Goal: Task Accomplishment & Management: Manage account settings

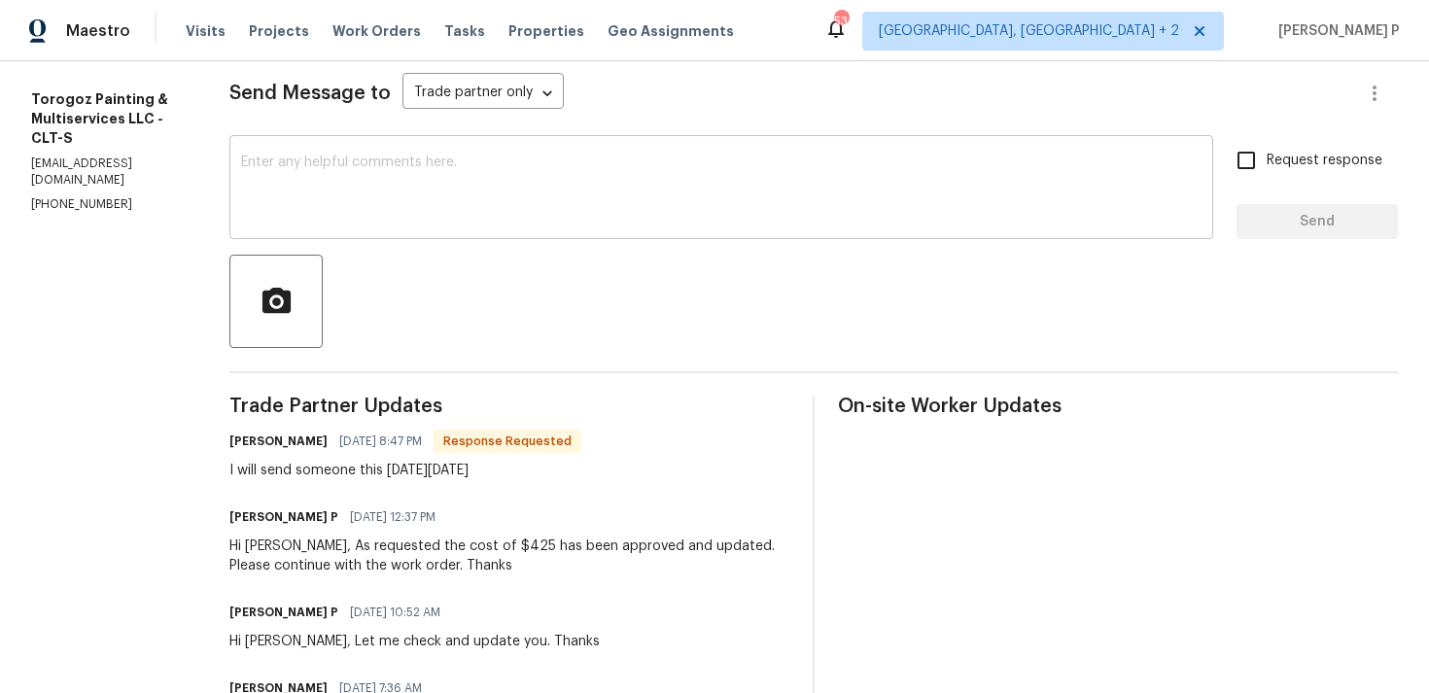
scroll to position [216, 0]
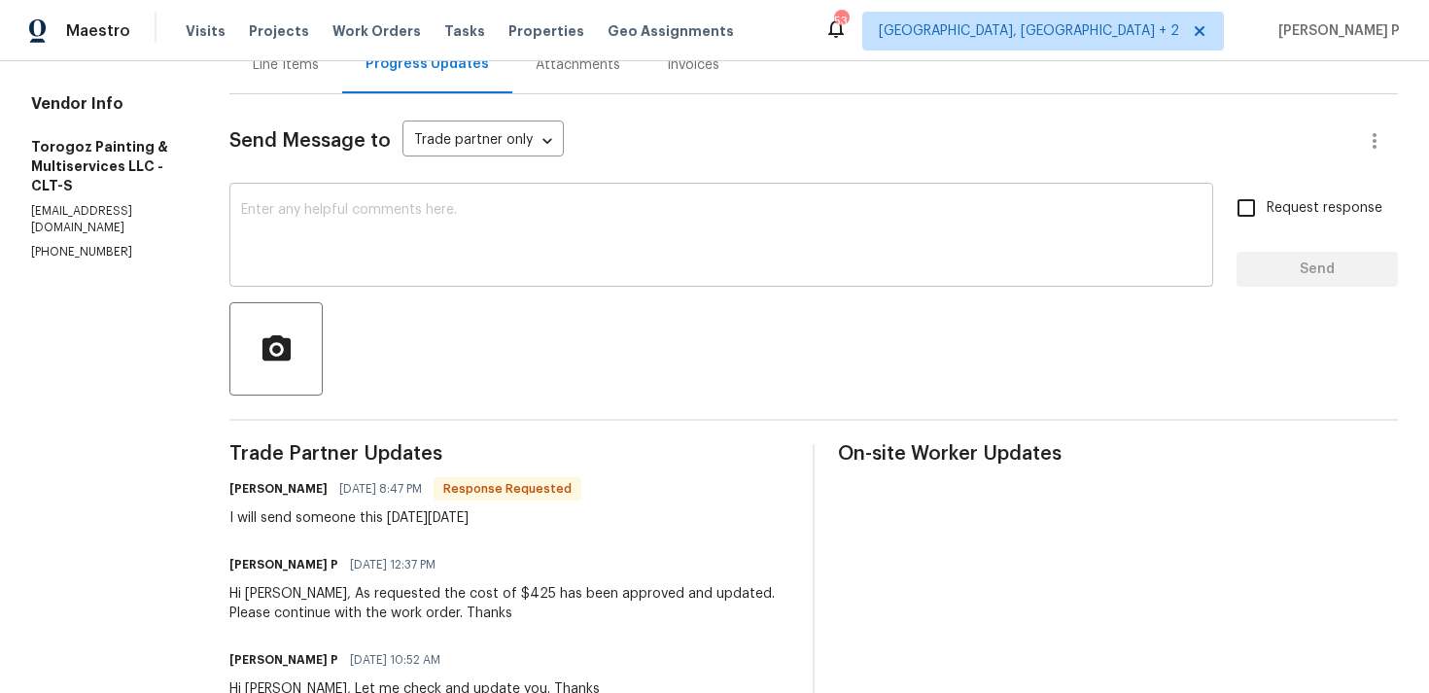
click at [539, 211] on textarea at bounding box center [721, 237] width 960 height 68
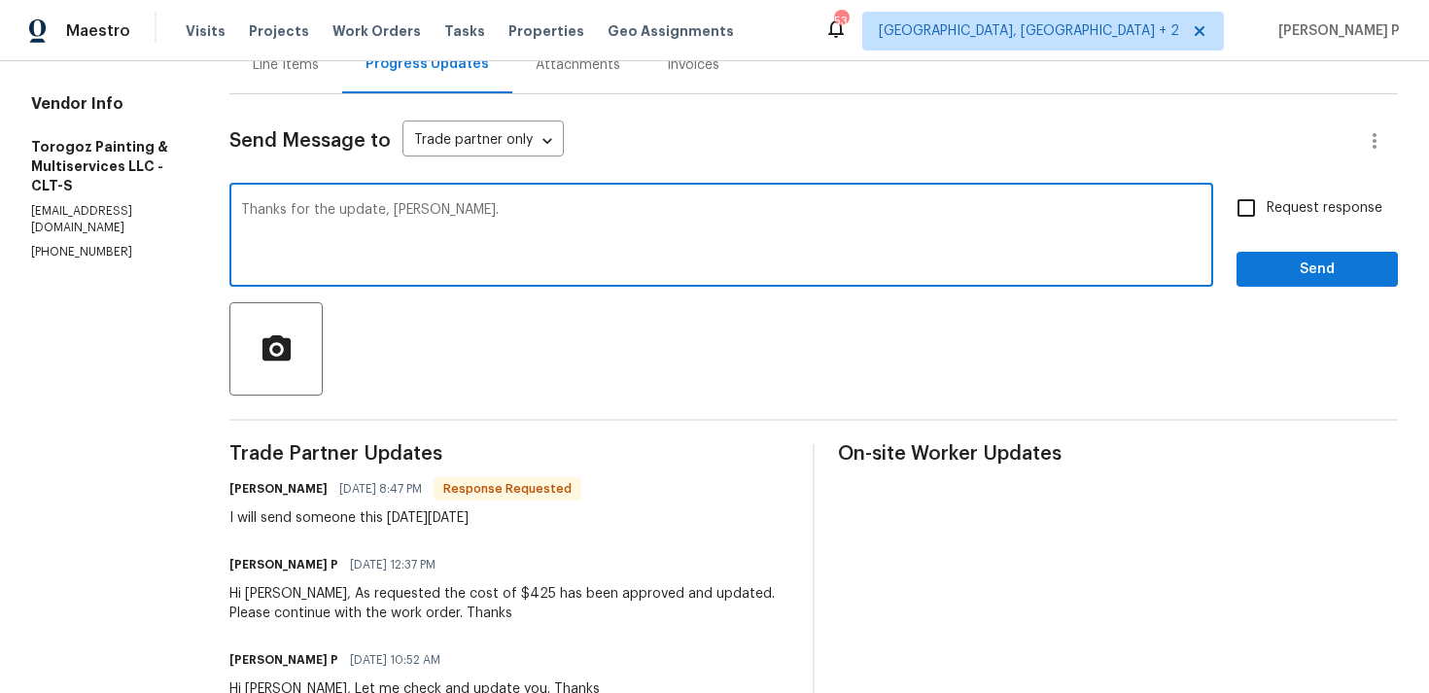
type textarea "Thanks for the update, Ricardo."
click at [1301, 292] on div "Send Message to Trade partner only Trade partner only ​ Thanks for the update, …" at bounding box center [813, 590] width 1168 height 992
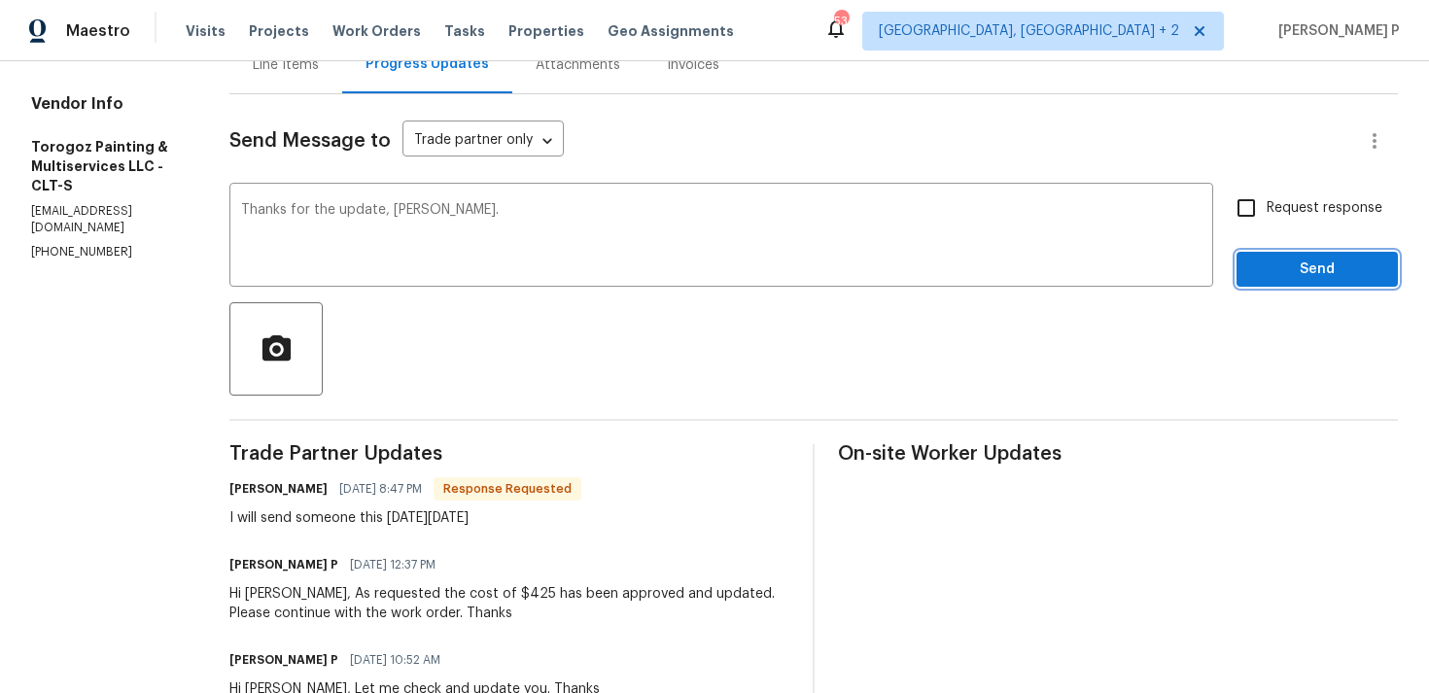
click at [1301, 274] on span "Send" at bounding box center [1317, 270] width 130 height 24
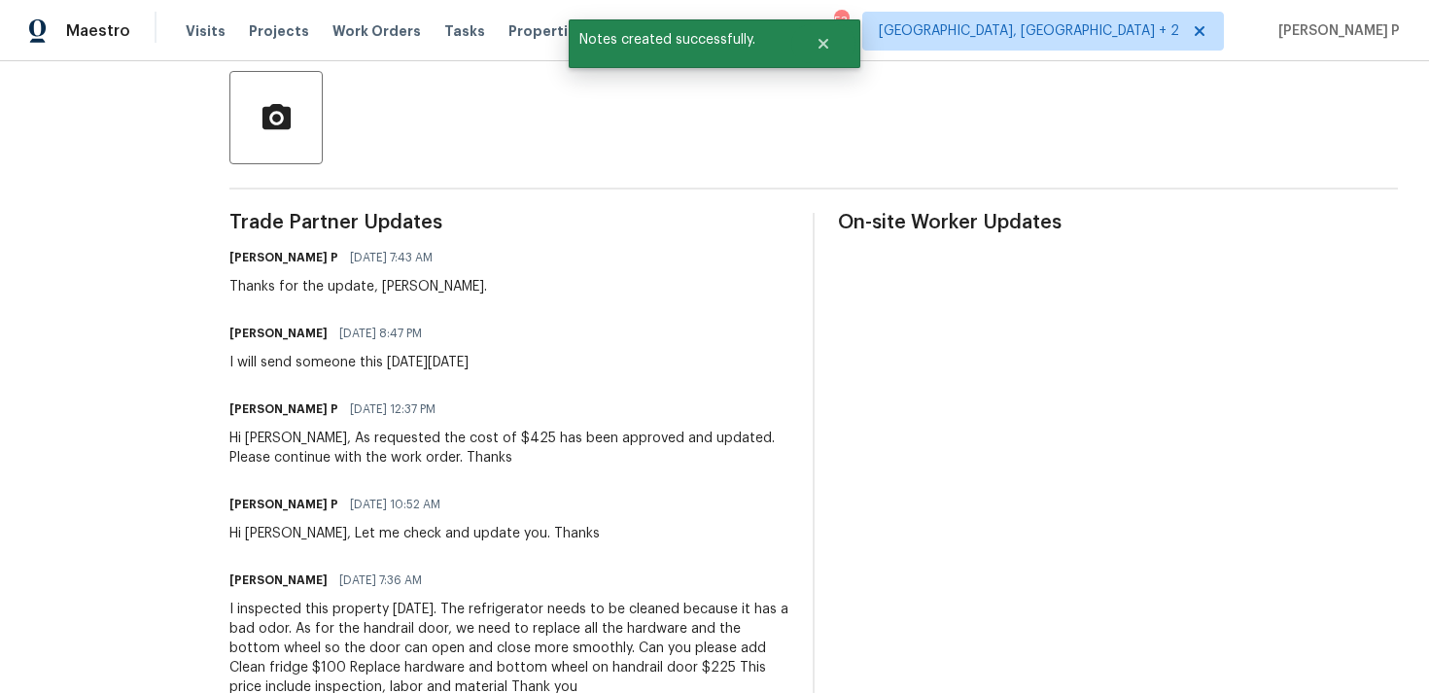
scroll to position [496, 0]
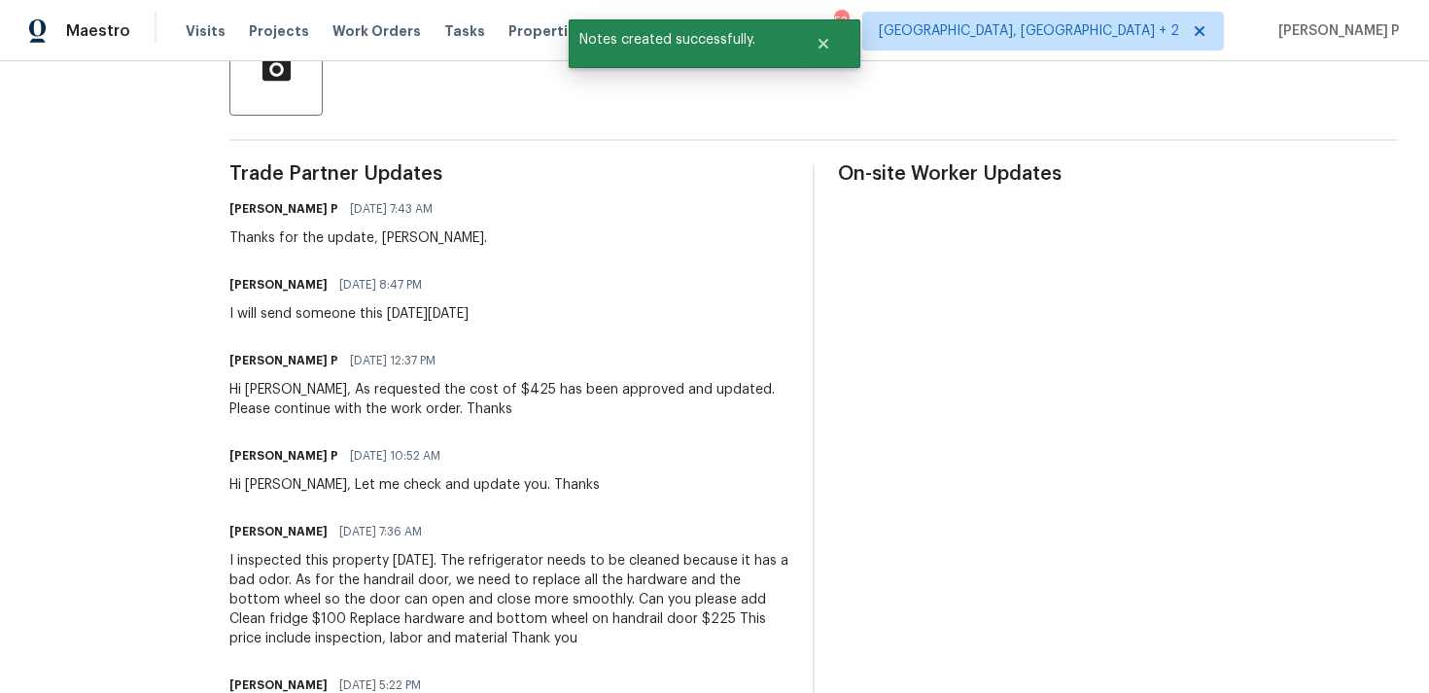
drag, startPoint x: 274, startPoint y: 313, endPoint x: 618, endPoint y: 312, distance: 344.1
click at [618, 312] on div "All work orders 1259 Blacksnake Rd Stanley, NC 28164 Home details Vendor Info T…" at bounding box center [714, 238] width 1429 height 1347
copy div "I will send someone this coming Saturday, Aug 23rd"
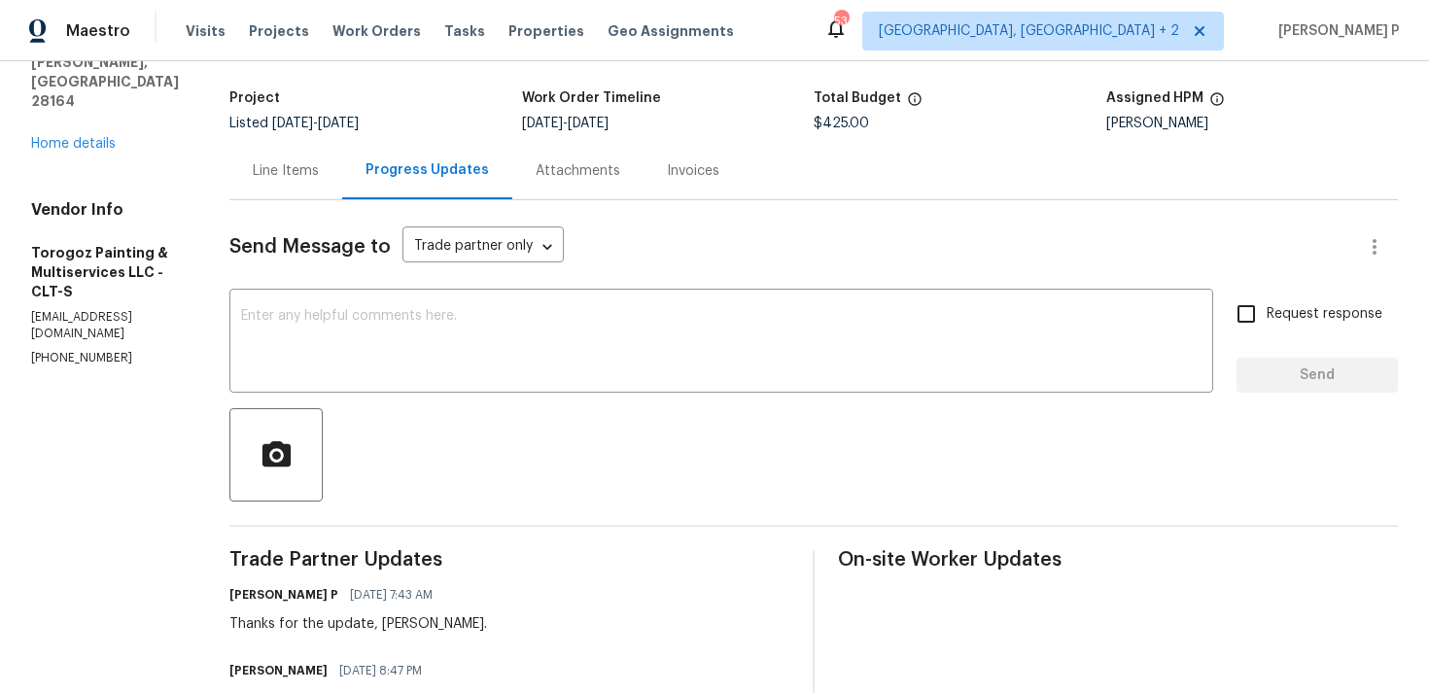
scroll to position [0, 0]
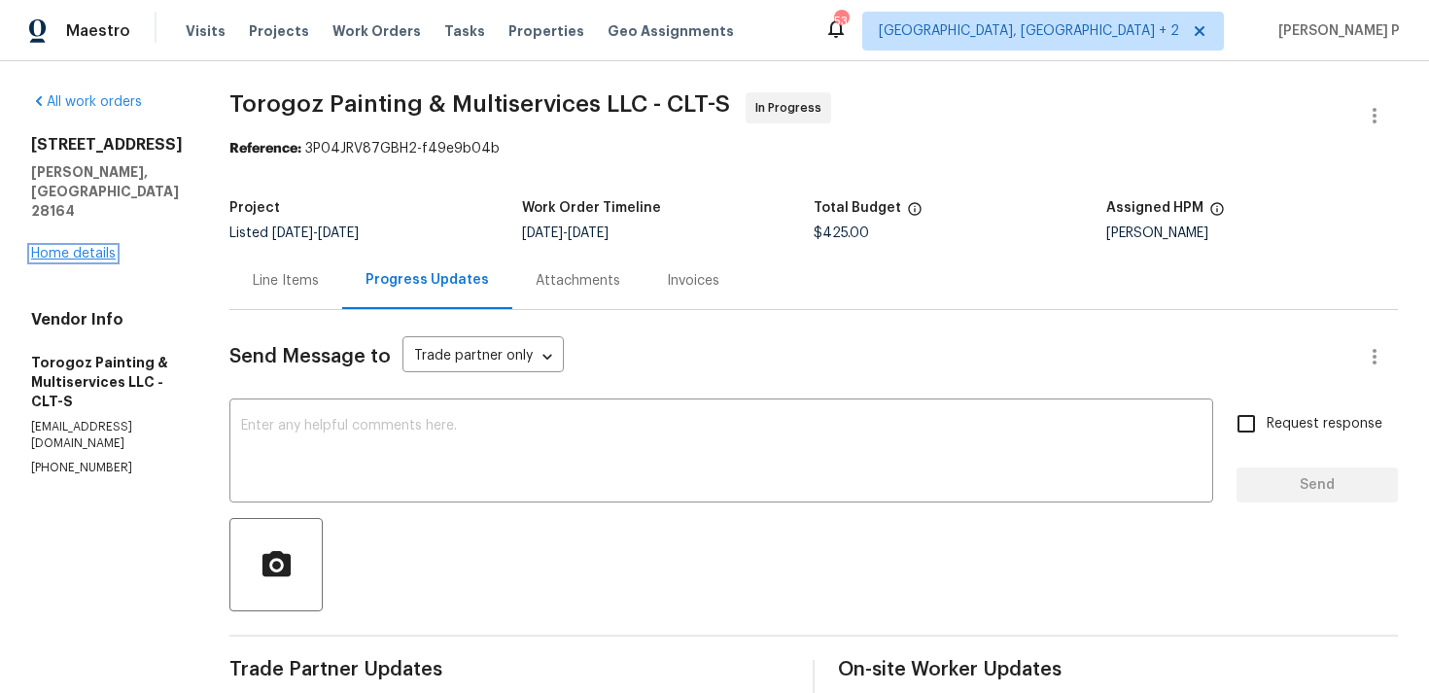
click at [92, 247] on link "Home details" at bounding box center [73, 254] width 85 height 14
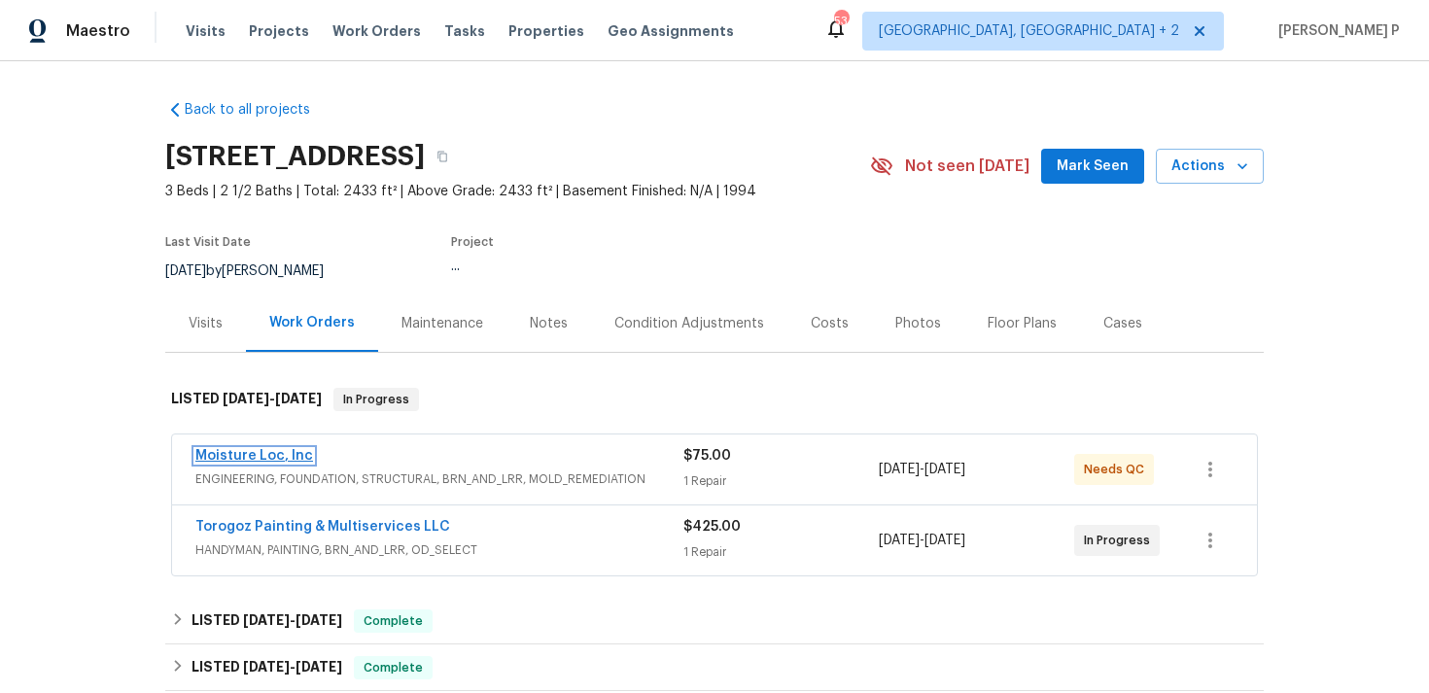
click at [269, 456] on link "Moisture Loc, Inc" at bounding box center [254, 456] width 118 height 14
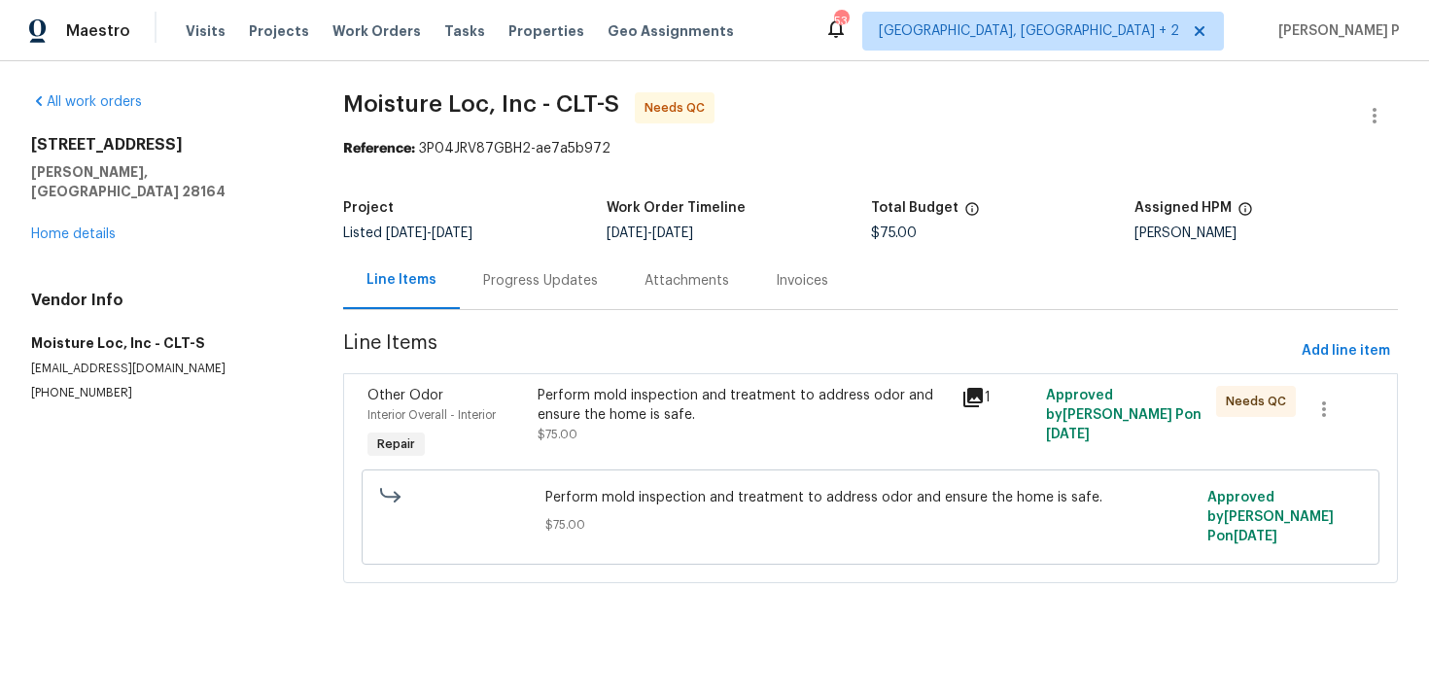
click at [553, 286] on div "Progress Updates" at bounding box center [540, 280] width 115 height 19
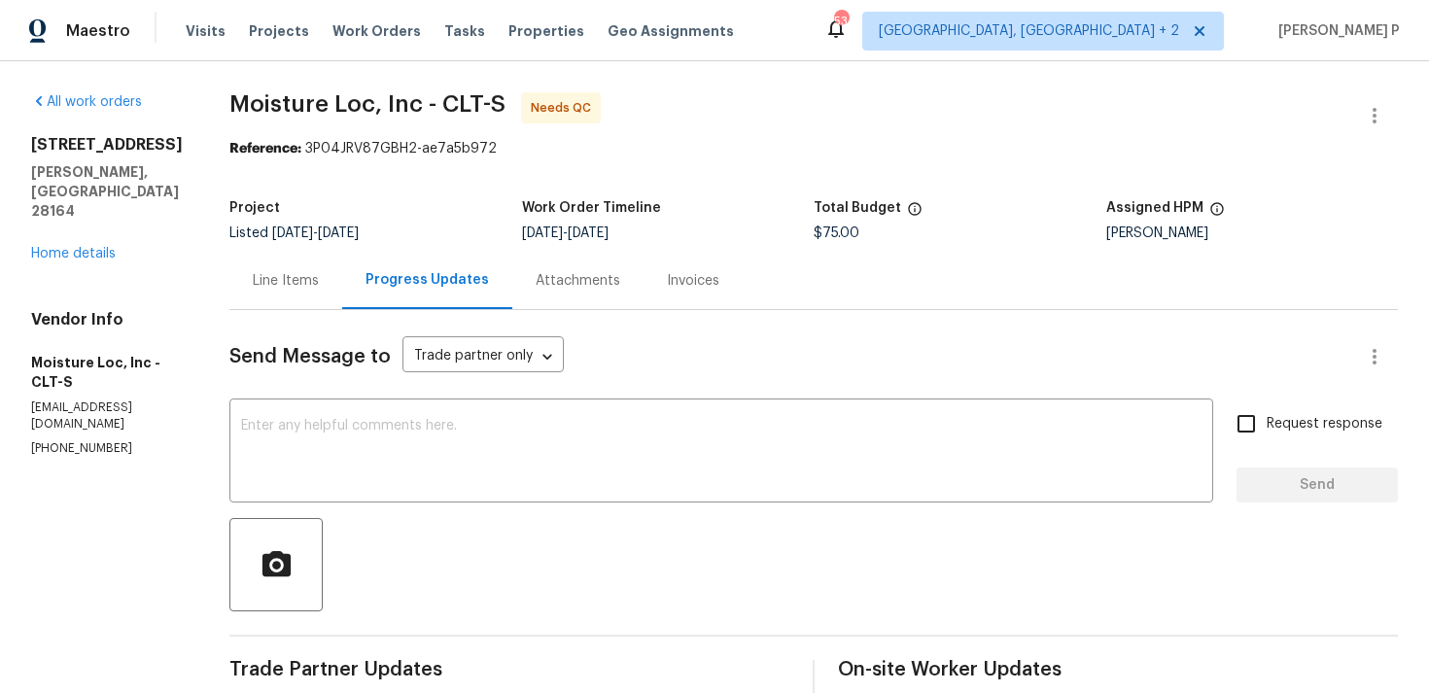
click at [266, 295] on div "Line Items" at bounding box center [285, 280] width 113 height 57
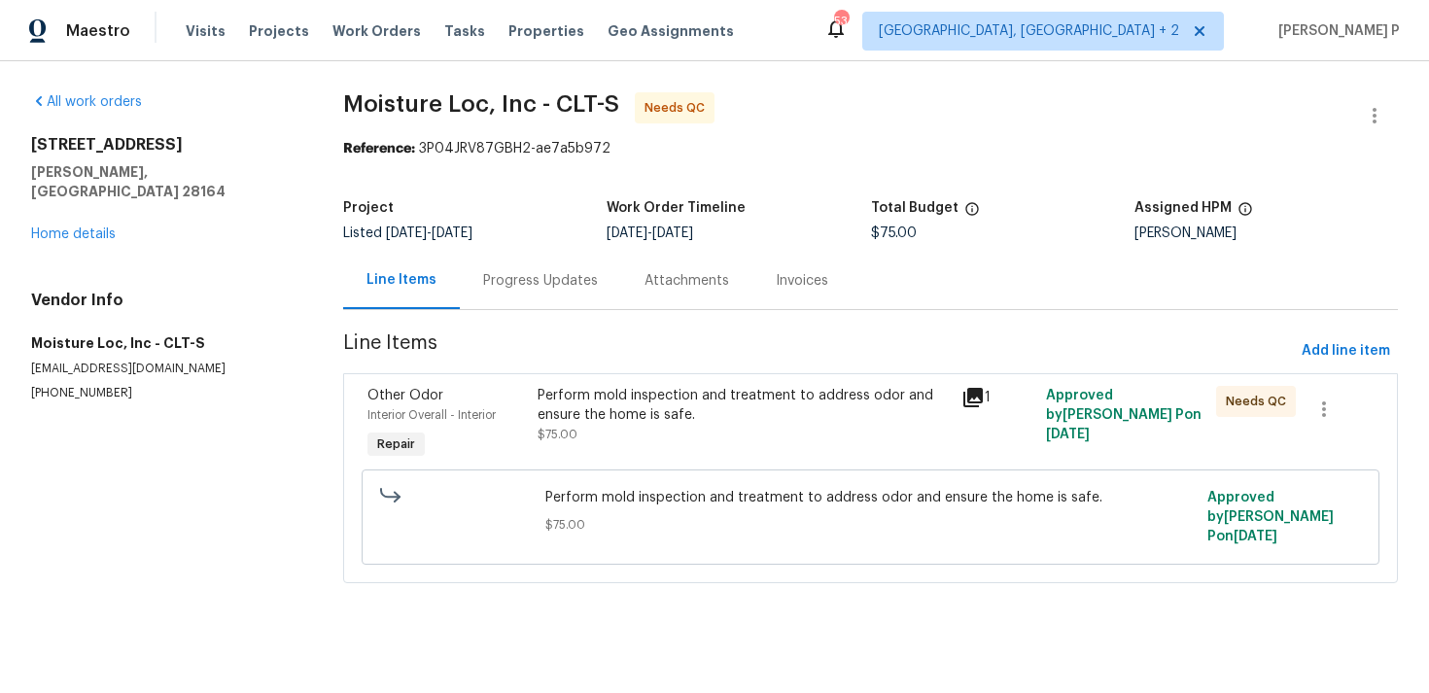
click at [574, 387] on div "Perform mold inspection and treatment to address odor and ensure the home is sa…" at bounding box center [744, 405] width 412 height 39
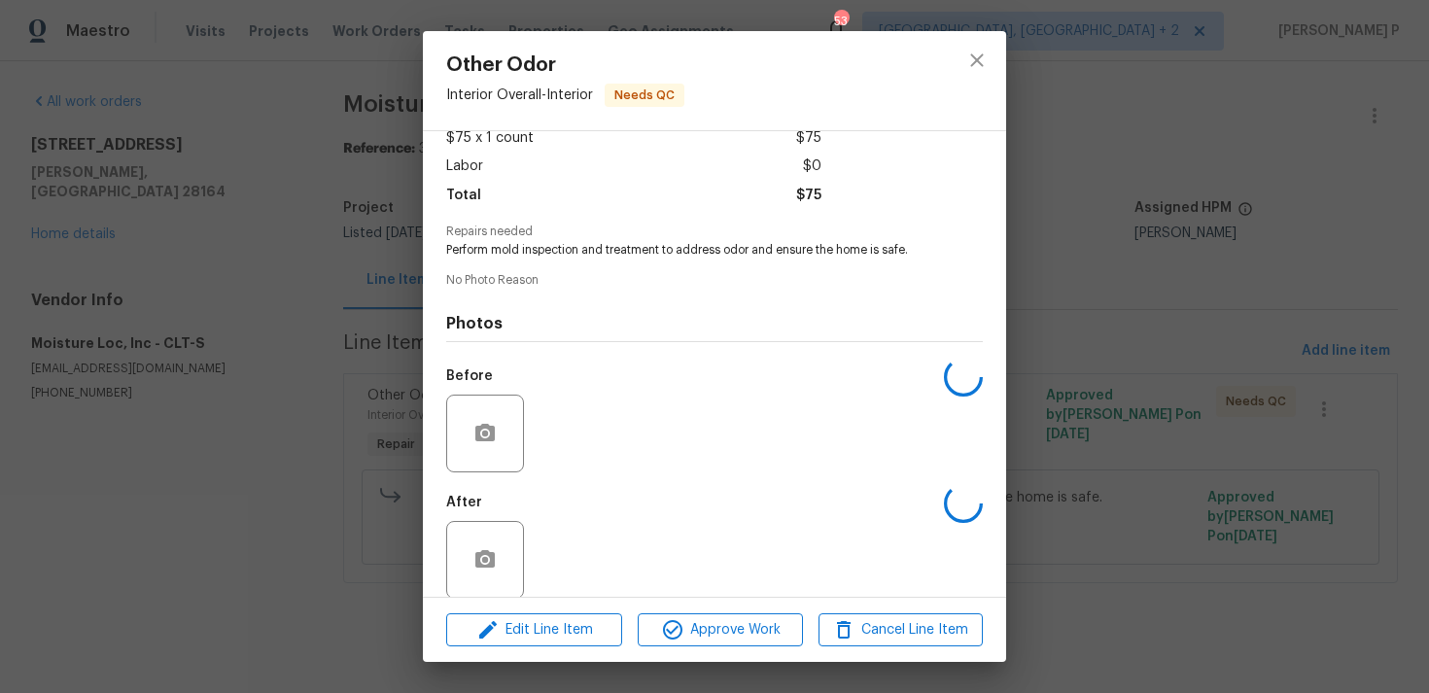
scroll to position [137, 0]
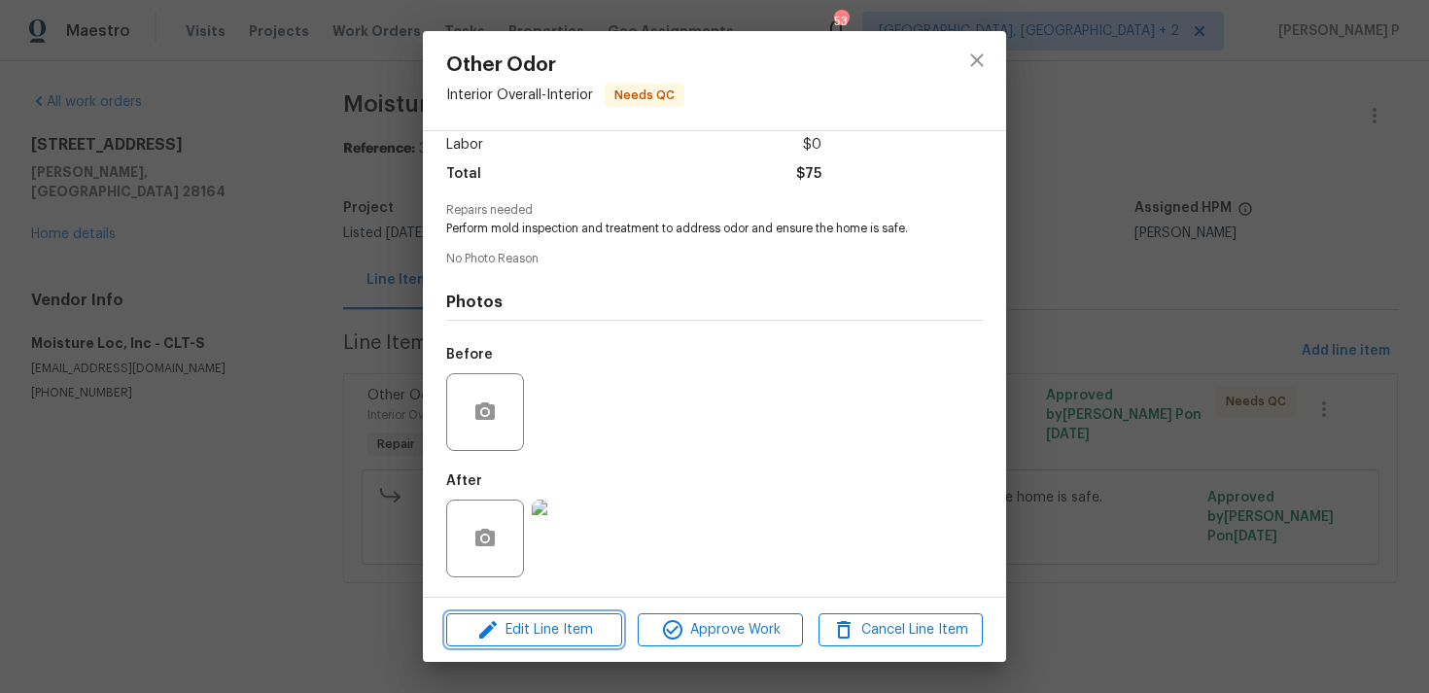
click at [564, 632] on span "Edit Line Item" at bounding box center [534, 630] width 164 height 24
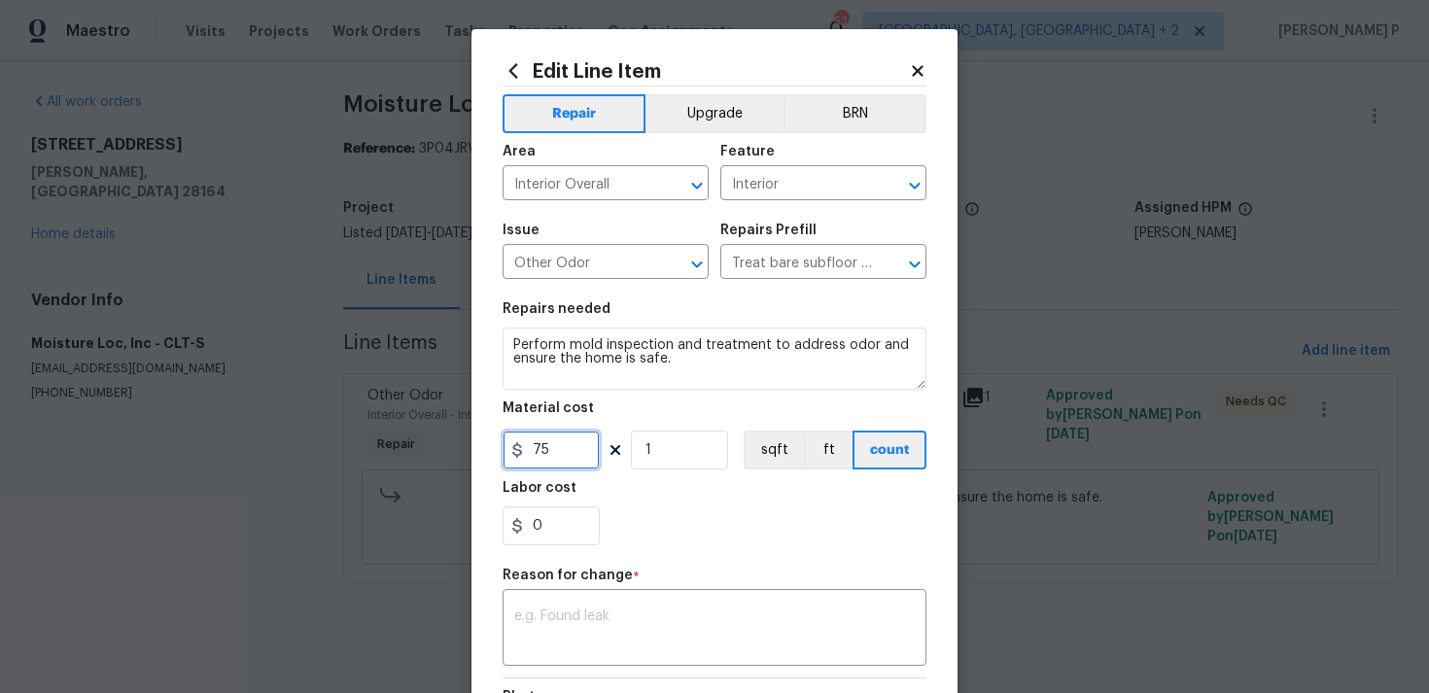
click at [553, 450] on input "75" at bounding box center [551, 450] width 97 height 39
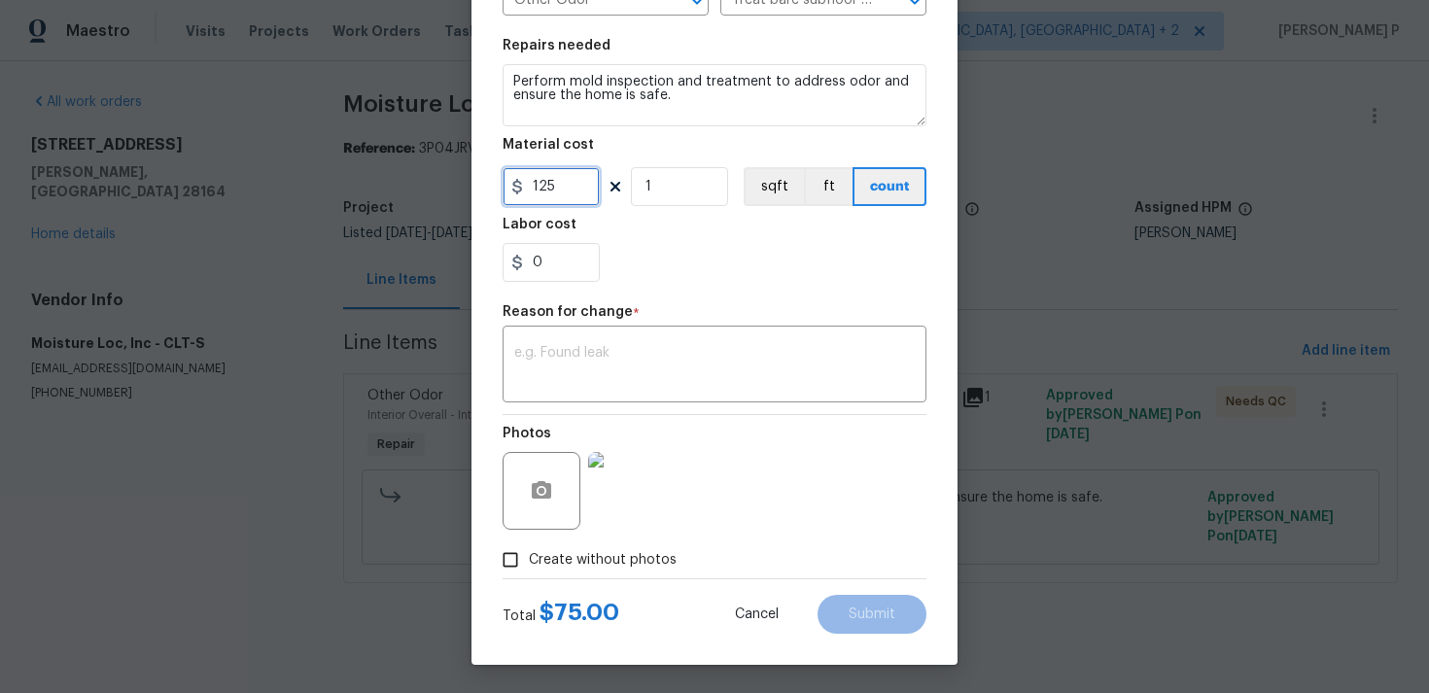
scroll to position [265, 0]
type input "125"
click at [607, 364] on textarea at bounding box center [714, 365] width 400 height 41
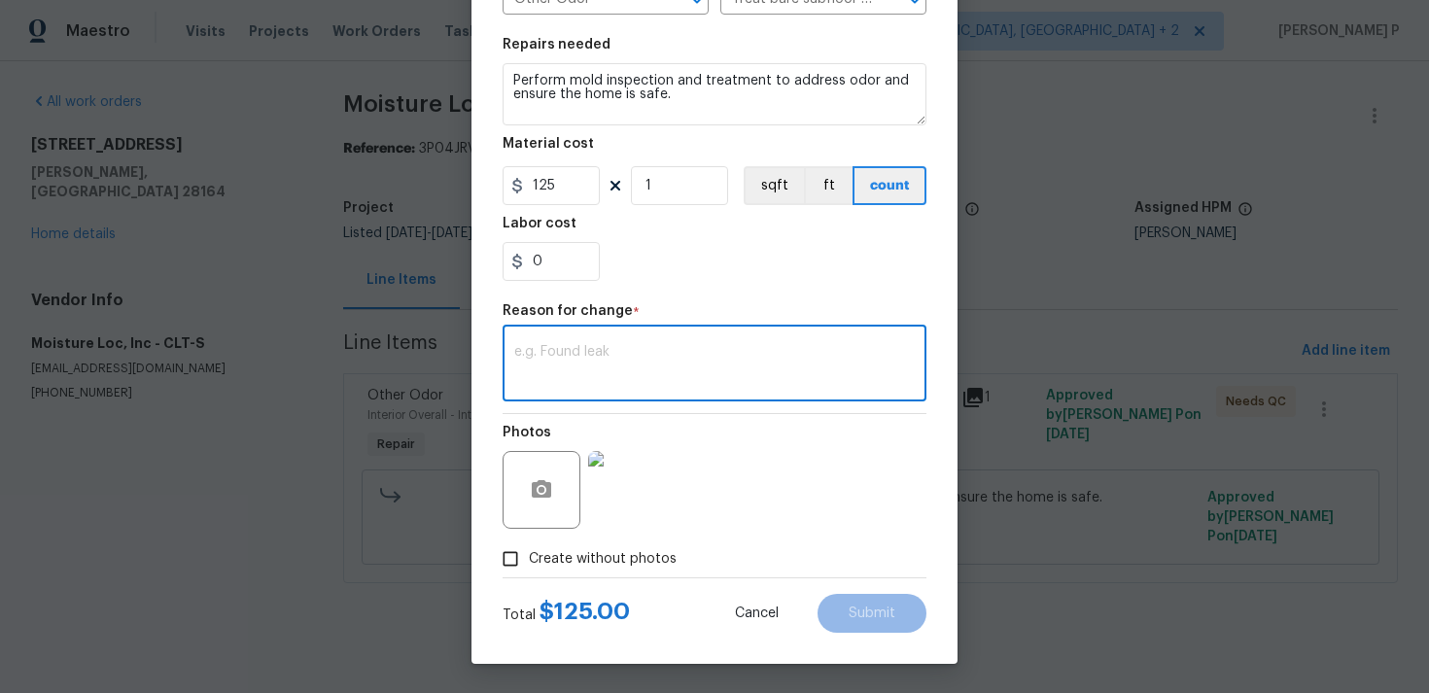
paste textarea "(RP) Updated per vendor’s final cost."
type textarea "(RP) Updated per vendor’s final cost."
click at [875, 611] on span "Submit" at bounding box center [872, 614] width 47 height 15
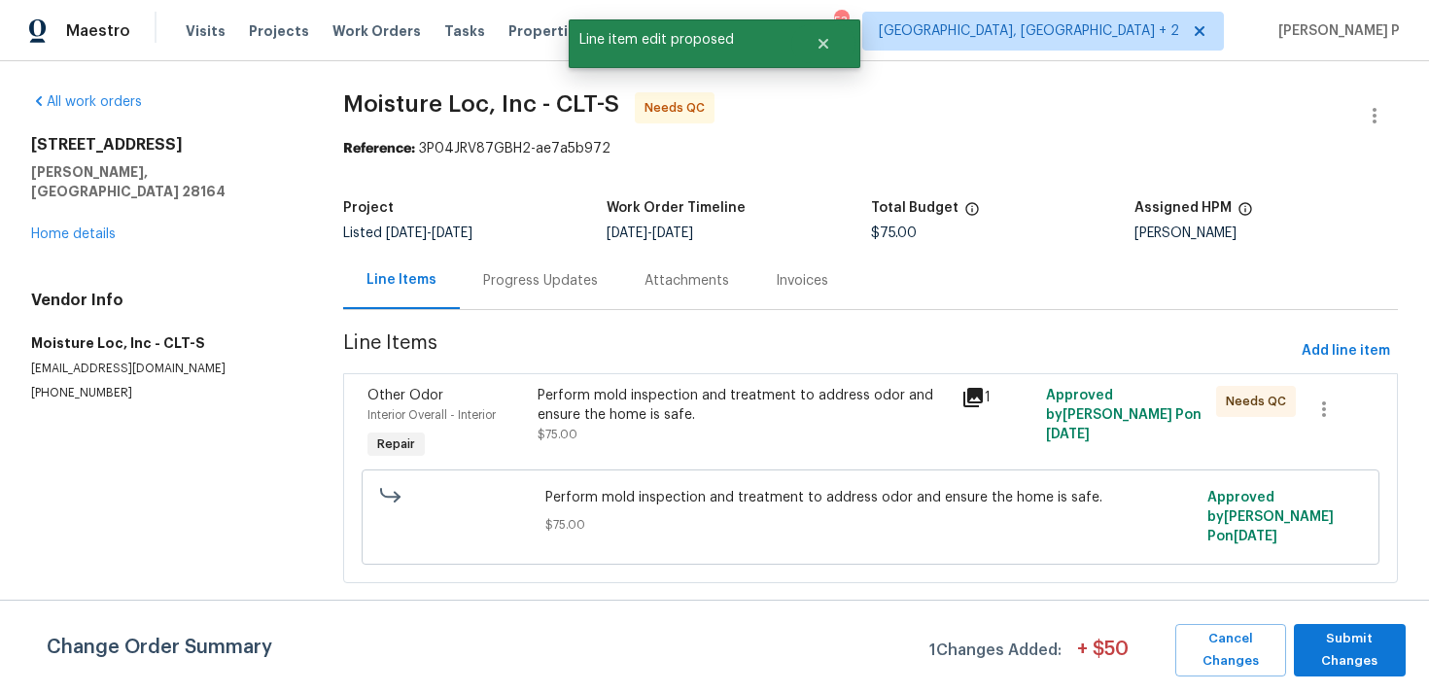
scroll to position [0, 0]
click at [1348, 646] on span "Submit Changes" at bounding box center [1350, 650] width 92 height 45
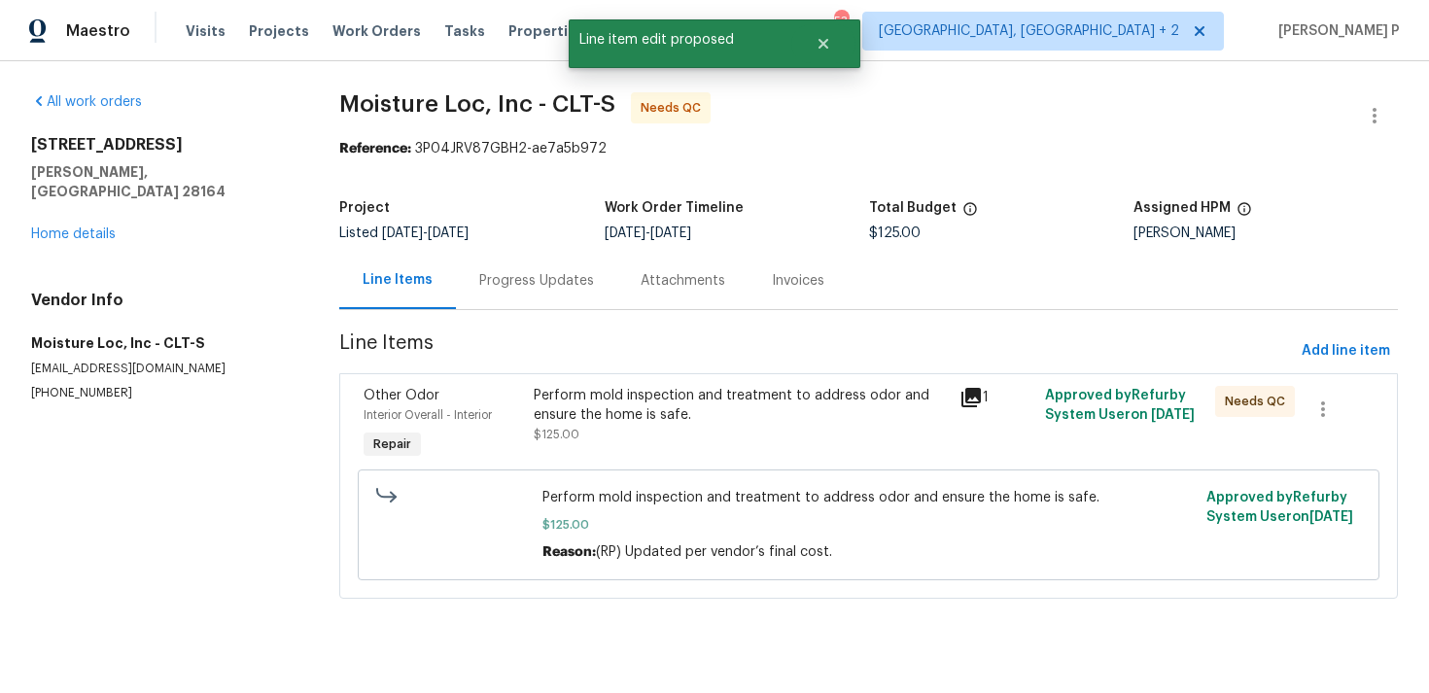
click at [507, 271] on div "Progress Updates" at bounding box center [536, 280] width 115 height 19
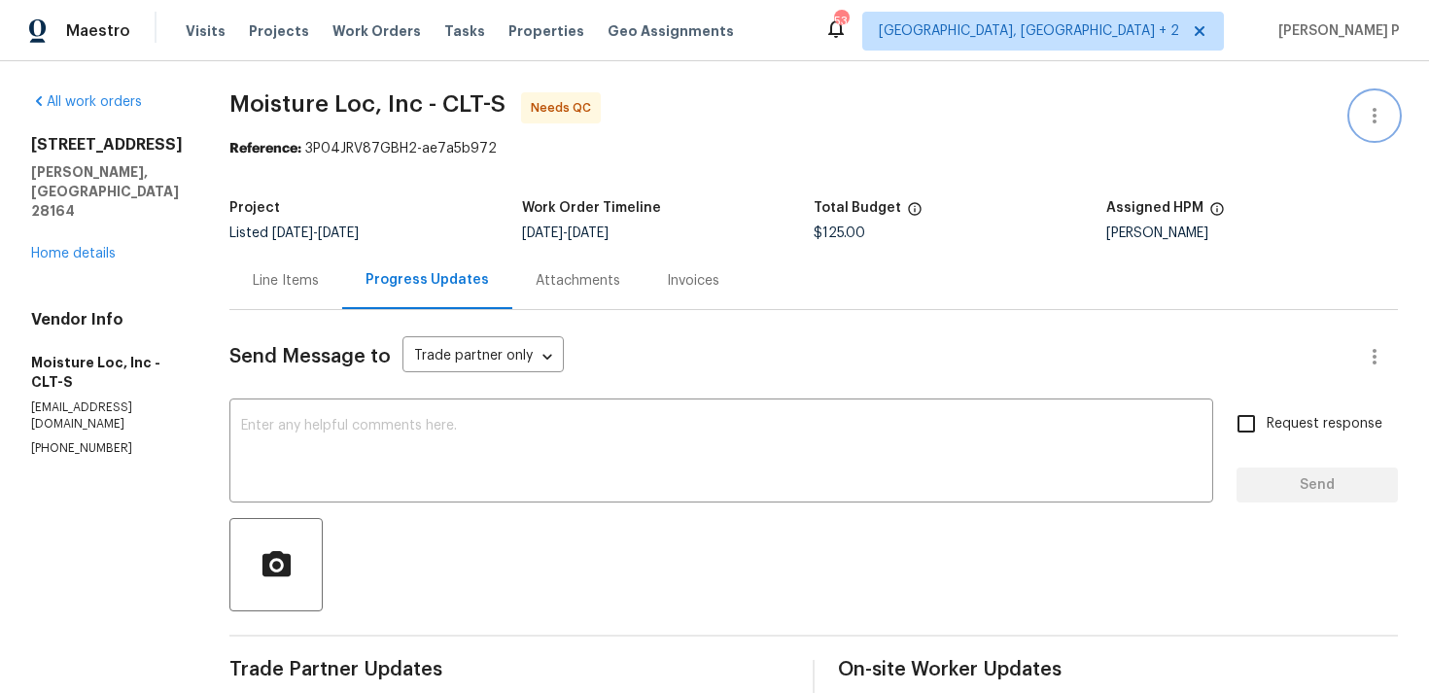
click at [1374, 116] on icon "button" at bounding box center [1375, 116] width 4 height 16
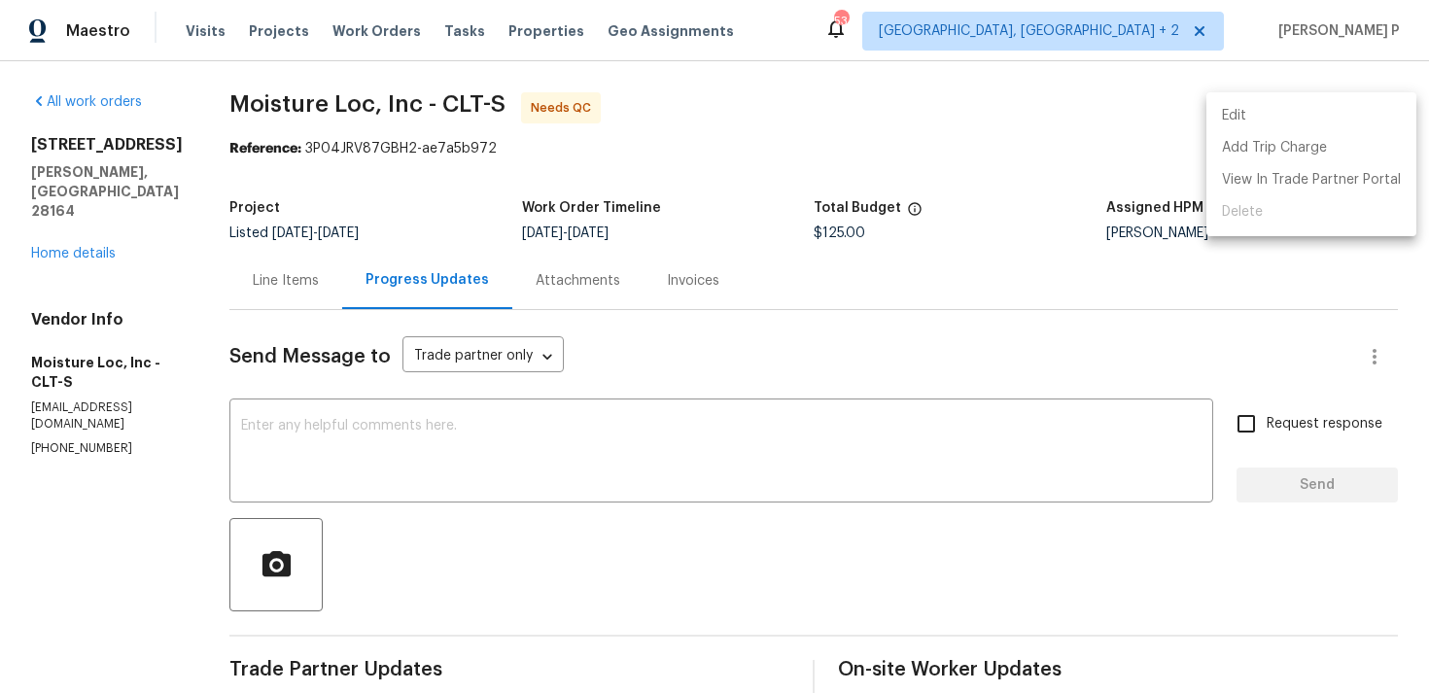
click at [1303, 118] on li "Edit" at bounding box center [1311, 116] width 210 height 32
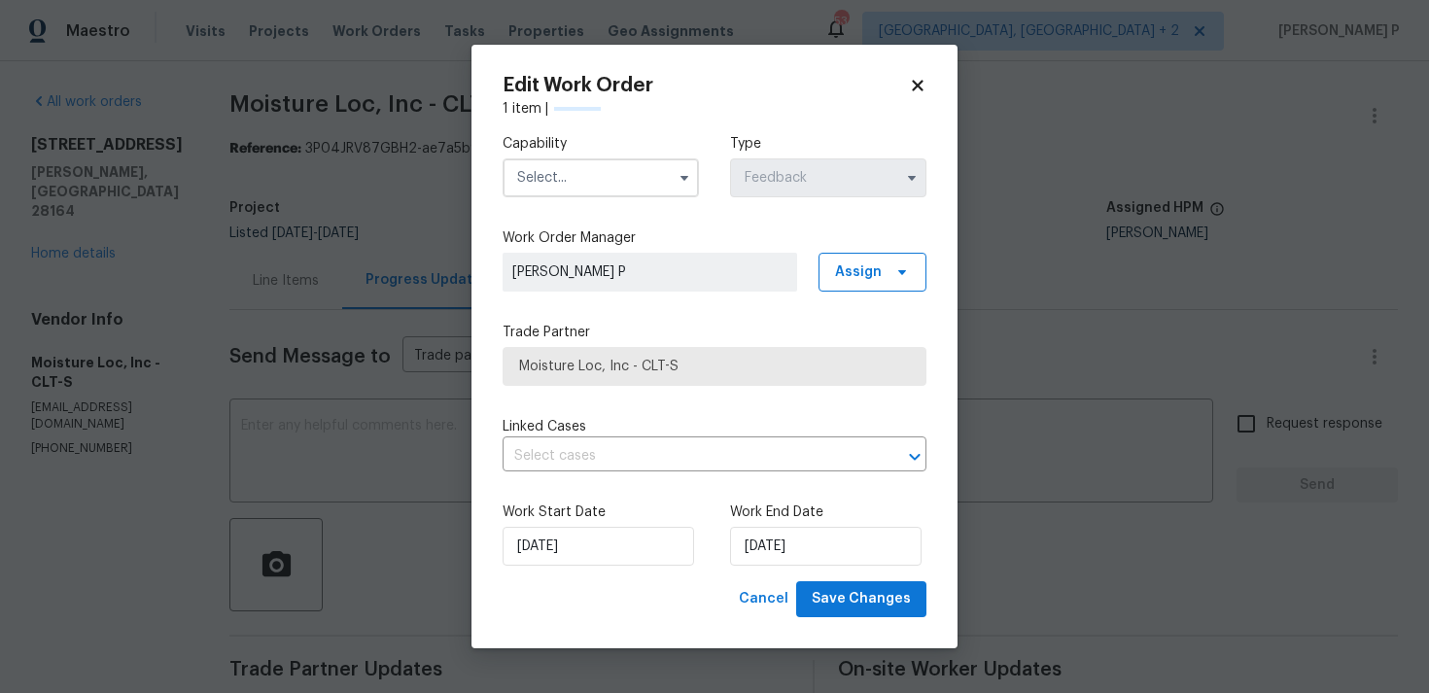
click at [630, 190] on input "text" at bounding box center [601, 177] width 196 height 39
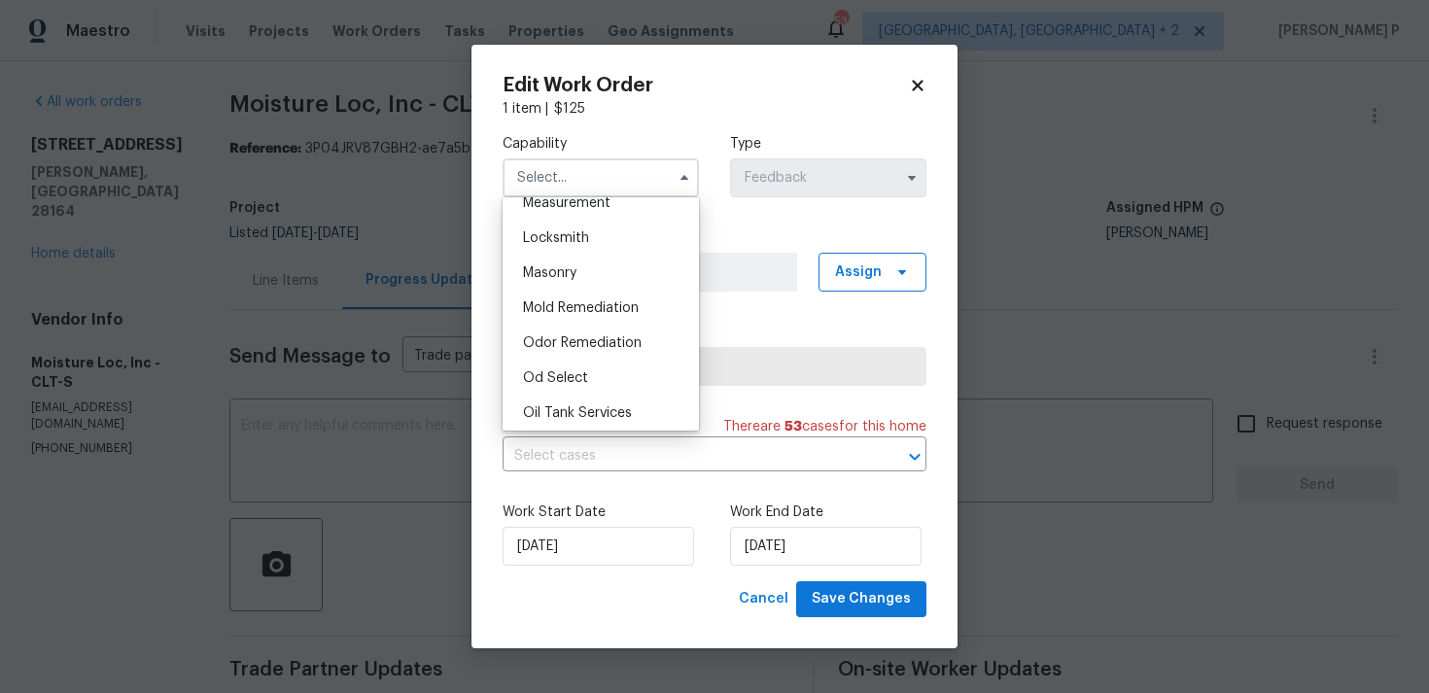
scroll to position [1394, 0]
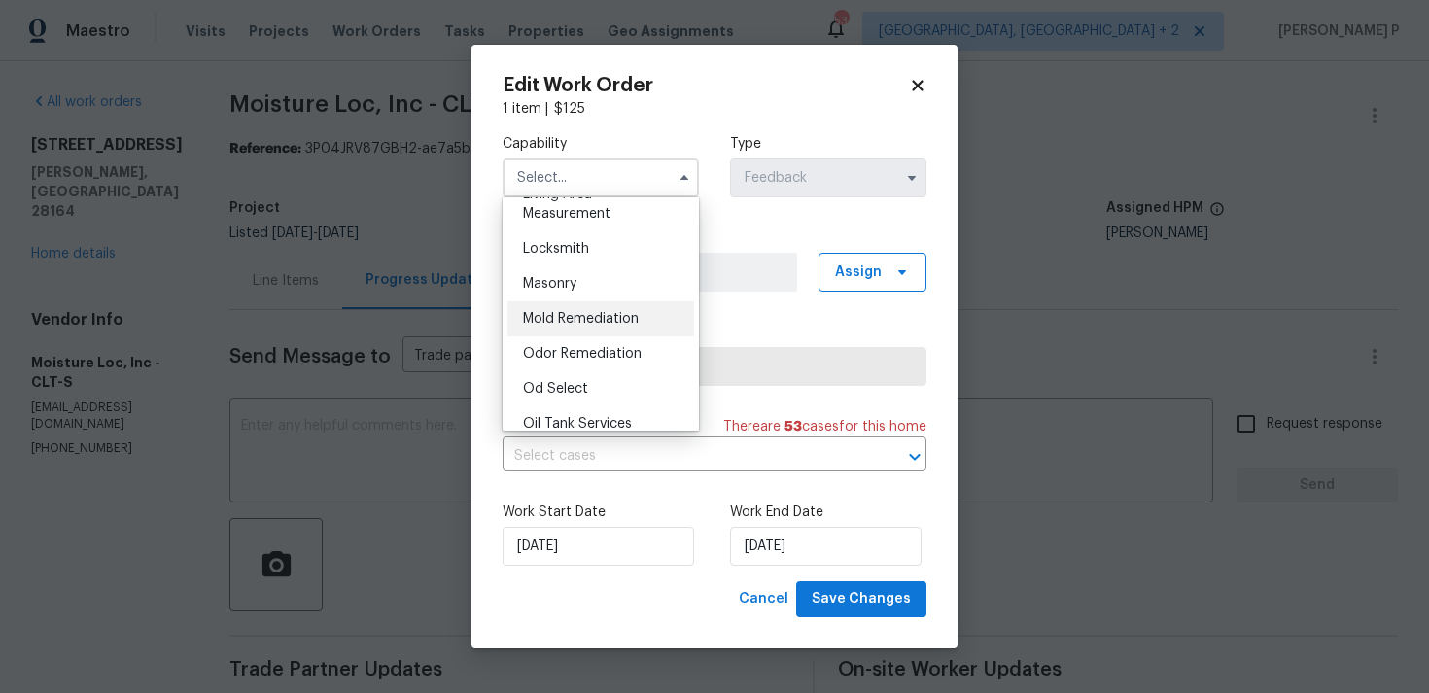
click at [600, 314] on span "Mold Remediation" at bounding box center [581, 319] width 116 height 14
type input "Mold Remediation"
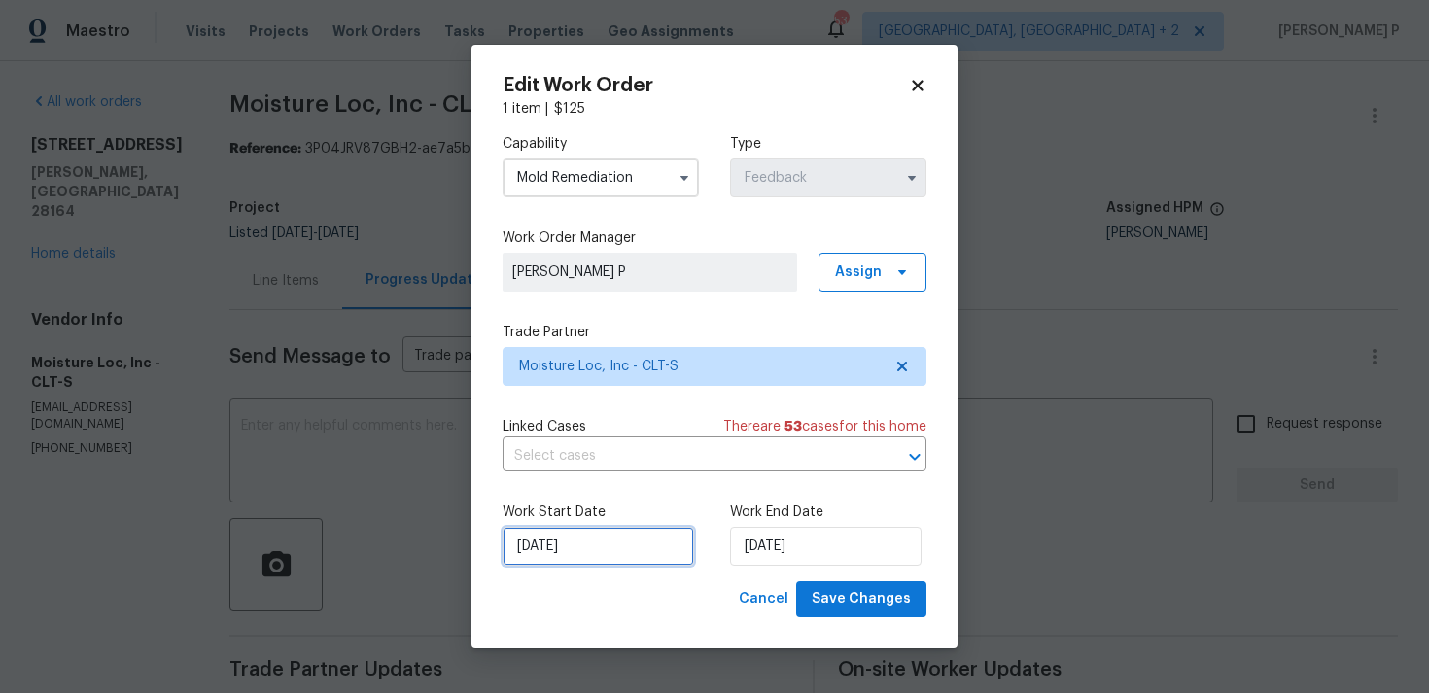
click at [657, 536] on input "19/08/2025" at bounding box center [598, 546] width 191 height 39
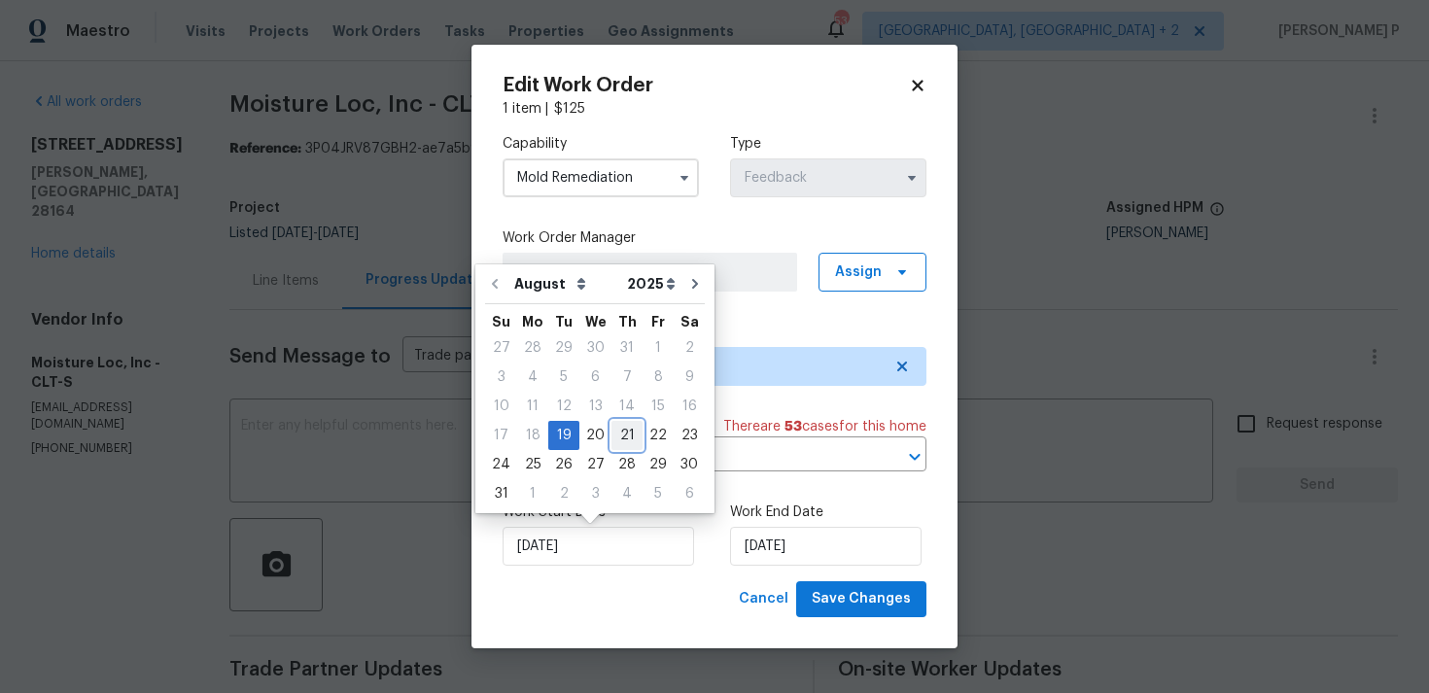
click at [621, 435] on div "21" at bounding box center [626, 435] width 31 height 27
type input "21/08/2025"
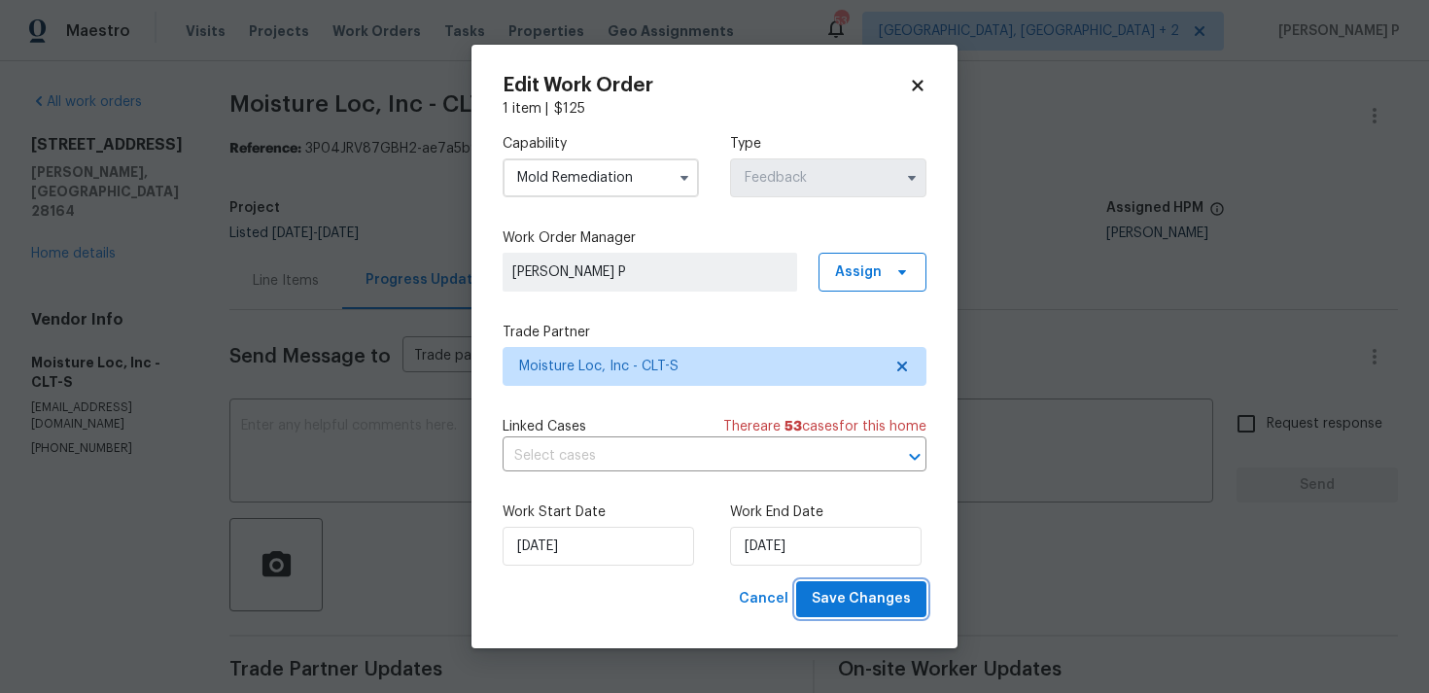
click at [832, 597] on span "Save Changes" at bounding box center [861, 599] width 99 height 24
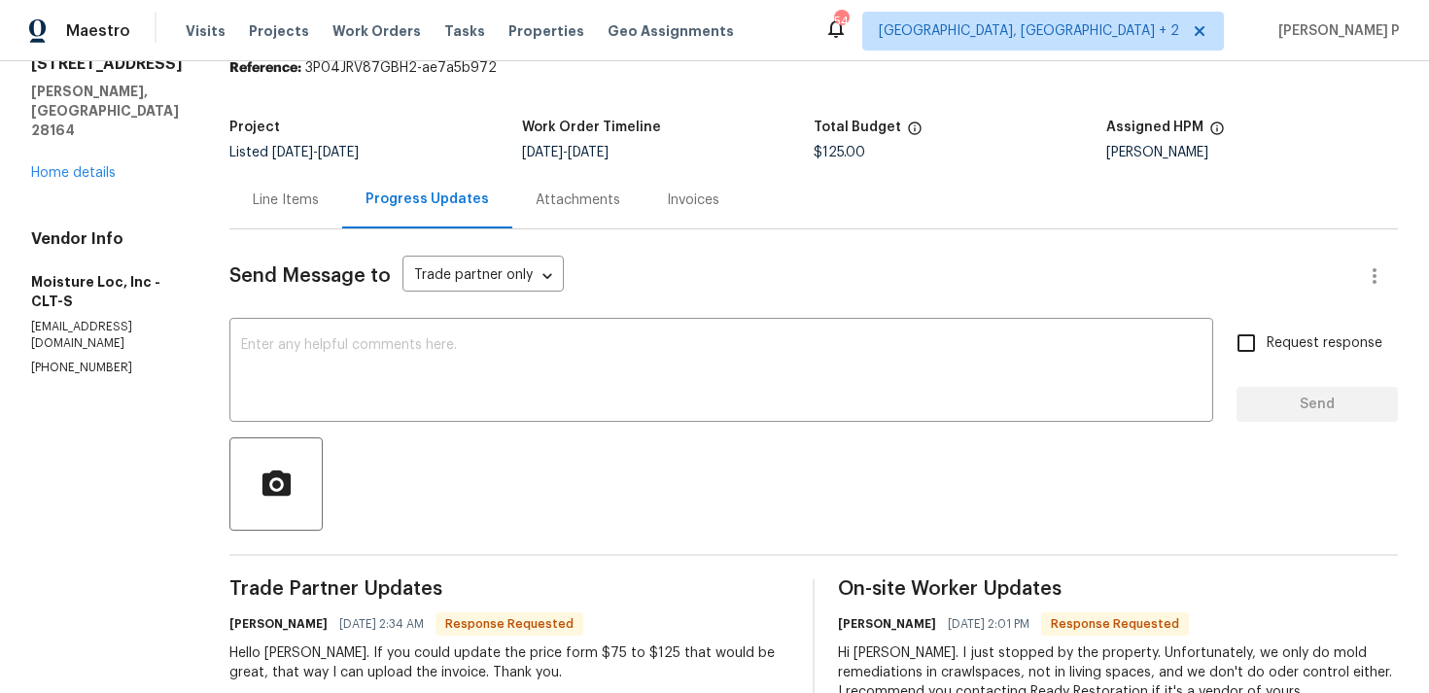
scroll to position [76, 0]
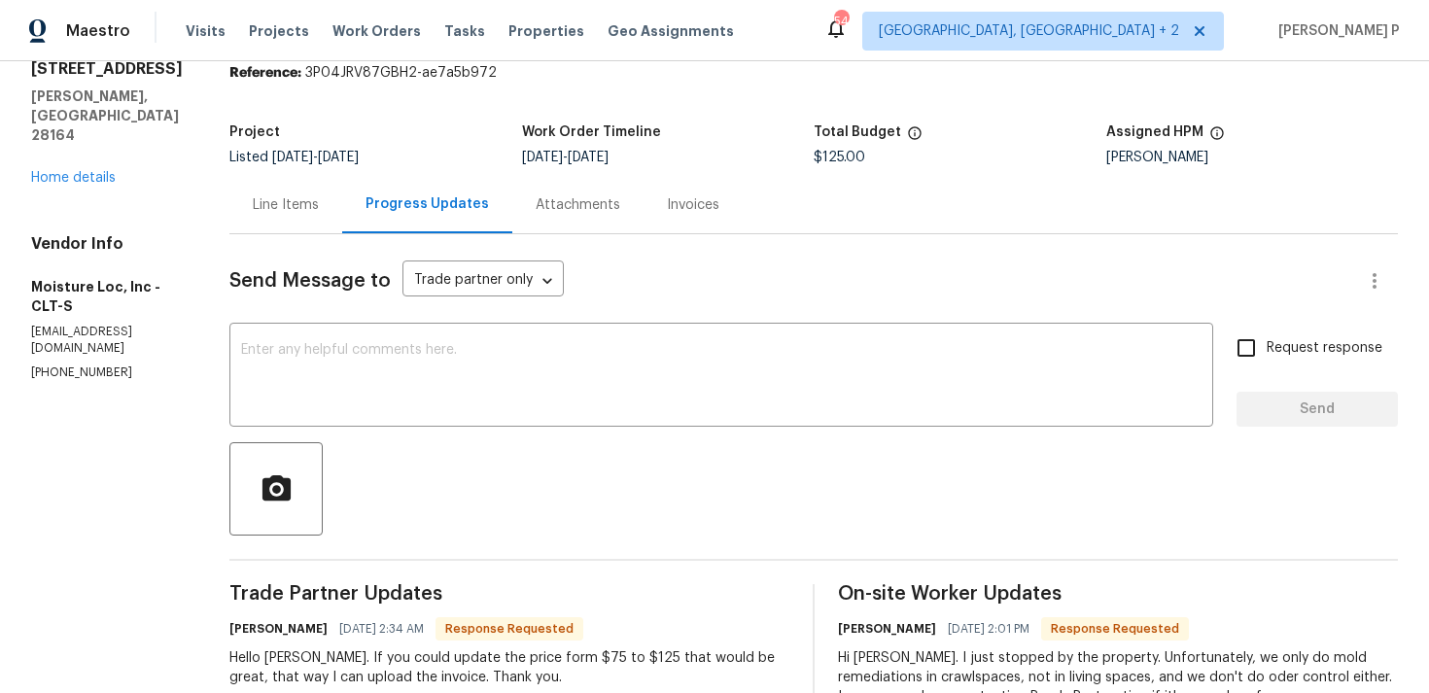
click at [266, 198] on div "Line Items" at bounding box center [286, 204] width 66 height 19
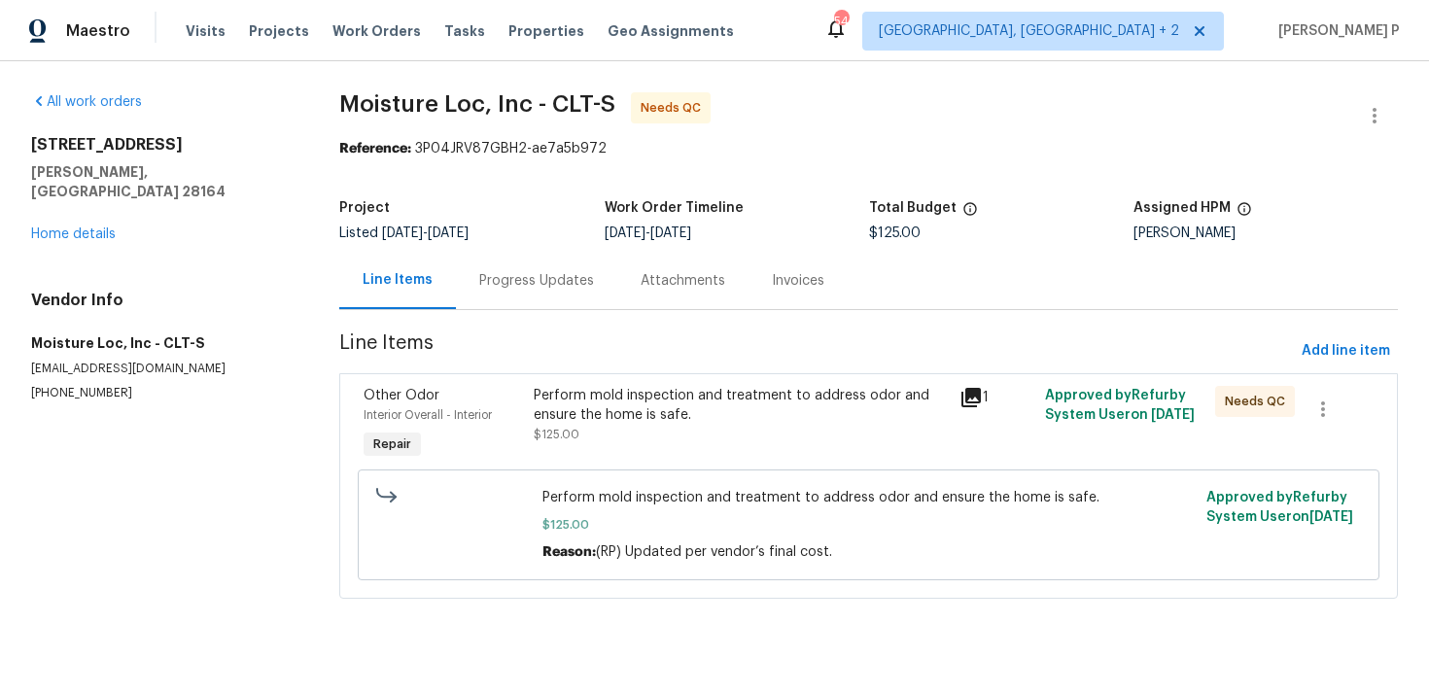
click at [650, 415] on div "Perform mold inspection and treatment to address odor and ensure the home is sa…" at bounding box center [741, 405] width 414 height 39
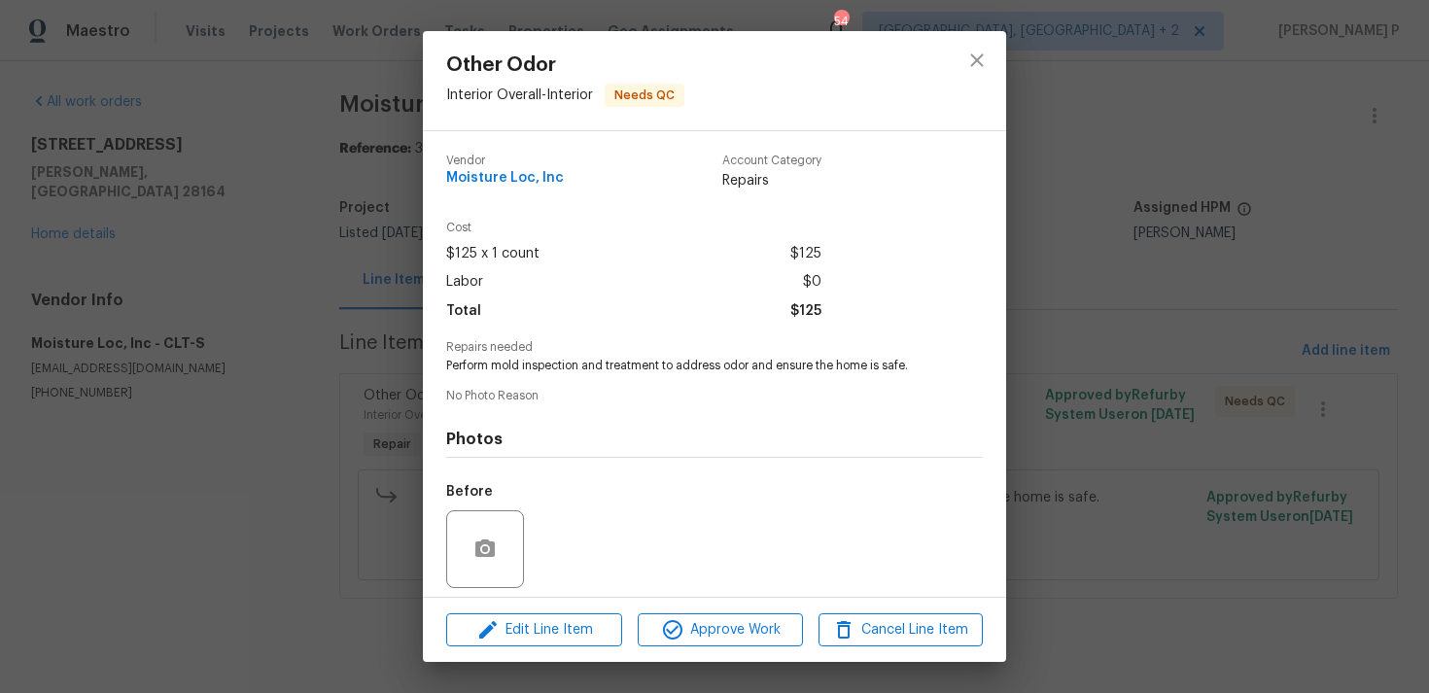
scroll to position [137, 0]
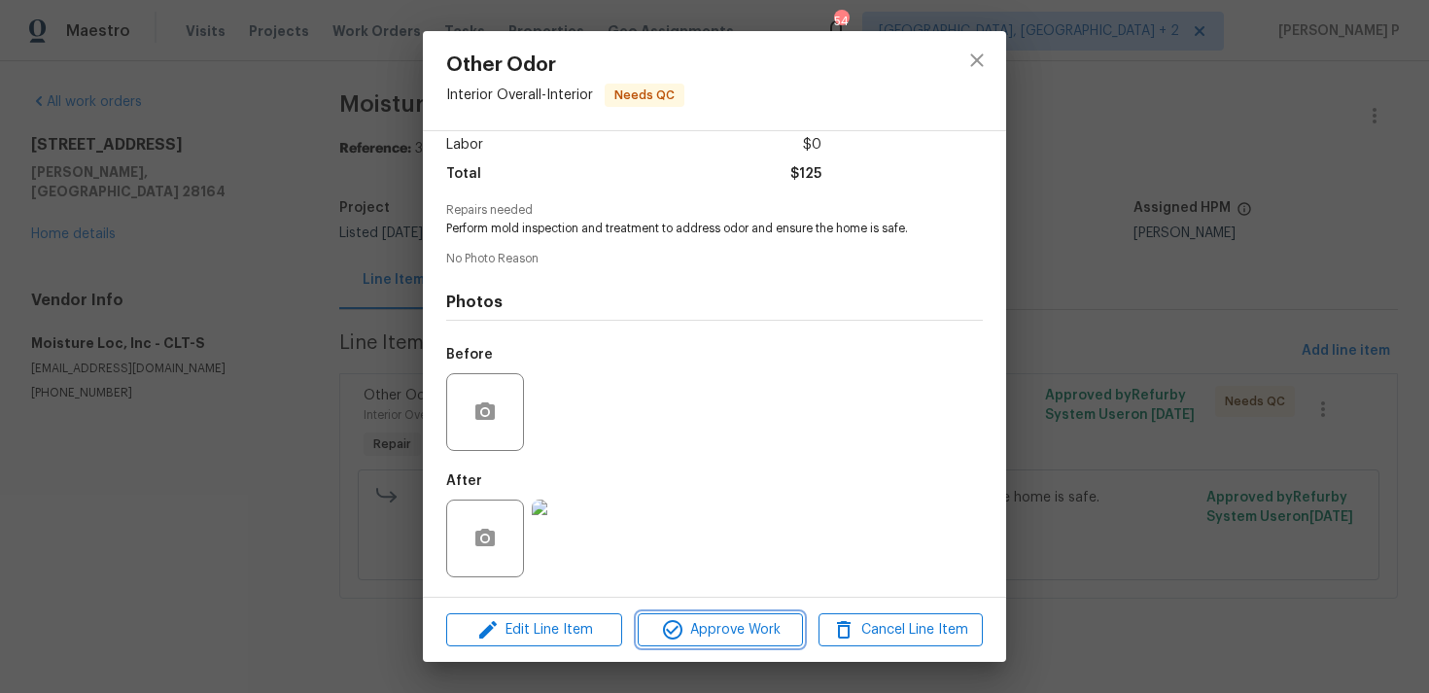
click at [758, 623] on span "Approve Work" at bounding box center [720, 630] width 153 height 24
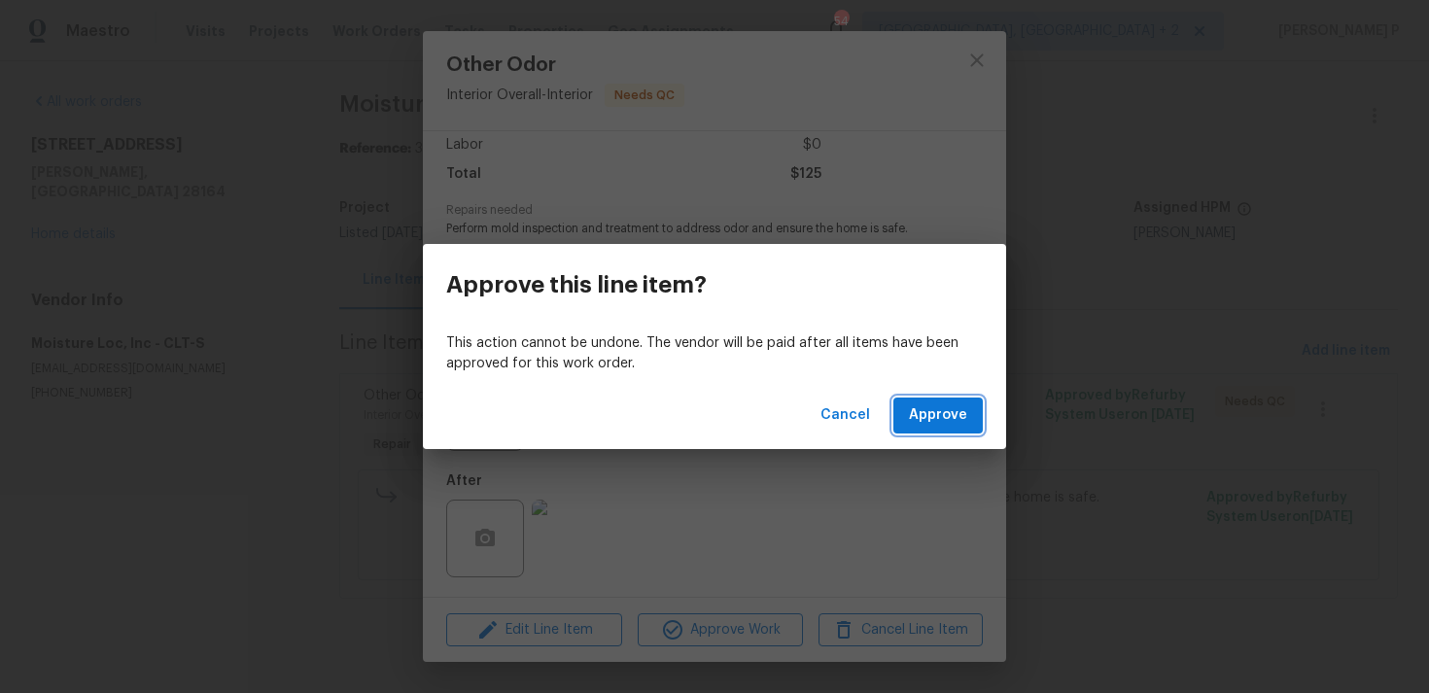
click at [900, 430] on button "Approve" at bounding box center [937, 416] width 89 height 36
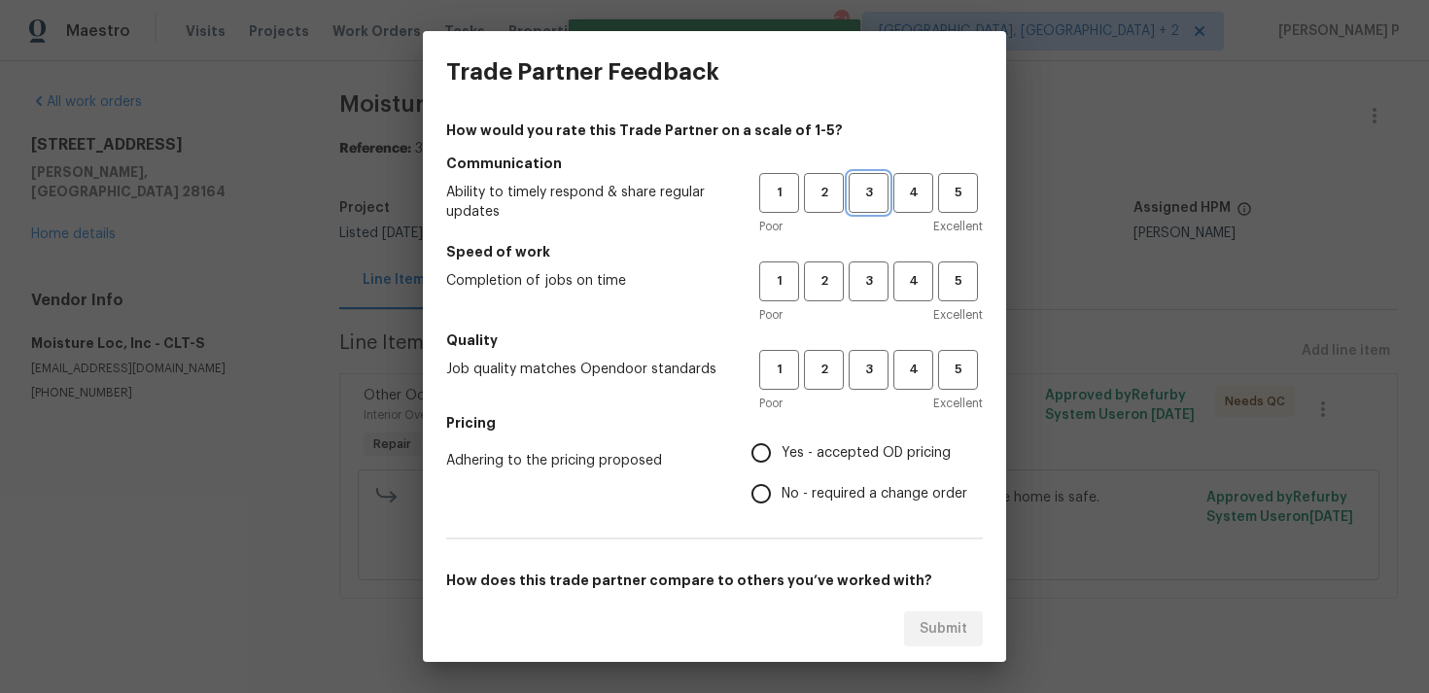
click at [869, 195] on span "3" at bounding box center [869, 193] width 36 height 22
click at [880, 295] on button "3" at bounding box center [869, 281] width 40 height 40
click at [878, 377] on span "3" at bounding box center [869, 370] width 36 height 22
click at [821, 500] on span "No - required a change order" at bounding box center [875, 494] width 186 height 20
click at [782, 500] on input "No - required a change order" at bounding box center [761, 493] width 41 height 41
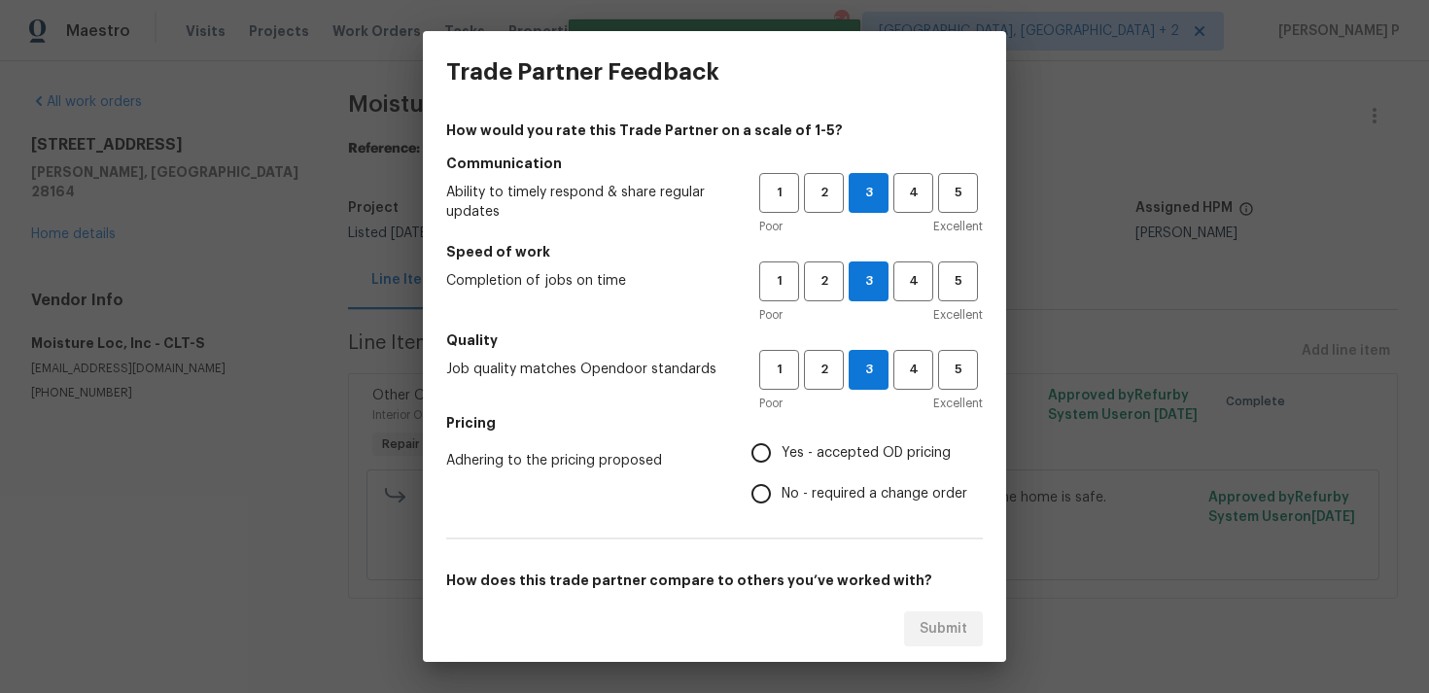
radio input "true"
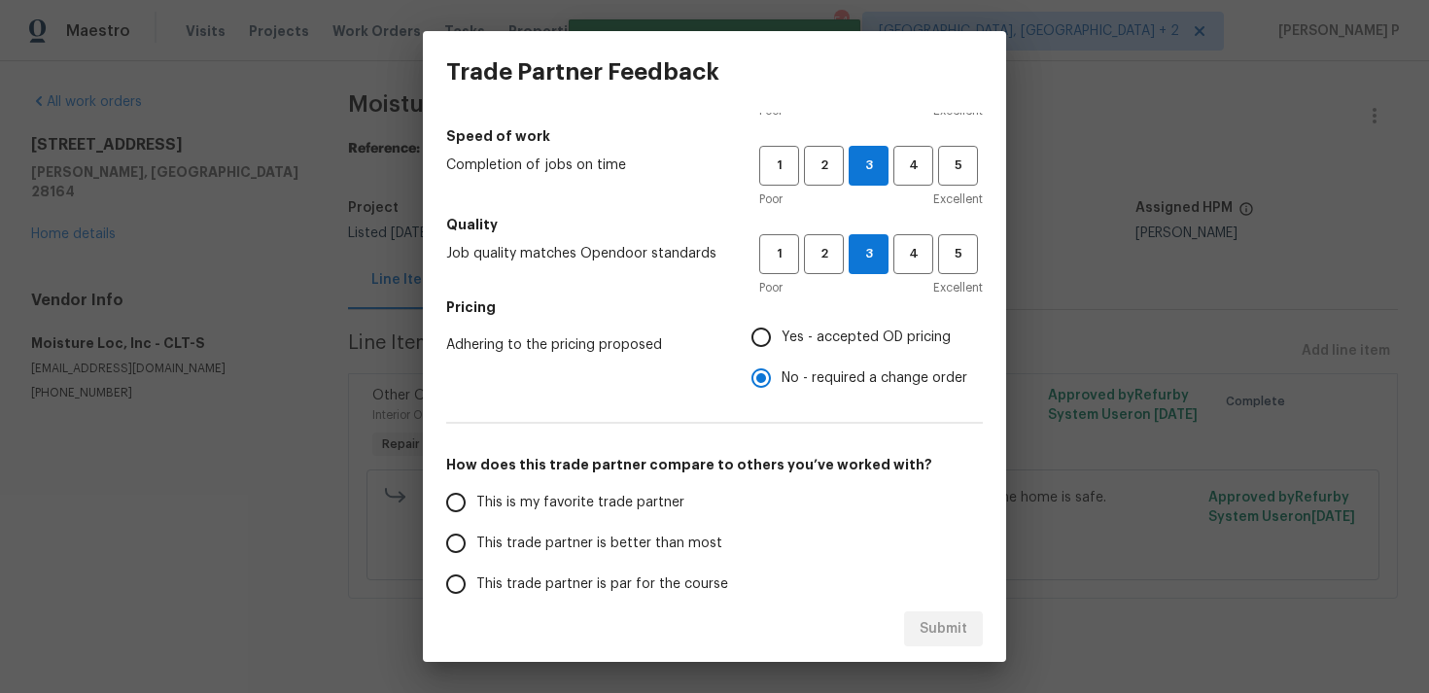
scroll to position [272, 0]
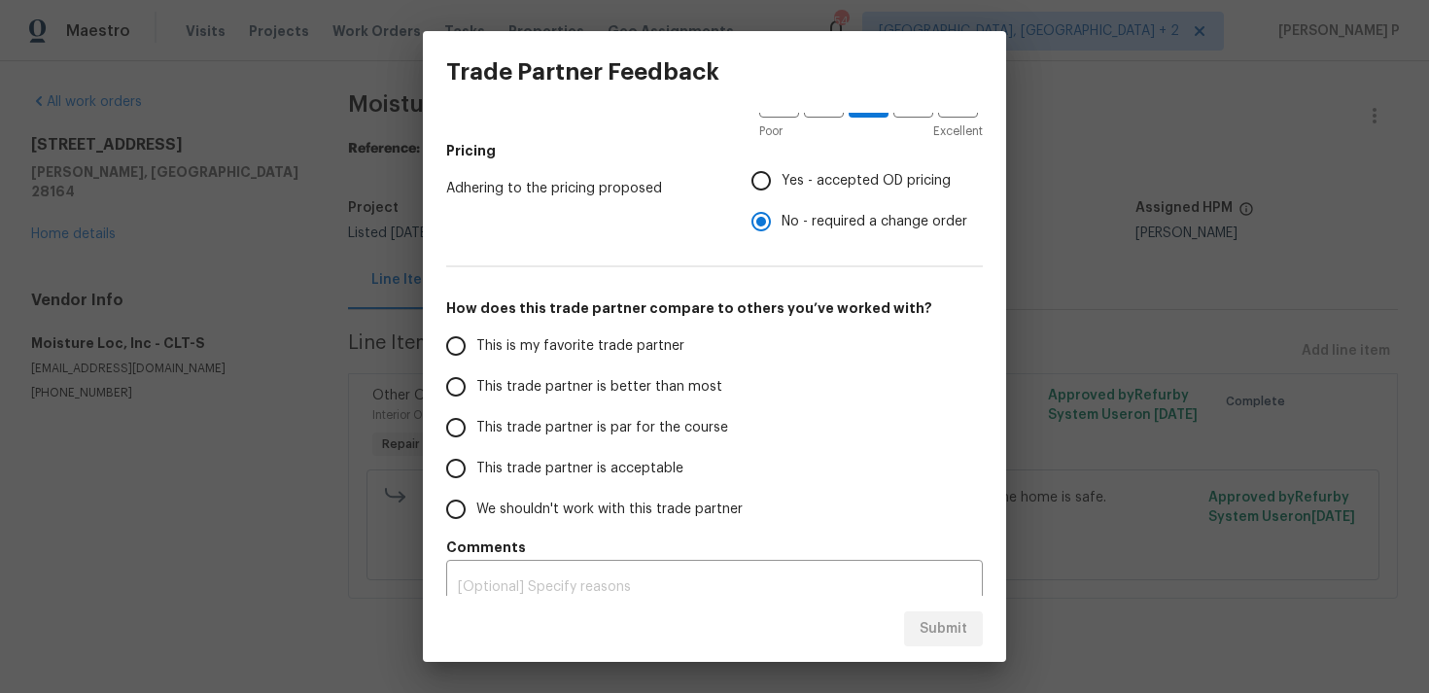
click at [553, 432] on span "This trade partner is par for the course" at bounding box center [602, 428] width 252 height 20
click at [476, 432] on input "This trade partner is par for the course" at bounding box center [455, 427] width 41 height 41
click at [943, 627] on span "Submit" at bounding box center [944, 629] width 48 height 24
radio input "true"
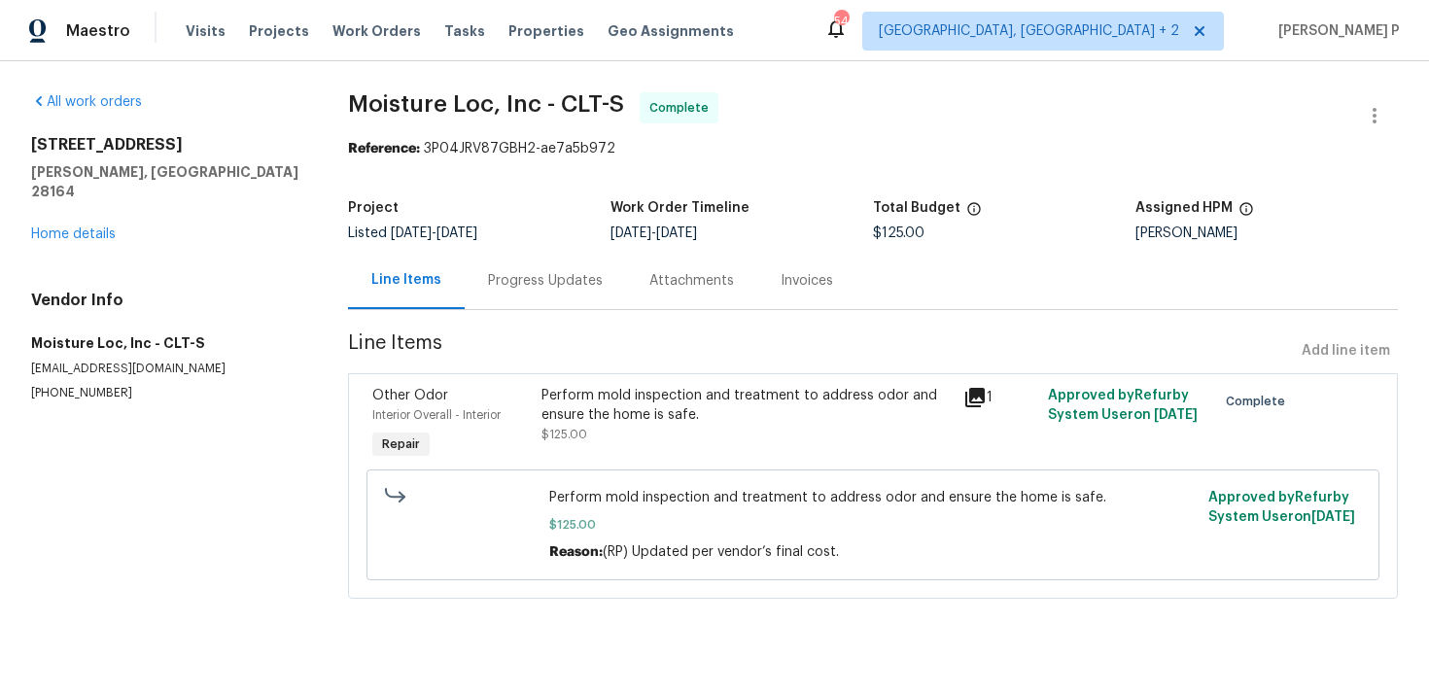
click at [583, 272] on div "Progress Updates" at bounding box center [545, 280] width 115 height 19
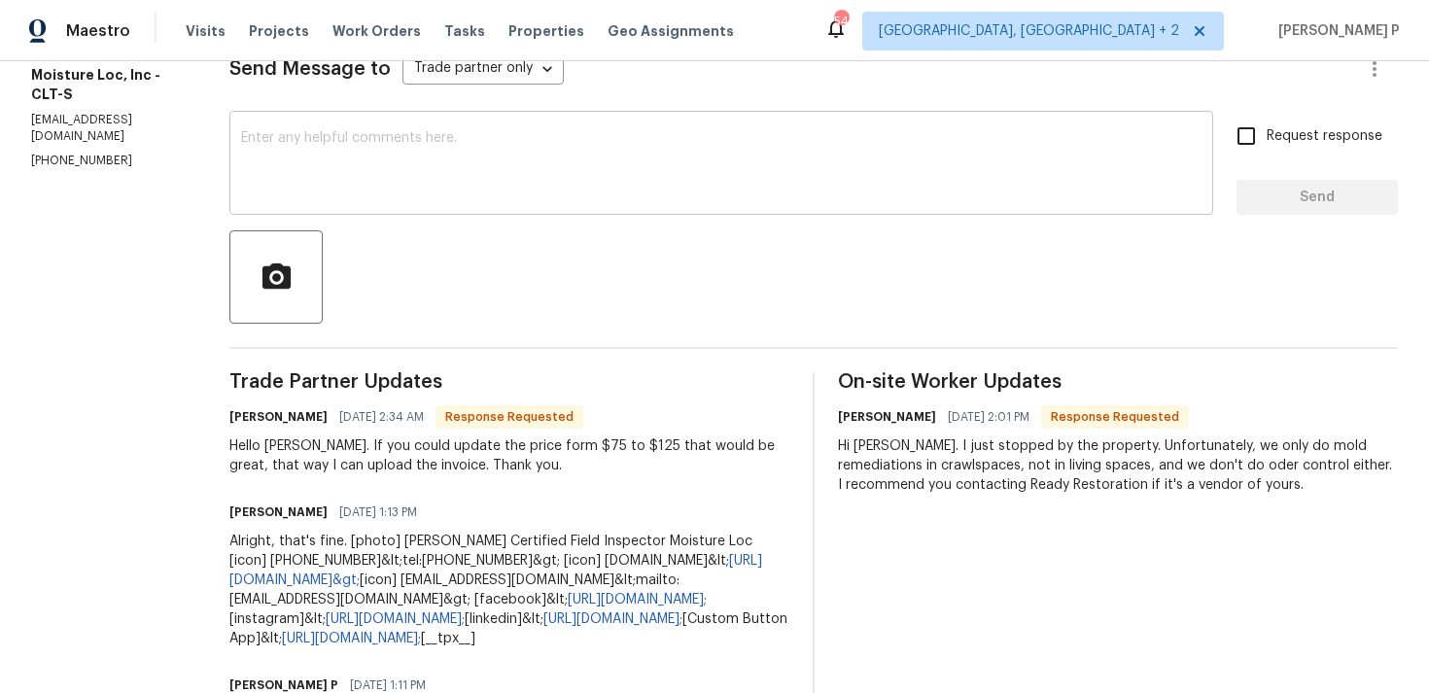
scroll to position [253, 0]
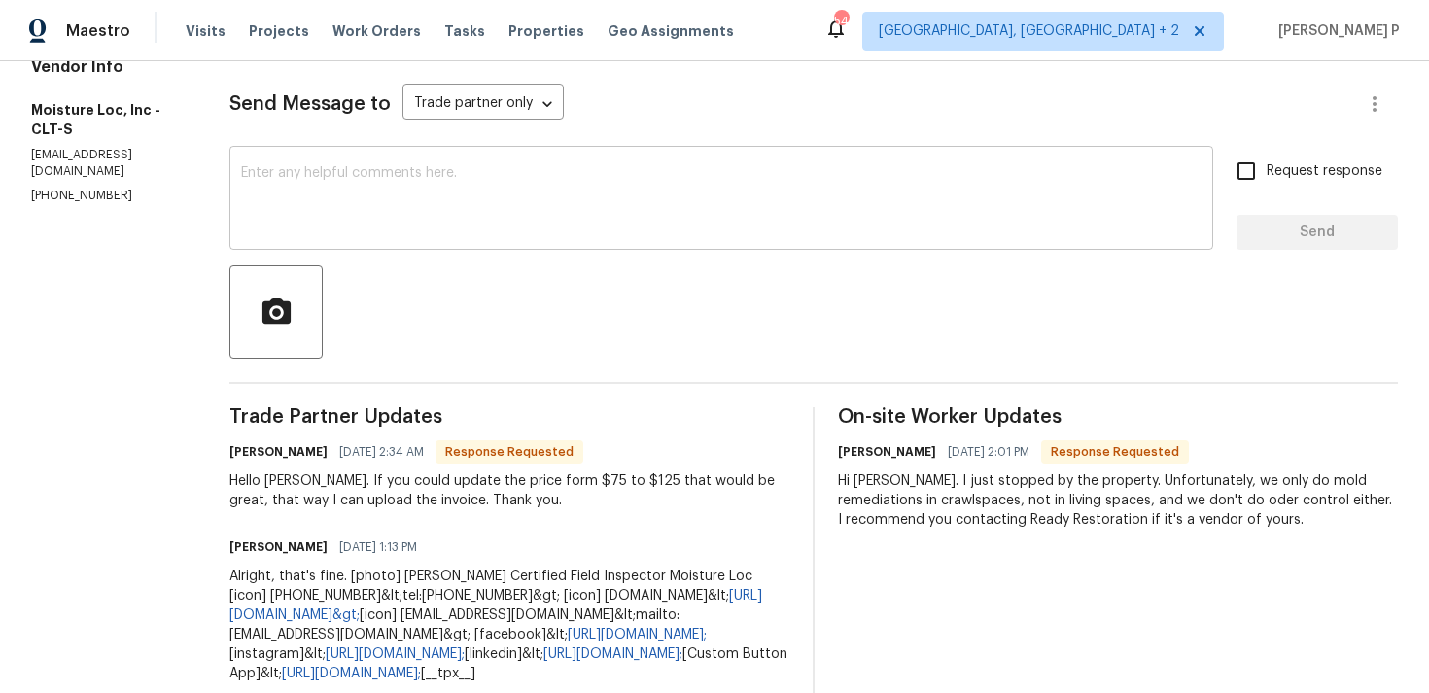
click at [594, 233] on textarea at bounding box center [721, 200] width 960 height 68
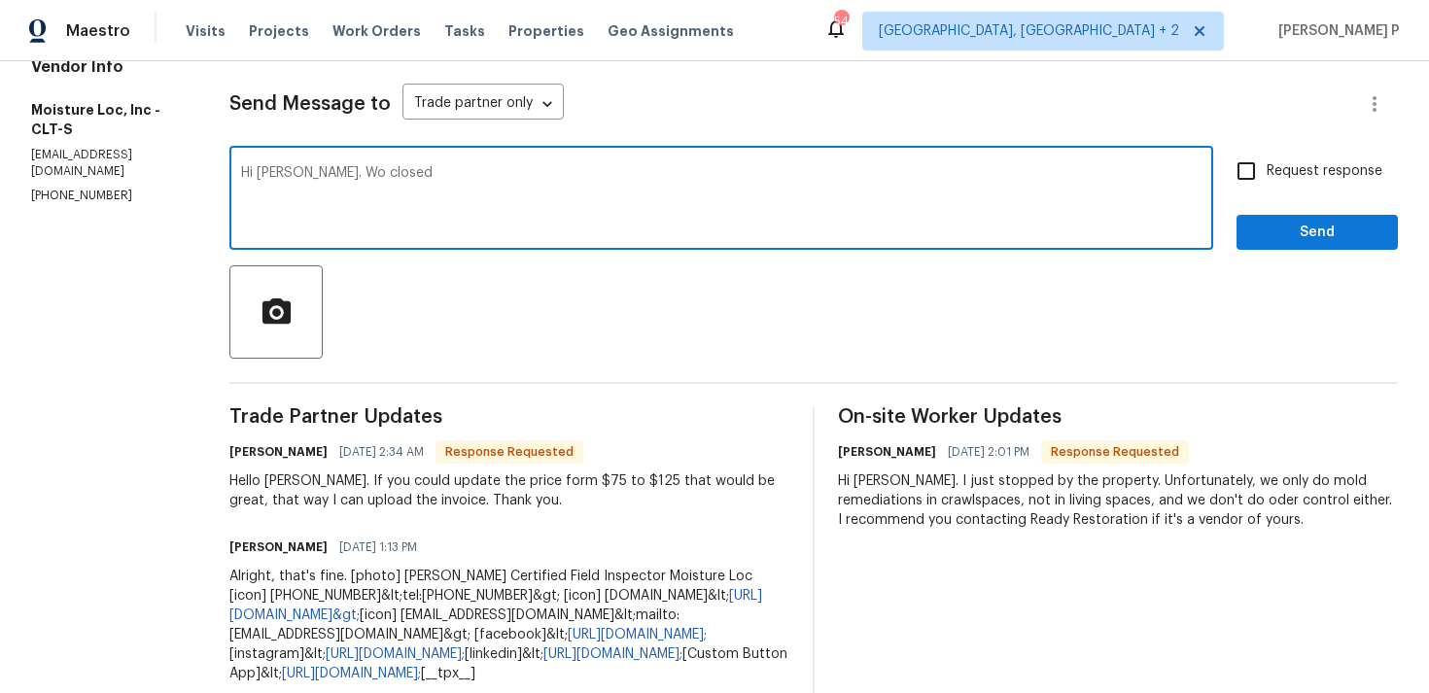
click at [304, 175] on textarea "Hi Carlos. Wo closed" at bounding box center [721, 200] width 960 height 68
click at [399, 173] on textarea "Hi Carlos. WO closed" at bounding box center [721, 200] width 960 height 68
type textarea "Hi Carlos. WO closed with the cost of $125. Thanks, Have a great day!!!"
click at [1274, 242] on span "Send" at bounding box center [1317, 233] width 130 height 24
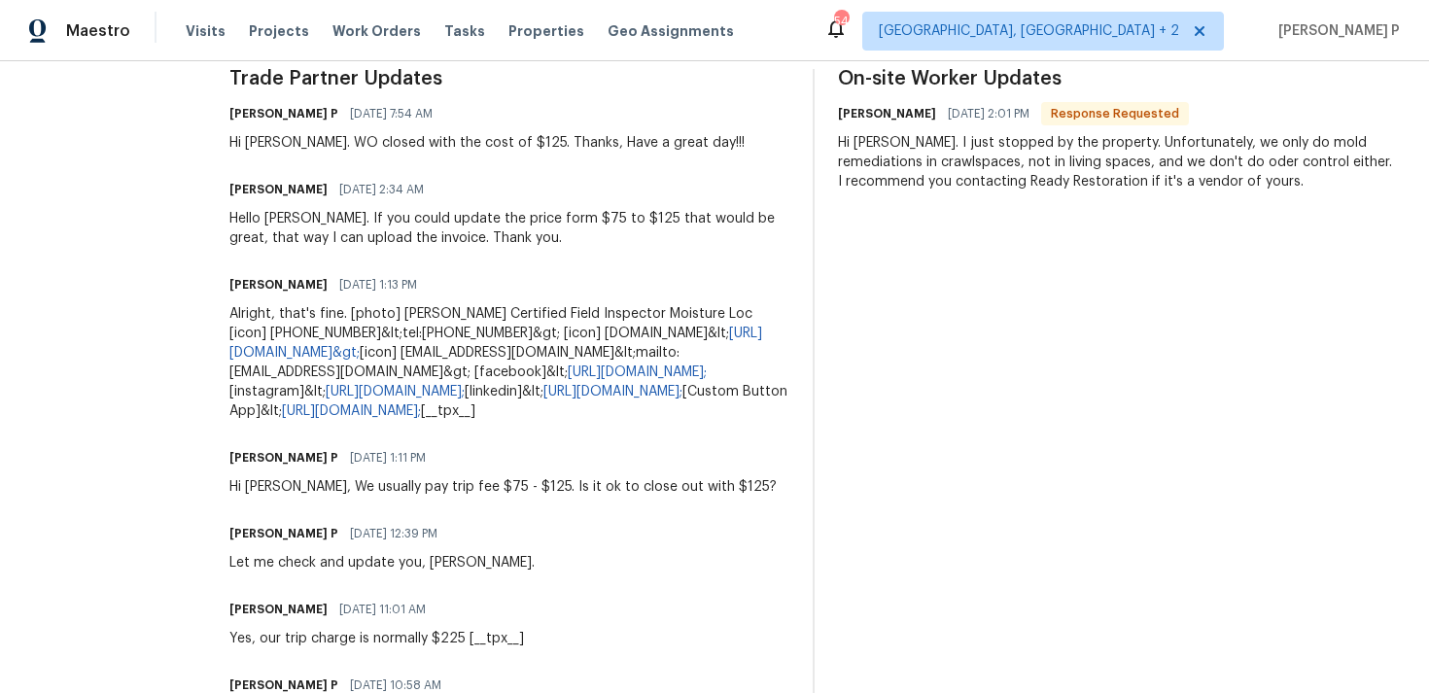
scroll to position [597, 0]
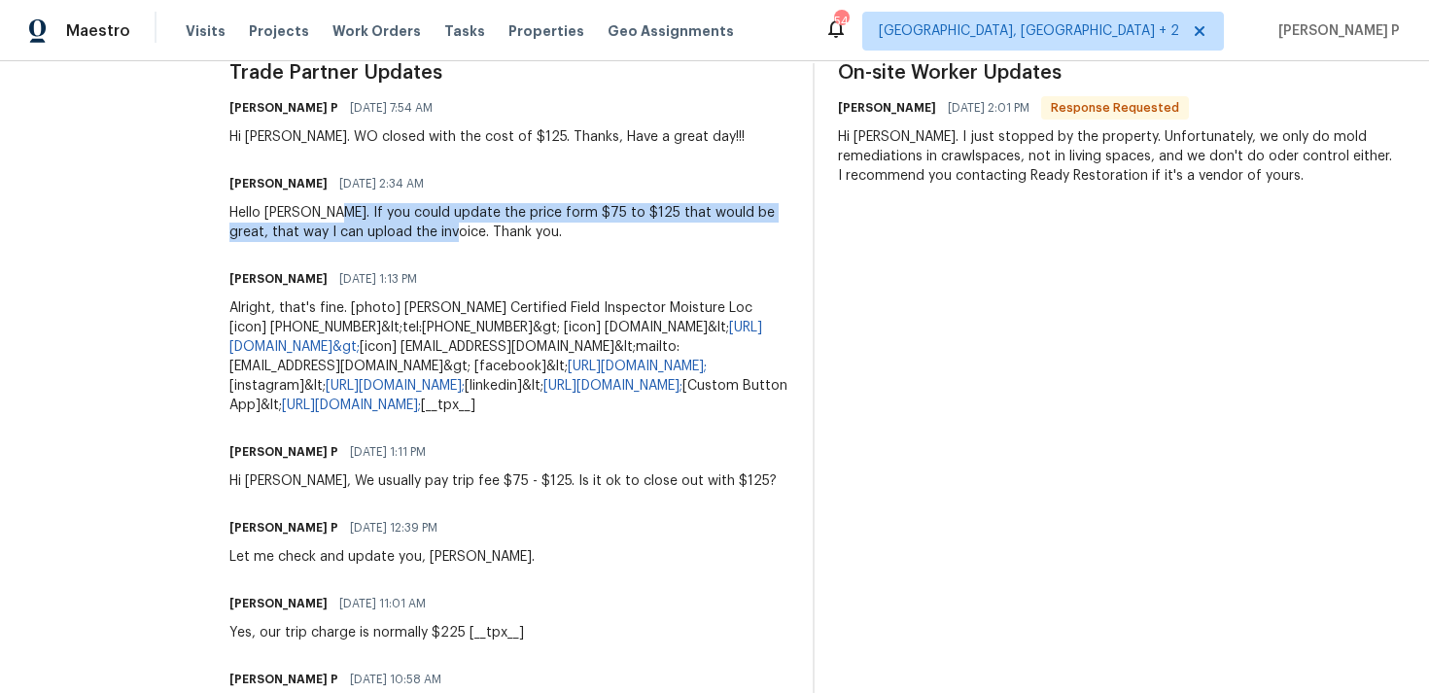
drag, startPoint x: 310, startPoint y: 208, endPoint x: 395, endPoint y: 227, distance: 86.8
click at [395, 227] on div "Hello Ramyasri. If you could update the price form $75 to $125 that would be gr…" at bounding box center [509, 222] width 560 height 39
copy div "If you could update the price form $75 to $125 that would be great, that way I …"
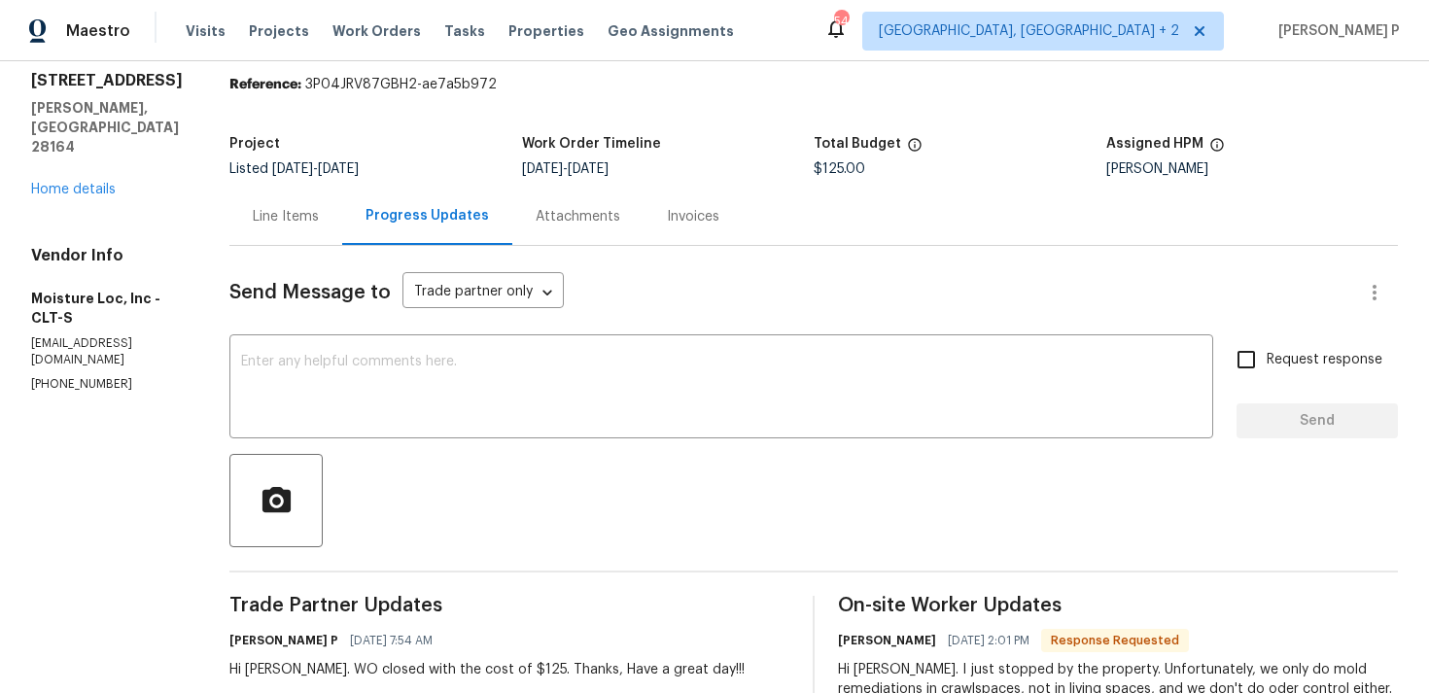
scroll to position [0, 0]
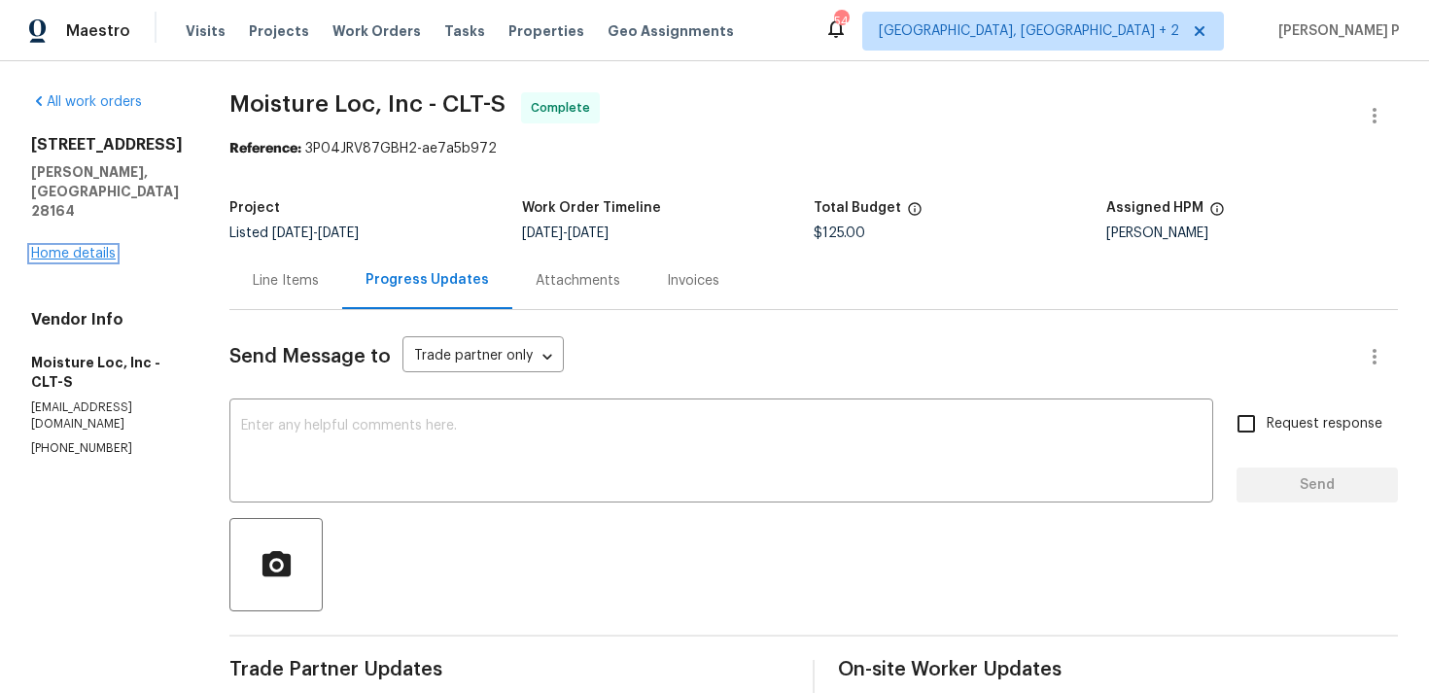
click at [90, 247] on link "Home details" at bounding box center [73, 254] width 85 height 14
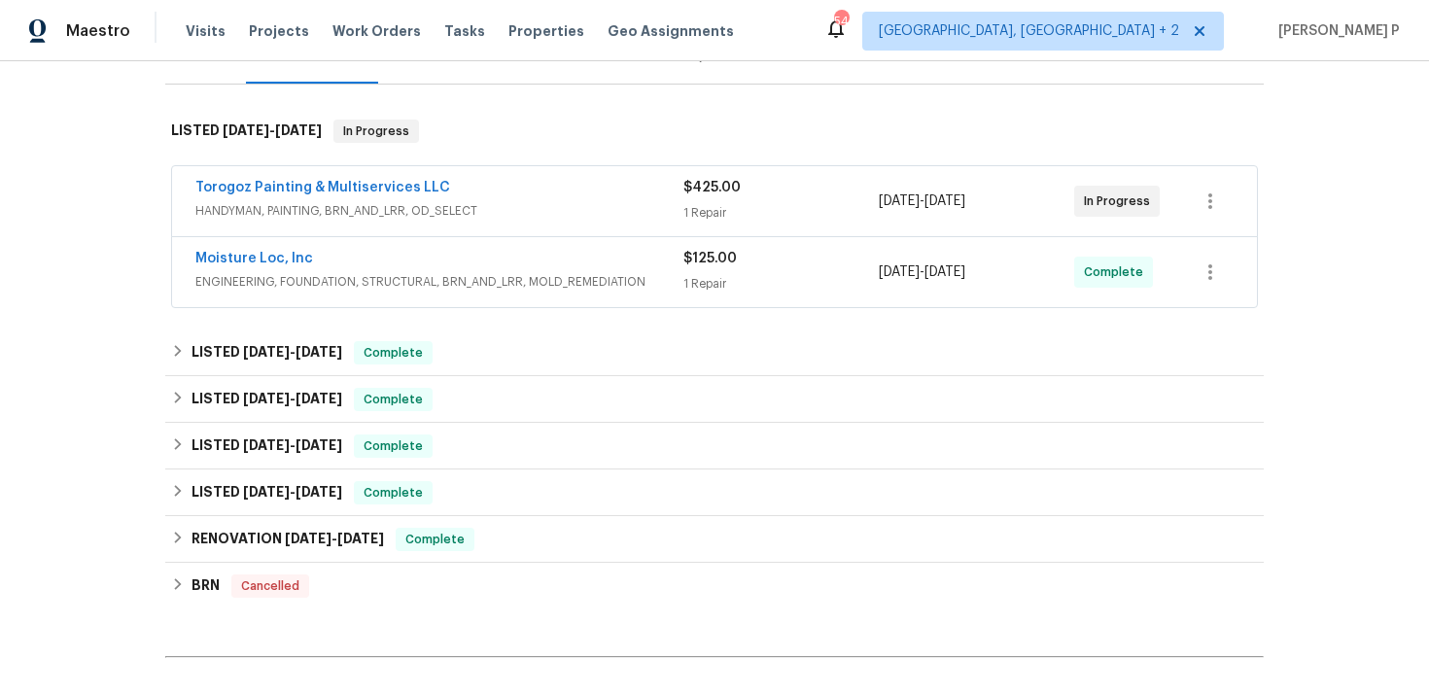
scroll to position [482, 0]
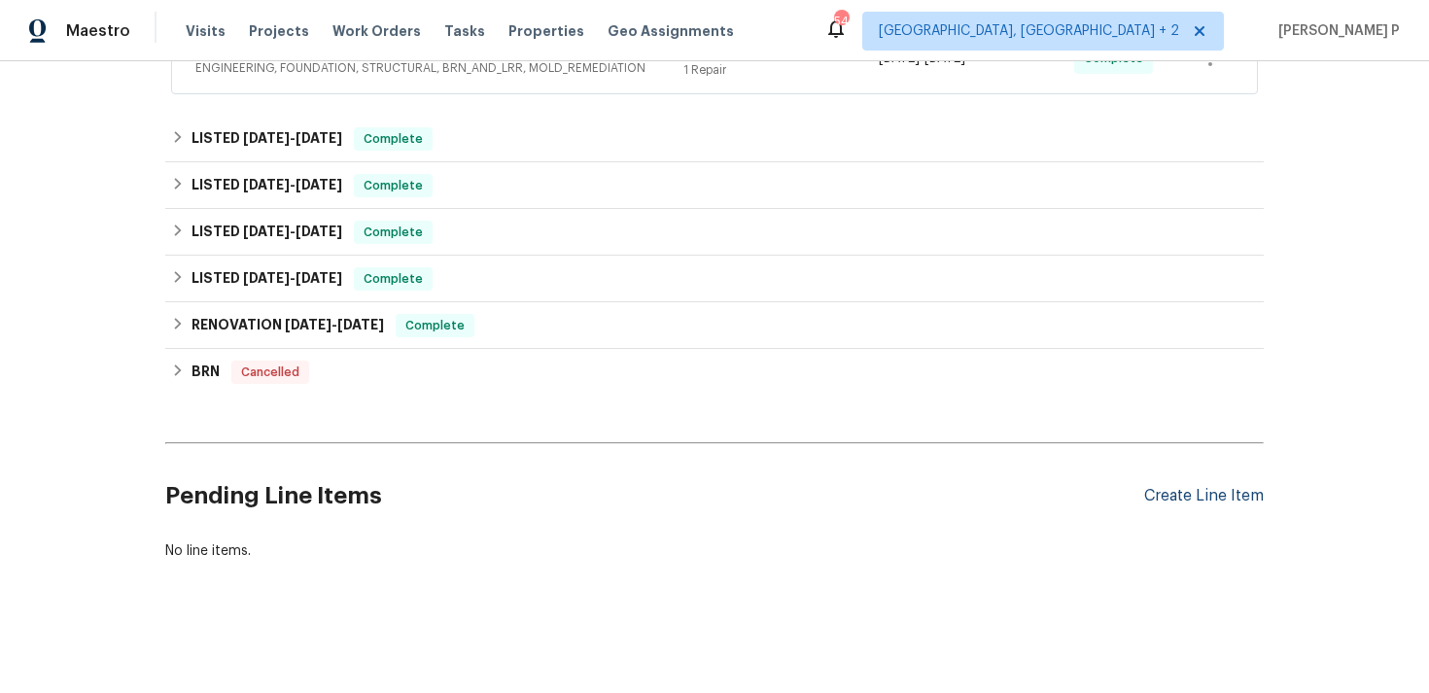
click at [1189, 497] on div "Create Line Item" at bounding box center [1204, 496] width 120 height 18
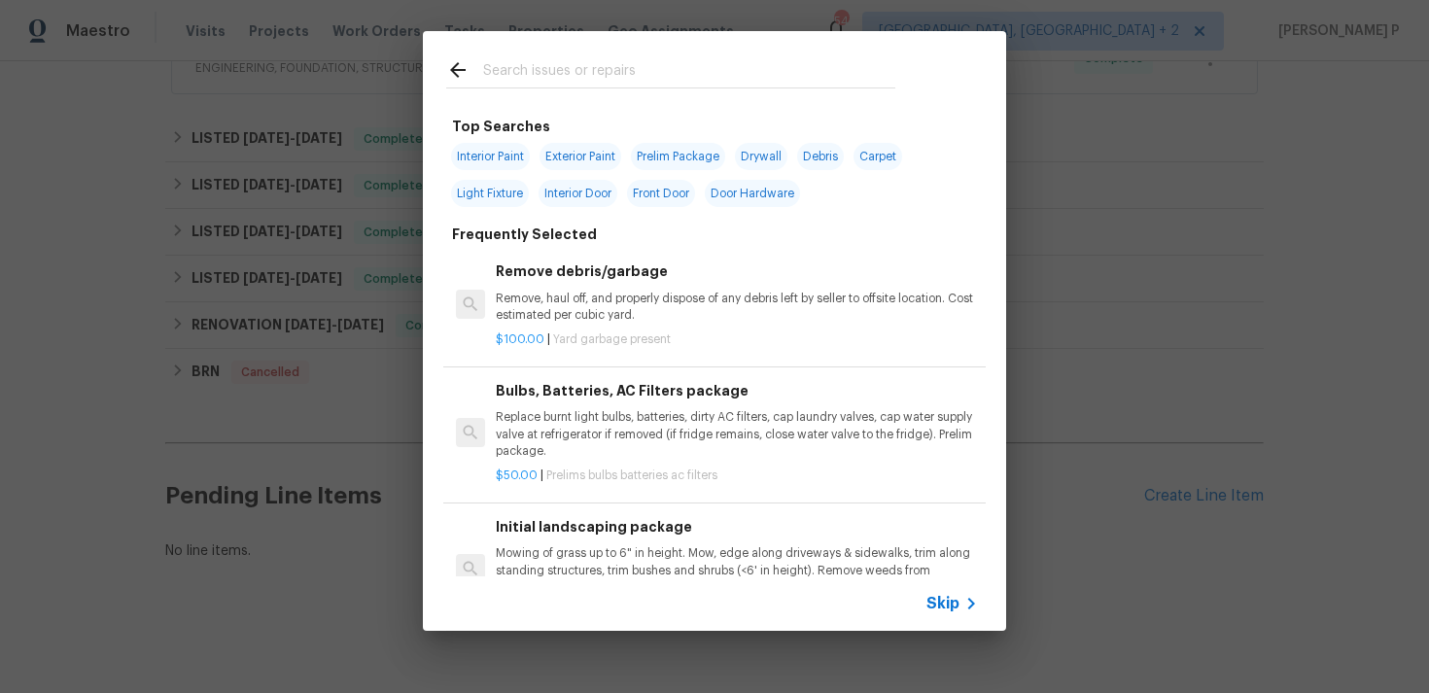
click at [933, 600] on span "Skip" at bounding box center [942, 603] width 33 height 19
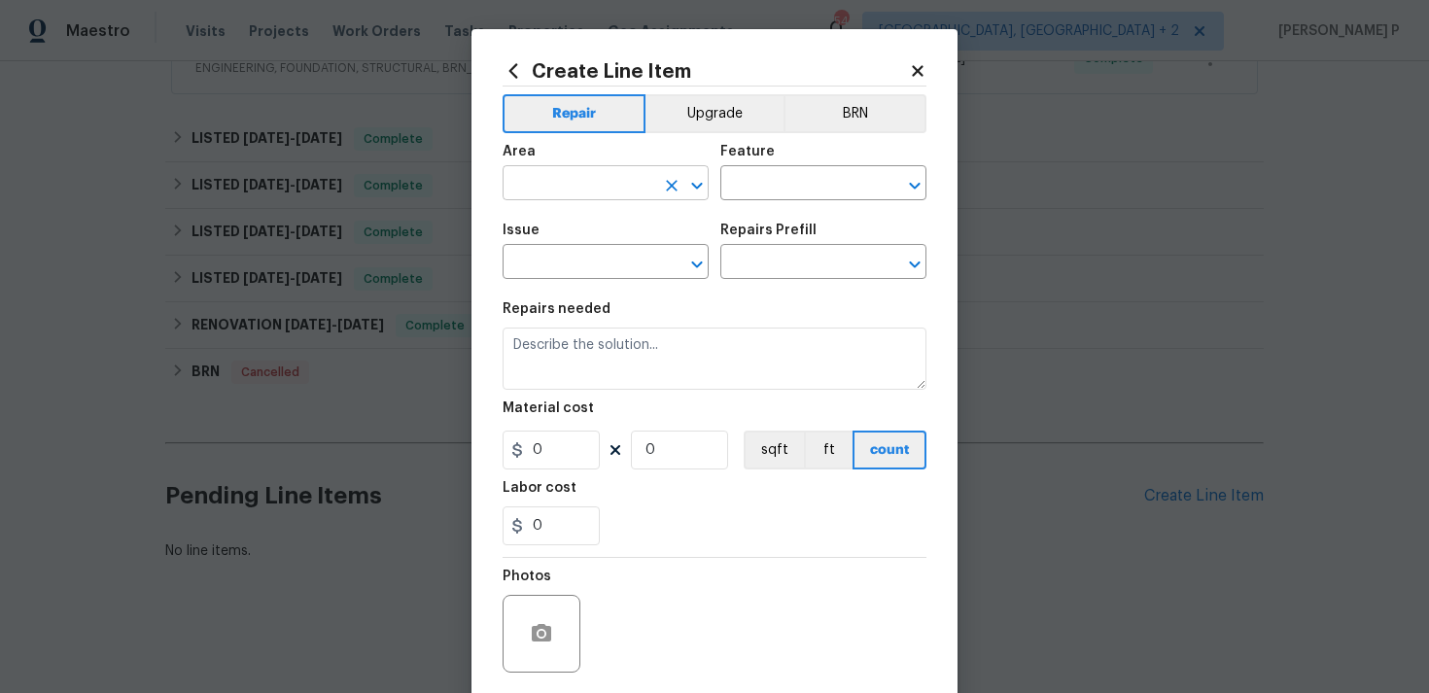
click at [568, 180] on input "text" at bounding box center [579, 185] width 152 height 30
type input "mold"
click at [664, 183] on icon "Clear" at bounding box center [671, 185] width 19 height 19
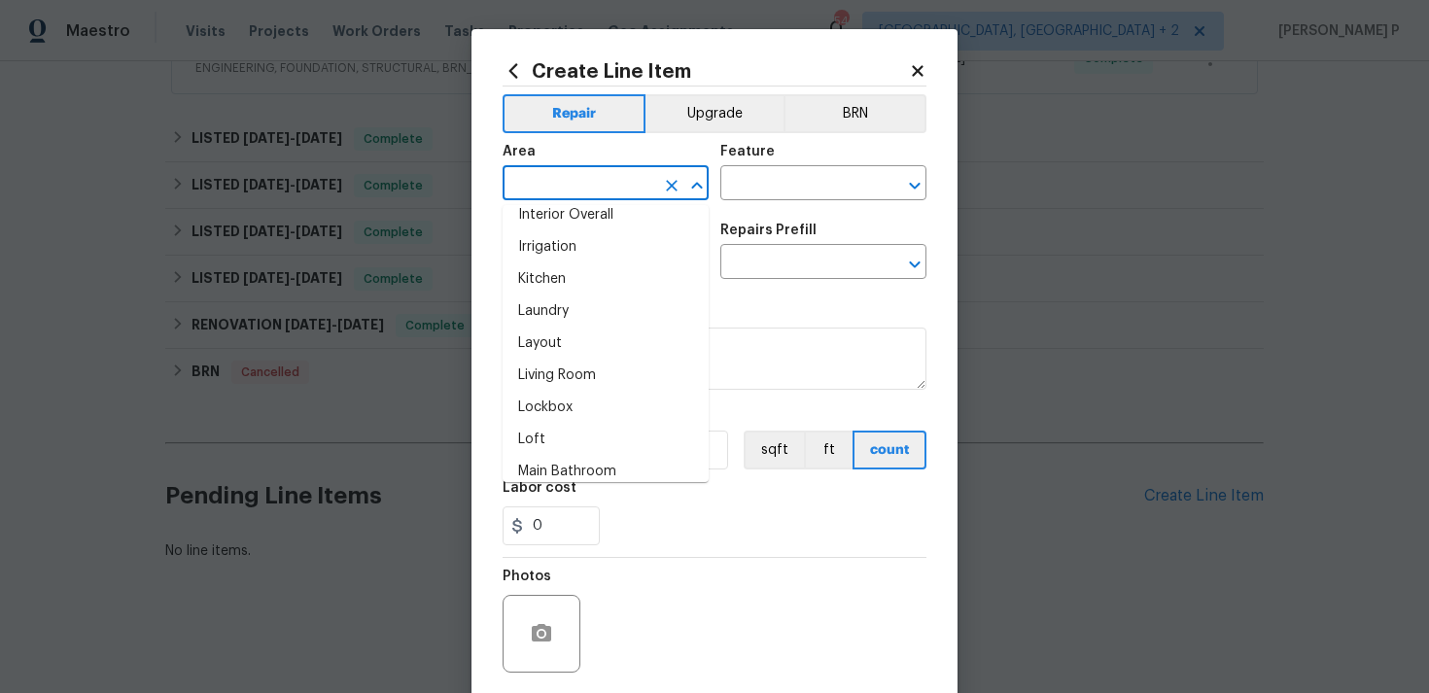
scroll to position [821, 0]
click at [620, 376] on li "Living Room" at bounding box center [606, 370] width 206 height 32
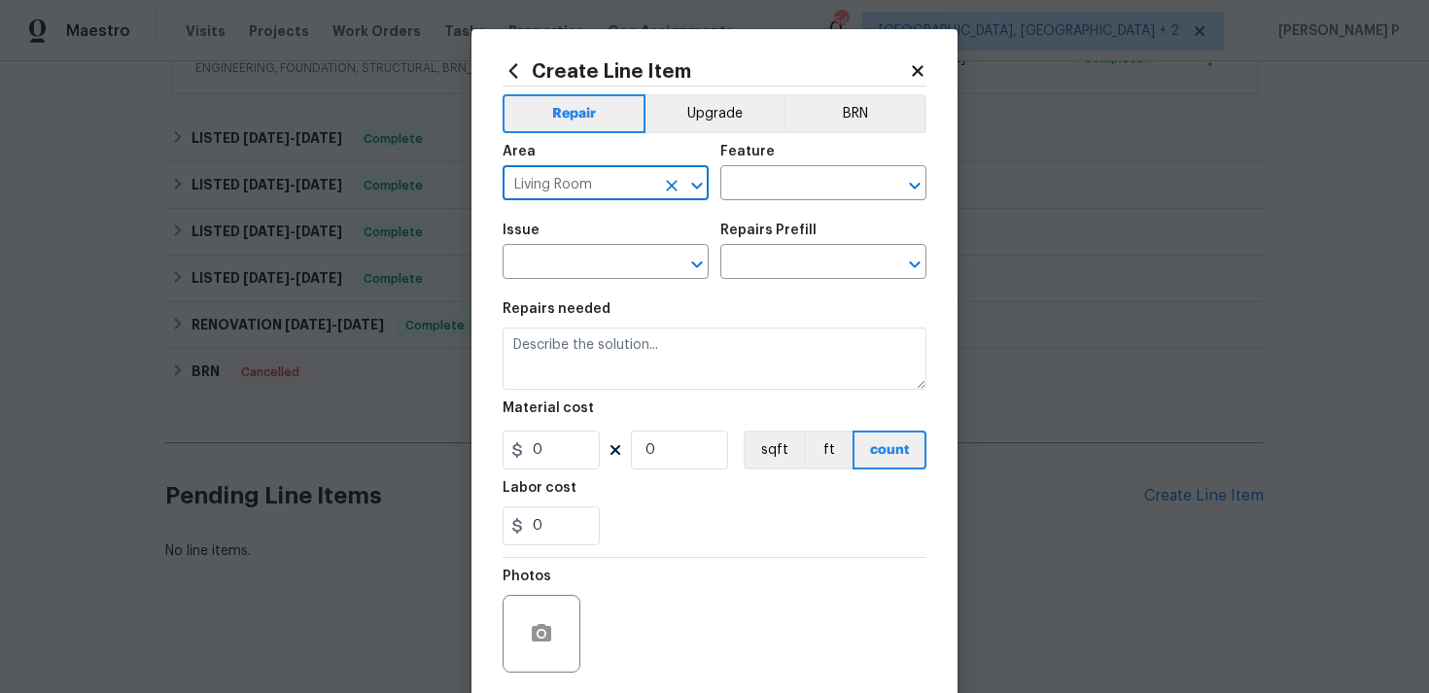
type input "Living Room"
click at [786, 202] on div "Area Living Room ​ Feature ​" at bounding box center [715, 172] width 424 height 79
click at [798, 191] on input "text" at bounding box center [796, 185] width 152 height 30
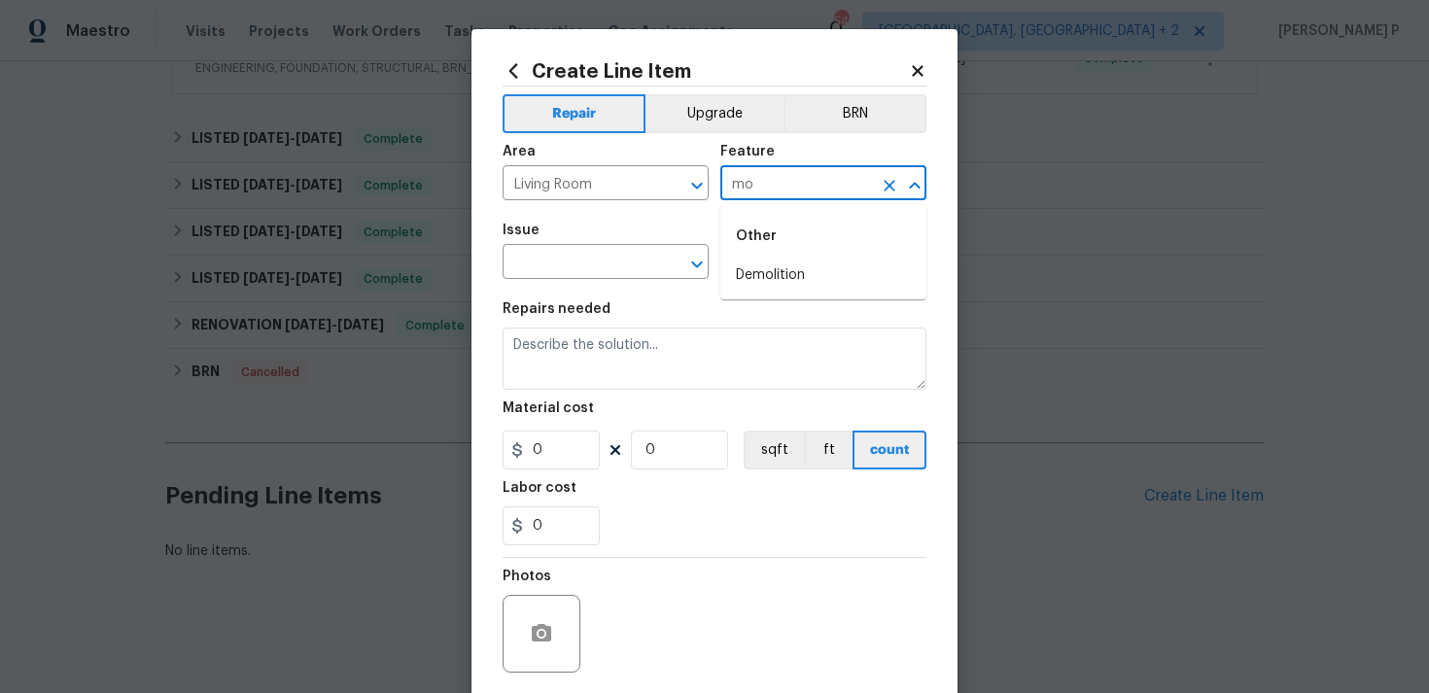
type input "m"
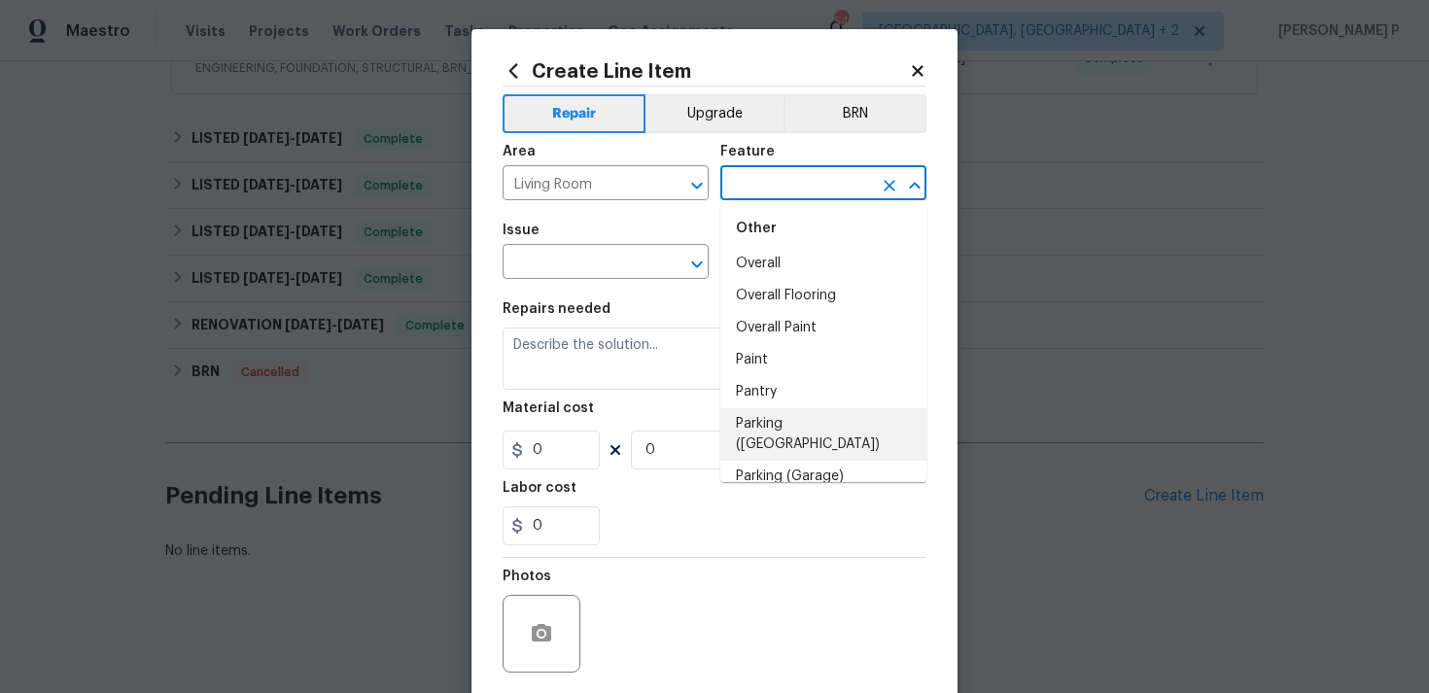
scroll to position [3198, 0]
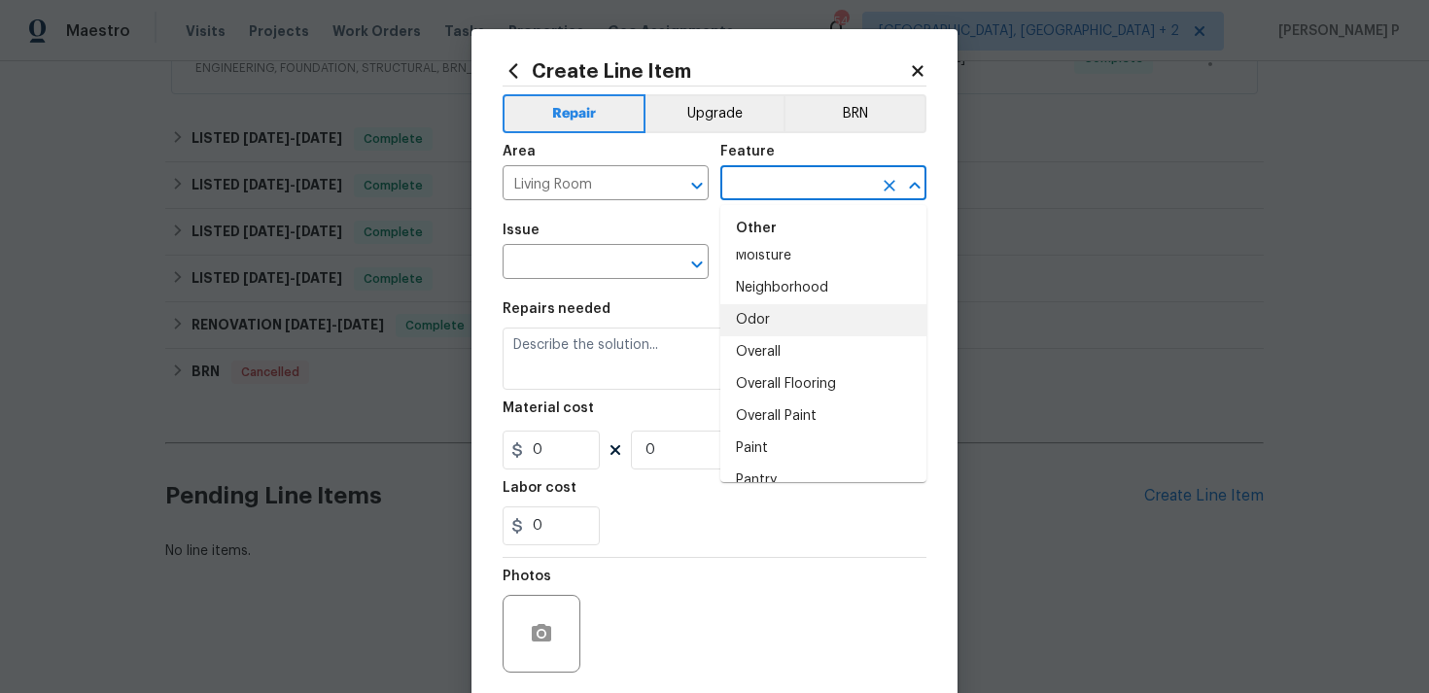
click at [793, 315] on li "Odor" at bounding box center [823, 320] width 206 height 32
type input "Odor"
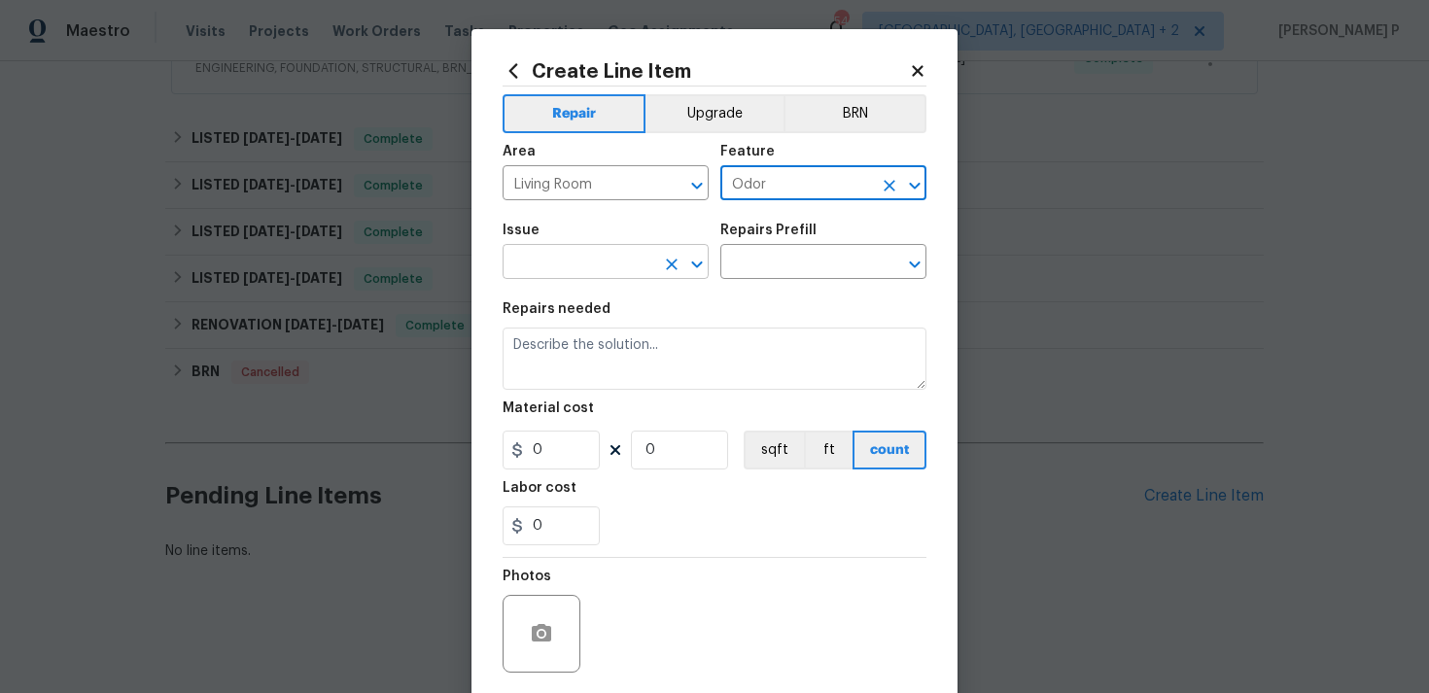
click at [697, 256] on icon "Open" at bounding box center [696, 264] width 23 height 23
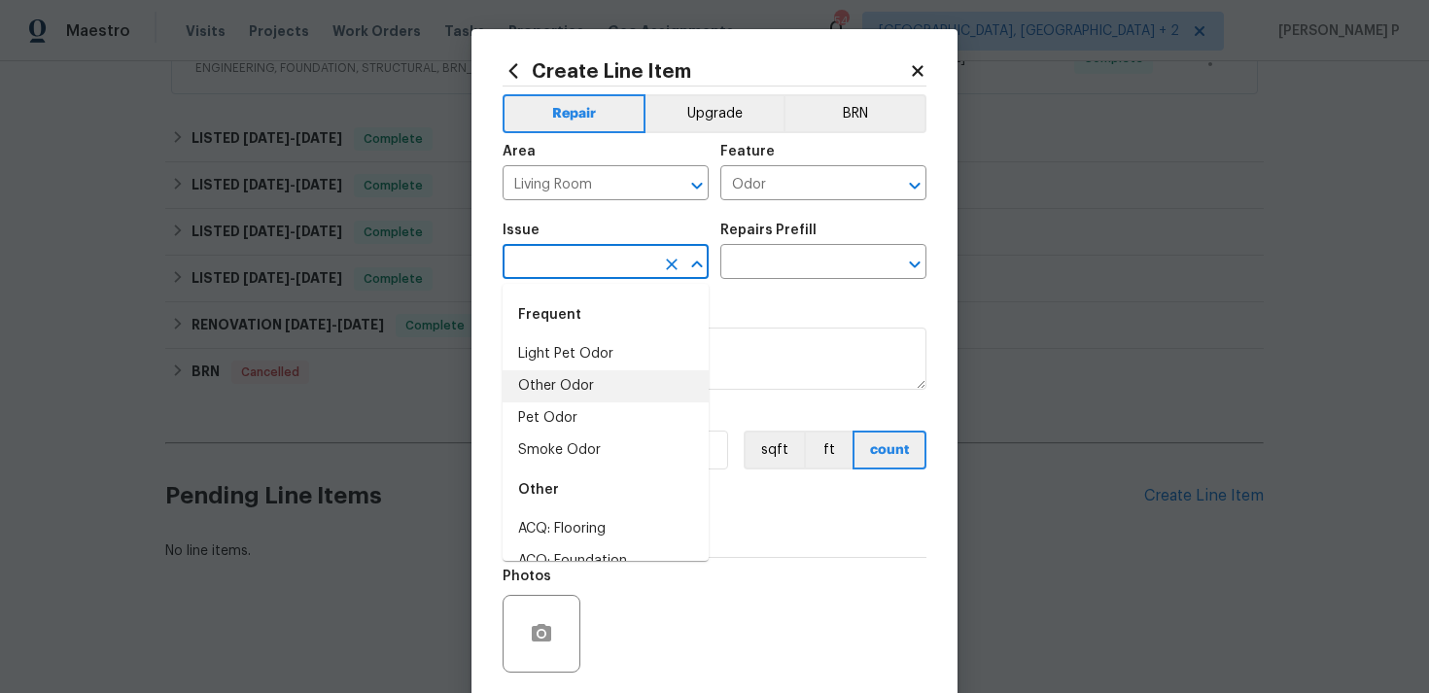
click at [579, 387] on li "Other Odor" at bounding box center [606, 386] width 206 height 32
type input "Other Odor"
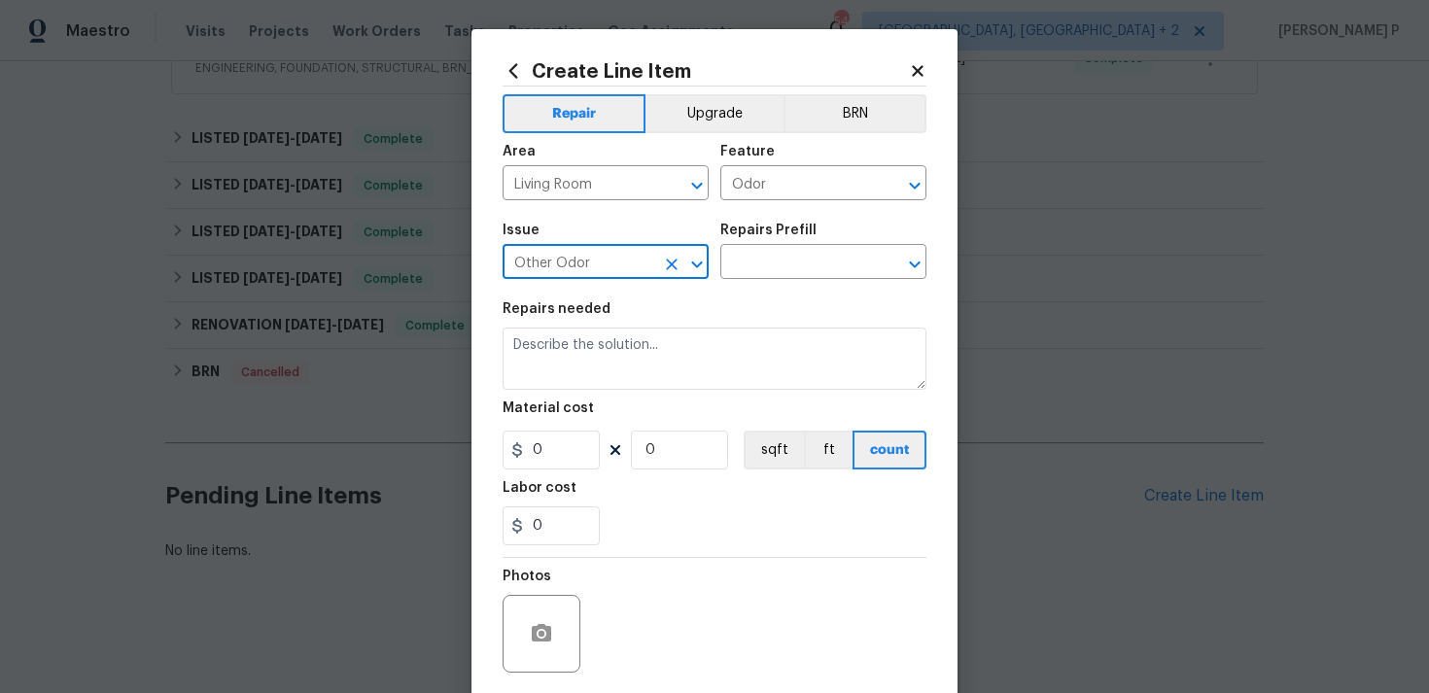
click at [786, 284] on div "Issue Other Odor ​ Repairs Prefill ​" at bounding box center [715, 251] width 424 height 79
click at [802, 275] on input "text" at bounding box center [796, 264] width 152 height 30
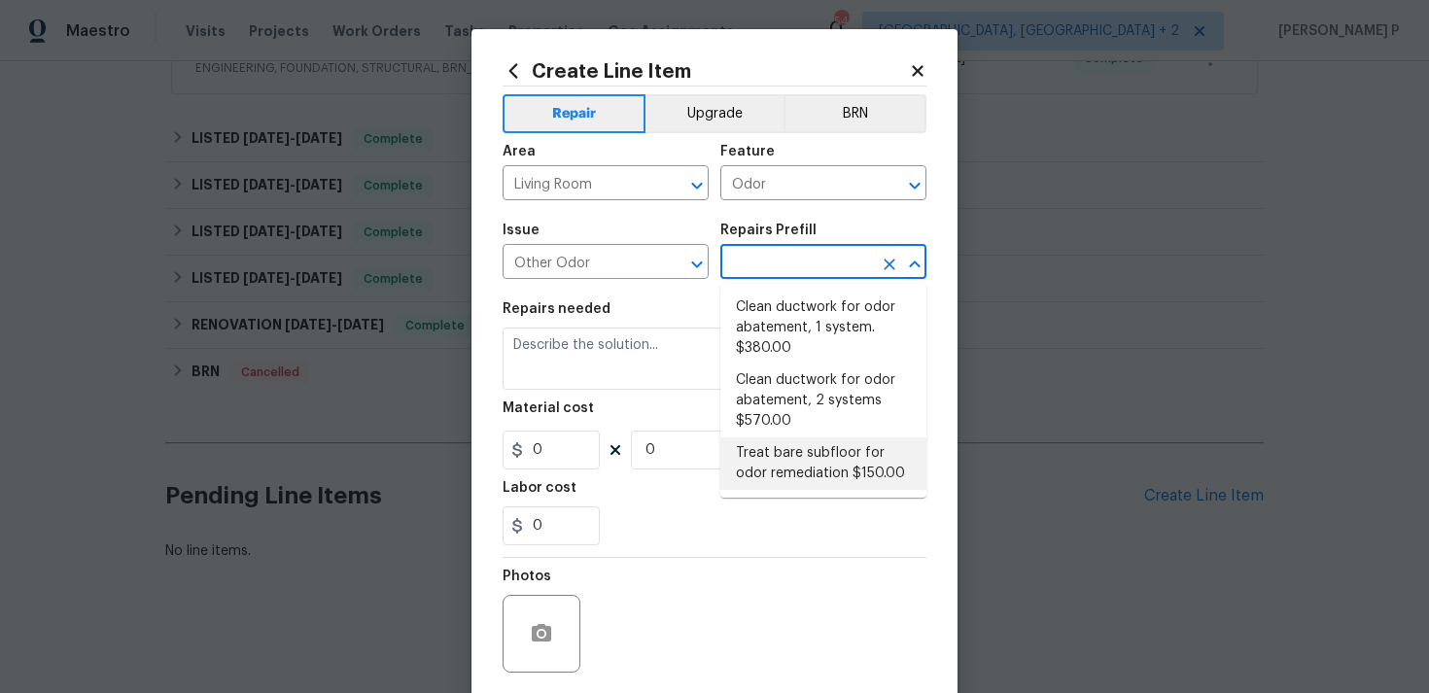
click at [794, 459] on li "Treat bare subfloor for odor remediation $150.00" at bounding box center [823, 463] width 206 height 52
type input "Treat bare subfloor for odor remediation $150.00"
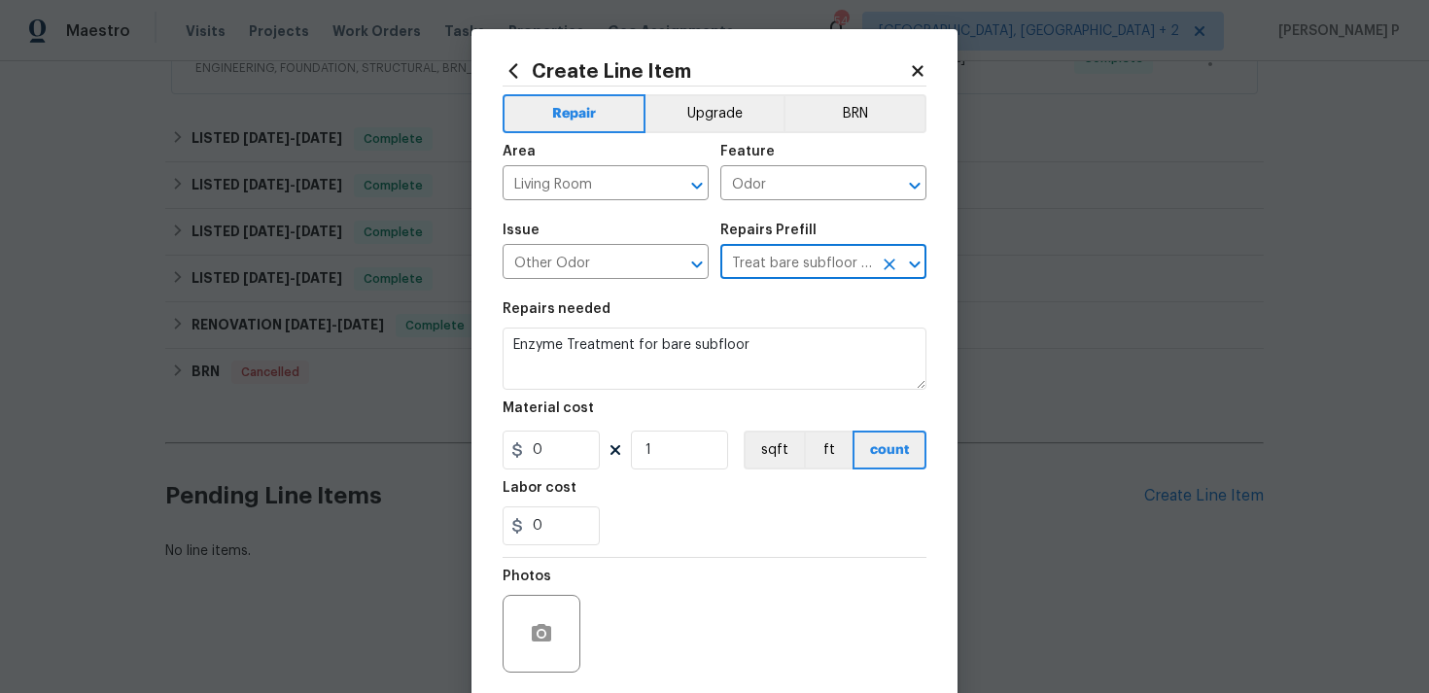
type textarea "Enzyme Treatment for bare subfloor"
type input "1"
type input "150"
click at [615, 340] on textarea "Enzyme Treatment for bare subfloor" at bounding box center [715, 359] width 424 height 62
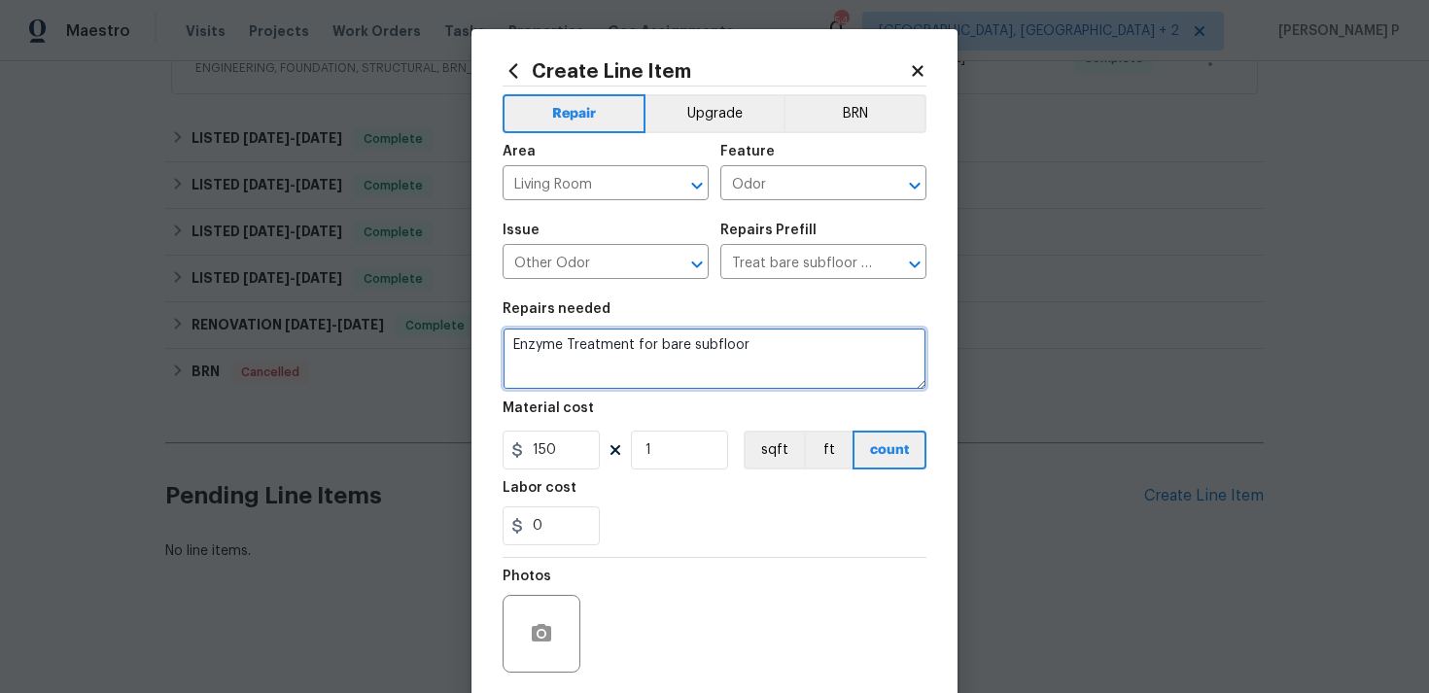
click at [615, 340] on textarea "Enzyme Treatment for bare subfloor" at bounding box center [715, 359] width 424 height 62
paste textarea "Perform mold inspection and treatment to address odor and ensure the home is sa…"
type textarea "Perform mold inspection and treatment to address odor and ensure the home is sa…"
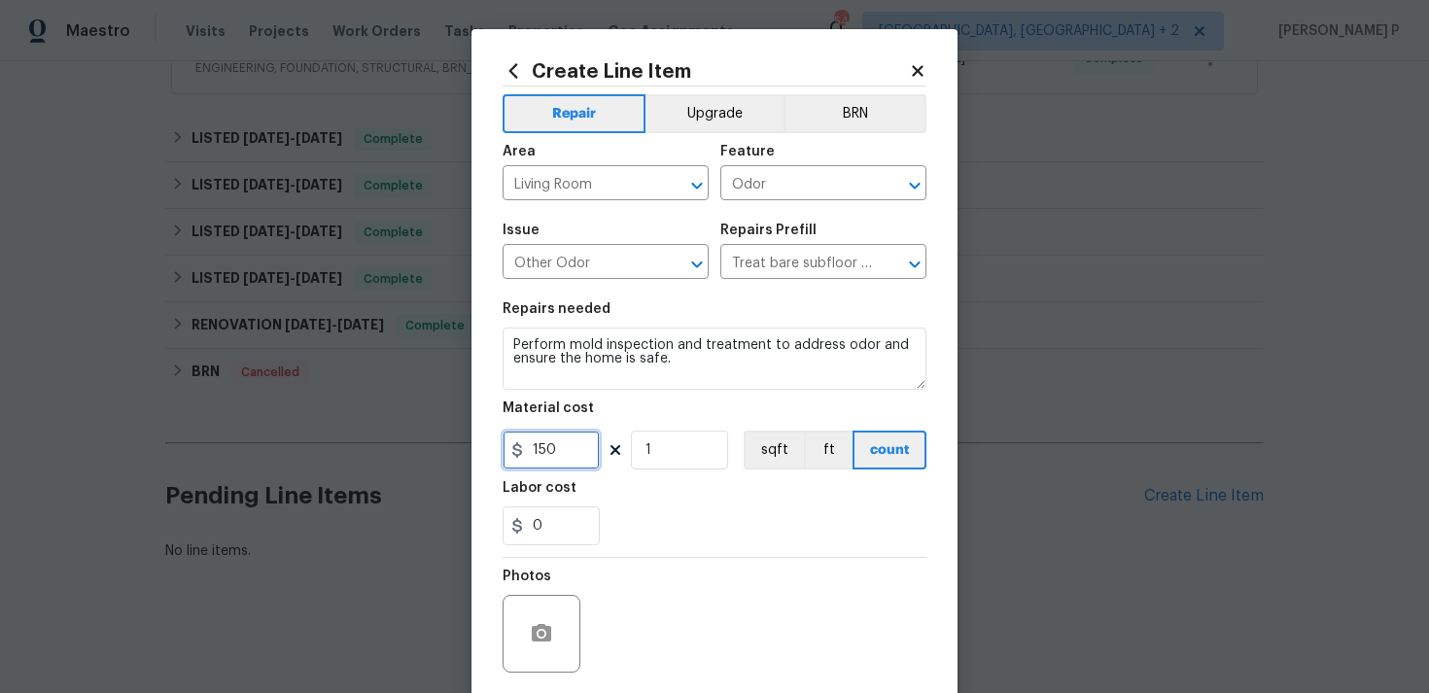
click at [575, 459] on input "150" at bounding box center [551, 450] width 97 height 39
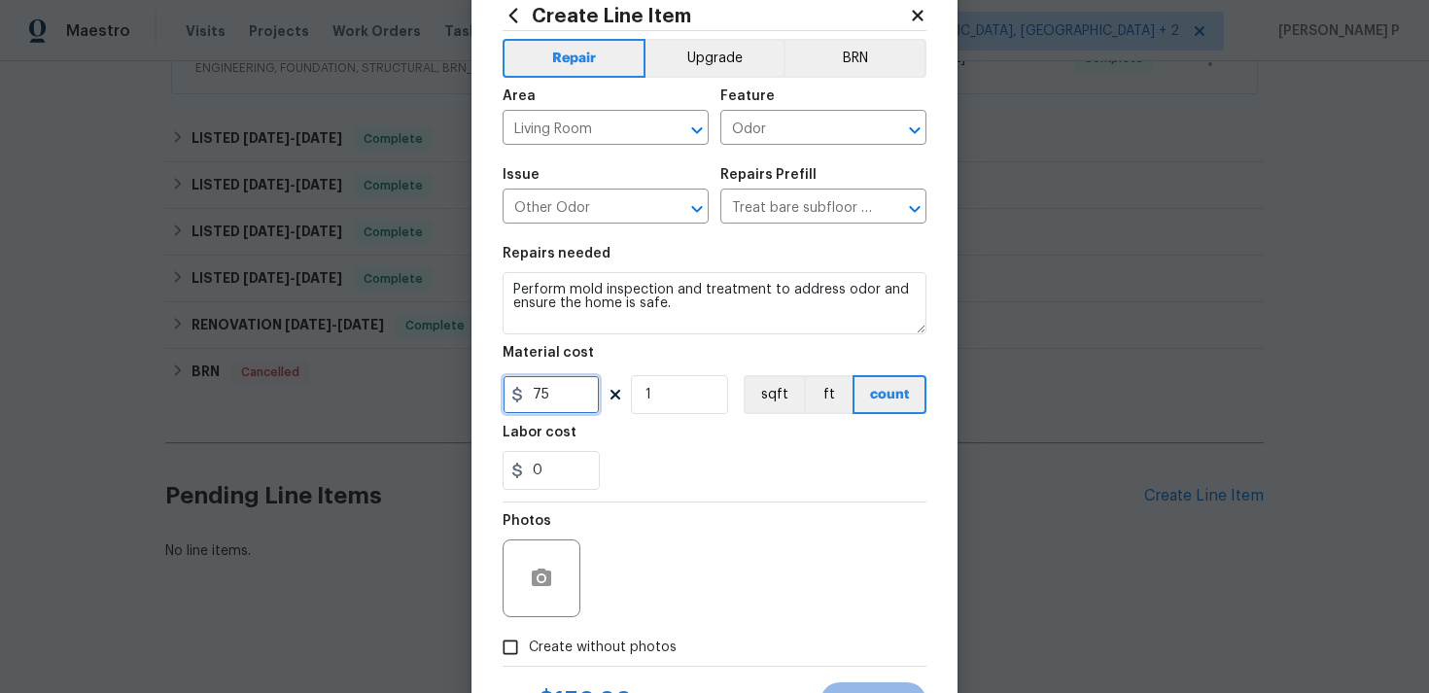
scroll to position [145, 0]
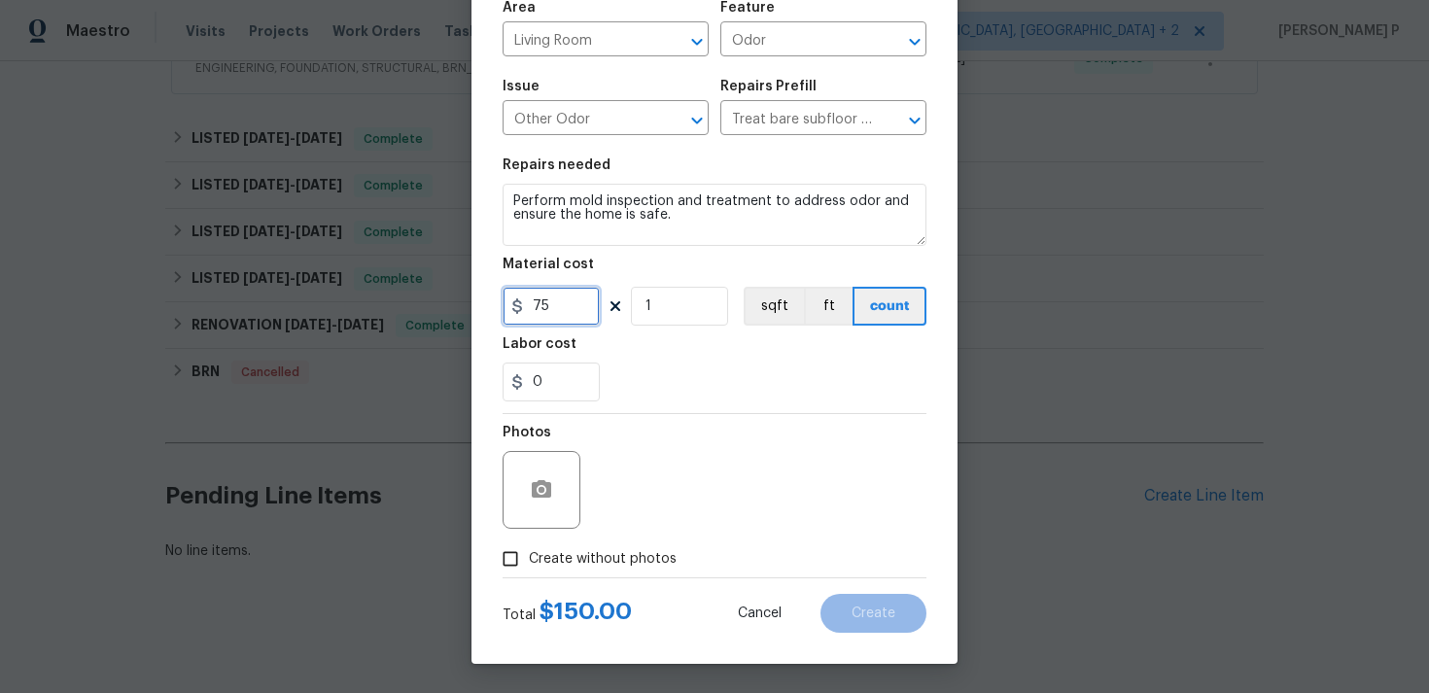
type input "75"
click at [514, 556] on input "Create without photos" at bounding box center [510, 558] width 37 height 37
checkbox input "true"
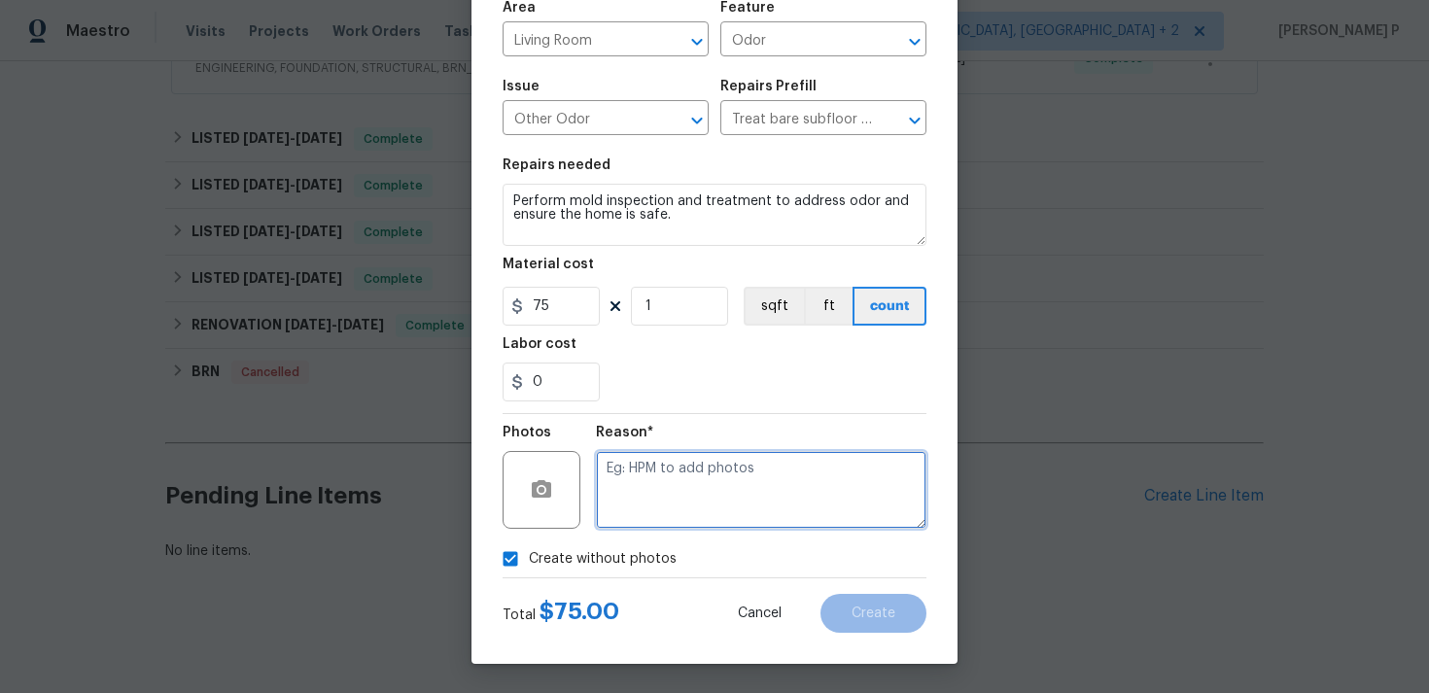
click at [646, 516] on textarea at bounding box center [761, 490] width 331 height 78
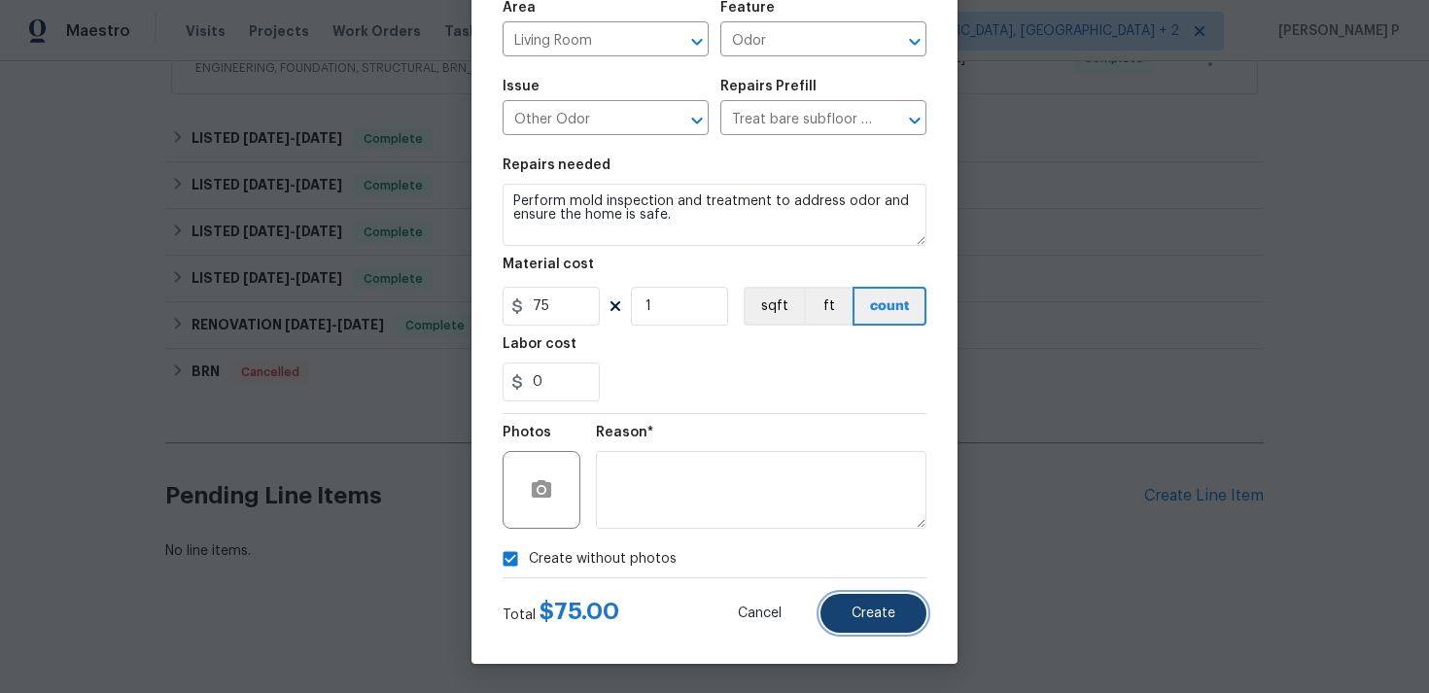
click at [861, 622] on button "Create" at bounding box center [873, 613] width 106 height 39
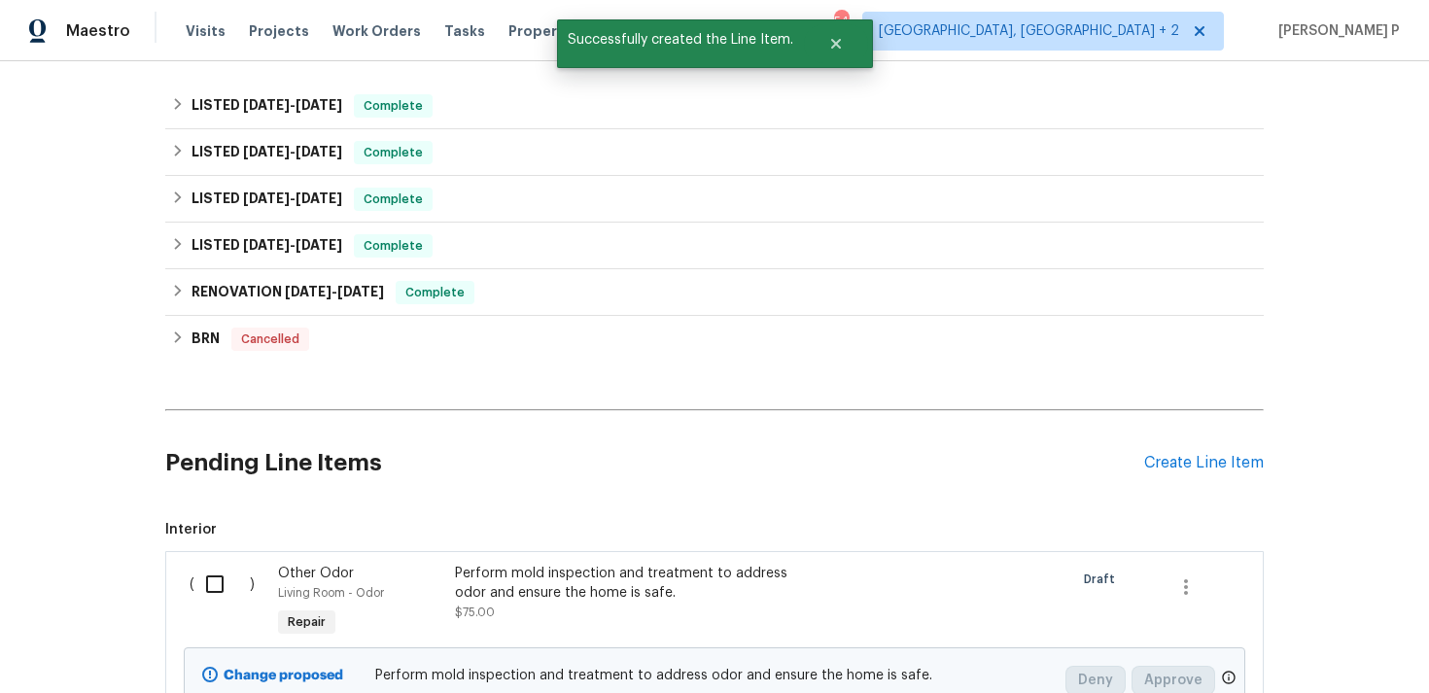
scroll to position [557, 0]
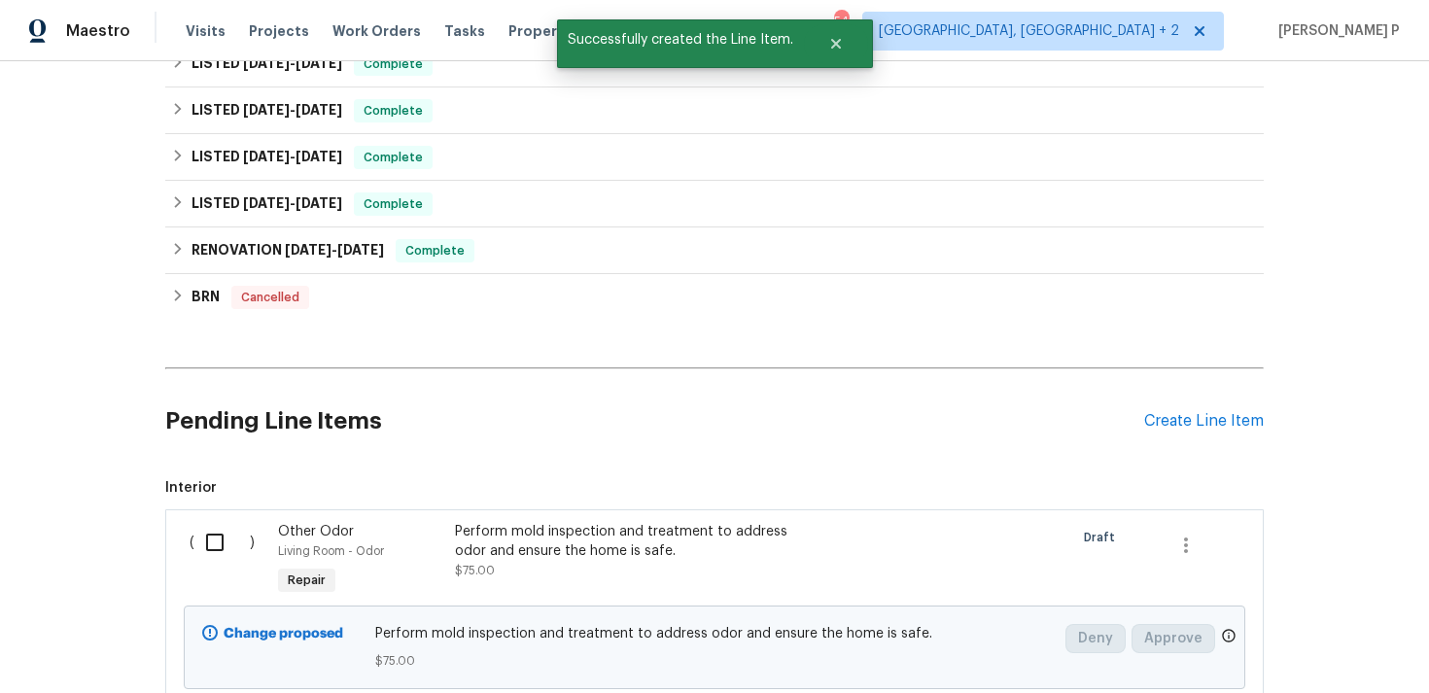
click at [222, 539] on input "checkbox" at bounding box center [221, 542] width 55 height 41
checkbox input "true"
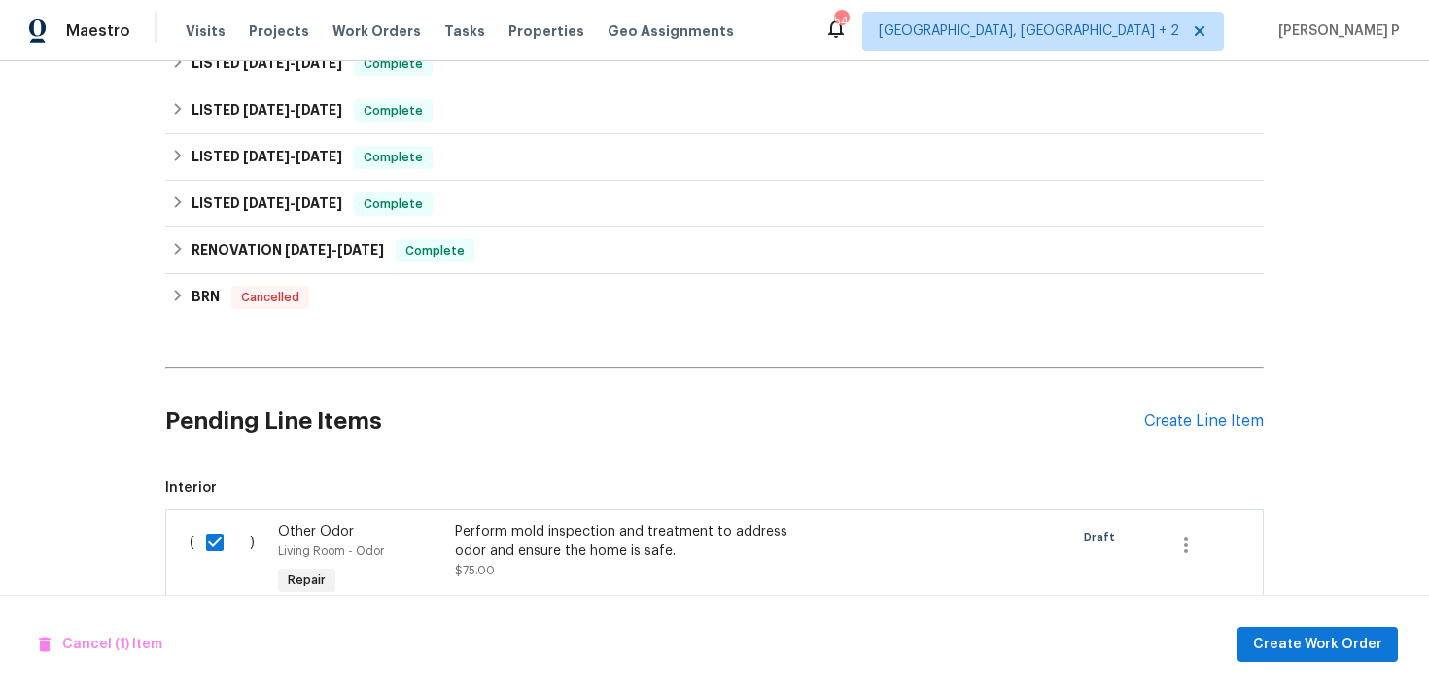
scroll to position [704, 0]
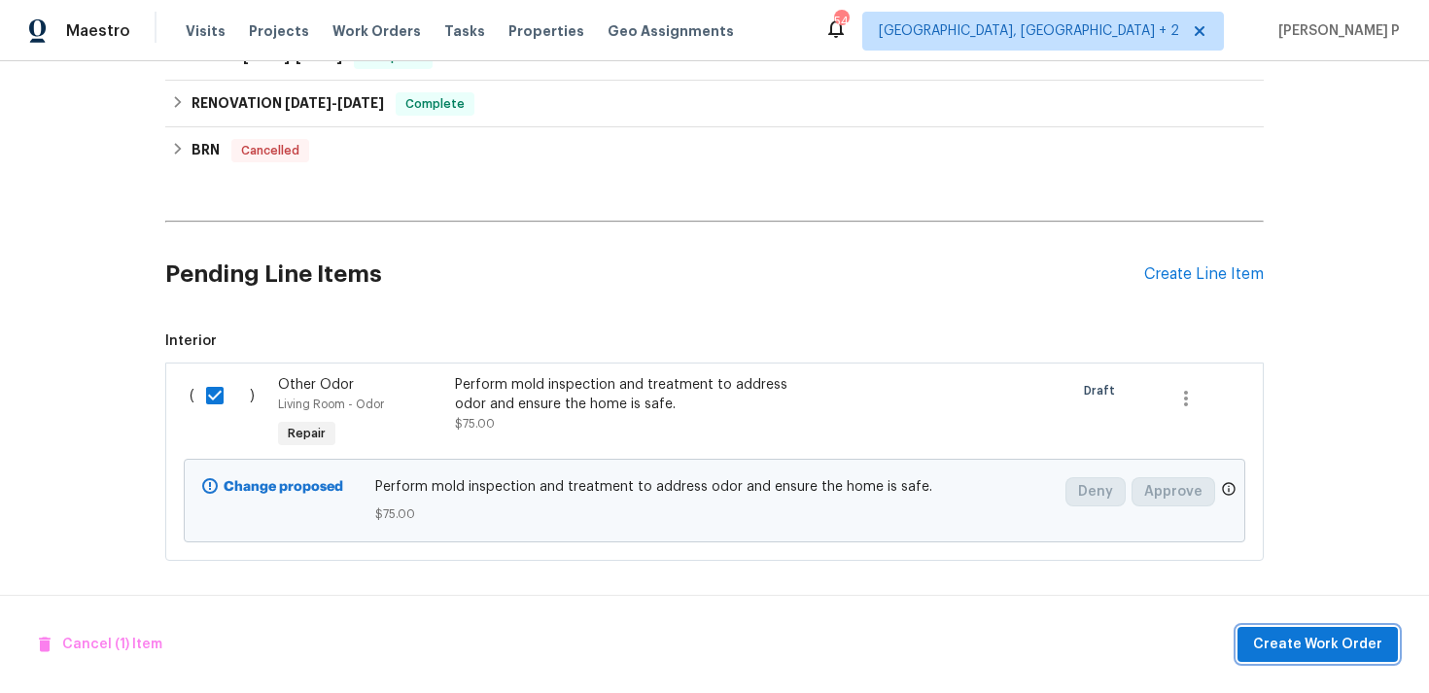
click at [1344, 640] on span "Create Work Order" at bounding box center [1317, 645] width 129 height 24
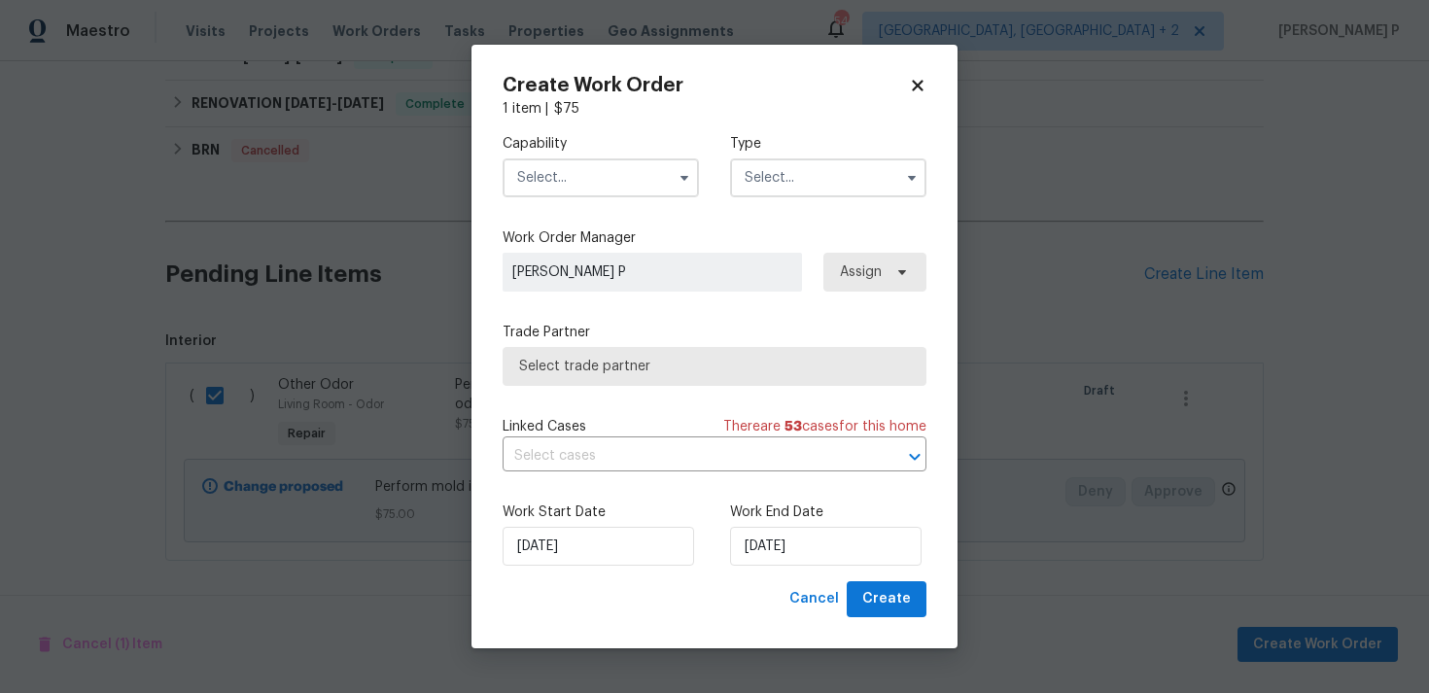
click at [804, 169] on input "text" at bounding box center [828, 177] width 196 height 39
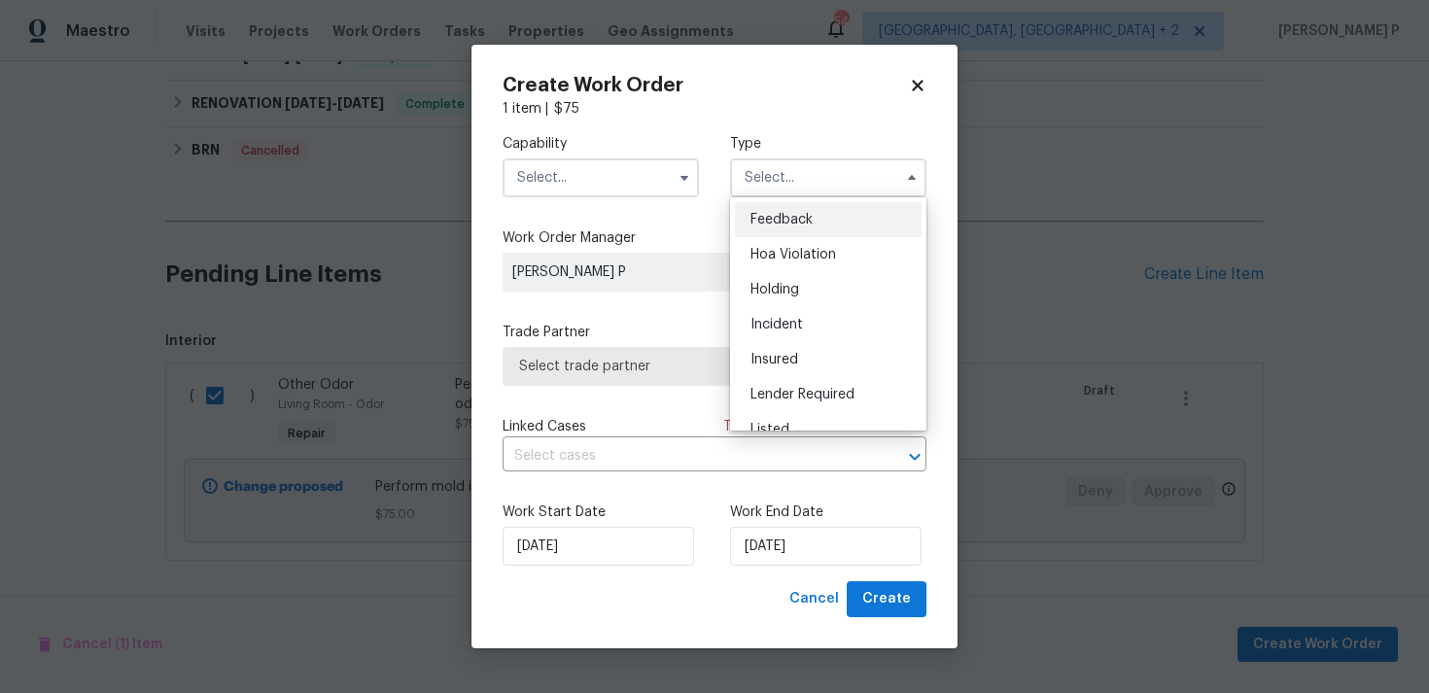
click at [786, 219] on span "Feedback" at bounding box center [781, 220] width 62 height 14
type input "Feedback"
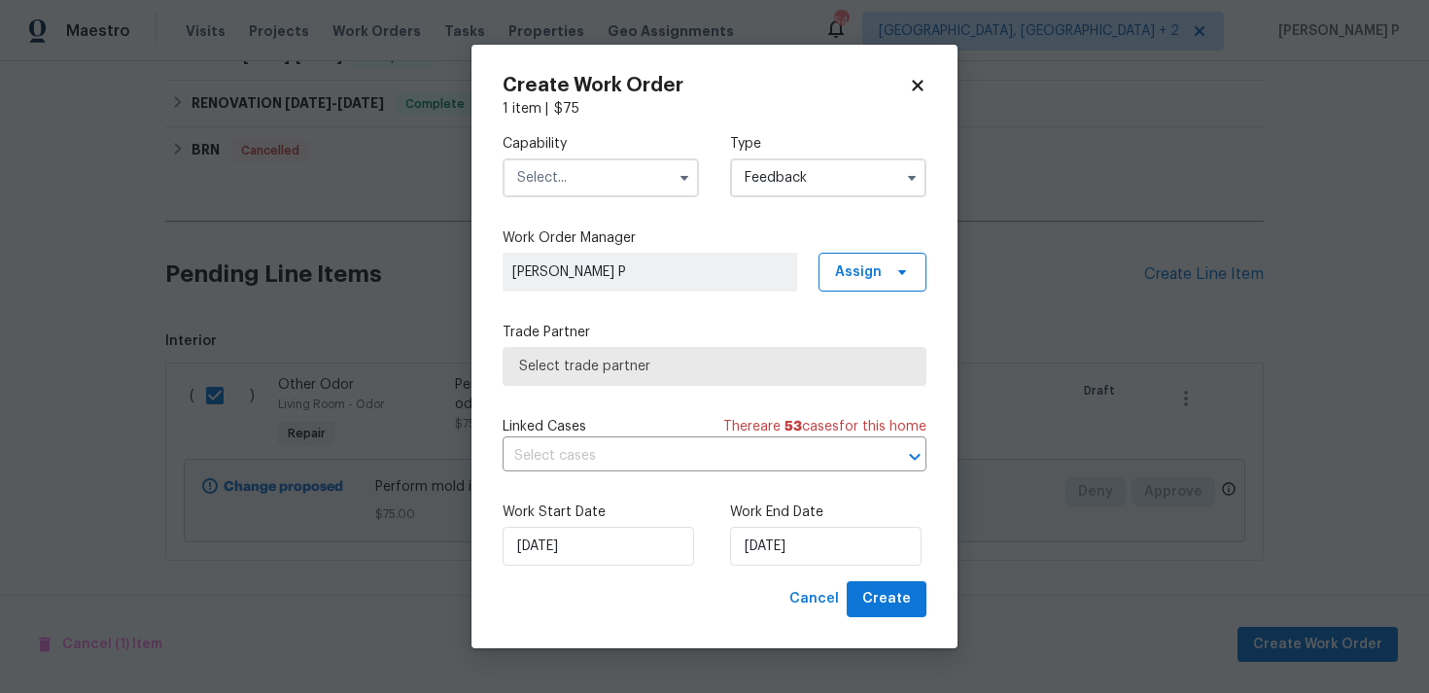
click at [613, 176] on input "text" at bounding box center [601, 177] width 196 height 39
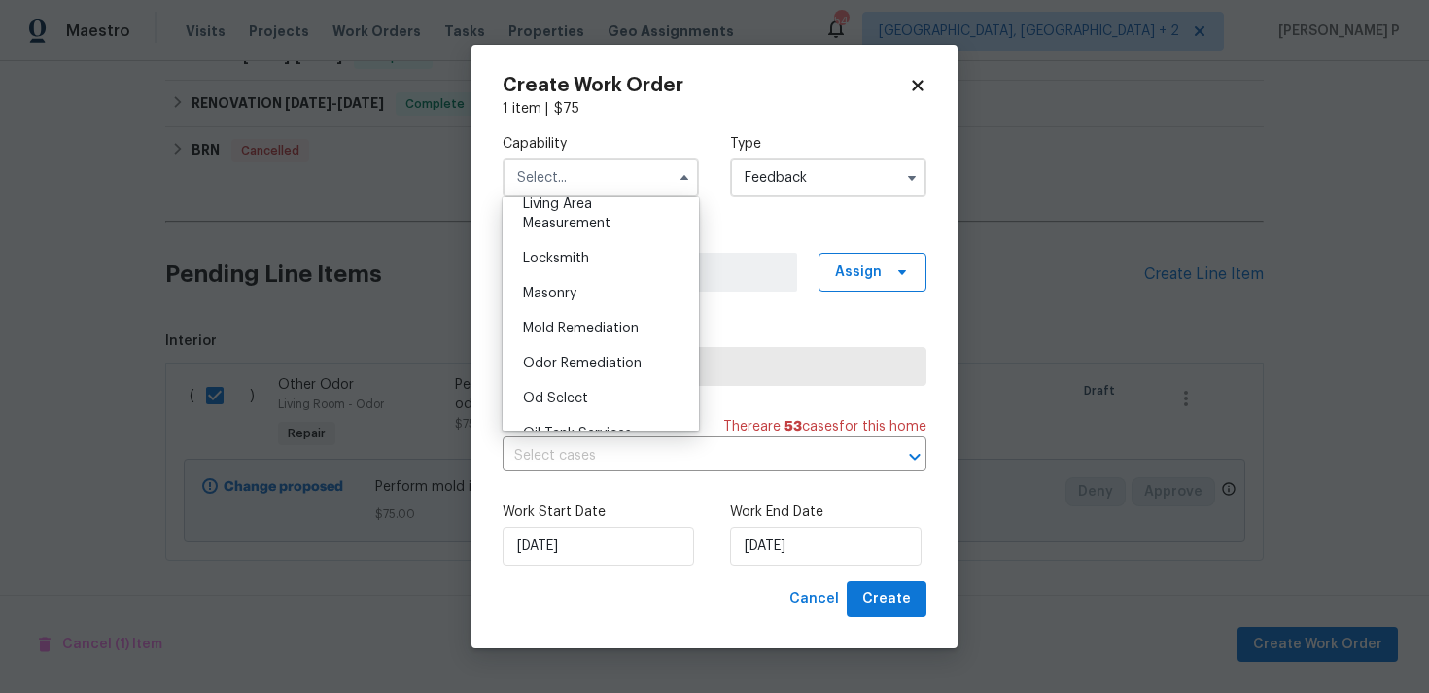
scroll to position [1391, 0]
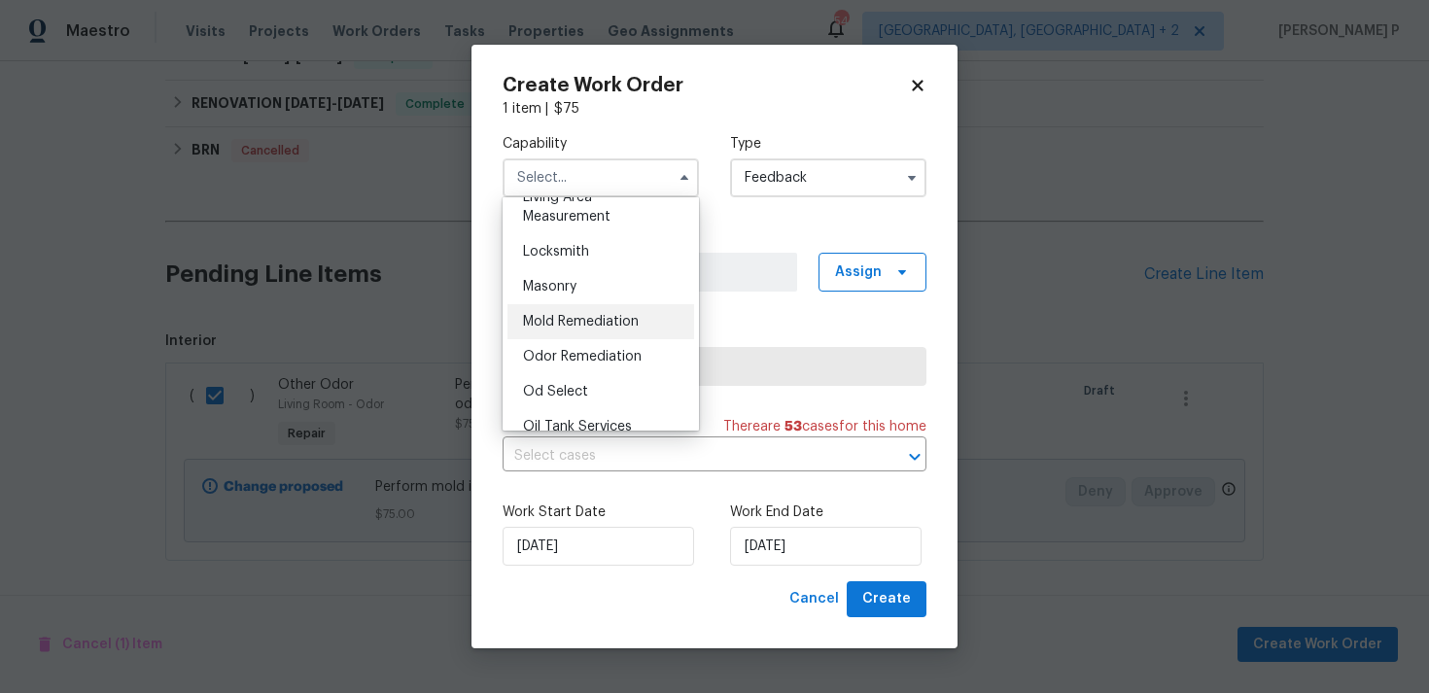
click at [583, 327] on span "Mold Remediation" at bounding box center [581, 322] width 116 height 14
type input "Mold Remediation"
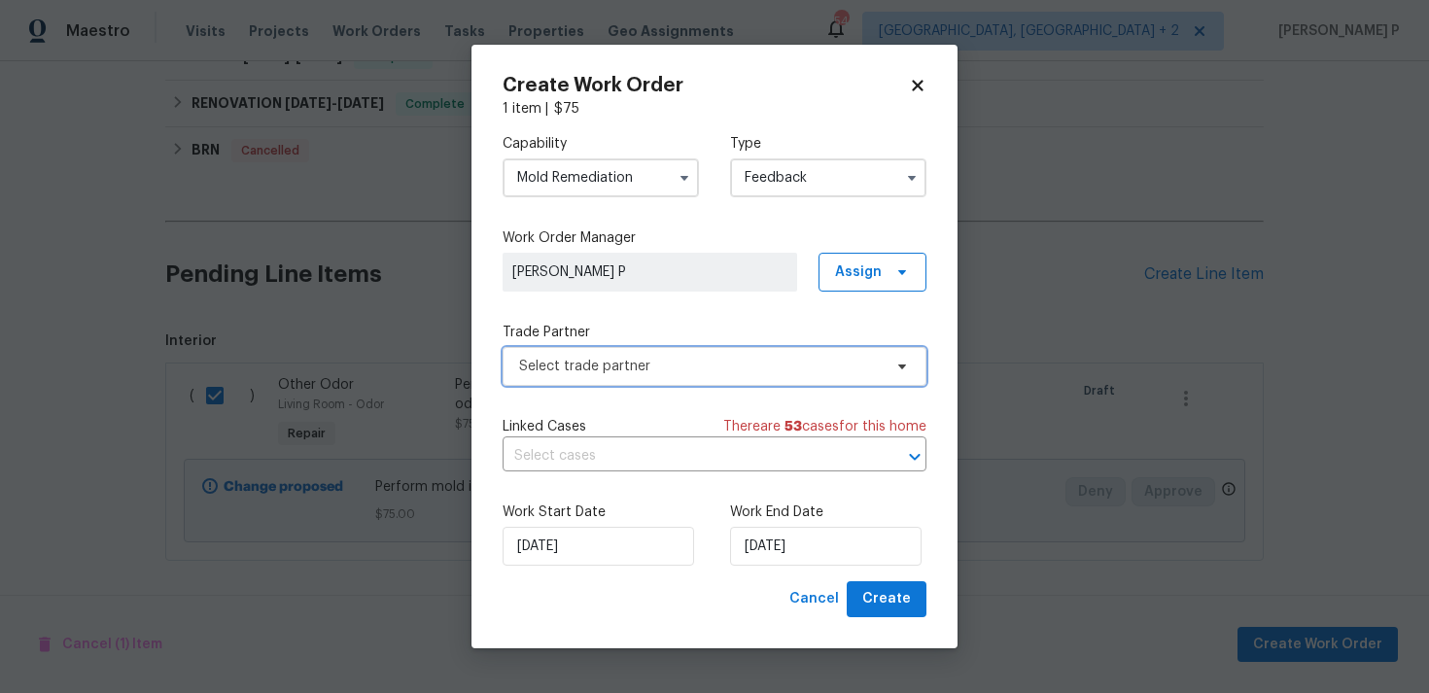
click at [631, 367] on span "Select trade partner" at bounding box center [700, 366] width 363 height 19
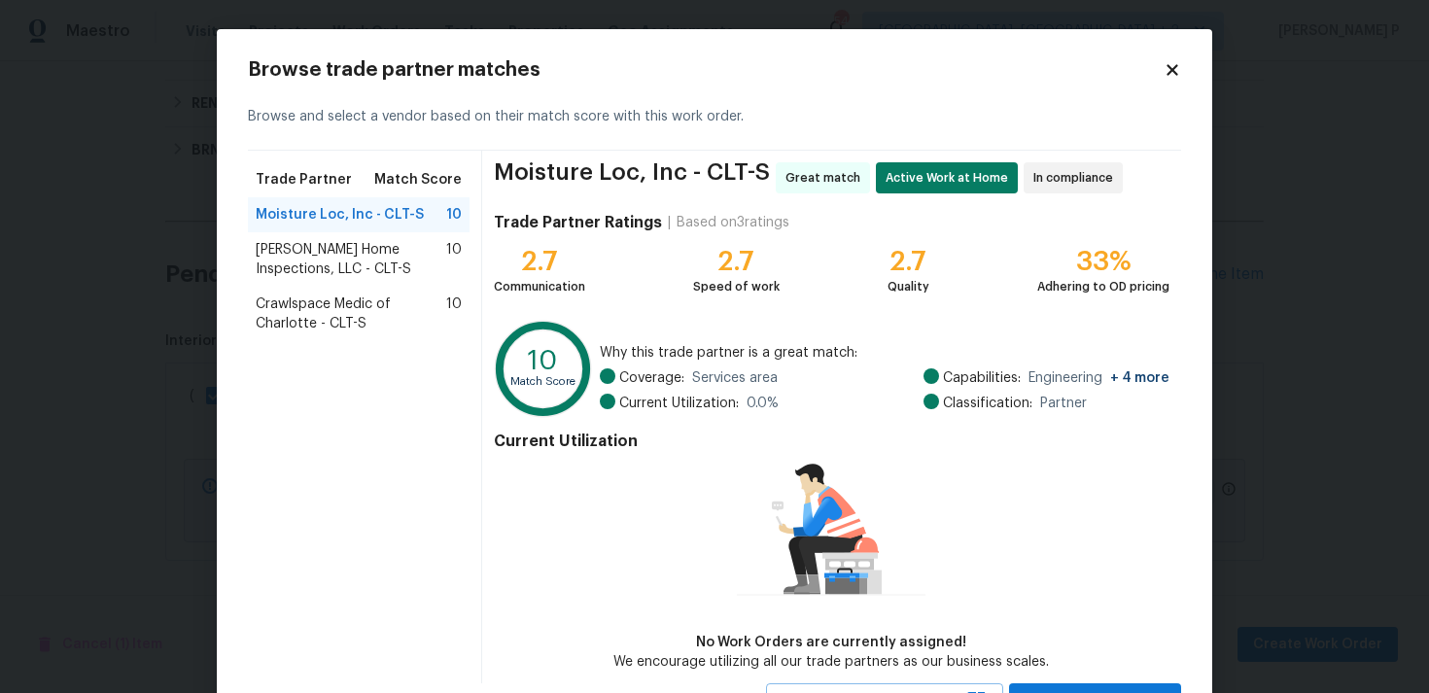
click at [314, 251] on span "Adkins Home Inspections, LLC - CLT-S" at bounding box center [351, 259] width 191 height 39
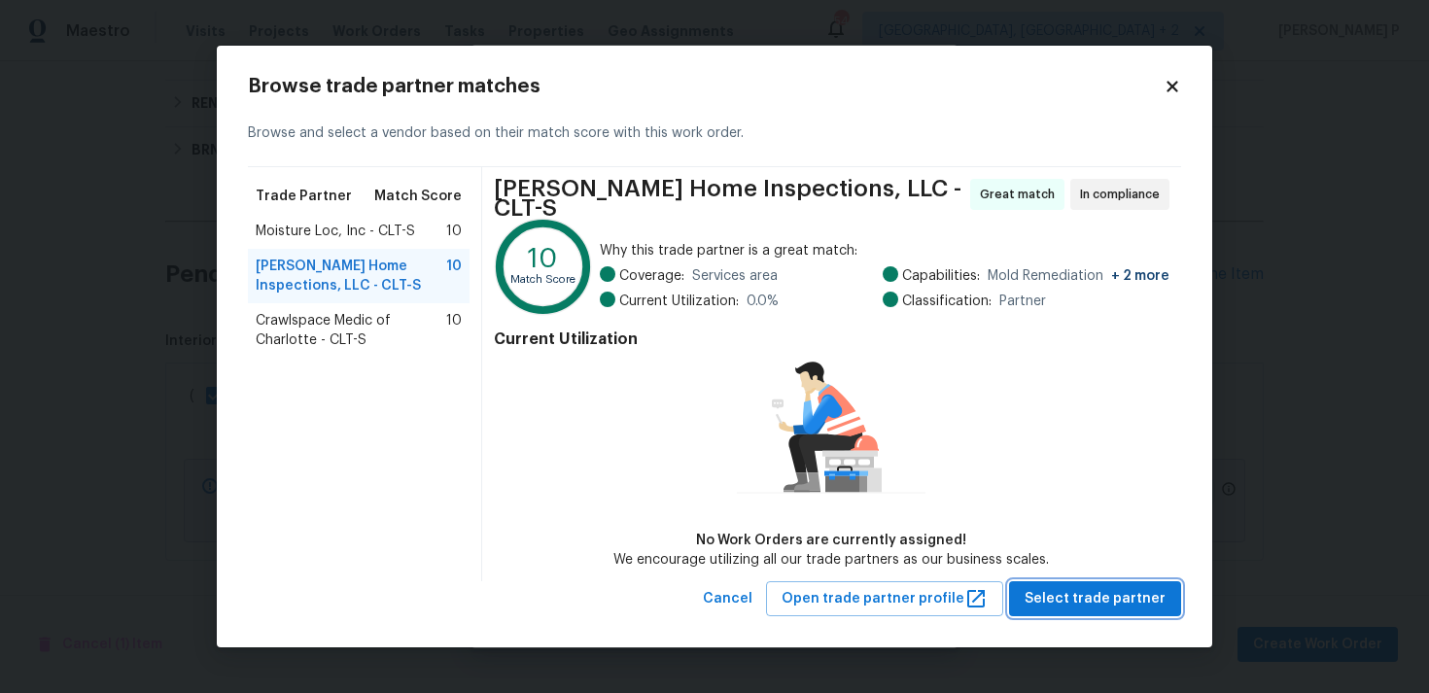
click at [1128, 581] on button "Select trade partner" at bounding box center [1095, 599] width 172 height 36
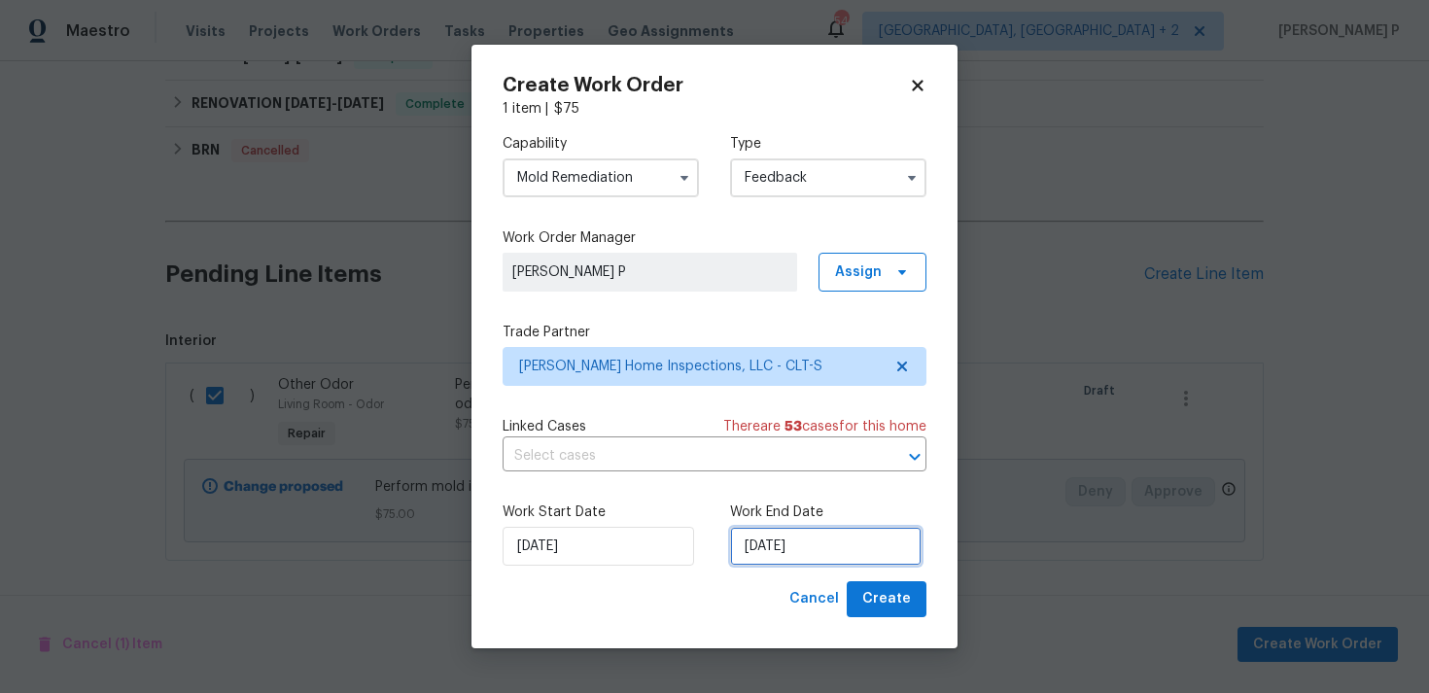
click at [772, 551] on input "[DATE]" at bounding box center [825, 546] width 191 height 39
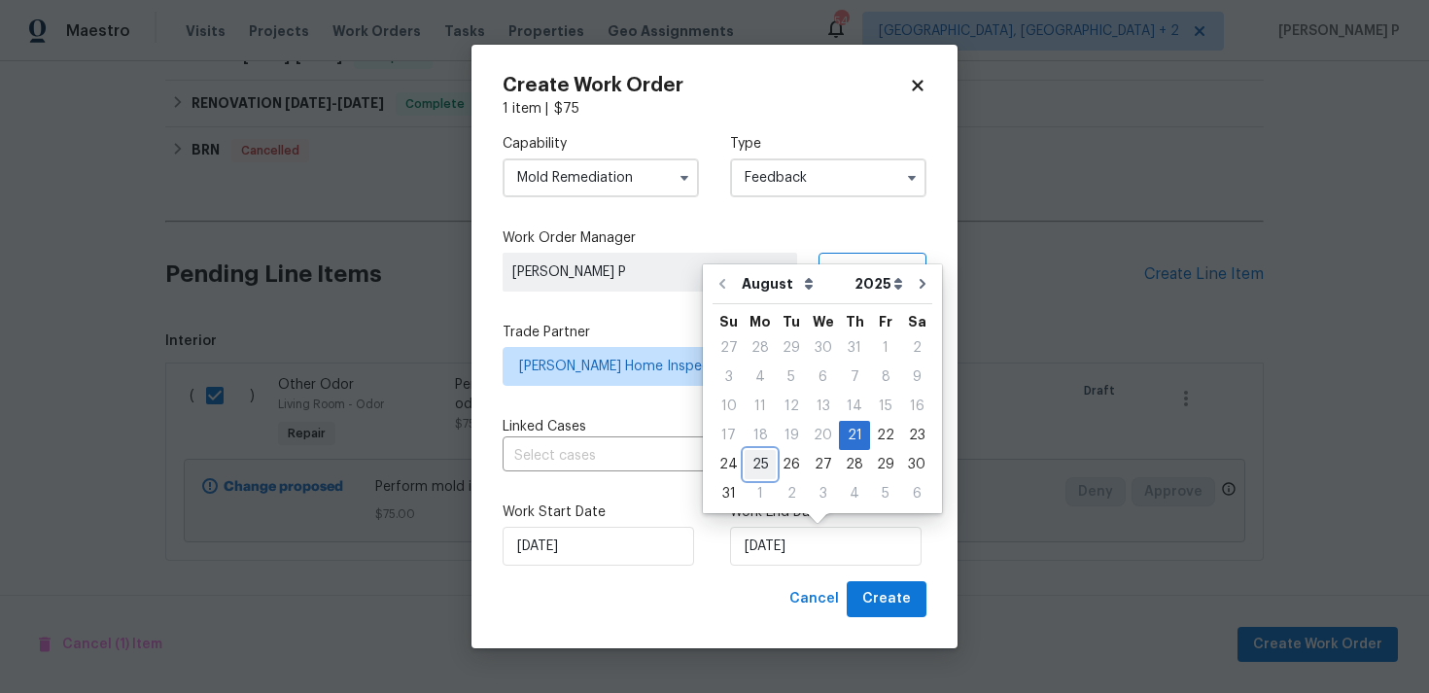
click at [760, 466] on div "25" at bounding box center [760, 464] width 31 height 27
type input "25/08/2025"
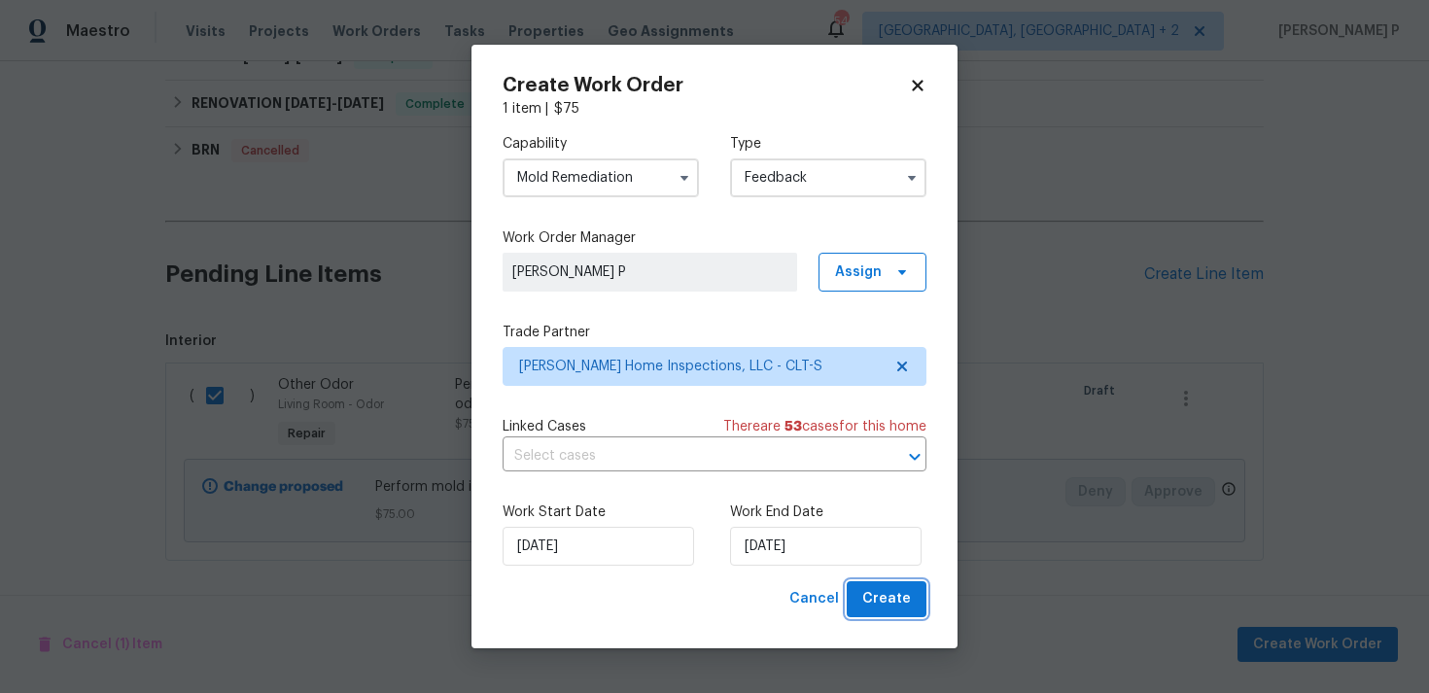
click at [897, 602] on span "Create" at bounding box center [886, 599] width 49 height 24
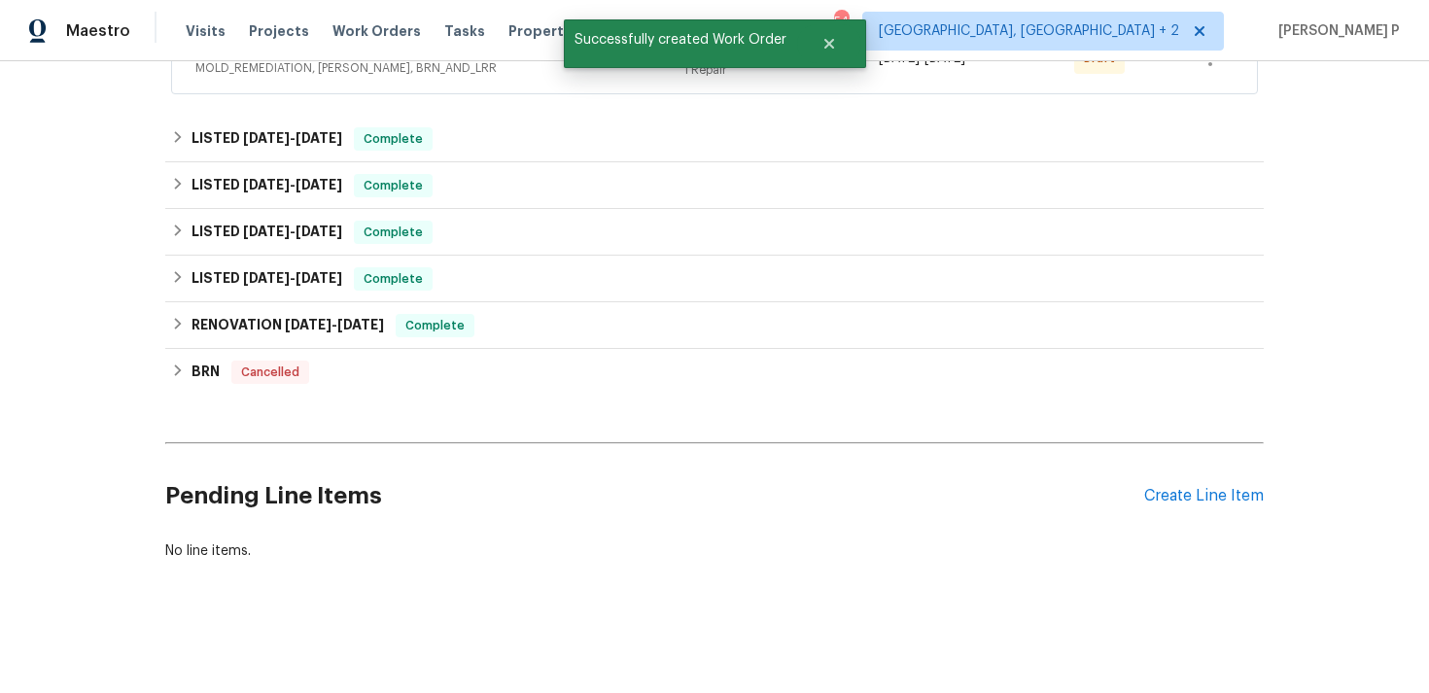
scroll to position [553, 0]
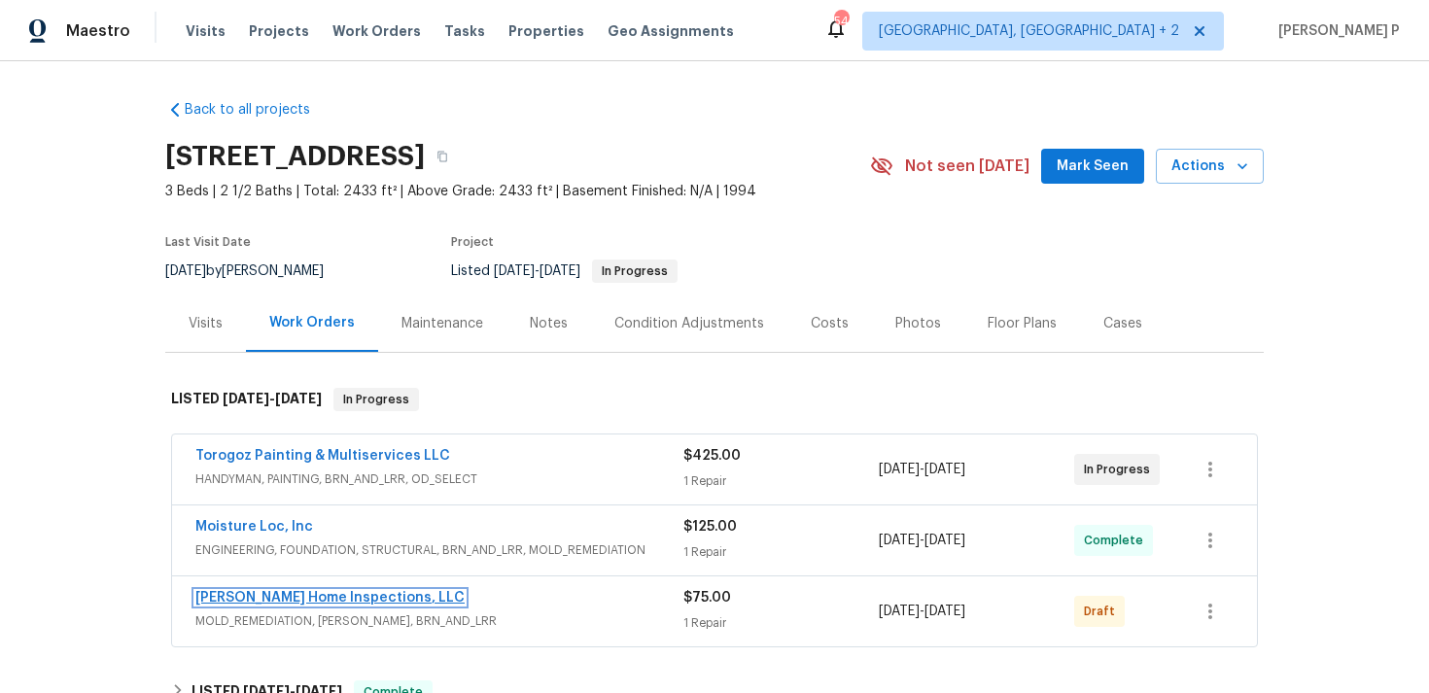
click at [268, 594] on link "[PERSON_NAME] Home Inspections, LLC" at bounding box center [329, 598] width 269 height 14
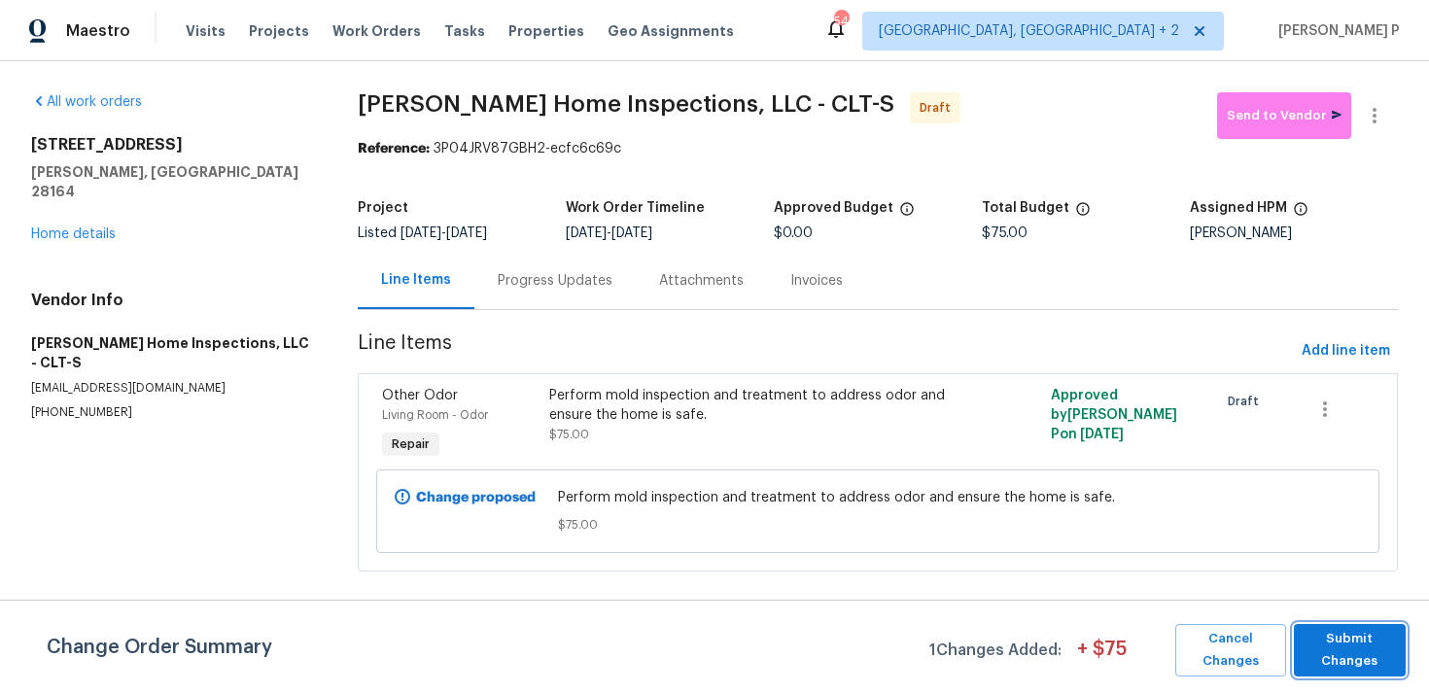
click at [1383, 661] on span "Submit Changes" at bounding box center [1350, 650] width 92 height 45
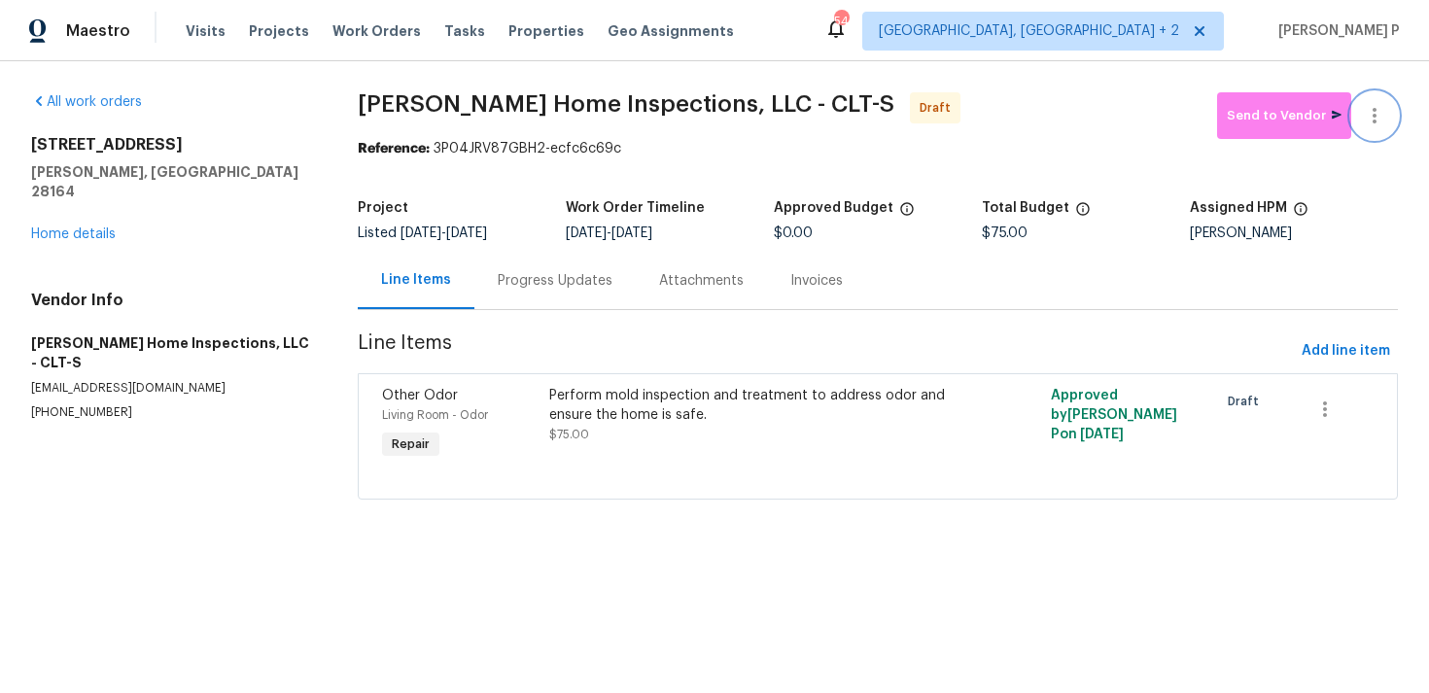
click at [1381, 115] on icon "button" at bounding box center [1374, 115] width 23 height 23
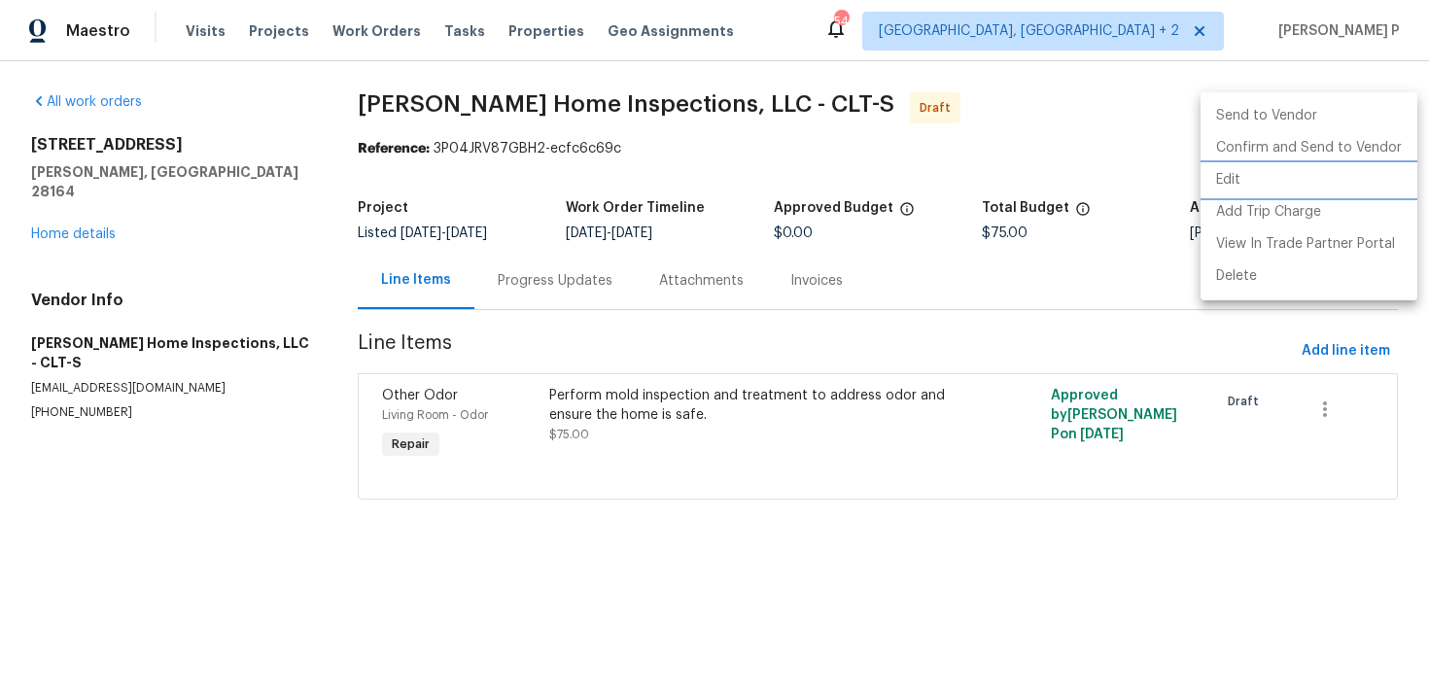
click at [1256, 179] on li "Edit" at bounding box center [1309, 180] width 217 height 32
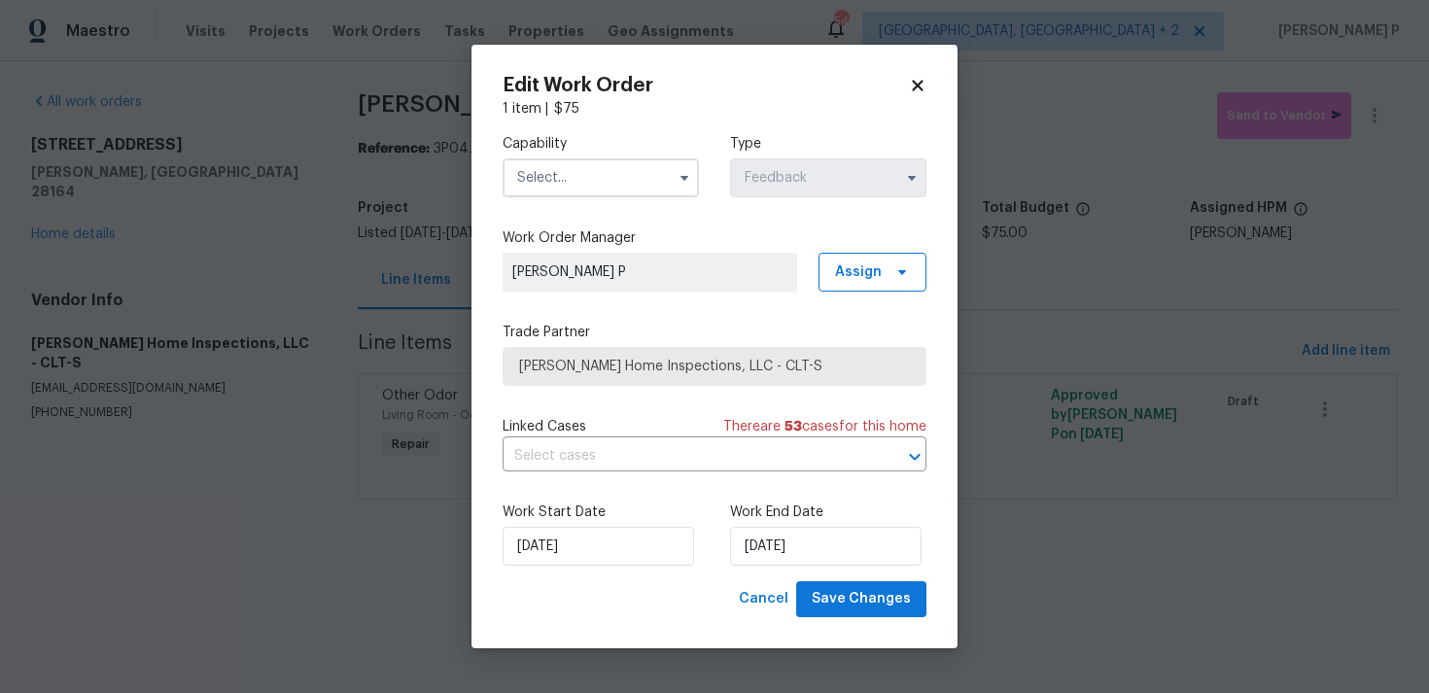
click at [599, 191] on input "text" at bounding box center [601, 177] width 196 height 39
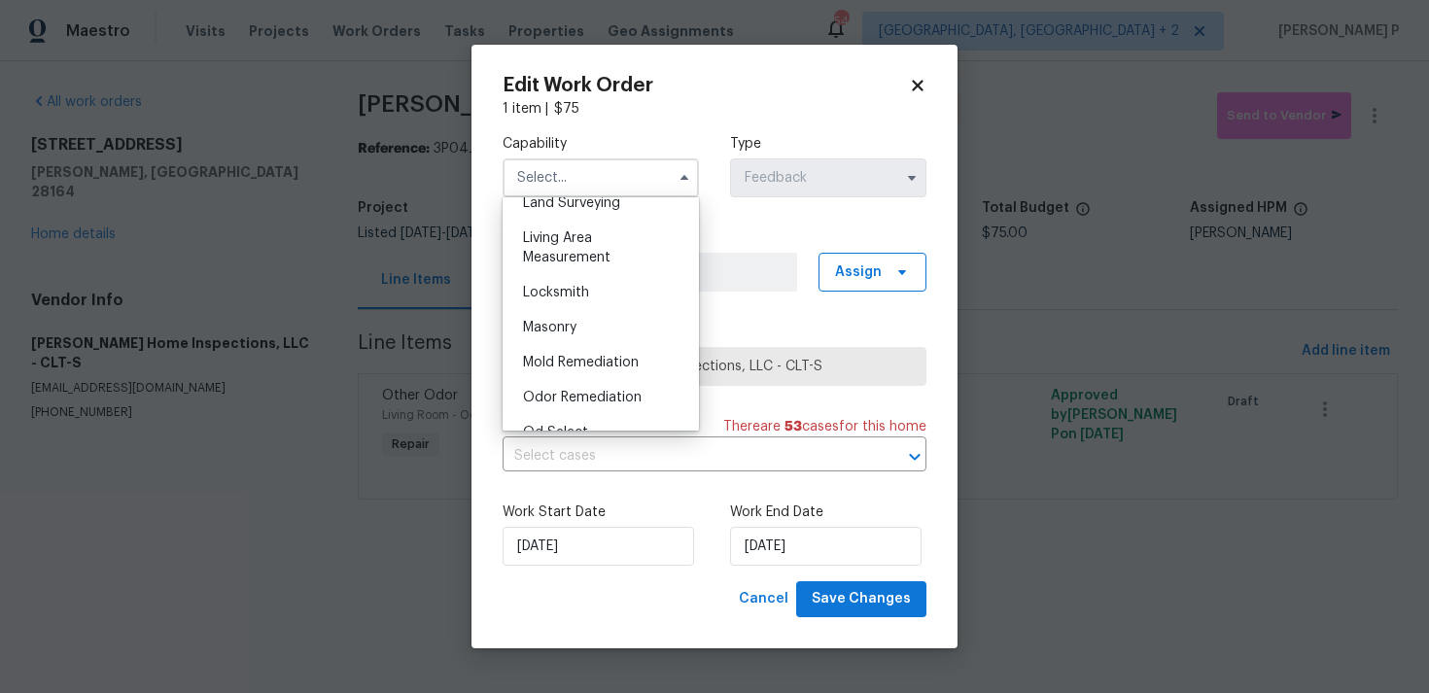
scroll to position [1370, 0]
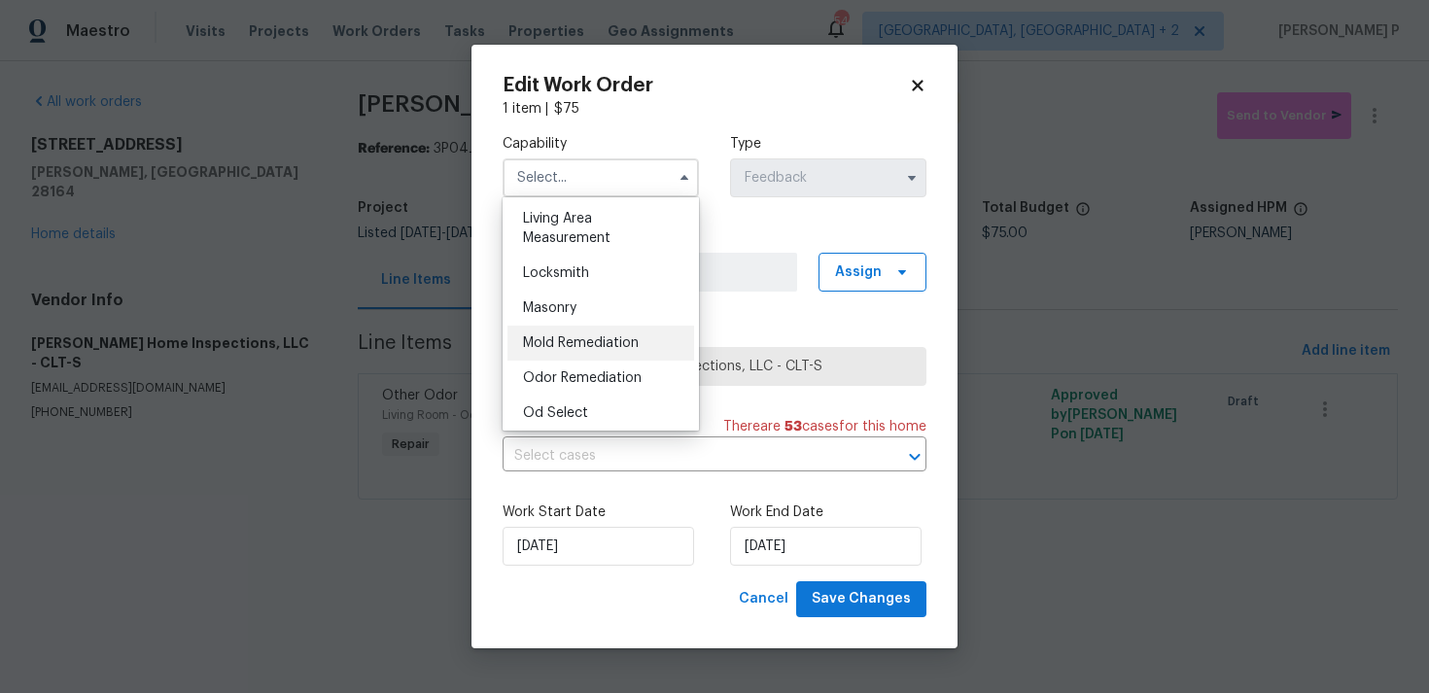
click at [570, 352] on div "Mold Remediation" at bounding box center [600, 343] width 187 height 35
type input "Mold Remediation"
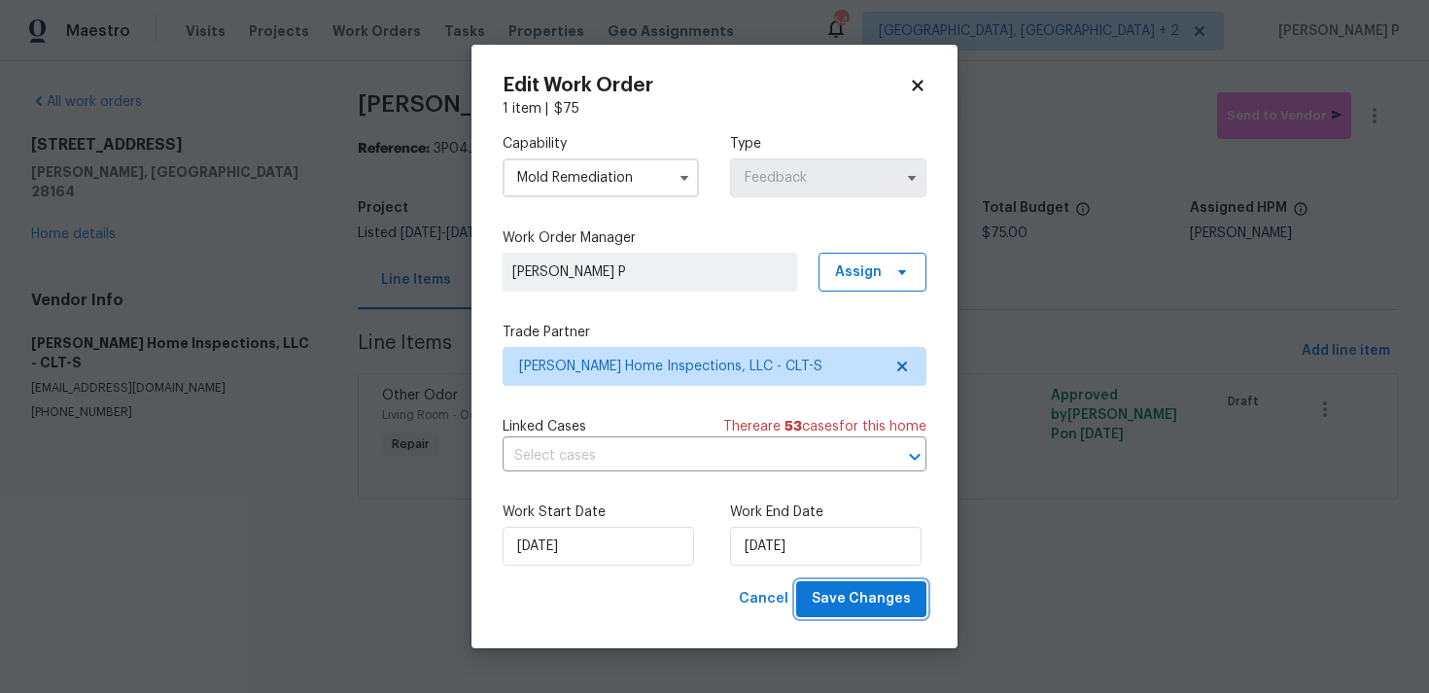
click at [847, 608] on span "Save Changes" at bounding box center [861, 599] width 99 height 24
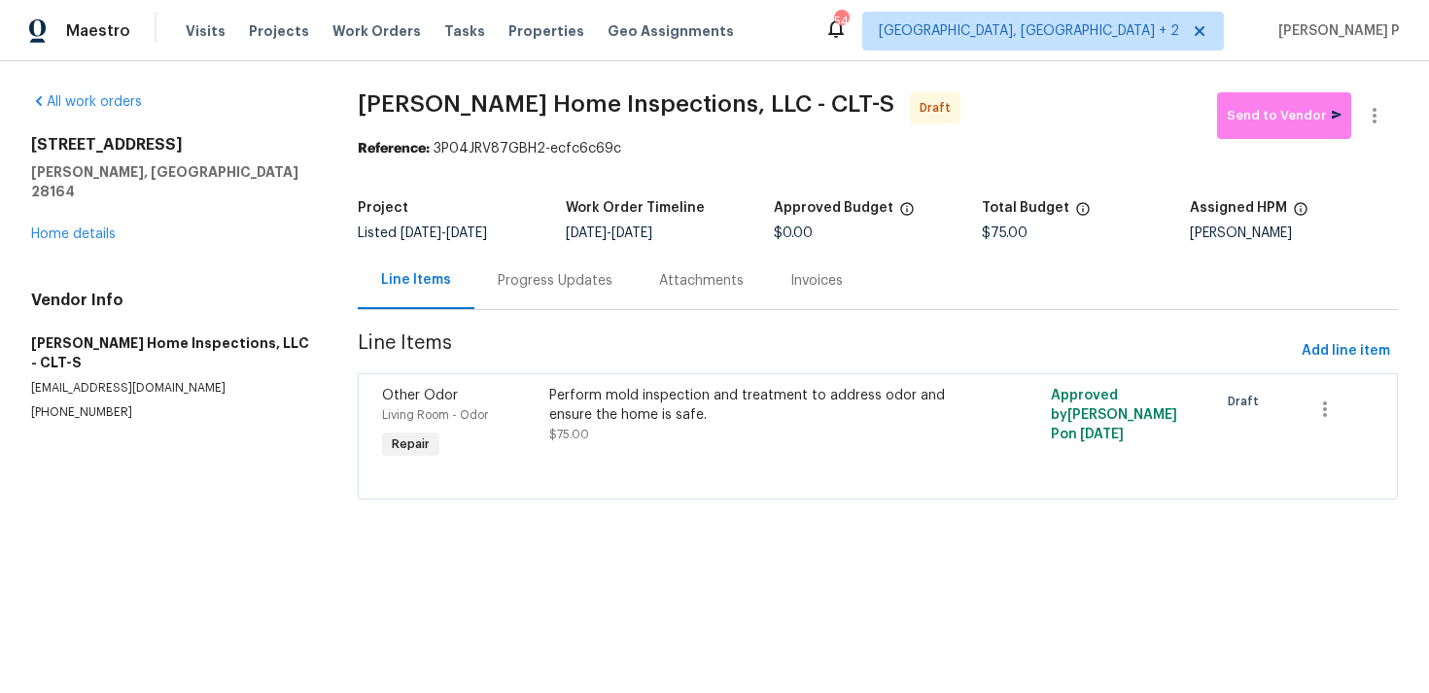
click at [579, 294] on div "Progress Updates" at bounding box center [554, 280] width 161 height 57
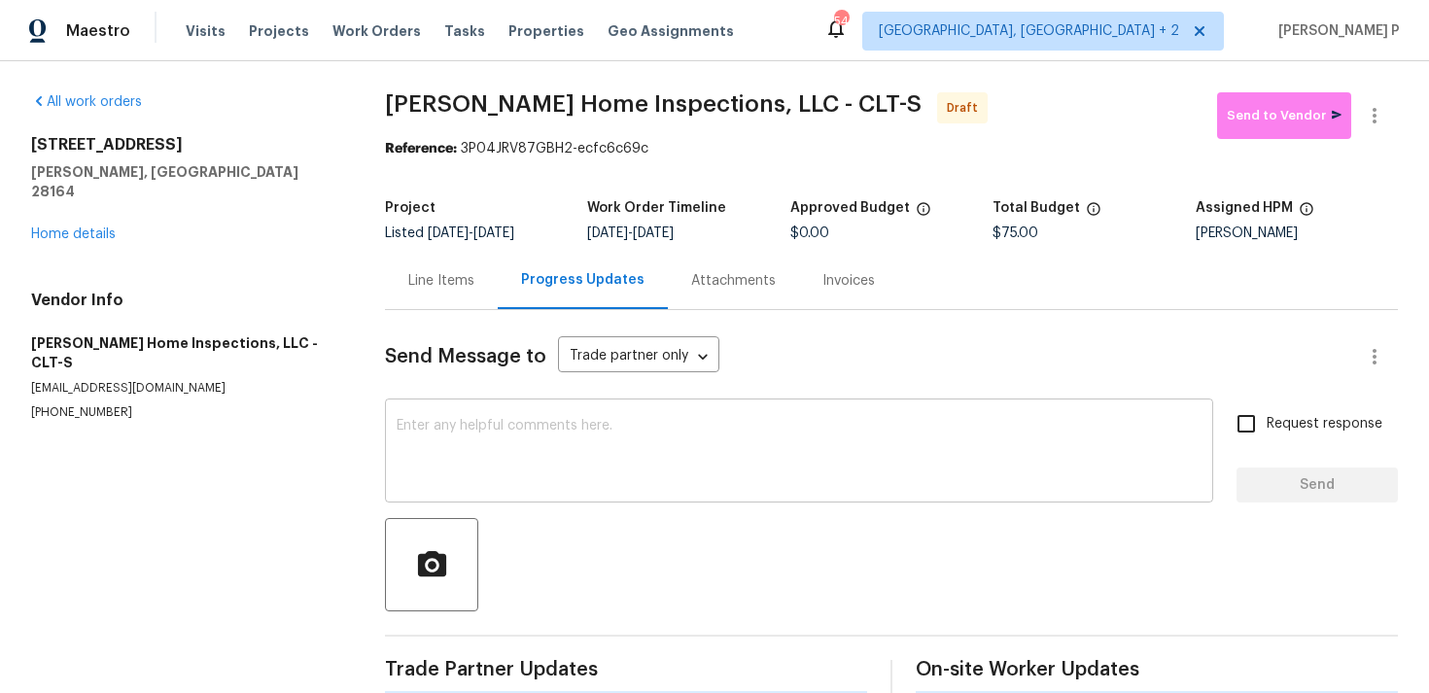
click at [583, 458] on textarea at bounding box center [799, 453] width 805 height 68
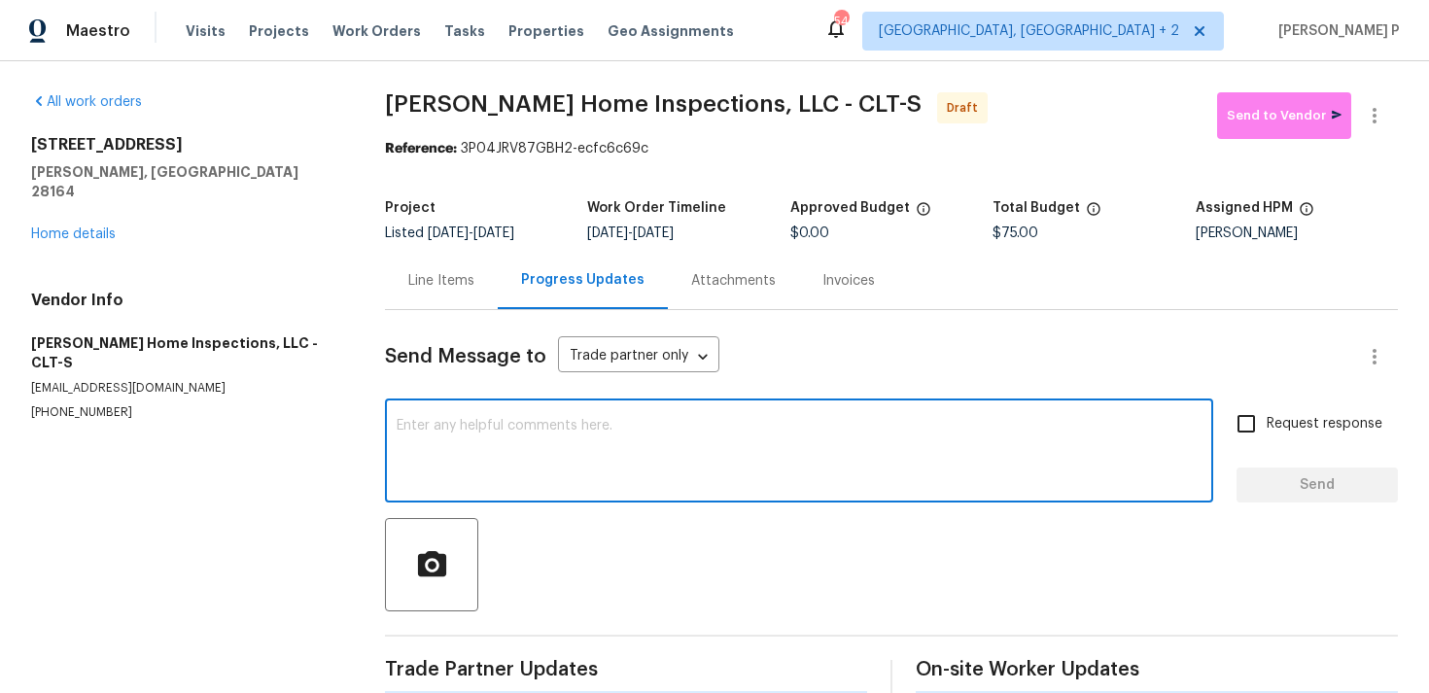
paste textarea "Hi, this is Ramyasri with Opendoor. I’m confirming you received the WO for the …"
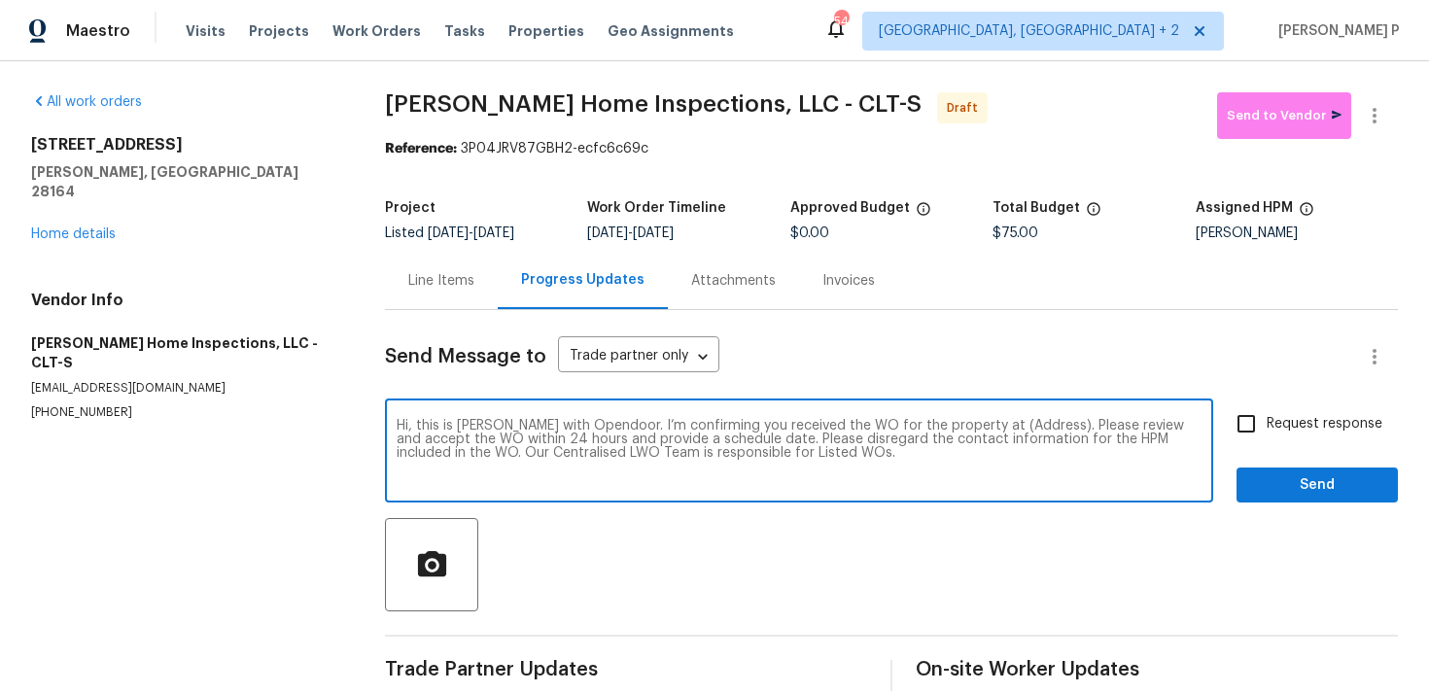
drag, startPoint x: 976, startPoint y: 432, endPoint x: 1034, endPoint y: 425, distance: 58.7
click at [1034, 425] on textarea "Hi, this is Ramyasri with Opendoor. I’m confirming you received the WO for the …" at bounding box center [799, 453] width 805 height 68
paste textarea "1259 Blacksnake Rd, Stanley, NC 28164"
type textarea "Hi, this is Ramyasri with Opendoor. I’m confirming you received the WO for the …"
click at [1219, 426] on div "Hi, this is Ramyasri with Opendoor. I’m confirming you received the WO for the …" at bounding box center [891, 452] width 1013 height 99
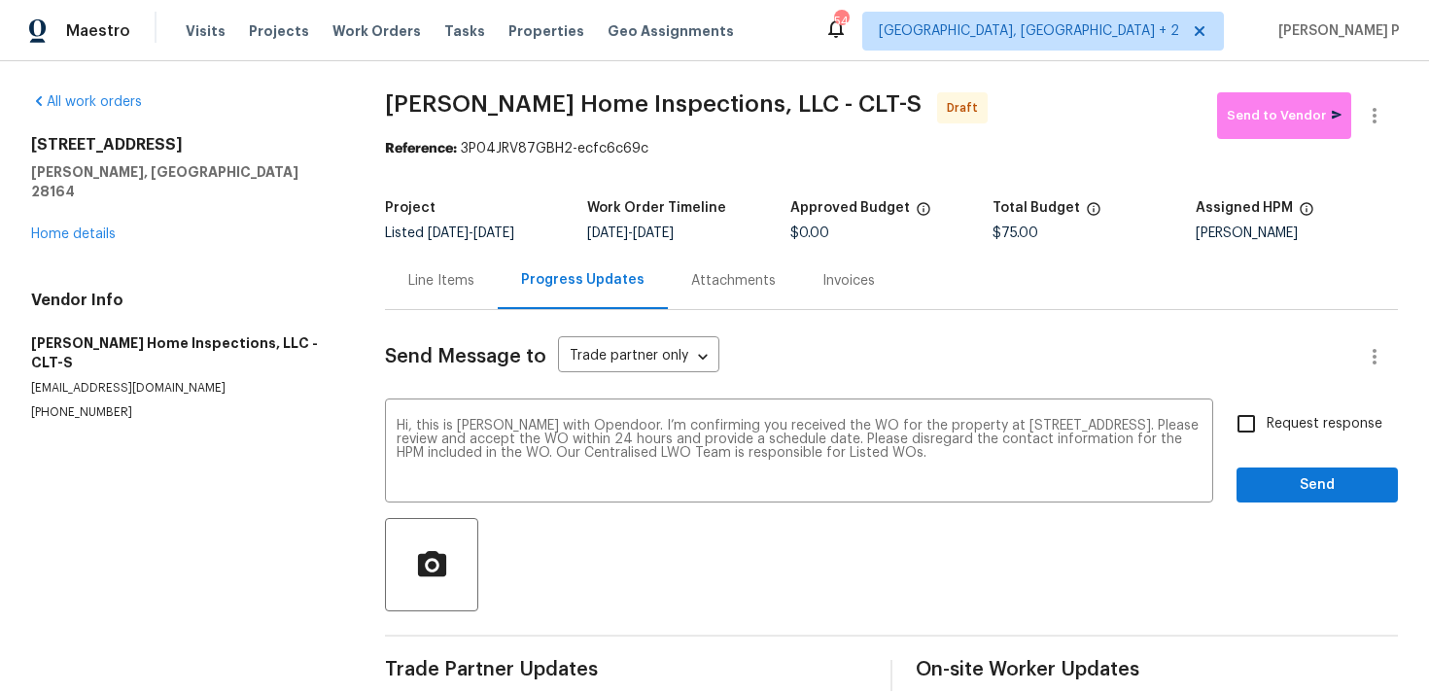
click at [1270, 431] on span "Request response" at bounding box center [1325, 424] width 116 height 20
click at [1267, 431] on input "Request response" at bounding box center [1246, 423] width 41 height 41
checkbox input "true"
click at [1292, 485] on span "Send" at bounding box center [1317, 485] width 130 height 24
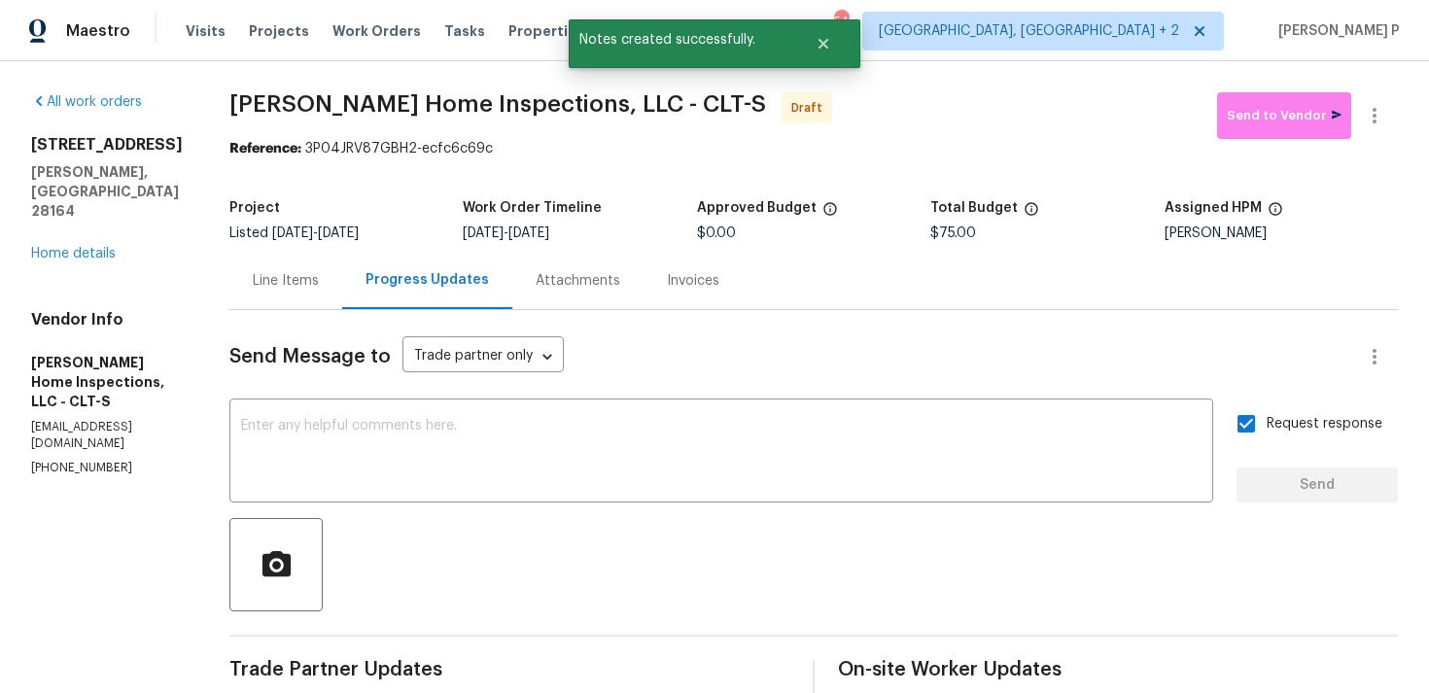
click at [769, 507] on div "Send Message to Trade partner only Trade partner only ​ x ​ Request response Se…" at bounding box center [813, 567] width 1168 height 515
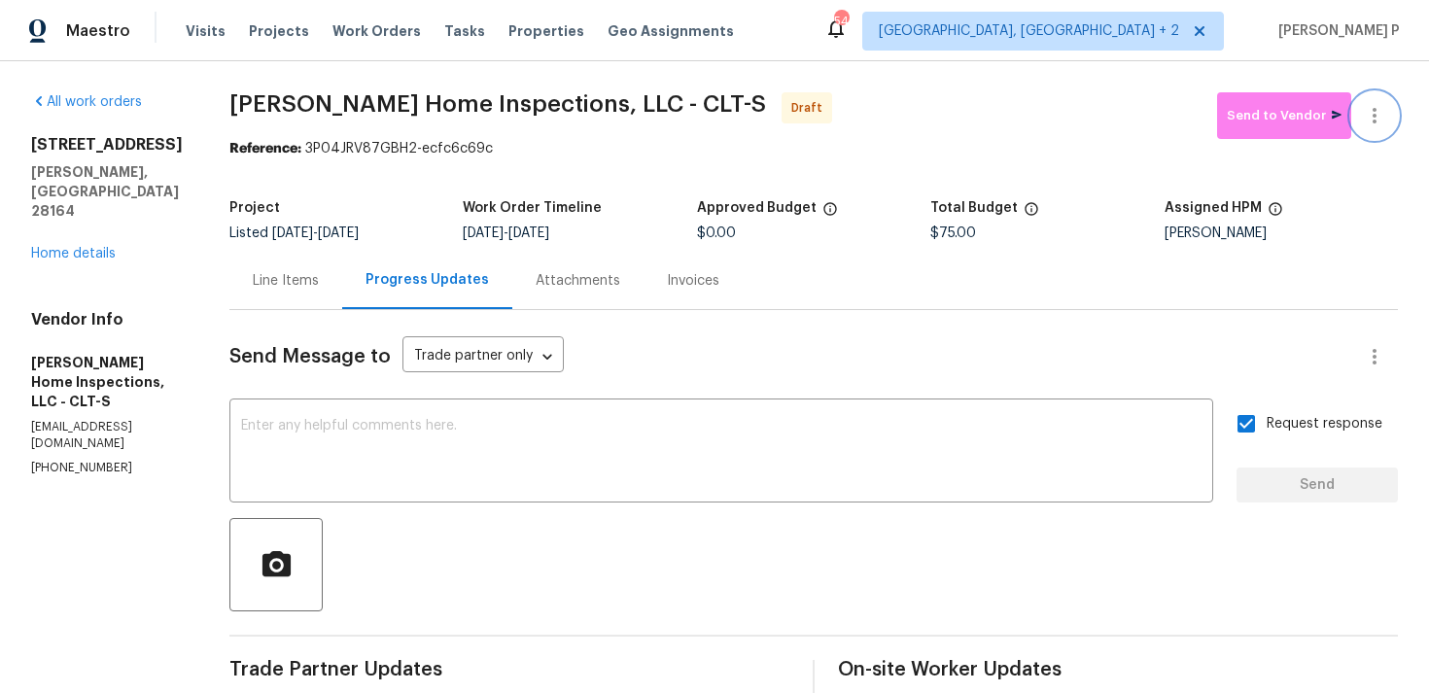
click at [1374, 97] on button "button" at bounding box center [1374, 115] width 47 height 47
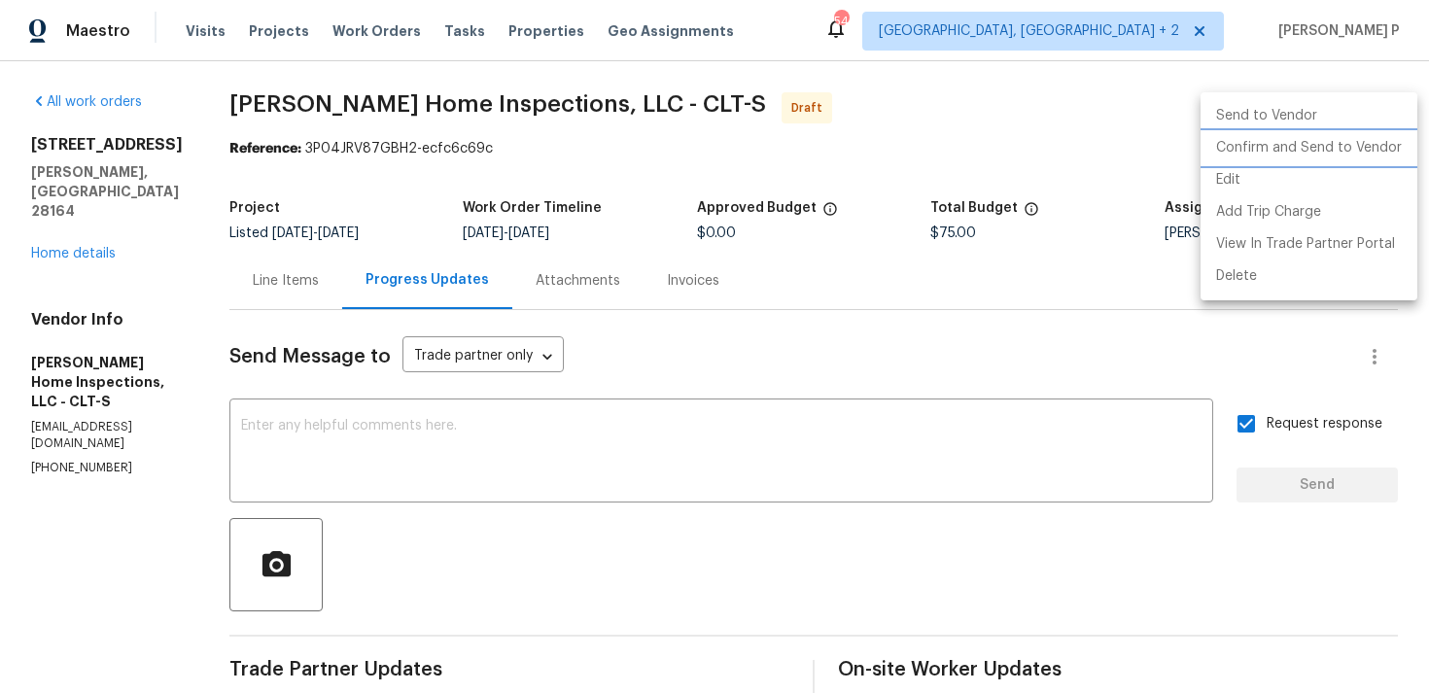
click at [1323, 142] on li "Confirm and Send to Vendor" at bounding box center [1309, 148] width 217 height 32
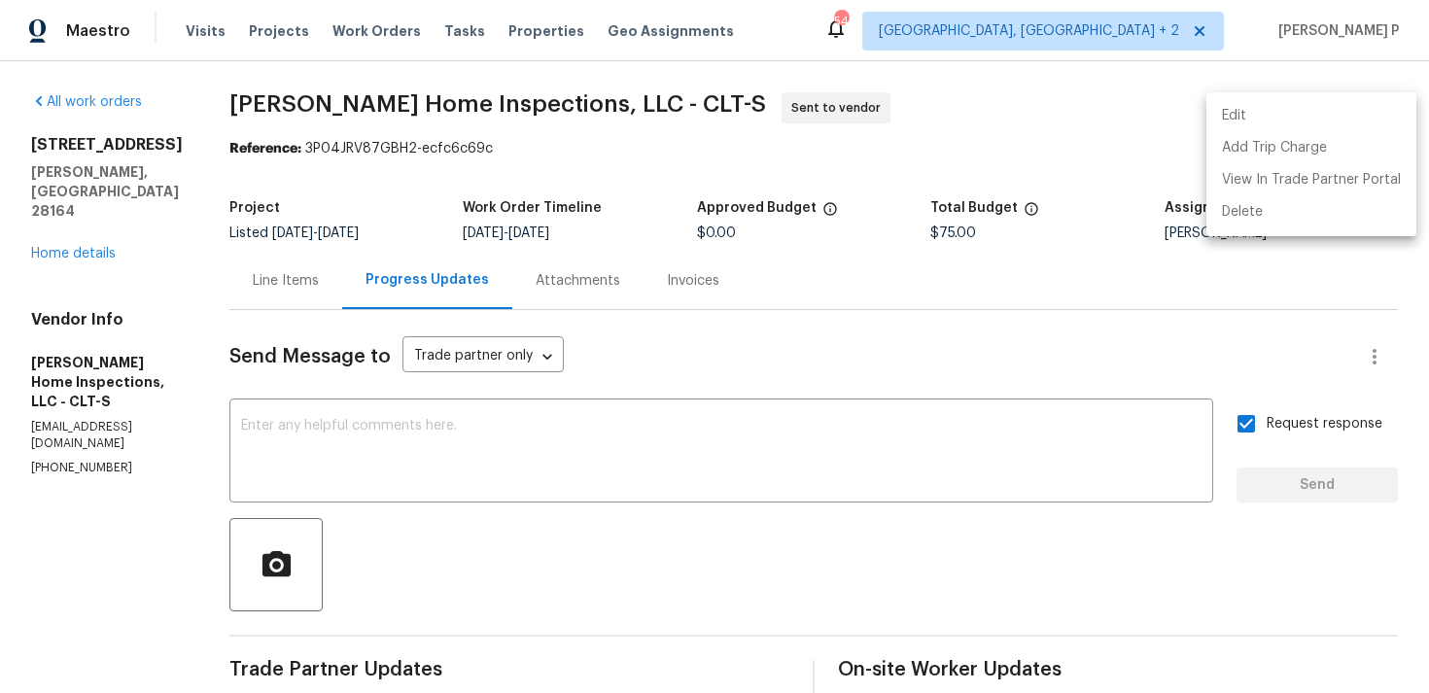
click at [674, 283] on div at bounding box center [714, 346] width 1429 height 693
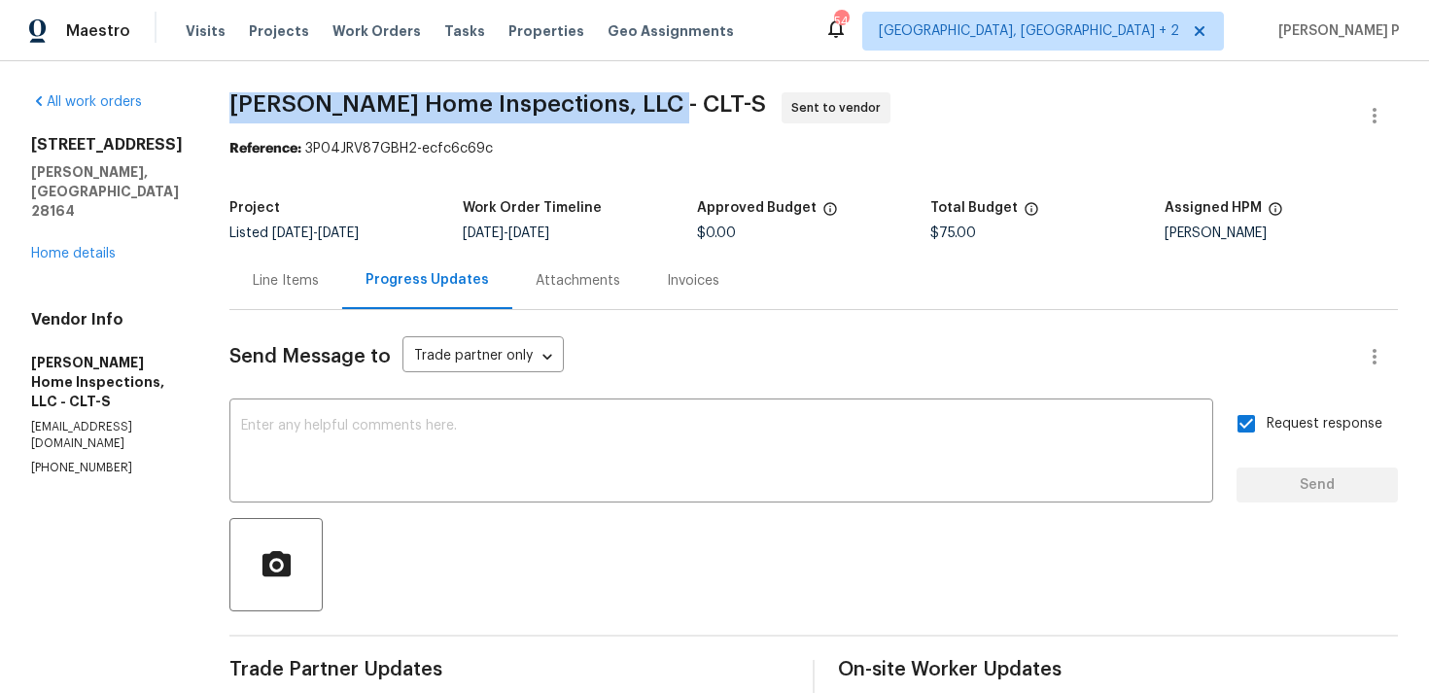
drag, startPoint x: 227, startPoint y: 105, endPoint x: 645, endPoint y: 104, distance: 418.0
click at [645, 104] on span "Adkins Home Inspections, LLC - CLT-S" at bounding box center [497, 103] width 537 height 23
copy span "Adkins Home Inspections, LLC - CLT-S"
click at [446, 186] on section "Adkins Home Inspections, LLC - CLT-S Sent to vendor Reference: 3P04JRV87GBH2-ec…" at bounding box center [813, 458] width 1168 height 733
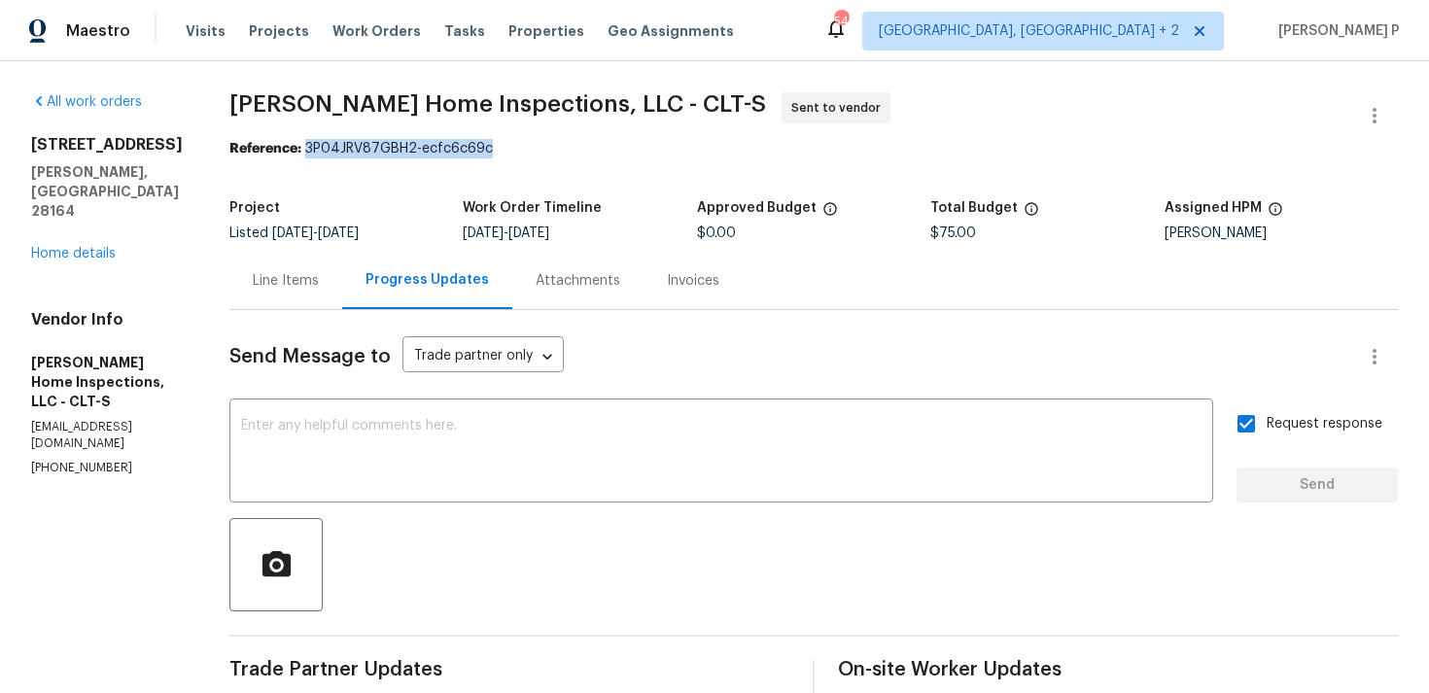
drag, startPoint x: 302, startPoint y: 149, endPoint x: 630, endPoint y: 149, distance: 327.6
click at [630, 149] on div "Reference: 3P04JRV87GBH2-ecfc6c69c" at bounding box center [813, 148] width 1168 height 19
copy div "3P04JRV87GBH2-ecfc6c69c"
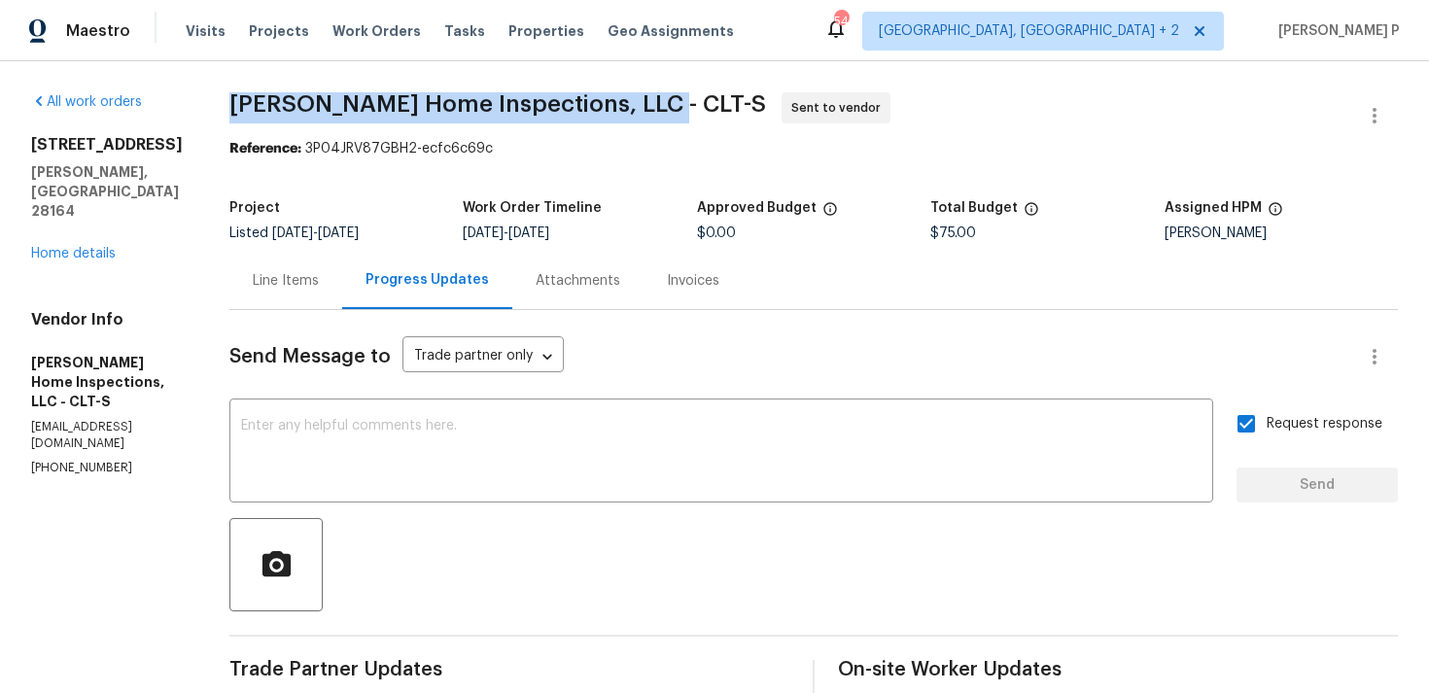
drag, startPoint x: 227, startPoint y: 102, endPoint x: 644, endPoint y: 105, distance: 417.0
click at [644, 105] on span "Adkins Home Inspections, LLC - CLT-S" at bounding box center [497, 103] width 537 height 23
copy span "Adkins Home Inspections, LLC - CLT-S"
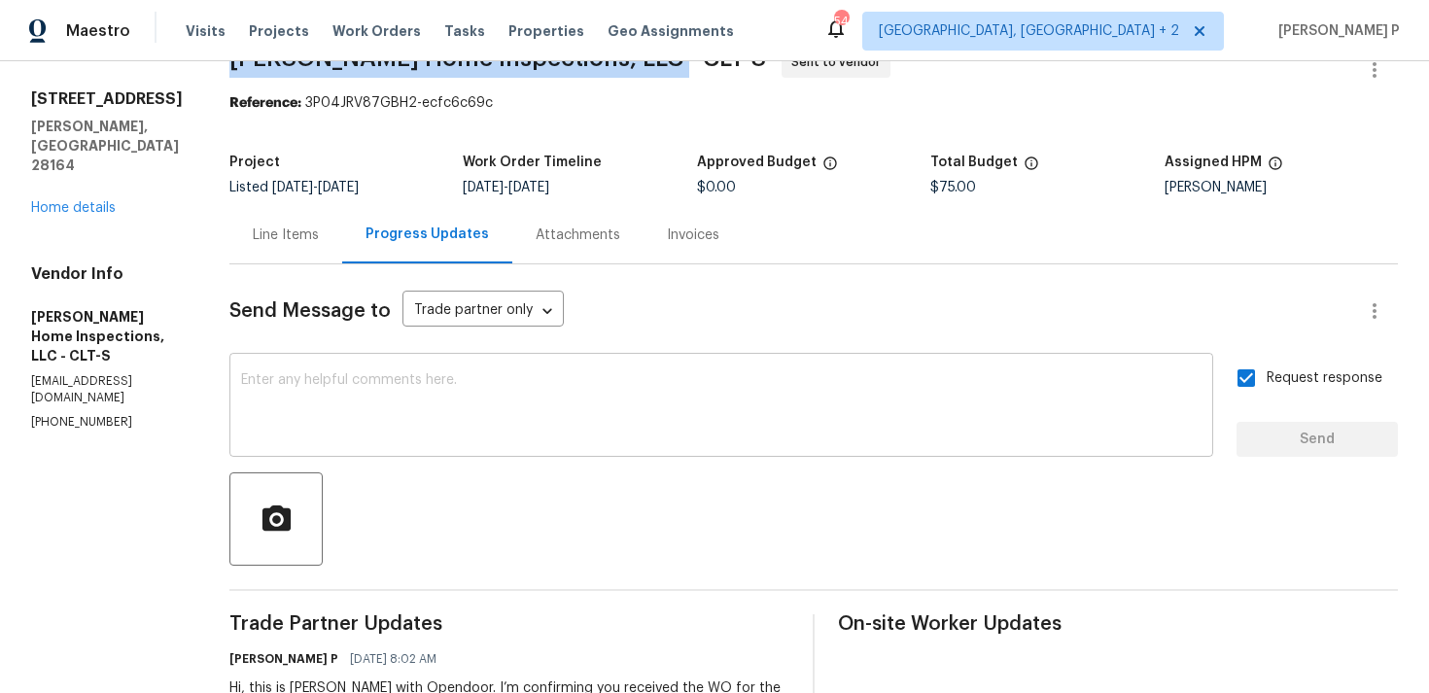
scroll to position [52, 0]
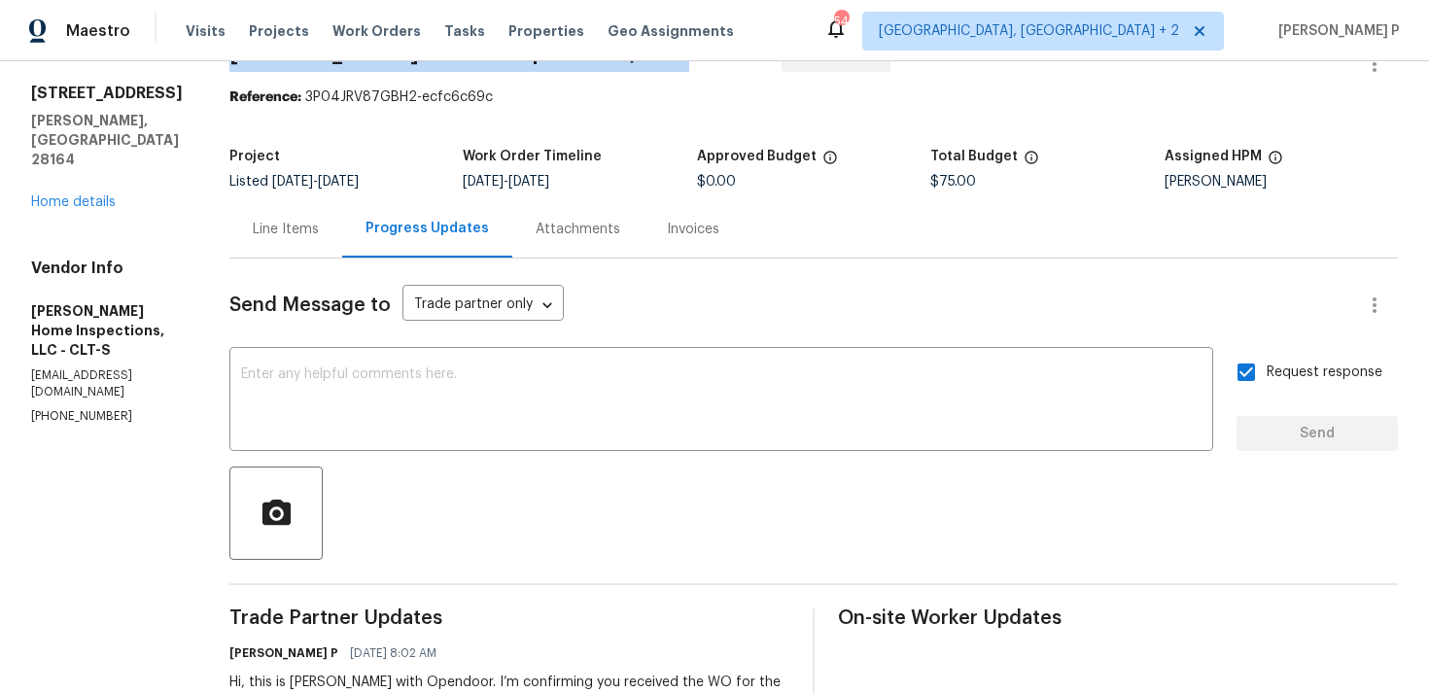
click at [274, 232] on div "Line Items" at bounding box center [286, 229] width 66 height 19
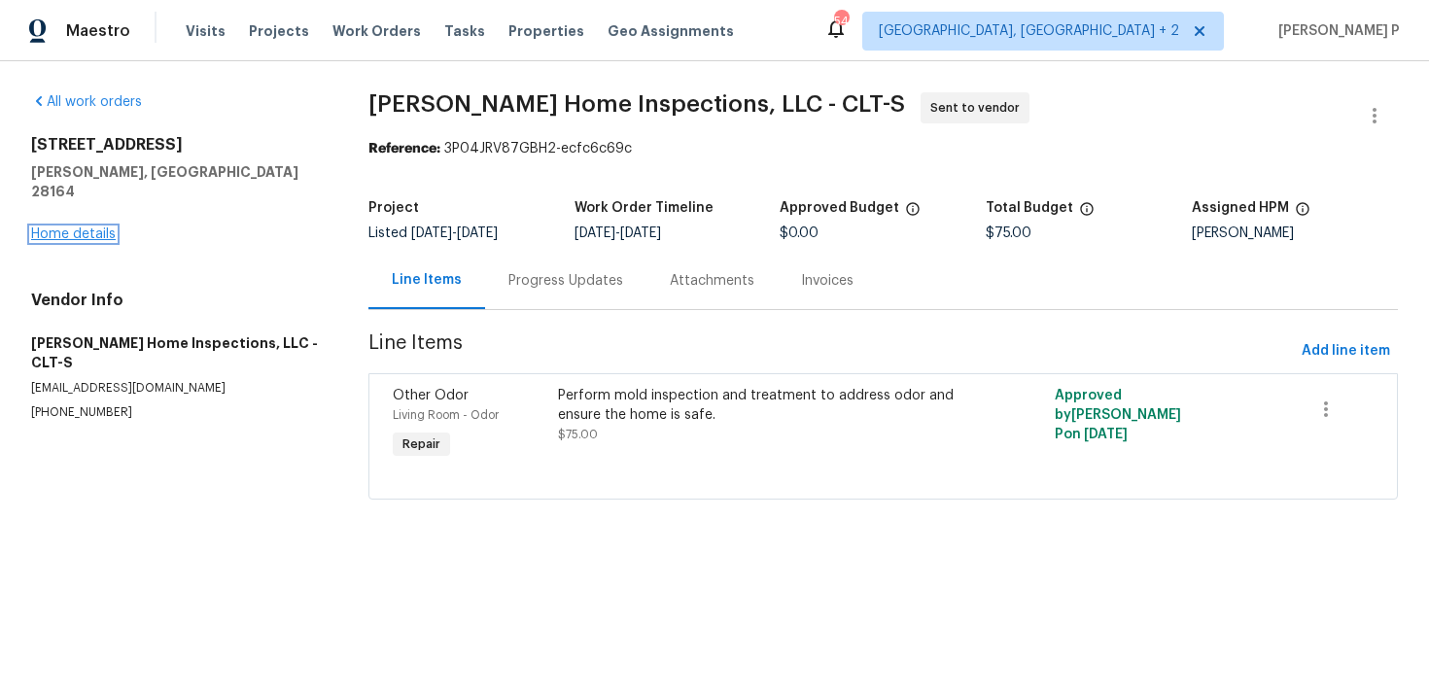
click at [80, 227] on link "Home details" at bounding box center [73, 234] width 85 height 14
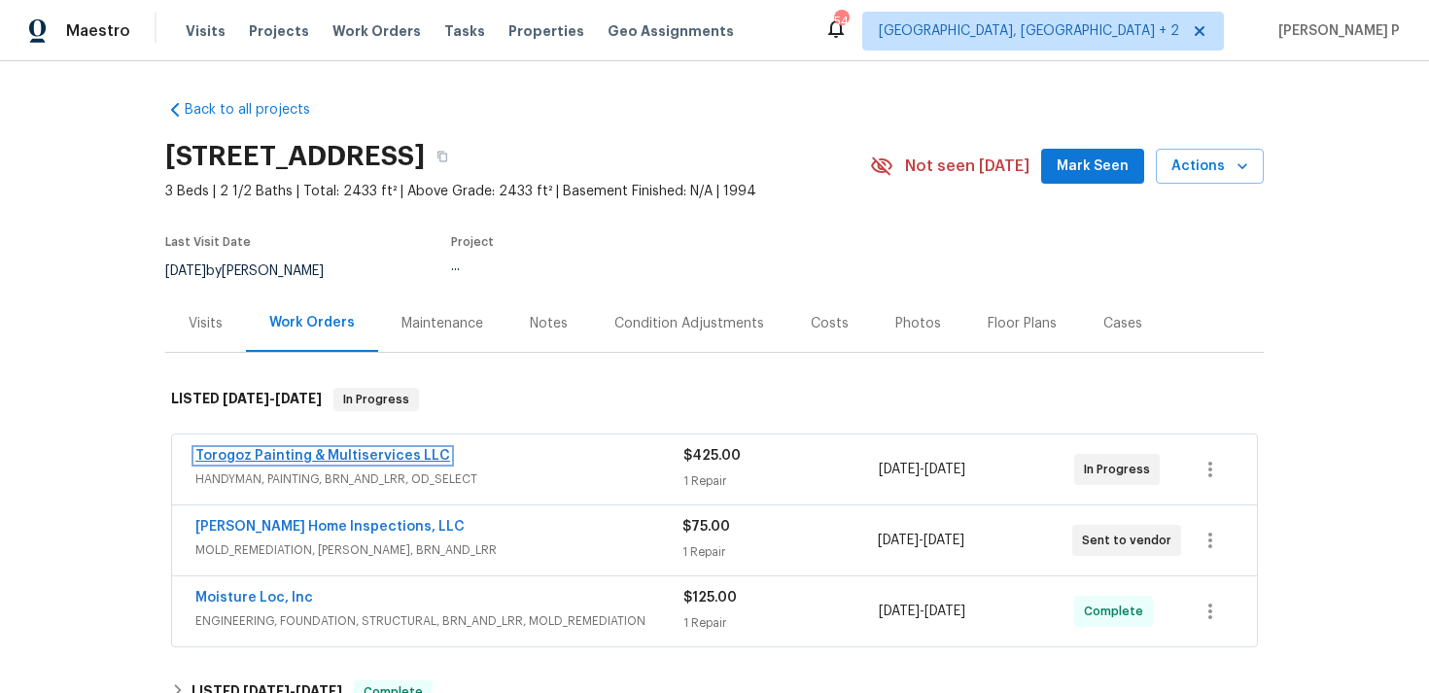
click at [340, 460] on link "Torogoz Painting & Multiservices LLC" at bounding box center [322, 456] width 255 height 14
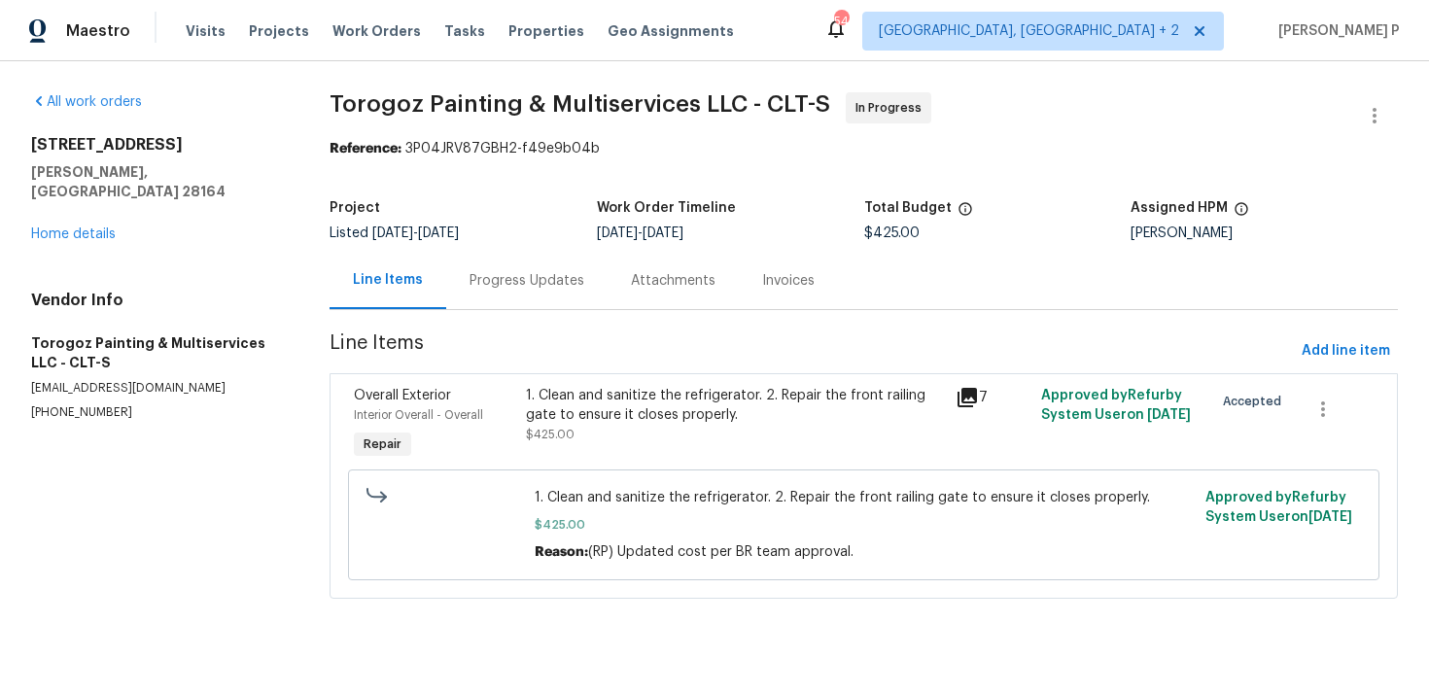
click at [522, 277] on div "Progress Updates" at bounding box center [527, 280] width 115 height 19
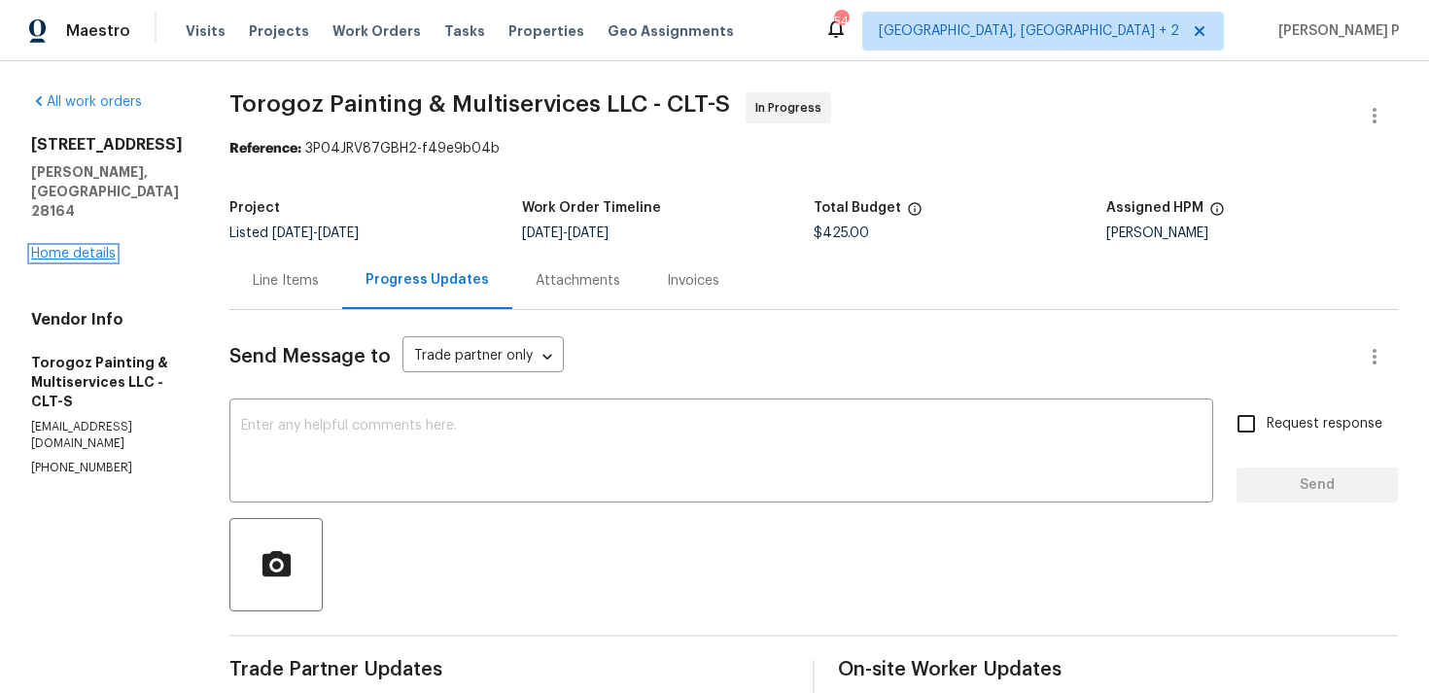
click at [48, 247] on link "Home details" at bounding box center [73, 254] width 85 height 14
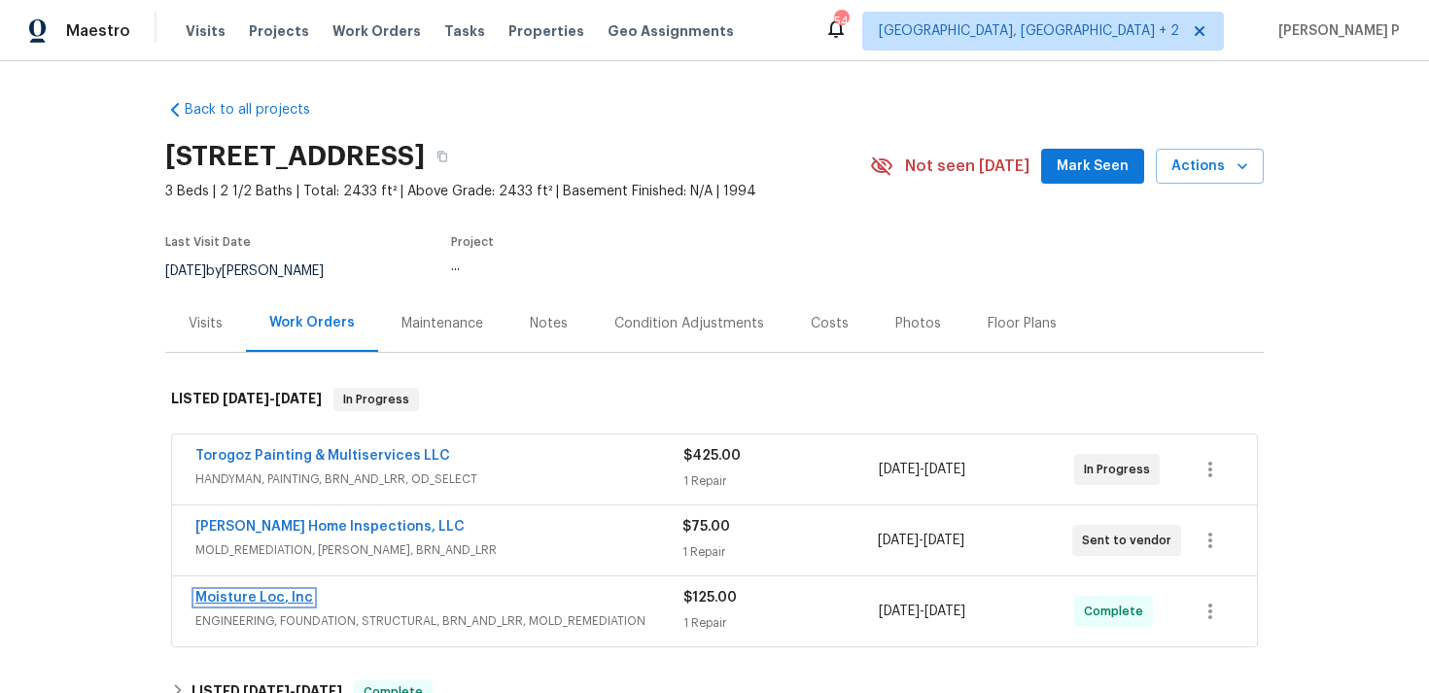
click at [274, 594] on link "Moisture Loc, Inc" at bounding box center [254, 598] width 118 height 14
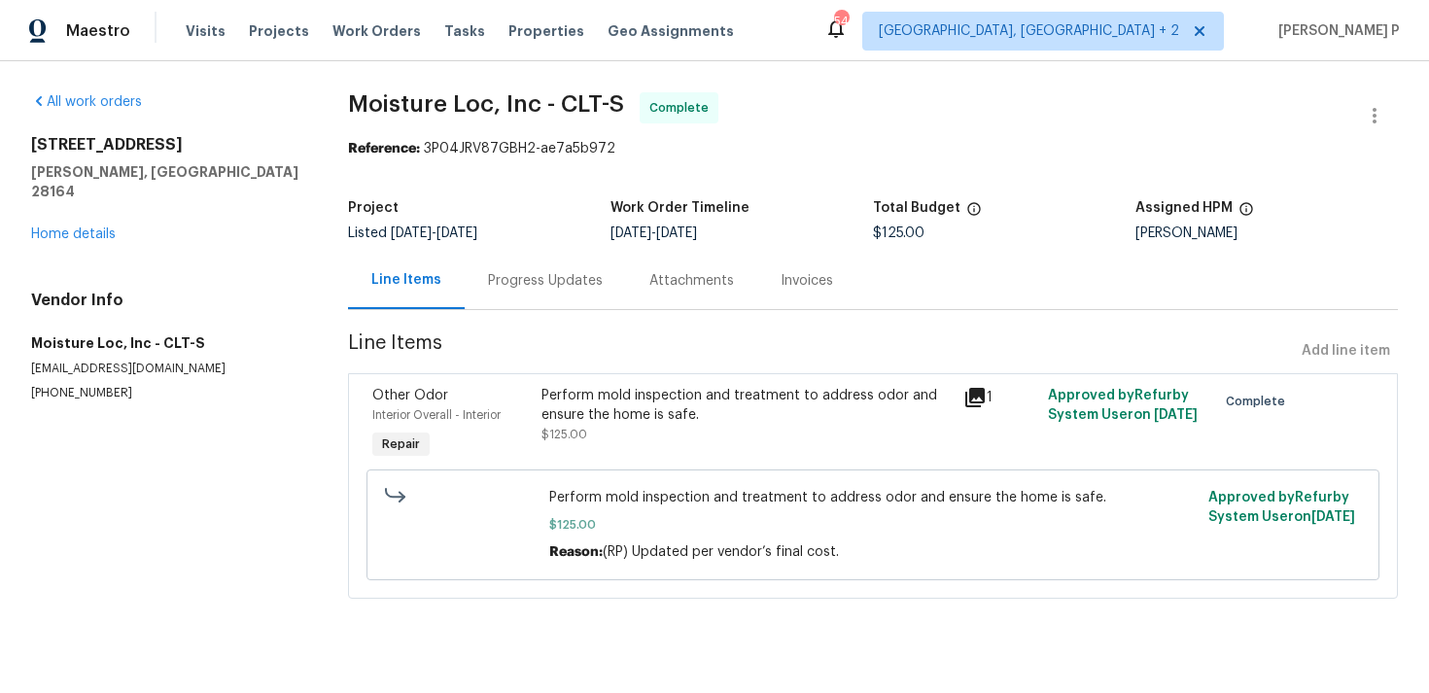
click at [82, 203] on div "1259 Blacksnake Rd Stanley, NC 28164 Home details" at bounding box center [166, 189] width 270 height 109
click at [82, 227] on link "Home details" at bounding box center [73, 234] width 85 height 14
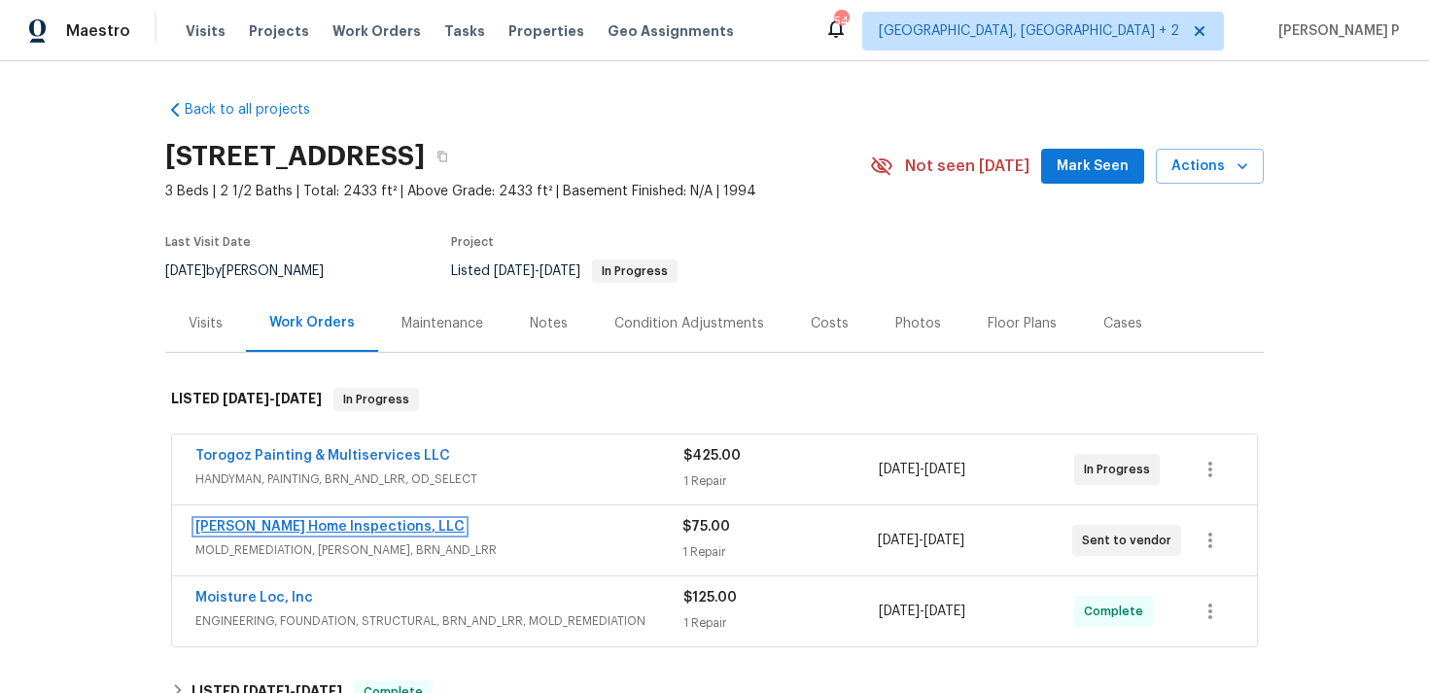
click at [278, 527] on link "Adkins Home Inspections, LLC" at bounding box center [329, 527] width 269 height 14
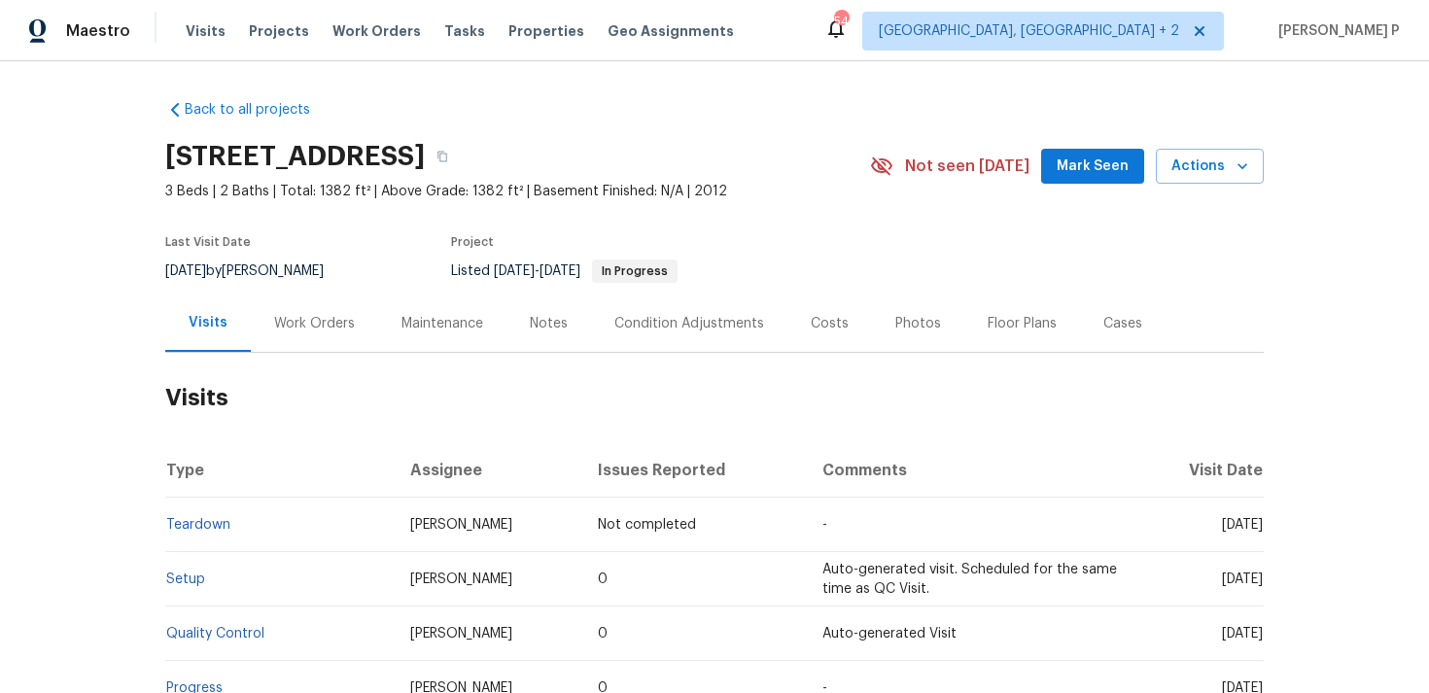
click at [321, 326] on div "Work Orders" at bounding box center [314, 323] width 81 height 19
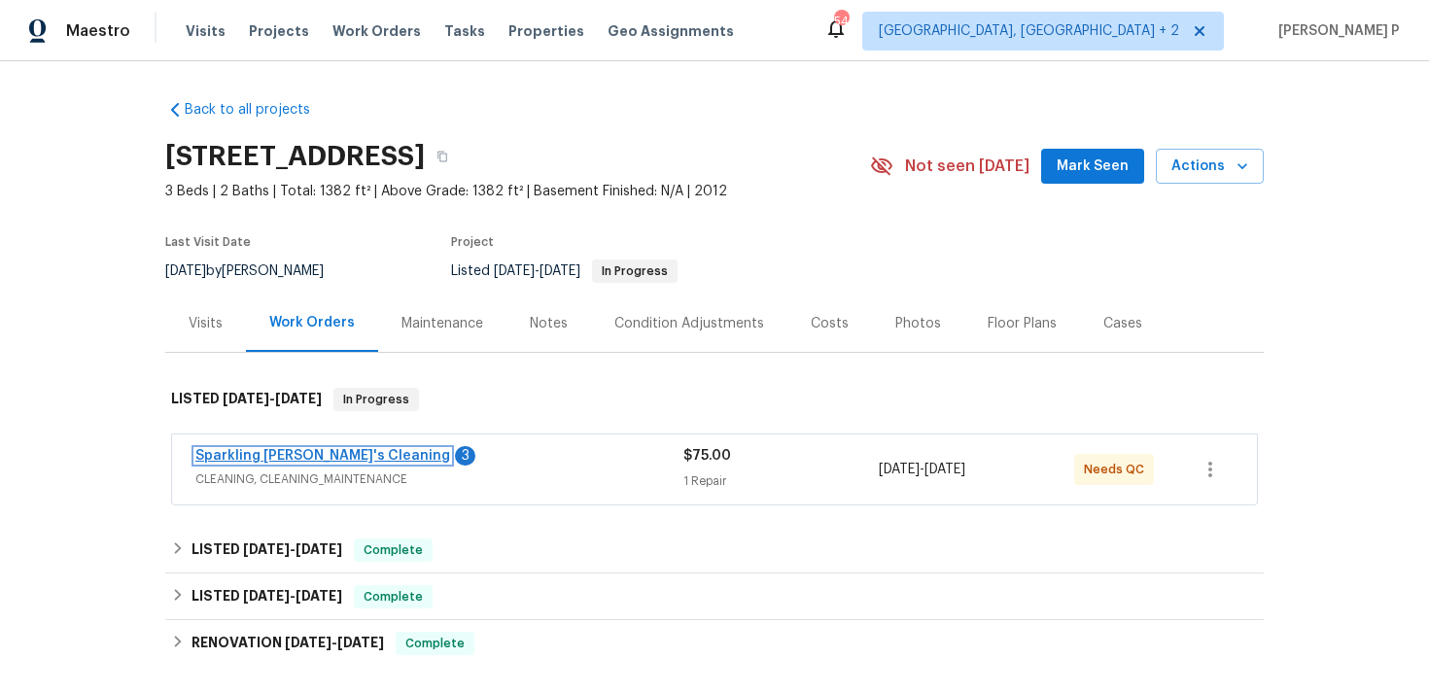
click at [290, 452] on link "Sparkling [PERSON_NAME]'s Cleaning" at bounding box center [322, 456] width 255 height 14
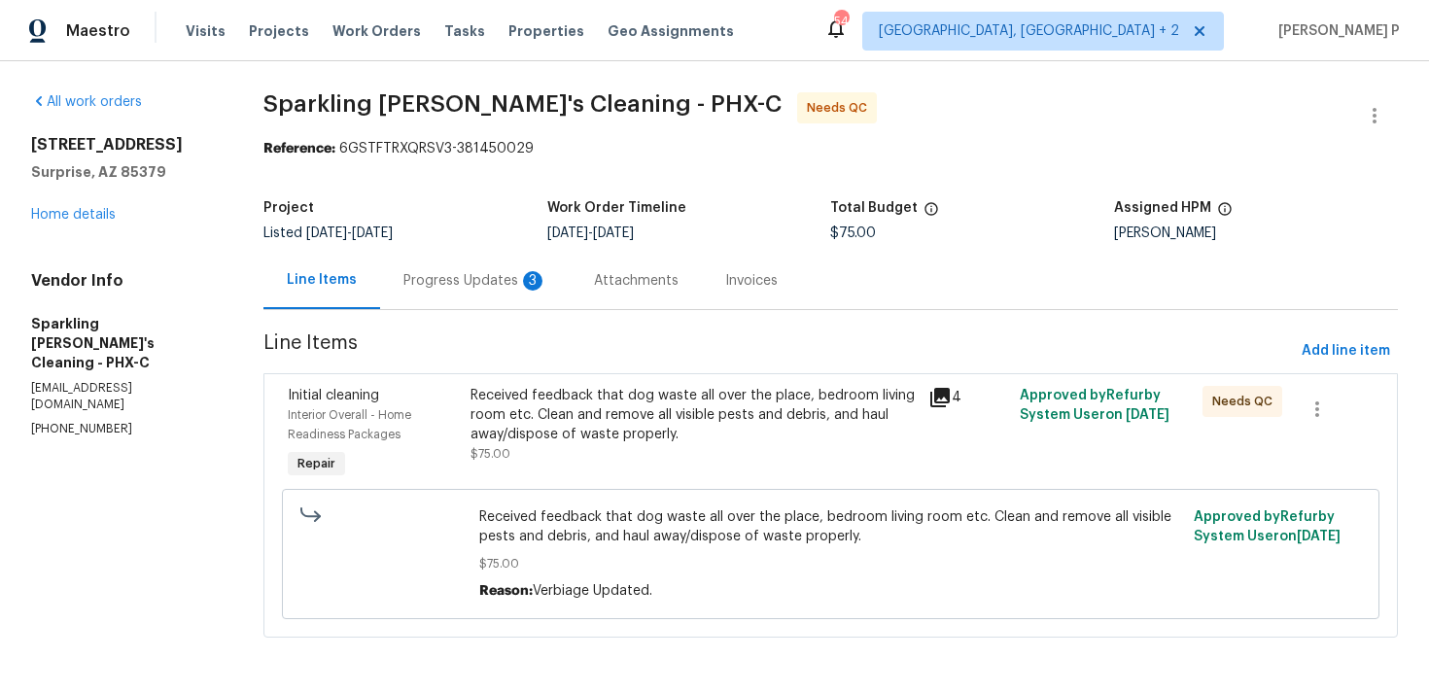
click at [490, 278] on div "Progress Updates 3" at bounding box center [475, 280] width 144 height 19
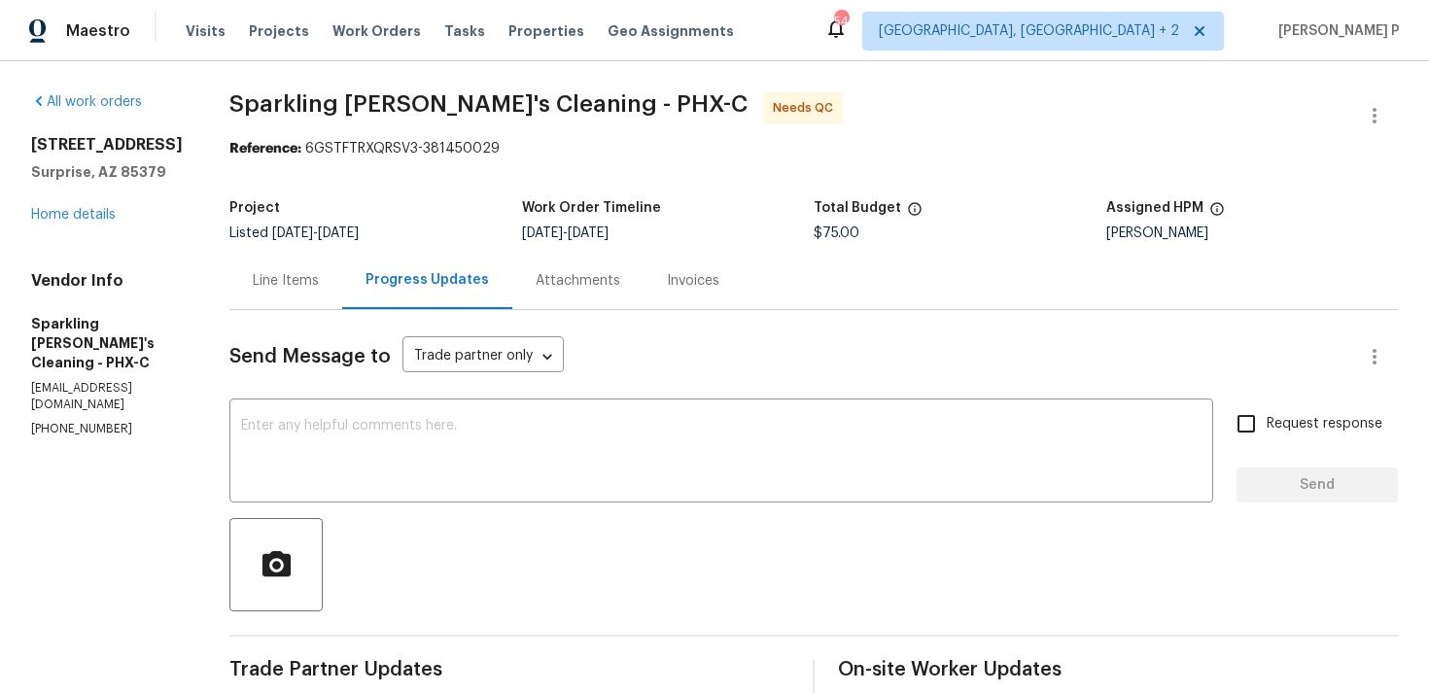
click at [287, 275] on div "Line Items" at bounding box center [286, 280] width 66 height 19
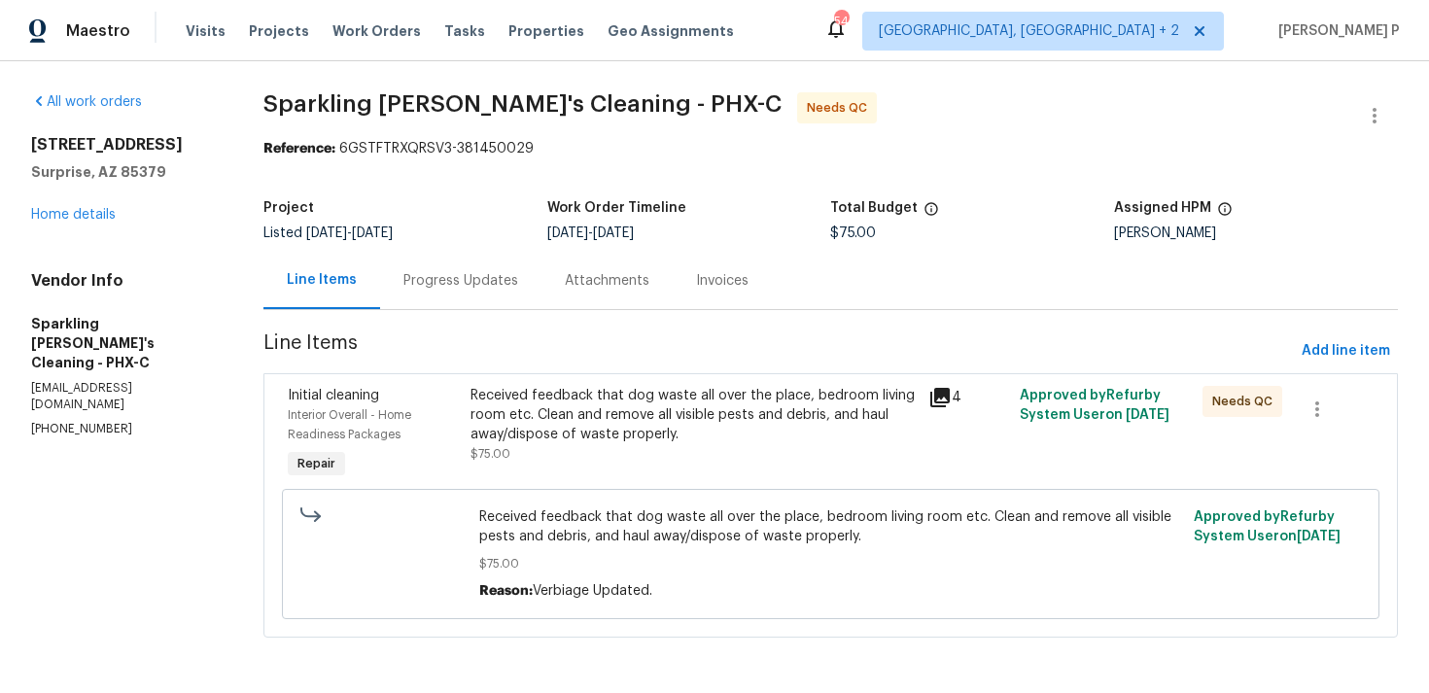
click at [608, 401] on div "Received feedback that dog waste all over the place, bedroom living room etc. C…" at bounding box center [692, 415] width 445 height 58
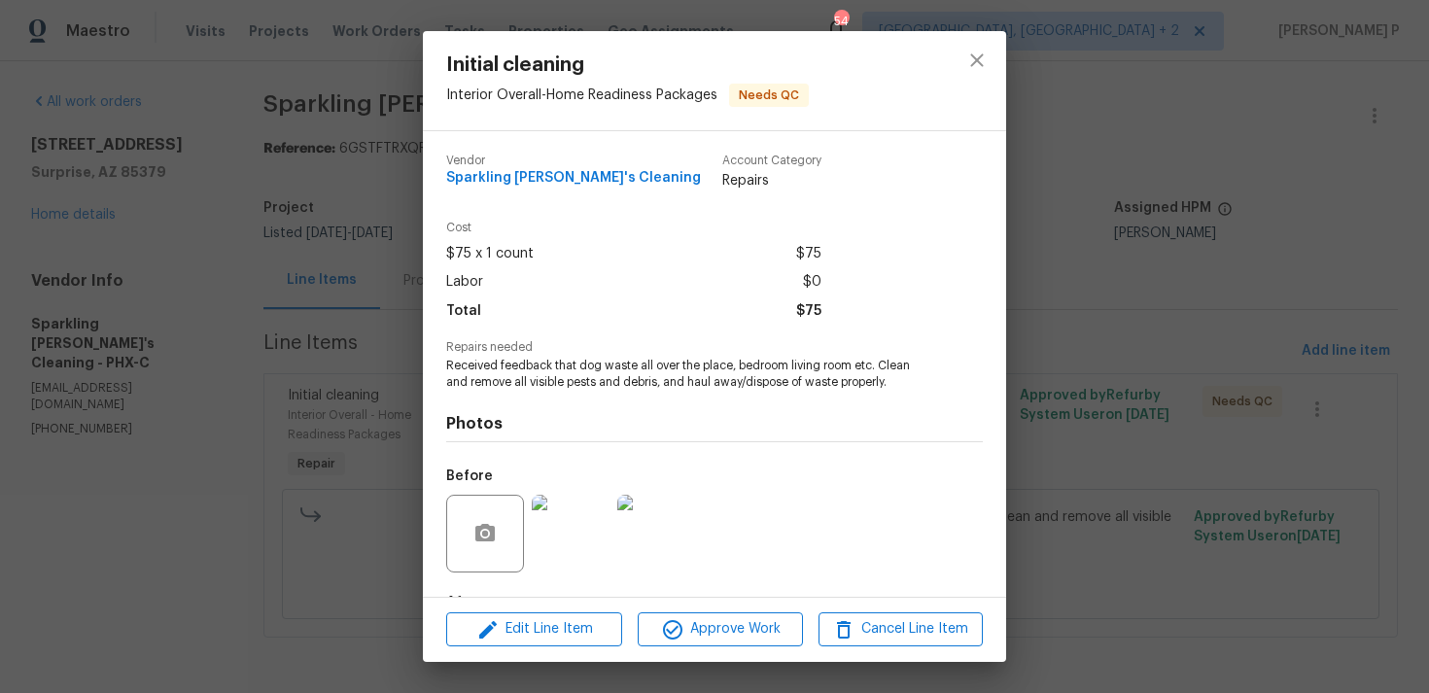
scroll to position [122, 0]
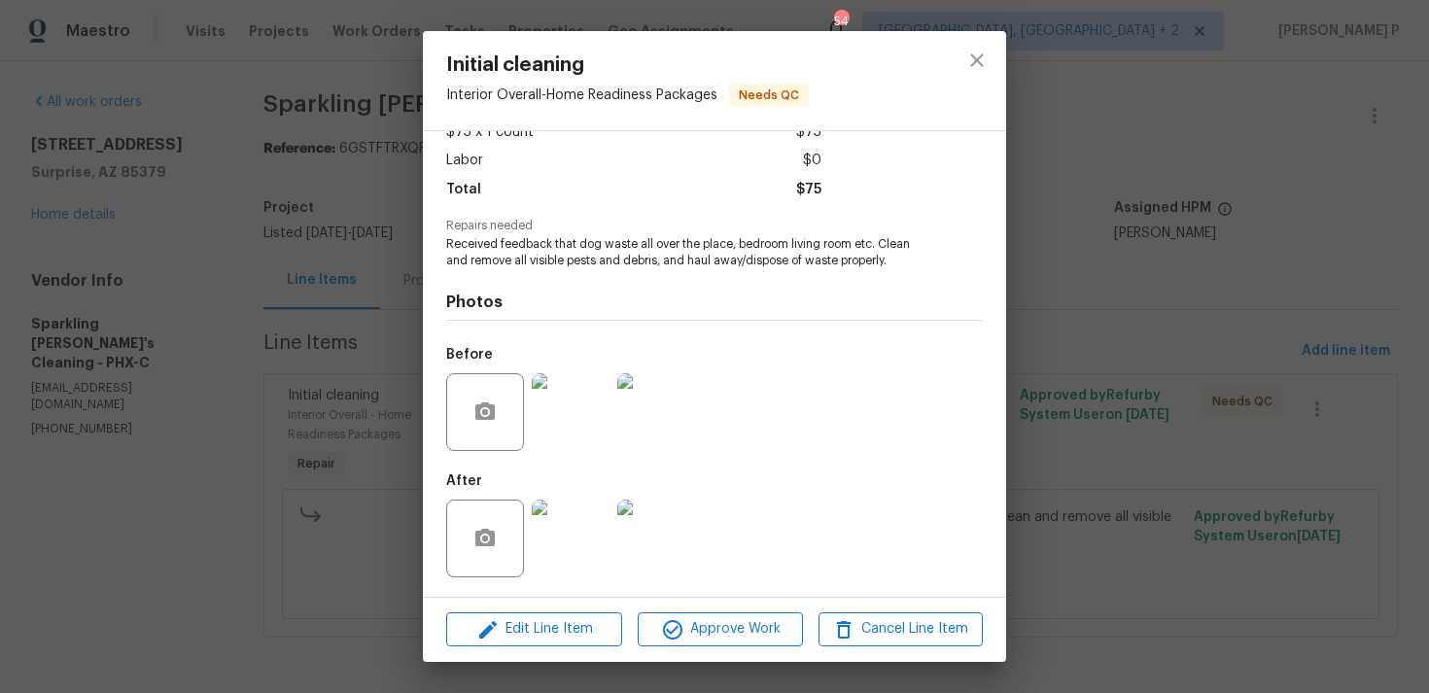
click at [578, 531] on img at bounding box center [571, 539] width 78 height 78
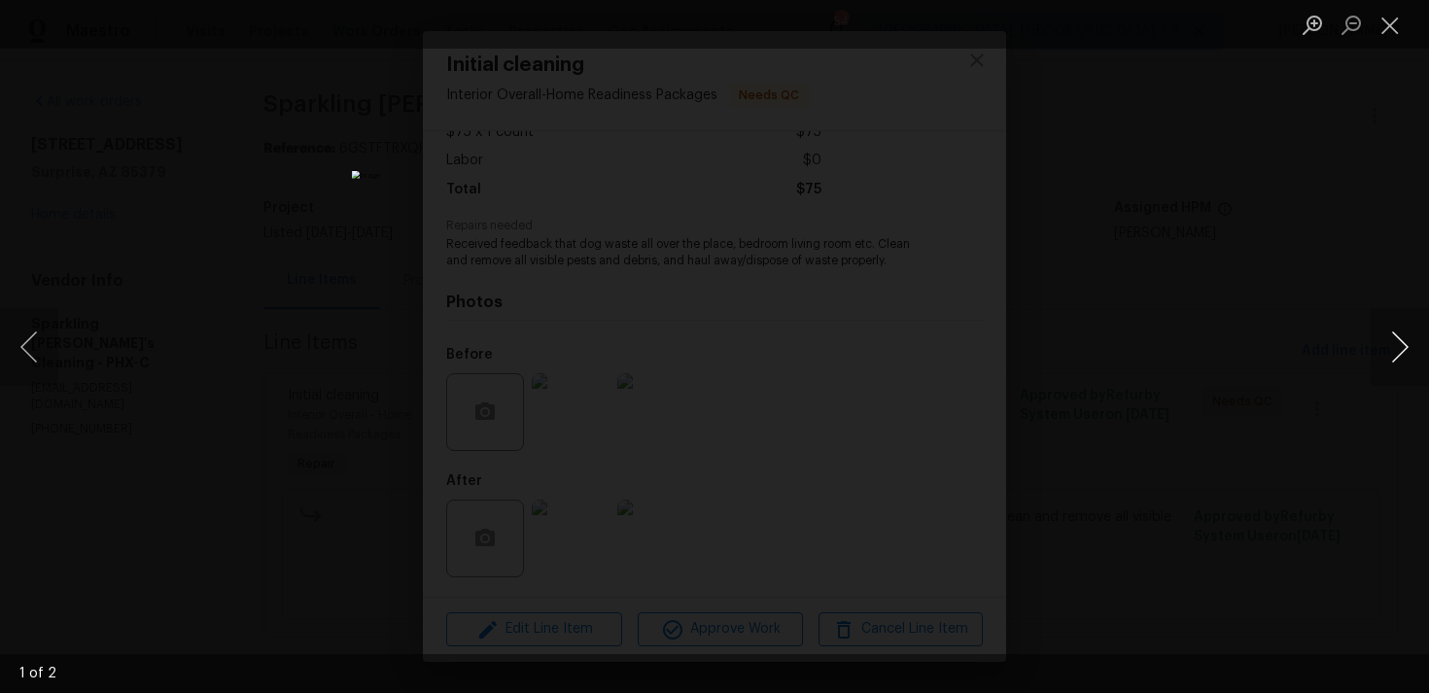
click at [1400, 344] on button "Next image" at bounding box center [1400, 347] width 58 height 78
click at [1387, 20] on button "Close lightbox" at bounding box center [1390, 25] width 39 height 34
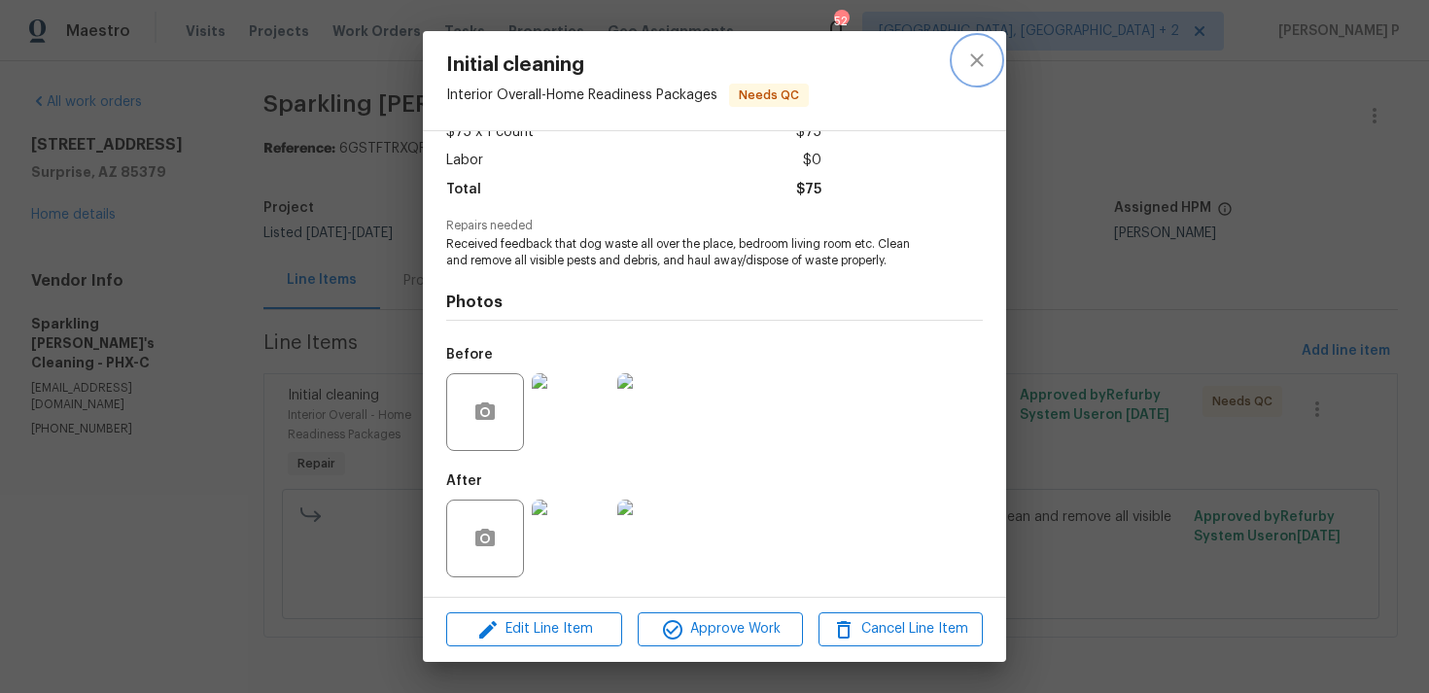
click at [970, 64] on icon "close" at bounding box center [976, 60] width 23 height 23
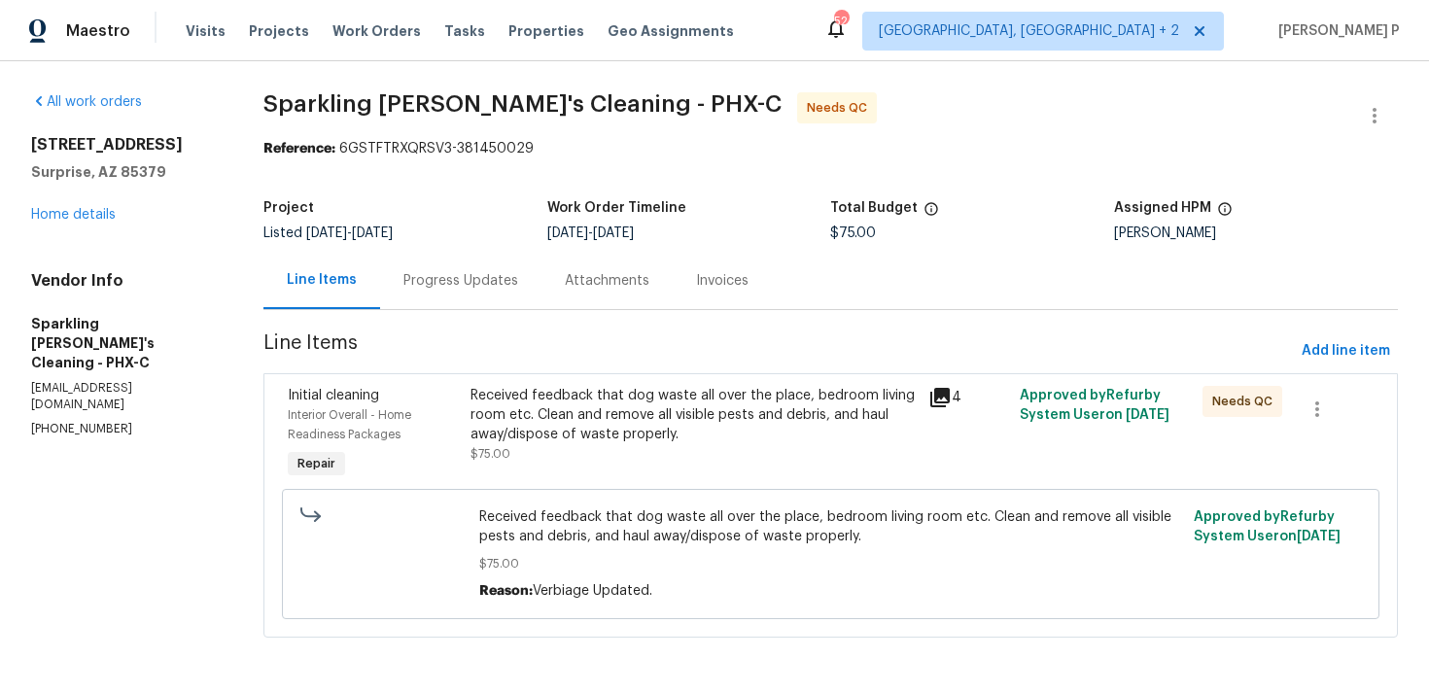
click at [454, 285] on div "Progress Updates" at bounding box center [460, 280] width 115 height 19
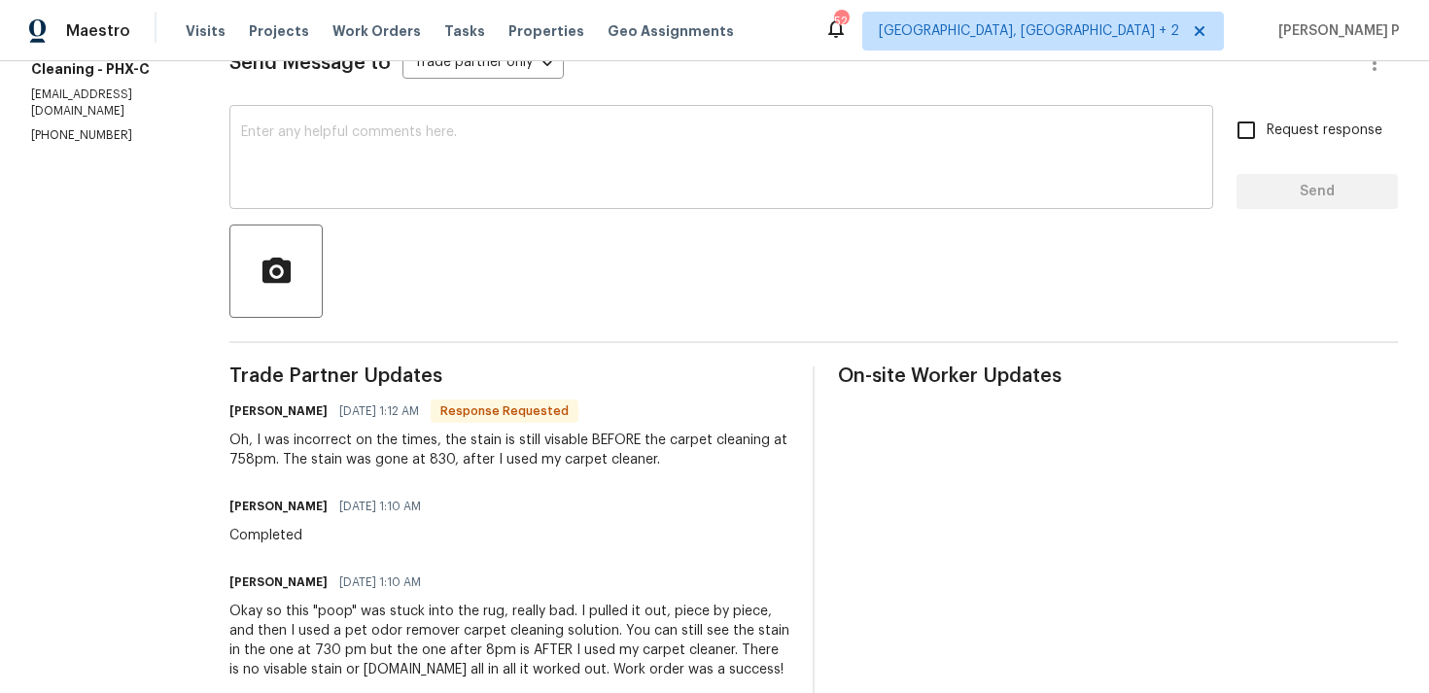
scroll to position [237, 0]
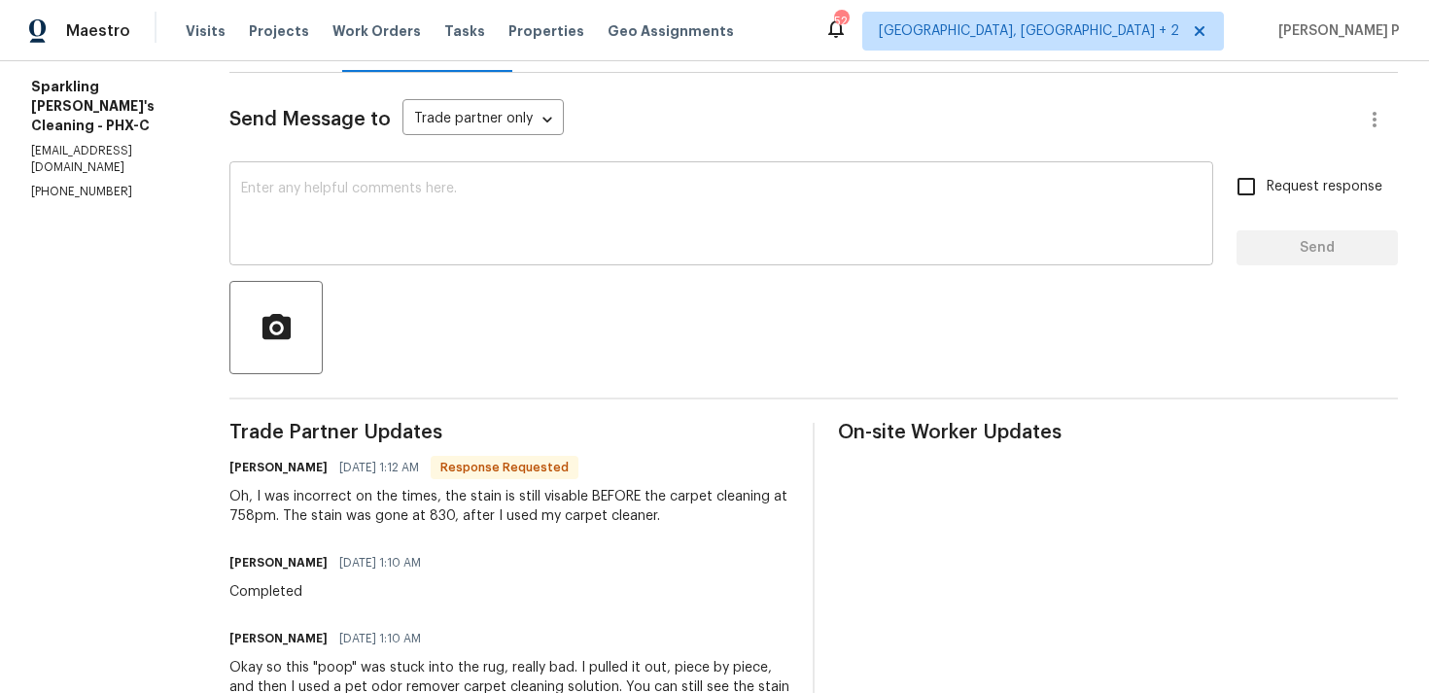
click at [503, 207] on textarea at bounding box center [721, 216] width 960 height 68
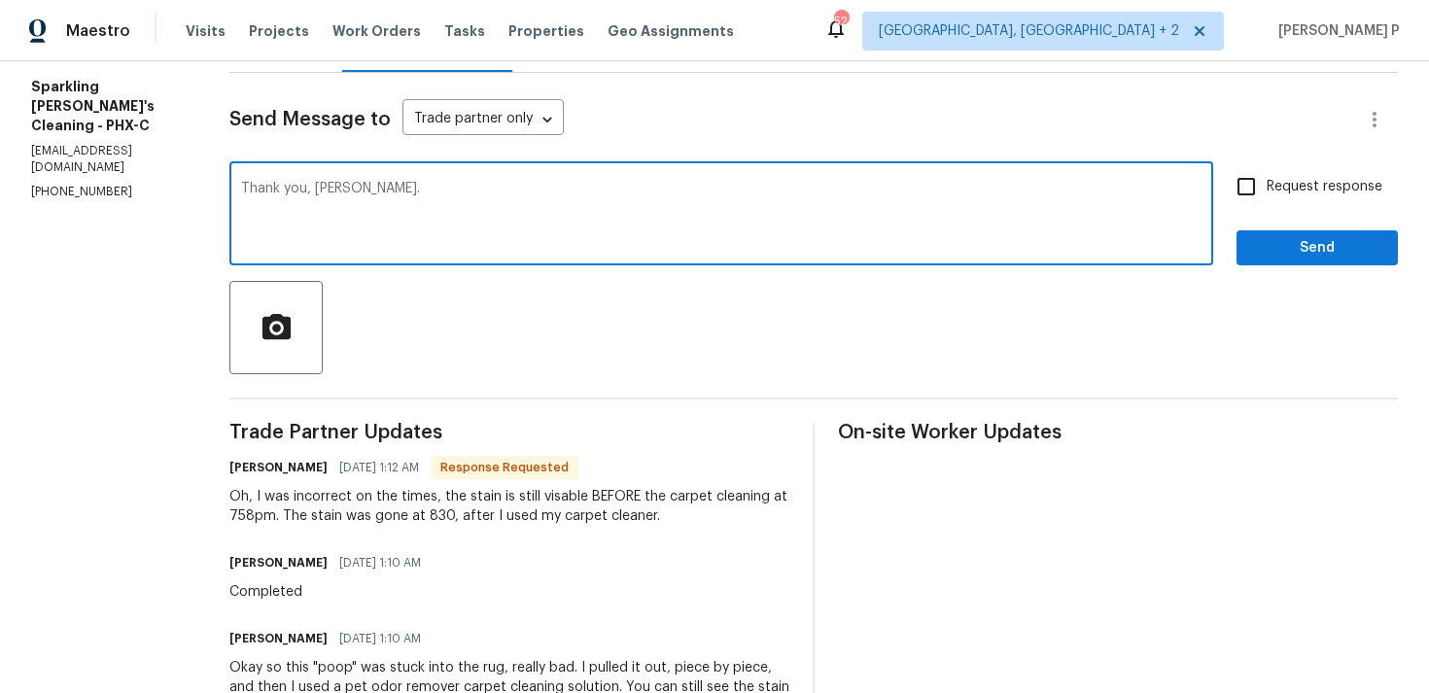
paste textarea "Could you please confirm the final cost to close the work order?"
type textarea "Thank you, [PERSON_NAME]. Could you please confirm the final cost to close the …"
click at [1268, 198] on label "Request response" at bounding box center [1304, 186] width 157 height 41
click at [1267, 198] on input "Request response" at bounding box center [1246, 186] width 41 height 41
checkbox input "true"
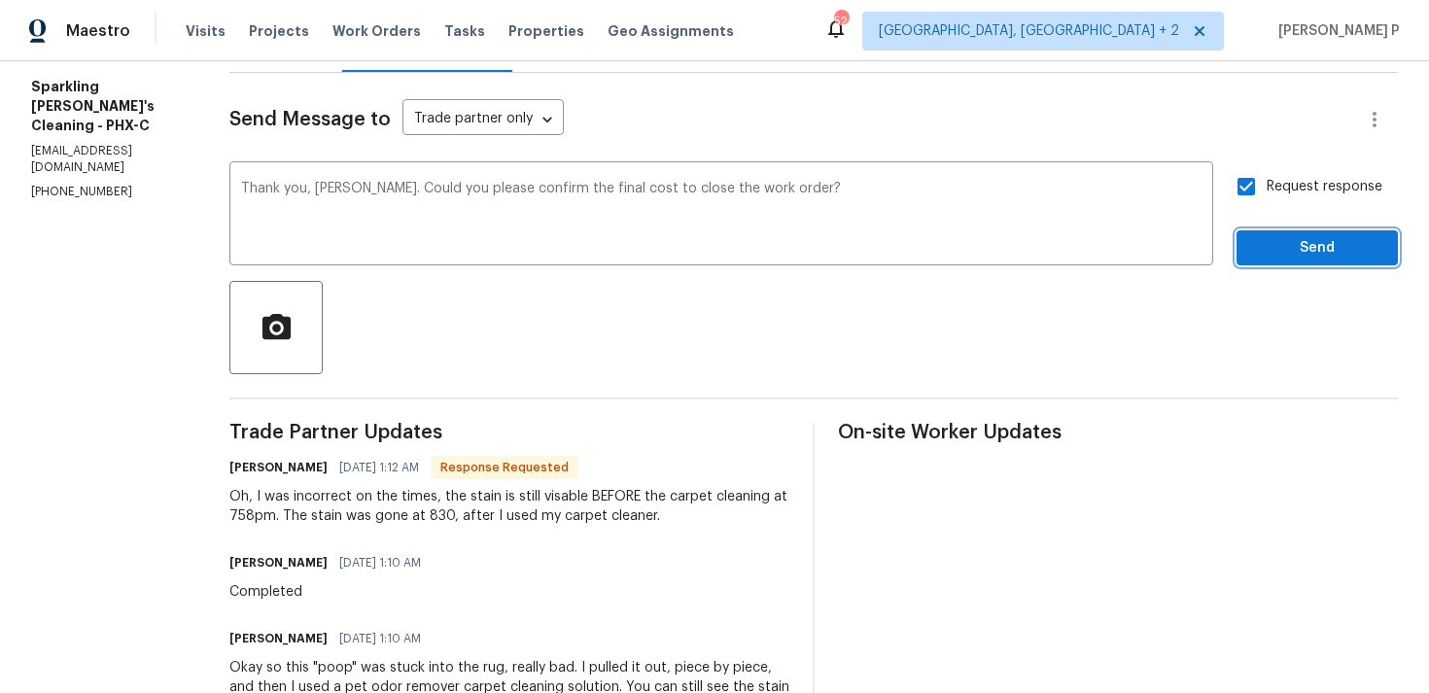
click at [1273, 247] on span "Send" at bounding box center [1317, 248] width 130 height 24
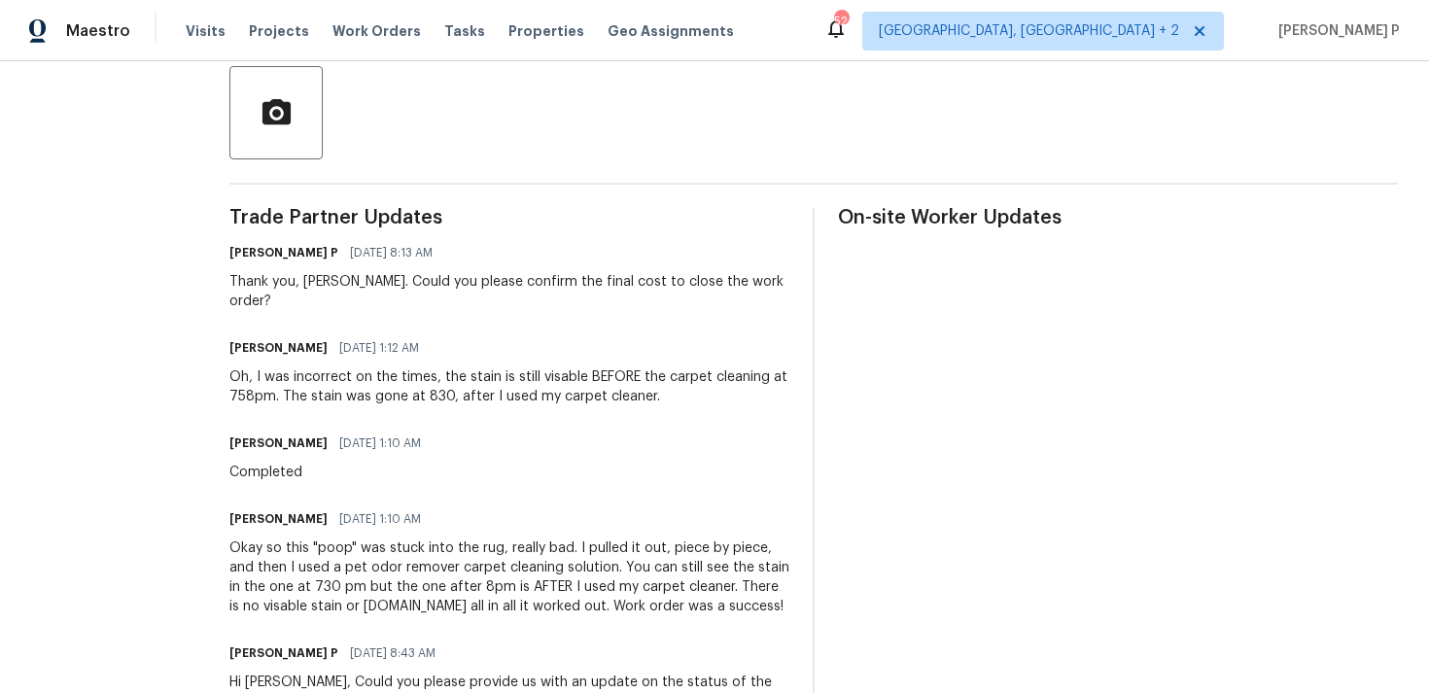
scroll to position [605, 0]
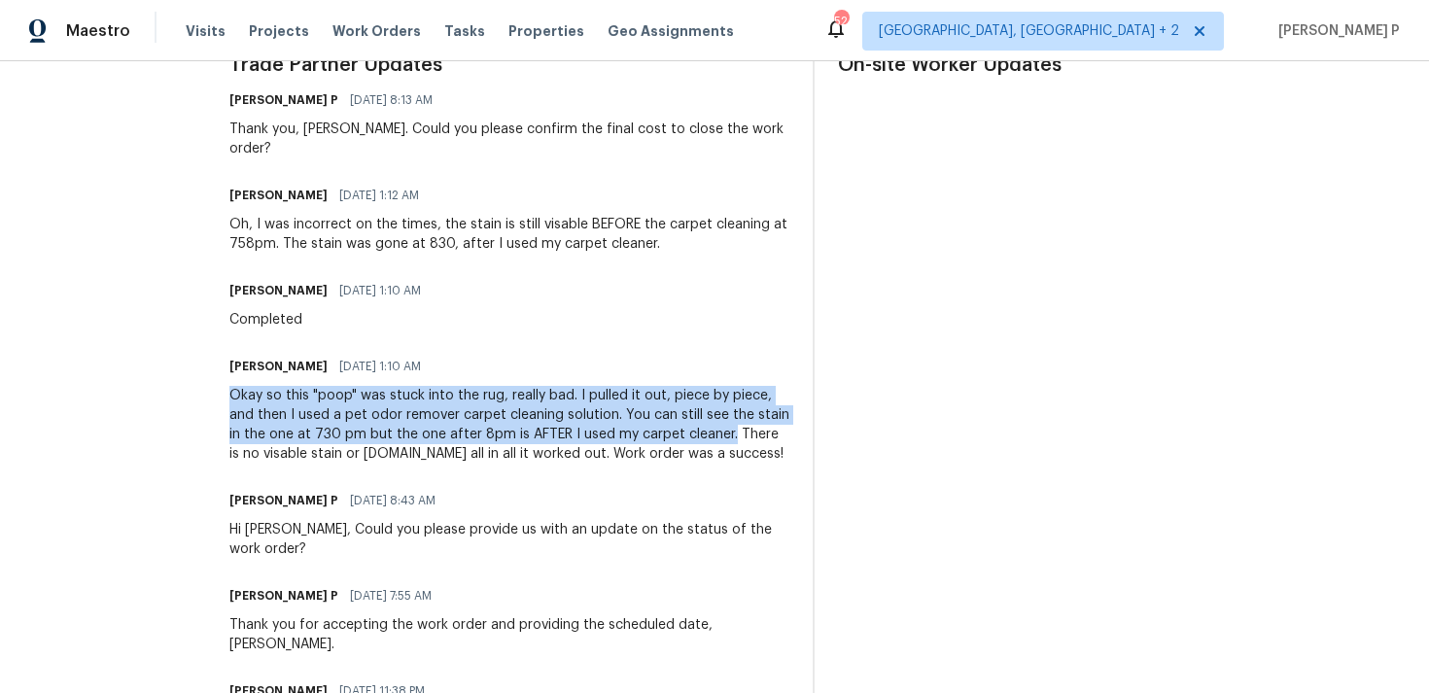
drag, startPoint x: 245, startPoint y: 377, endPoint x: 741, endPoint y: 422, distance: 497.8
click at [741, 422] on div "Okay so this "poop" was stuck into the rug, really bad. I pulled it out, piece …" at bounding box center [509, 425] width 560 height 78
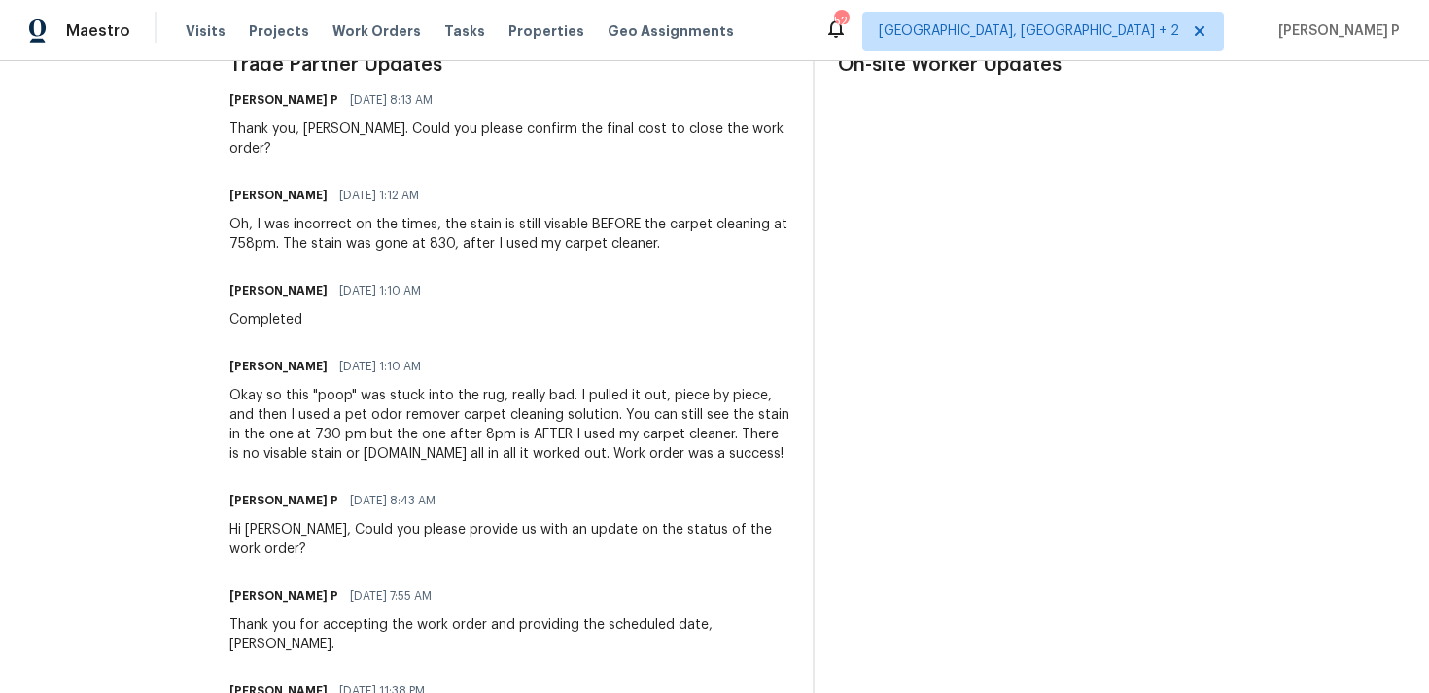
click at [375, 400] on div "Okay so this "poop" was stuck into the rug, really bad. I pulled it out, piece …" at bounding box center [509, 425] width 560 height 78
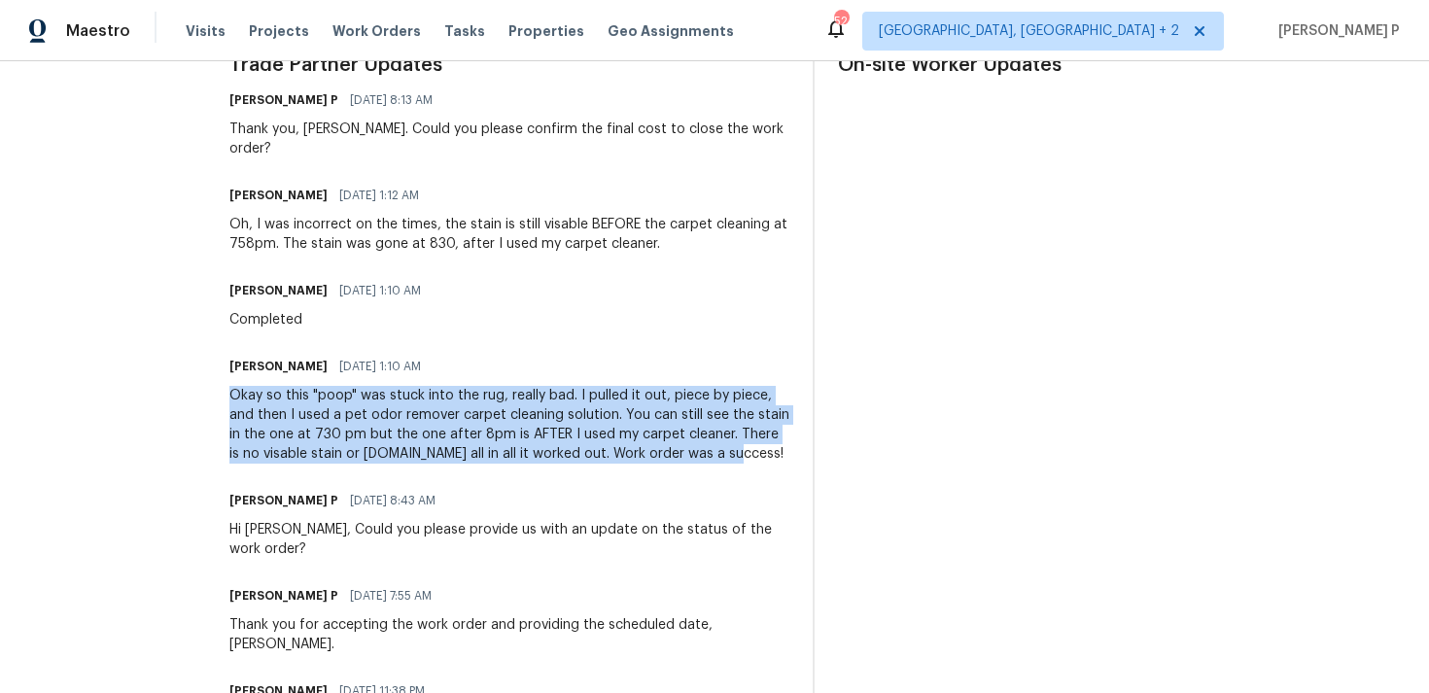
drag, startPoint x: 245, startPoint y: 374, endPoint x: 763, endPoint y: 438, distance: 522.1
click at [763, 438] on div "Okay so this "poop" was stuck into the rug, really bad. I pulled it out, piece …" at bounding box center [509, 425] width 560 height 78
copy div "Okay so this "poop" was stuck into the rug, really bad. I pulled it out, piece …"
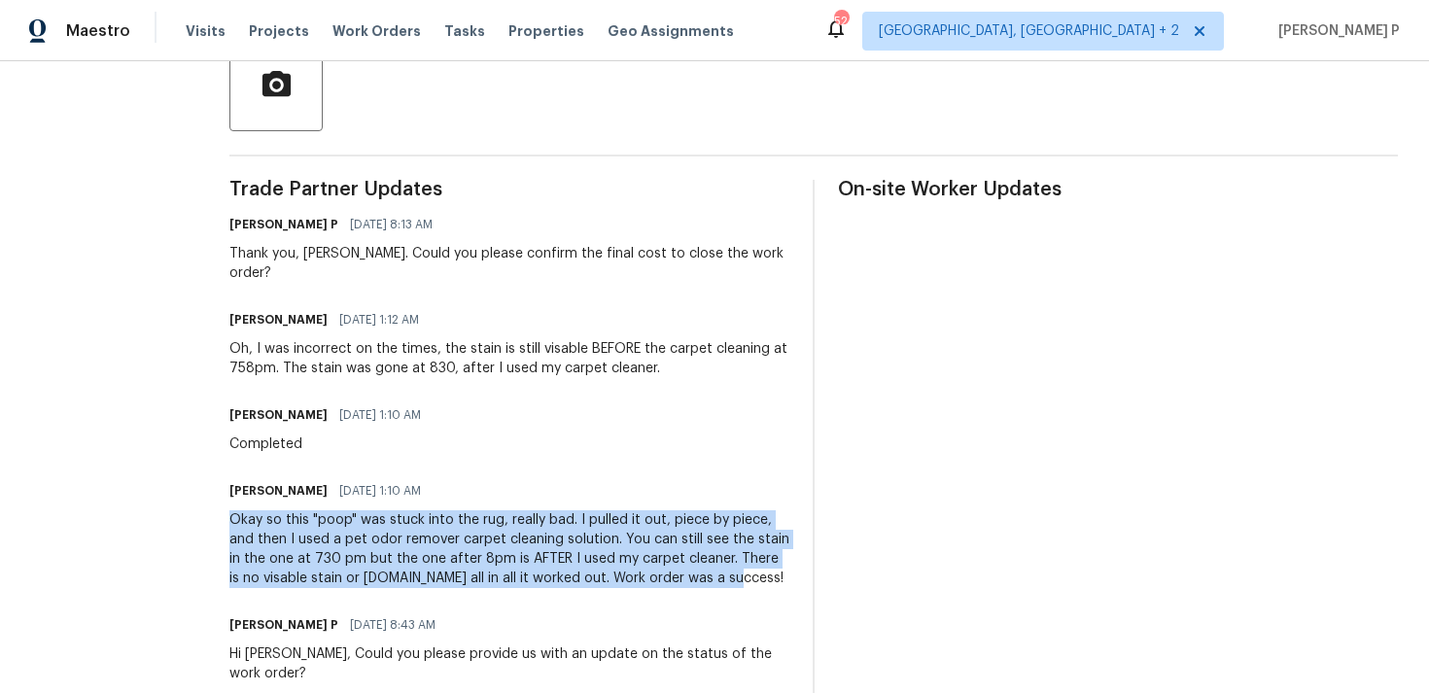
scroll to position [471, 0]
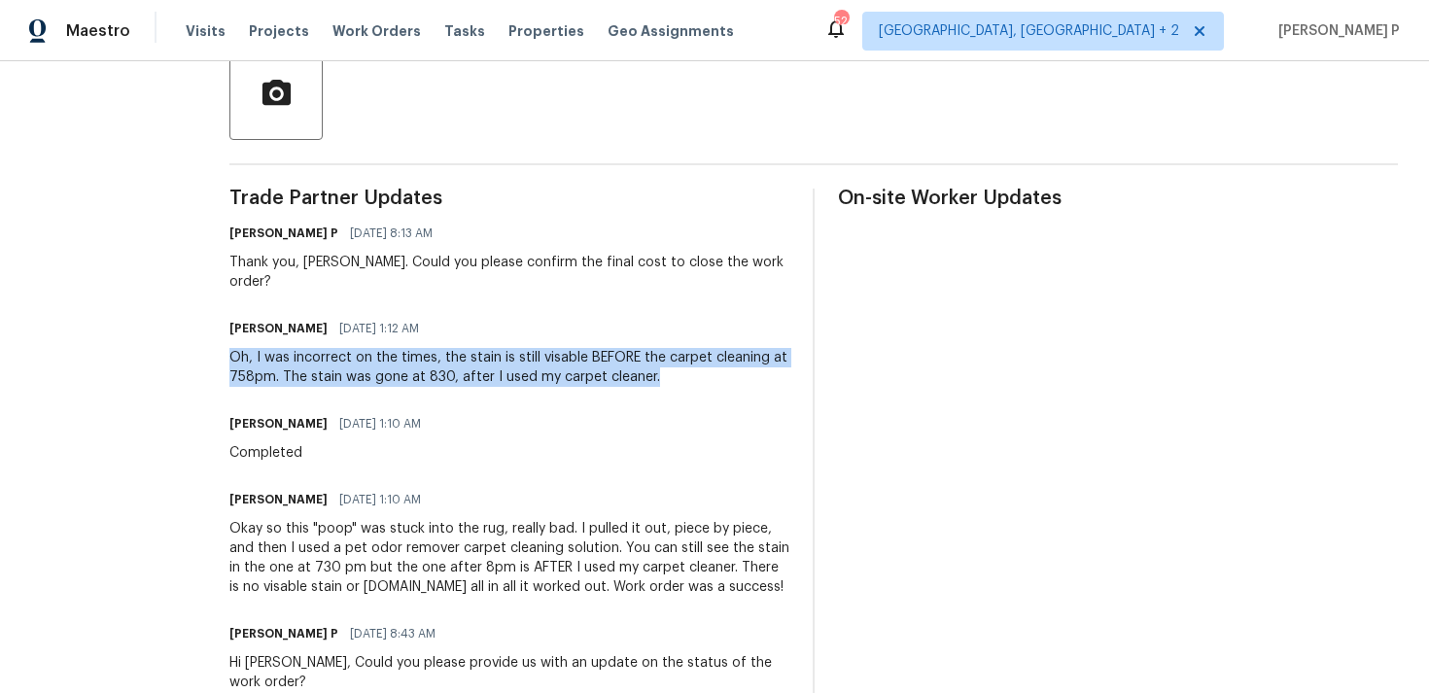
drag, startPoint x: 247, startPoint y: 337, endPoint x: 667, endPoint y: 358, distance: 420.4
click at [667, 358] on div "Oh, I was incorrect on the times, the stain is still visable BEFORE the carpet …" at bounding box center [509, 367] width 560 height 39
copy div "Oh, I was incorrect on the times, the stain is still visable BEFORE the carpet …"
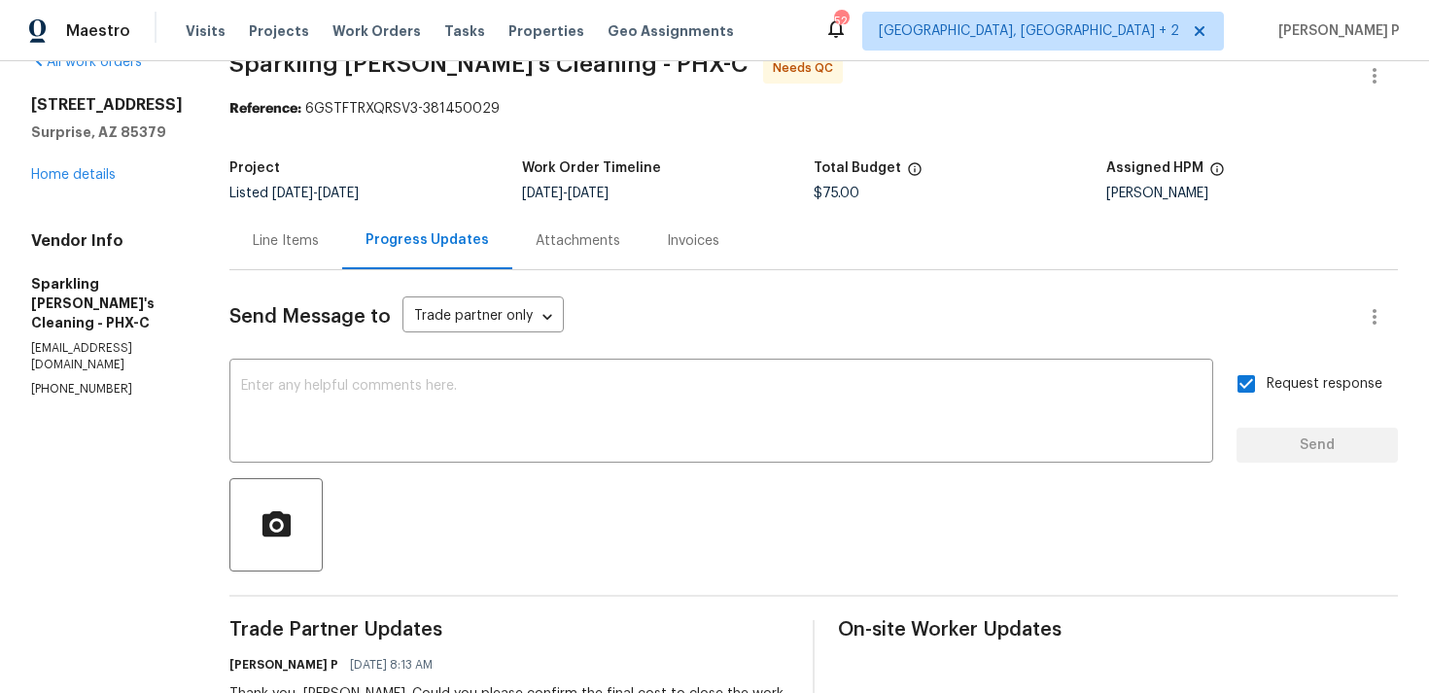
scroll to position [0, 0]
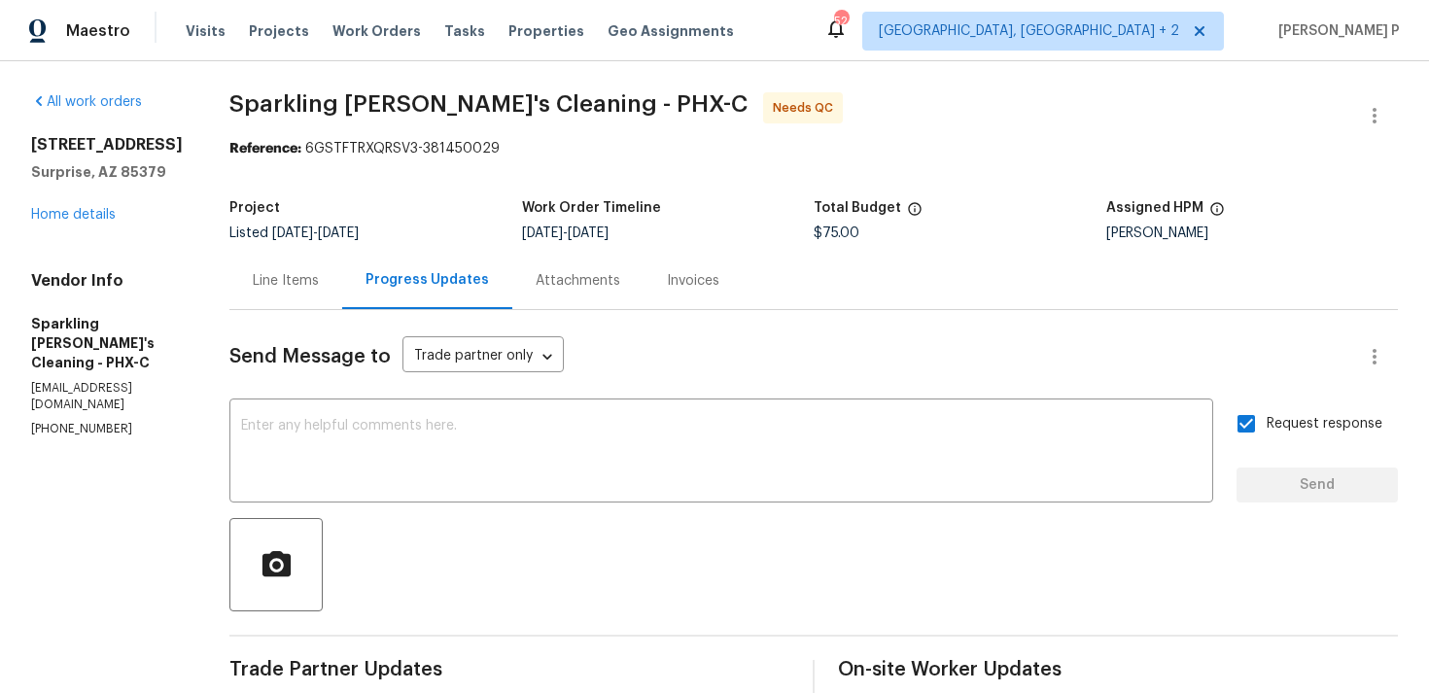
click at [334, 281] on div "Line Items" at bounding box center [285, 280] width 113 height 57
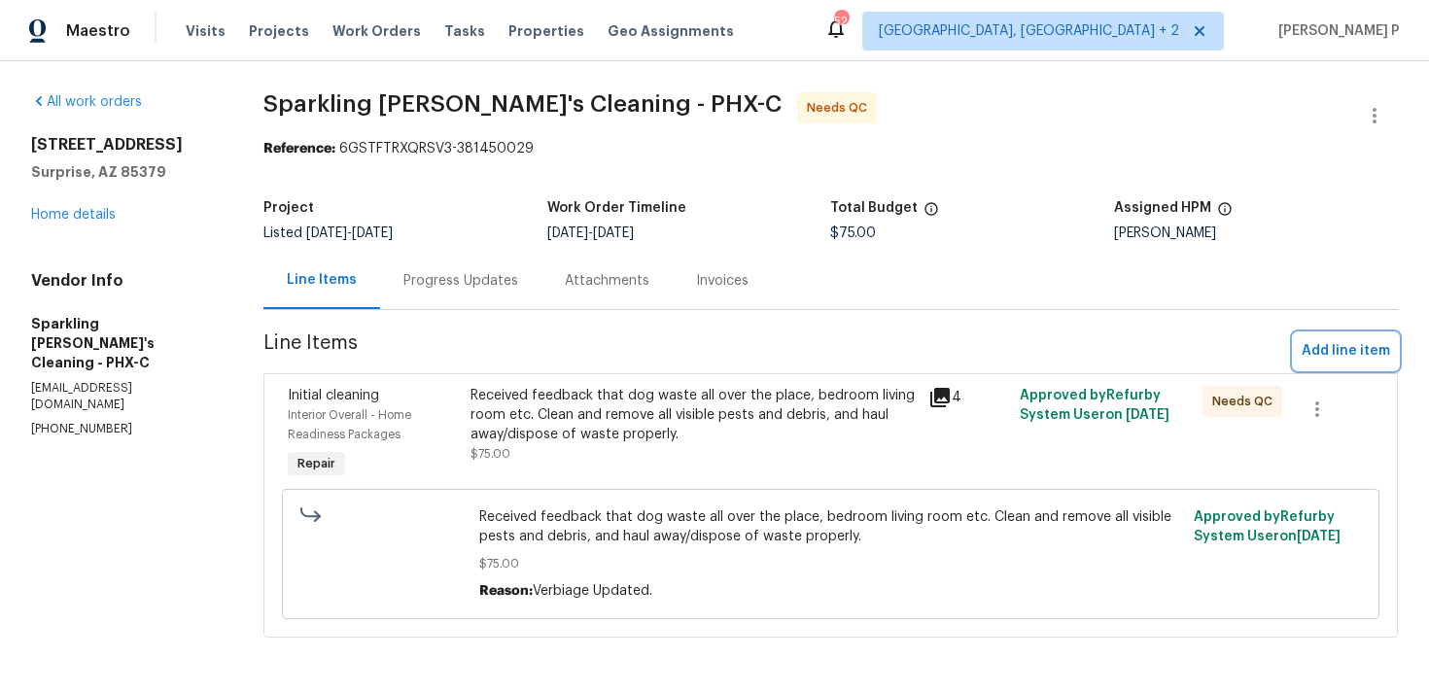
click at [1314, 360] on span "Add line item" at bounding box center [1346, 351] width 88 height 24
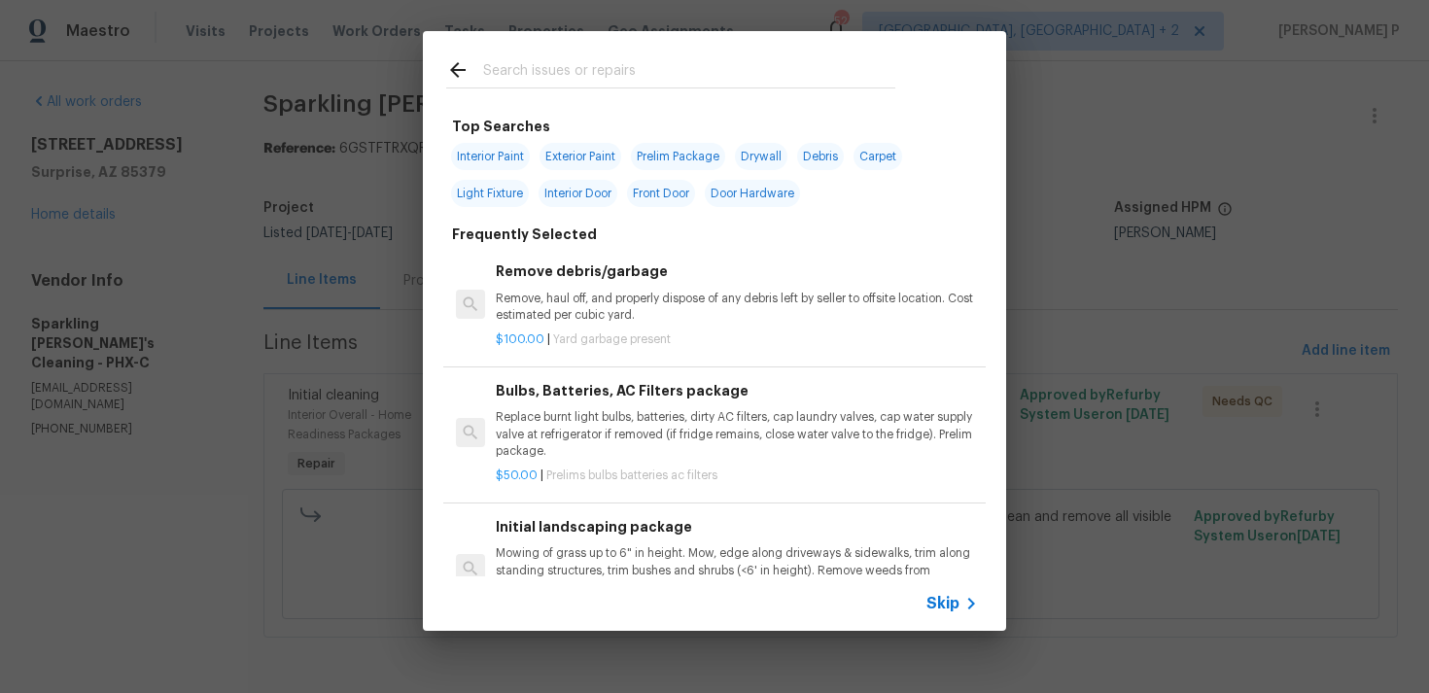
click at [959, 606] on icon at bounding box center [970, 603] width 23 height 23
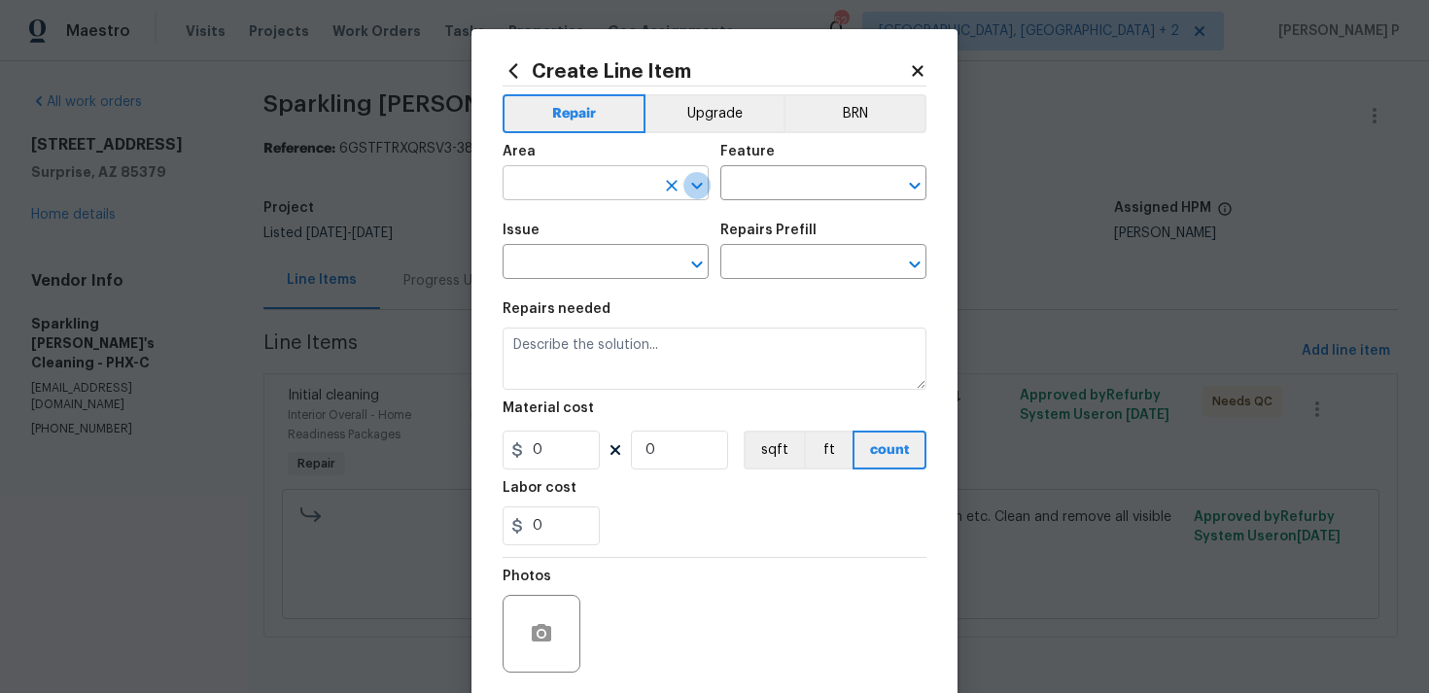
click at [704, 188] on icon "Open" at bounding box center [696, 185] width 23 height 23
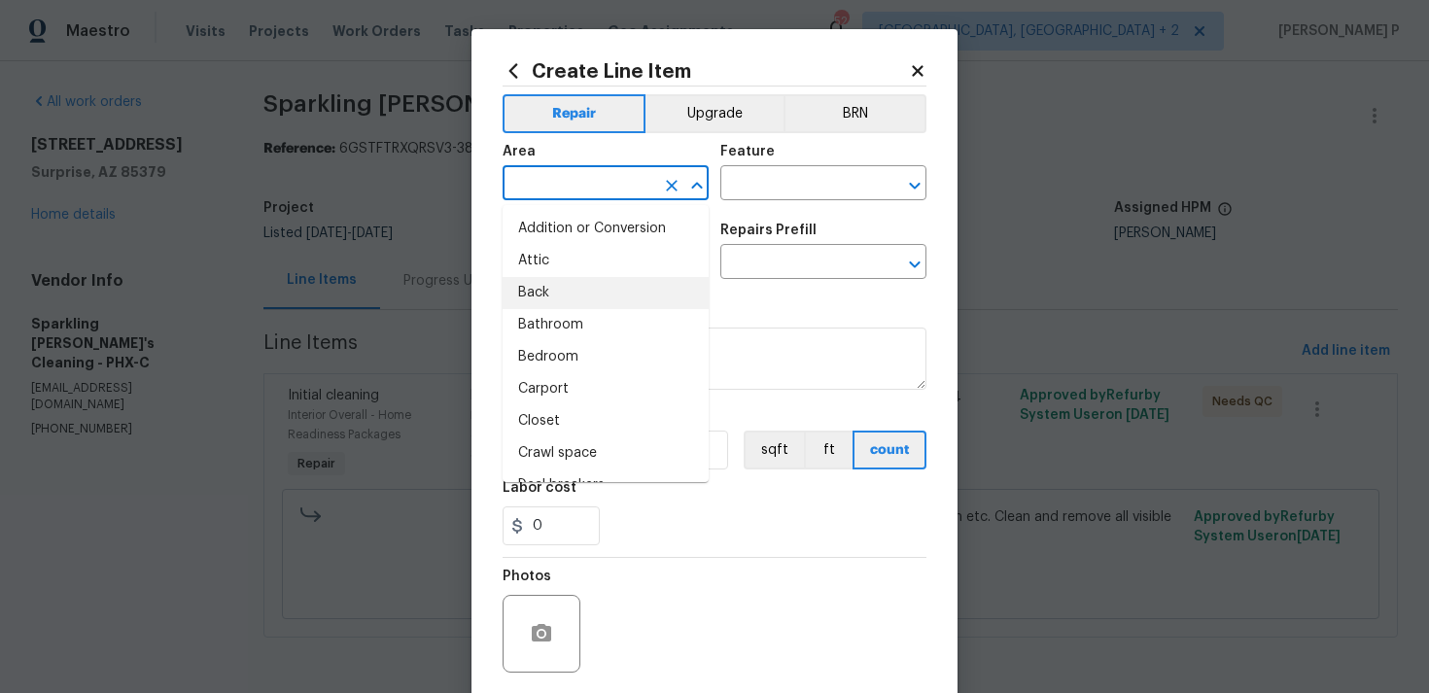
click at [610, 283] on li "Back" at bounding box center [606, 293] width 206 height 32
type input "Back"
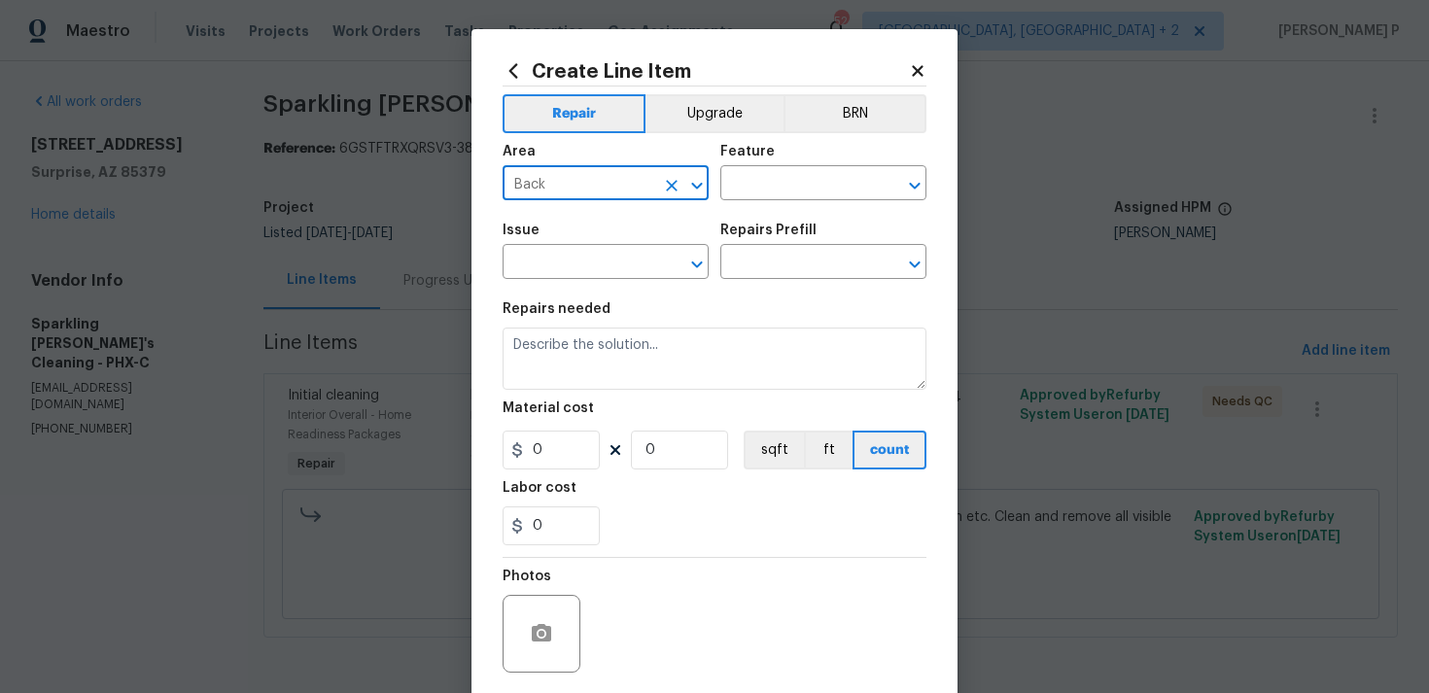
click at [801, 200] on div "Area Back ​ Feature ​" at bounding box center [715, 172] width 424 height 79
click at [807, 184] on input "text" at bounding box center [796, 185] width 152 height 30
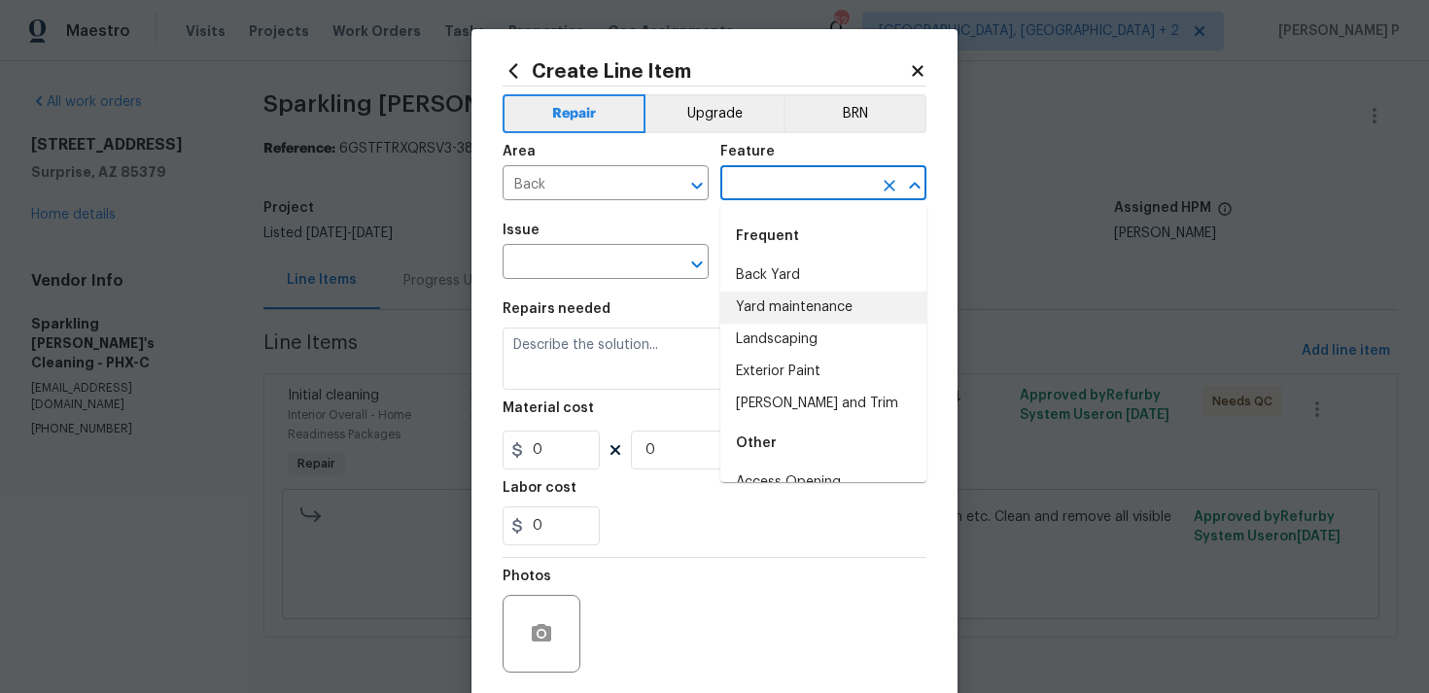
click at [803, 281] on li "Back Yard" at bounding box center [823, 276] width 206 height 32
type input "Back Yard"
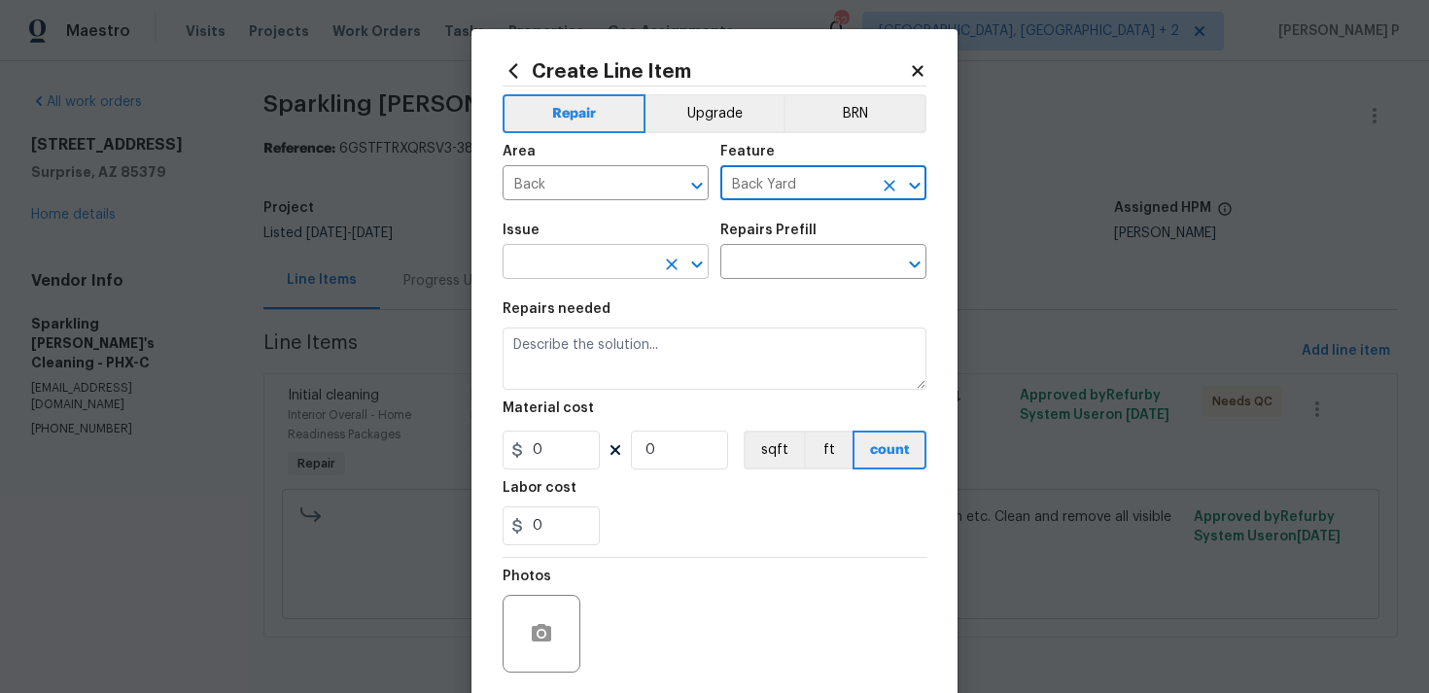
click at [705, 264] on icon "Open" at bounding box center [696, 264] width 23 height 23
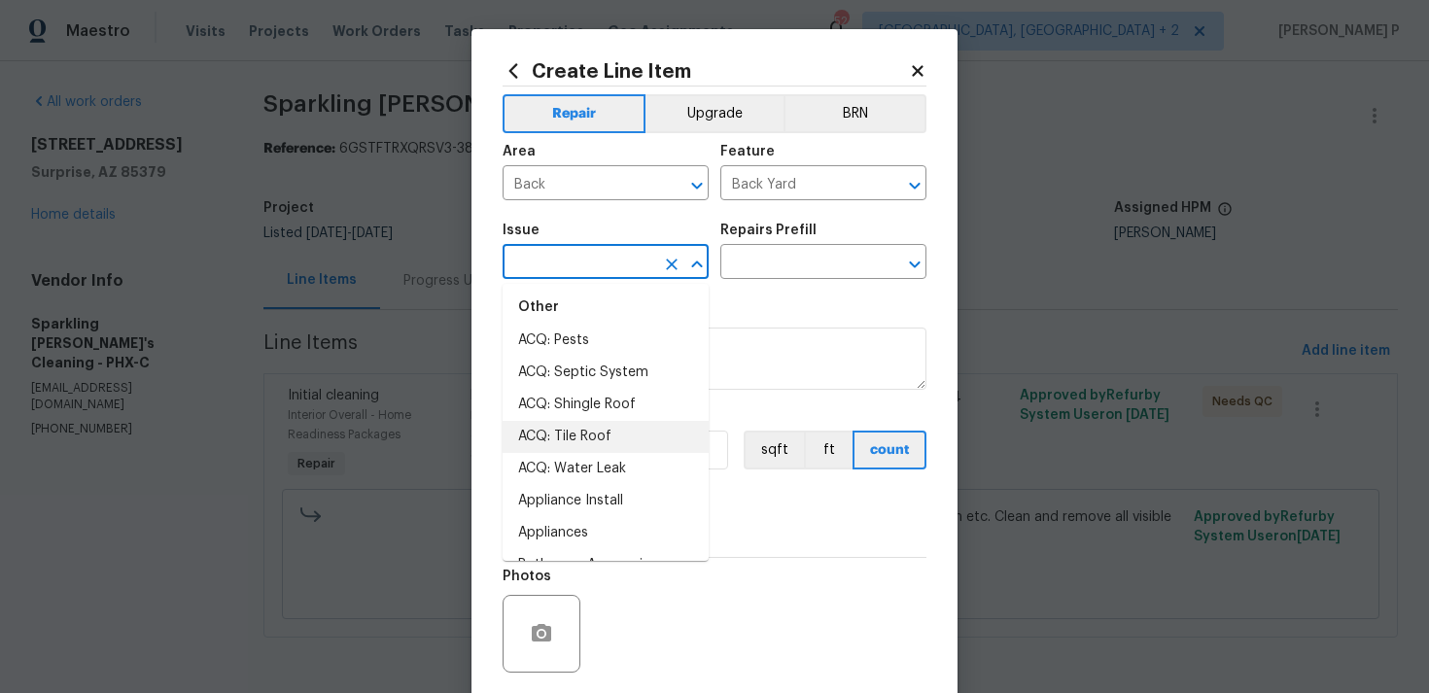
scroll to position [380, 0]
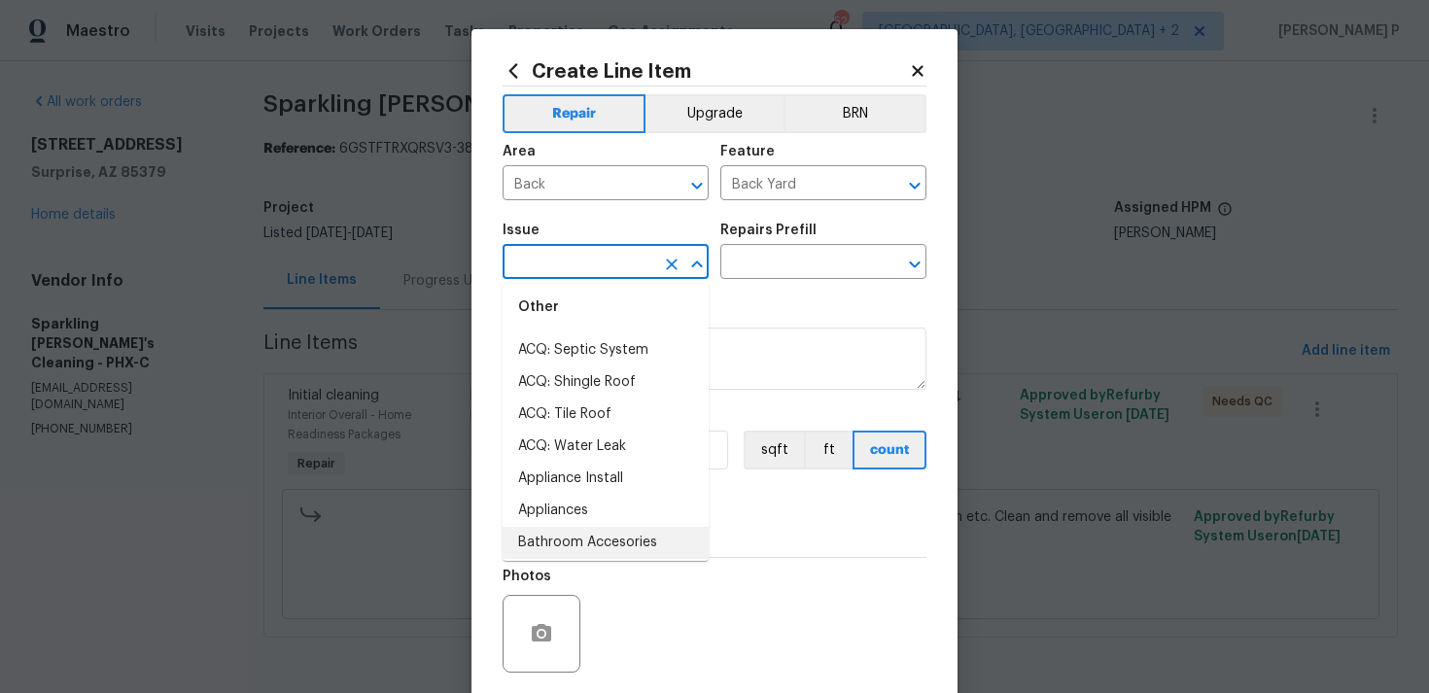
click at [590, 528] on li "Bathroom Accesories" at bounding box center [606, 543] width 206 height 32
type input "Bathroom Accesories"
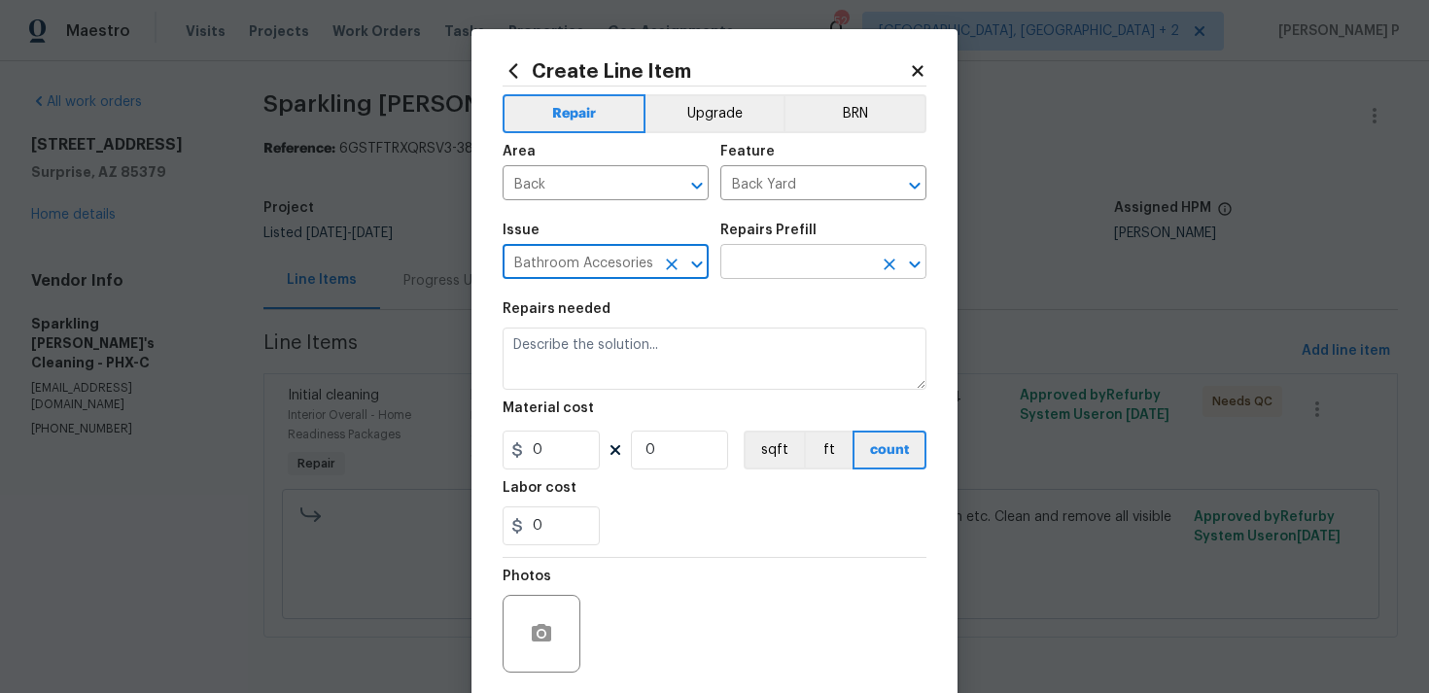
click at [724, 269] on input "text" at bounding box center [796, 264] width 152 height 30
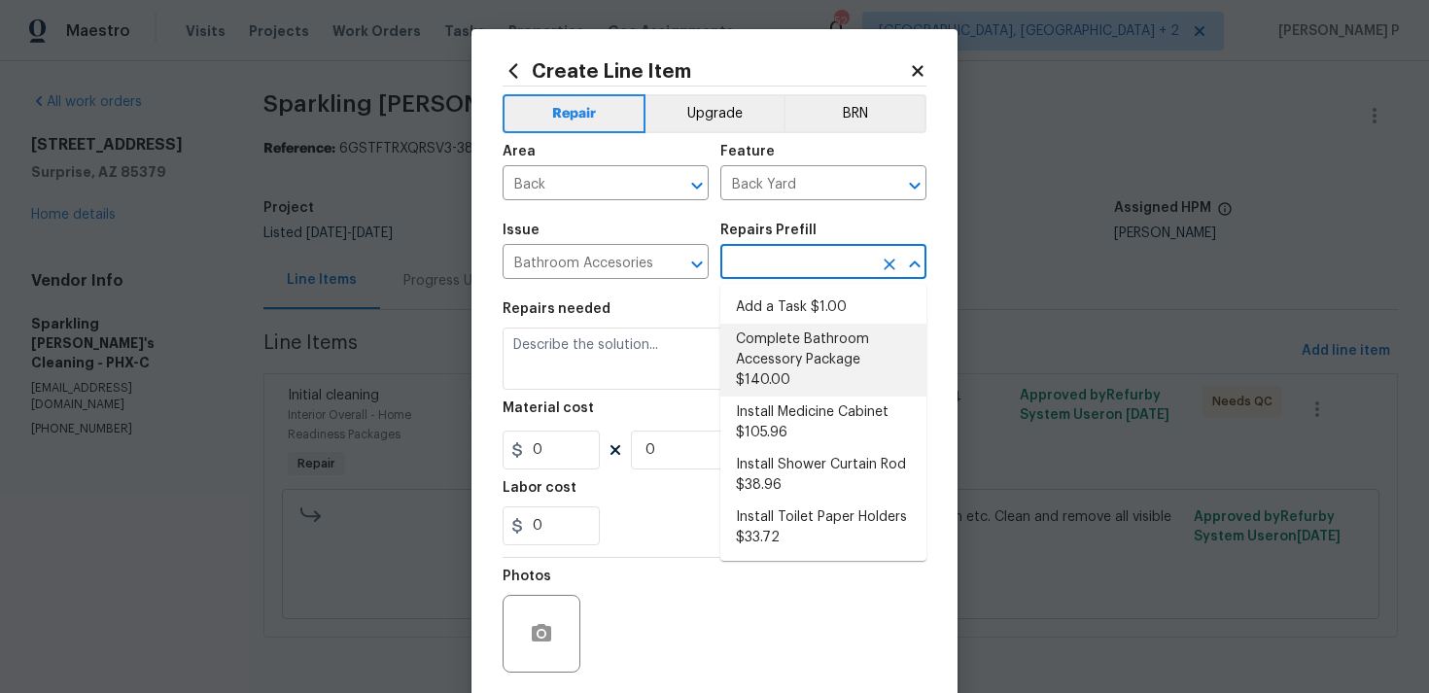
click at [772, 326] on li "Complete Bathroom Accessory Package $140.00" at bounding box center [823, 360] width 206 height 73
type input "Interior Trim"
type input "Complete Bathroom Accessory Package $140.00"
type textarea "Install a new TP holder, shower towel bar and vanity towel bar in the locations…"
type input "140"
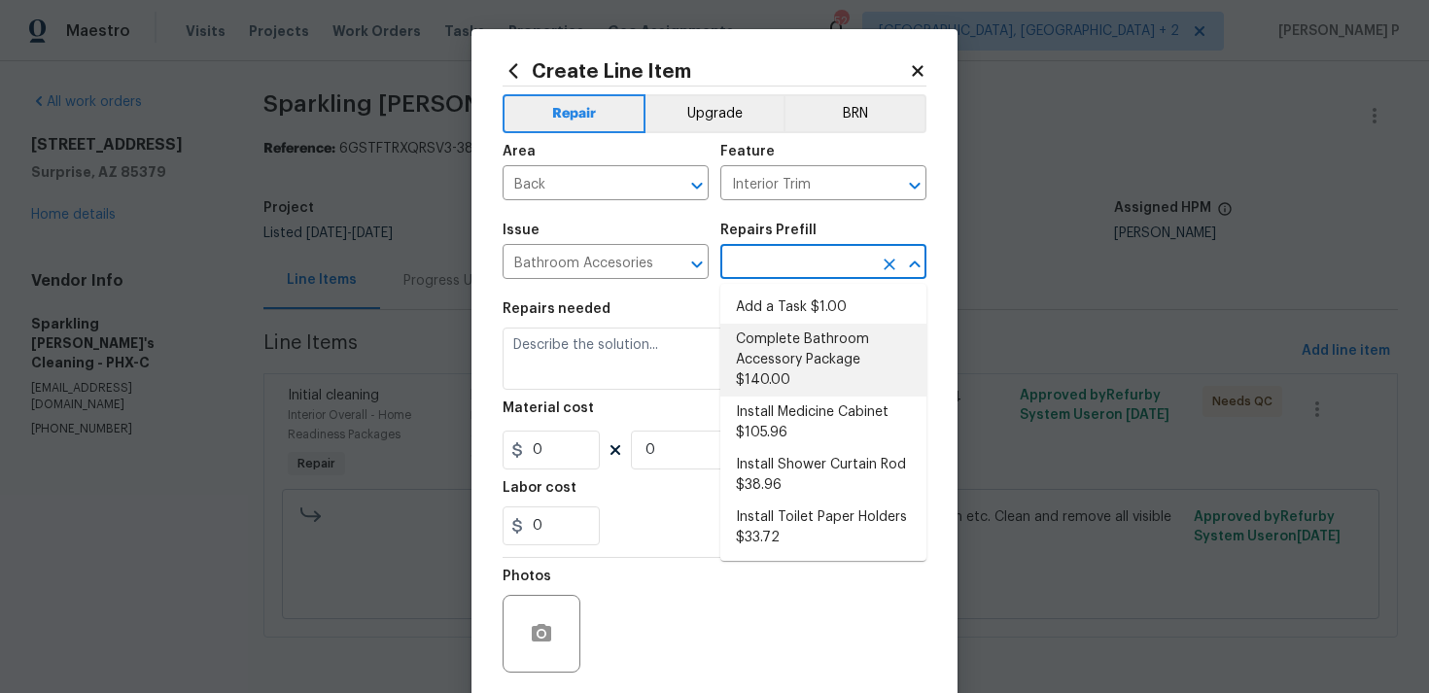
type input "1"
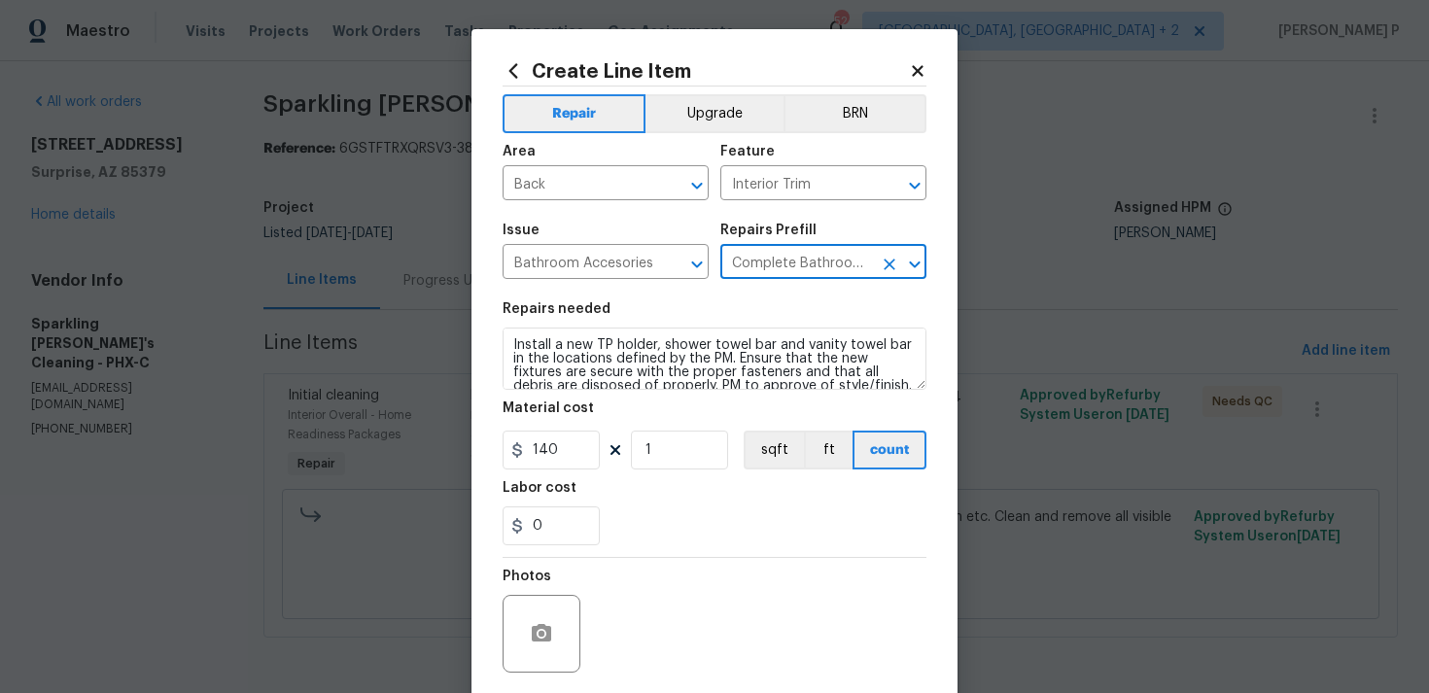
click at [912, 258] on icon "Open" at bounding box center [914, 264] width 23 height 23
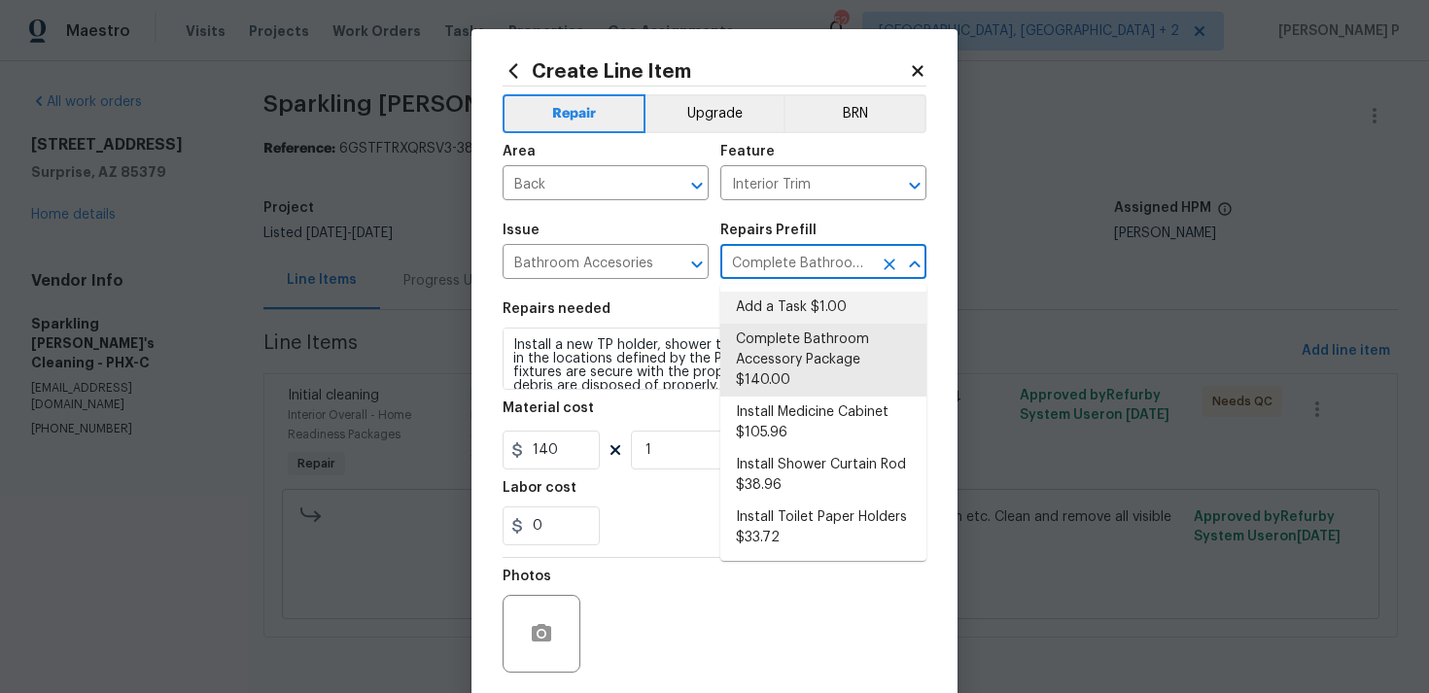
click at [802, 315] on li "Add a Task $1.00" at bounding box center [823, 308] width 206 height 32
type input "Add a Task $1.00"
type textarea "HPM to detail"
type input "1"
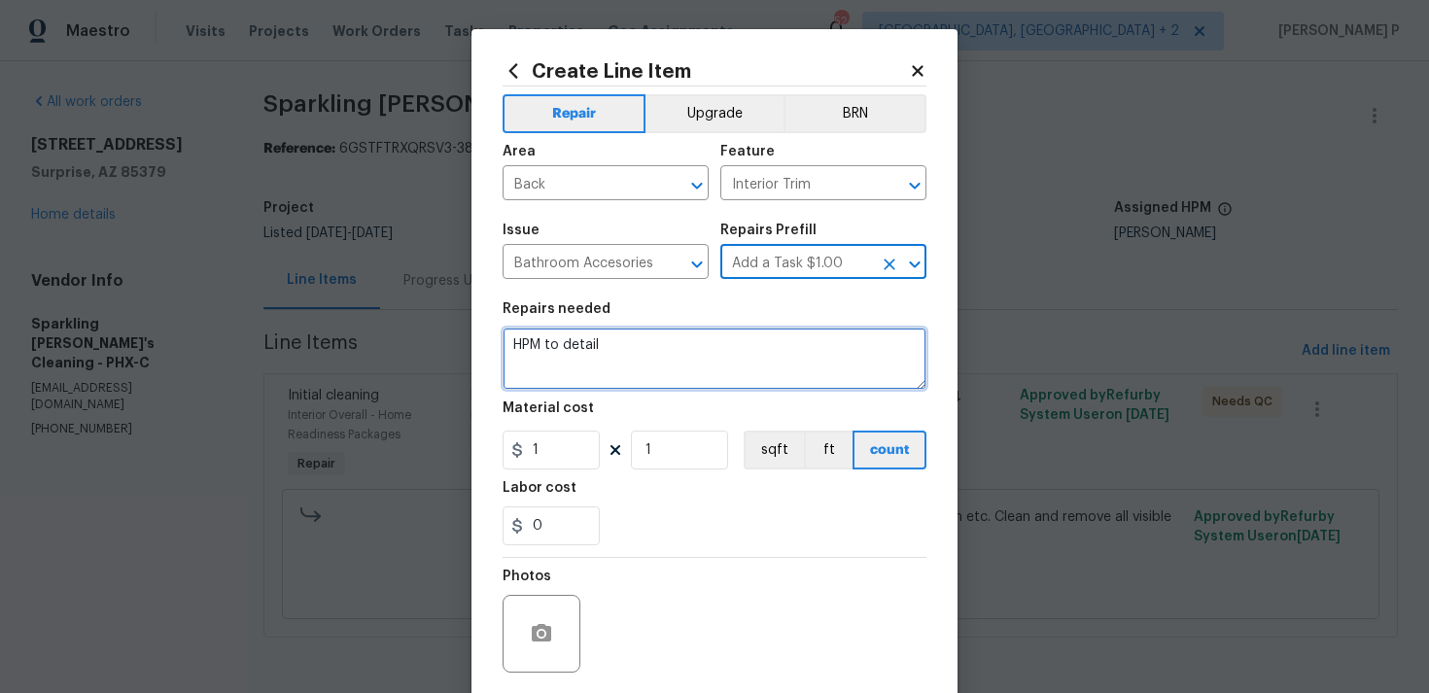
click at [679, 369] on textarea "HPM to detail" at bounding box center [715, 359] width 424 height 62
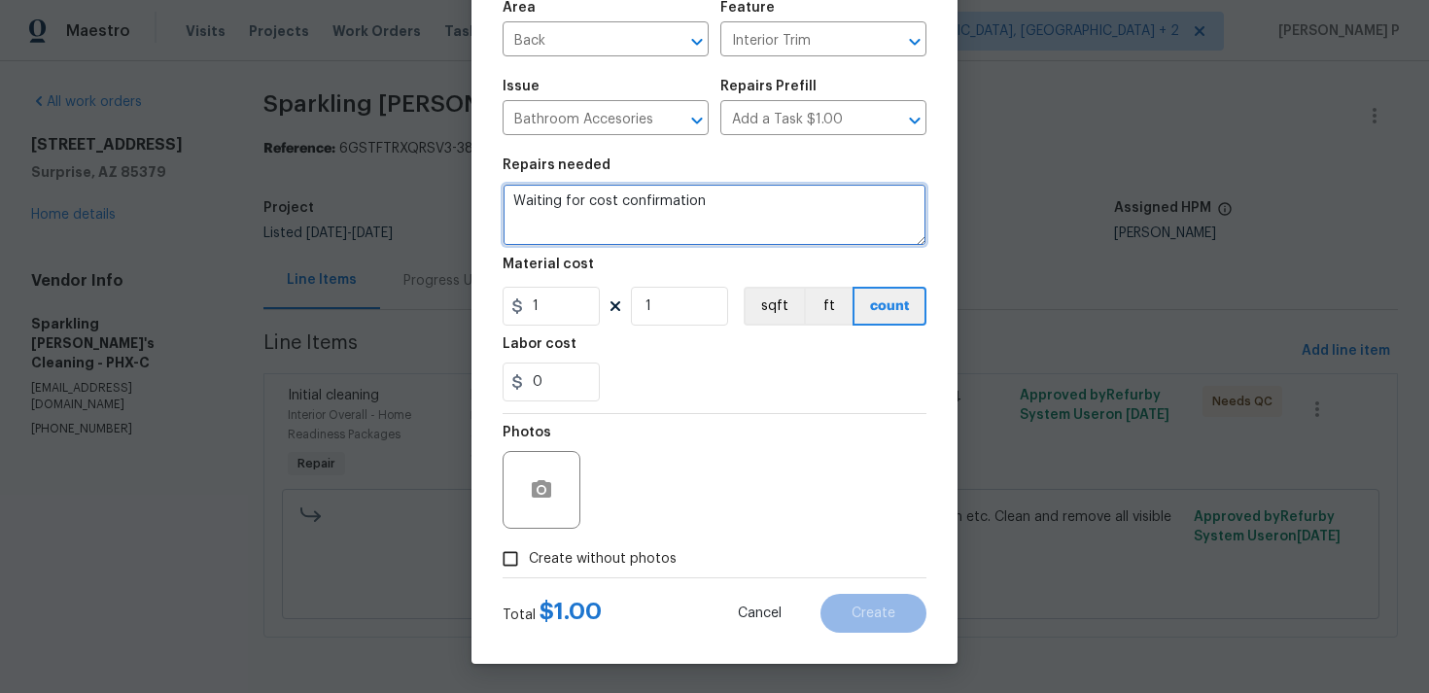
type textarea "Waiting for cost confirmation"
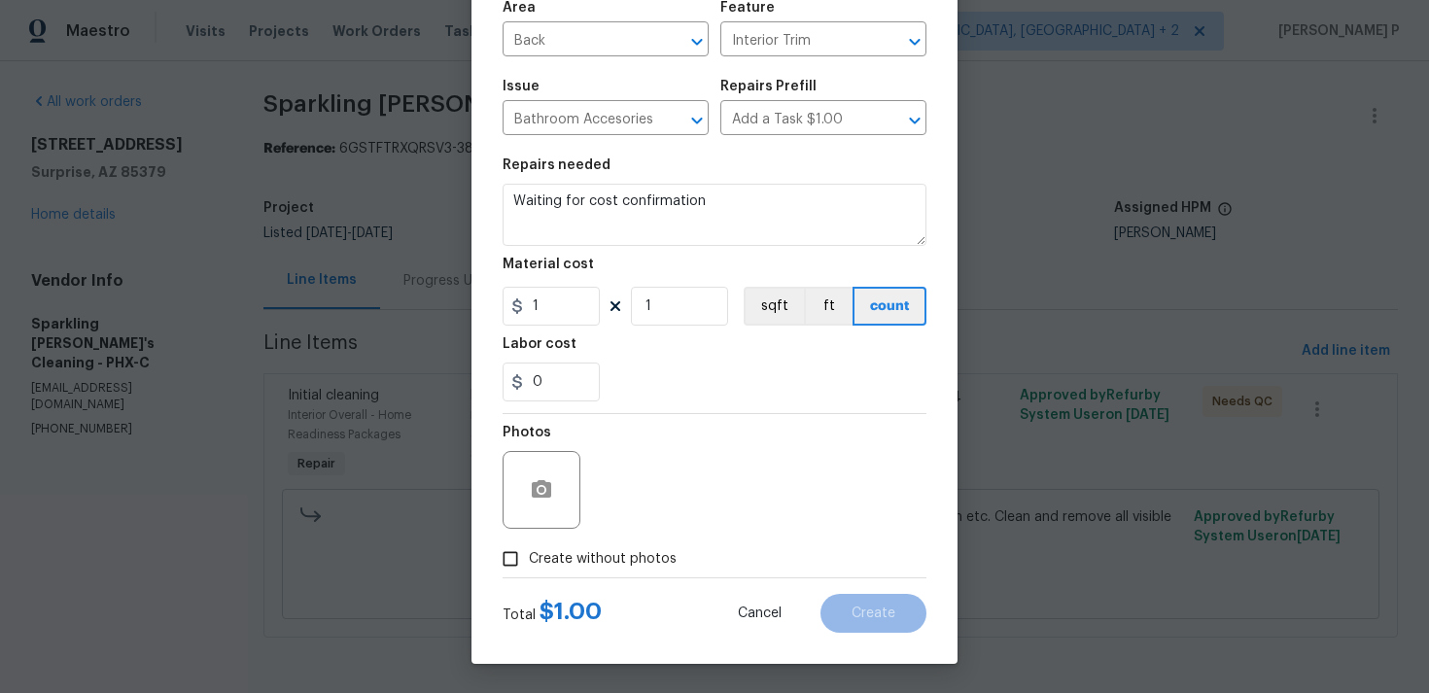
click at [527, 563] on input "Create without photos" at bounding box center [510, 558] width 37 height 37
checkbox input "true"
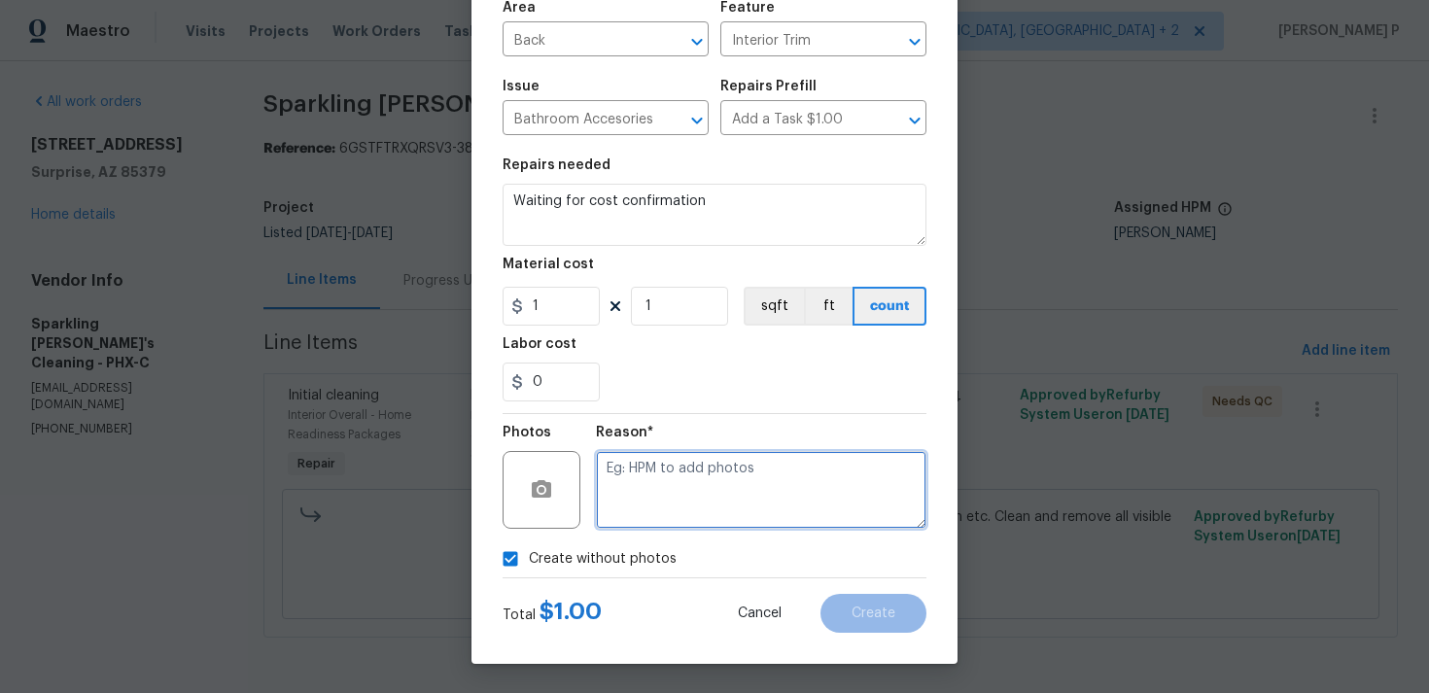
click at [708, 504] on textarea at bounding box center [761, 490] width 331 height 78
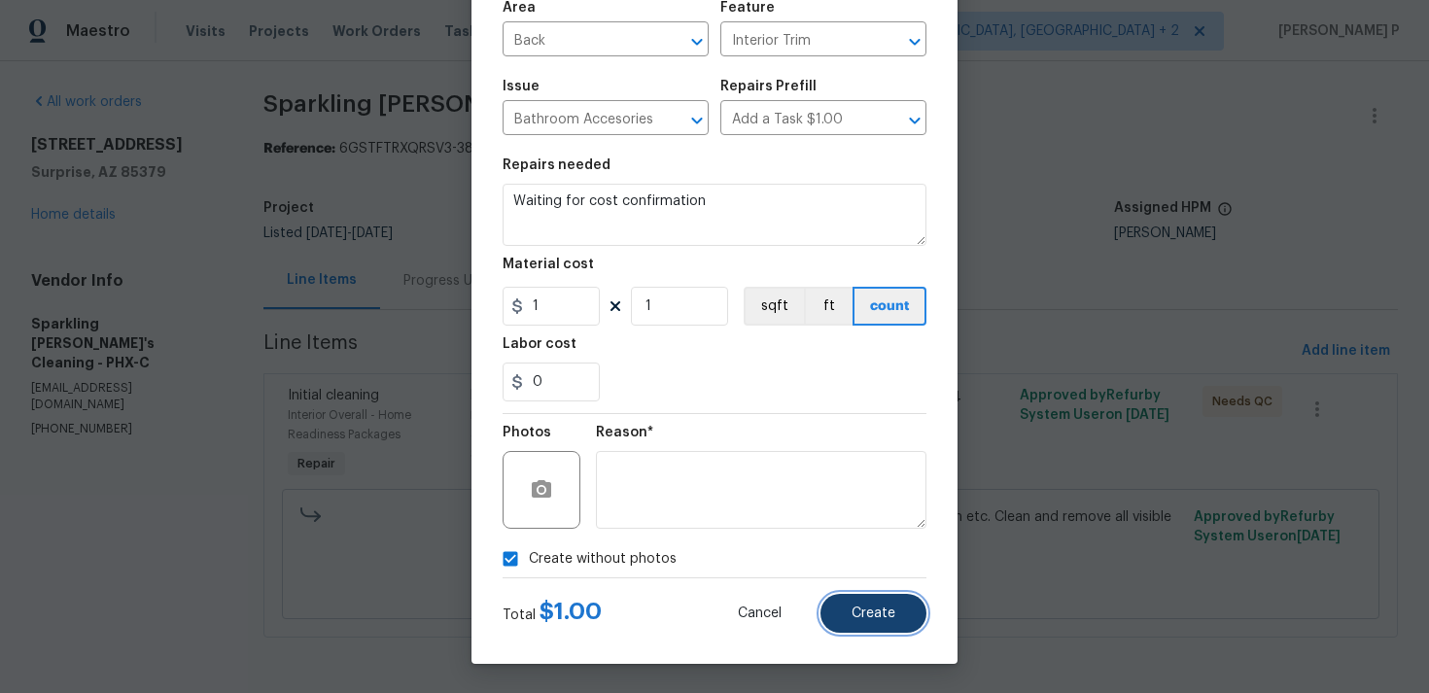
click at [857, 605] on button "Create" at bounding box center [873, 613] width 106 height 39
type input "0"
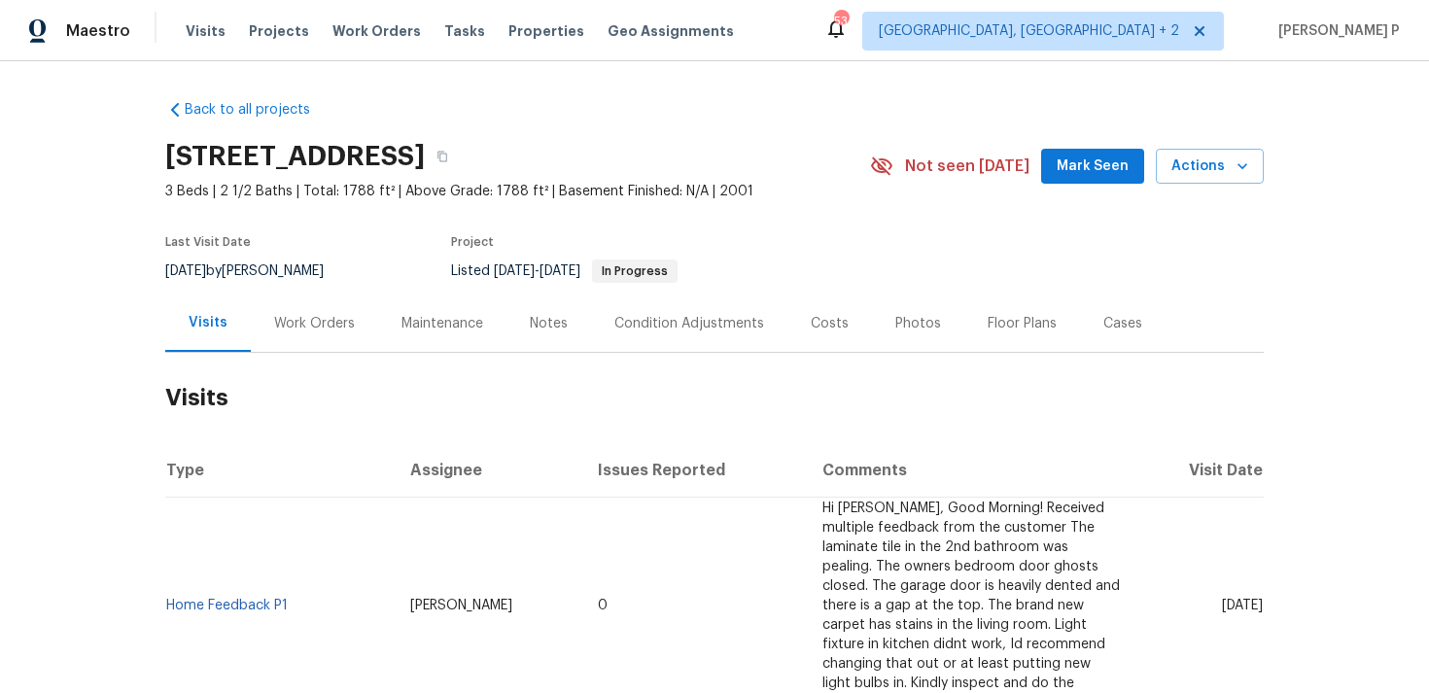
click at [309, 308] on div "Work Orders" at bounding box center [314, 323] width 127 height 57
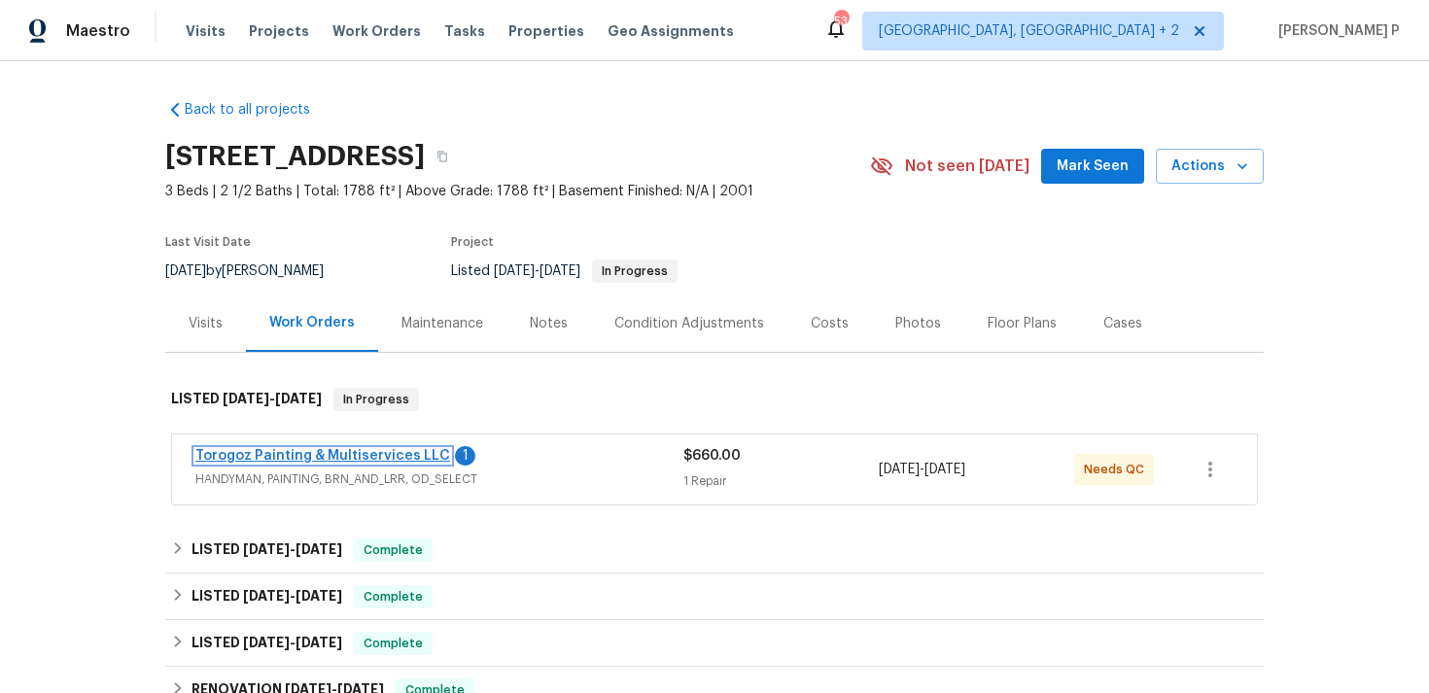
click at [318, 454] on link "Torogoz Painting & Multiservices LLC" at bounding box center [322, 456] width 255 height 14
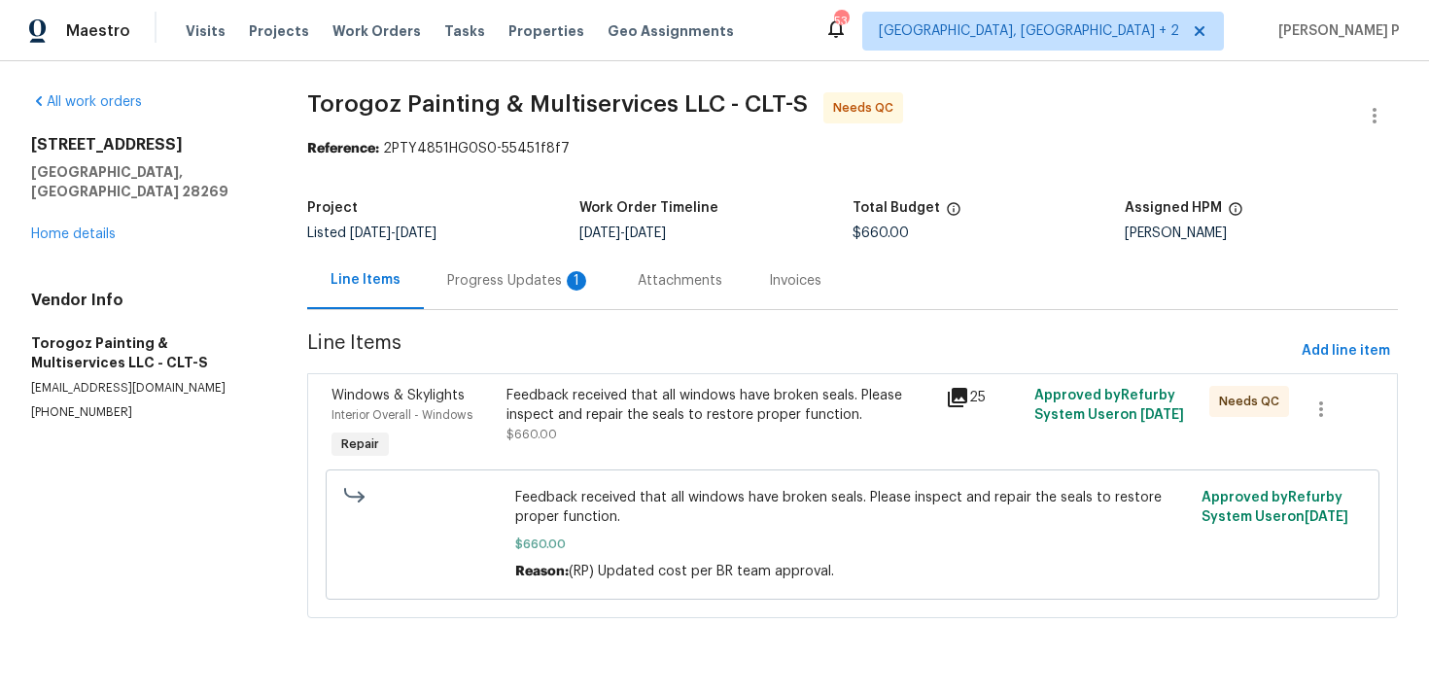
click at [509, 282] on div "Progress Updates 1" at bounding box center [519, 280] width 144 height 19
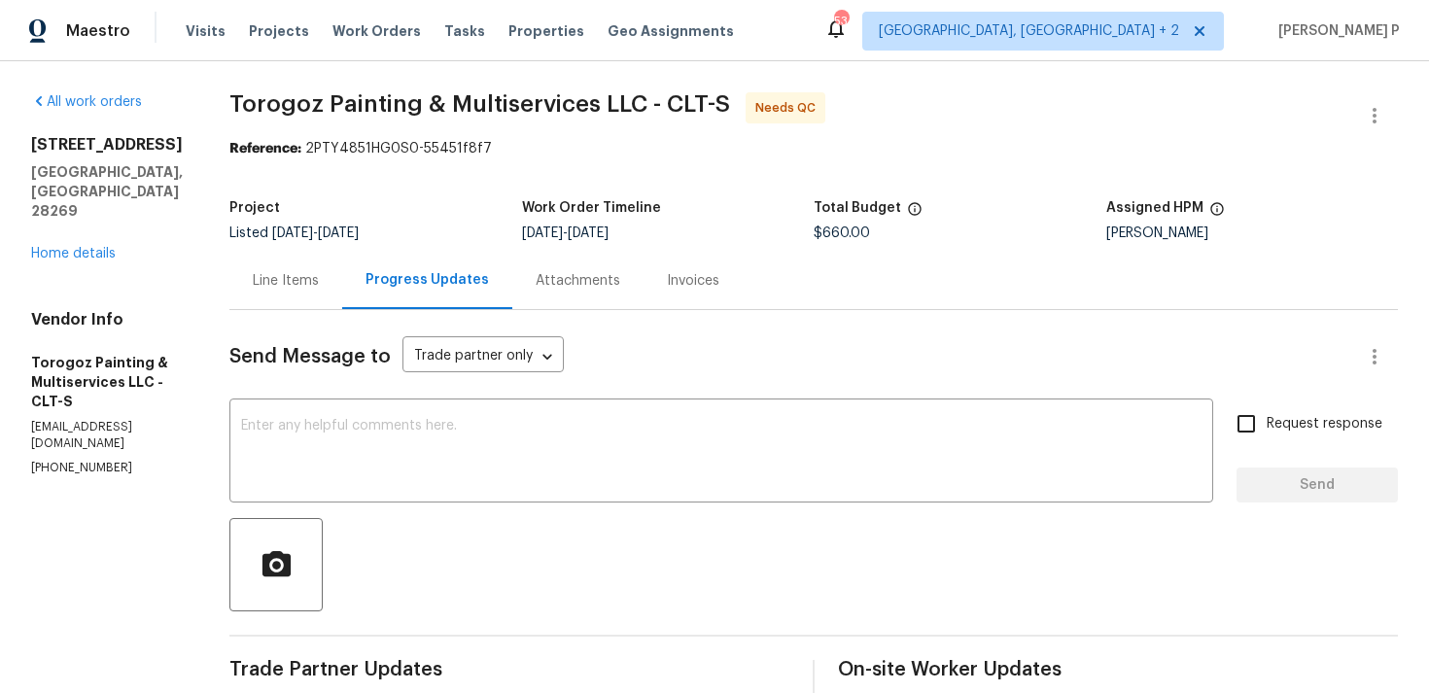
click at [319, 283] on div "Line Items" at bounding box center [286, 280] width 66 height 19
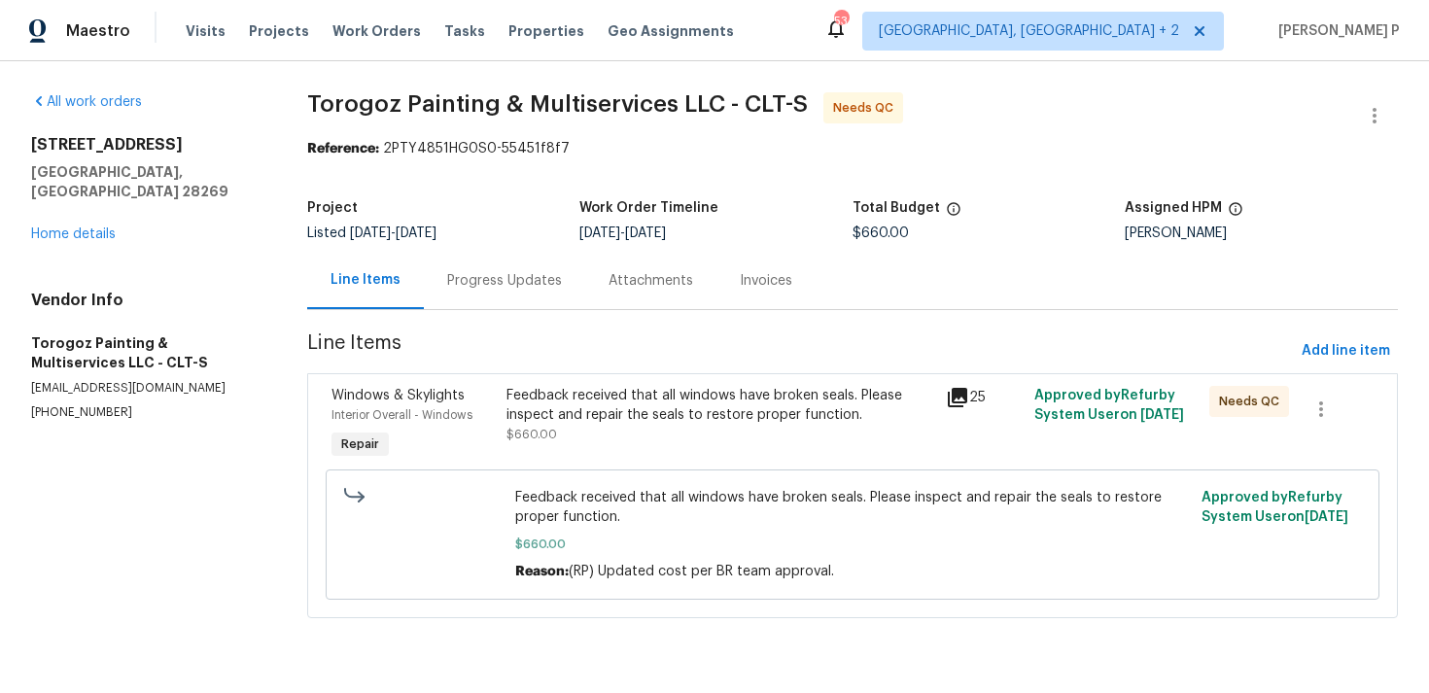
click at [594, 400] on div "Feedback received that all windows have broken seals. Please inspect and repair…" at bounding box center [720, 405] width 428 height 39
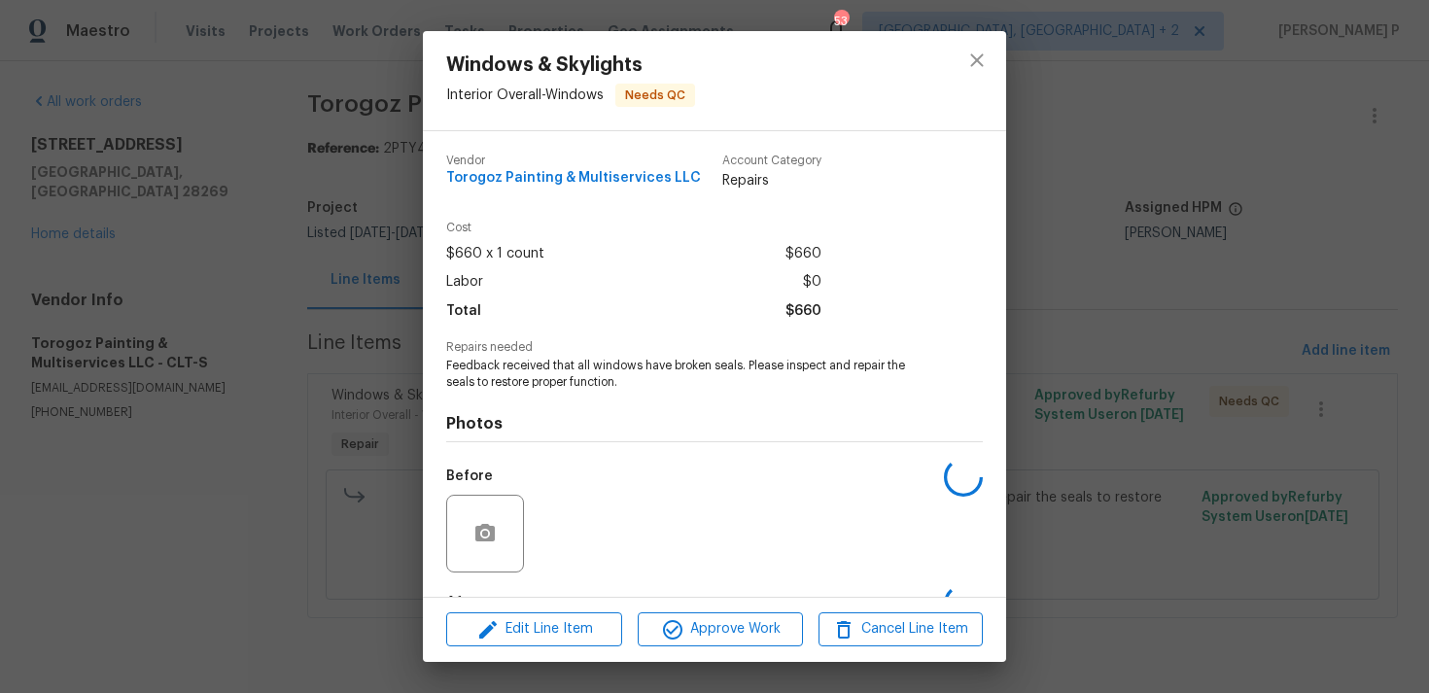
scroll to position [122, 0]
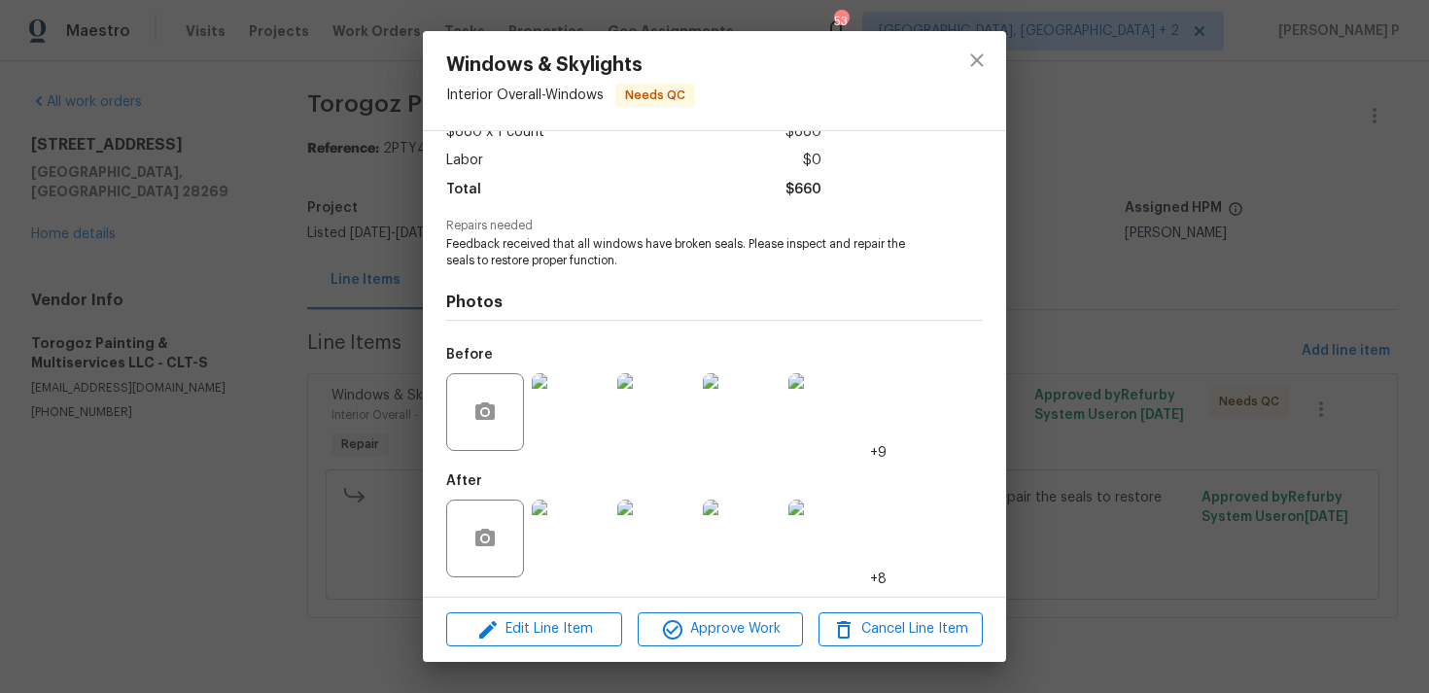
click at [568, 523] on img at bounding box center [571, 539] width 78 height 78
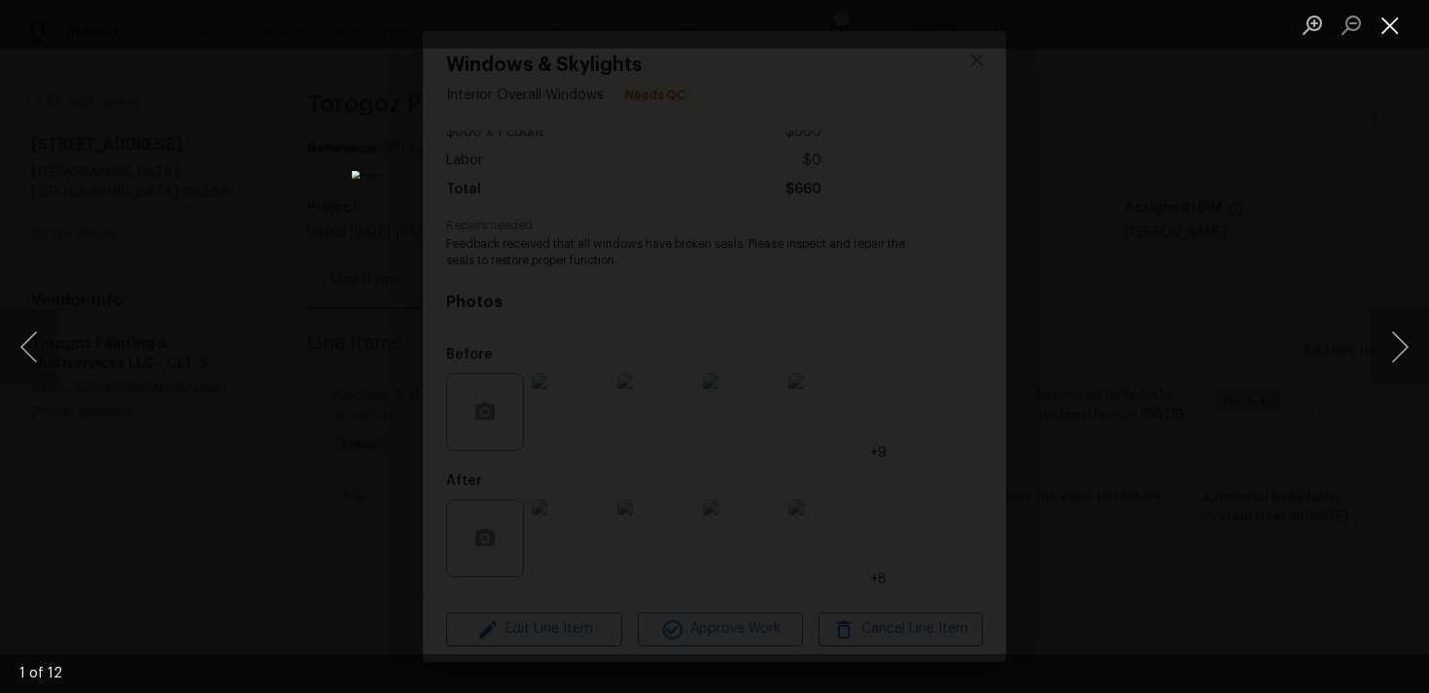
click at [1391, 21] on button "Close lightbox" at bounding box center [1390, 25] width 39 height 34
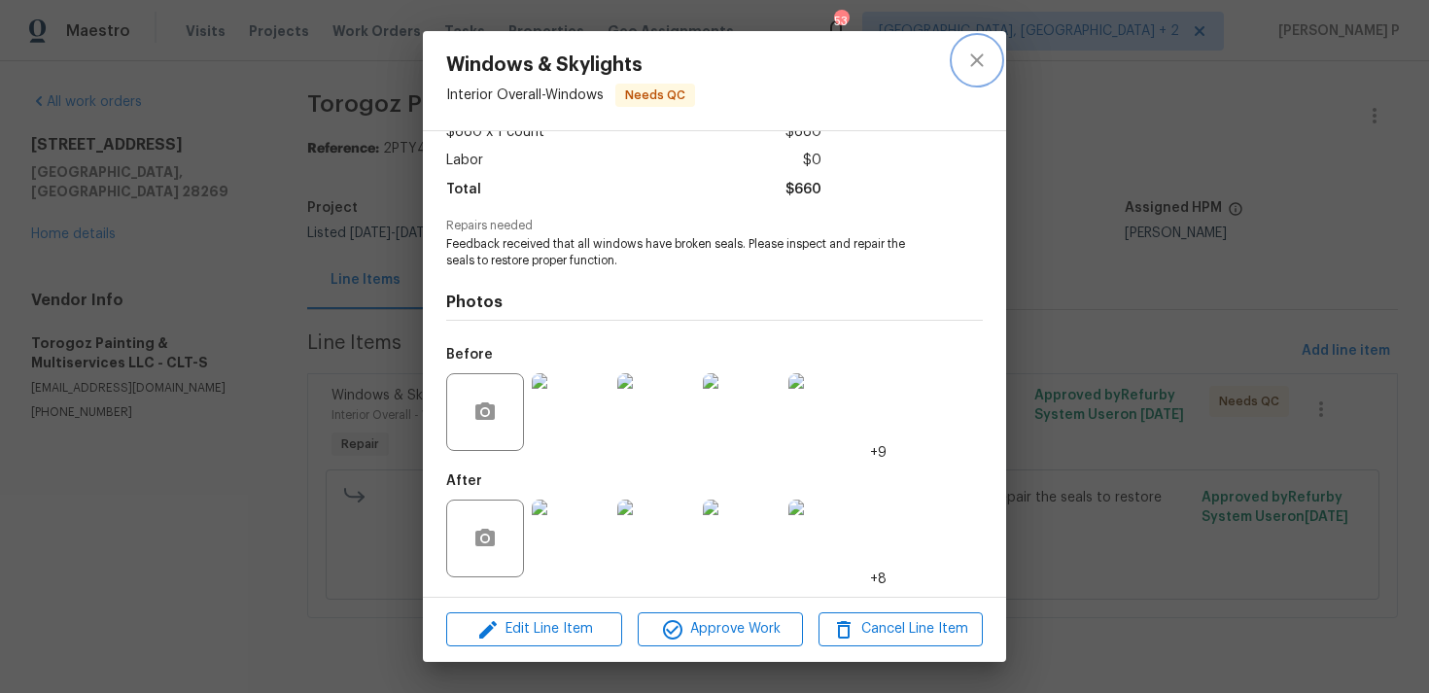
click at [992, 62] on button "close" at bounding box center [977, 60] width 47 height 47
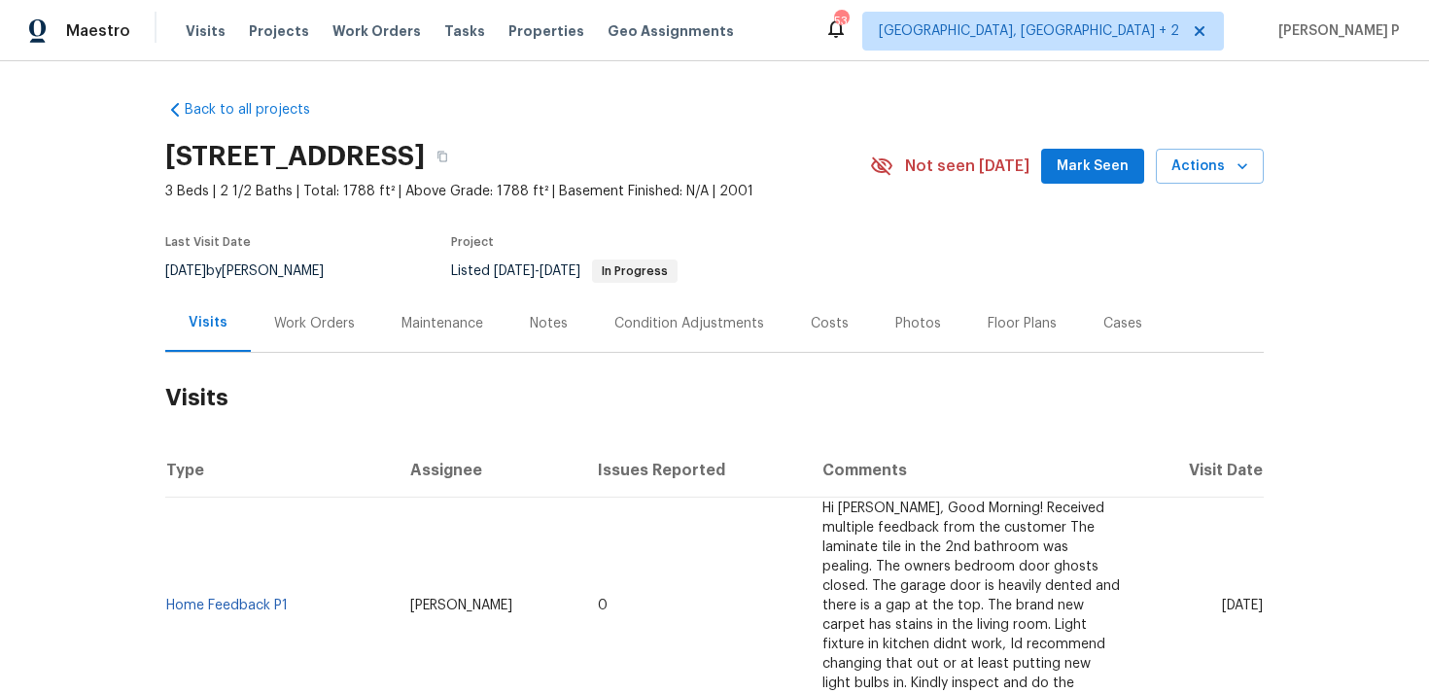
click at [330, 318] on div "Work Orders" at bounding box center [314, 323] width 81 height 19
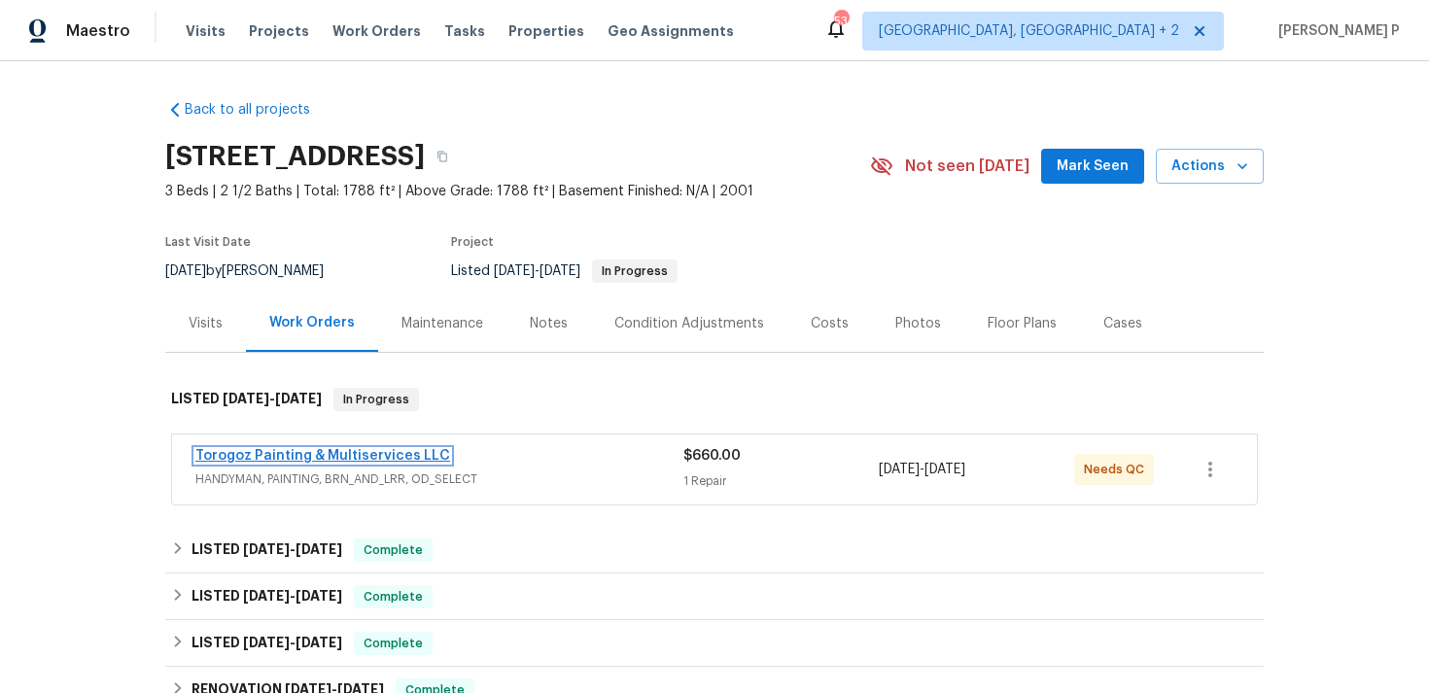
click at [296, 458] on link "Torogoz Painting & Multiservices LLC" at bounding box center [322, 456] width 255 height 14
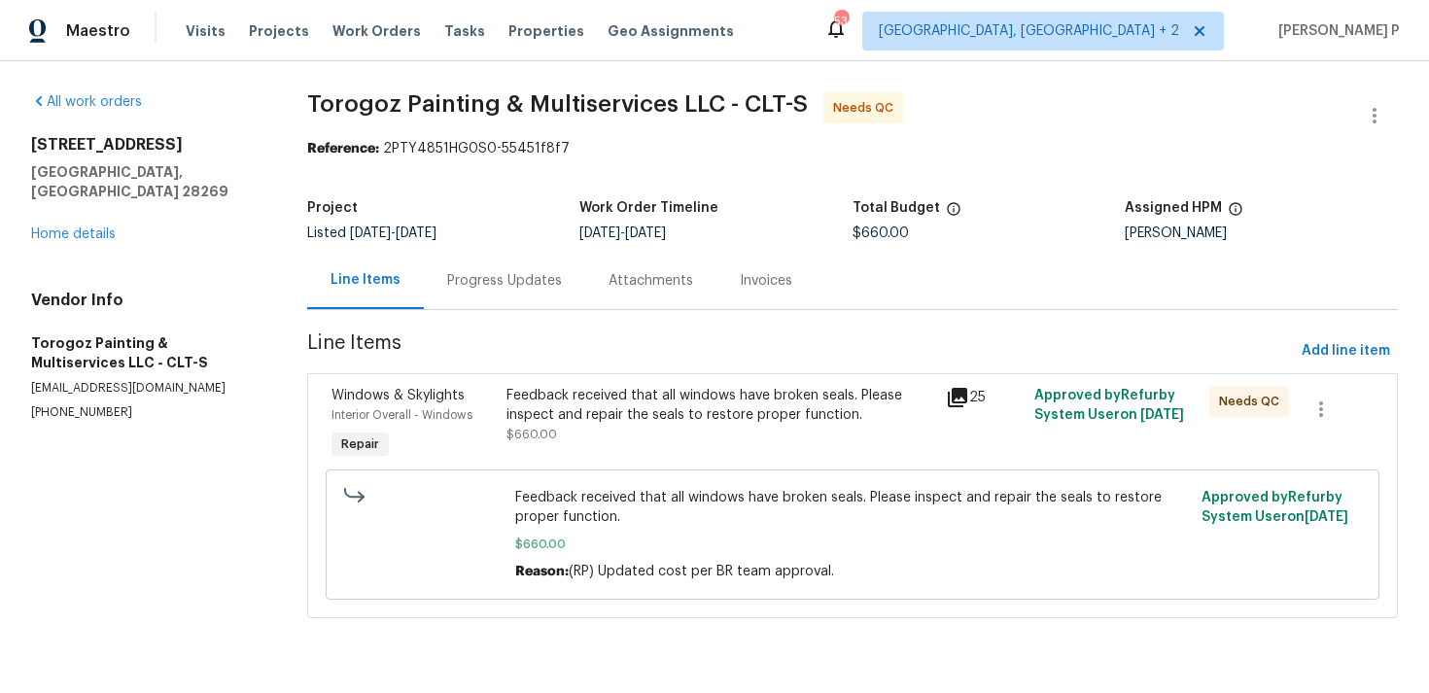
click at [624, 410] on div "Feedback received that all windows have broken seals. Please inspect and repair…" at bounding box center [720, 405] width 428 height 39
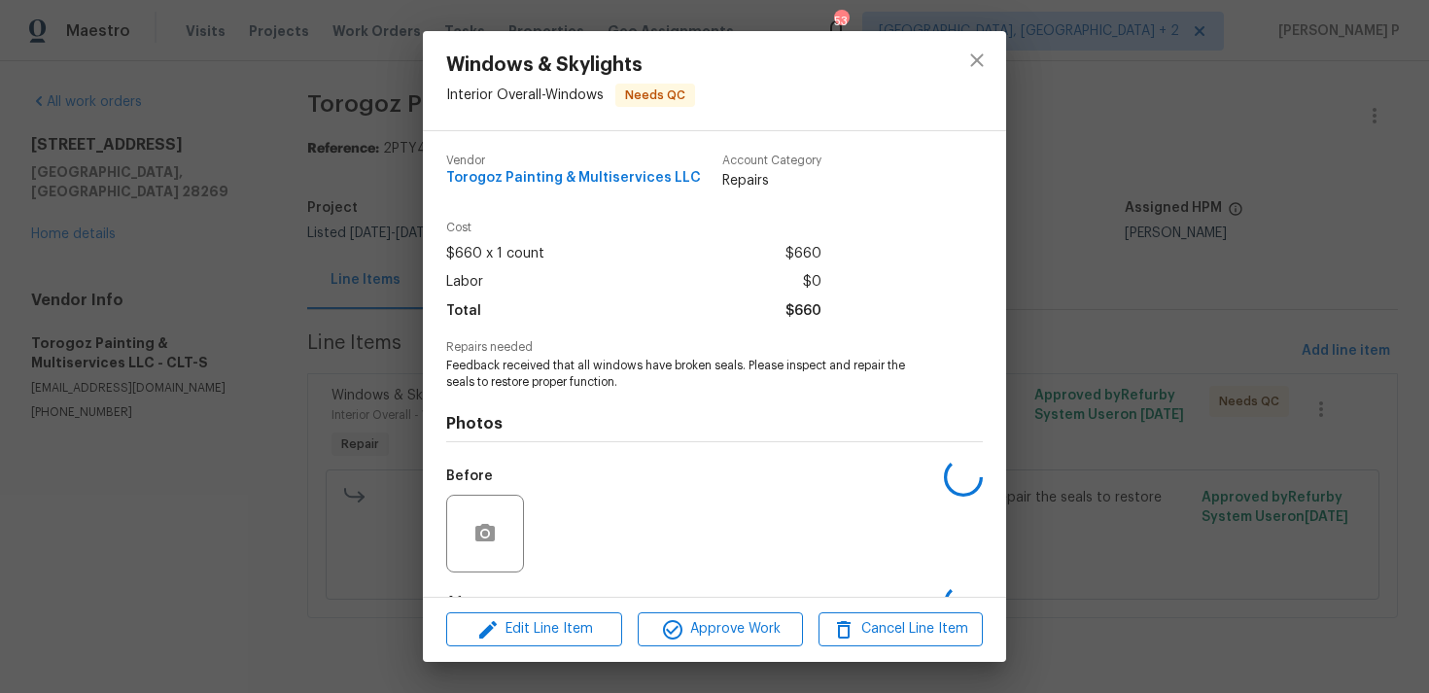
scroll to position [122, 0]
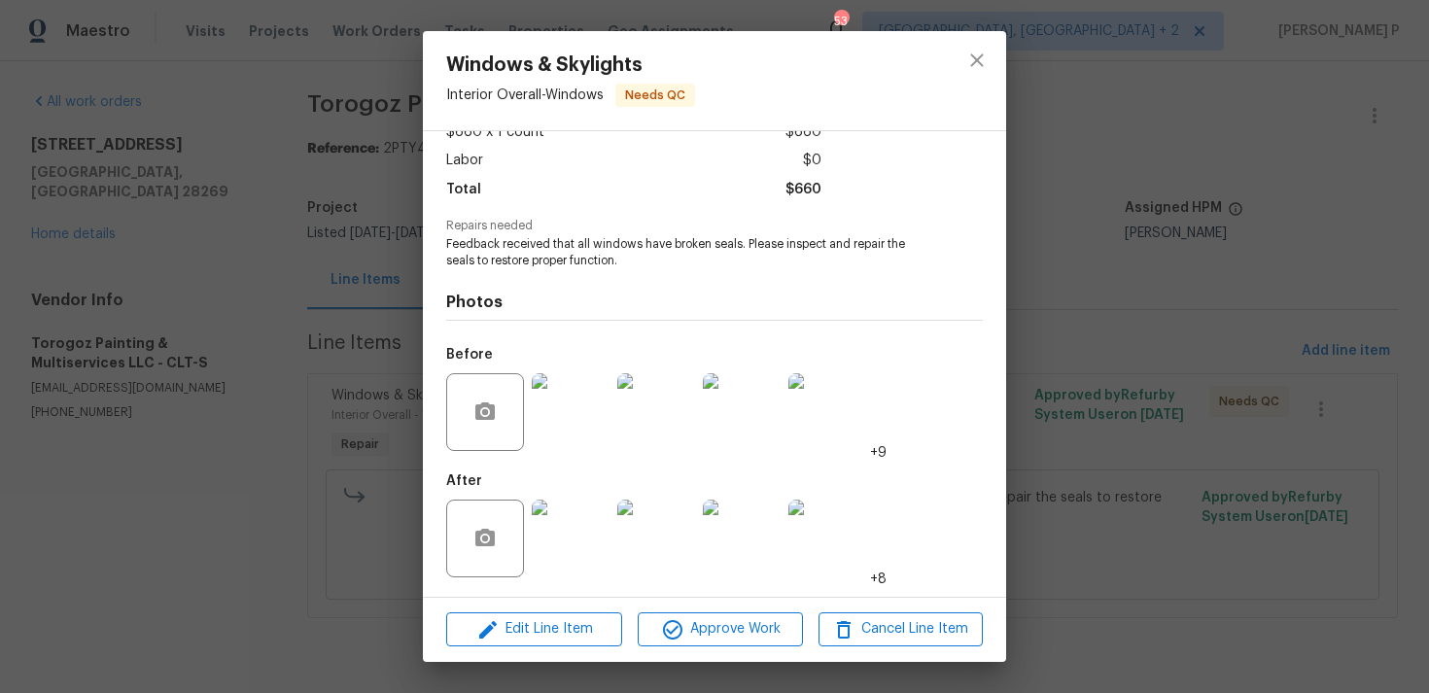
click at [585, 574] on img at bounding box center [571, 539] width 78 height 78
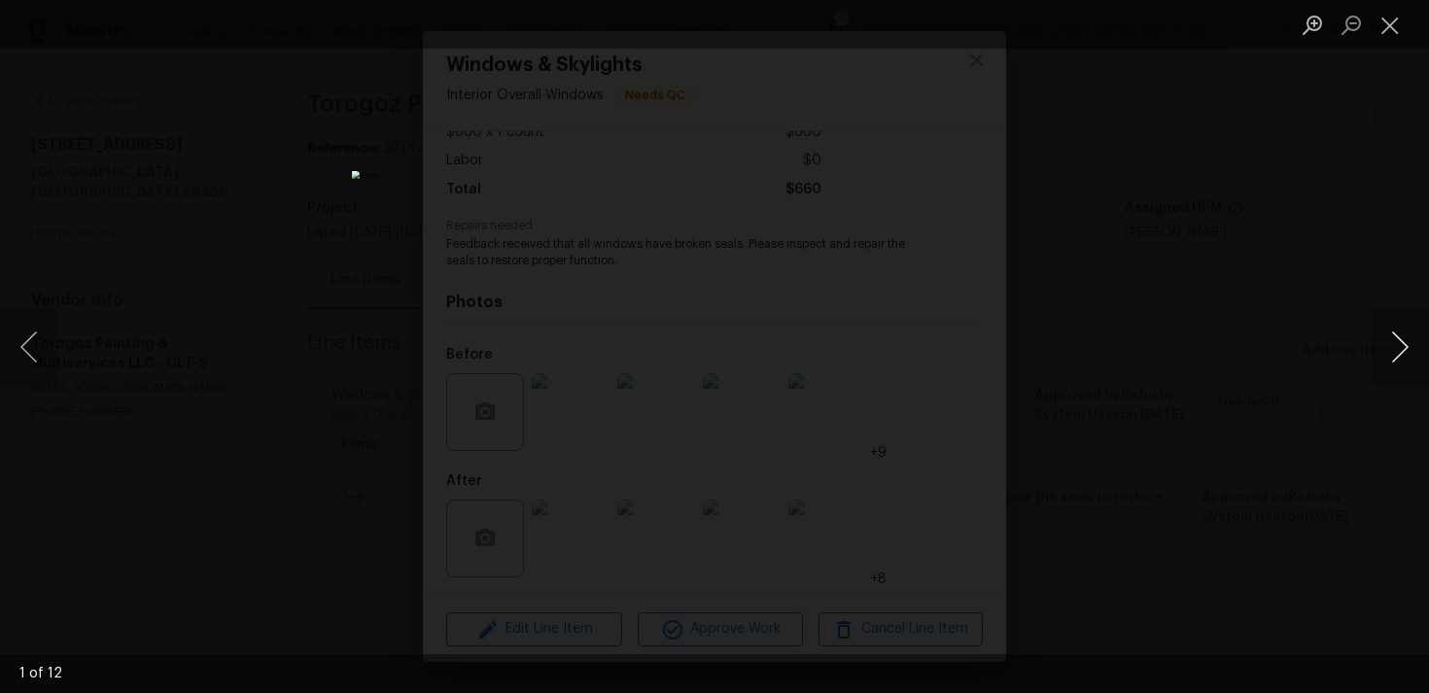
click at [1401, 344] on button "Next image" at bounding box center [1400, 347] width 58 height 78
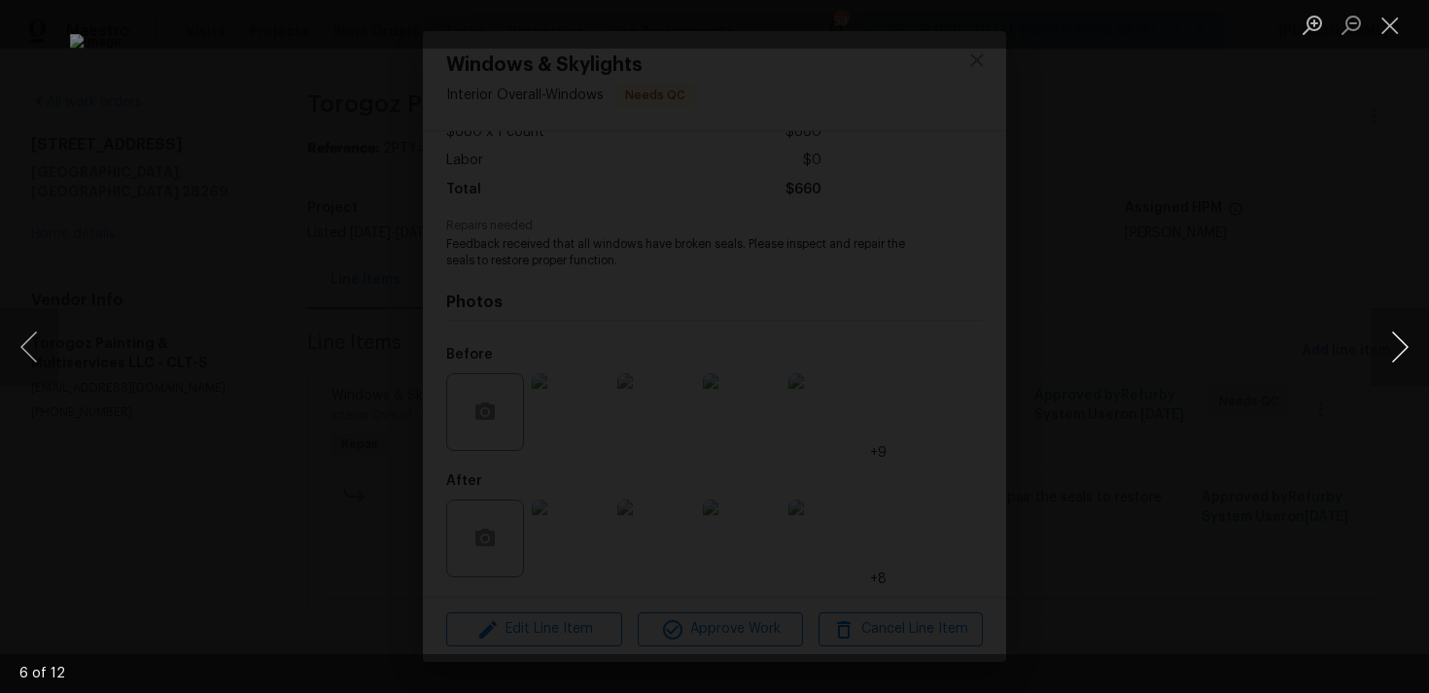
click at [1401, 344] on button "Next image" at bounding box center [1400, 347] width 58 height 78
click at [1391, 17] on button "Close lightbox" at bounding box center [1390, 25] width 39 height 34
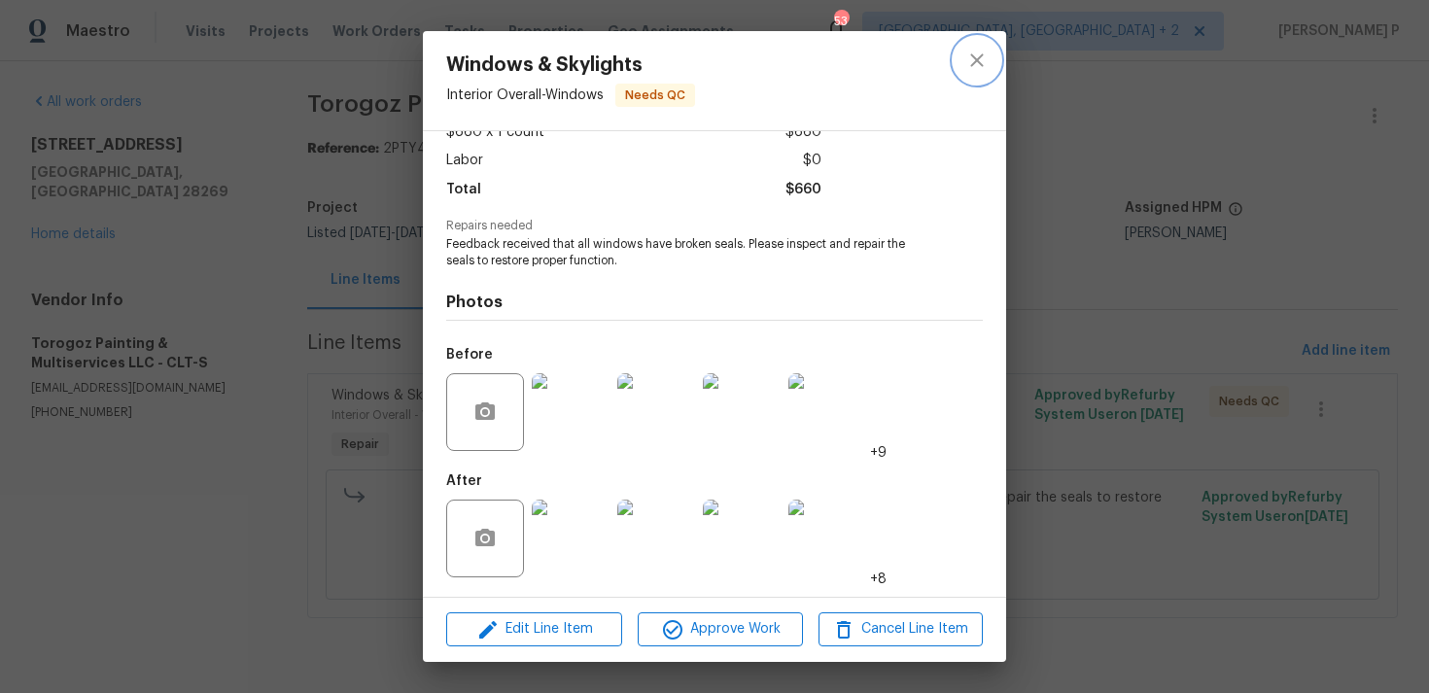
click at [978, 72] on button "close" at bounding box center [977, 60] width 47 height 47
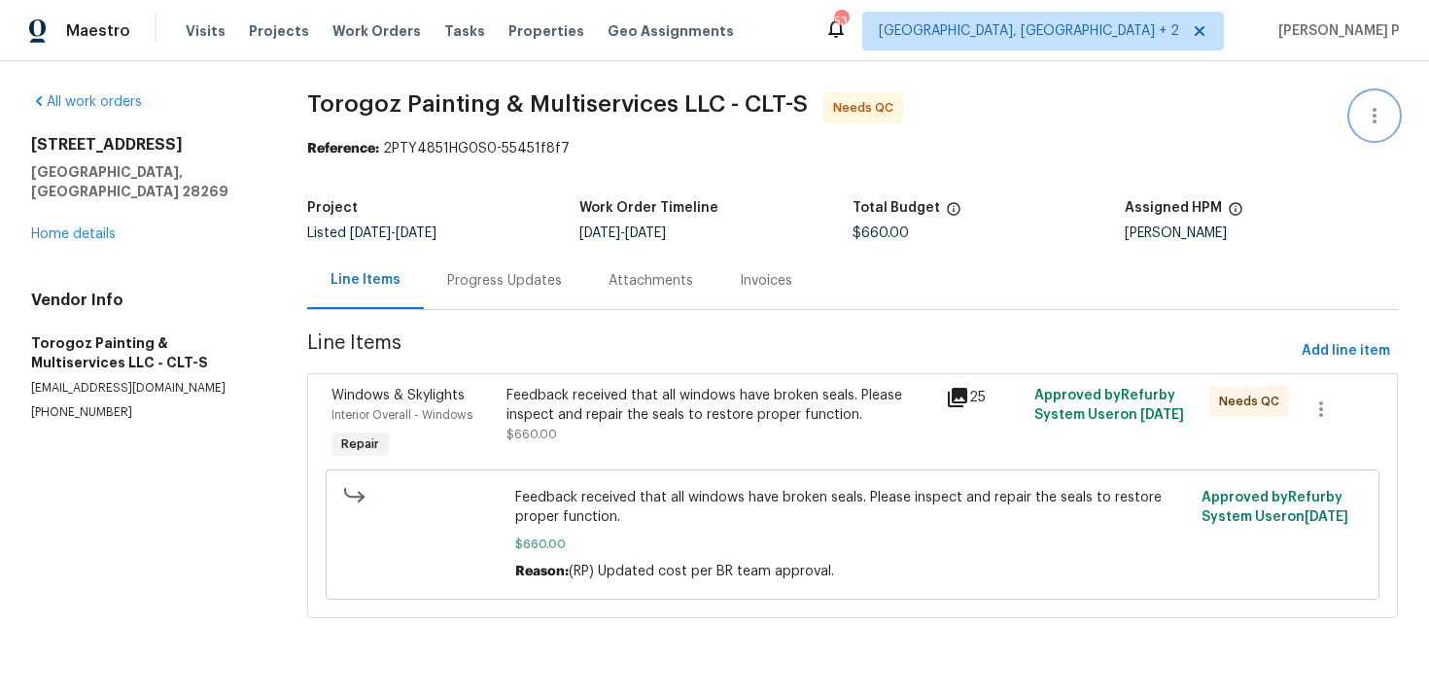
click at [1378, 110] on icon "button" at bounding box center [1374, 115] width 23 height 23
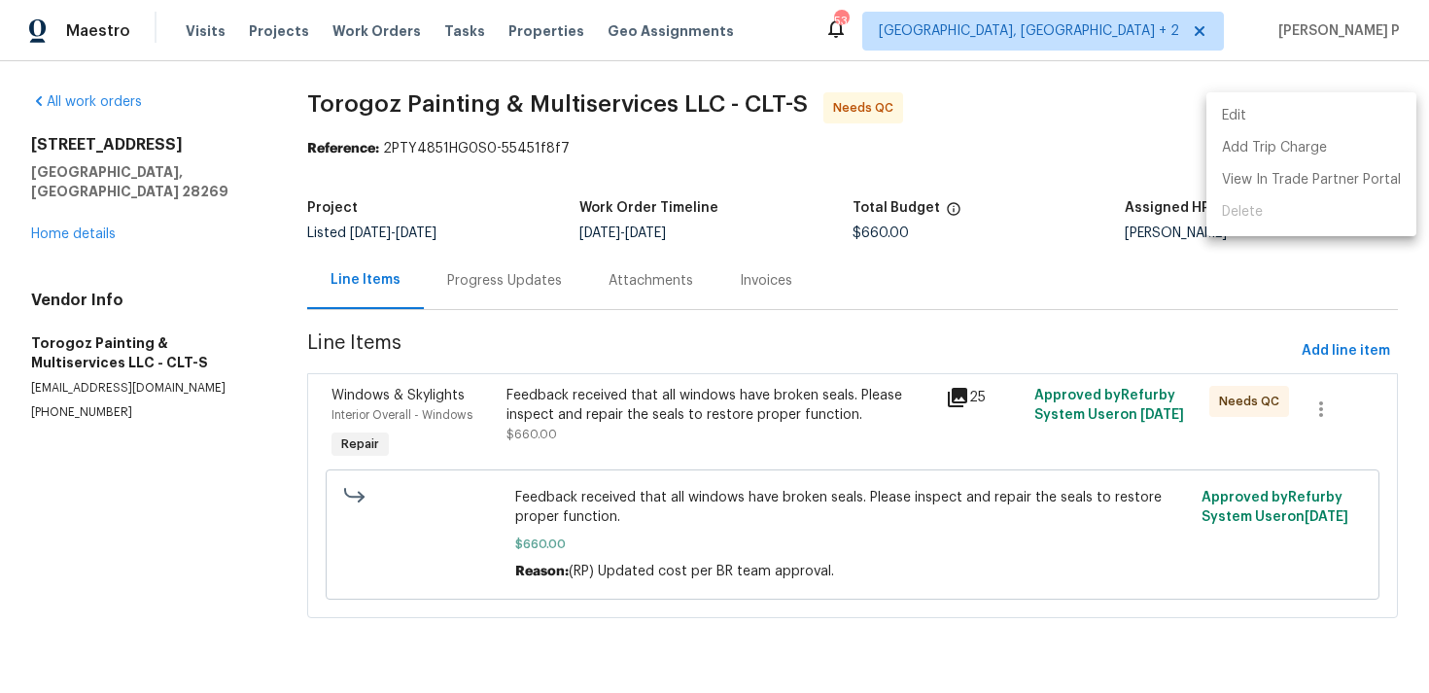
click at [1305, 110] on li "Edit" at bounding box center [1311, 116] width 210 height 32
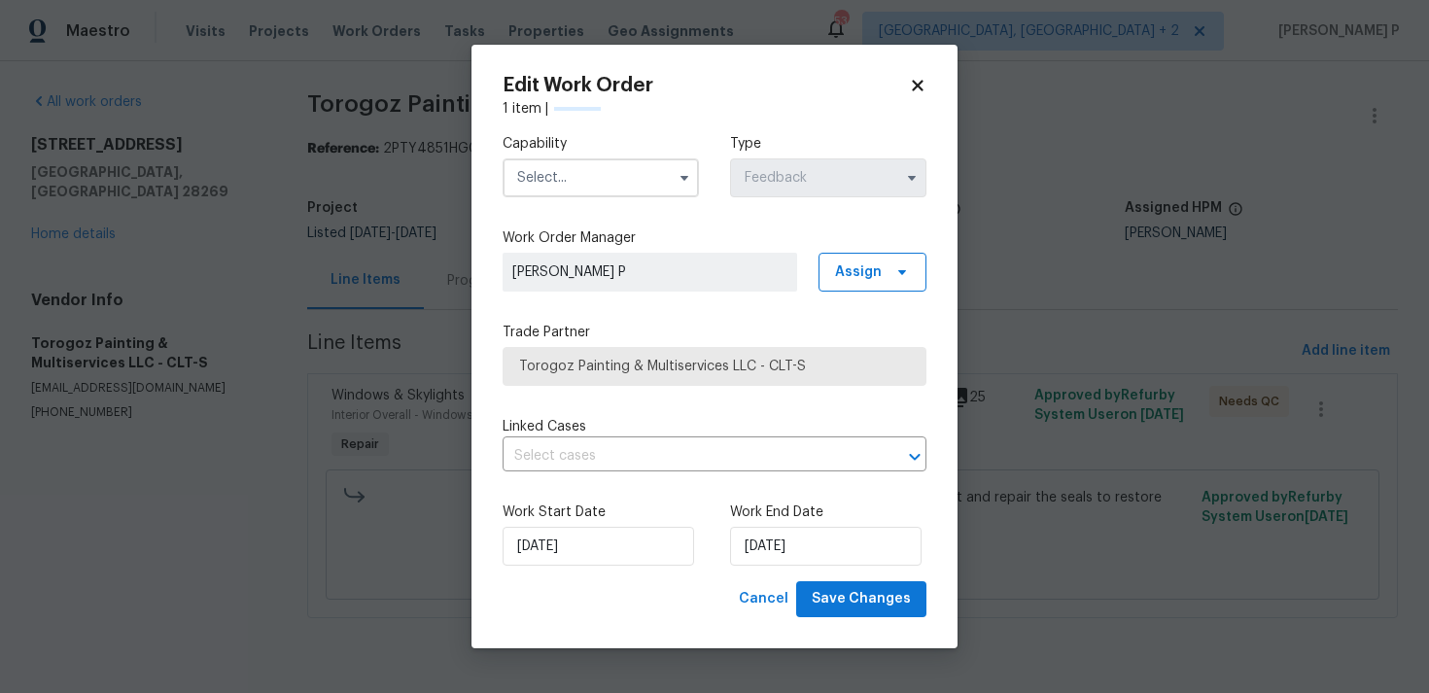
click at [624, 183] on input "text" at bounding box center [601, 177] width 196 height 39
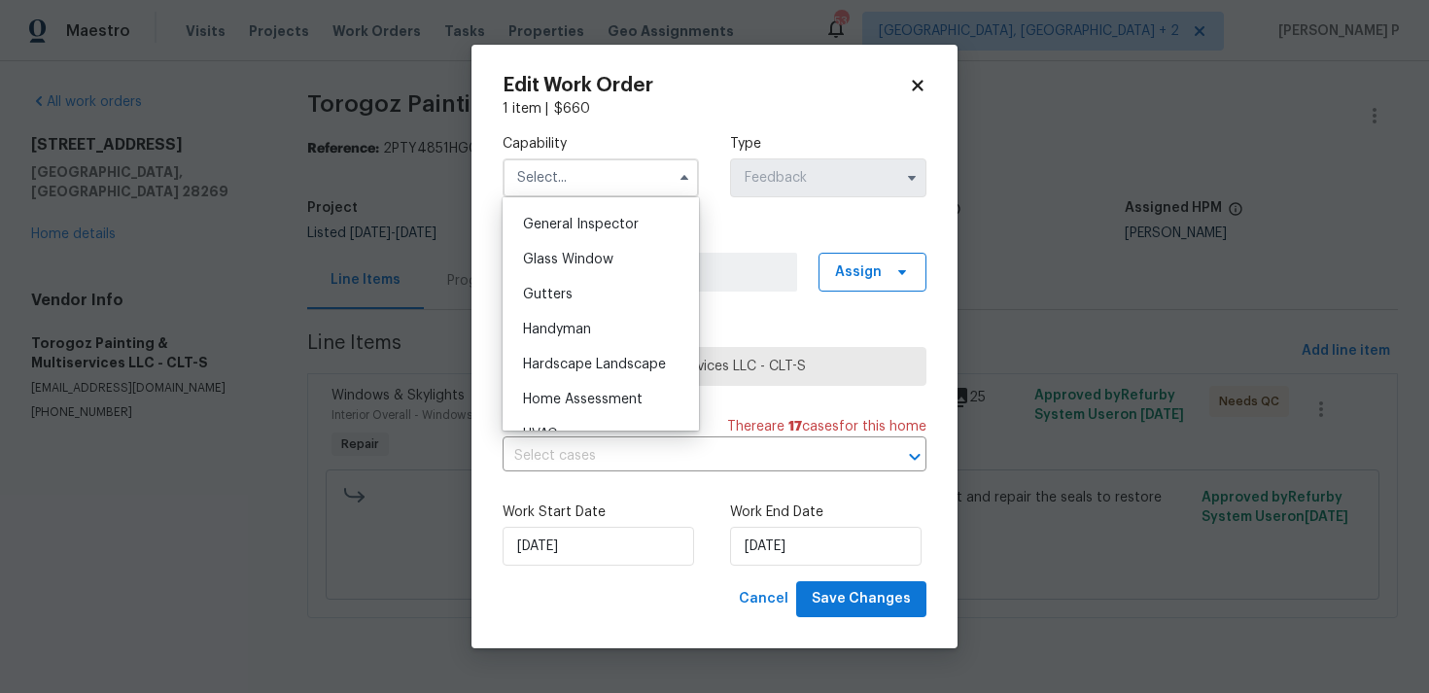
scroll to position [963, 0]
click at [585, 324] on span "Handyman" at bounding box center [557, 326] width 68 height 14
type input "Handyman"
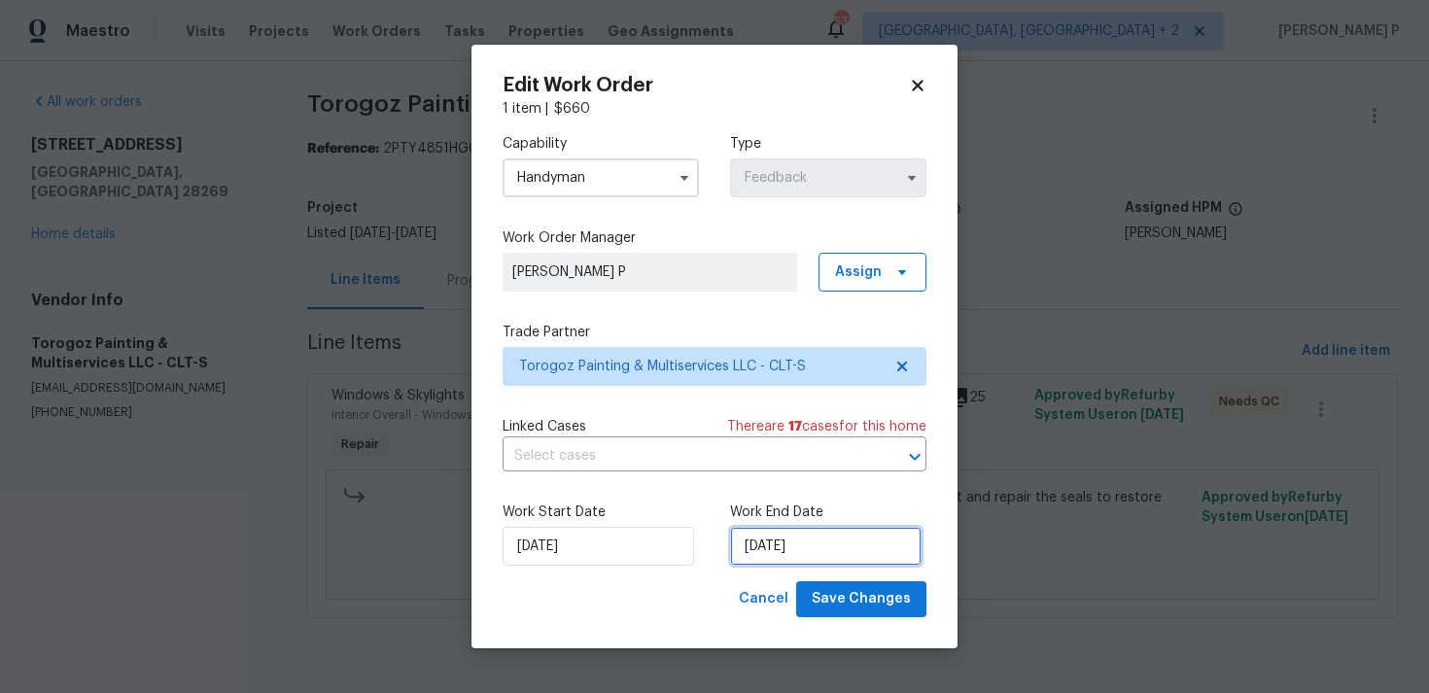
click at [799, 549] on input "20/08/2025" at bounding box center [825, 546] width 191 height 39
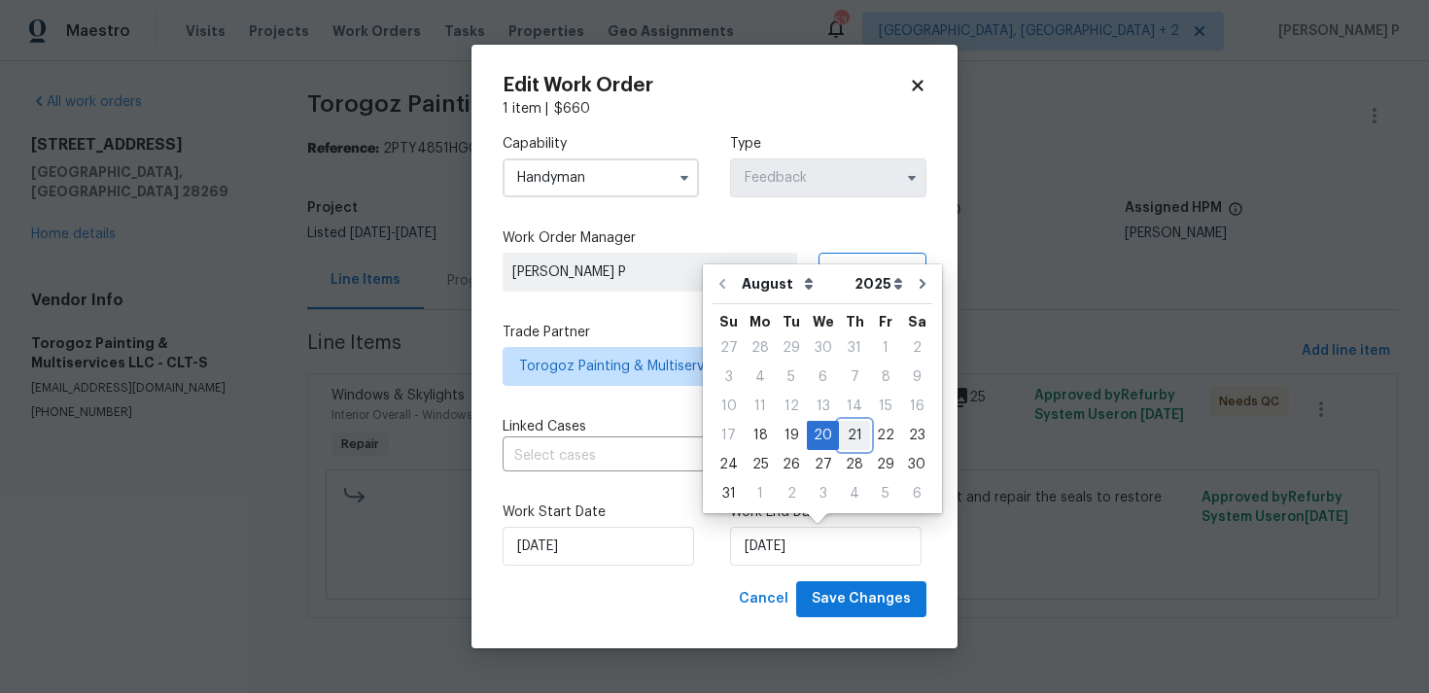
click at [858, 438] on div "21" at bounding box center [854, 435] width 31 height 27
type input "21/08/2025"
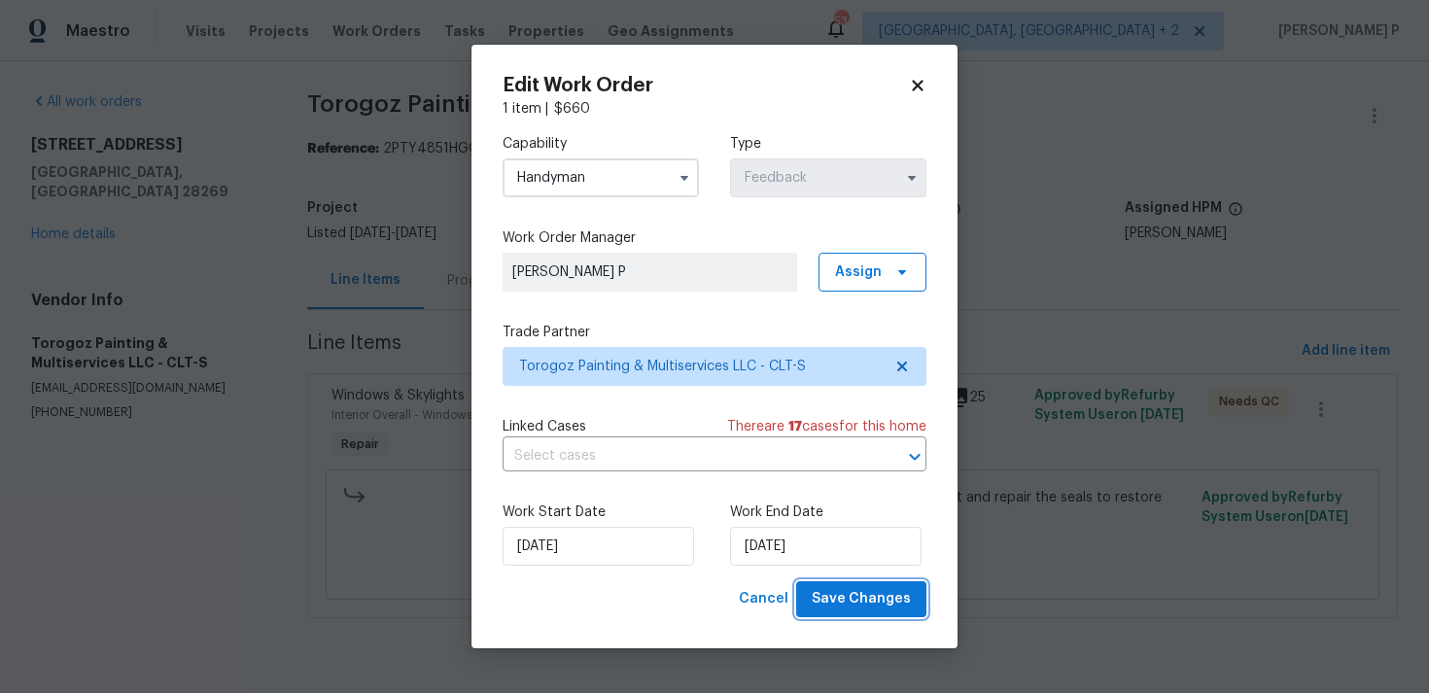
click at [877, 599] on span "Save Changes" at bounding box center [861, 599] width 99 height 24
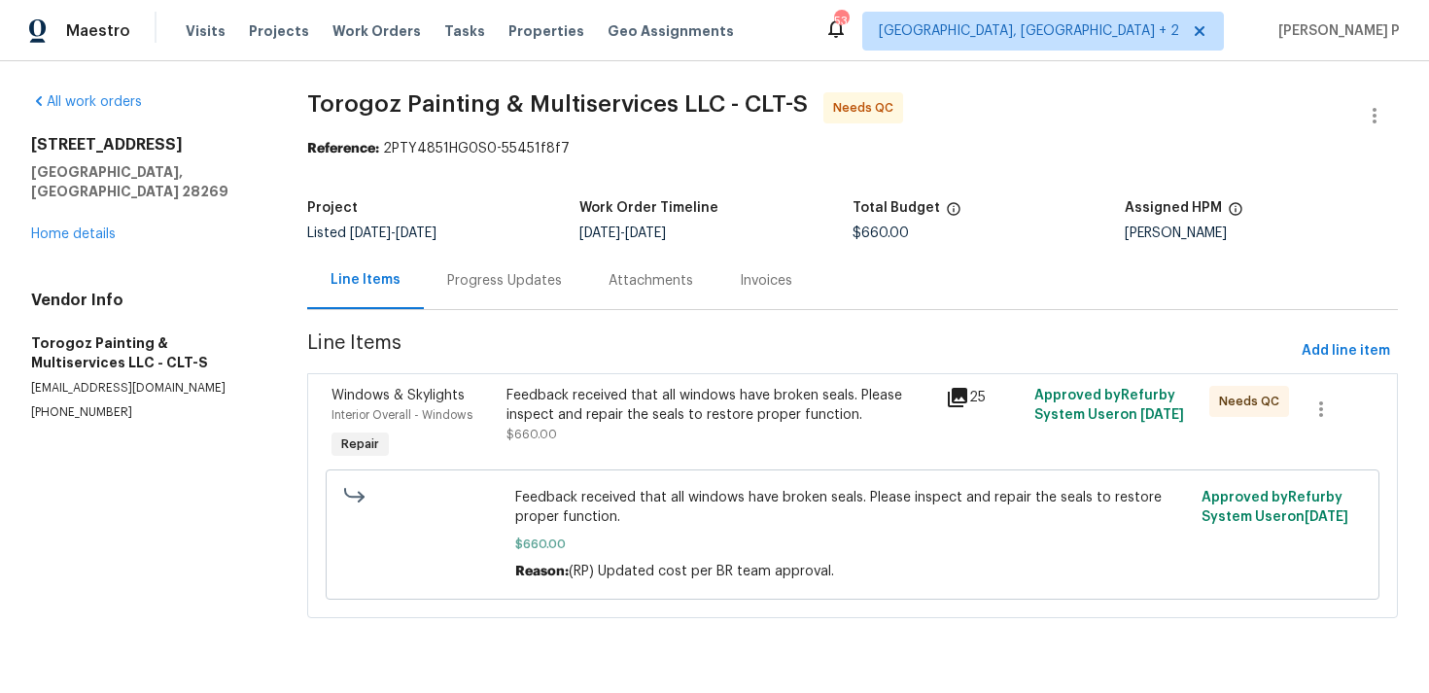
click at [525, 279] on div "Progress Updates" at bounding box center [504, 280] width 115 height 19
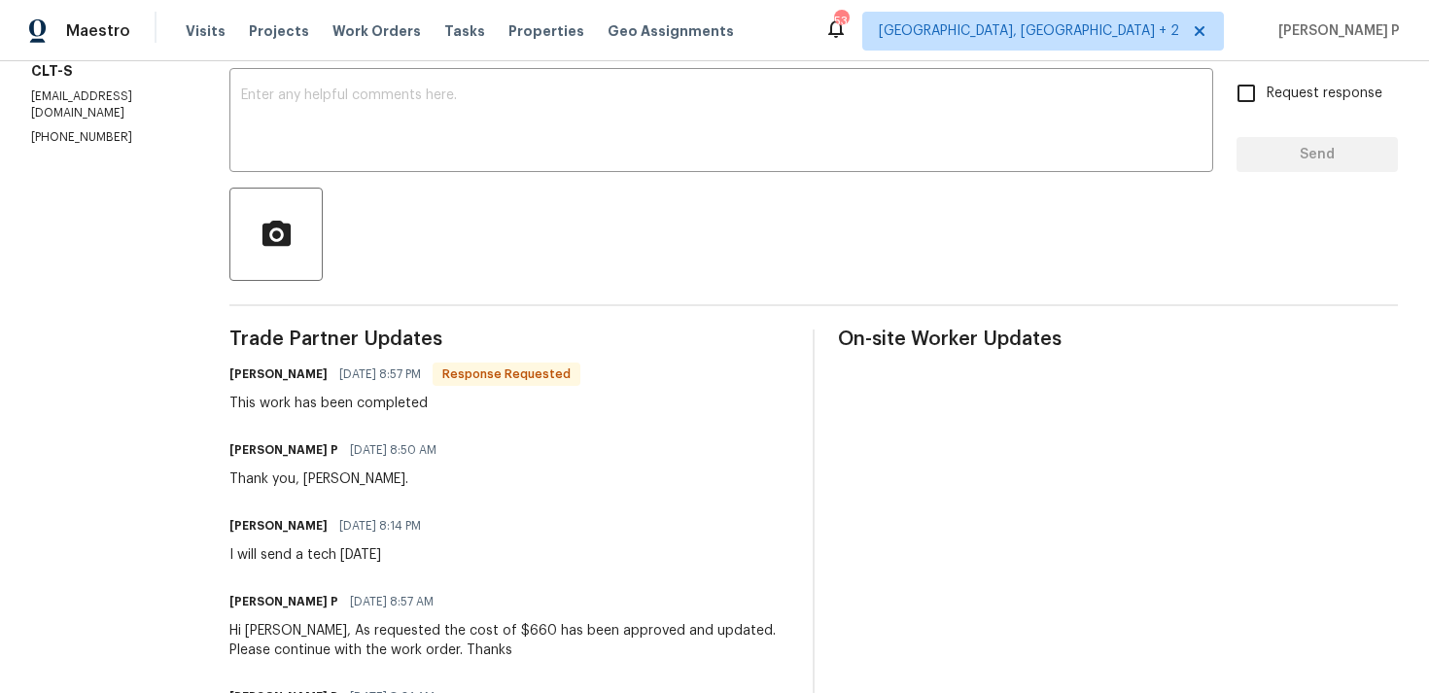
scroll to position [246, 0]
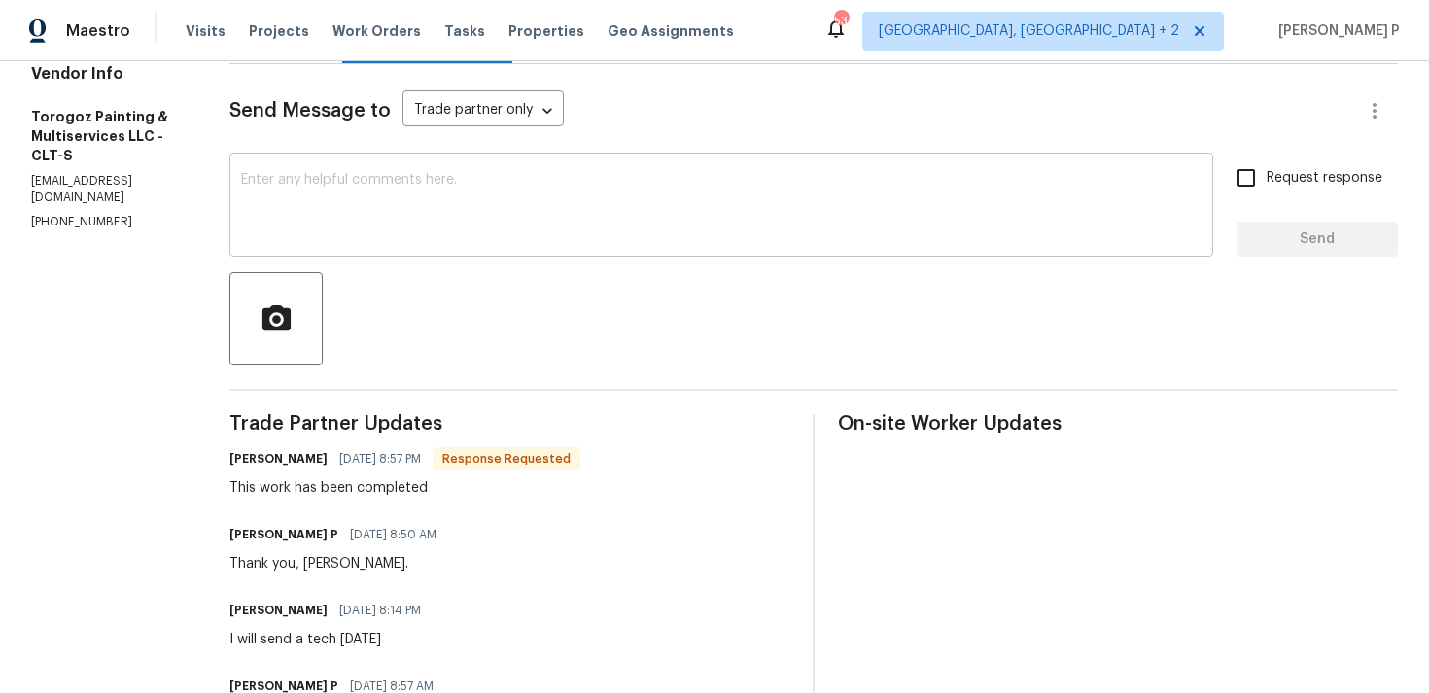
click at [530, 227] on textarea at bounding box center [721, 207] width 960 height 68
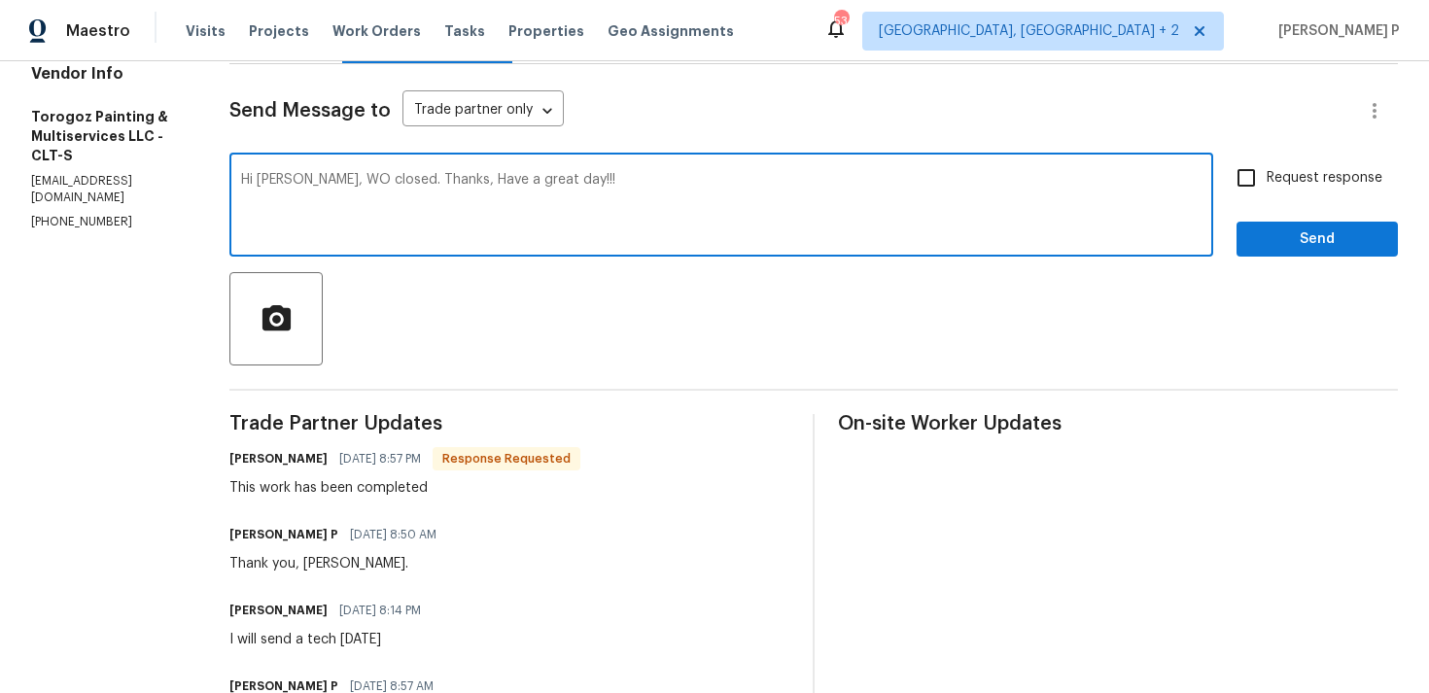
type textarea "Hi Ricardo, WO closed. Thanks, Have a great day!!!"
click at [1323, 241] on span "Send" at bounding box center [1317, 239] width 130 height 24
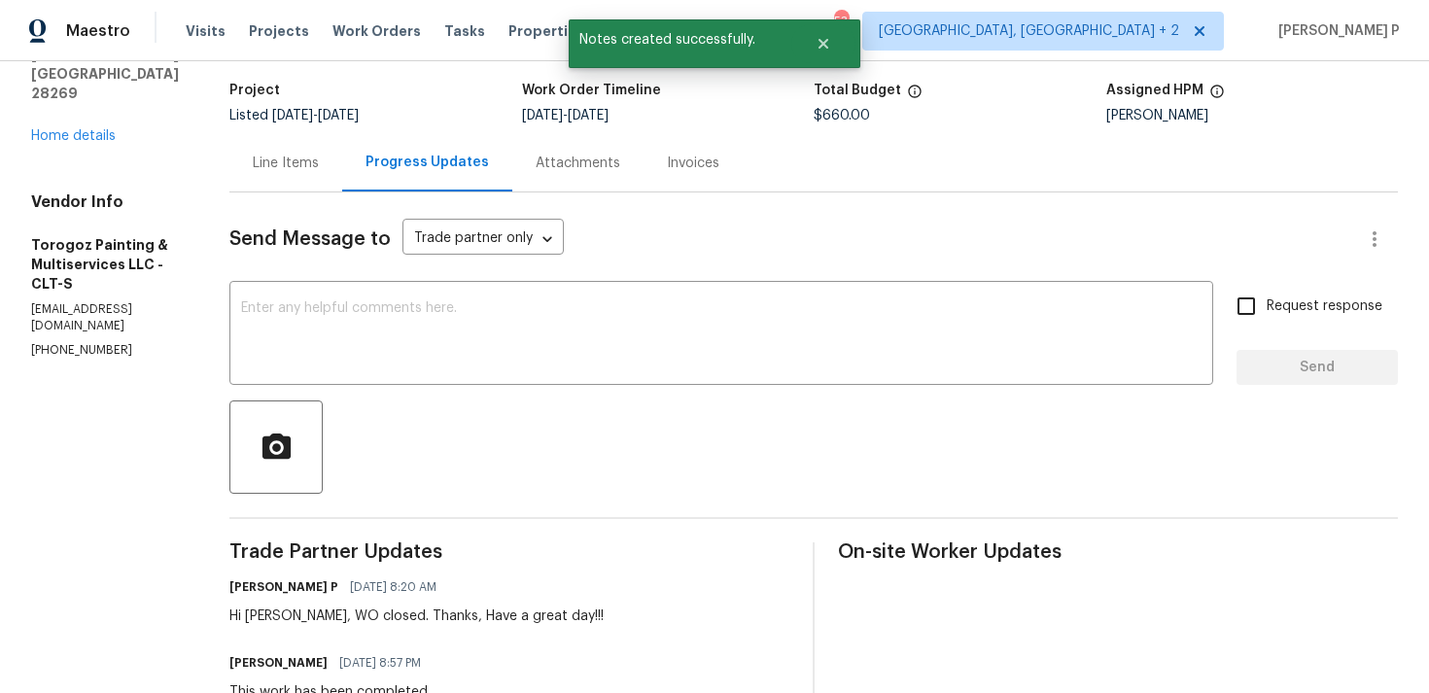
scroll to position [97, 0]
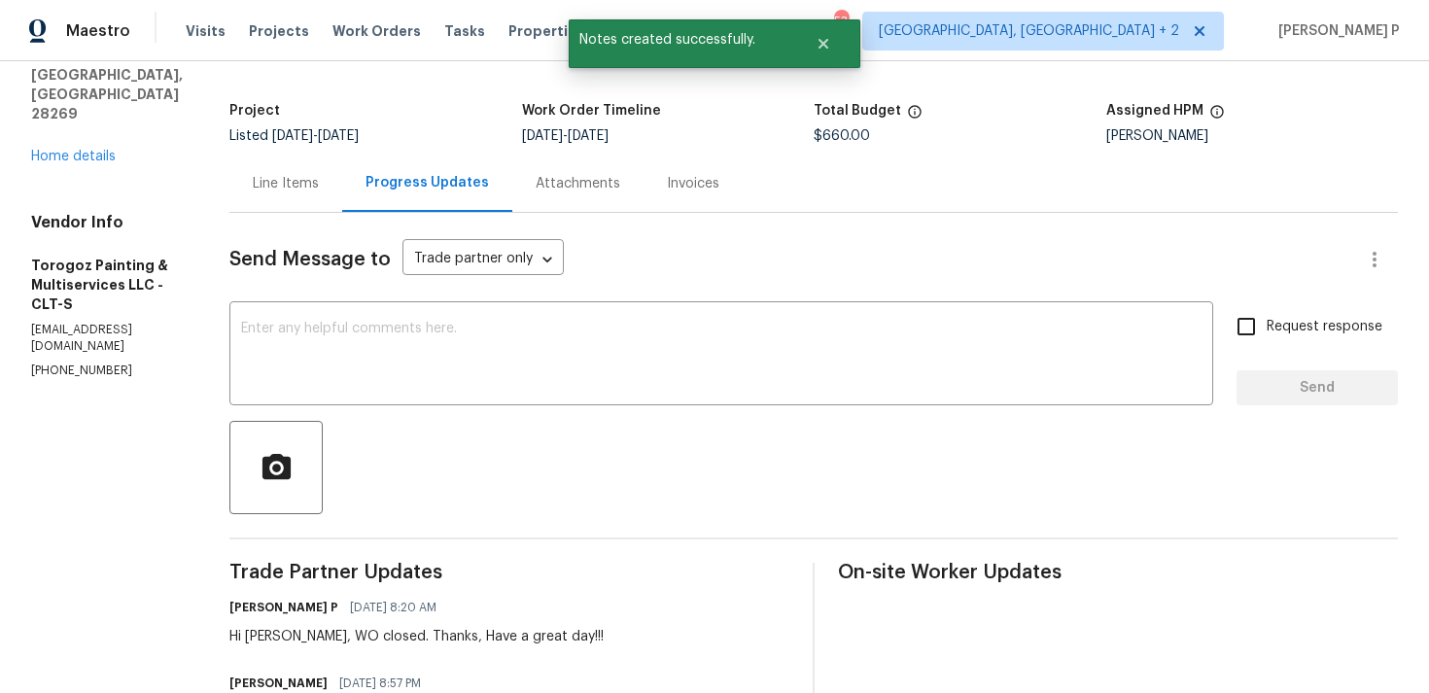
click at [319, 187] on div "Line Items" at bounding box center [286, 183] width 66 height 19
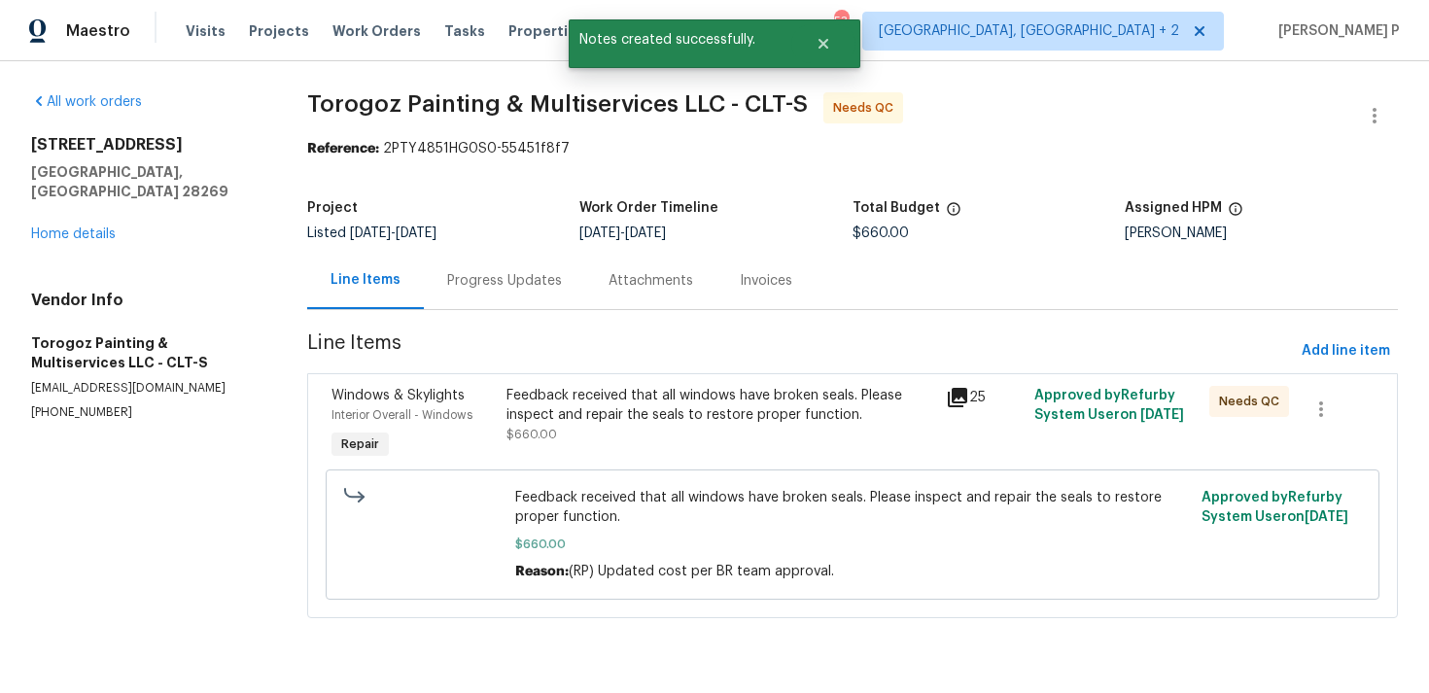
click at [773, 405] on div "Feedback received that all windows have broken seals. Please inspect and repair…" at bounding box center [720, 405] width 428 height 39
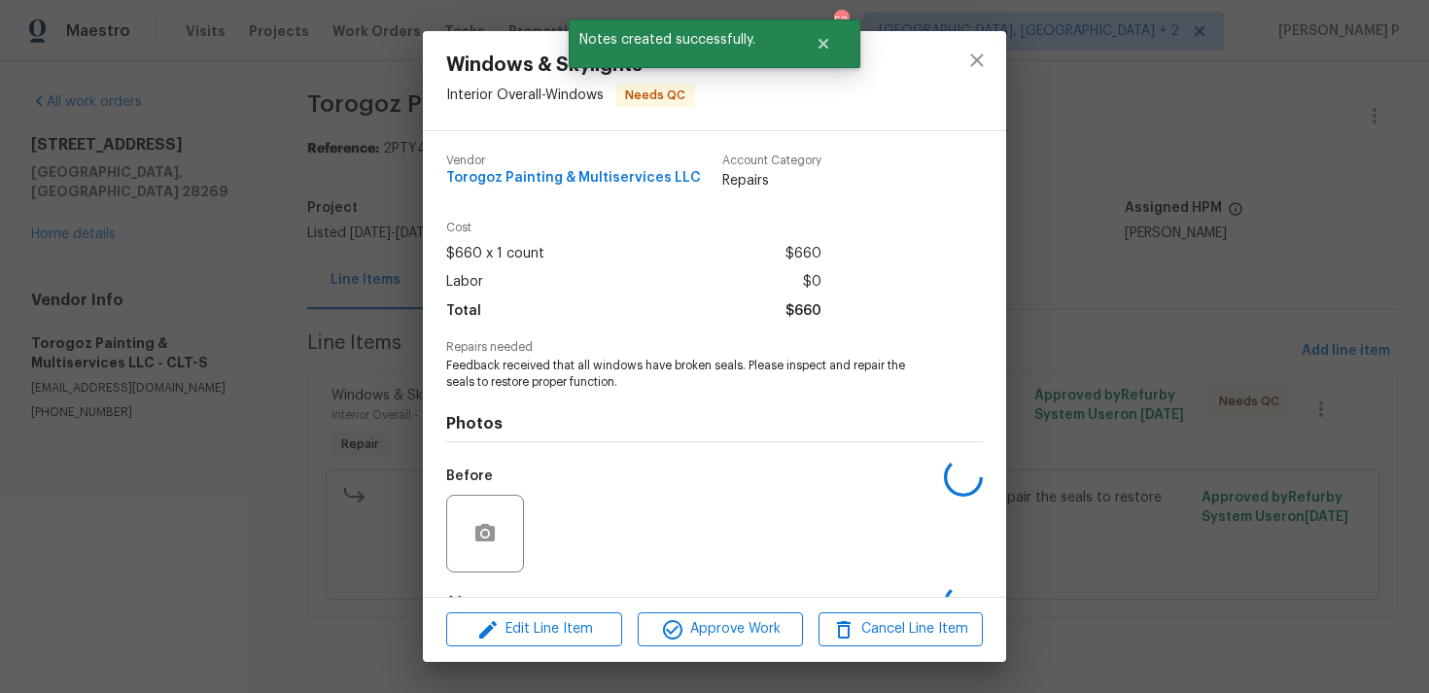
scroll to position [122, 0]
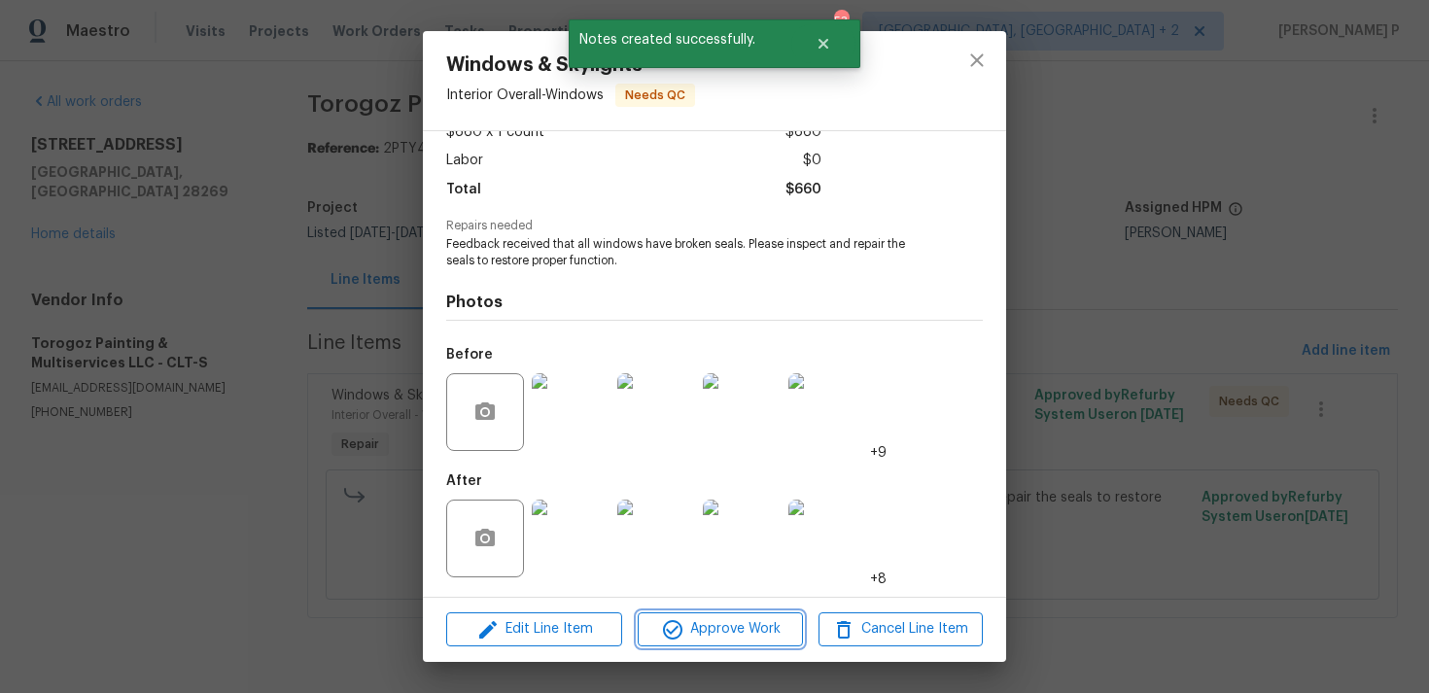
click at [743, 633] on span "Approve Work" at bounding box center [720, 629] width 153 height 24
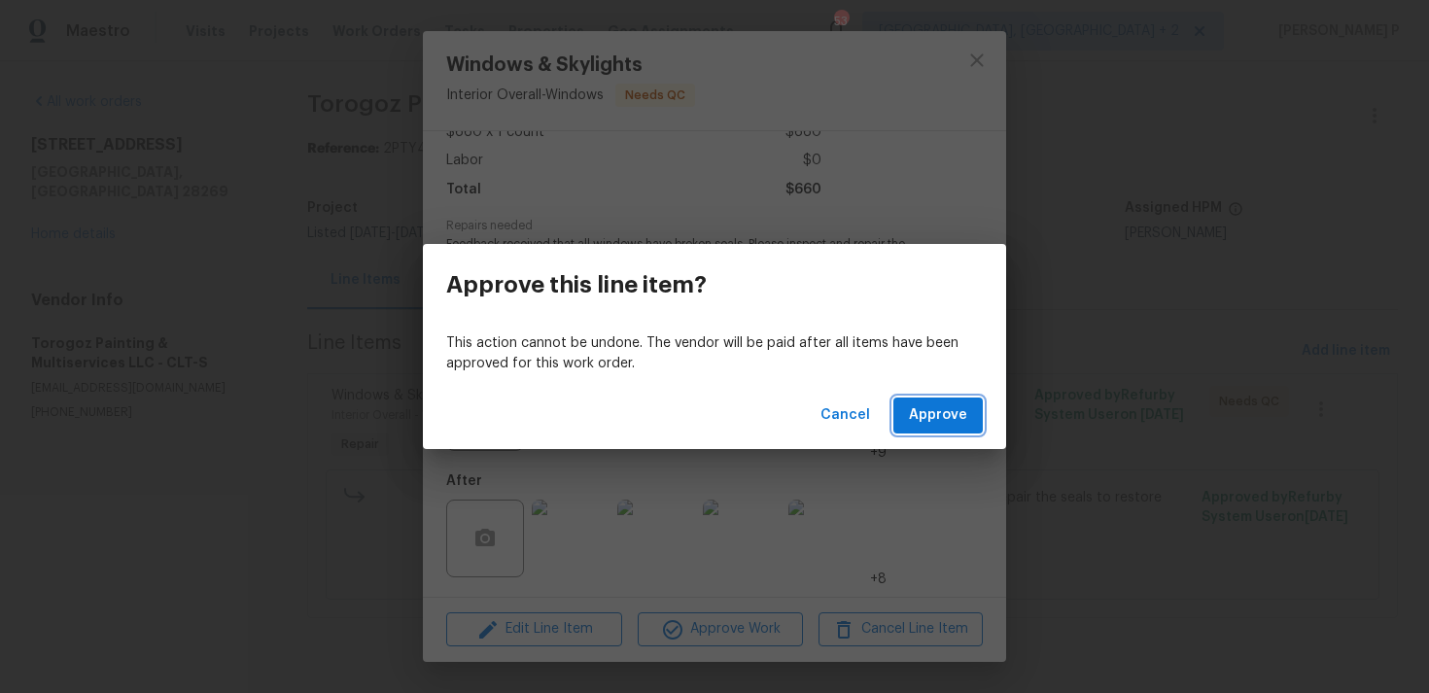
click at [931, 413] on span "Approve" at bounding box center [938, 415] width 58 height 24
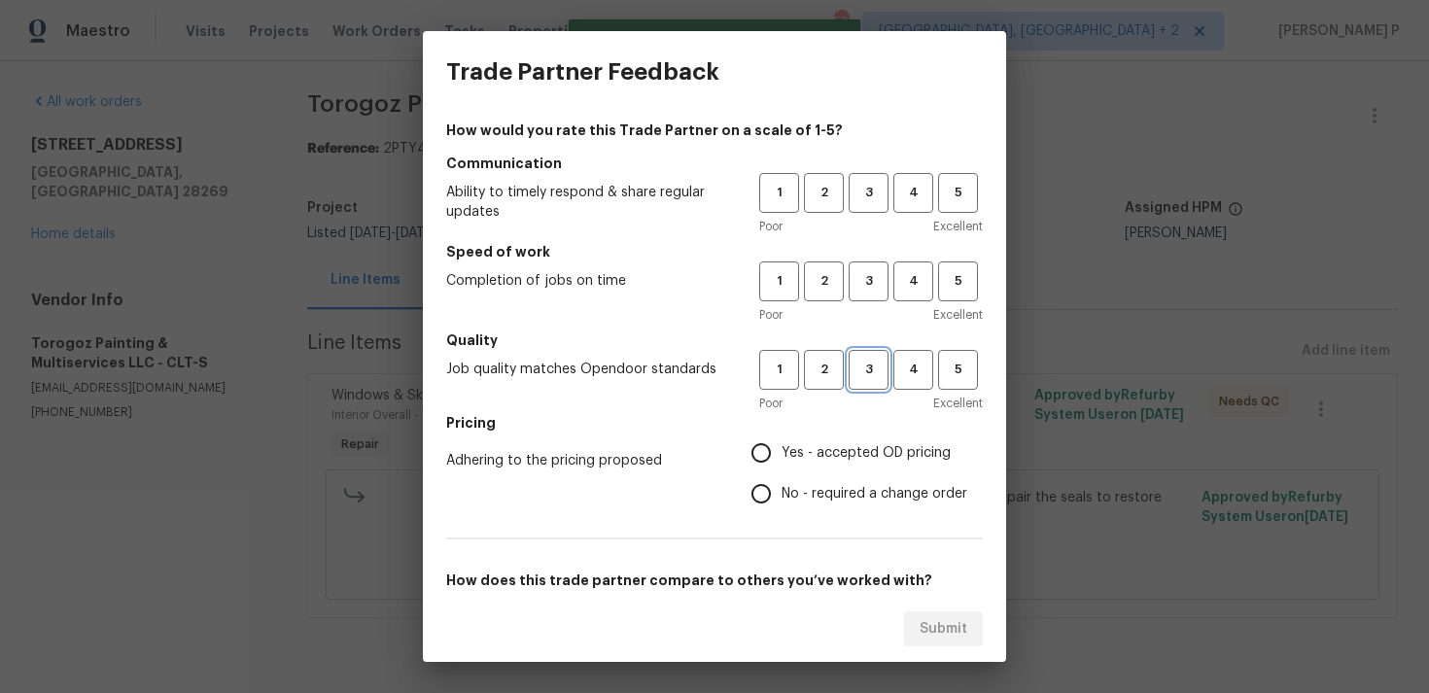
click at [861, 359] on span "3" at bounding box center [869, 370] width 36 height 22
click at [861, 299] on button "3" at bounding box center [869, 281] width 40 height 40
click at [868, 184] on span "3" at bounding box center [869, 193] width 36 height 22
click at [817, 487] on span "No - required a change order" at bounding box center [875, 494] width 186 height 20
click at [782, 487] on input "No - required a change order" at bounding box center [761, 493] width 41 height 41
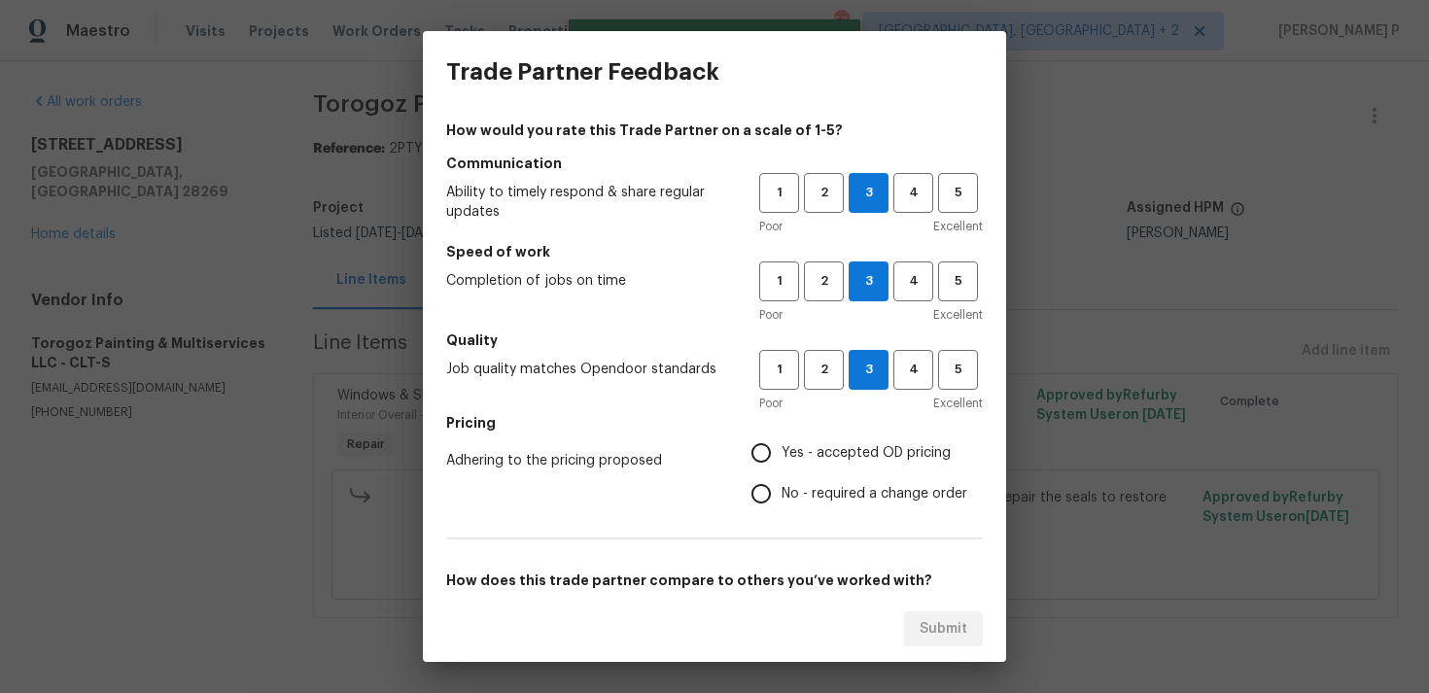
radio input "true"
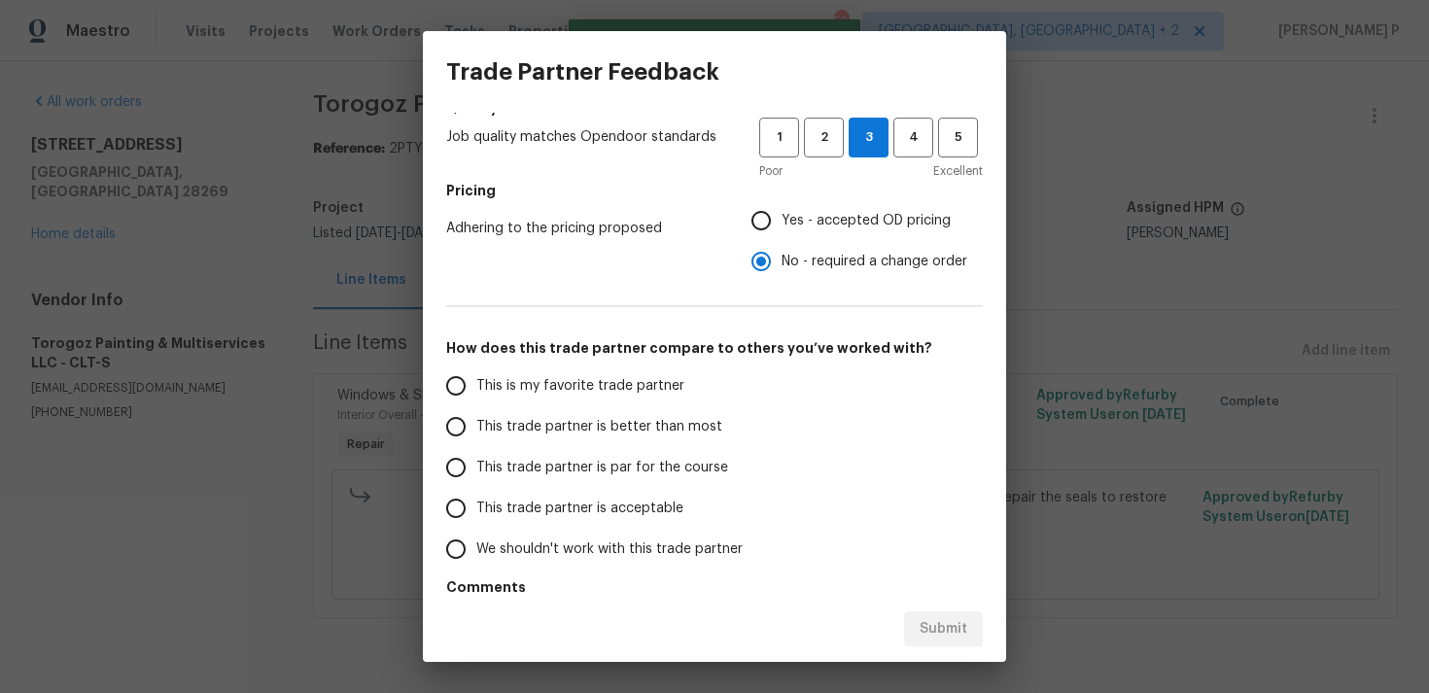
scroll to position [282, 0]
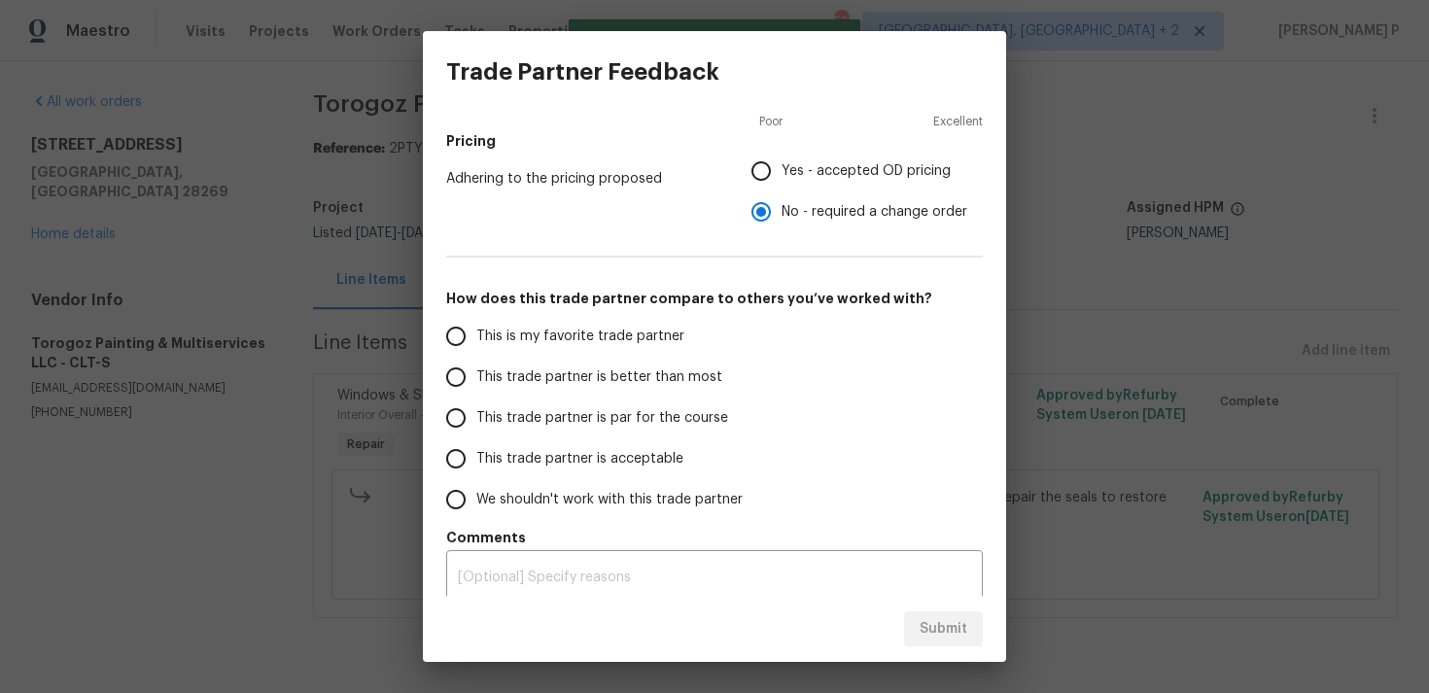
click at [572, 418] on span "This trade partner is par for the course" at bounding box center [602, 418] width 252 height 20
click at [476, 418] on input "This trade partner is par for the course" at bounding box center [455, 418] width 41 height 41
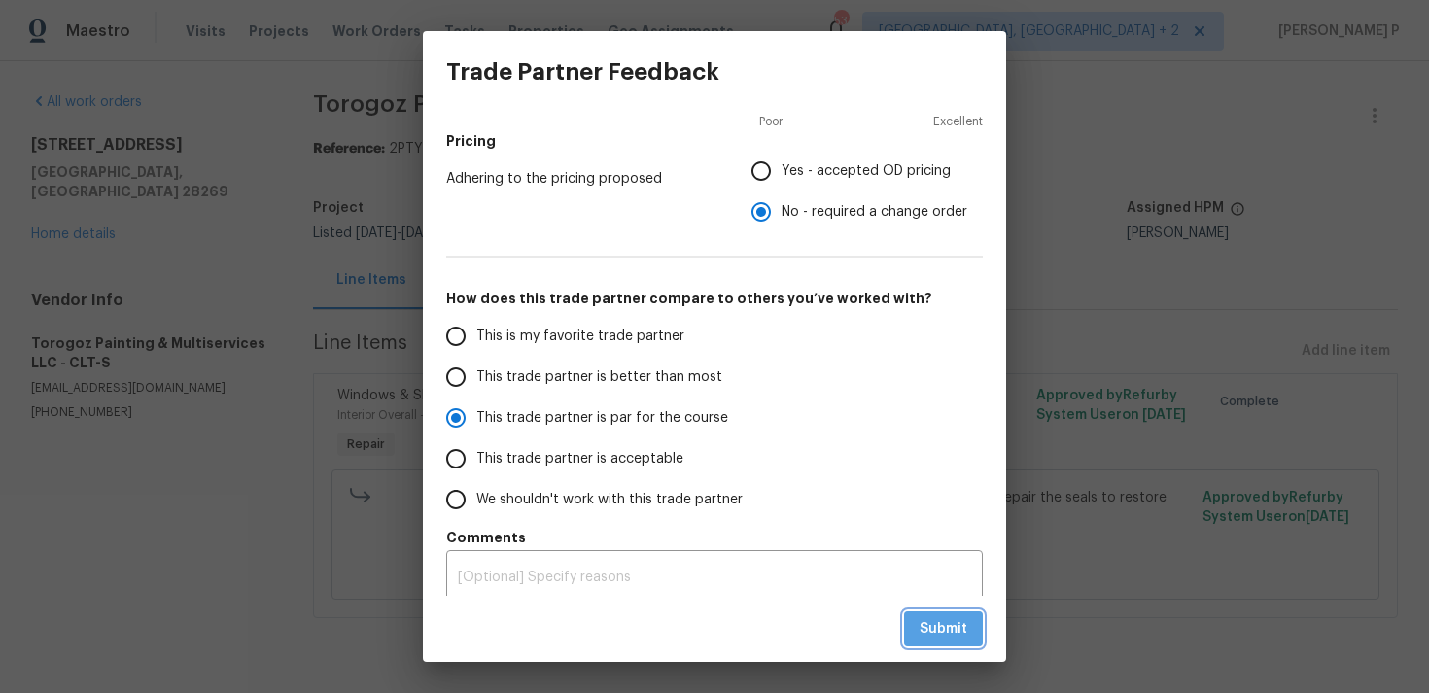
click at [954, 629] on span "Submit" at bounding box center [944, 629] width 48 height 24
radio input "true"
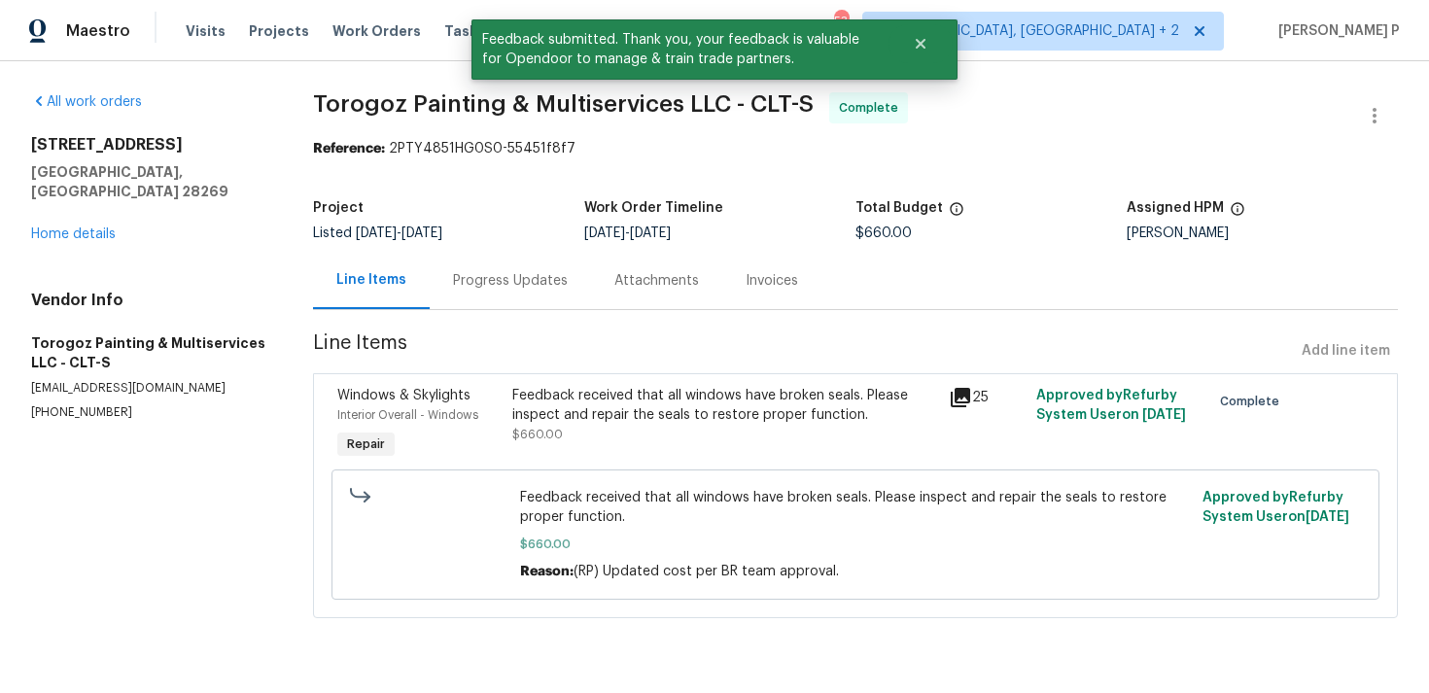
click at [501, 294] on div "Progress Updates" at bounding box center [510, 280] width 161 height 57
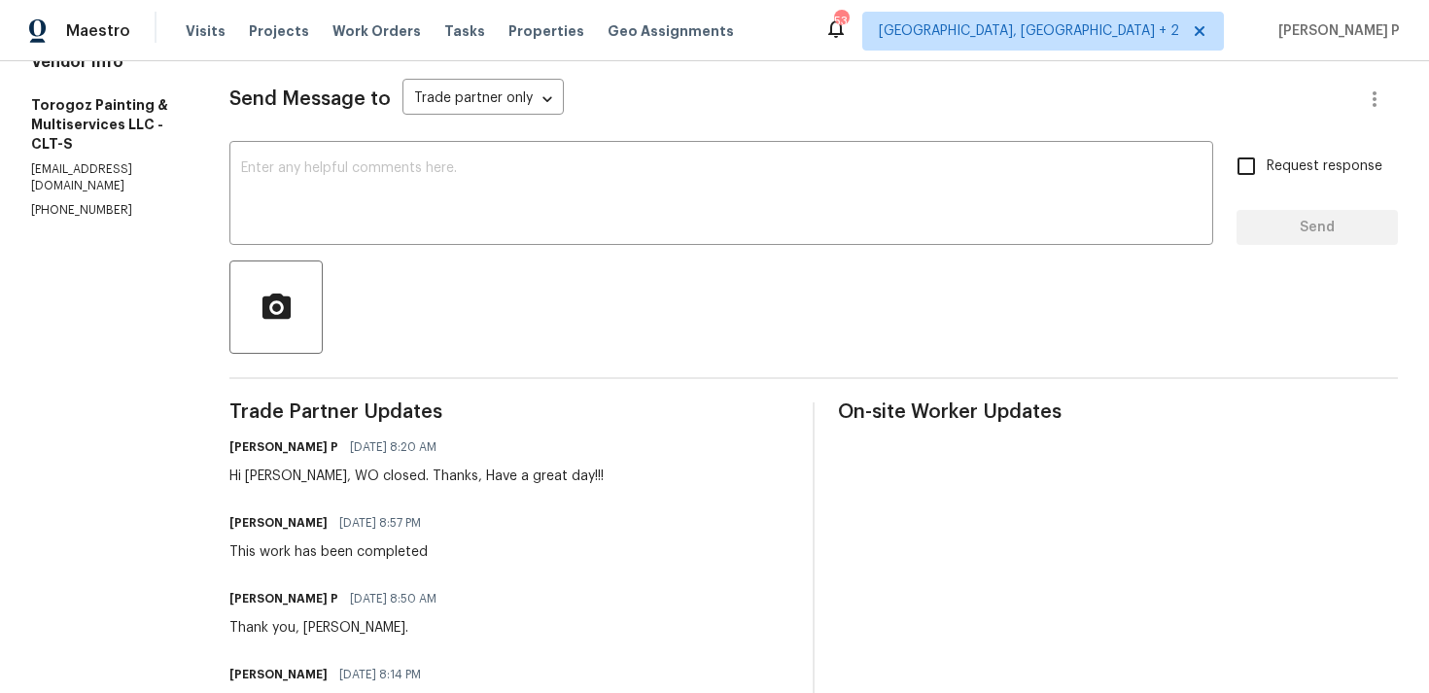
scroll to position [387, 0]
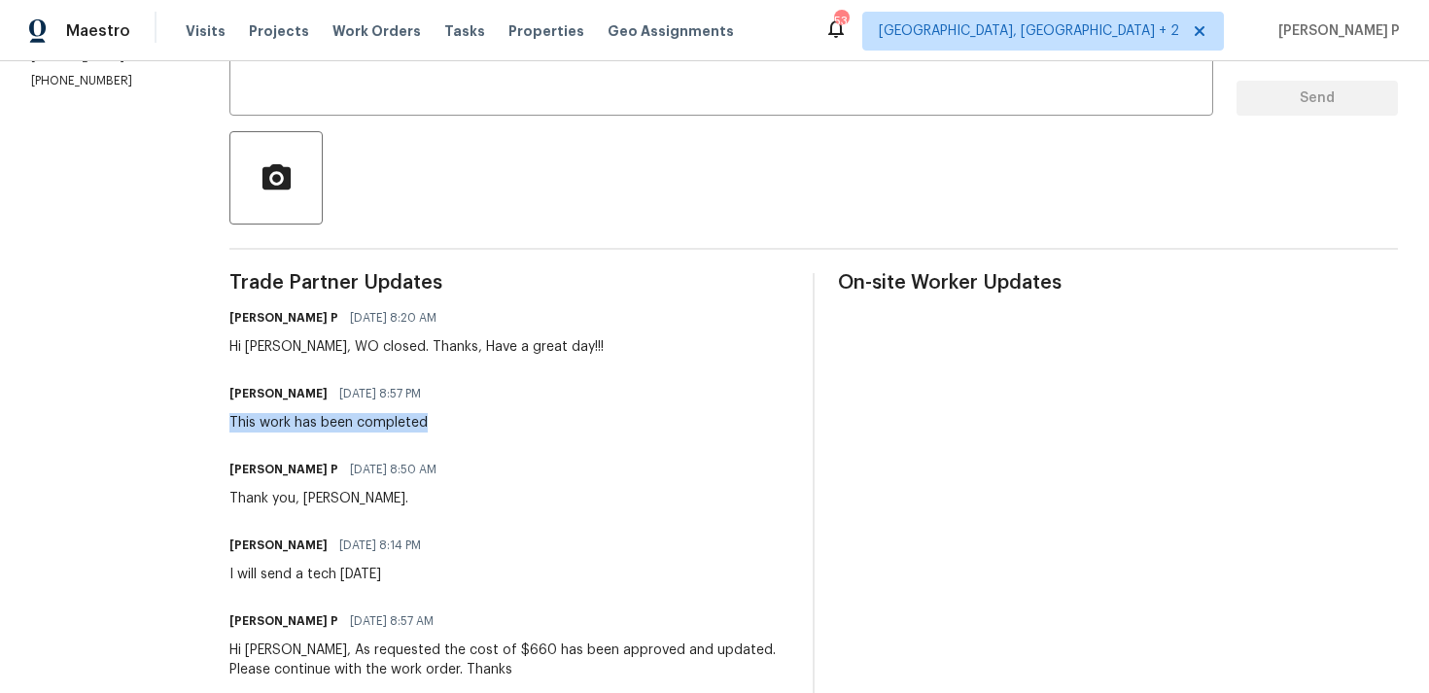
drag, startPoint x: 277, startPoint y: 424, endPoint x: 526, endPoint y: 424, distance: 248.8
click at [526, 424] on div "Ricardo Arturo 08/20/2025 8:57 PM This work has been completed" at bounding box center [509, 406] width 560 height 52
copy div "This work has been completed"
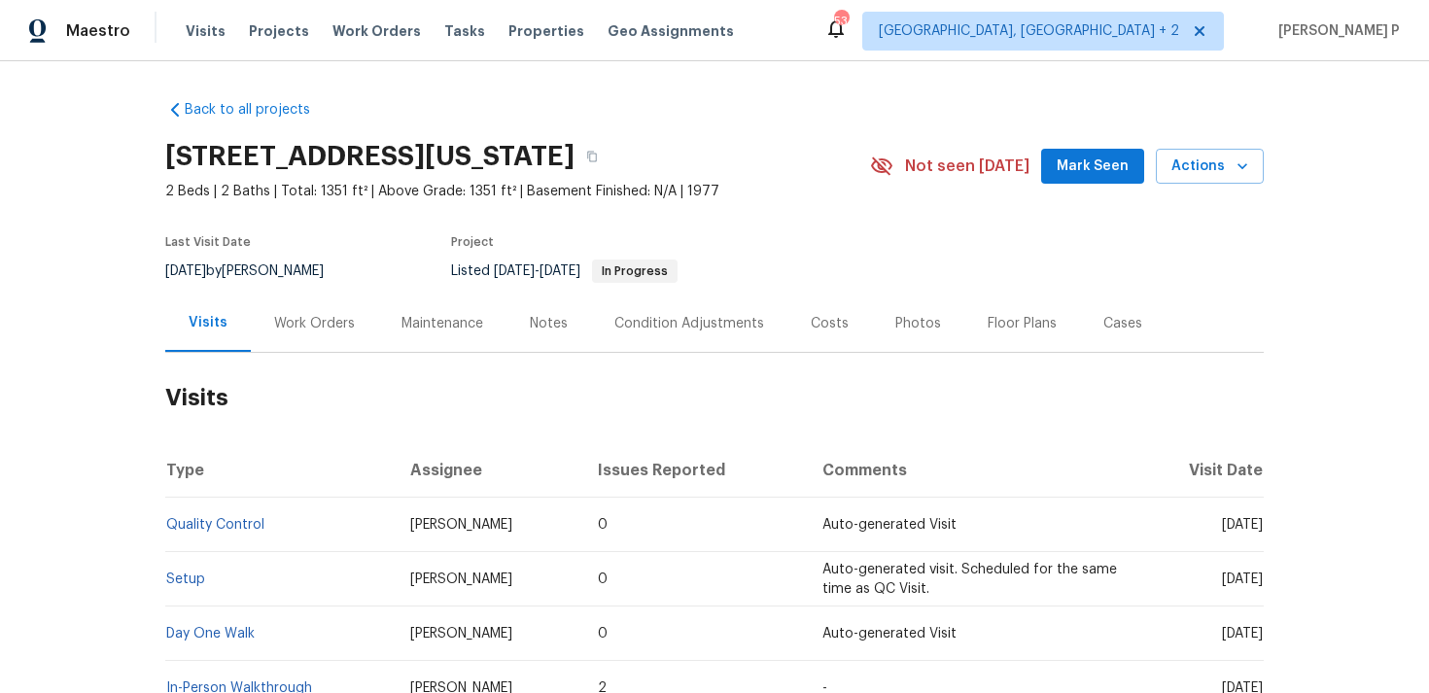
click at [314, 315] on div "Work Orders" at bounding box center [314, 323] width 81 height 19
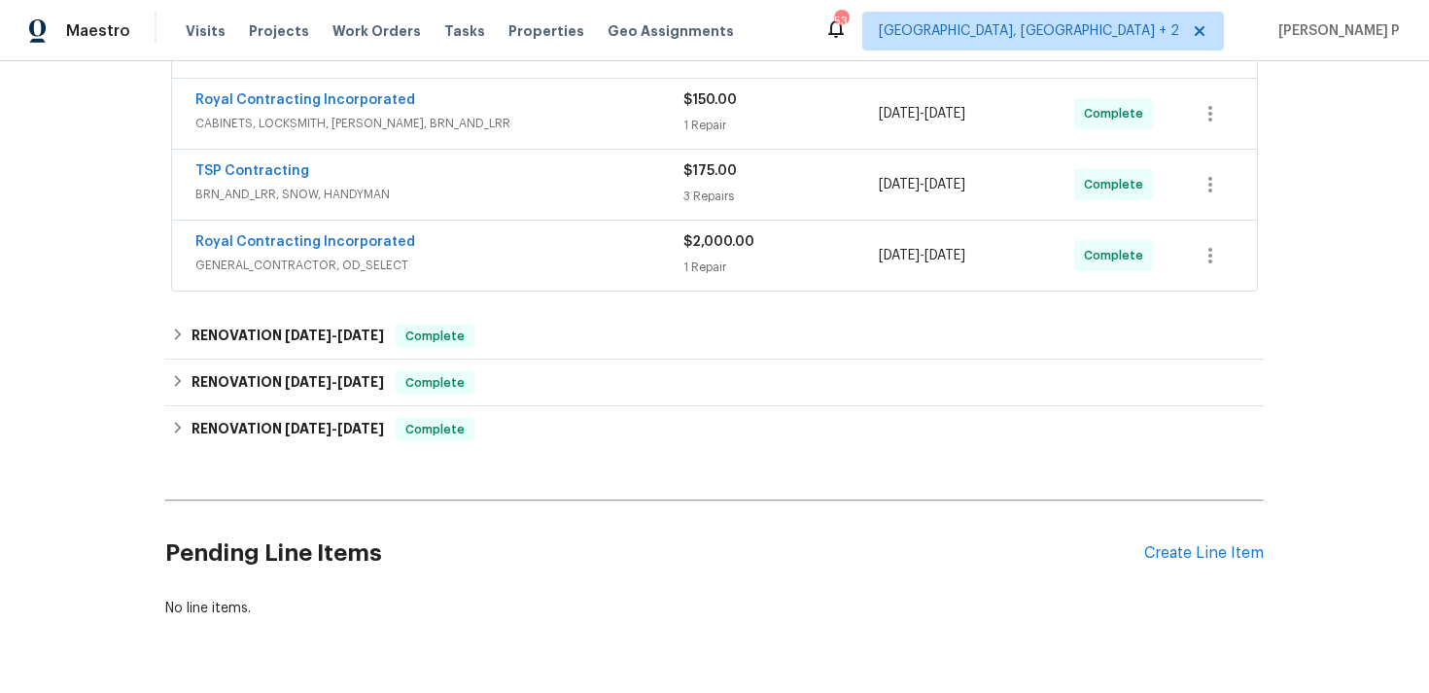
scroll to position [351, 0]
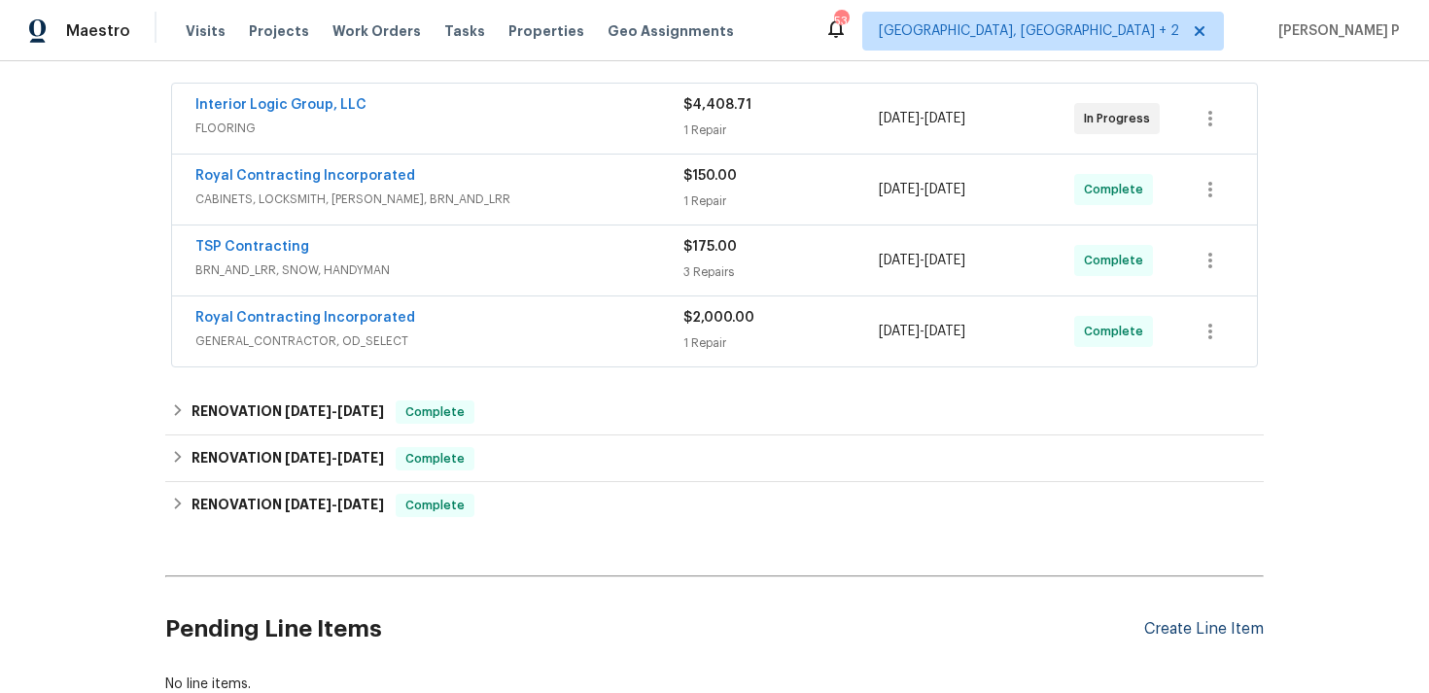
click at [1184, 621] on div "Create Line Item" at bounding box center [1204, 629] width 120 height 18
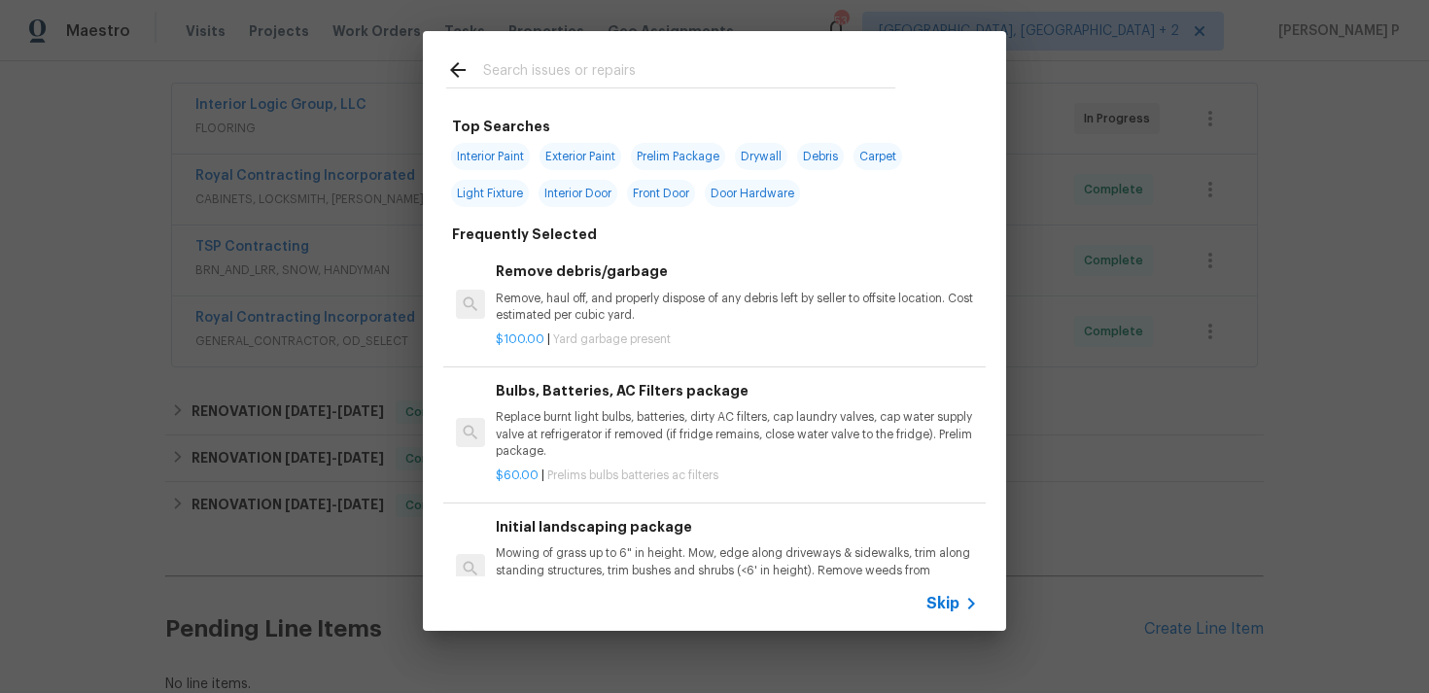
click at [948, 594] on span "Skip" at bounding box center [942, 603] width 33 height 19
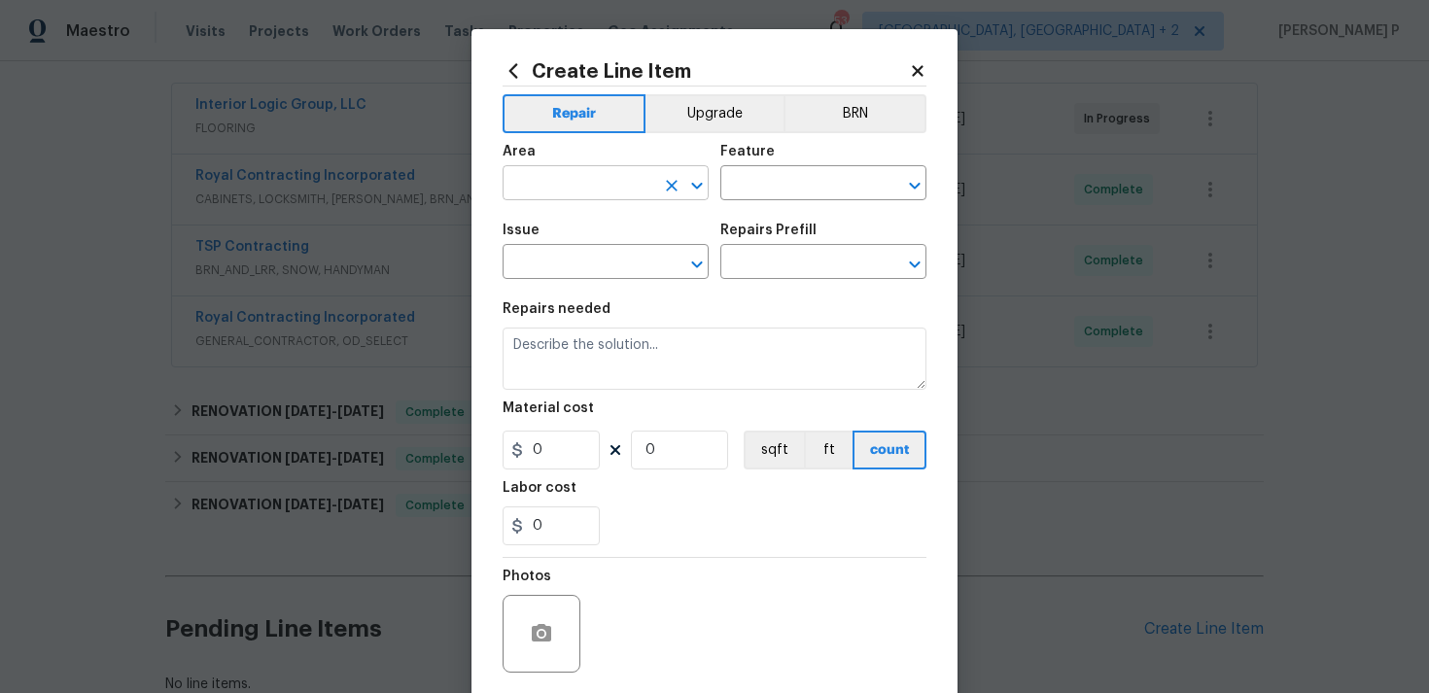
click at [687, 183] on icon "Open" at bounding box center [696, 185] width 23 height 23
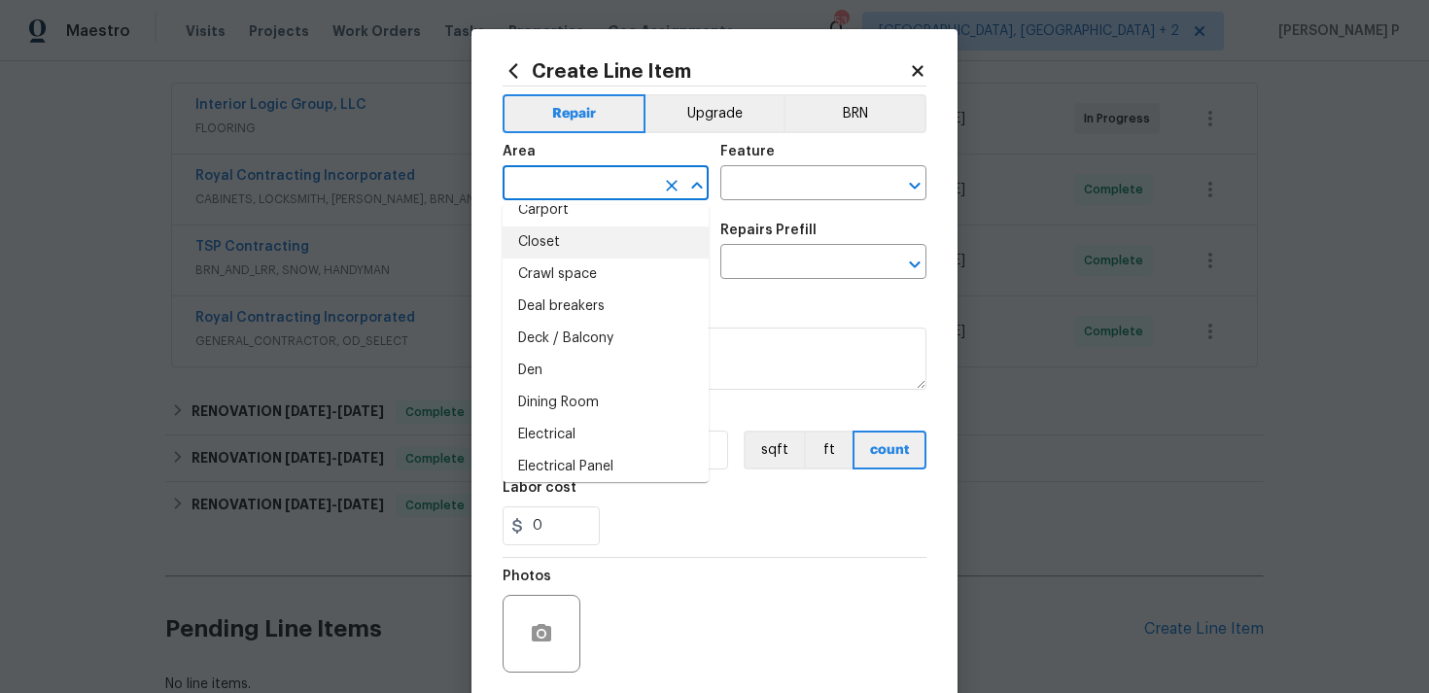
scroll to position [0, 0]
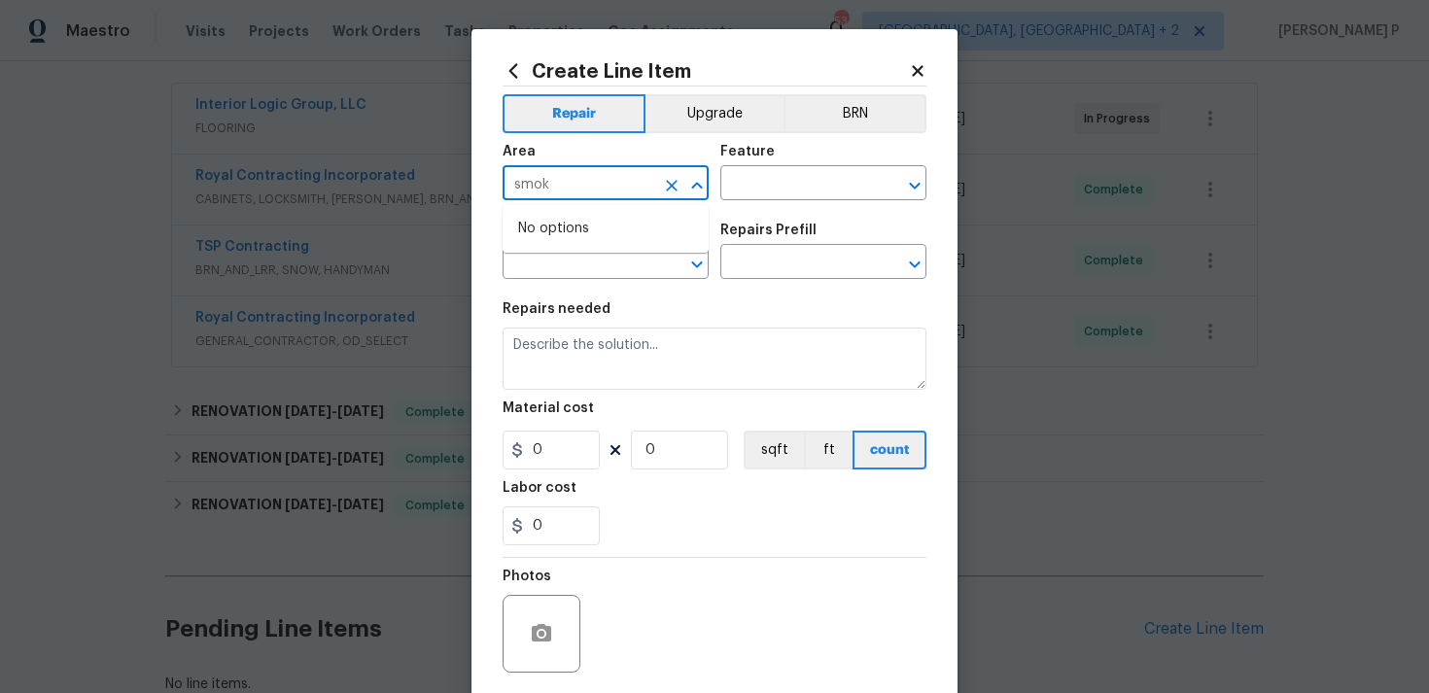
type input "smoke"
click at [704, 183] on icon "Close" at bounding box center [696, 185] width 23 height 23
click at [704, 183] on icon "Open" at bounding box center [696, 185] width 23 height 23
click at [691, 180] on icon "Close" at bounding box center [696, 185] width 23 height 23
click at [658, 182] on button "Clear" at bounding box center [671, 185] width 27 height 27
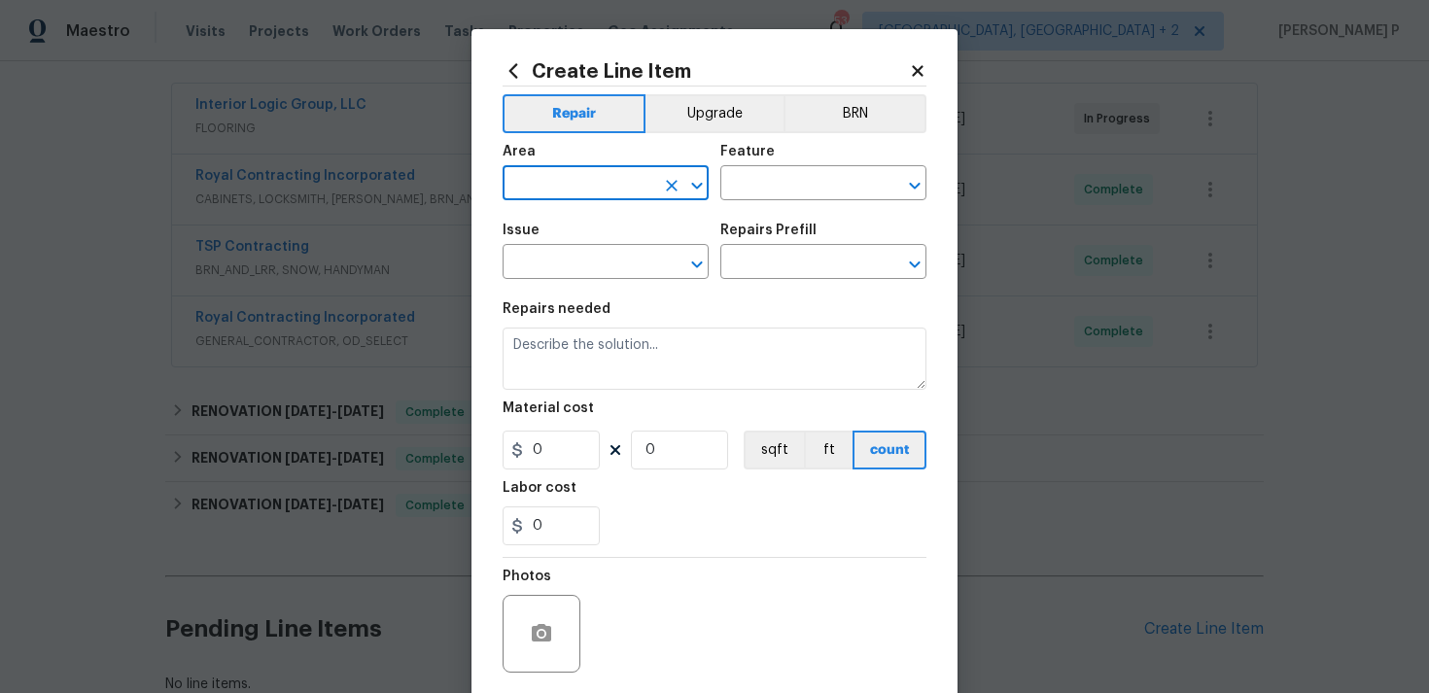
click at [699, 182] on icon "Open" at bounding box center [696, 185] width 23 height 23
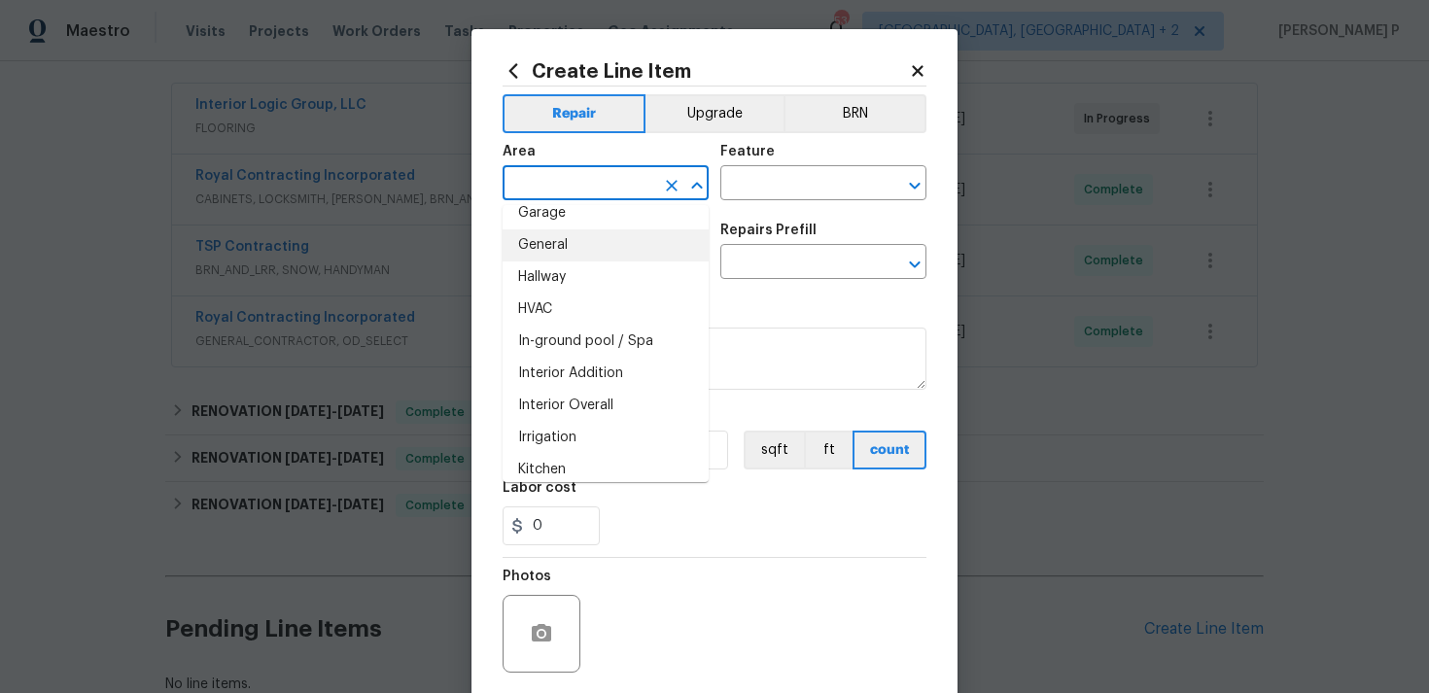
scroll to position [692, 0]
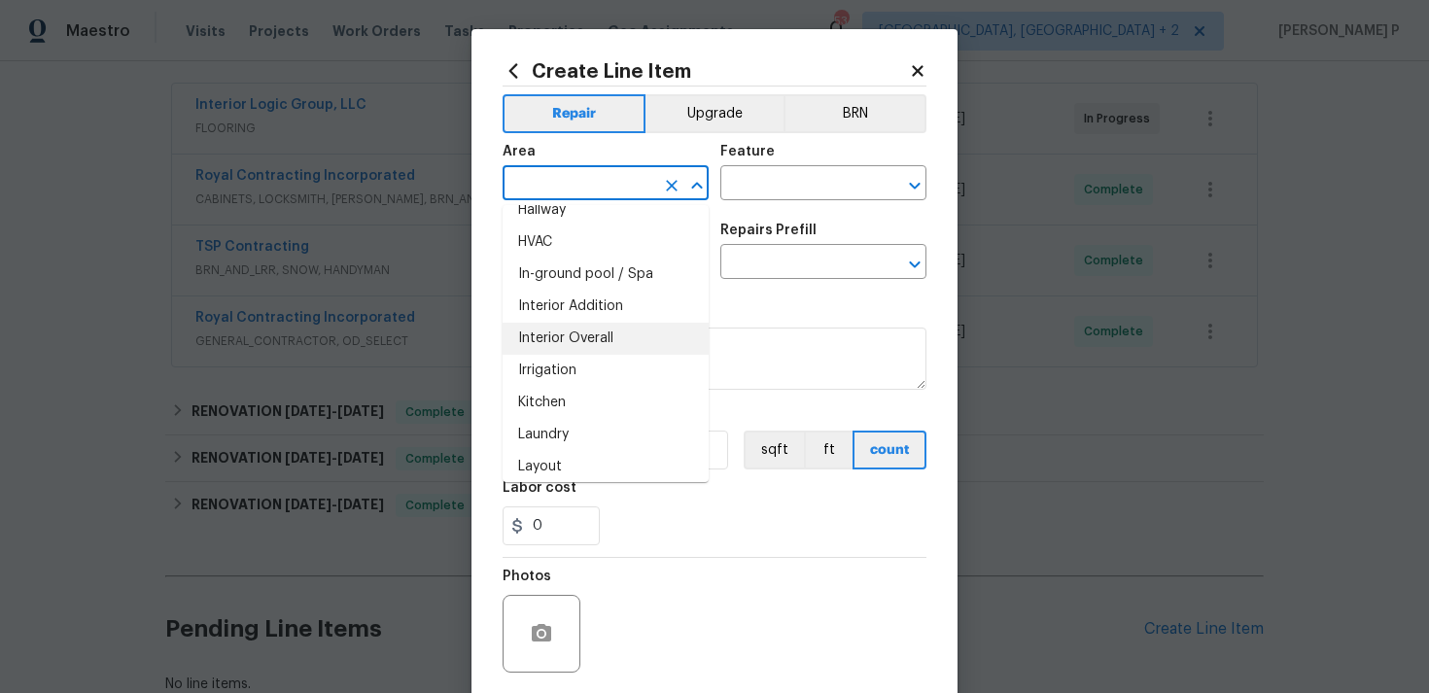
click at [584, 333] on li "Interior Overall" at bounding box center [606, 339] width 206 height 32
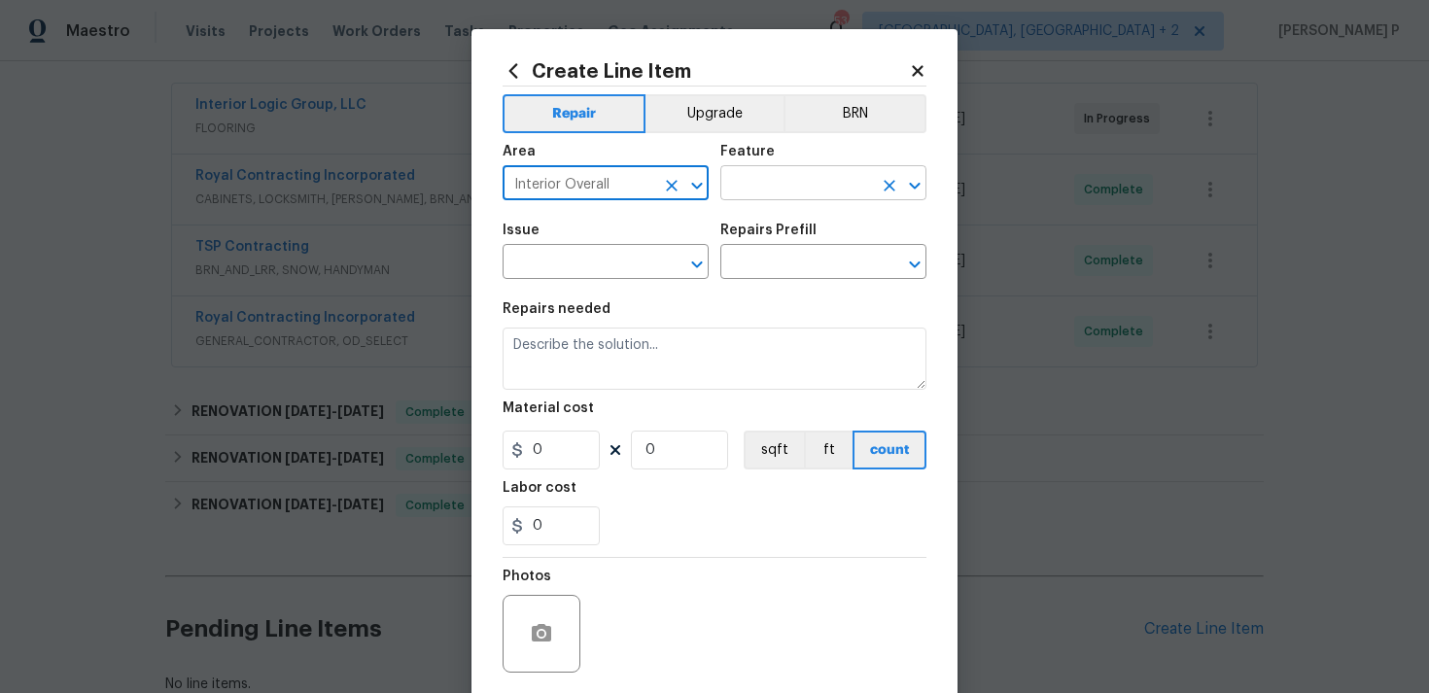
type input "Interior Overall"
click at [774, 186] on input "text" at bounding box center [796, 185] width 152 height 30
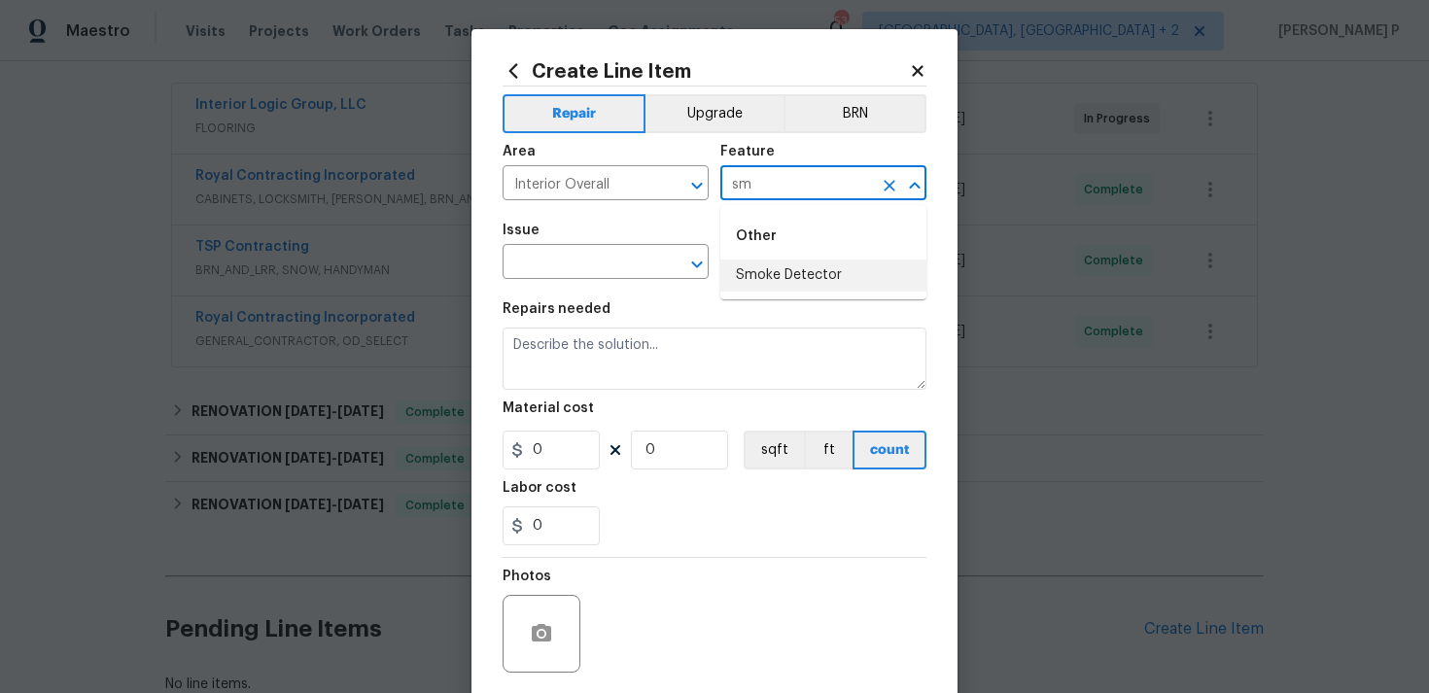
click at [819, 275] on li "Smoke Detector" at bounding box center [823, 276] width 206 height 32
type input "Smoke Detector"
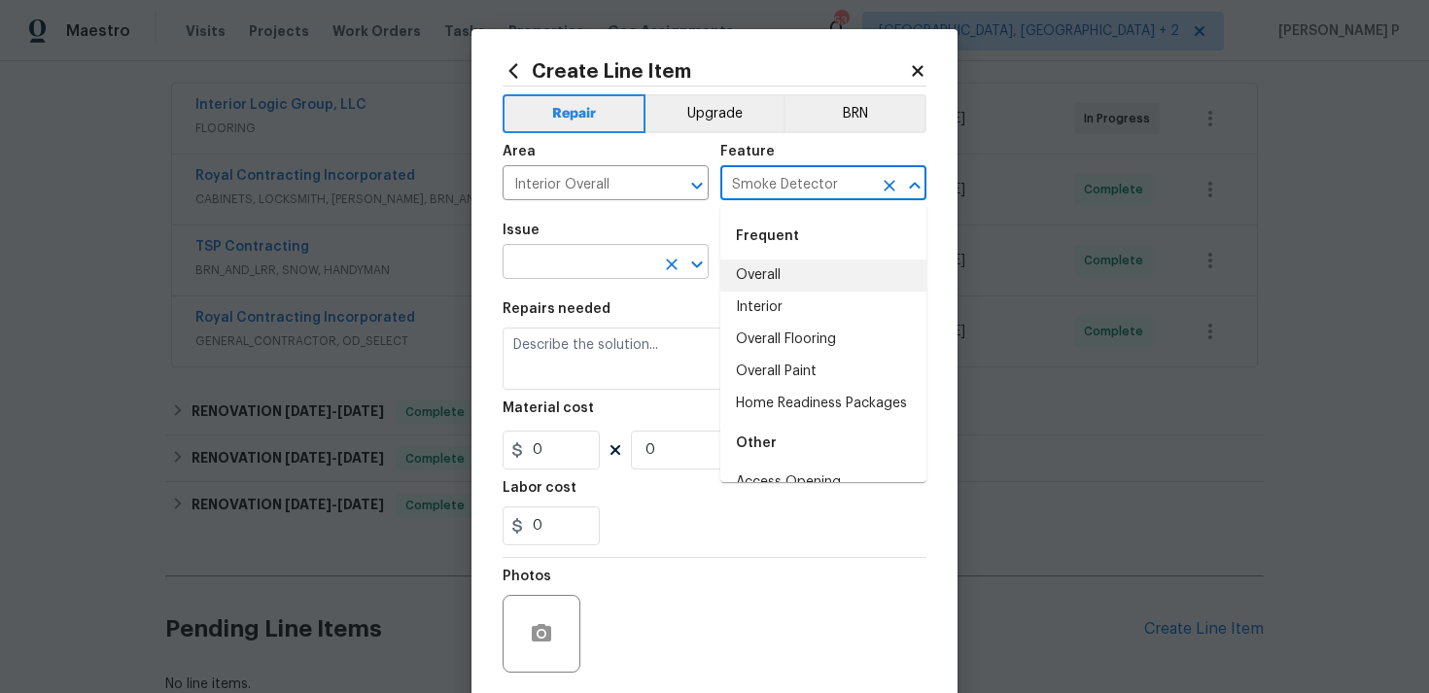
click at [696, 263] on icon "Open" at bounding box center [696, 264] width 23 height 23
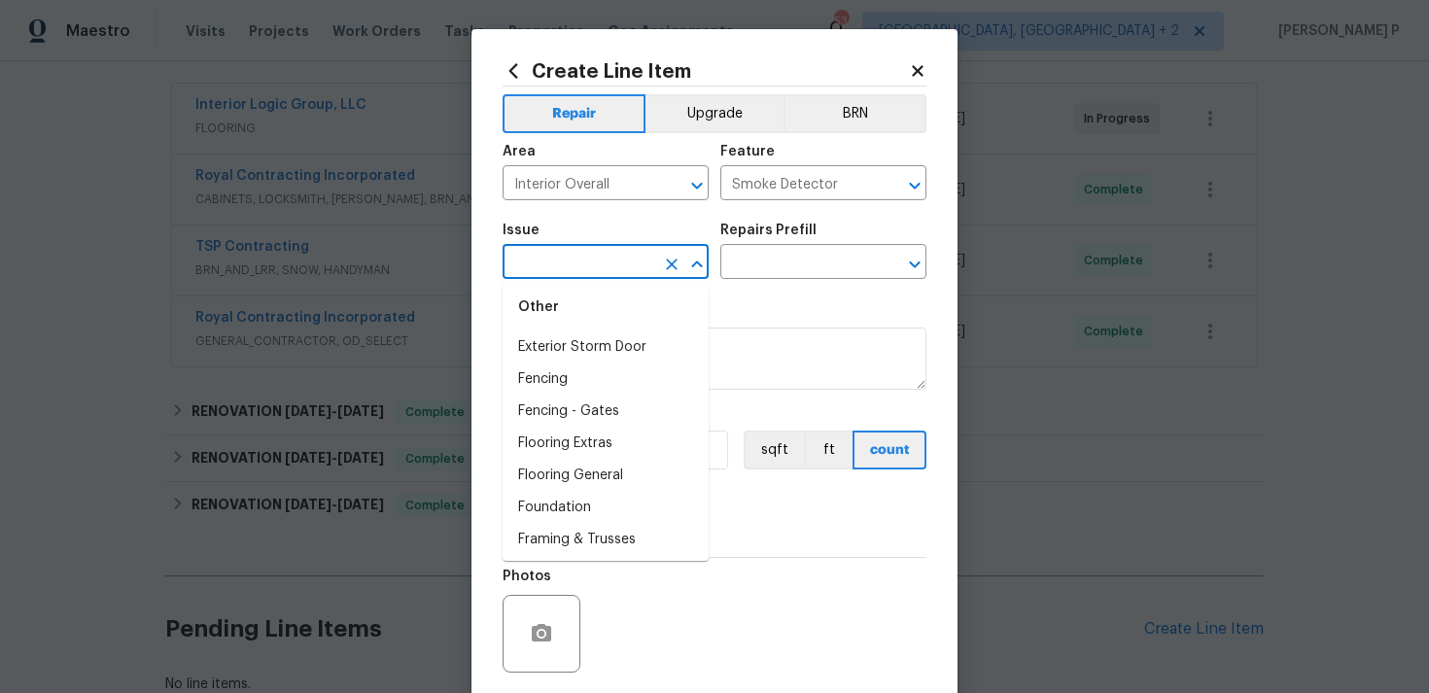
scroll to position [1264, 0]
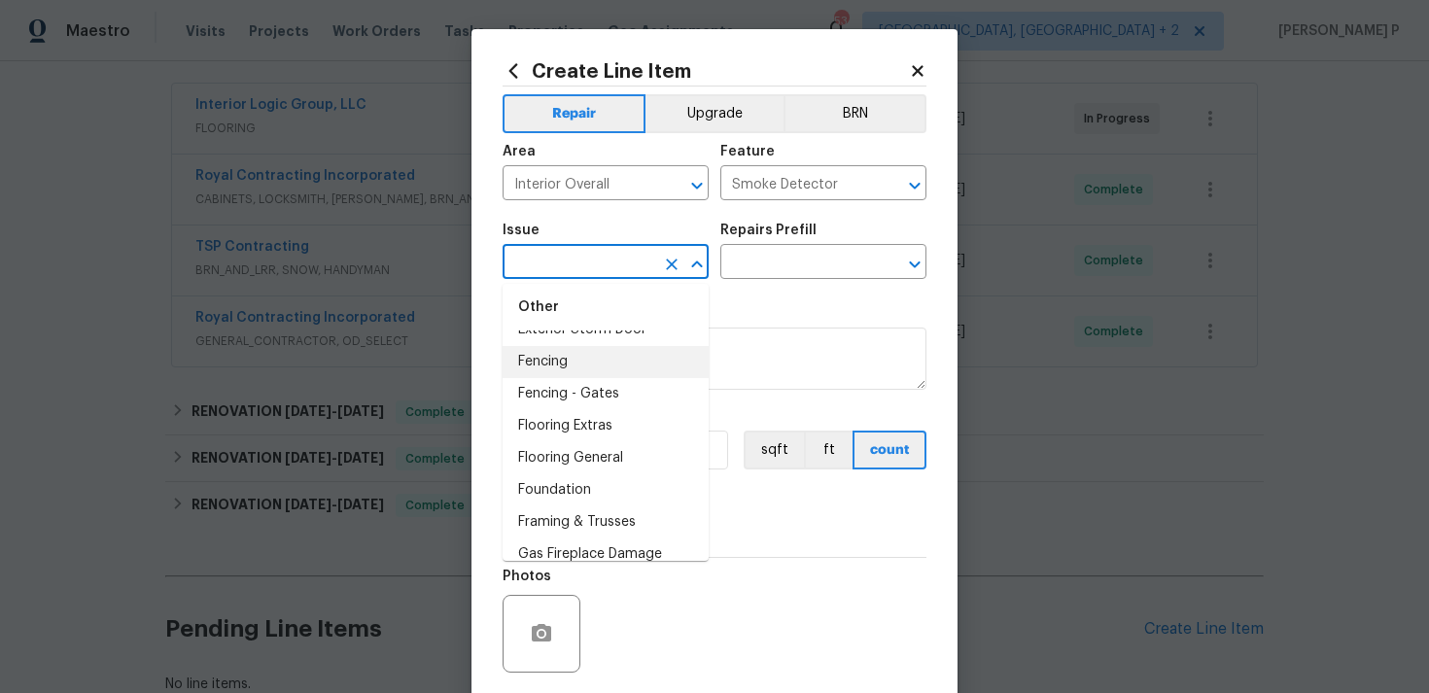
click at [595, 262] on input "text" at bounding box center [579, 264] width 152 height 30
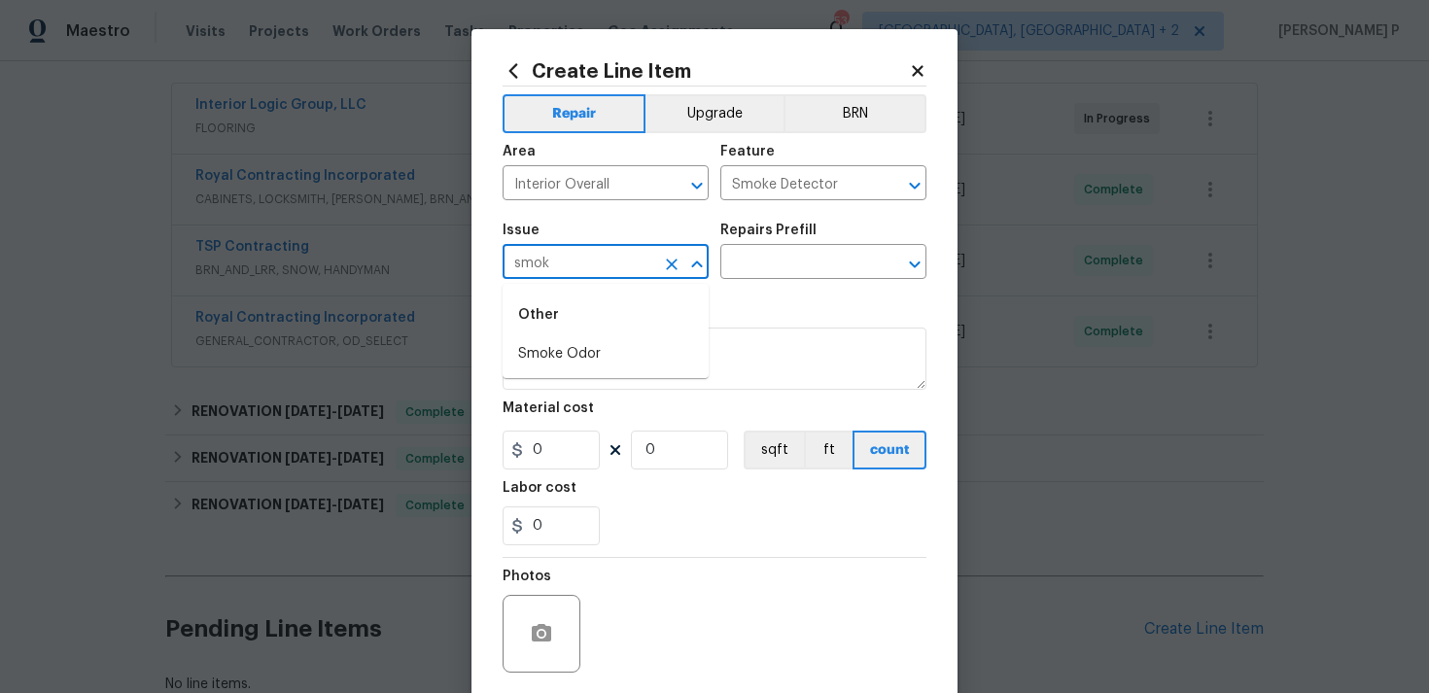
click at [699, 259] on icon "Close" at bounding box center [696, 264] width 23 height 23
click at [699, 259] on icon "Open" at bounding box center [696, 264] width 23 height 23
click at [699, 259] on icon "Close" at bounding box center [696, 264] width 23 height 23
type input "s"
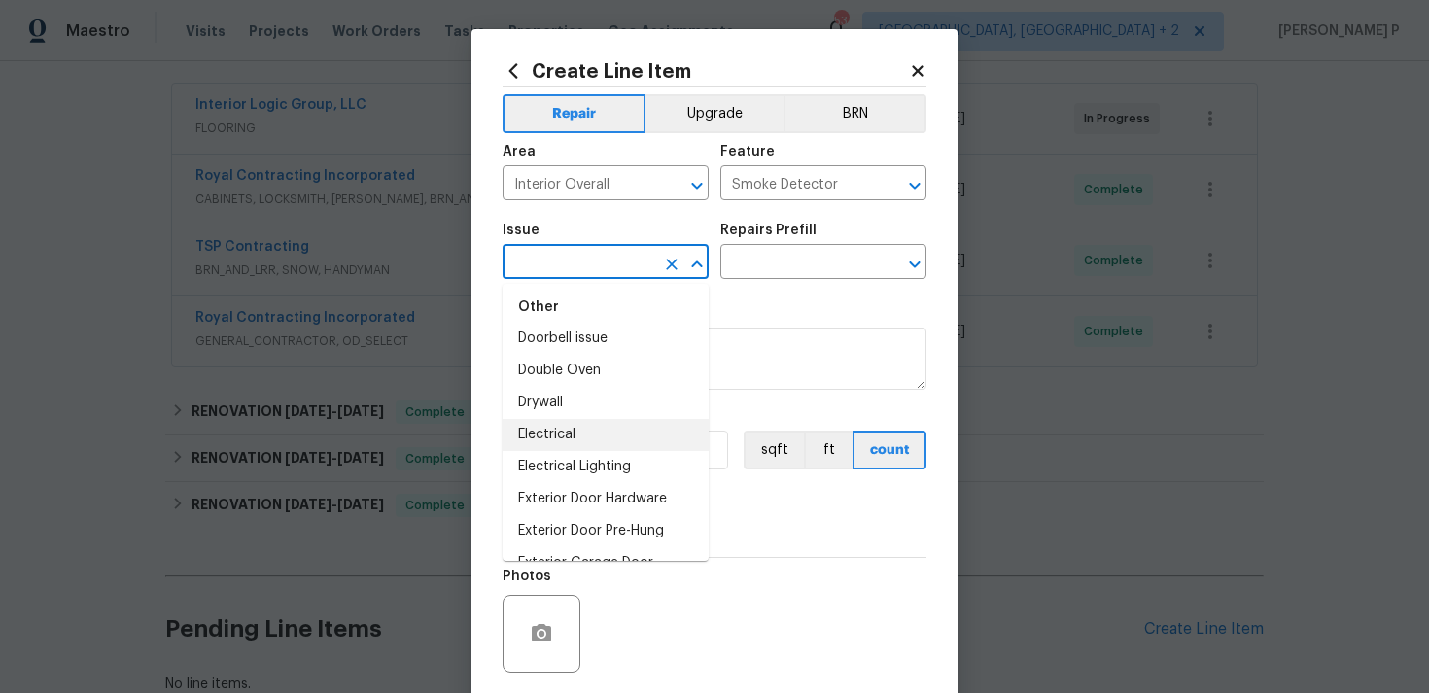
scroll to position [936, 0]
click at [566, 430] on li "Electrical" at bounding box center [606, 433] width 206 height 32
type input "Electrical"
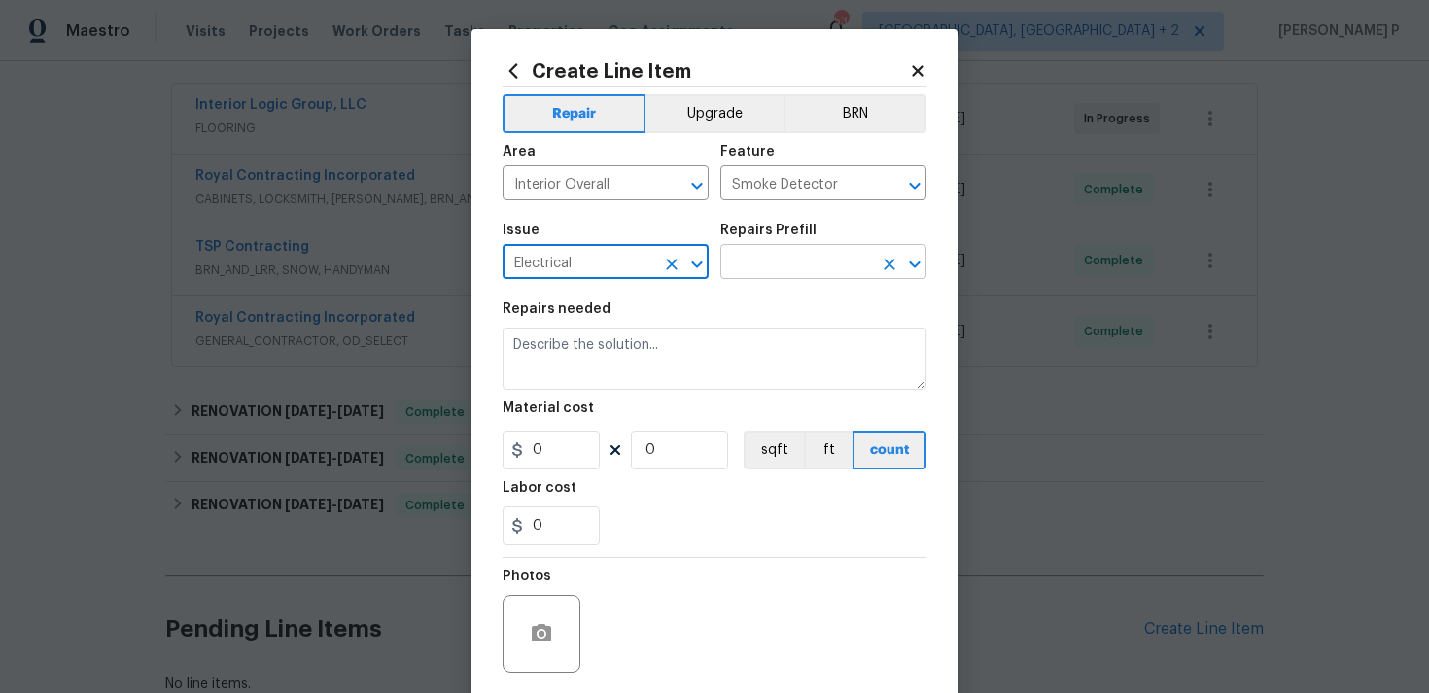
click at [782, 254] on input "text" at bounding box center [796, 264] width 152 height 30
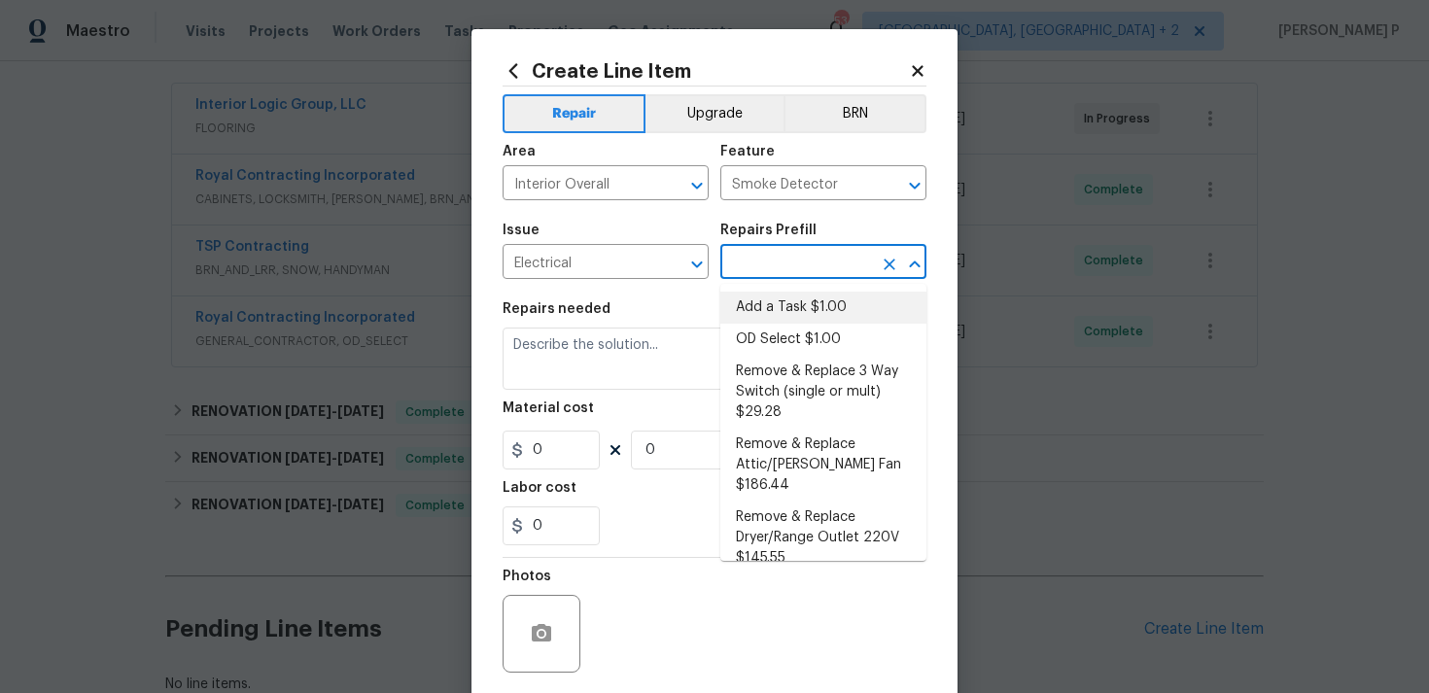
click at [781, 298] on li "Add a Task $1.00" at bounding box center [823, 308] width 206 height 32
type input "Add a Task $1.00"
type textarea "HPM to detail"
type input "1"
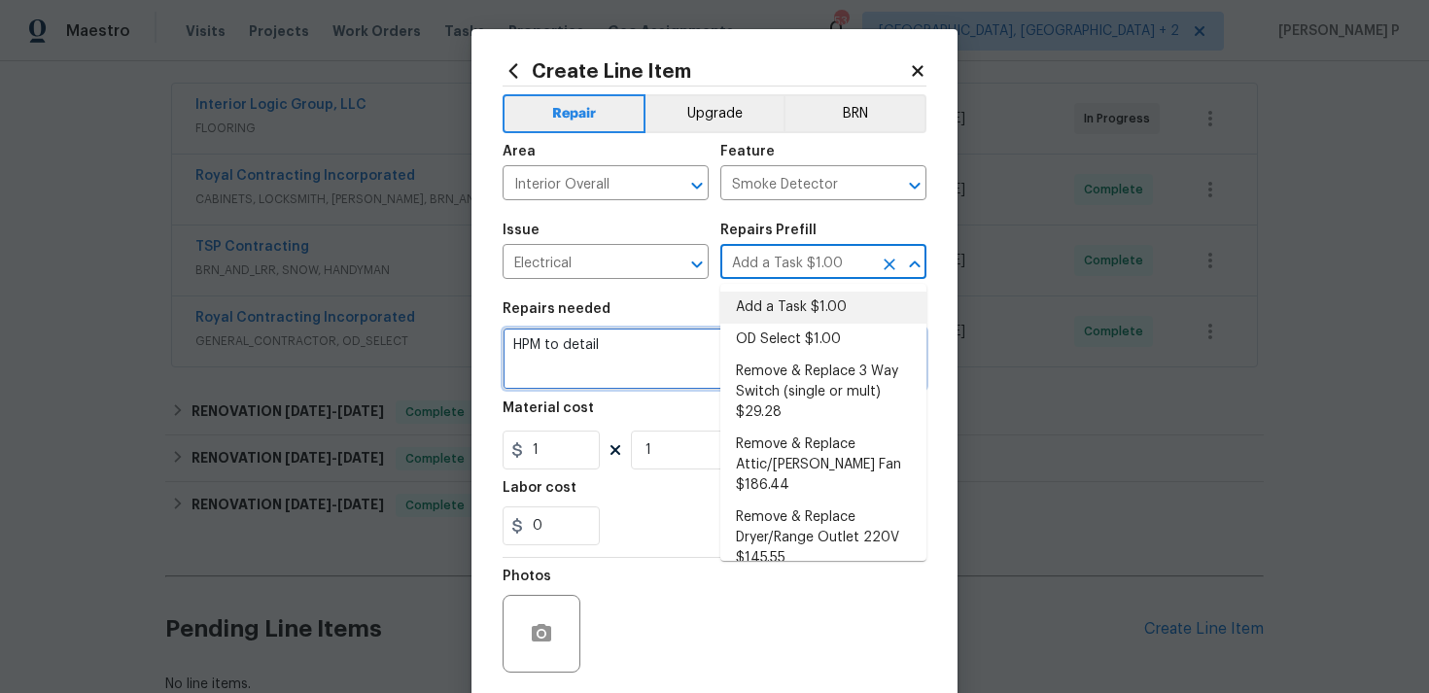
click at [679, 347] on textarea "HPM to detail" at bounding box center [715, 359] width 424 height 62
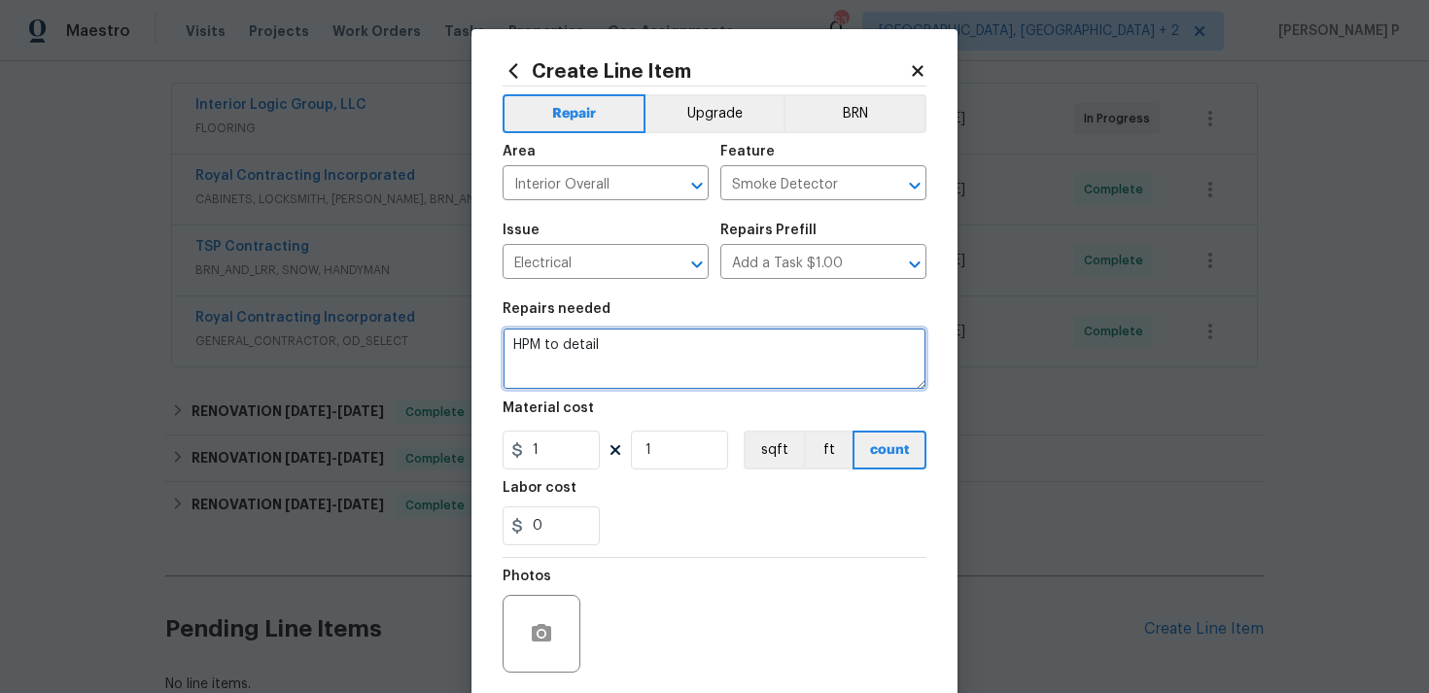
click at [679, 347] on textarea "HPM to detail" at bounding box center [715, 359] width 424 height 62
paste textarea "SAP to address reported smoke alarms sounding and to repair the problem."
click at [558, 345] on textarea "Kindly SAP to address reported smoke alarms sounding and to repair the problem." at bounding box center [715, 359] width 424 height 62
click at [708, 345] on textarea "Kindly visit the property ASAP to address reported smoke alarms sounding and to…" at bounding box center [715, 359] width 424 height 62
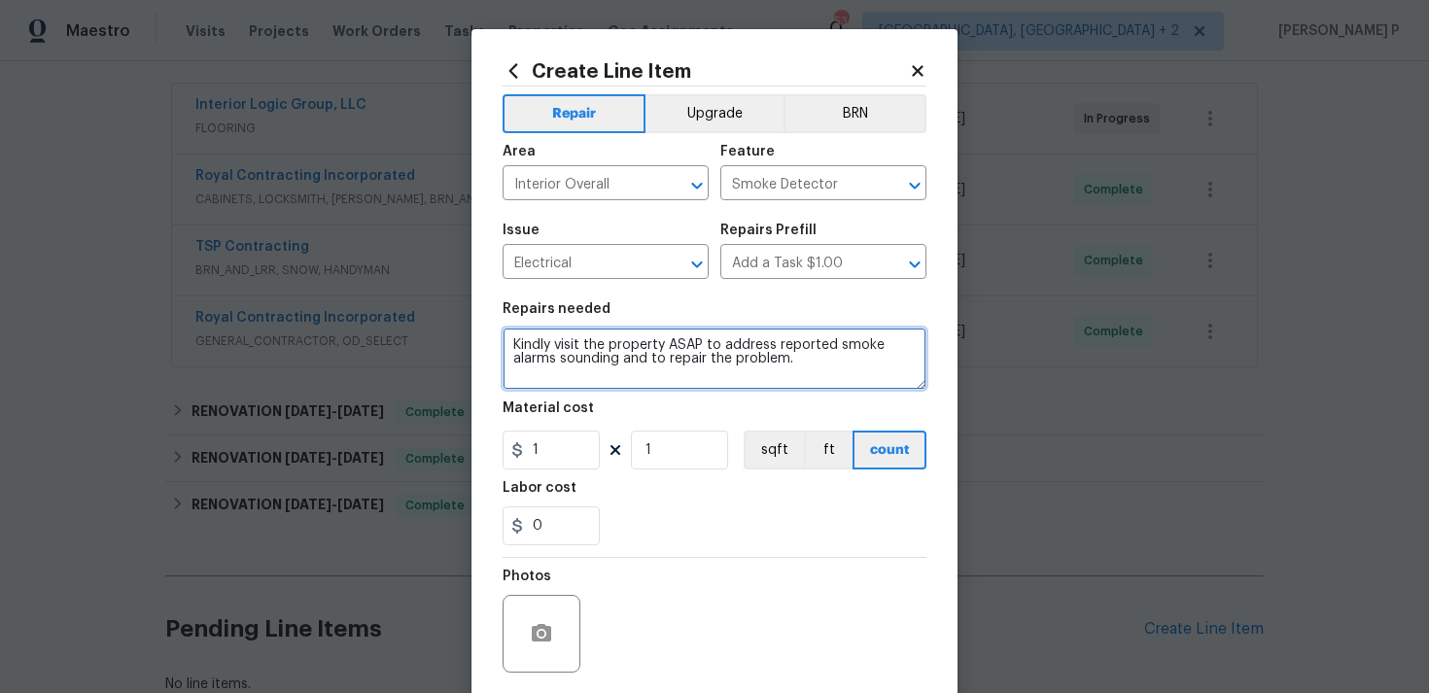
click at [708, 345] on textarea "Kindly visit the property ASAP to address reported smoke alarms sounding and to…" at bounding box center [715, 359] width 424 height 62
paste textarea "at the earliest to check the reported smoke alarms going off and repair the iss…"
type textarea "Kindly visit the property at the earliest to check the reported smoke alarms go…"
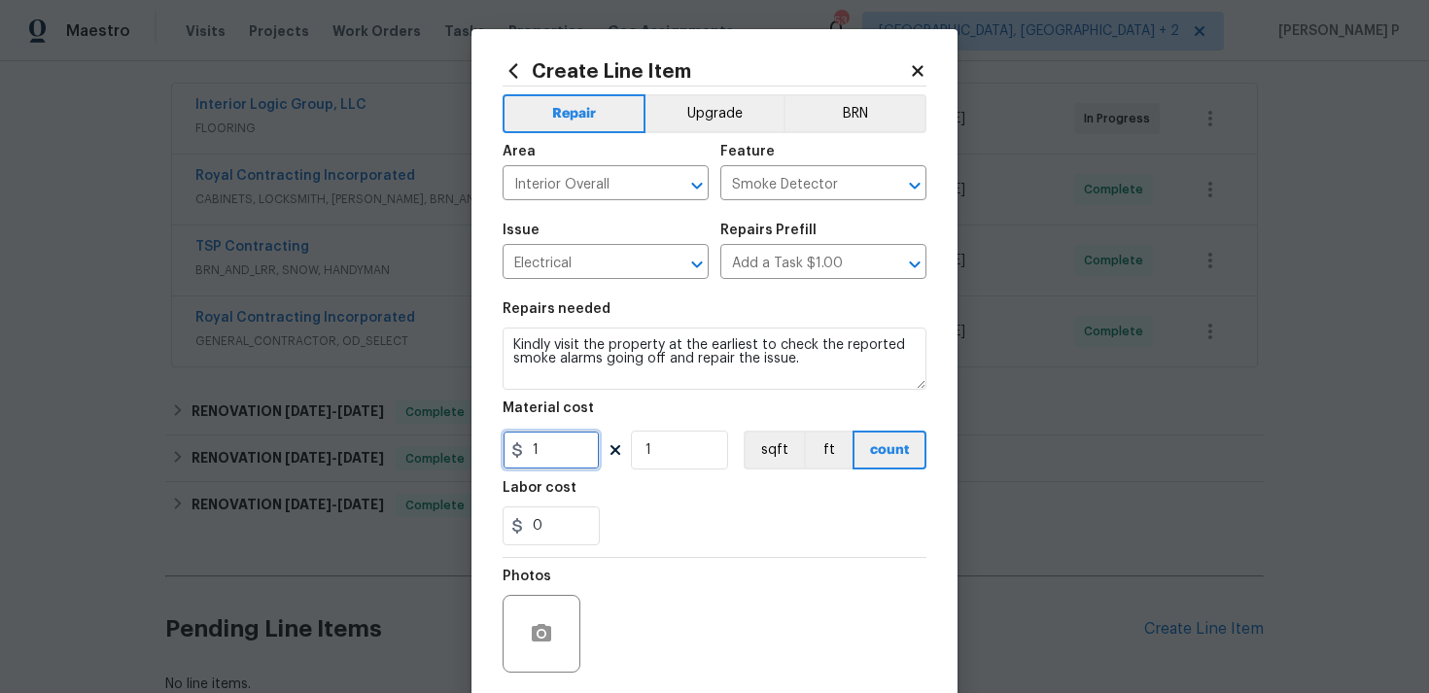
click at [552, 443] on input "1" at bounding box center [551, 450] width 97 height 39
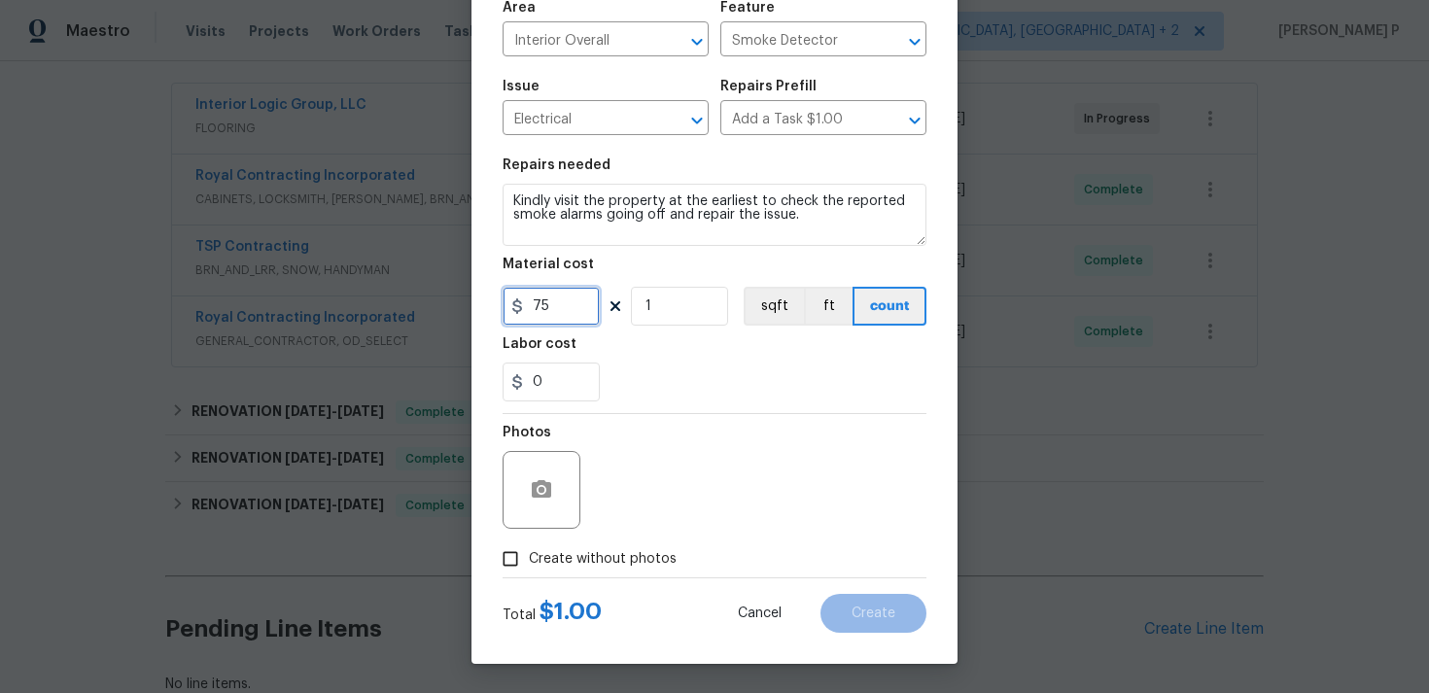
type input "75"
click at [505, 568] on input "Create without photos" at bounding box center [510, 558] width 37 height 37
checkbox input "true"
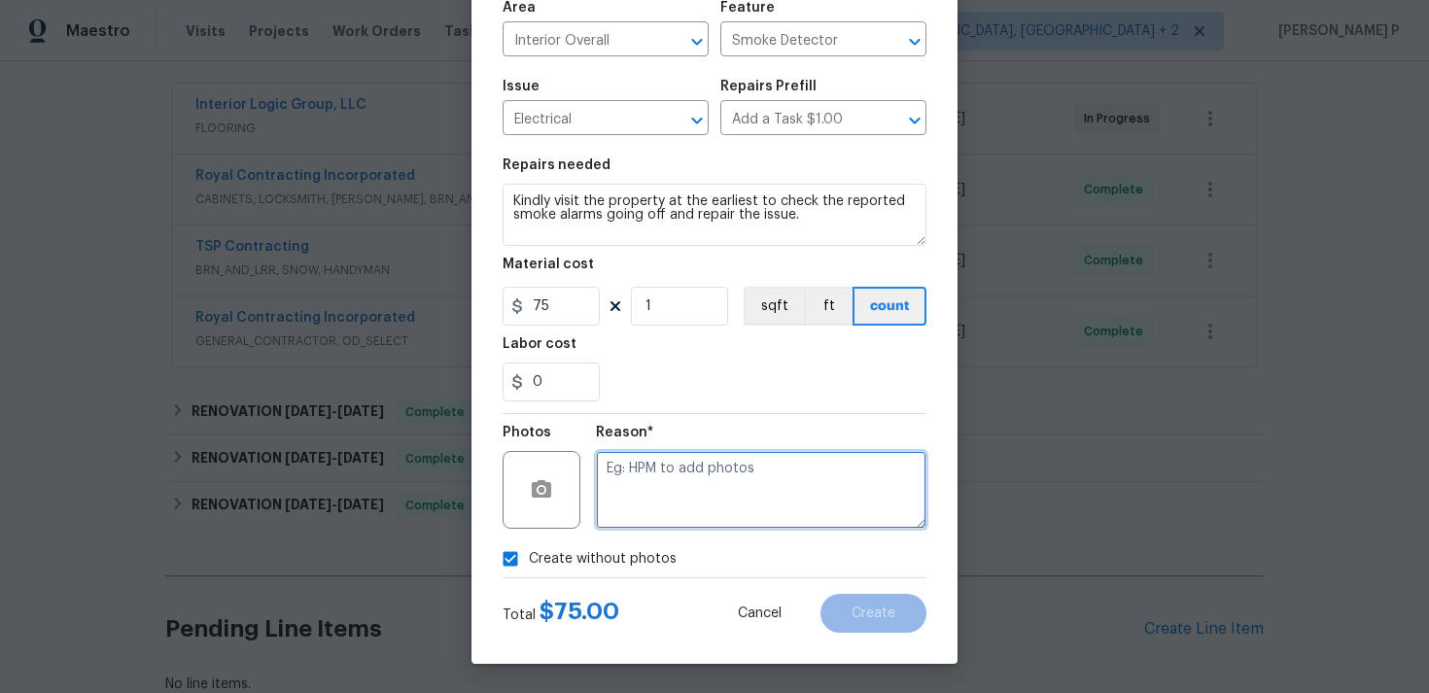
click at [648, 507] on textarea at bounding box center [761, 490] width 331 height 78
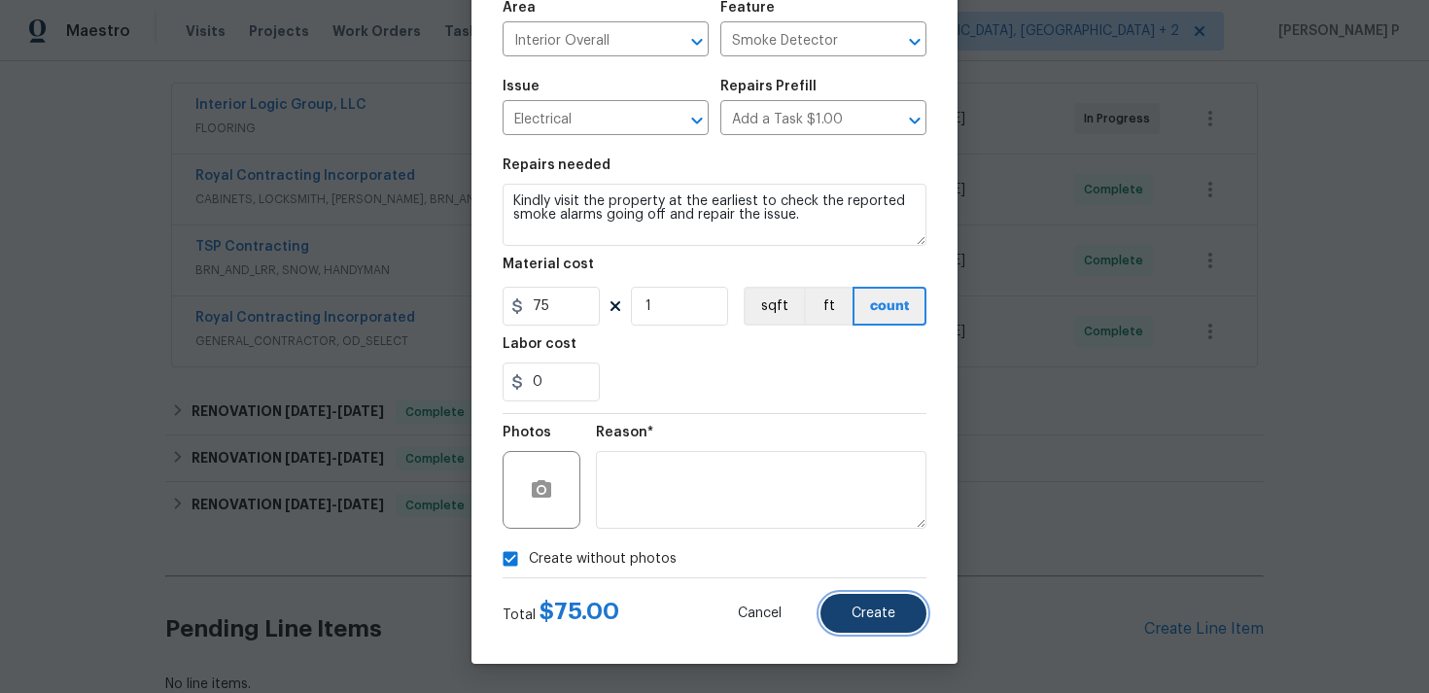
click at [862, 627] on button "Create" at bounding box center [873, 613] width 106 height 39
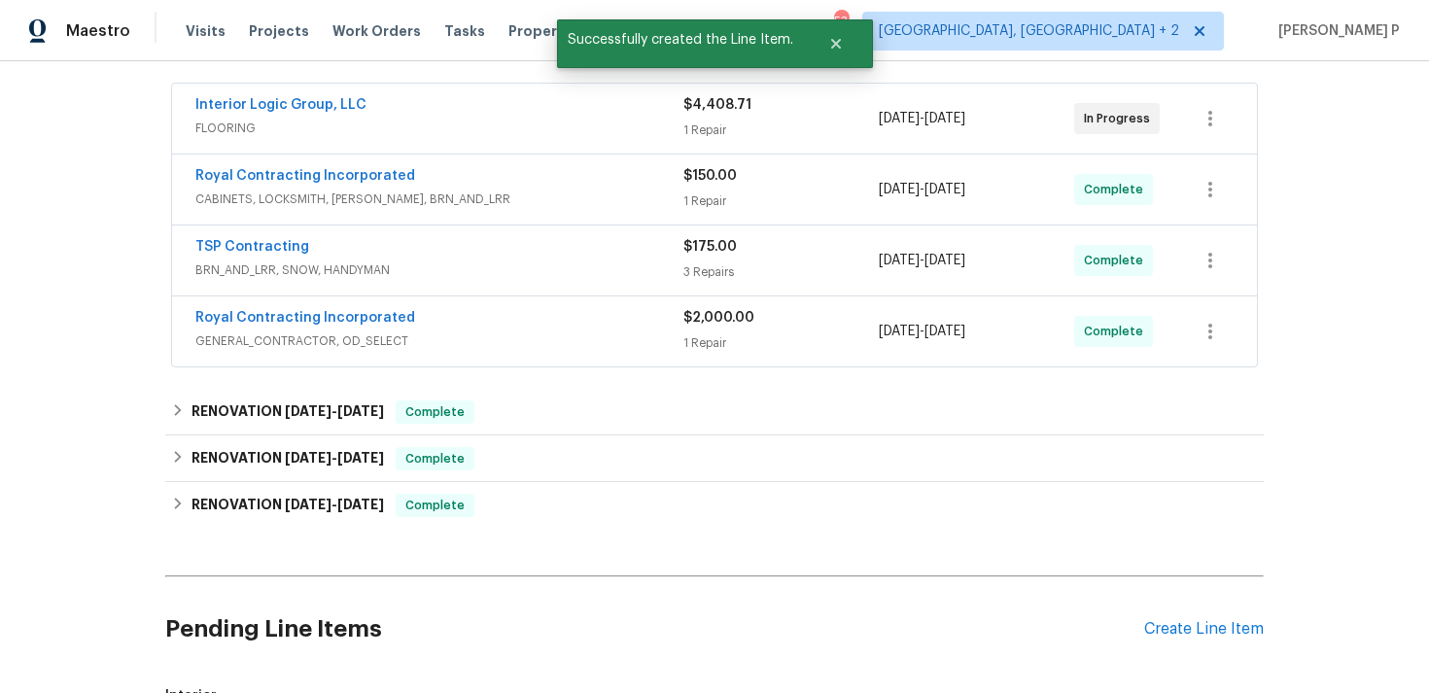
scroll to position [726, 0]
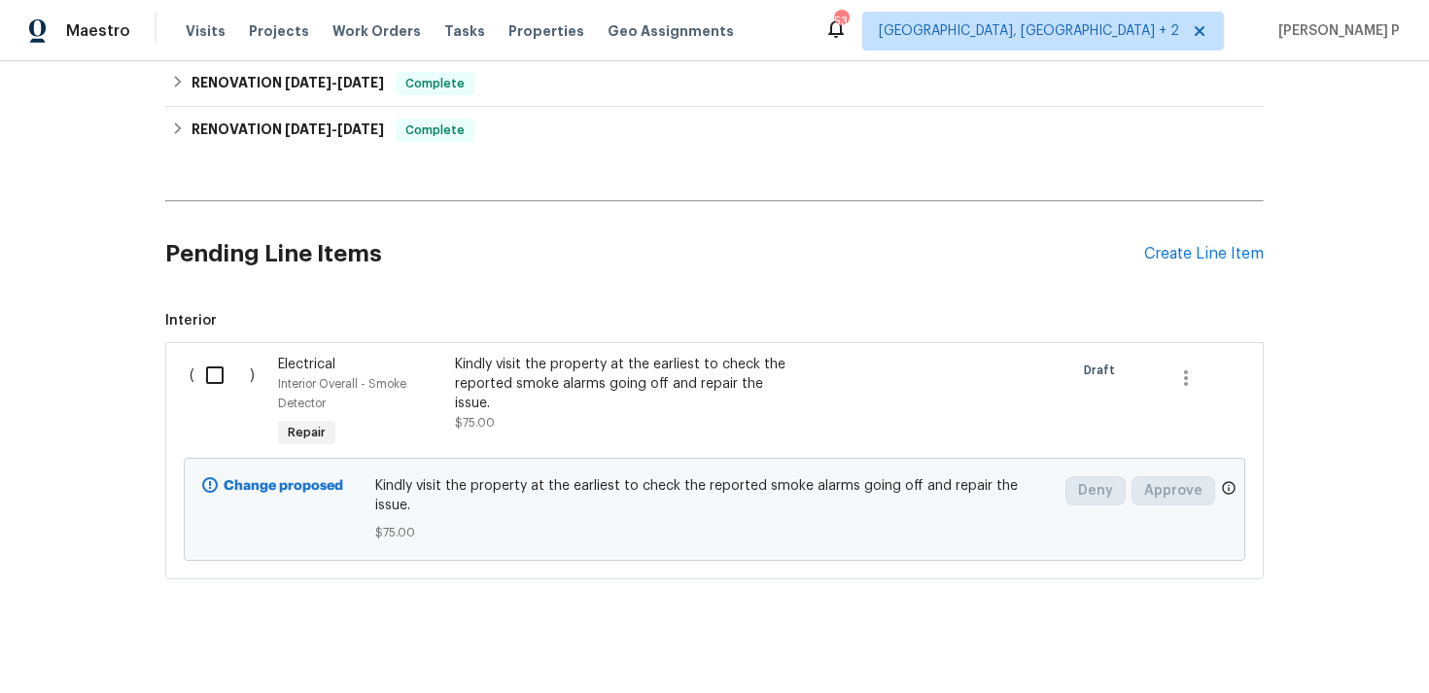
click at [213, 375] on input "checkbox" at bounding box center [221, 375] width 55 height 41
checkbox input "true"
click at [1338, 645] on span "Create Work Order" at bounding box center [1317, 645] width 129 height 24
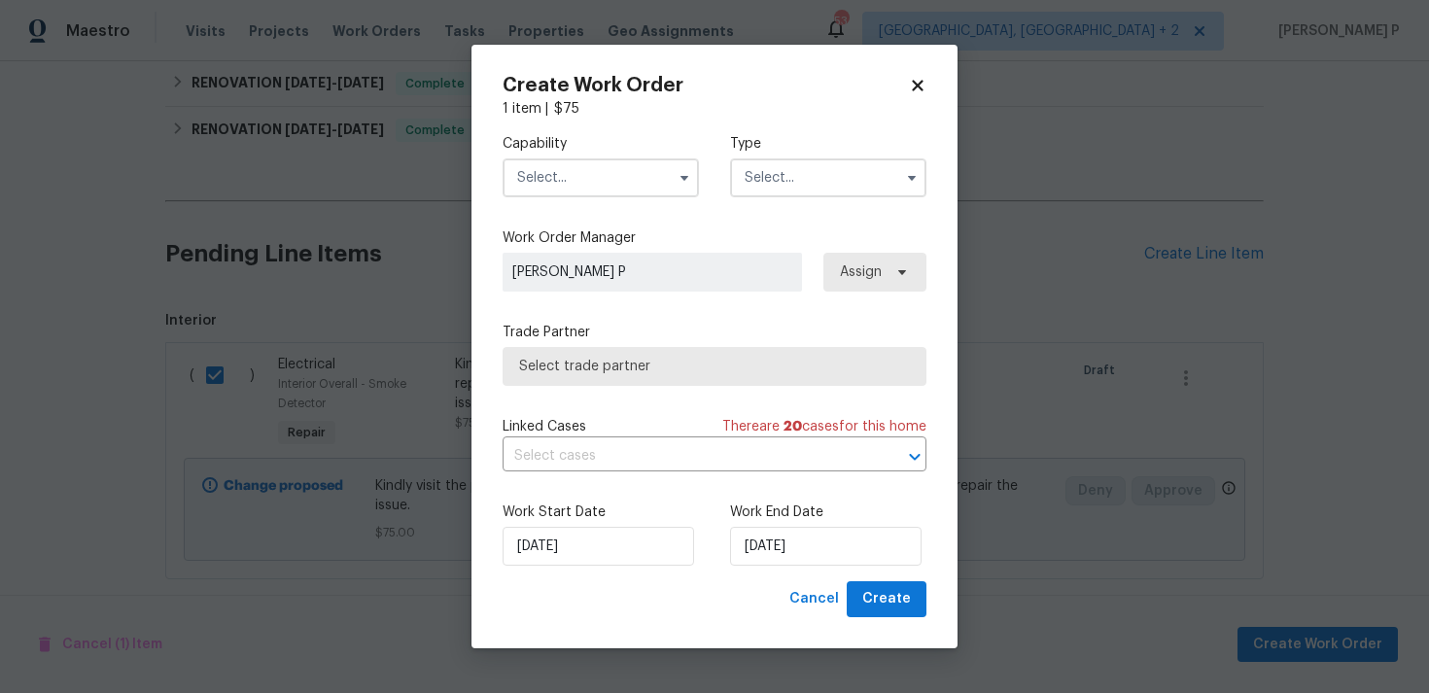
click at [829, 130] on div "Capability Type" at bounding box center [715, 166] width 424 height 94
click at [819, 189] on input "text" at bounding box center [828, 177] width 196 height 39
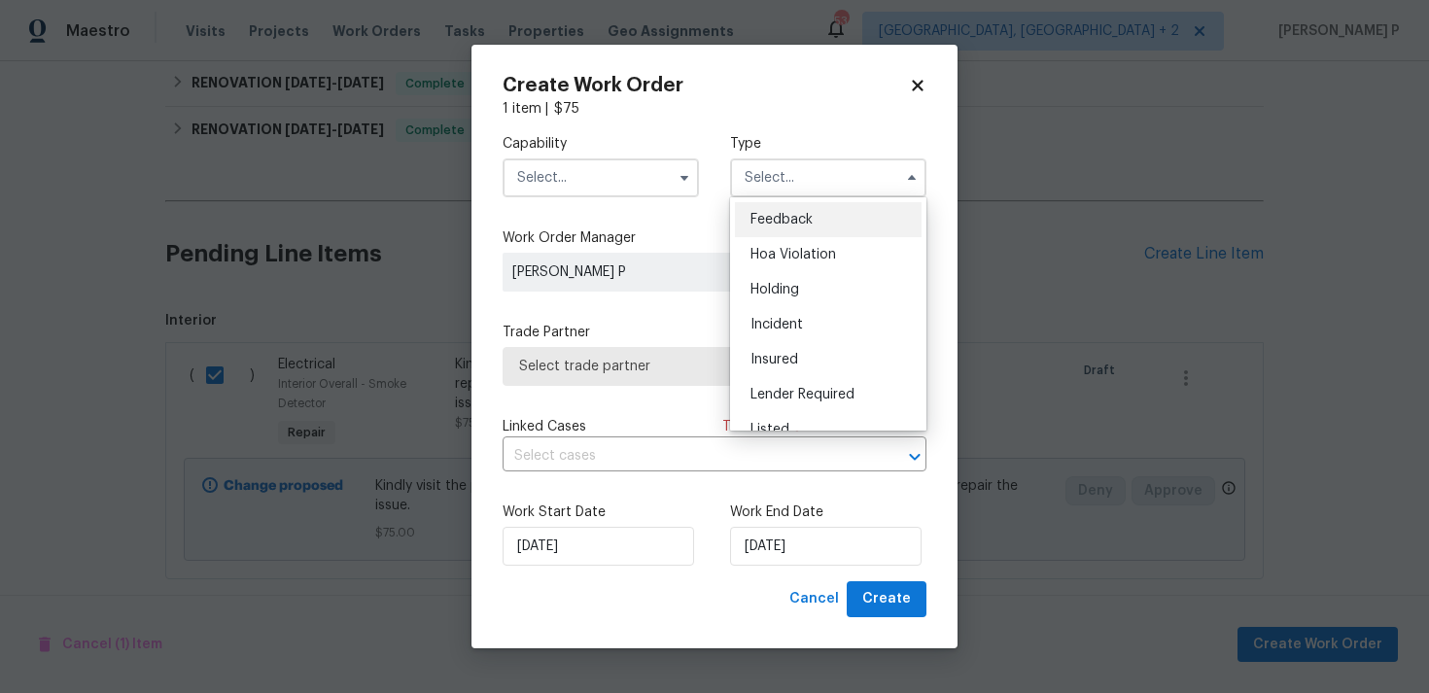
click at [803, 225] on span "Feedback" at bounding box center [781, 220] width 62 height 14
type input "Feedback"
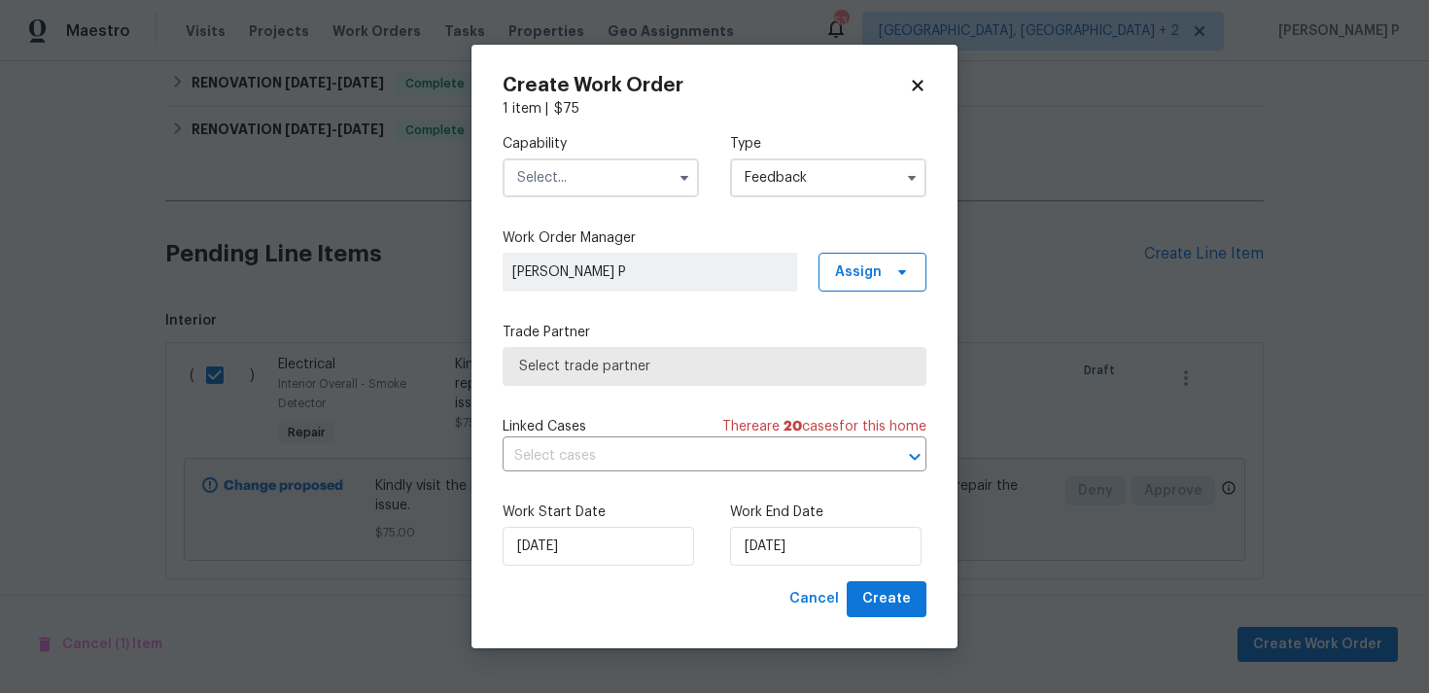
click at [602, 191] on input "text" at bounding box center [601, 177] width 196 height 39
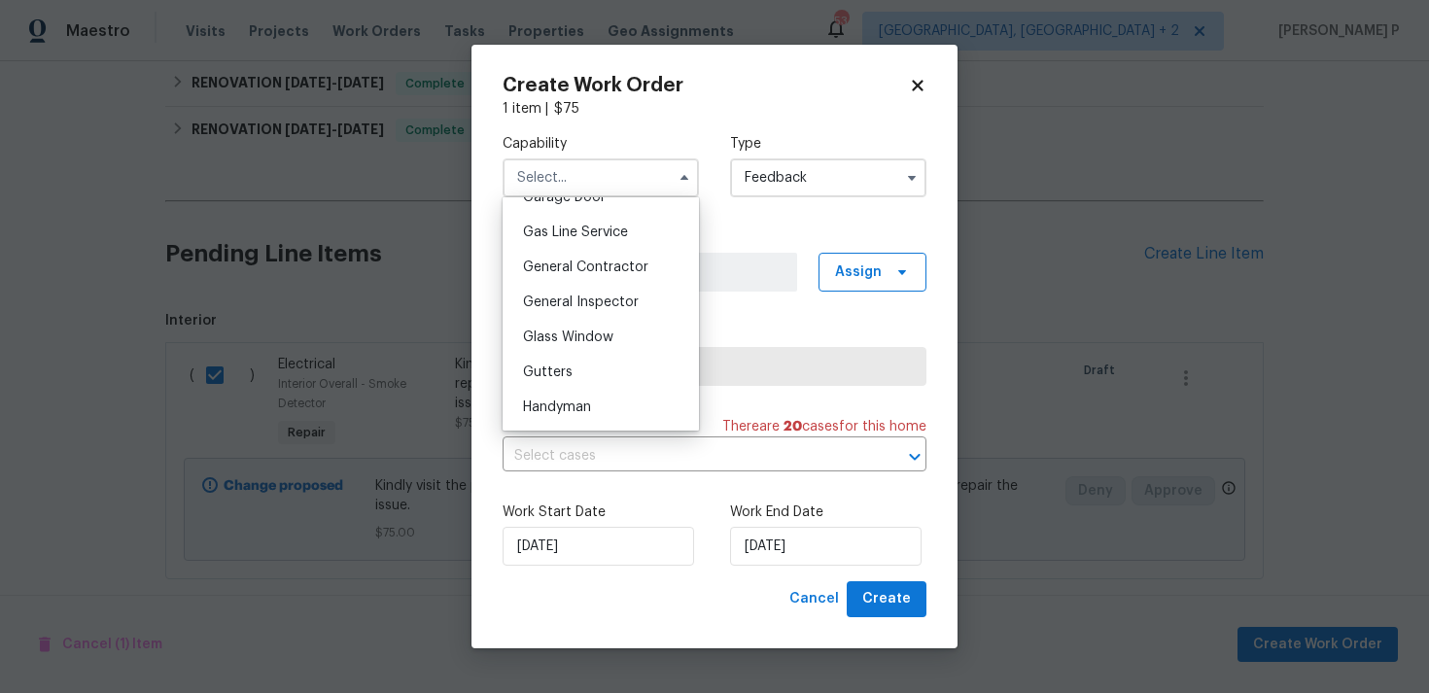
scroll to position [915, 0]
click at [593, 366] on div "Handyman" at bounding box center [600, 374] width 187 height 35
type input "Handyman"
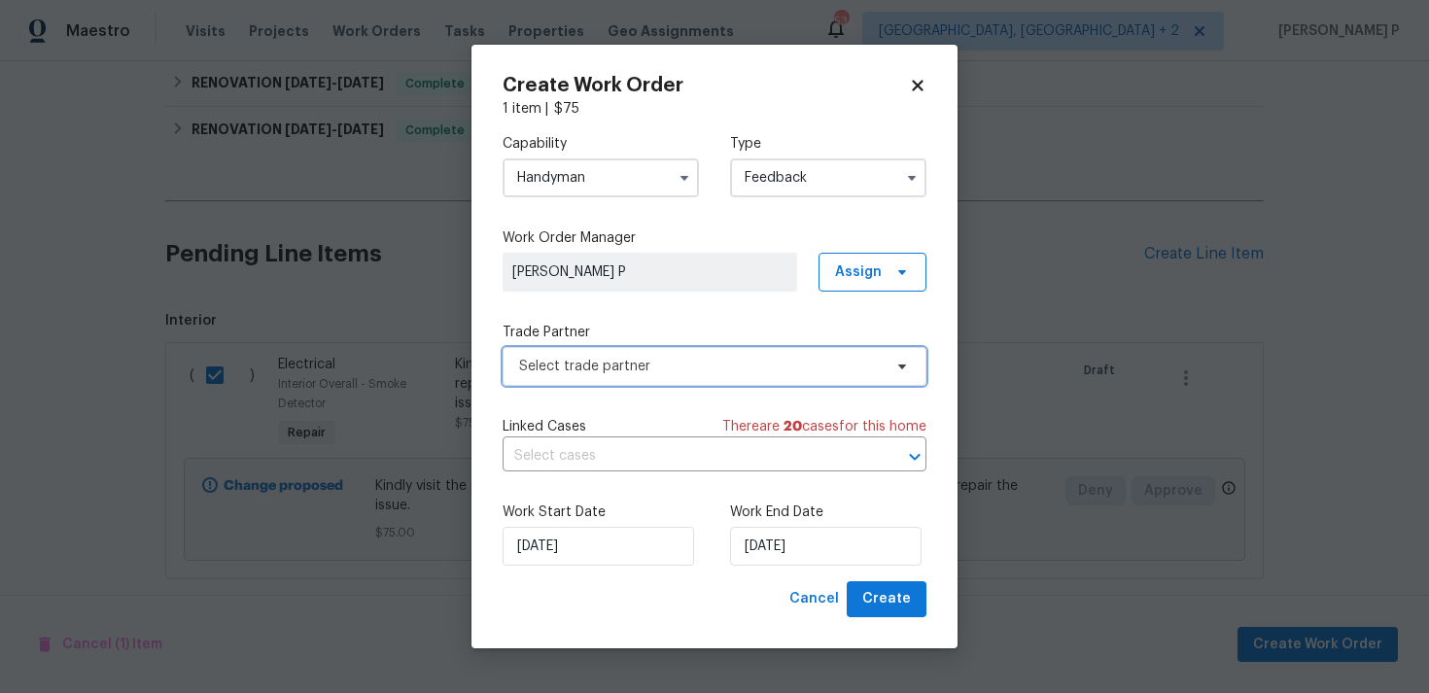
click at [645, 352] on span "Select trade partner" at bounding box center [715, 366] width 424 height 39
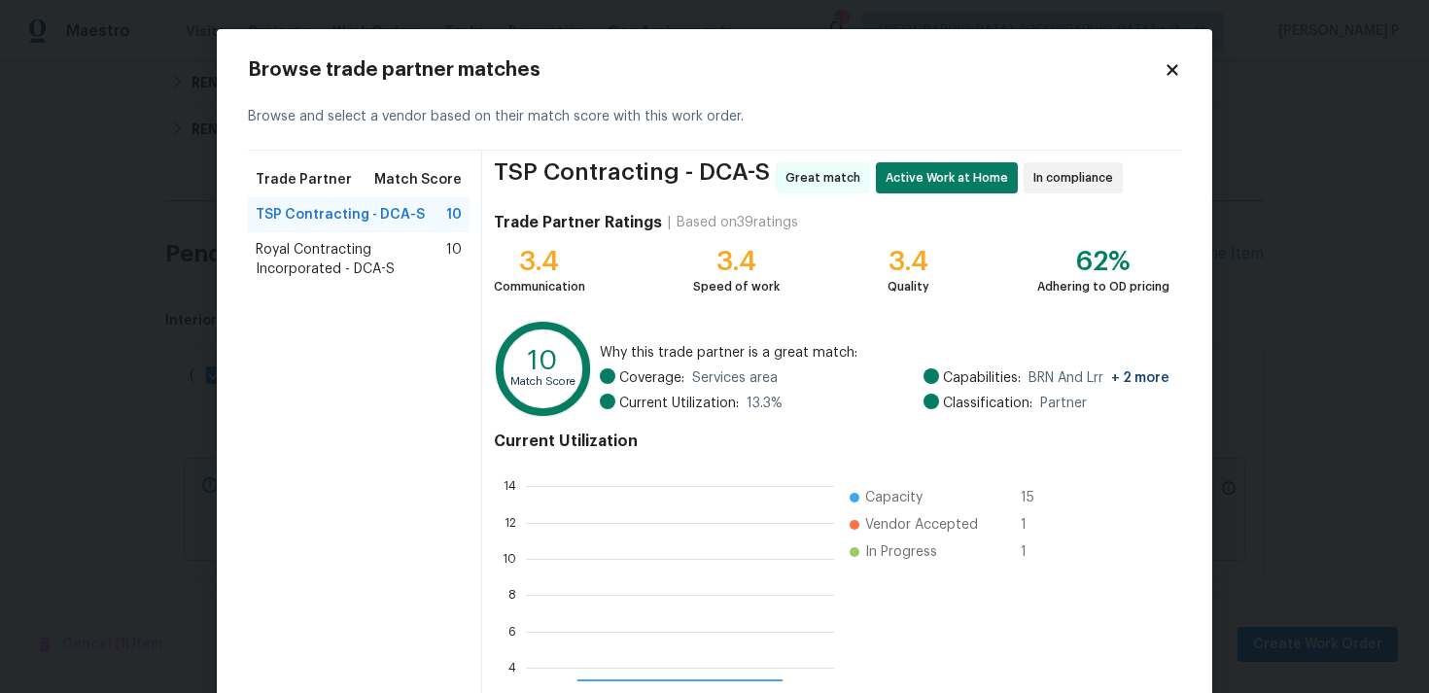
scroll to position [272, 308]
click at [298, 251] on span "Royal Contracting Incorporated - DCA-S" at bounding box center [351, 259] width 191 height 39
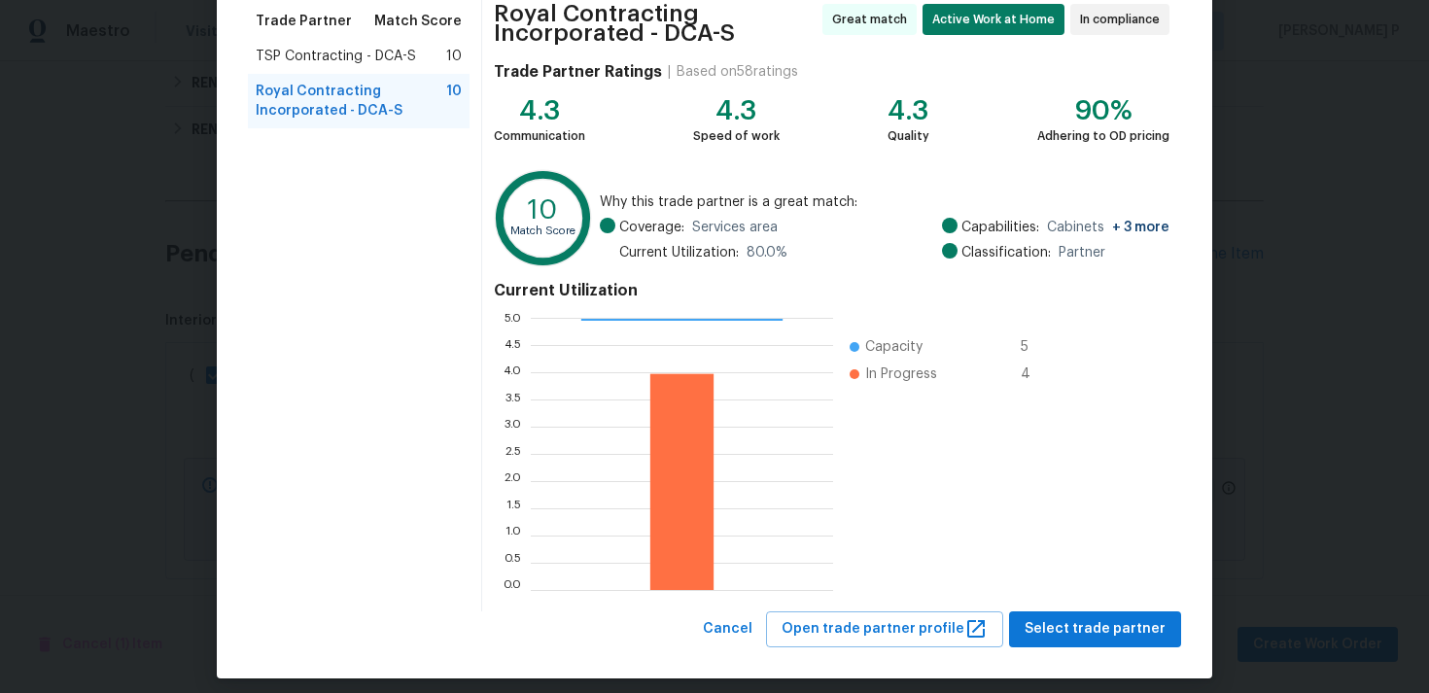
scroll to position [172, 0]
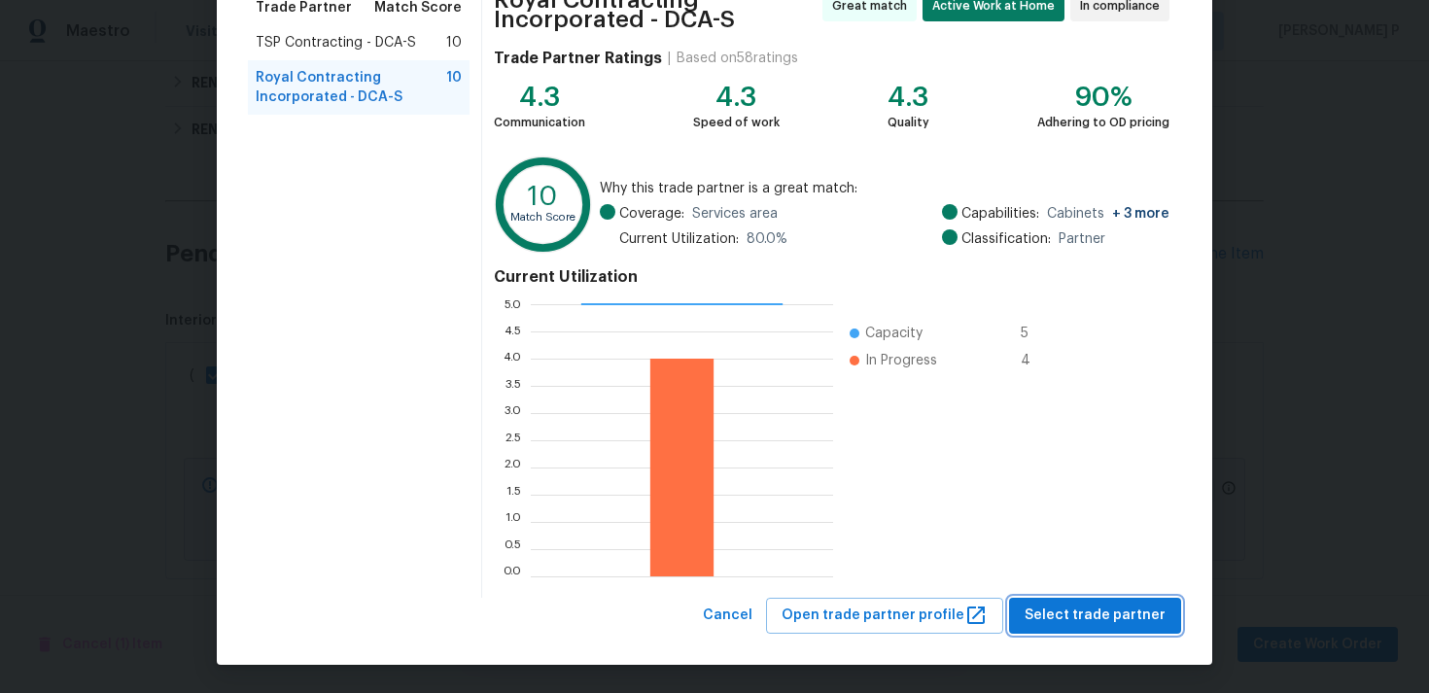
click at [1081, 628] on button "Select trade partner" at bounding box center [1095, 616] width 172 height 36
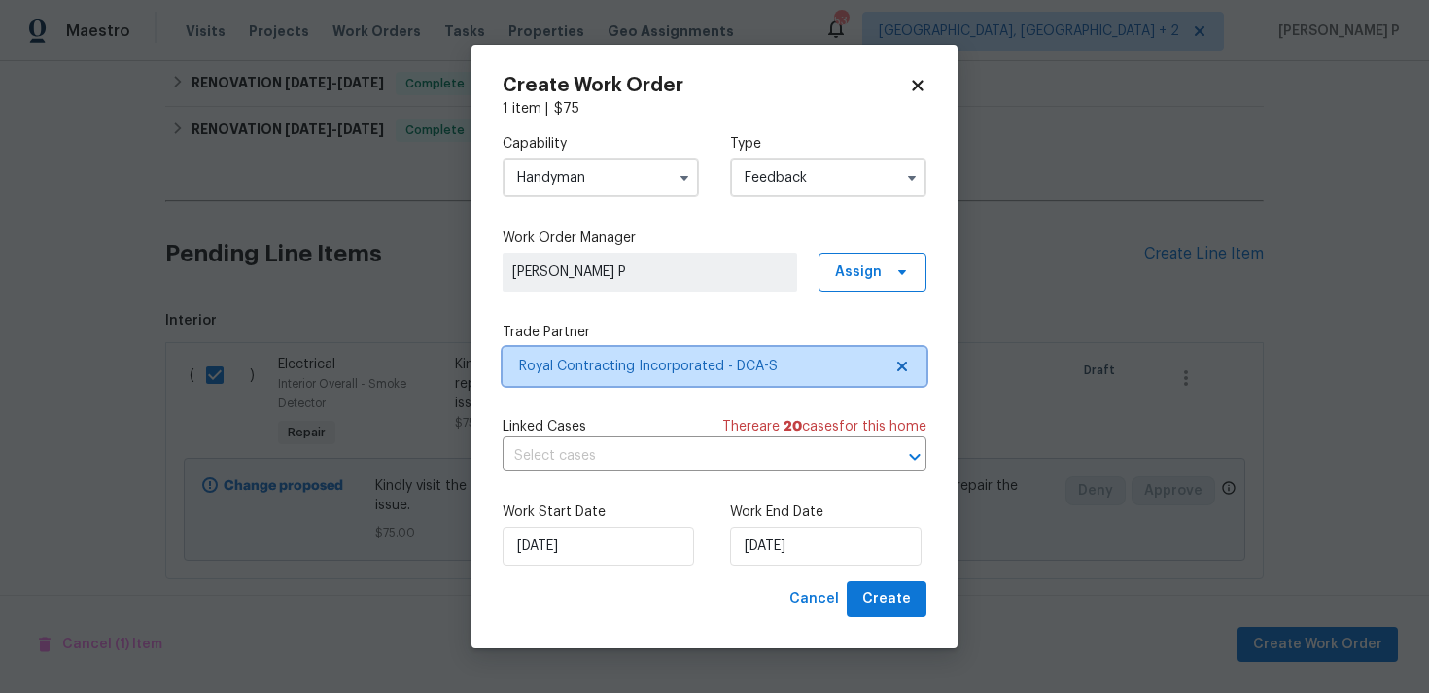
scroll to position [0, 0]
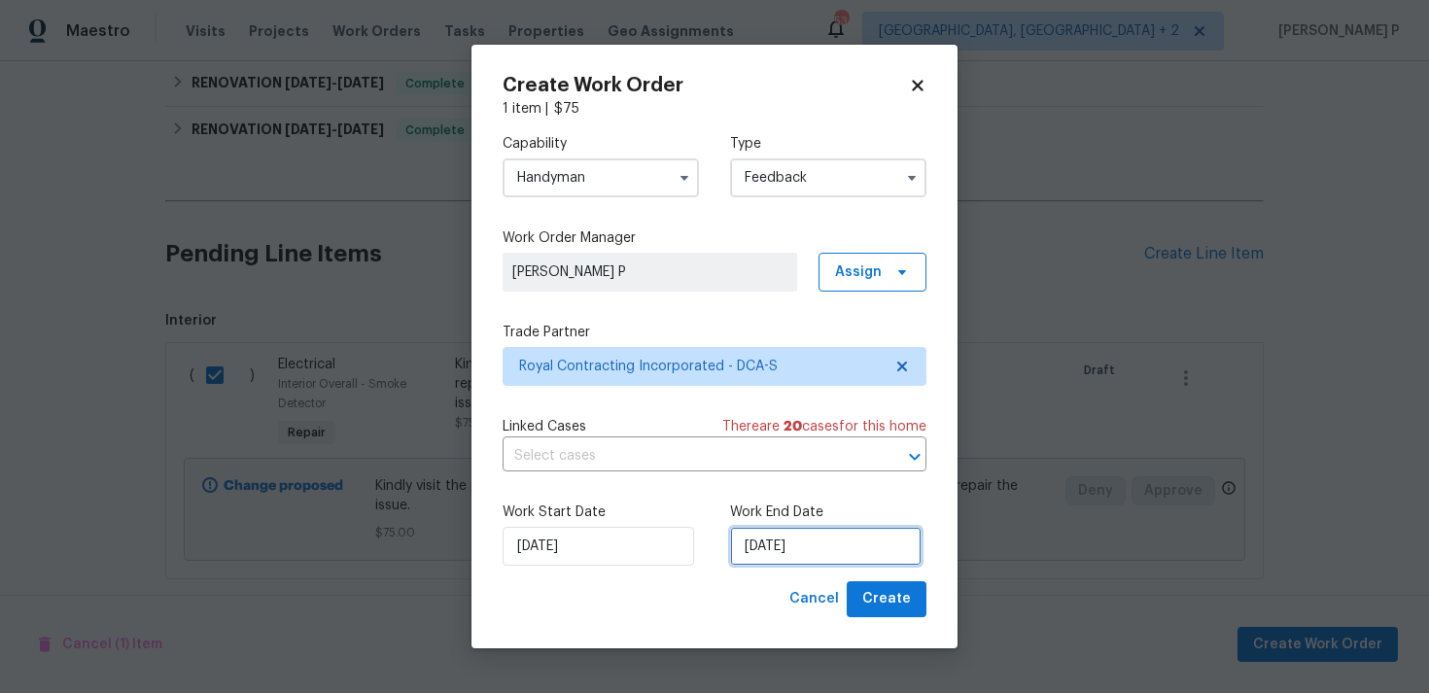
click at [811, 539] on input "[DATE]" at bounding box center [825, 546] width 191 height 39
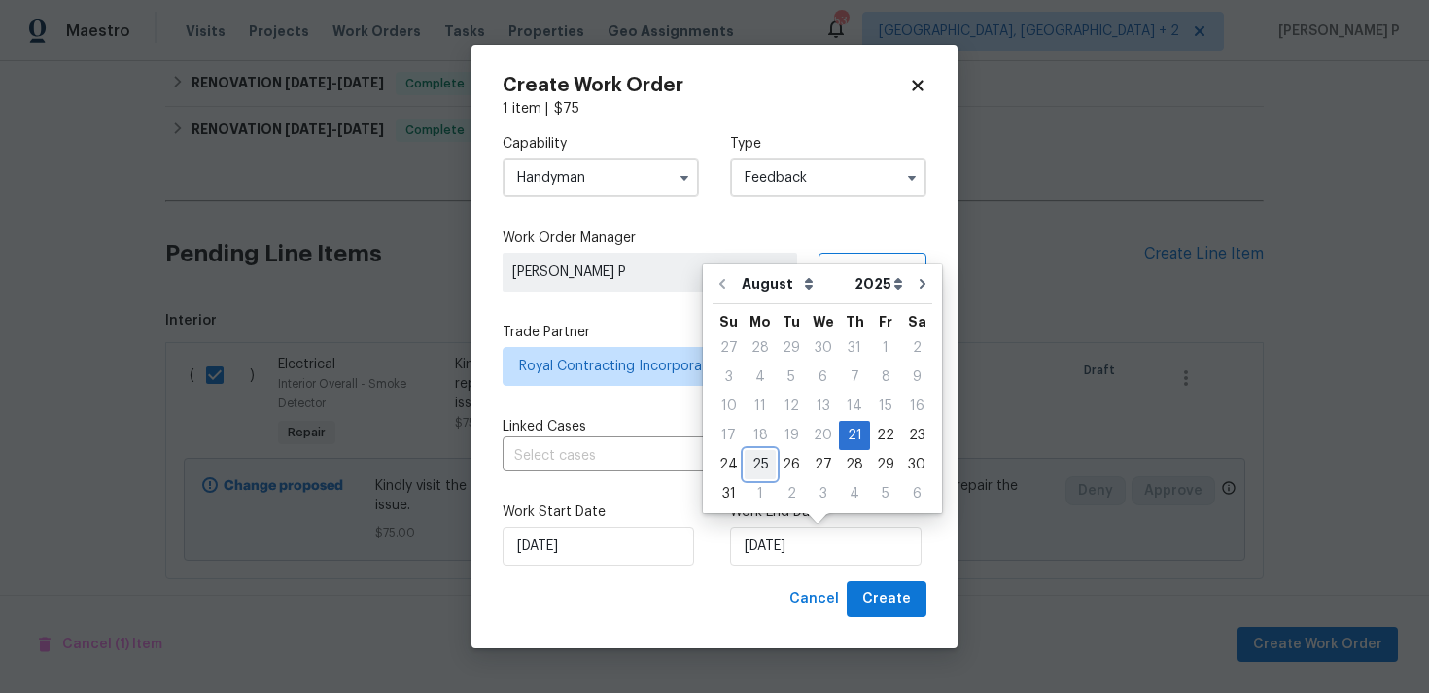
click at [763, 463] on div "25" at bounding box center [760, 464] width 31 height 27
type input "25/08/2025"
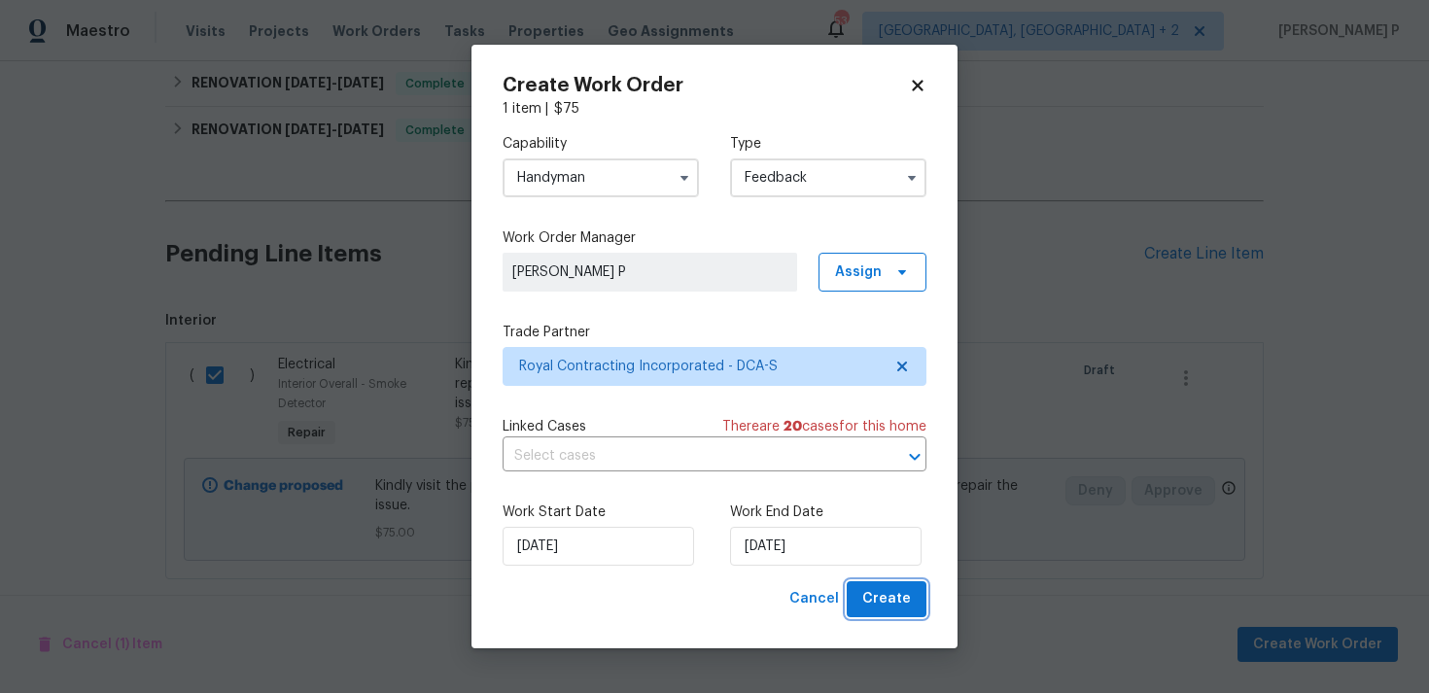
click at [873, 596] on span "Create" at bounding box center [886, 599] width 49 height 24
checkbox input "false"
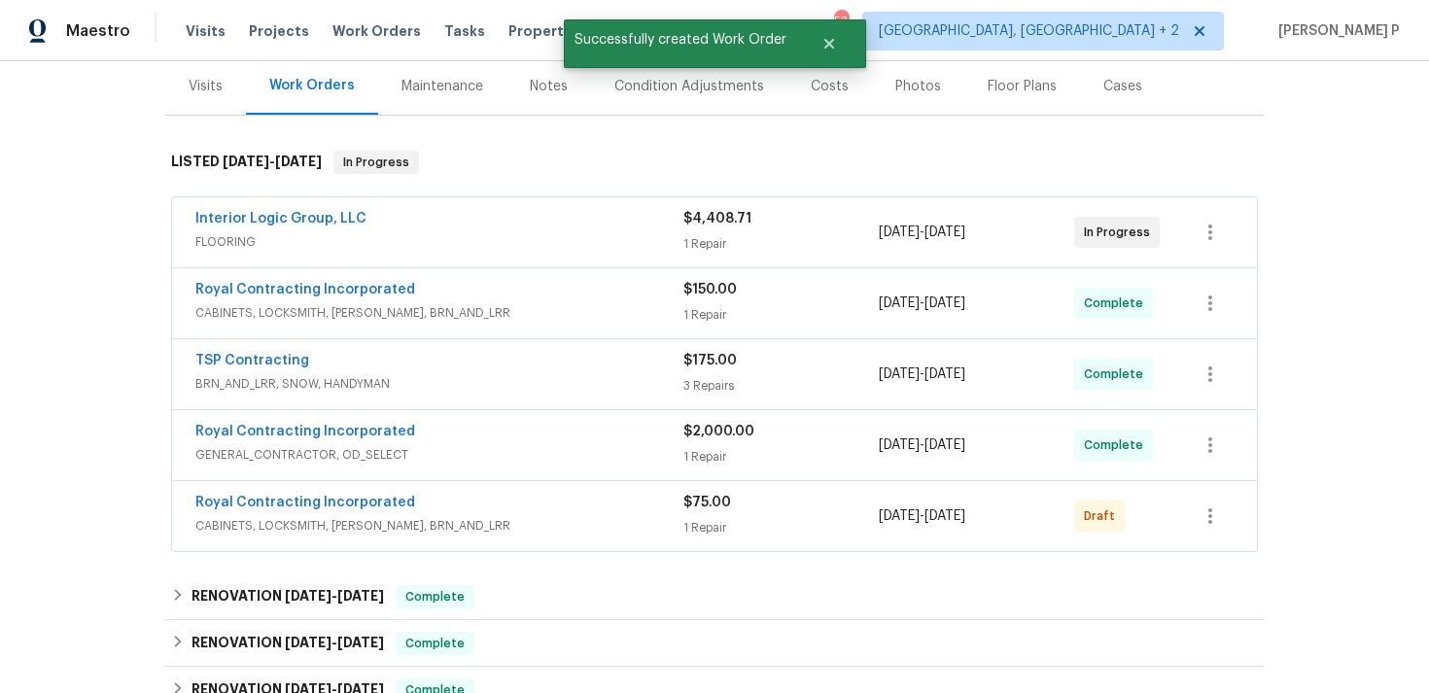
scroll to position [222, 0]
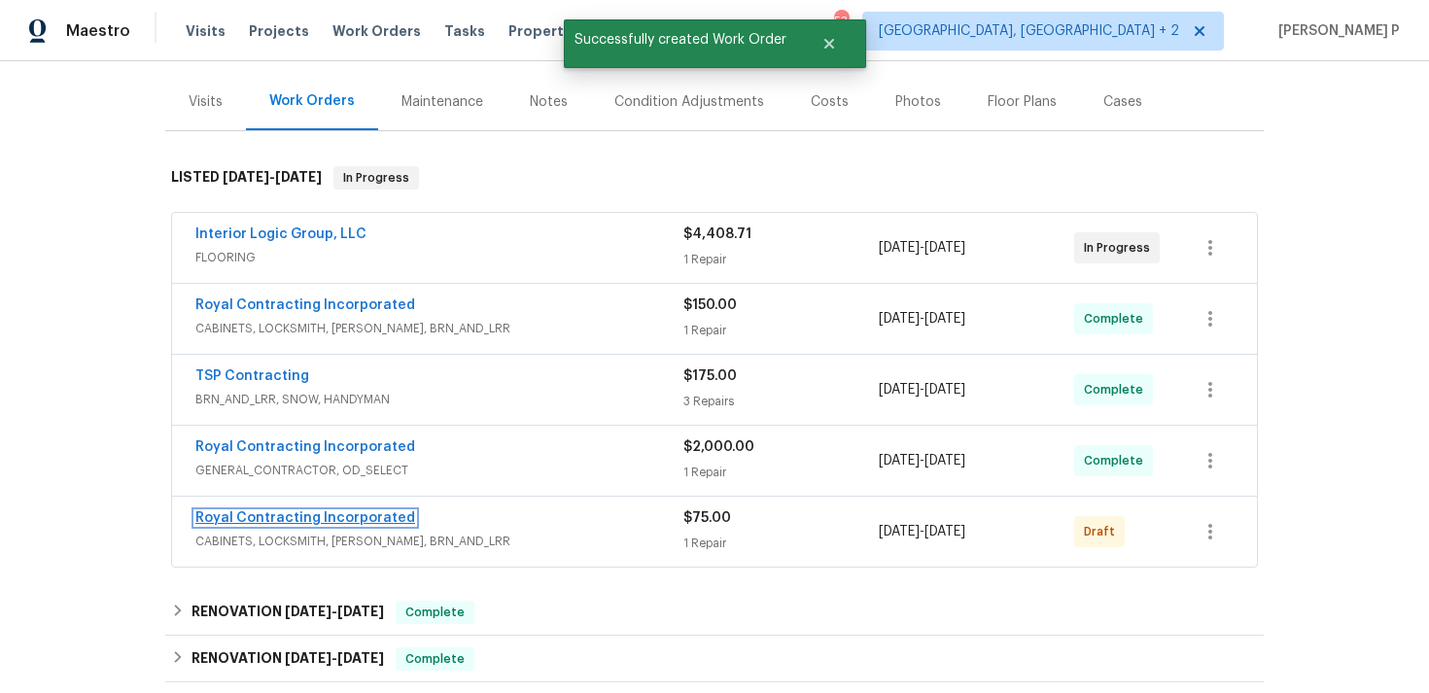
click at [295, 524] on link "Royal Contracting Incorporated" at bounding box center [305, 518] width 220 height 14
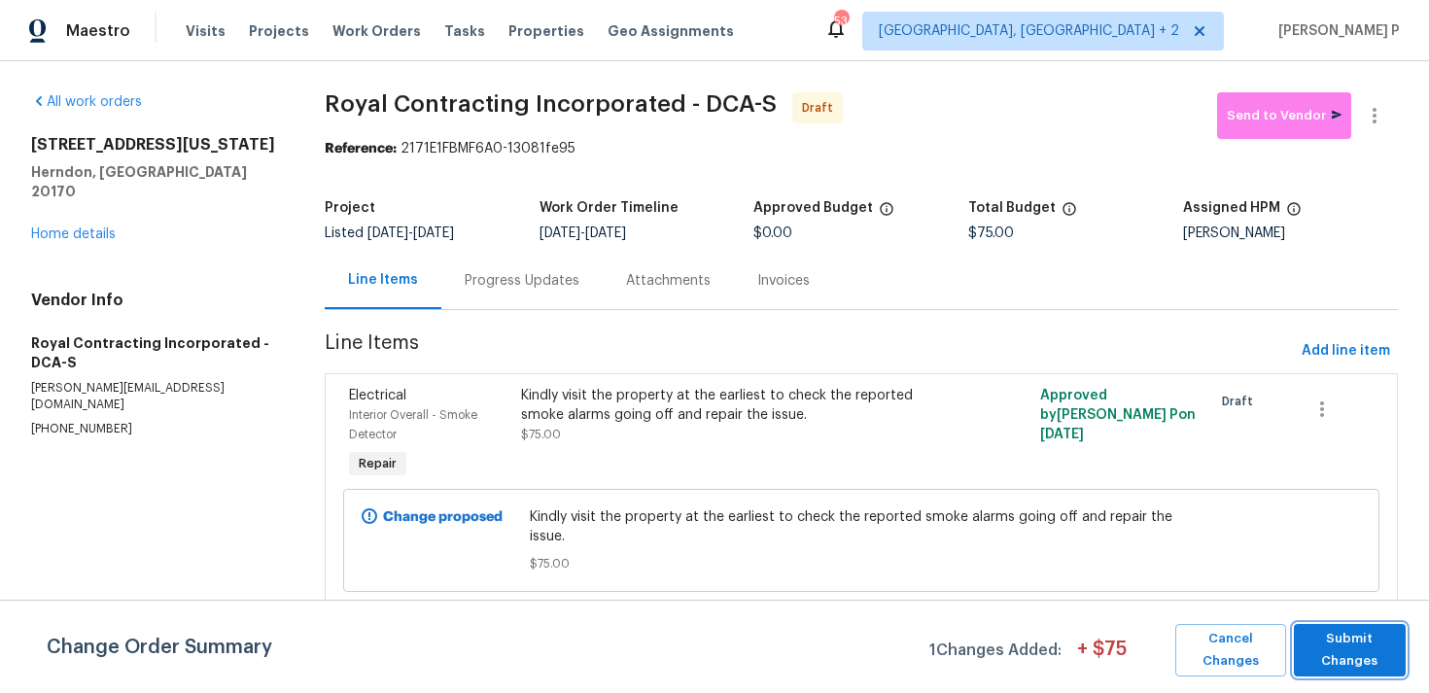
click at [1363, 633] on span "Submit Changes" at bounding box center [1350, 650] width 92 height 45
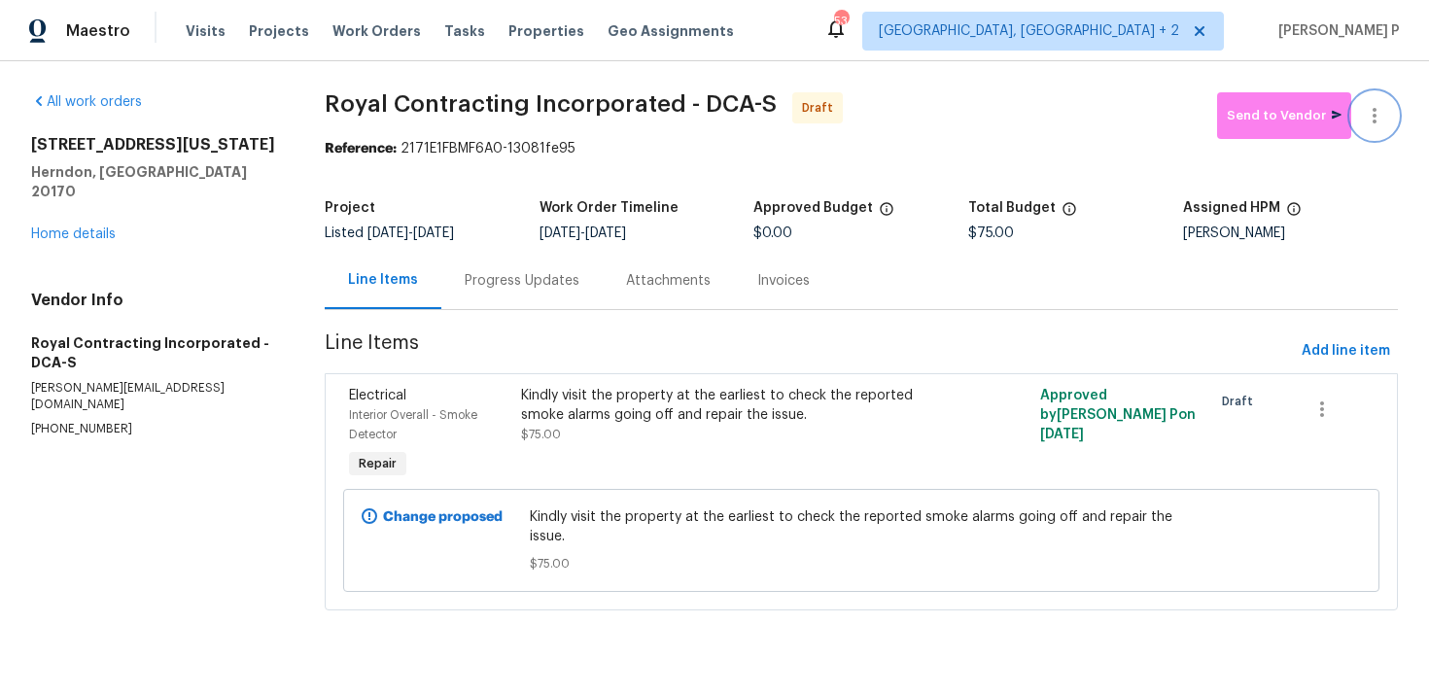
click at [1377, 108] on icon "button" at bounding box center [1374, 115] width 23 height 23
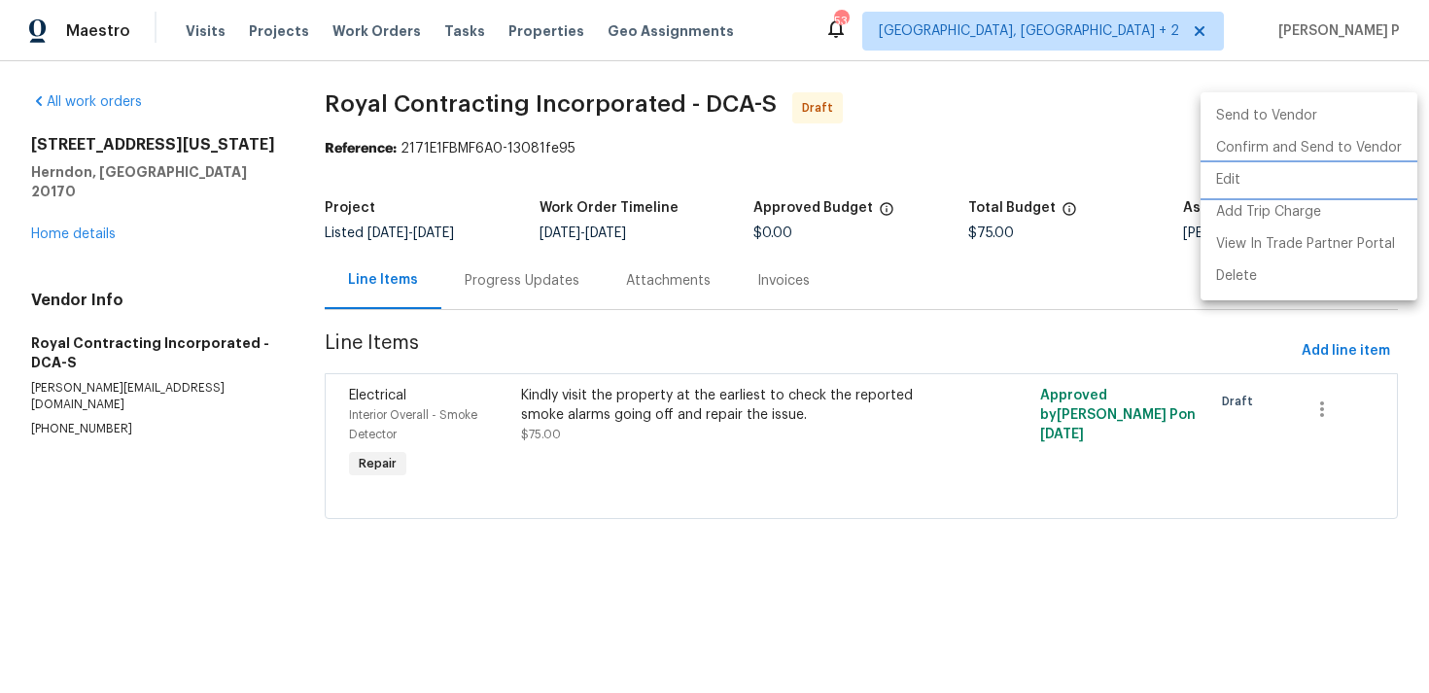
click at [1239, 170] on li "Edit" at bounding box center [1309, 180] width 217 height 32
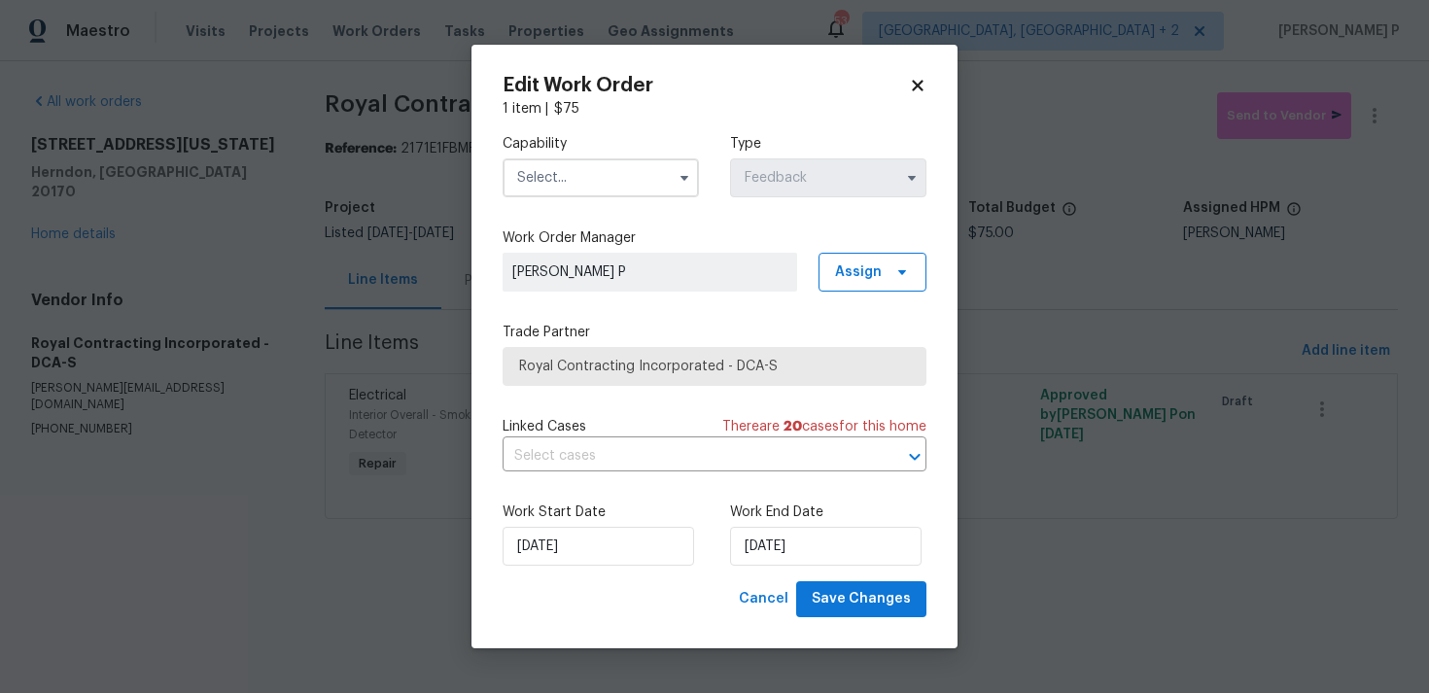
click at [652, 166] on input "text" at bounding box center [601, 177] width 196 height 39
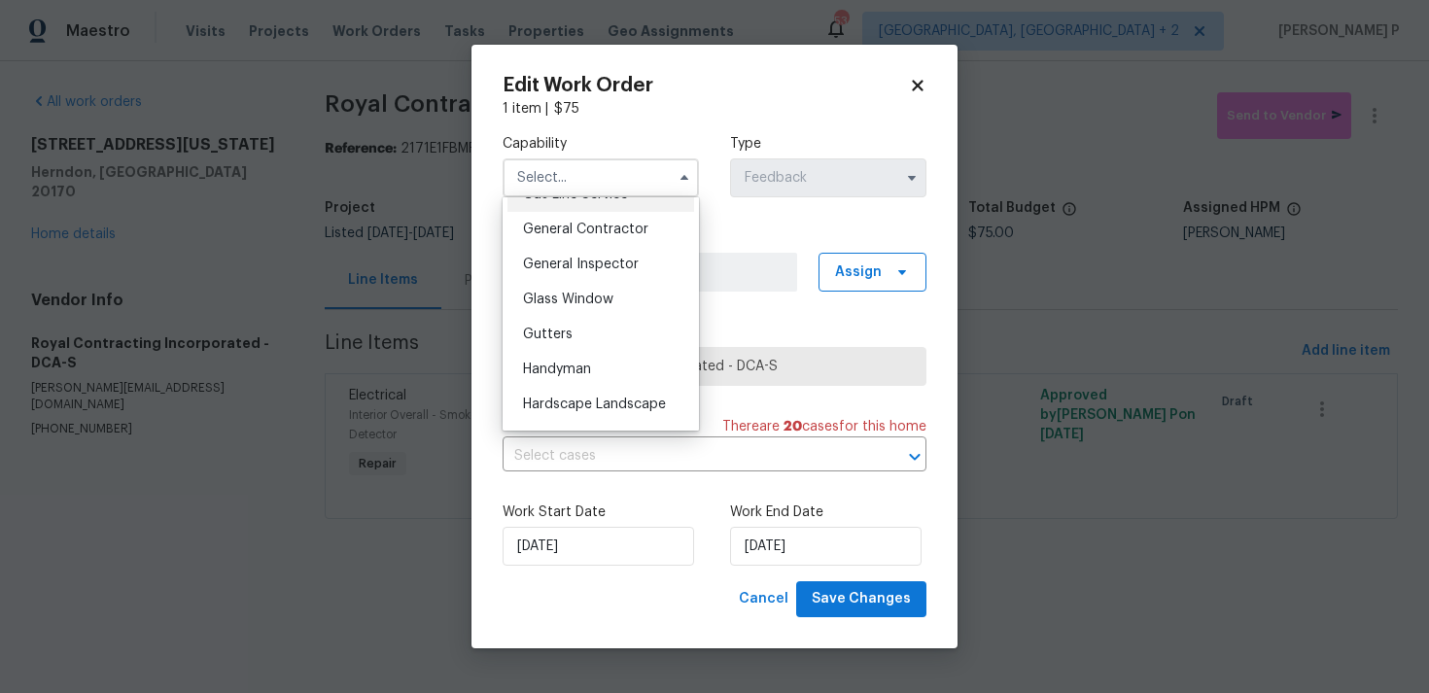
scroll to position [994, 0]
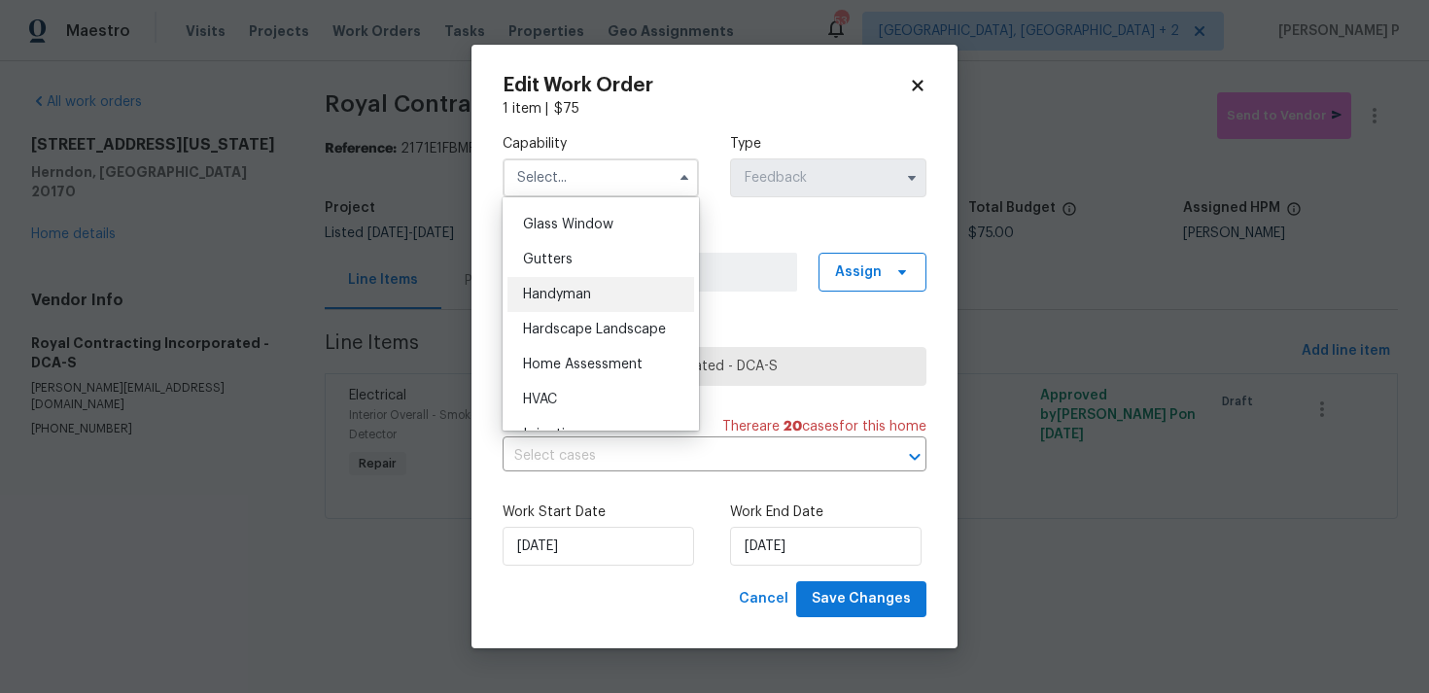
click at [589, 297] on span "Handyman" at bounding box center [557, 295] width 68 height 14
type input "Handyman"
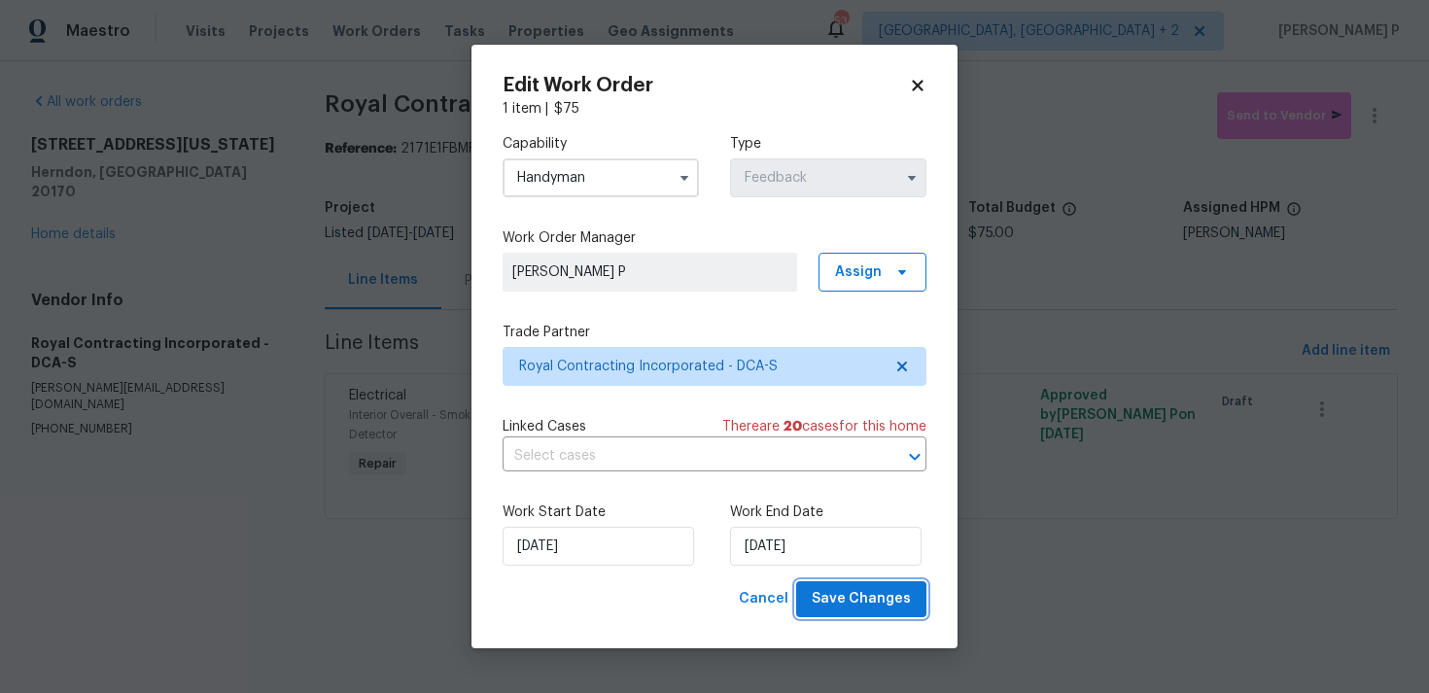
click at [856, 603] on span "Save Changes" at bounding box center [861, 599] width 99 height 24
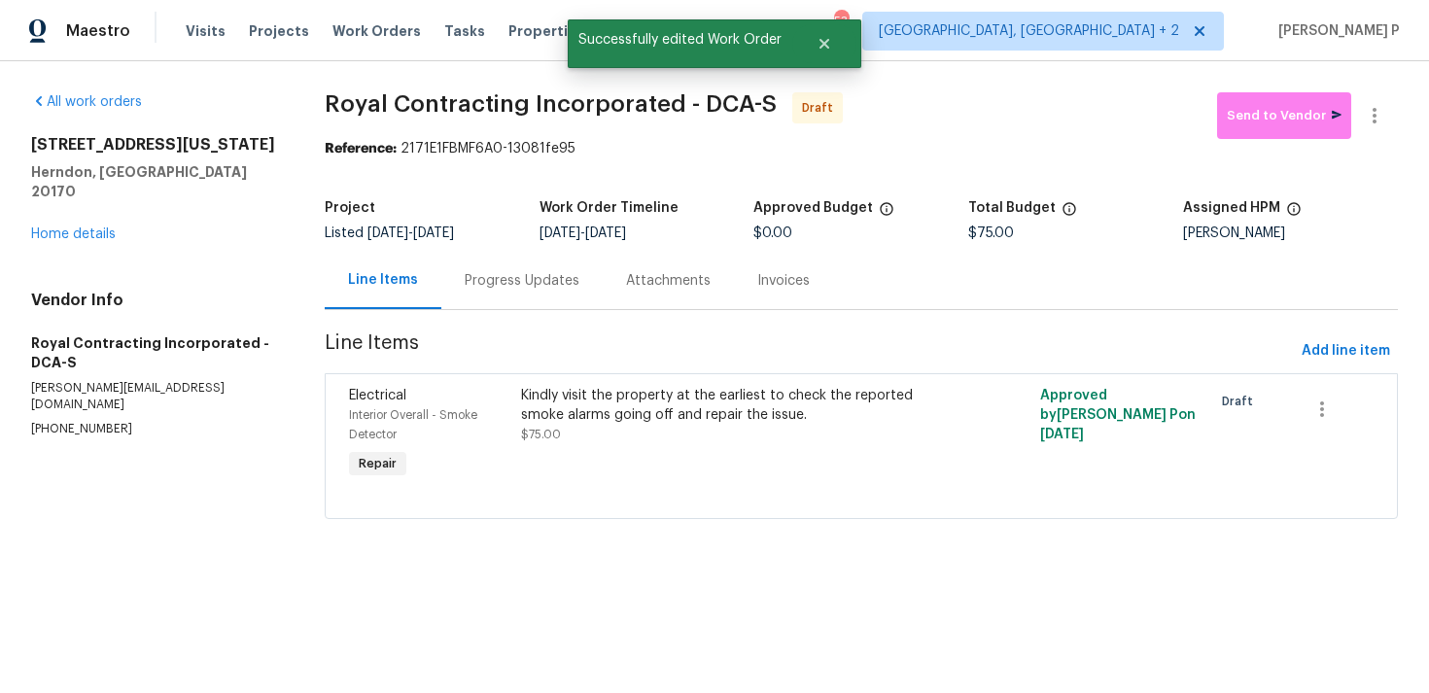
click at [521, 290] on div "Progress Updates" at bounding box center [522, 280] width 115 height 19
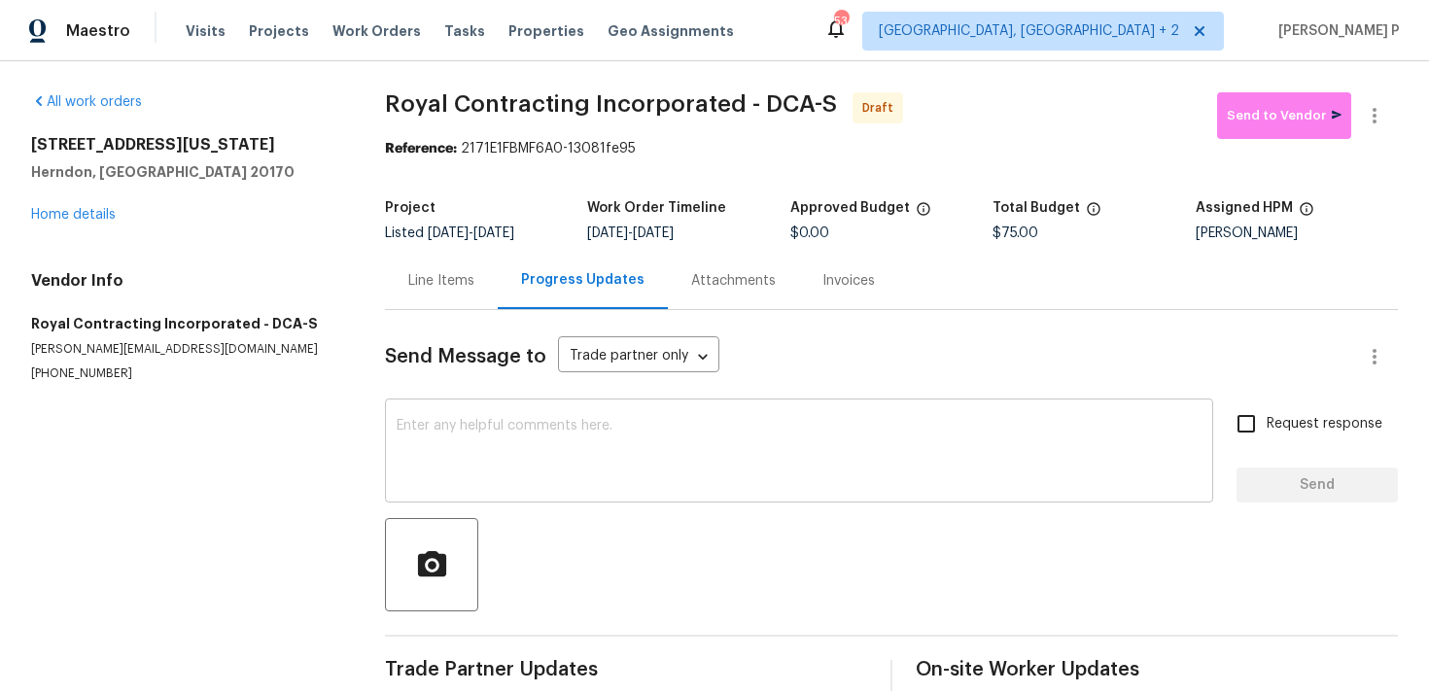
click at [590, 423] on textarea at bounding box center [799, 453] width 805 height 68
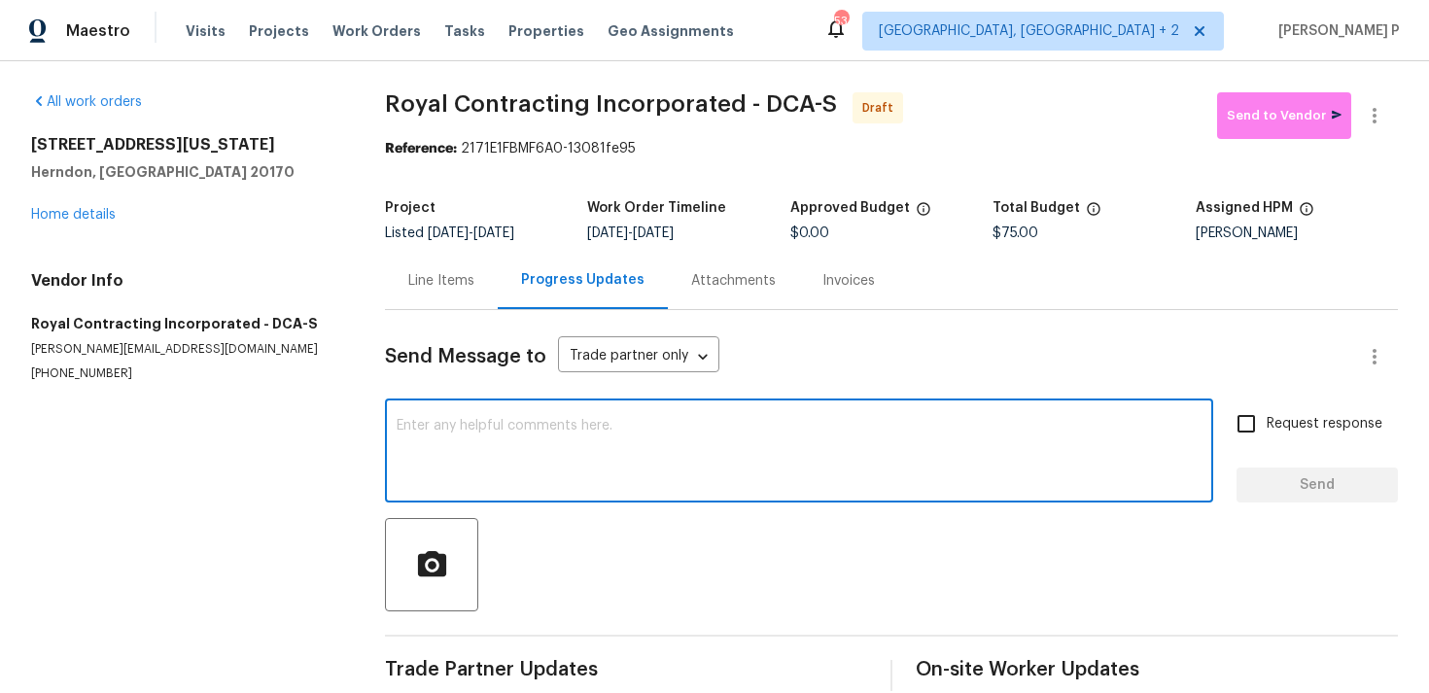
paste textarea "Hi, this is Ramyasri with Opendoor. I’m confirming you received the WO for the …"
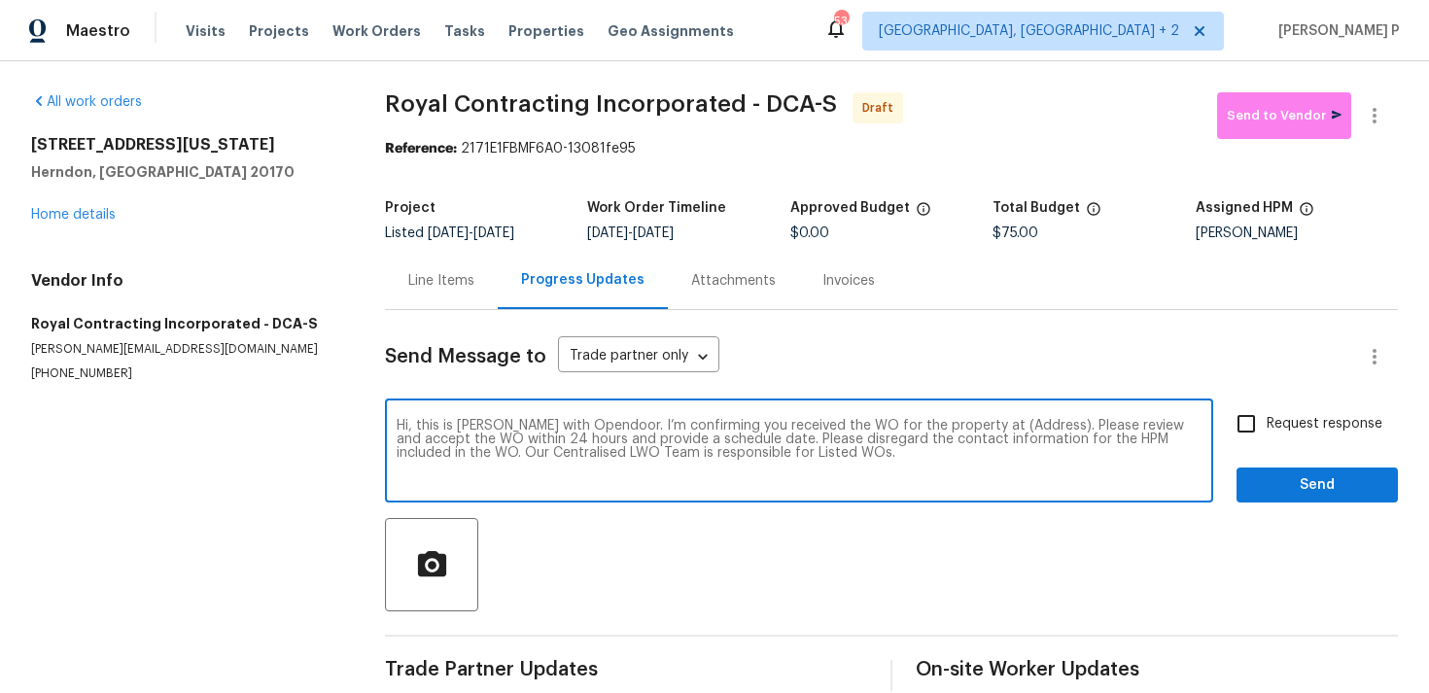
drag, startPoint x: 974, startPoint y: 420, endPoint x: 1035, endPoint y: 420, distance: 61.2
click at [1035, 420] on textarea "Hi, this is Ramyasri with Opendoor. I’m confirming you received the WO for the …" at bounding box center [799, 453] width 805 height 68
paste textarea "549 Florida Ave Apt 204, Herndon, VA 20170"
type textarea "Hi, this is Ramyasri with Opendoor. I’m confirming you received the WO for the …"
click at [1222, 432] on div "Hi, this is Ramyasri with Opendoor. I’m confirming you received the WO for the …" at bounding box center [891, 452] width 1013 height 99
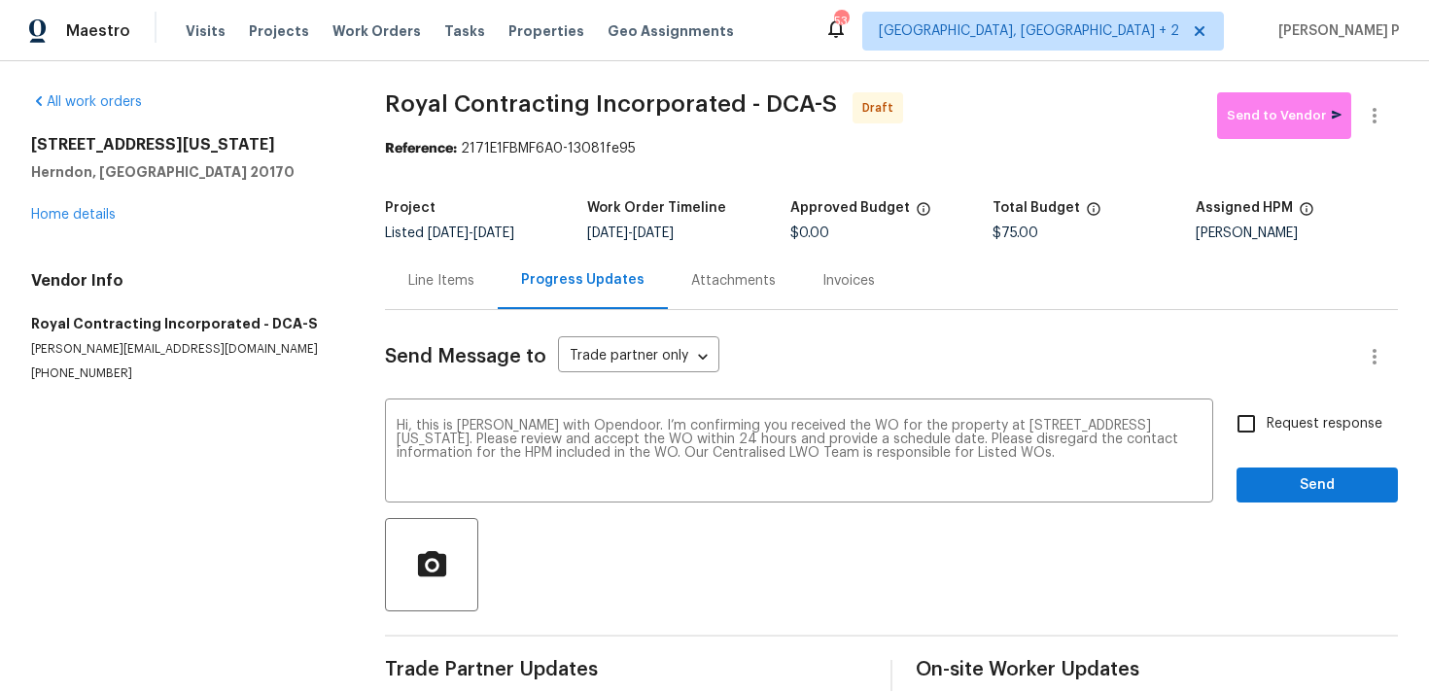
click at [1248, 427] on input "Request response" at bounding box center [1246, 423] width 41 height 41
checkbox input "true"
click at [1295, 477] on span "Send" at bounding box center [1317, 485] width 130 height 24
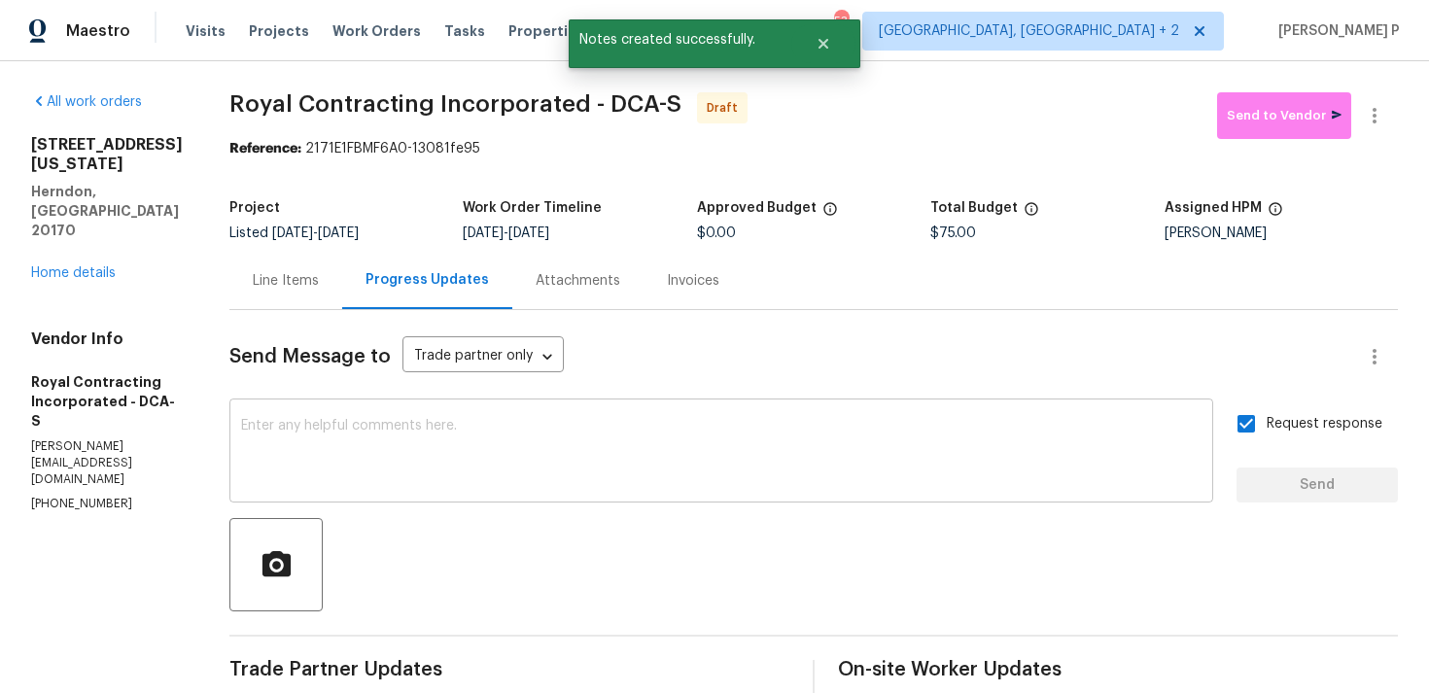
click at [685, 497] on div "x ​" at bounding box center [721, 452] width 984 height 99
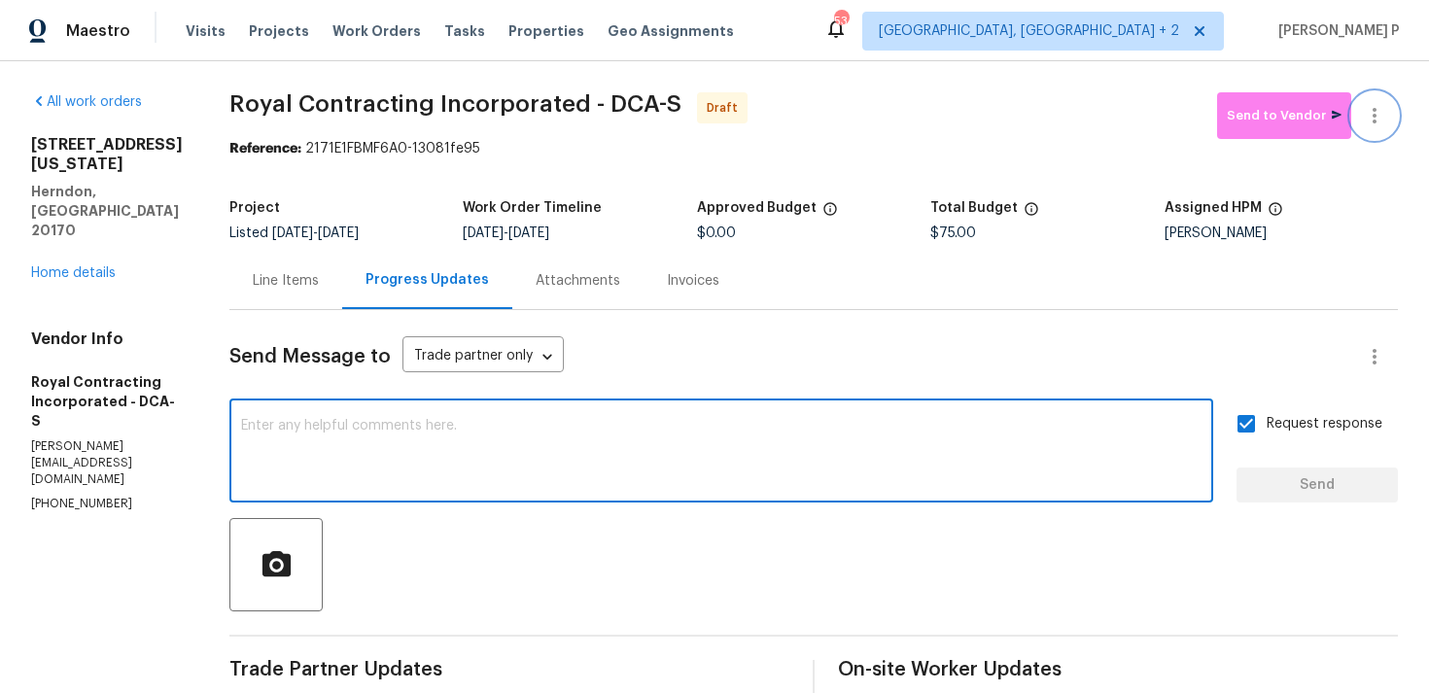
click at [1378, 111] on icon "button" at bounding box center [1374, 115] width 23 height 23
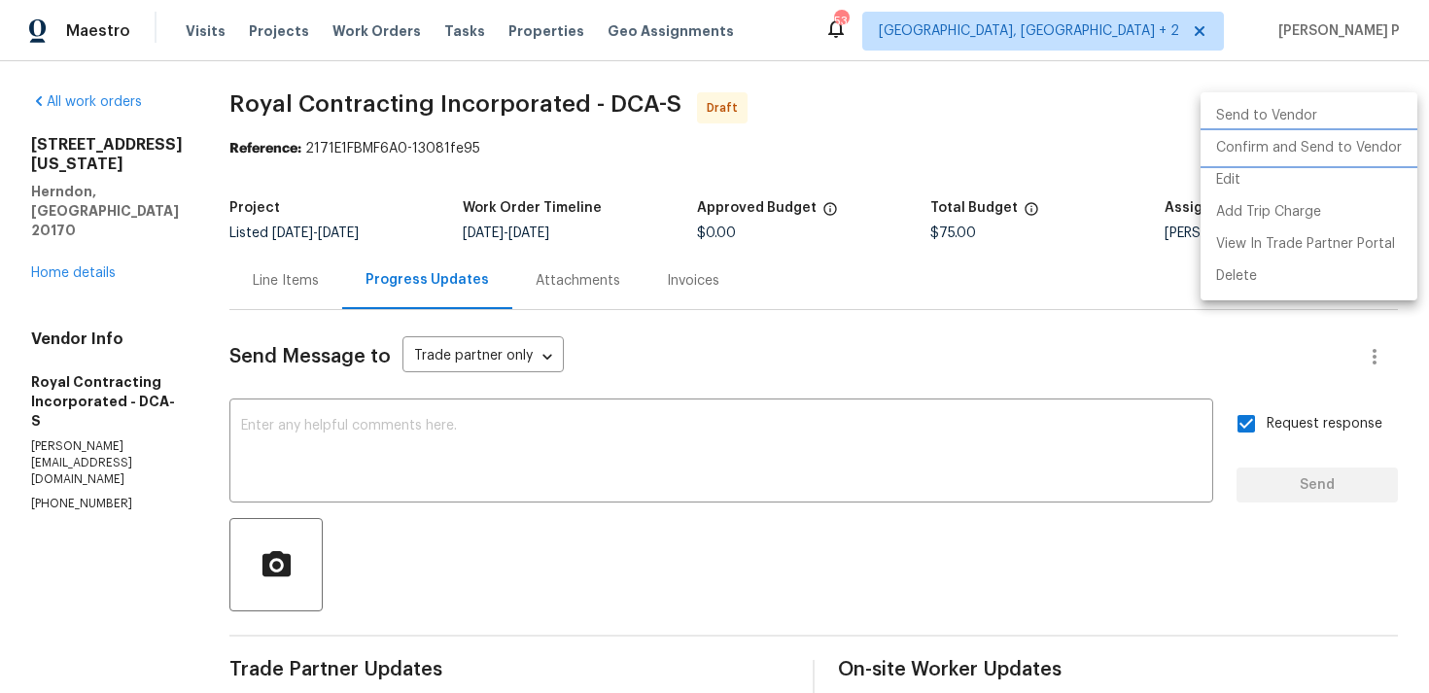
click at [1328, 143] on li "Confirm and Send to Vendor" at bounding box center [1309, 148] width 217 height 32
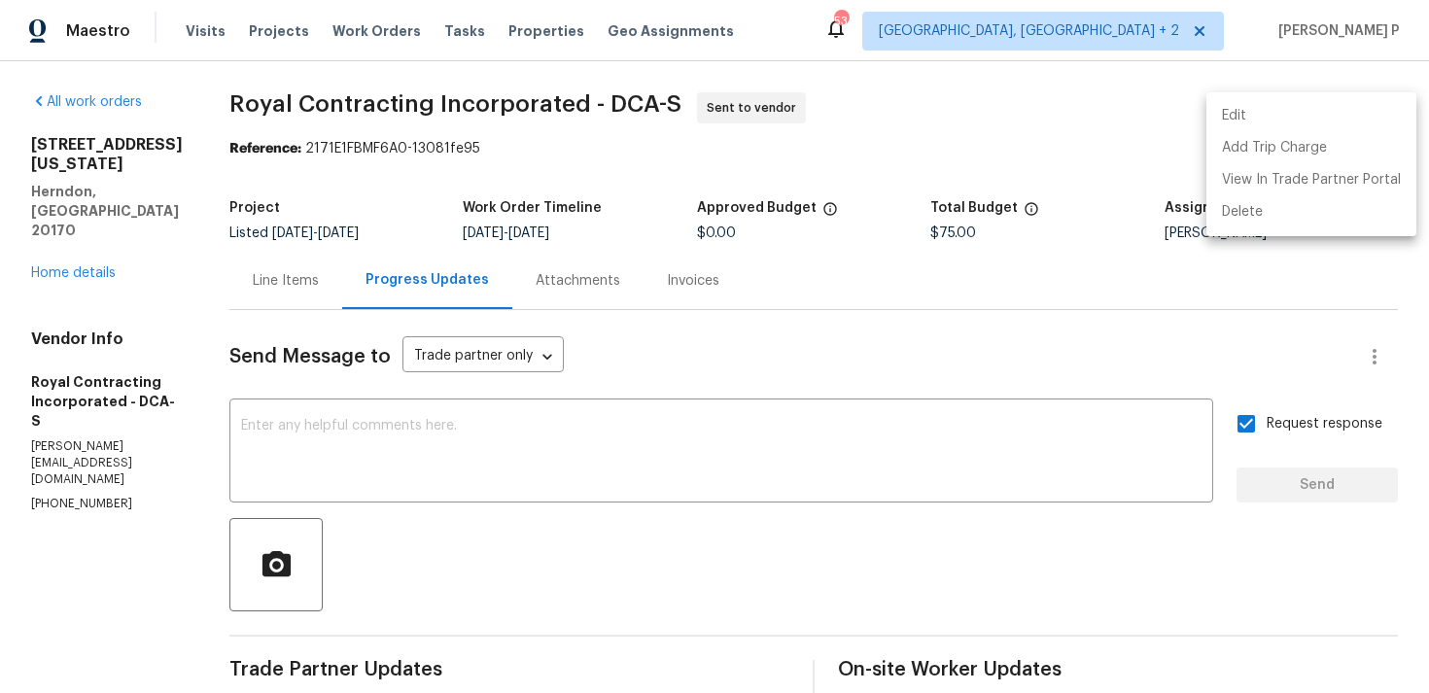
click at [757, 451] on div at bounding box center [714, 346] width 1429 height 693
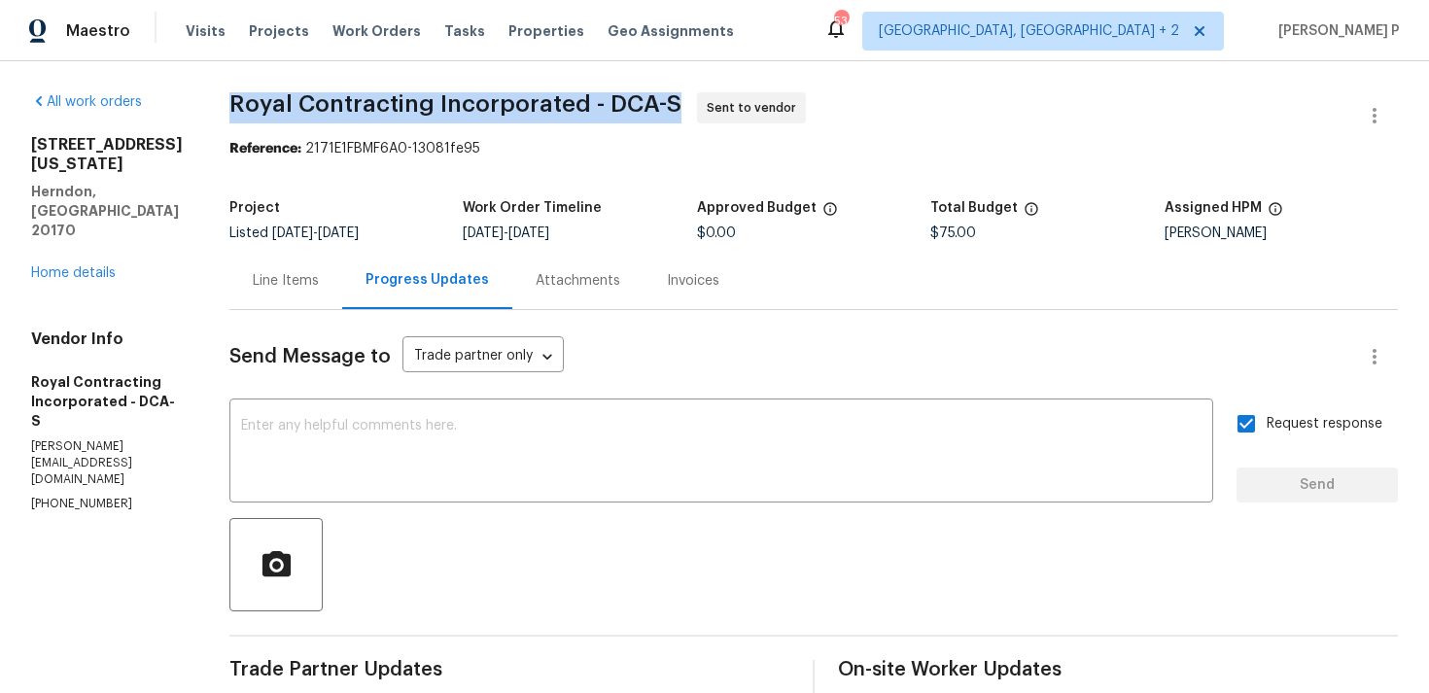
drag, startPoint x: 237, startPoint y: 104, endPoint x: 714, endPoint y: 103, distance: 477.3
click at [714, 103] on div "All work orders 549 Florida Ave Apt 204 Herndon, VA 20170 Home details Vendor I…" at bounding box center [714, 458] width 1429 height 795
copy span "Royal Contracting Incorporated - DCA-S"
click at [506, 156] on div "Reference: 2171E1FBMF6A0-13081fe95" at bounding box center [813, 148] width 1168 height 19
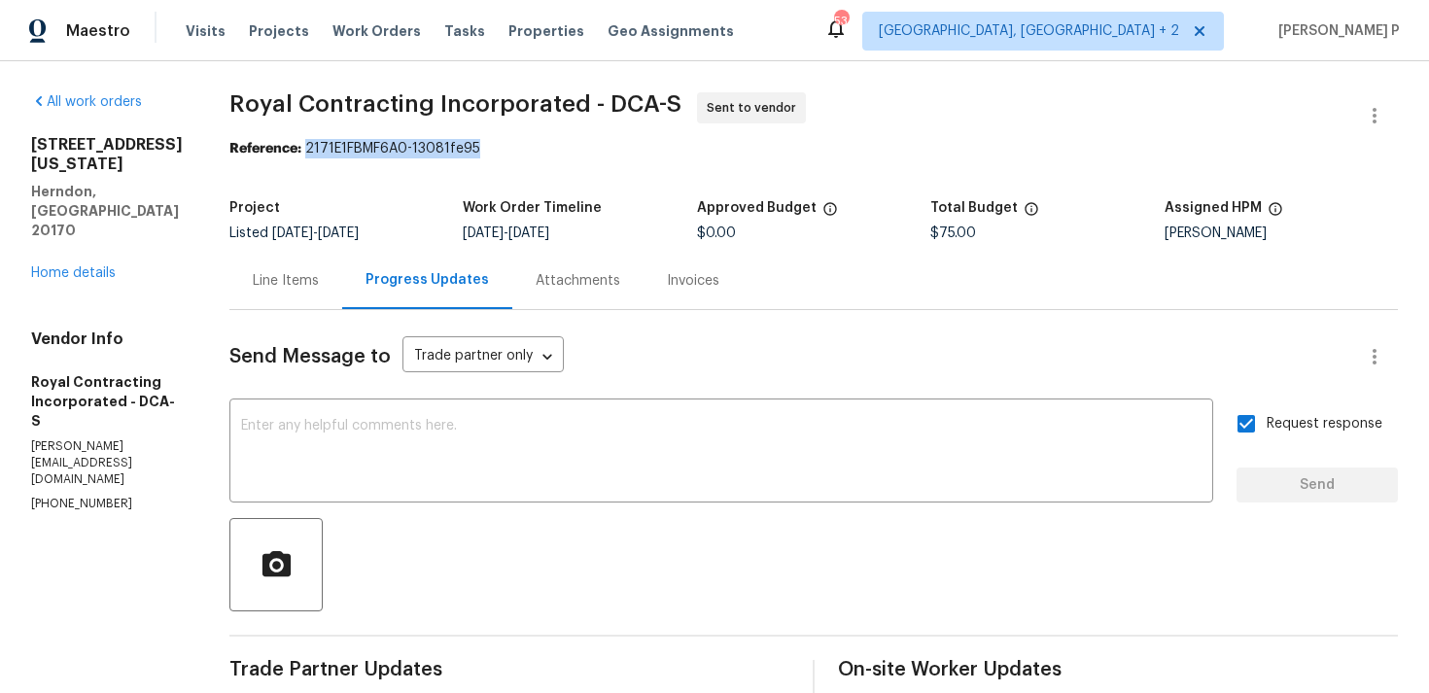
drag, startPoint x: 327, startPoint y: 149, endPoint x: 600, endPoint y: 149, distance: 273.2
click at [599, 149] on div "Reference: 2171E1FBMF6A0-13081fe95" at bounding box center [813, 148] width 1168 height 19
copy div "2171E1FBMF6A0-13081fe95"
click at [315, 289] on div "Line Items" at bounding box center [286, 280] width 66 height 19
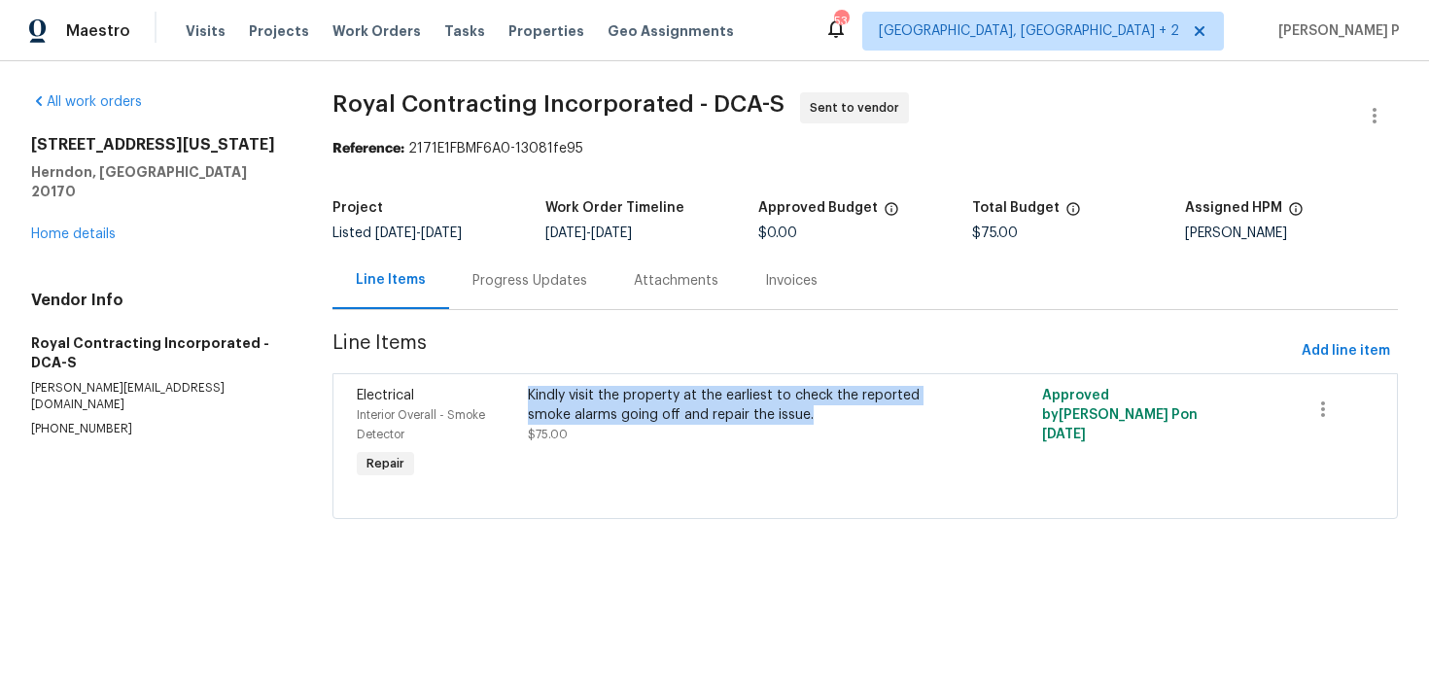
copy div "Kindly visit the property at the earliest to check the reported smoke alarms go…"
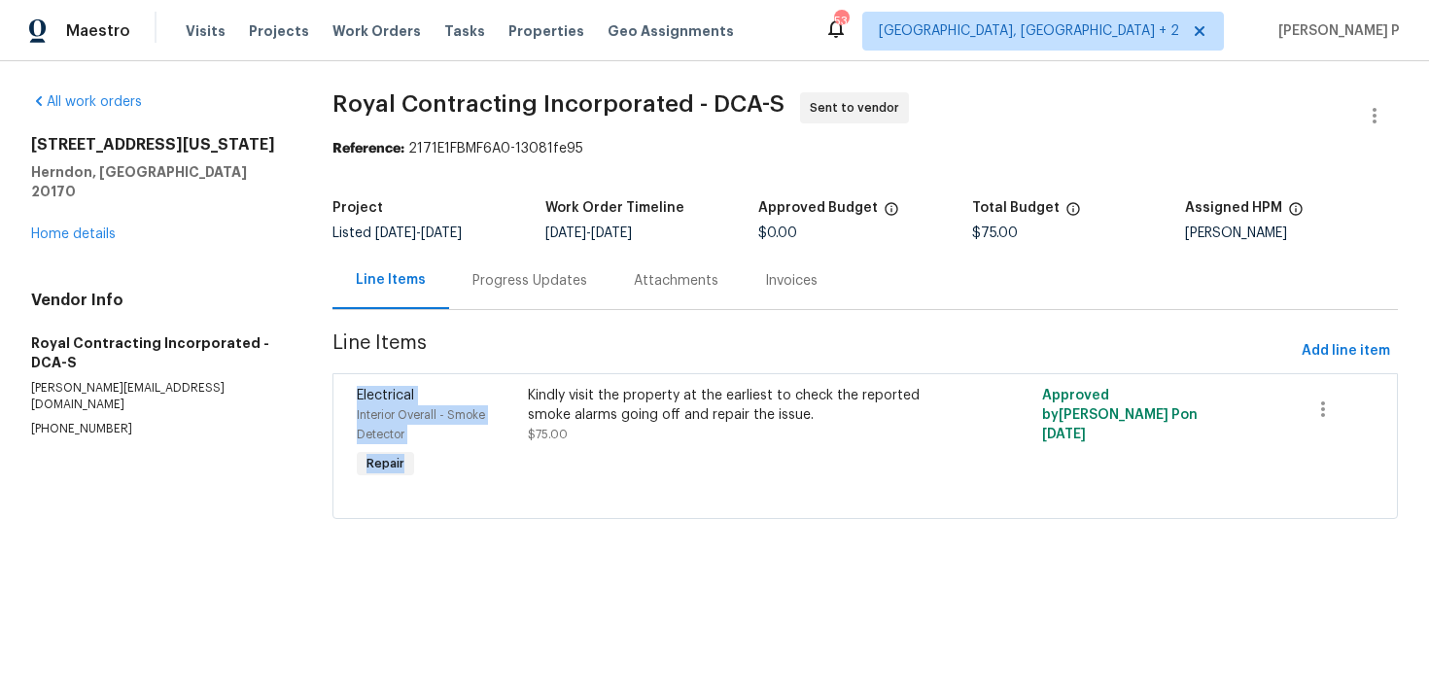
drag, startPoint x: 533, startPoint y: 394, endPoint x: 823, endPoint y: 339, distance: 295.7
click at [823, 341] on section "Royal Contracting Incorporated - DCA-S Sent to vendor Reference: 2171E1FBMF6A0-…" at bounding box center [864, 317] width 1065 height 450
click at [823, 339] on span "Line Items" at bounding box center [812, 351] width 961 height 36
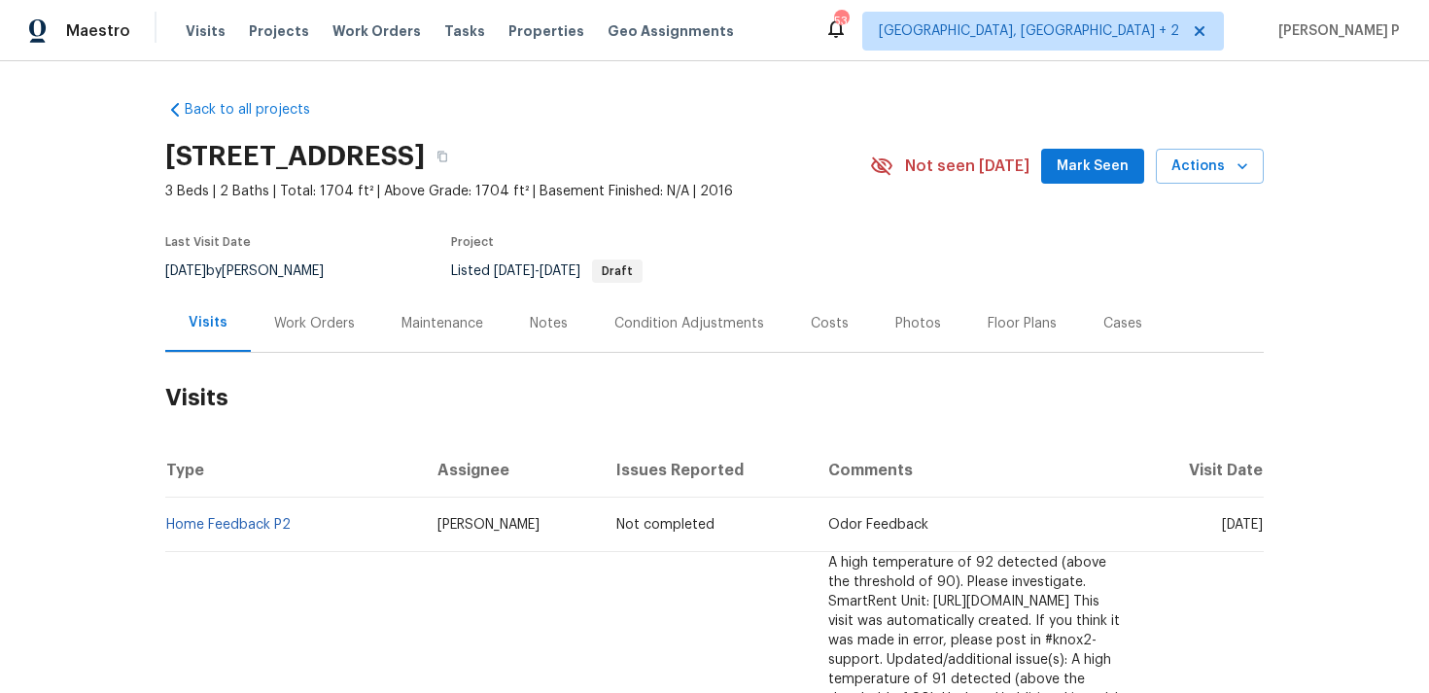
click at [292, 315] on div "Work Orders" at bounding box center [314, 323] width 81 height 19
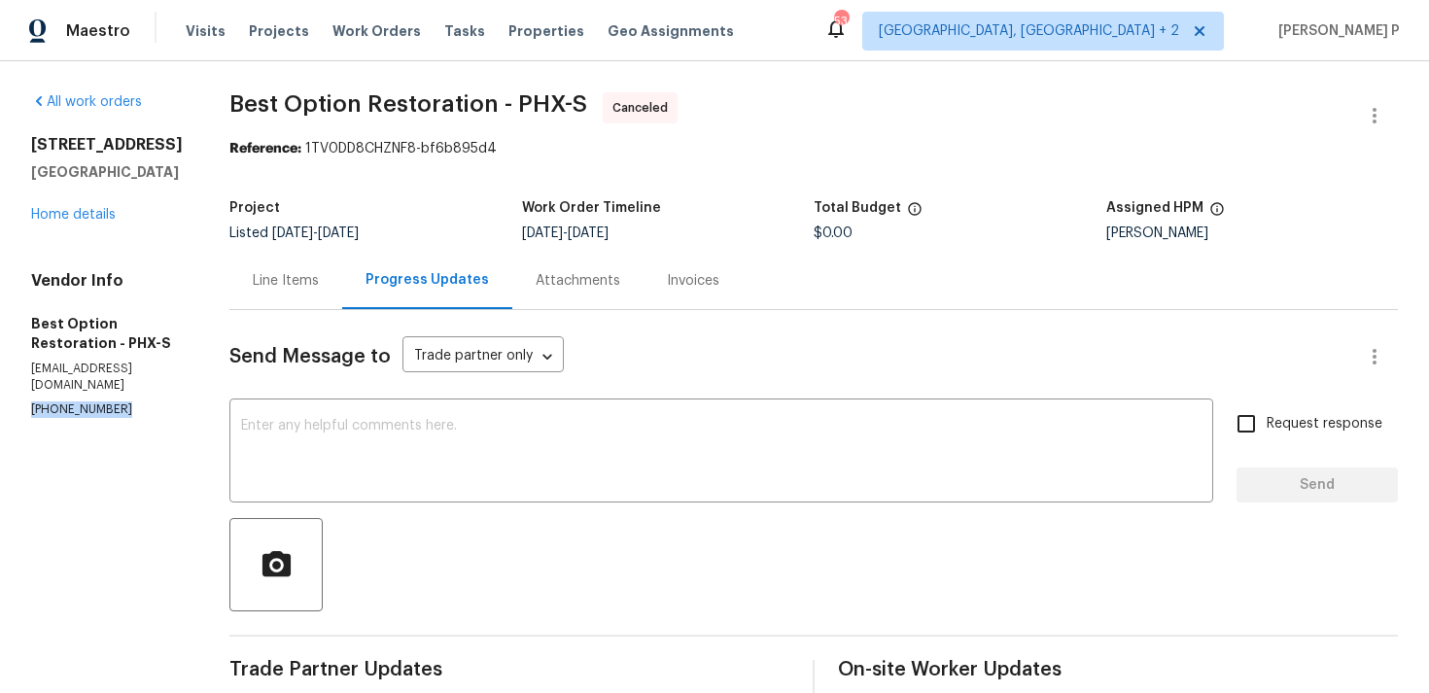
drag, startPoint x: 116, startPoint y: 393, endPoint x: 0, endPoint y: 394, distance: 115.7
click at [0, 394] on div "All work orders 10531 E Nopal Ave Mesa, AZ 85209 Home details Vendor Info Best …" at bounding box center [714, 496] width 1429 height 871
copy p "(480) 748-9397"
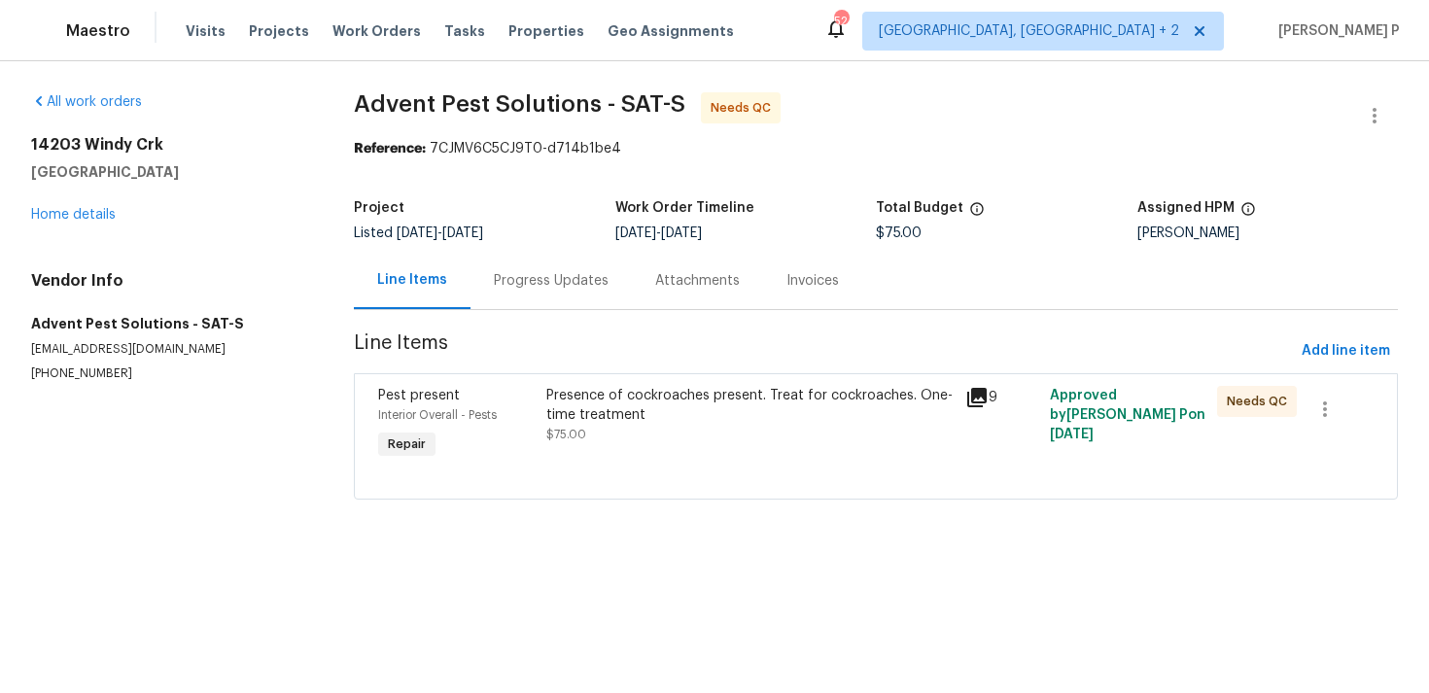
click at [525, 279] on div "Progress Updates" at bounding box center [551, 280] width 115 height 19
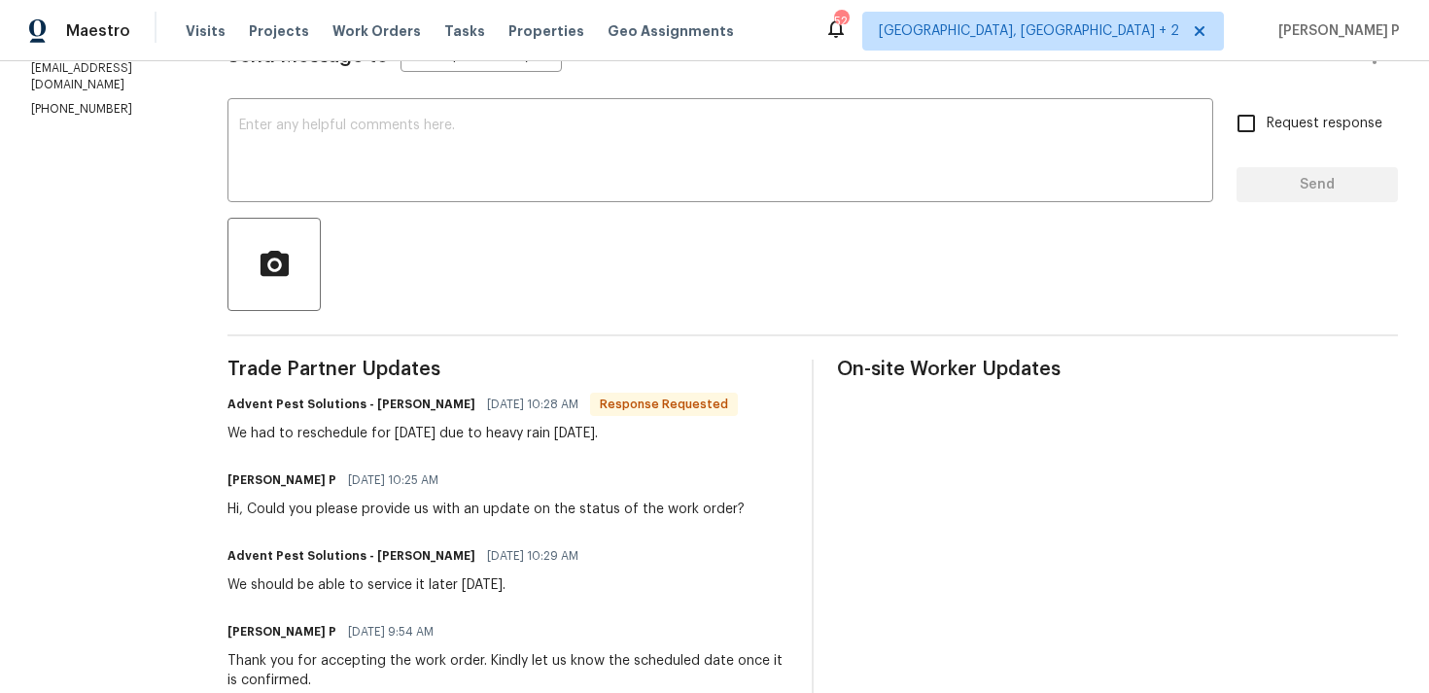
scroll to position [96, 0]
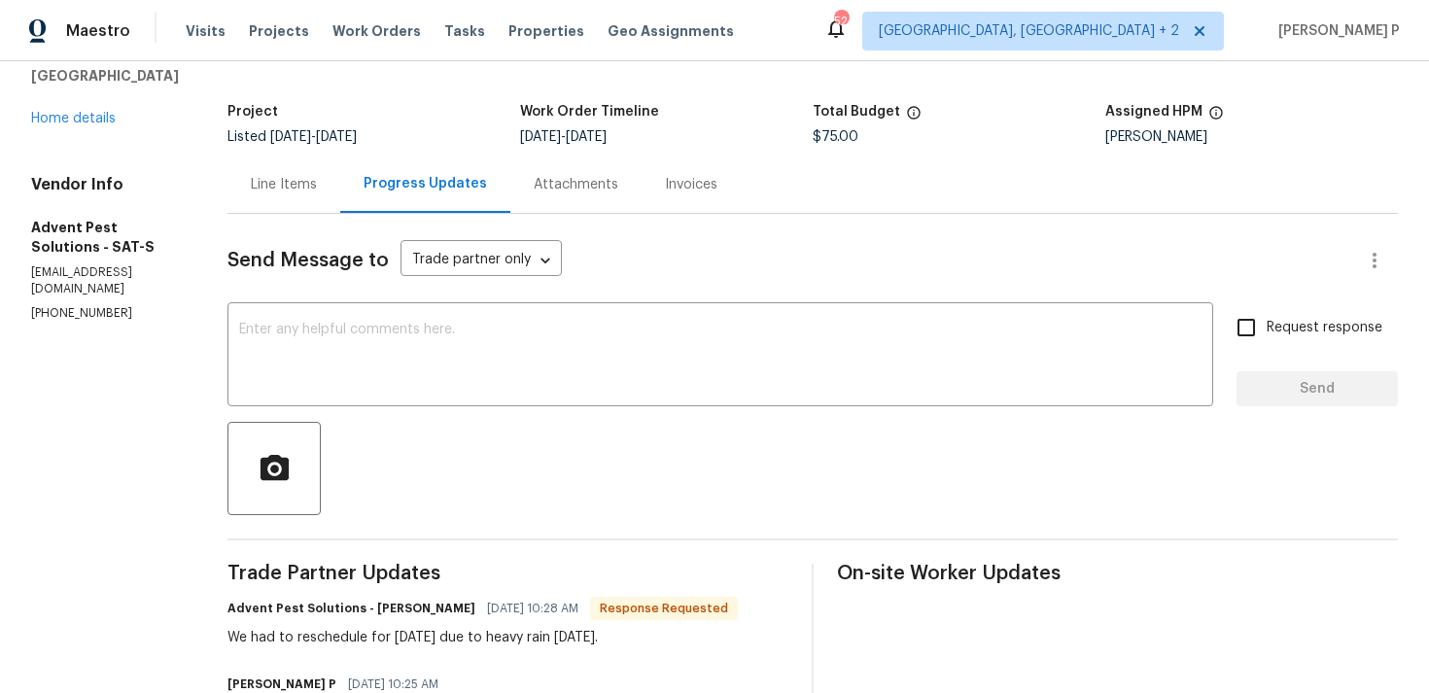
click at [317, 188] on div "Line Items" at bounding box center [284, 184] width 66 height 19
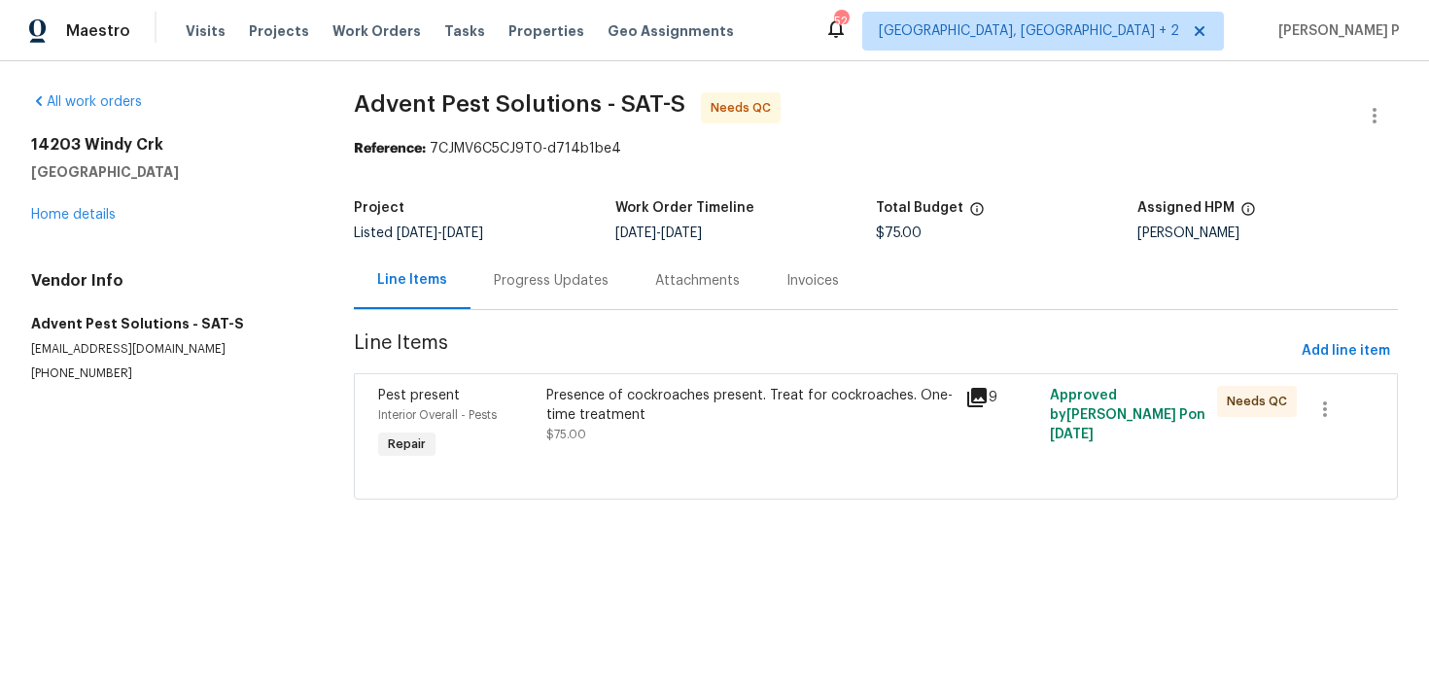
click at [664, 405] on div "Presence of cockroaches present. Treat for cockroaches. One-time treatment" at bounding box center [750, 405] width 408 height 39
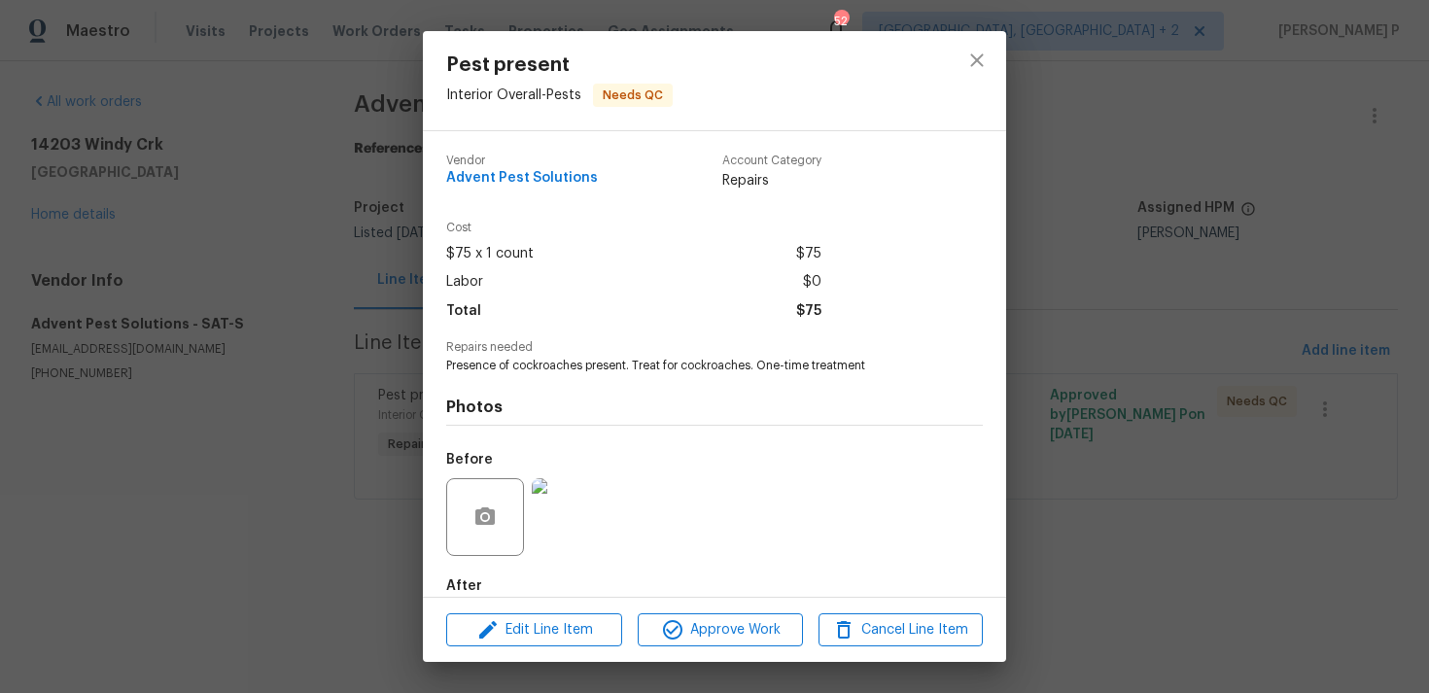
scroll to position [105, 0]
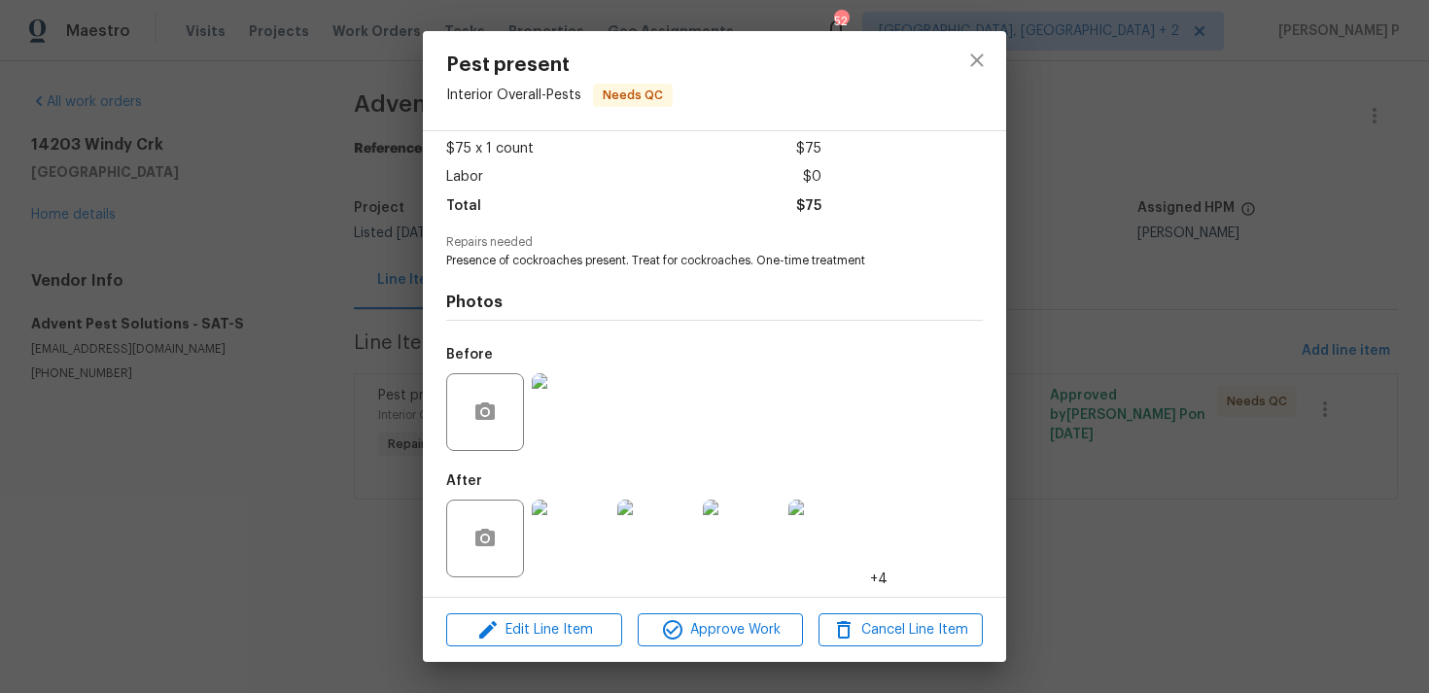
click at [563, 407] on img at bounding box center [571, 412] width 78 height 78
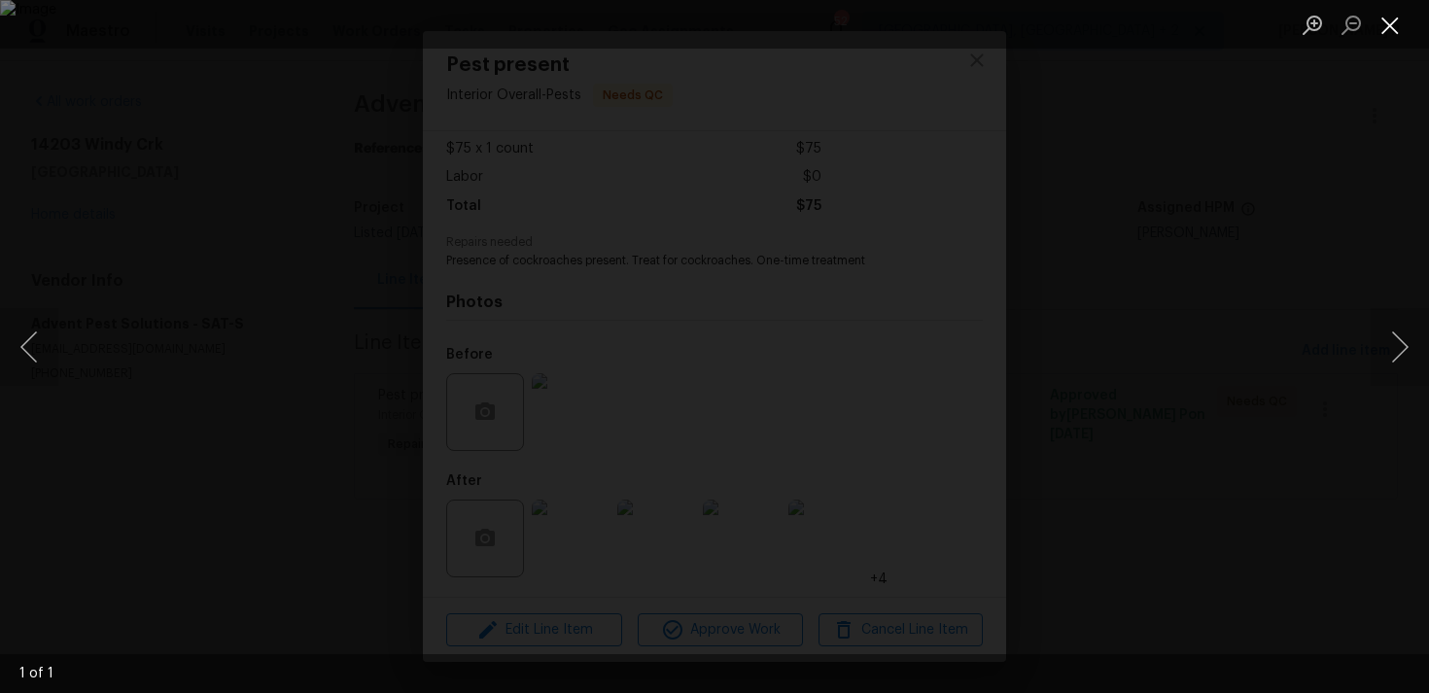
click at [1392, 16] on button "Close lightbox" at bounding box center [1390, 25] width 39 height 34
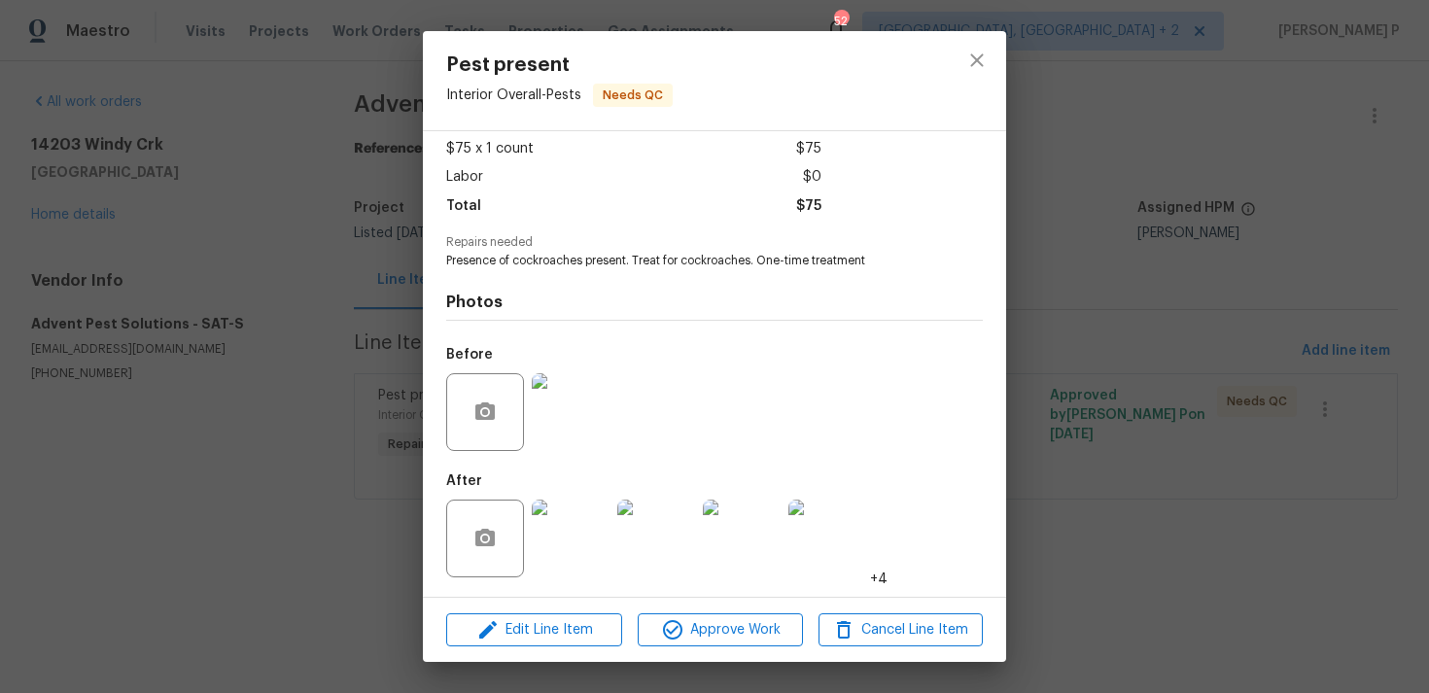
click at [596, 530] on img at bounding box center [571, 539] width 78 height 78
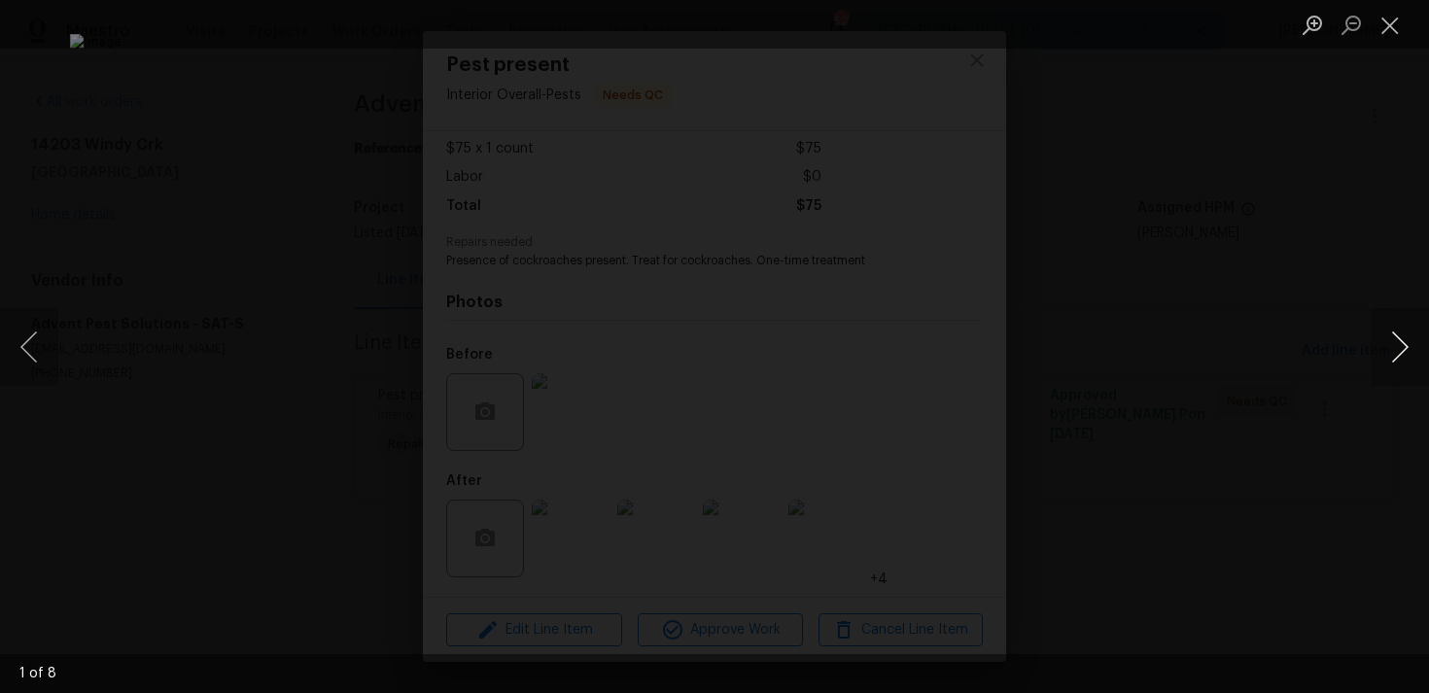
click at [1401, 344] on button "Next image" at bounding box center [1400, 347] width 58 height 78
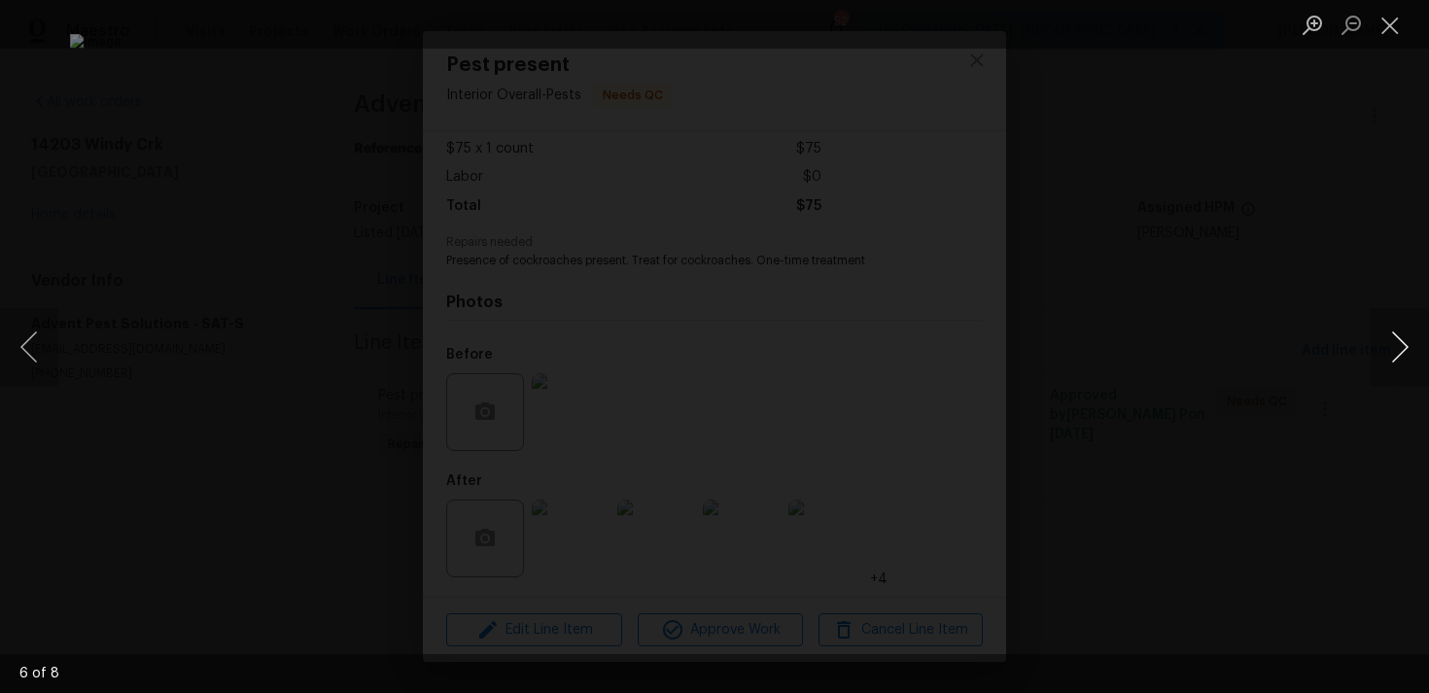
click at [1401, 344] on button "Next image" at bounding box center [1400, 347] width 58 height 78
click at [1402, 25] on button "Close lightbox" at bounding box center [1390, 25] width 39 height 34
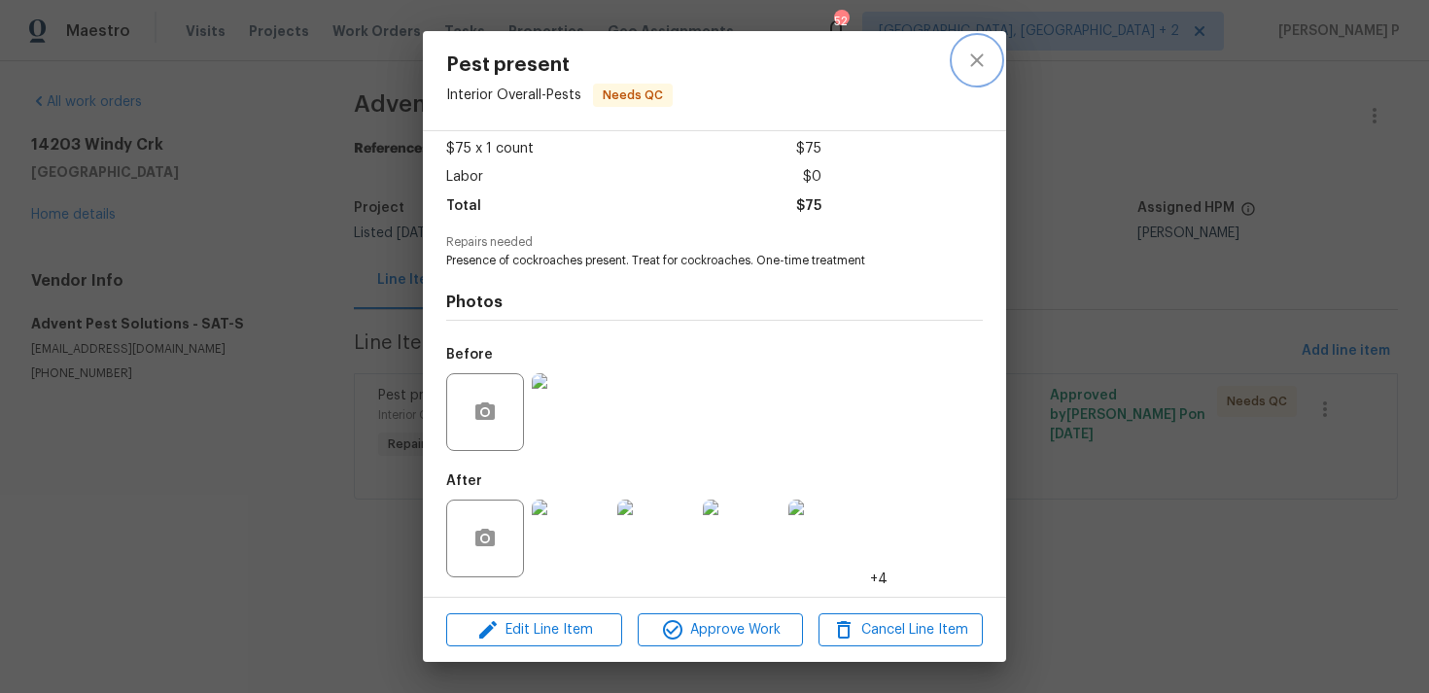
click at [968, 58] on icon "close" at bounding box center [976, 60] width 23 height 23
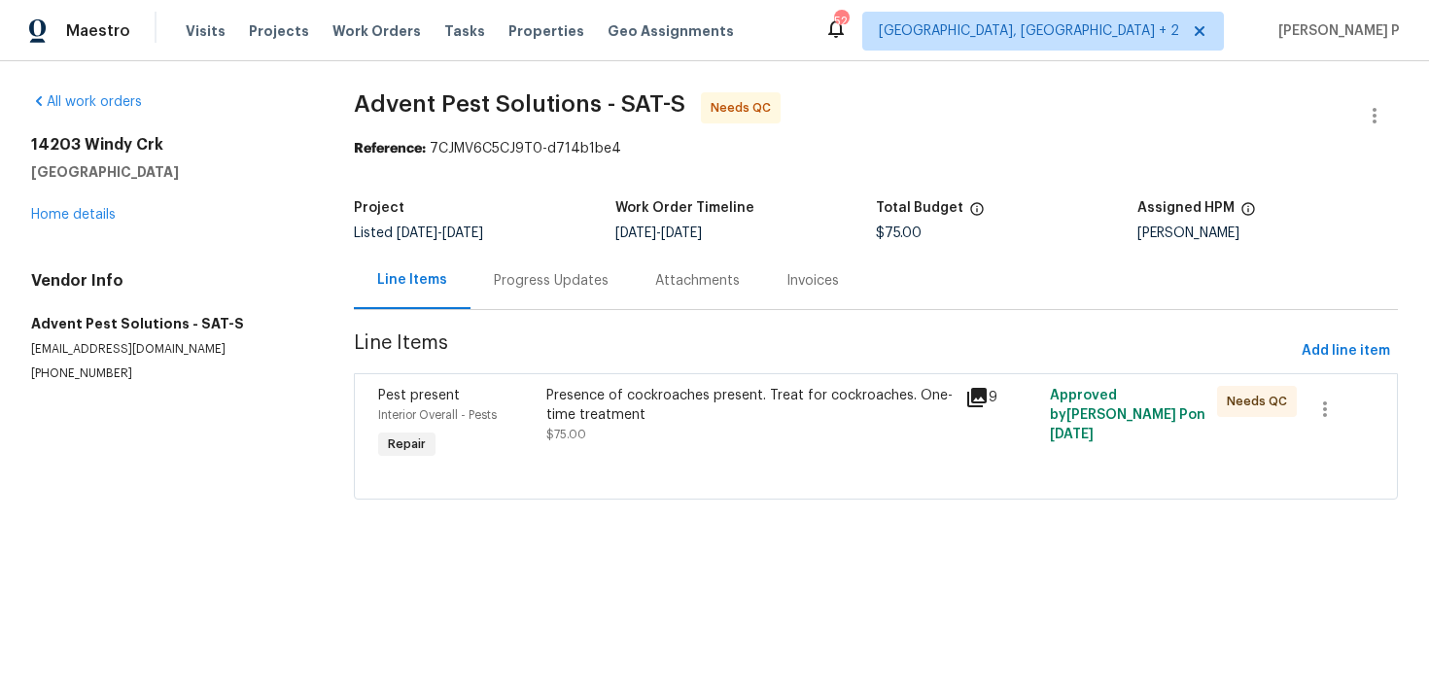
click at [576, 282] on div "Progress Updates" at bounding box center [551, 280] width 115 height 19
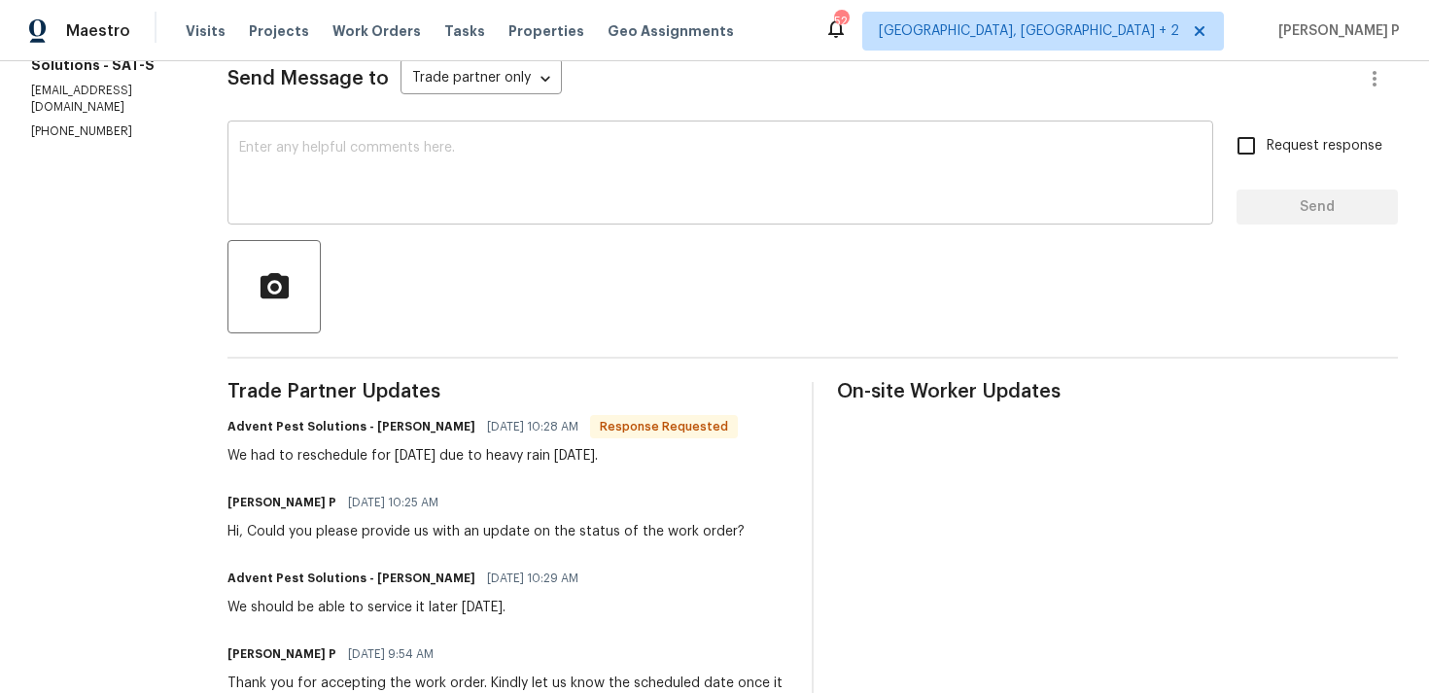
click at [540, 172] on textarea at bounding box center [720, 175] width 962 height 68
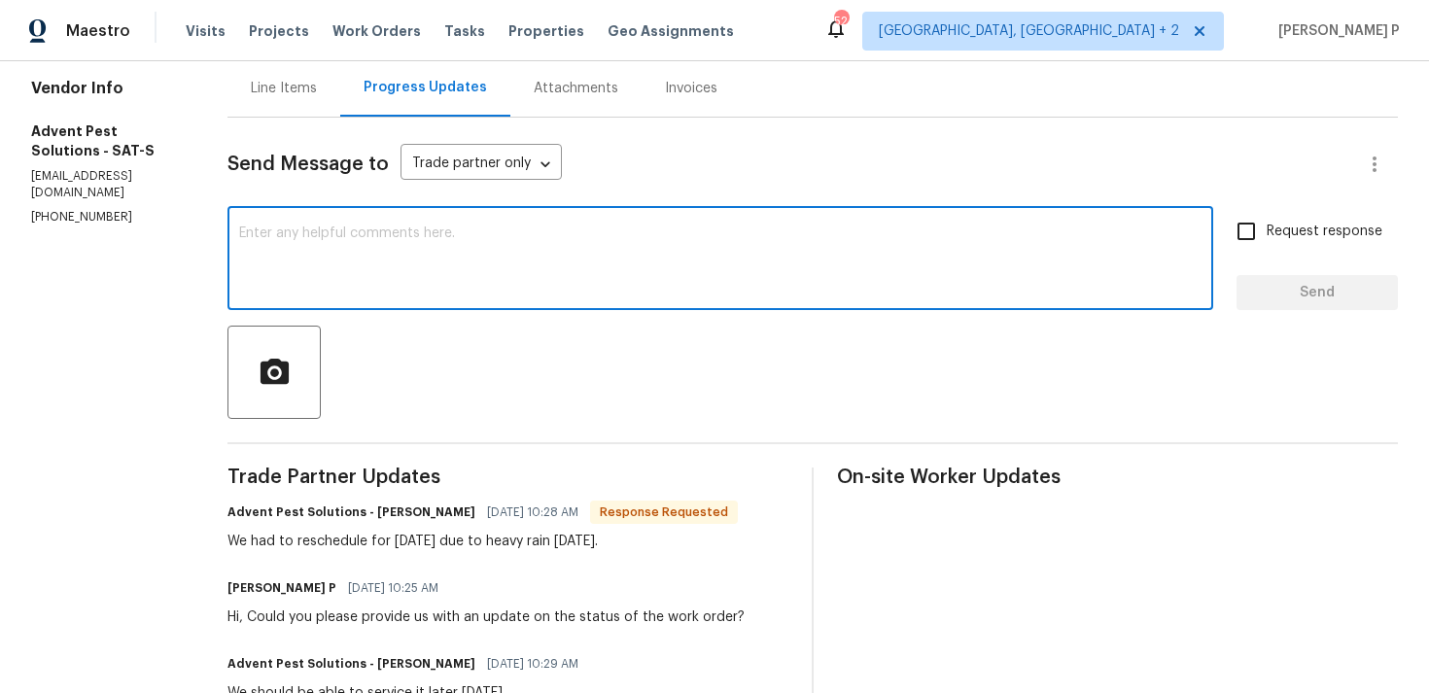
scroll to position [176, 0]
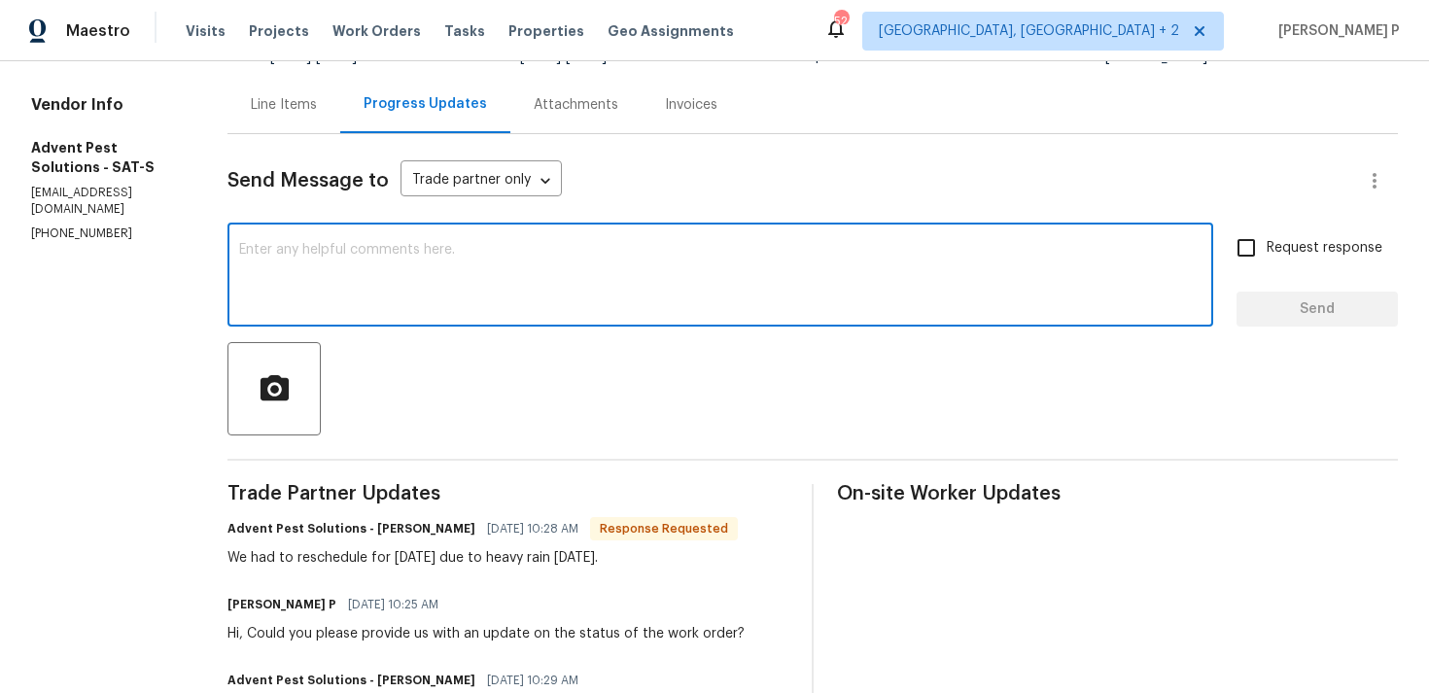
click at [551, 264] on textarea at bounding box center [720, 277] width 962 height 68
paste textarea "Could you please confirm the final cost to close the work order?"
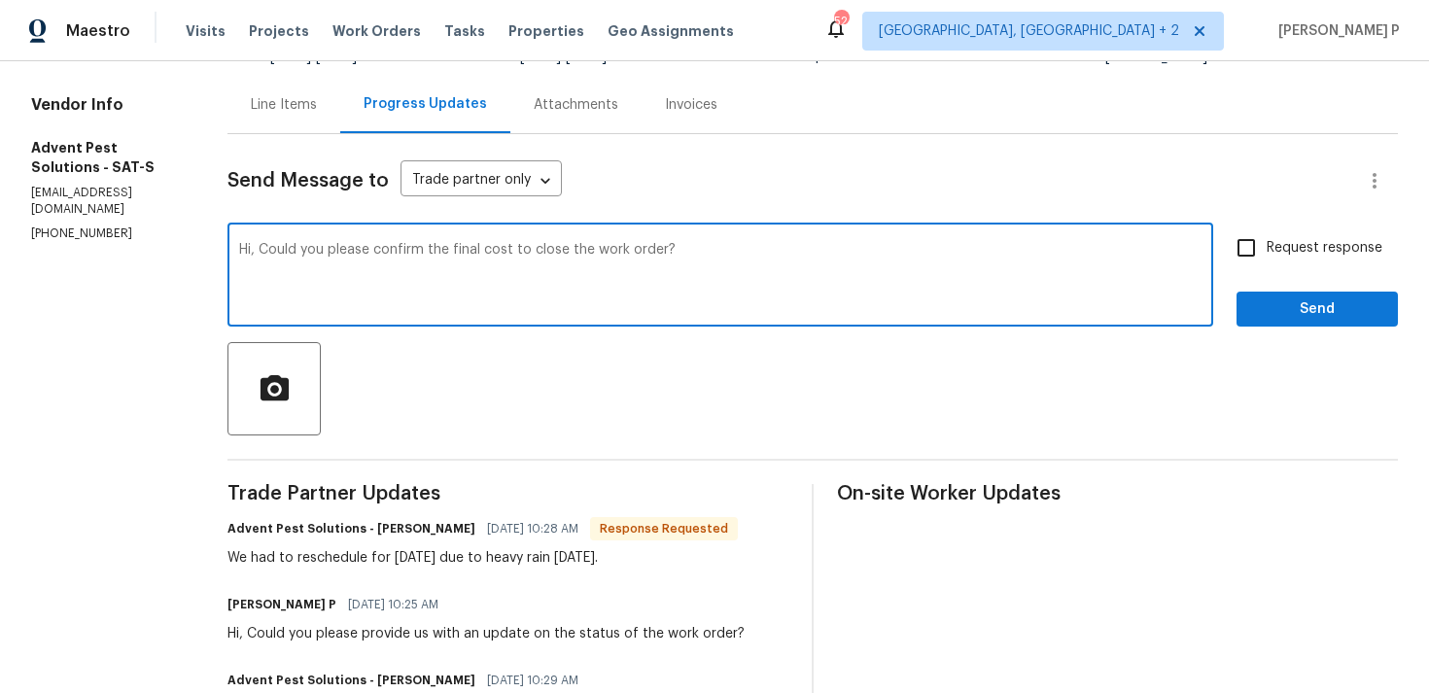
type textarea "Hi, Could you please confirm the final cost to close the work order?"
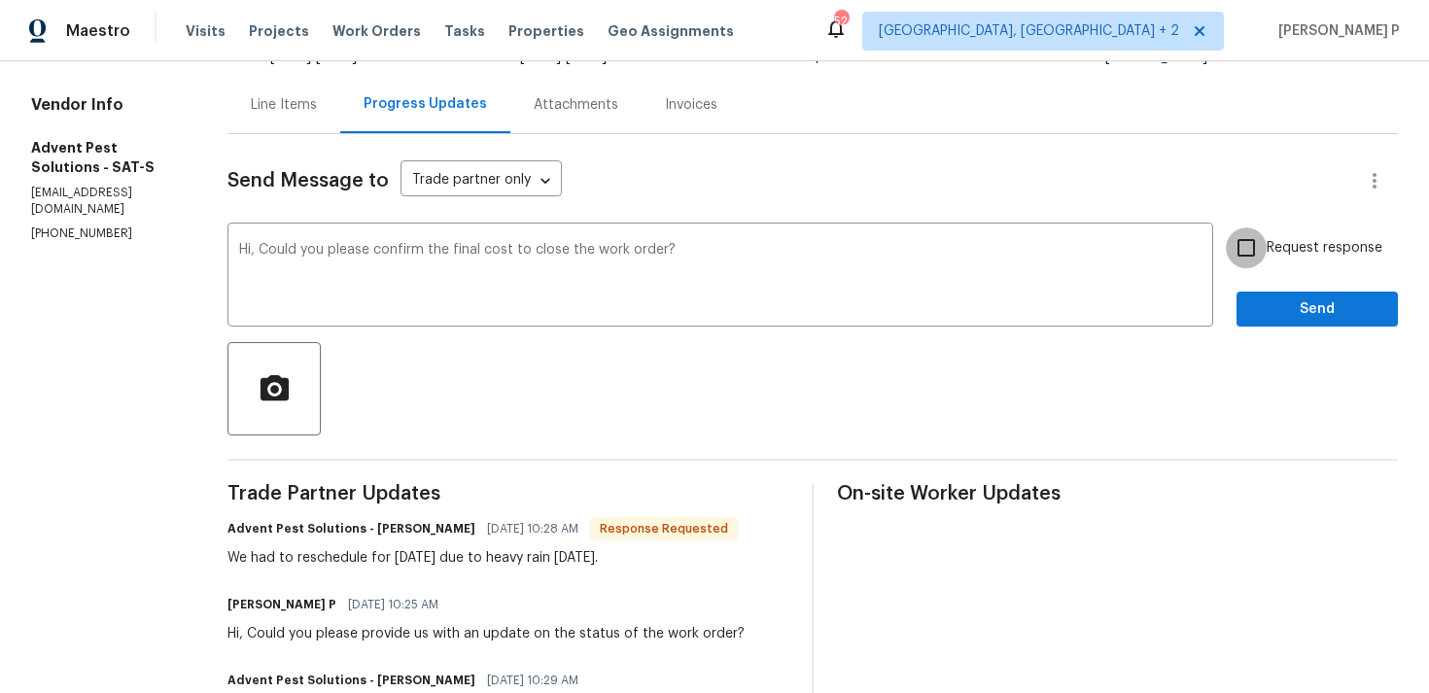
click at [1258, 235] on input "Request response" at bounding box center [1246, 247] width 41 height 41
checkbox input "true"
click at [1276, 303] on span "Send" at bounding box center [1317, 309] width 130 height 24
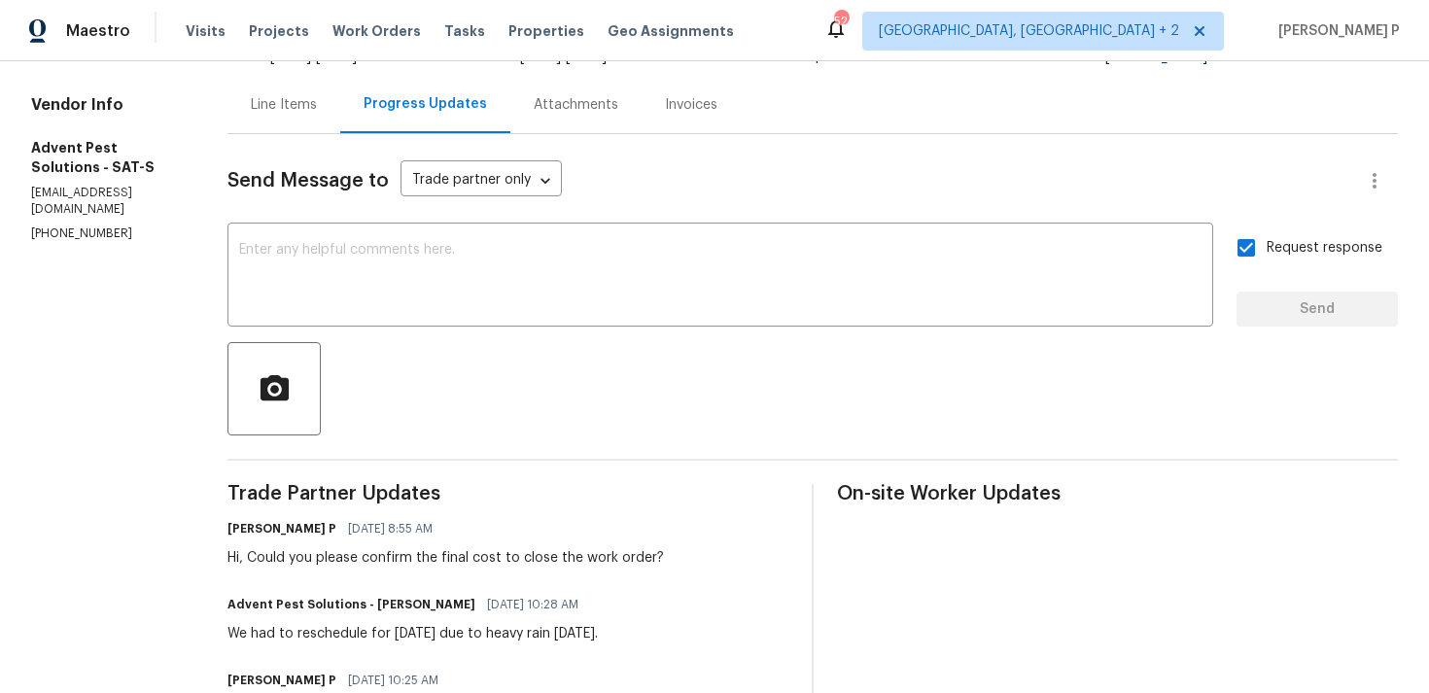
scroll to position [0, 0]
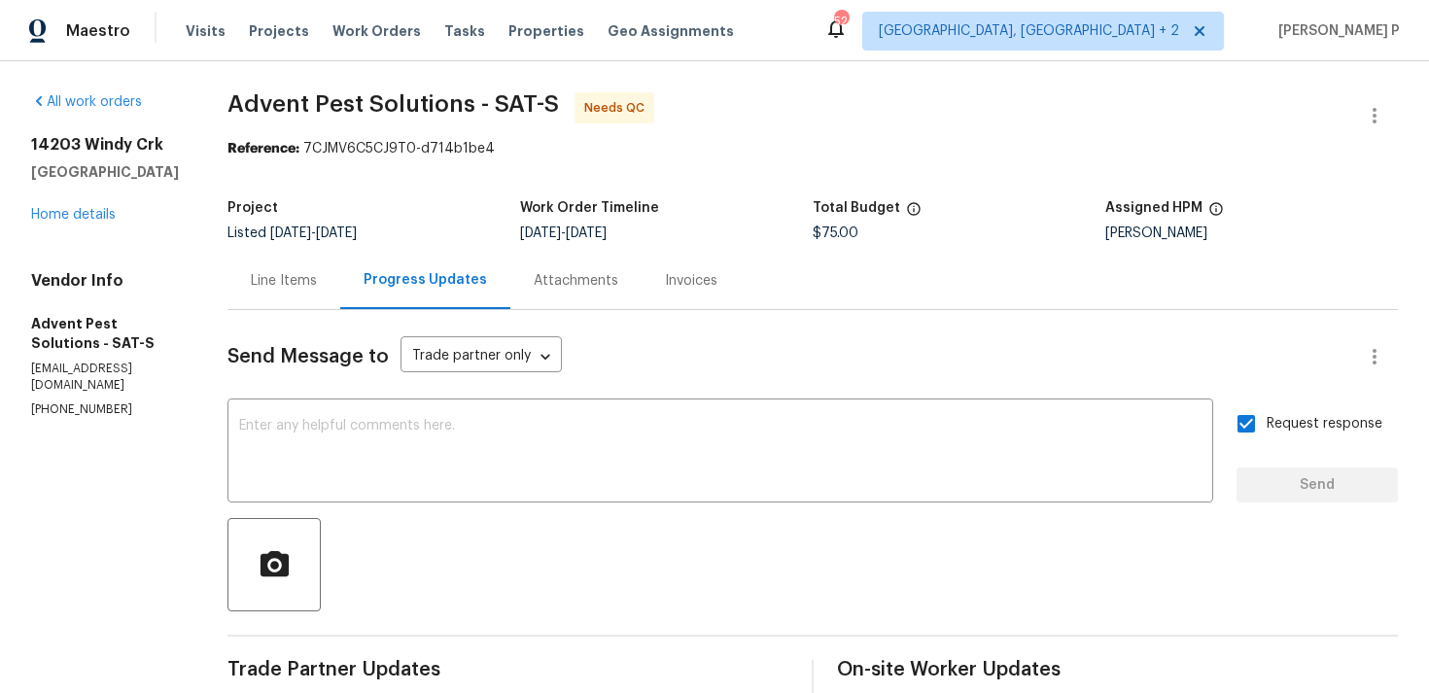
click at [317, 272] on div "Line Items" at bounding box center [284, 280] width 66 height 19
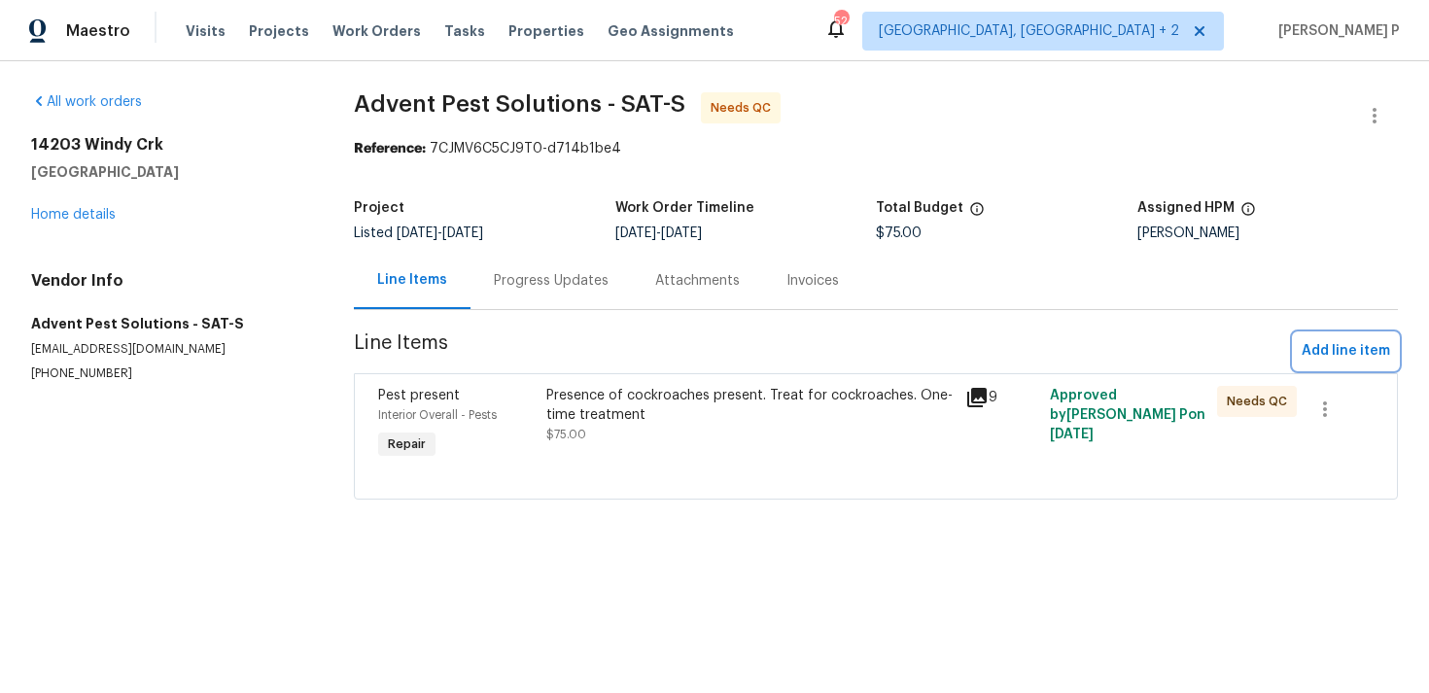
click at [1344, 357] on span "Add line item" at bounding box center [1346, 351] width 88 height 24
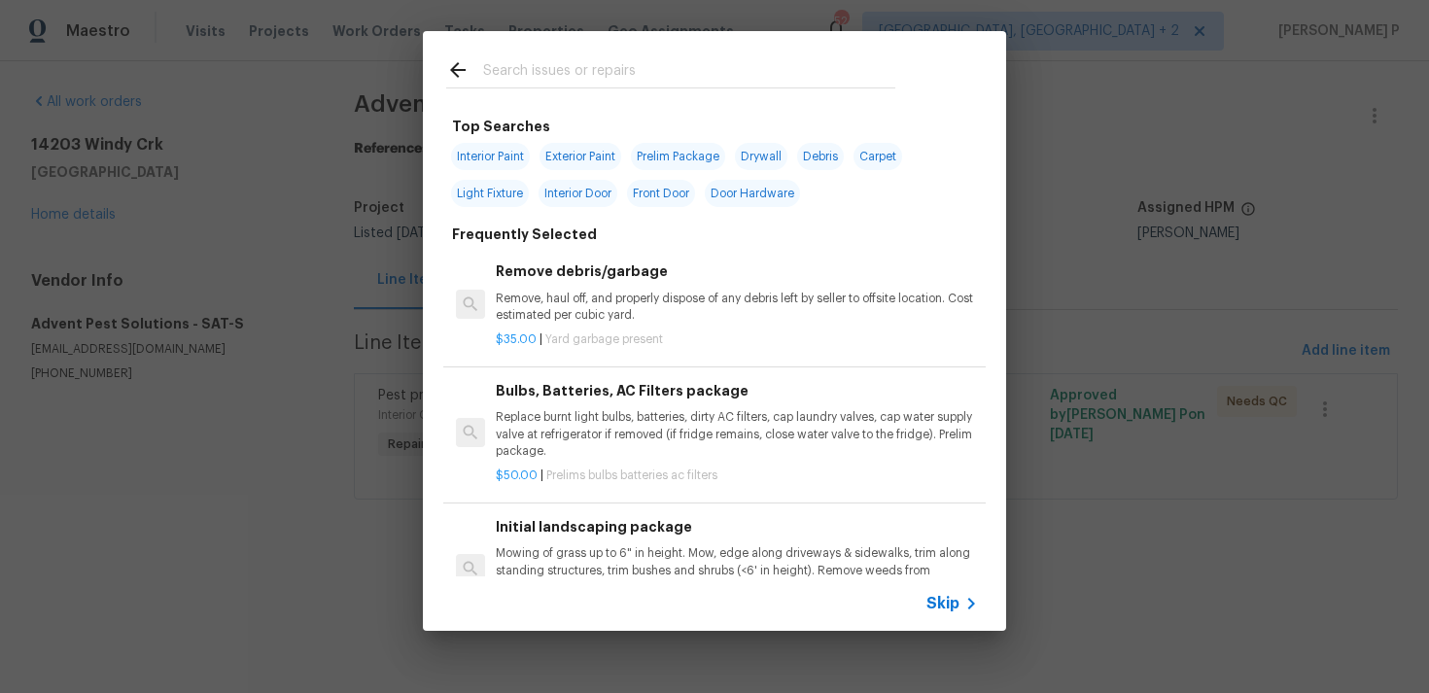
click at [941, 610] on span "Skip" at bounding box center [942, 603] width 33 height 19
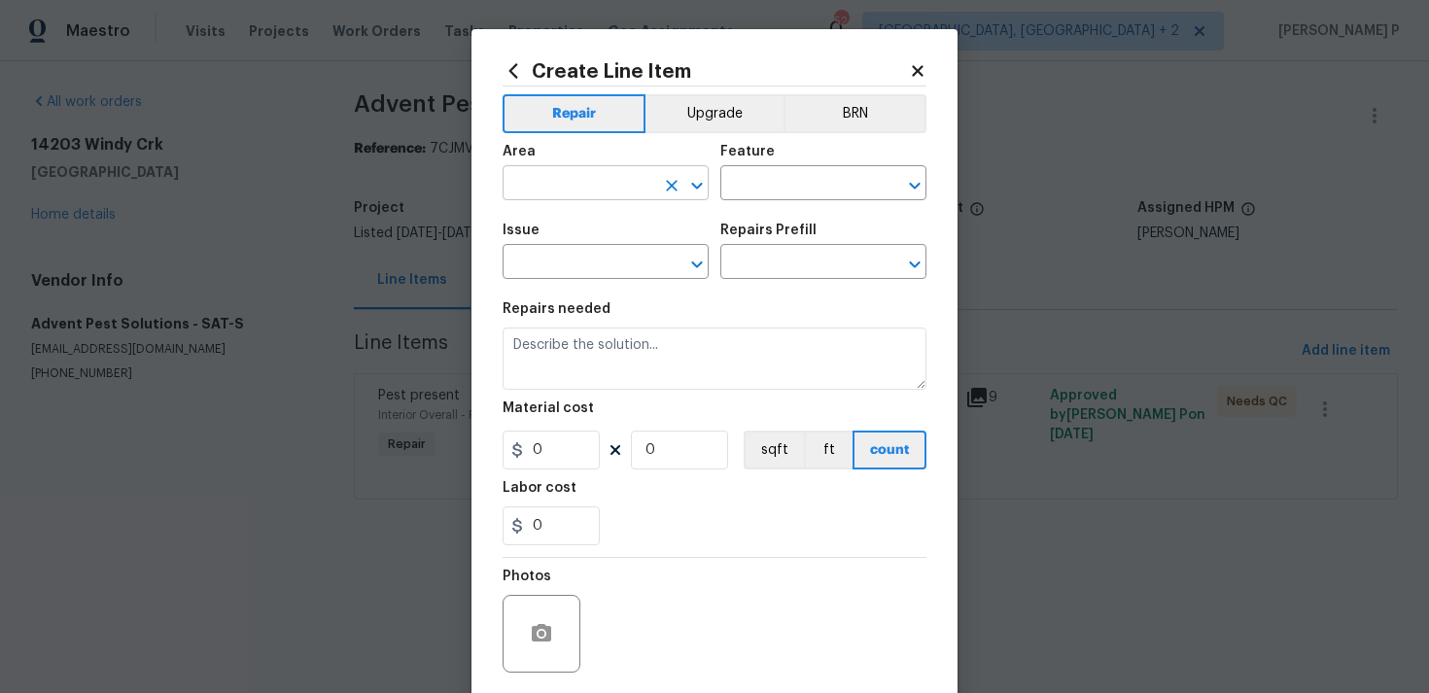
click at [693, 185] on icon "Open" at bounding box center [696, 185] width 11 height 7
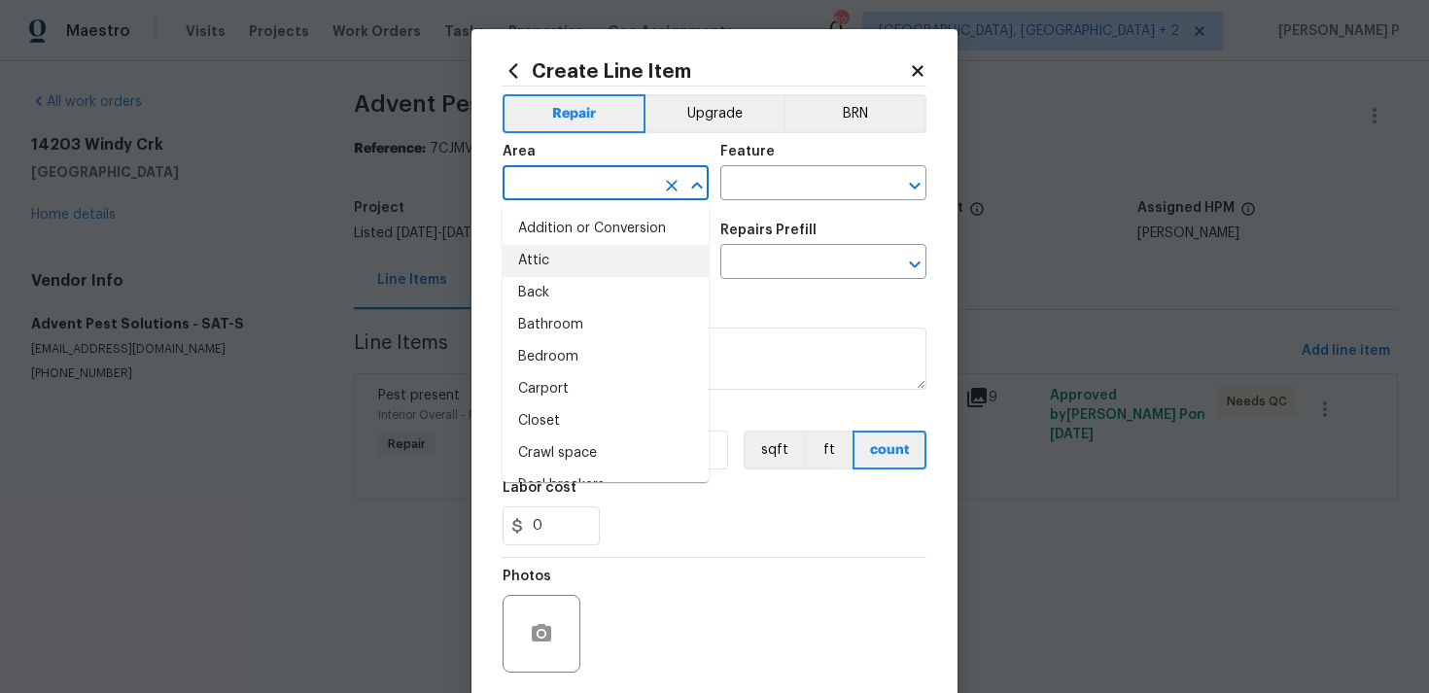
click at [559, 263] on li "Attic" at bounding box center [606, 261] width 206 height 32
type input "Attic"
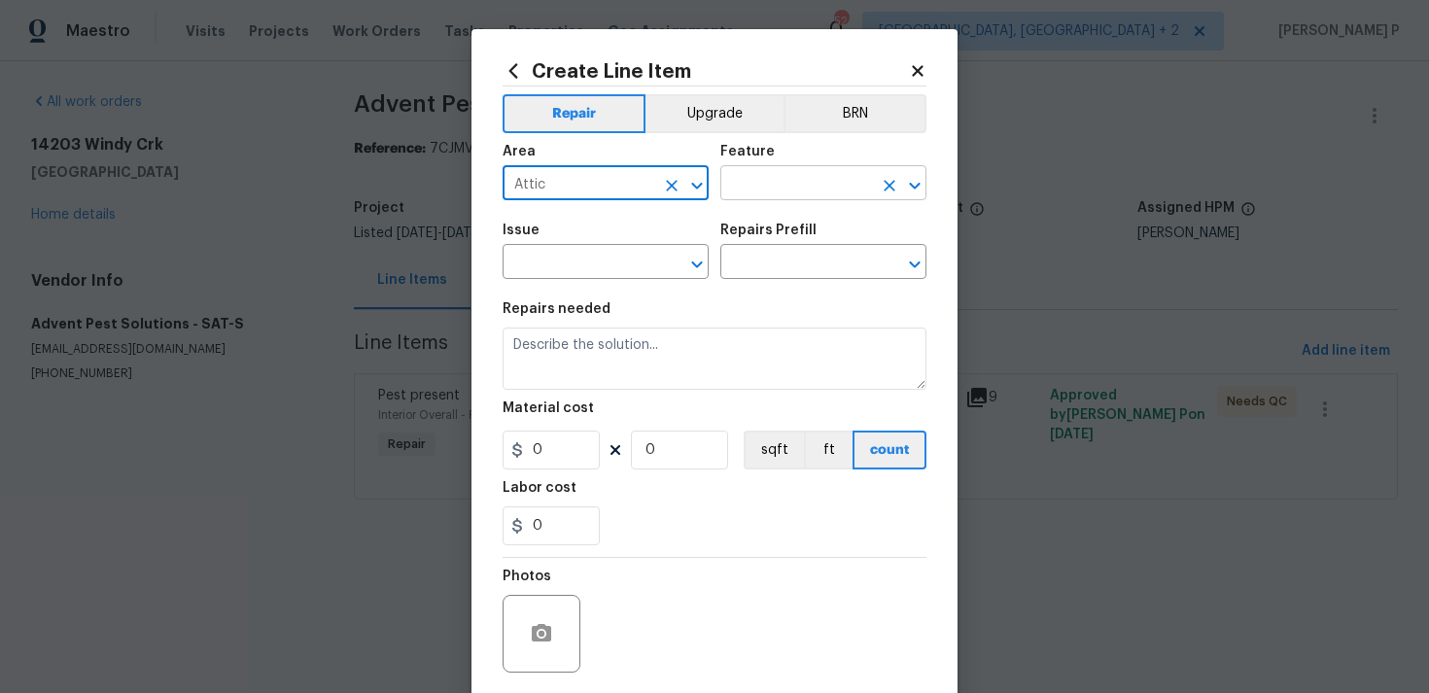
click at [816, 170] on input "text" at bounding box center [796, 185] width 152 height 30
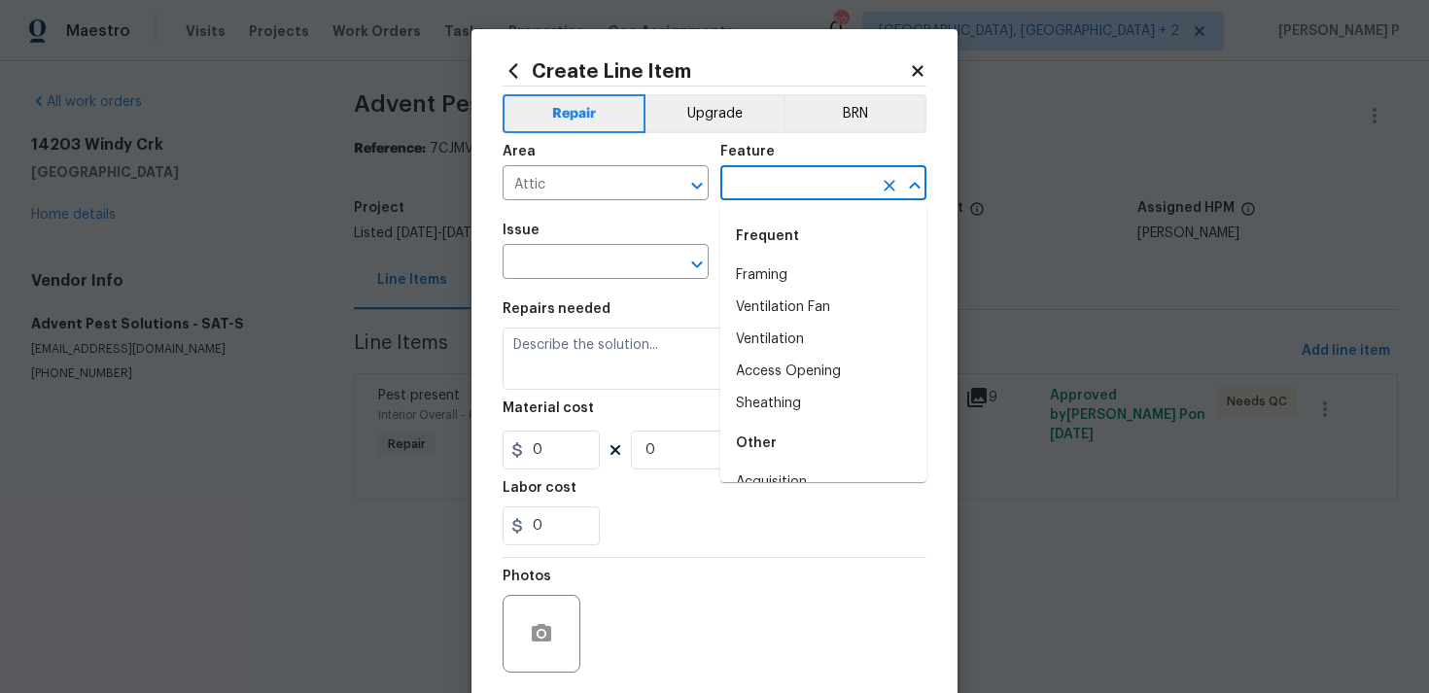
click at [789, 259] on div "Frequent" at bounding box center [823, 236] width 206 height 47
click at [790, 284] on li "Framing" at bounding box center [823, 276] width 206 height 32
type input "Framing"
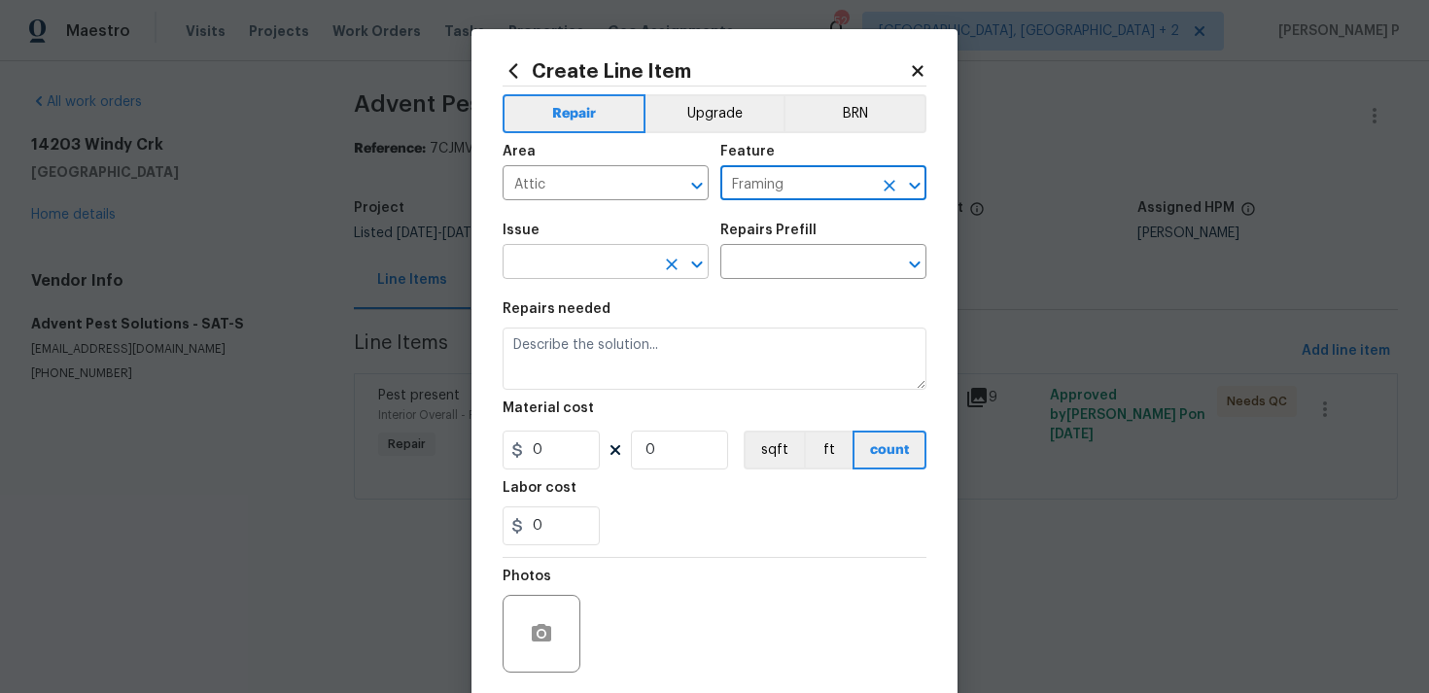
click at [703, 264] on icon "Open" at bounding box center [696, 264] width 23 height 23
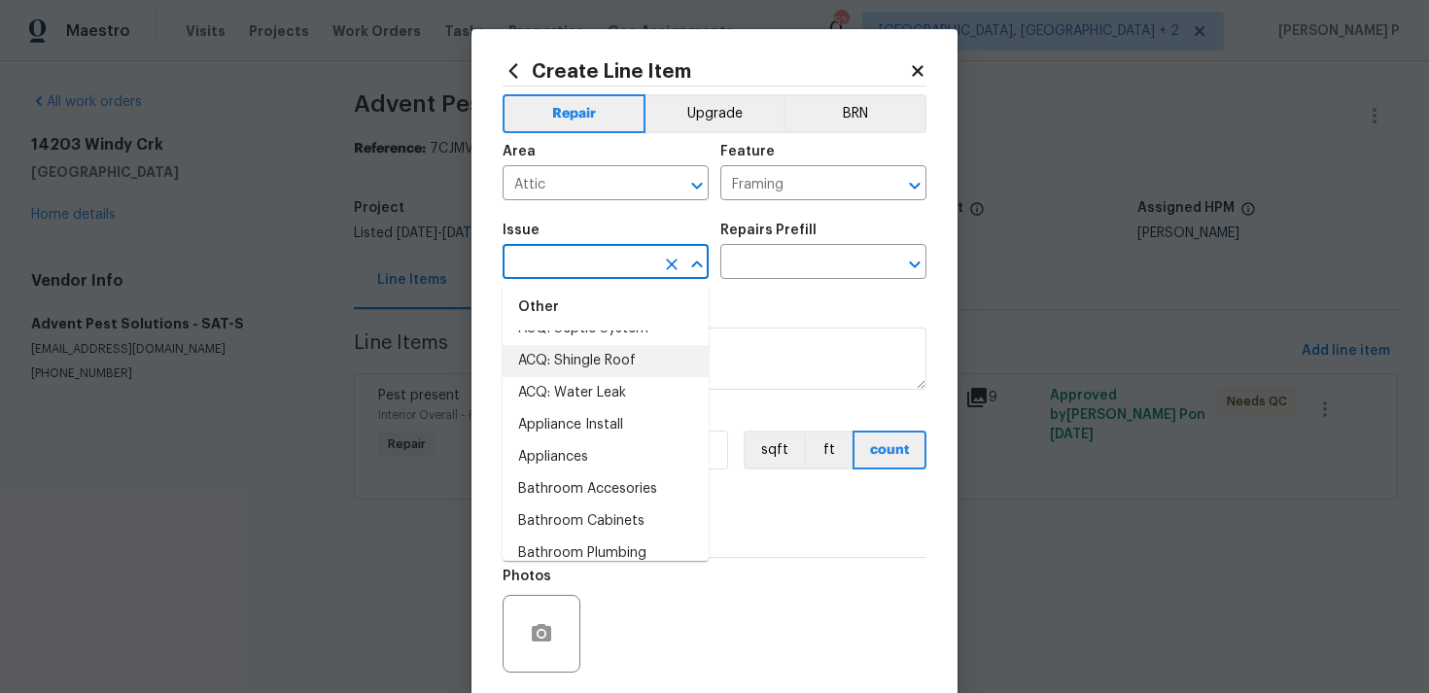
scroll to position [304, 0]
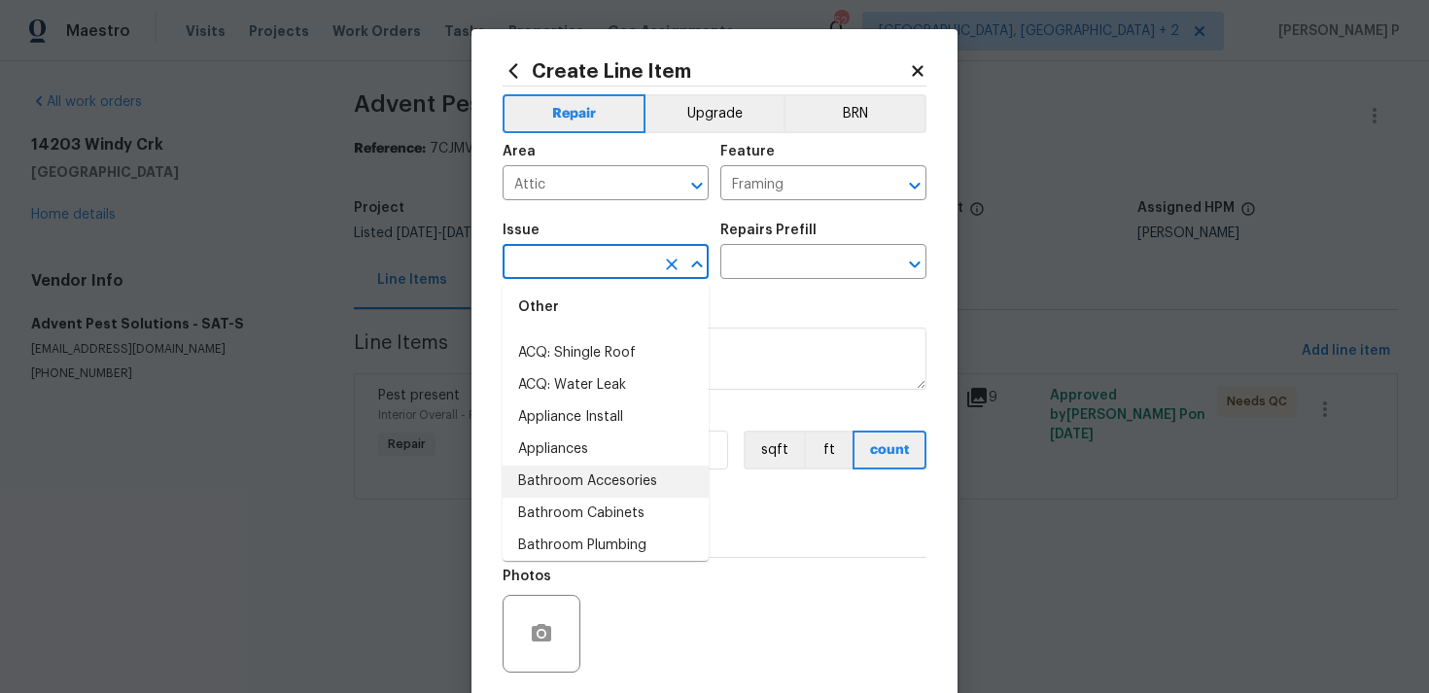
click at [603, 475] on li "Bathroom Accesories" at bounding box center [606, 482] width 206 height 32
type input "Bathroom Accesories"
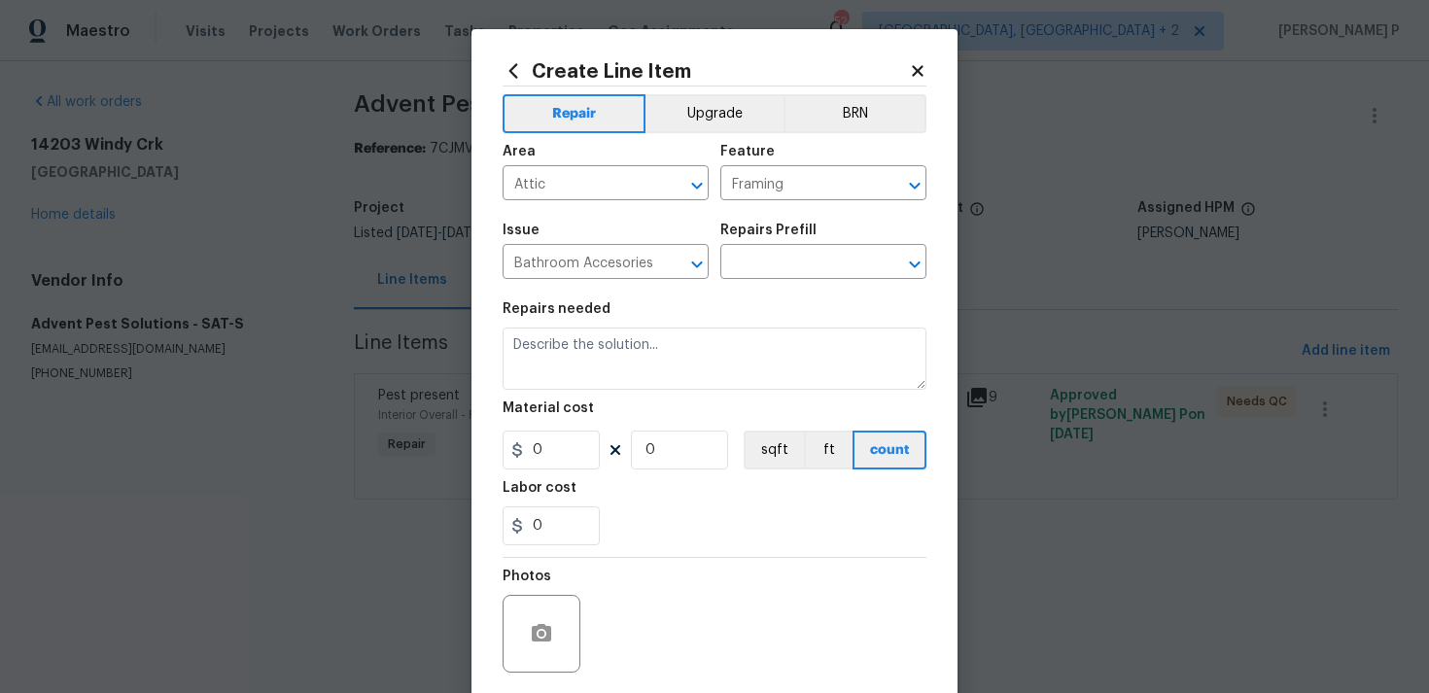
click at [797, 297] on section "Repairs needed Material cost 0 0 sqft ft count Labor cost 0" at bounding box center [715, 424] width 424 height 266
click at [812, 267] on input "text" at bounding box center [796, 264] width 152 height 30
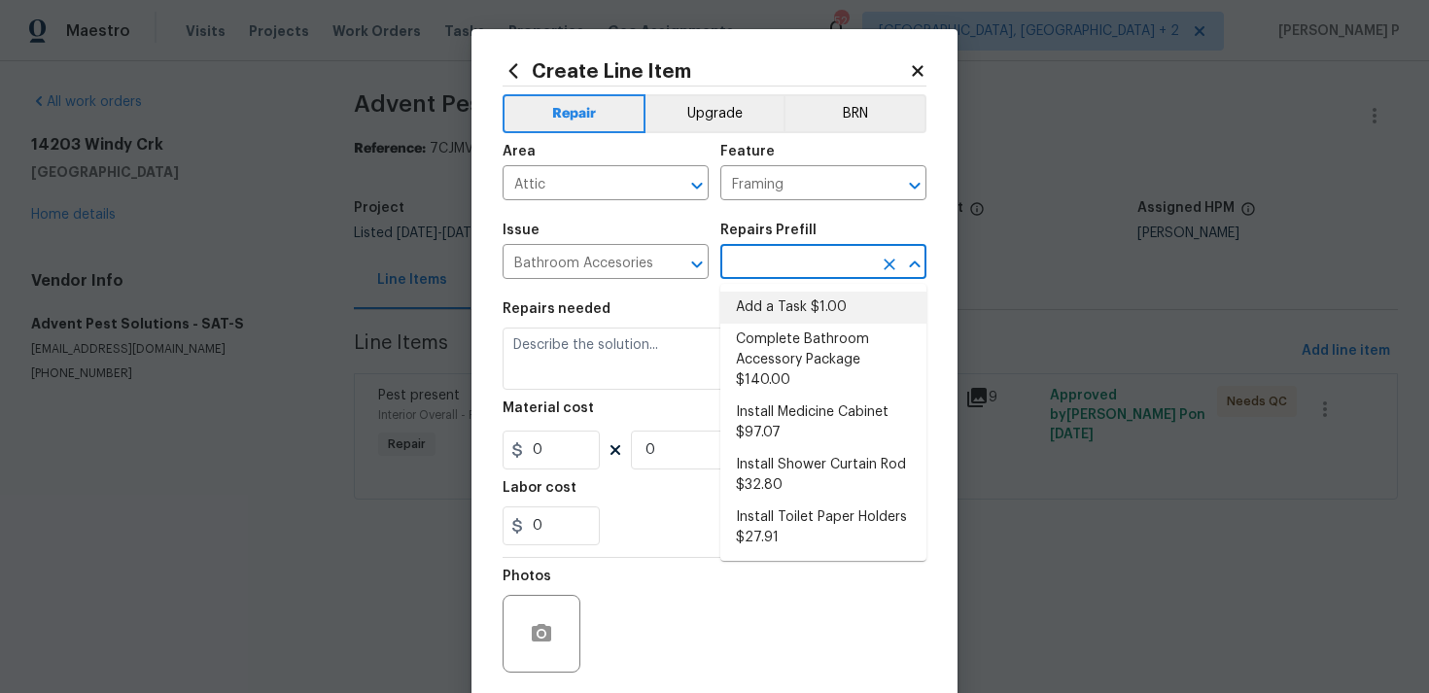
click at [802, 310] on li "Add a Task $1.00" at bounding box center [823, 308] width 206 height 32
type input "Interior Trim"
type input "Add a Task $1.00"
type textarea "HPM to detail"
type input "1"
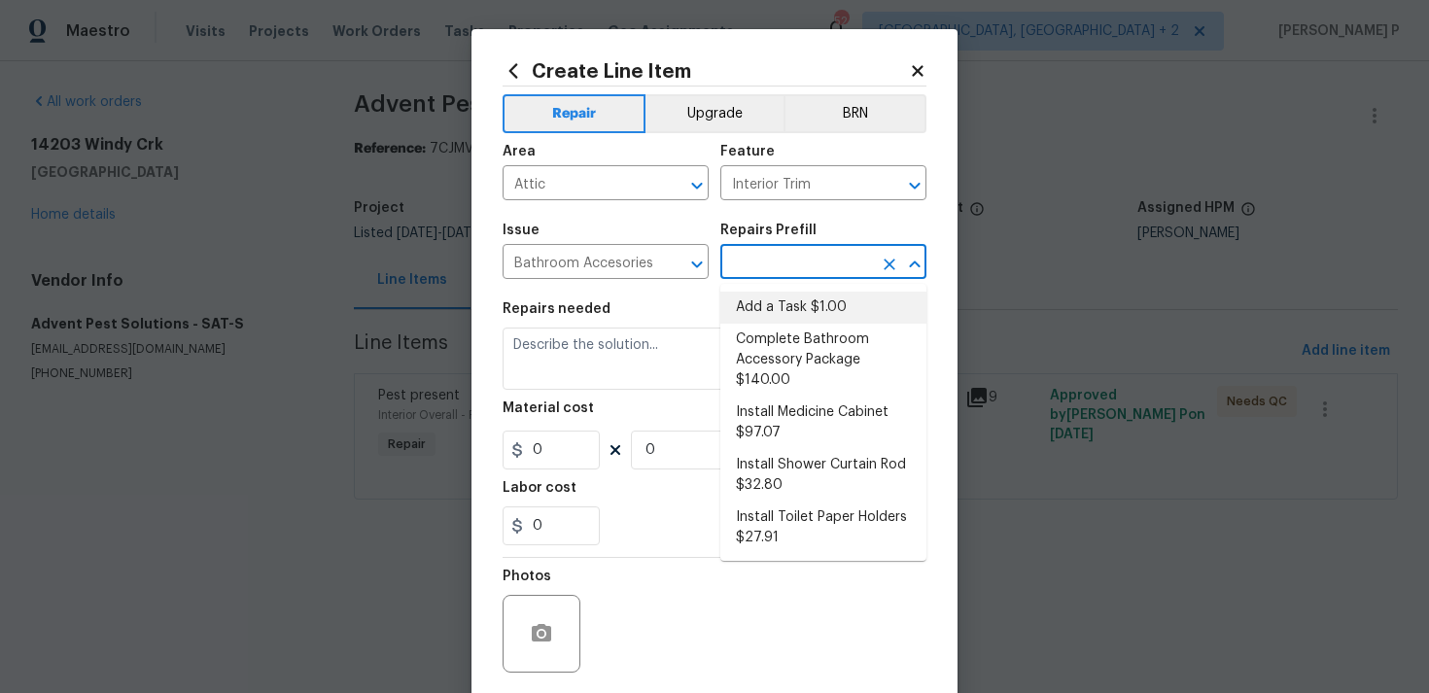
type input "1"
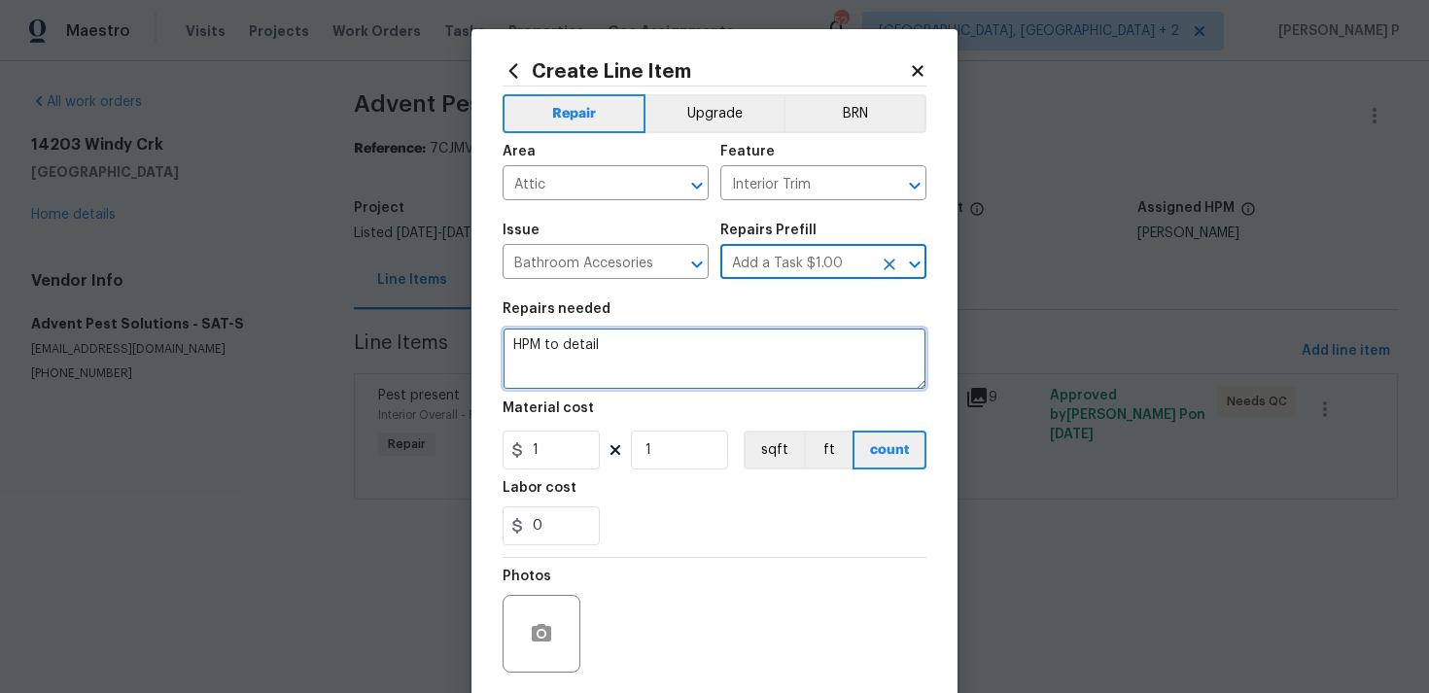
click at [664, 374] on textarea "HPM to detail" at bounding box center [715, 359] width 424 height 62
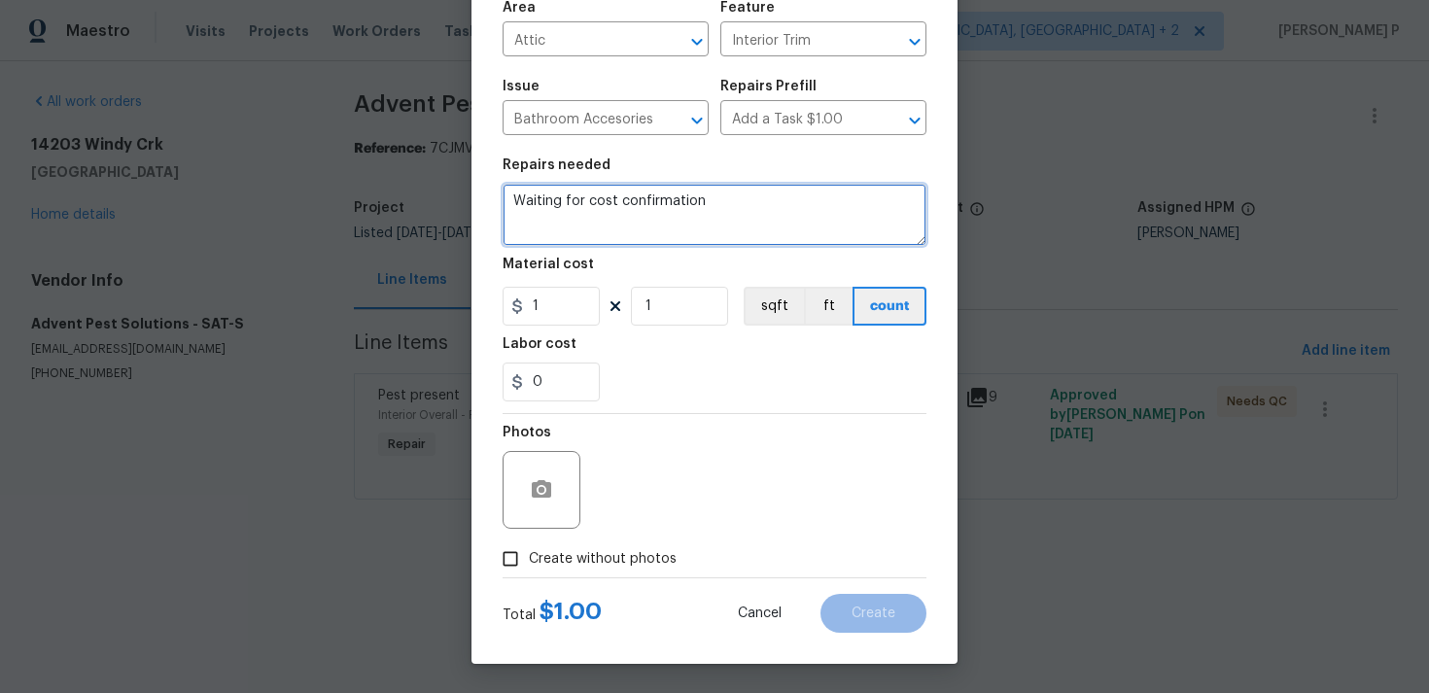
type textarea "Waiting for cost confirmation"
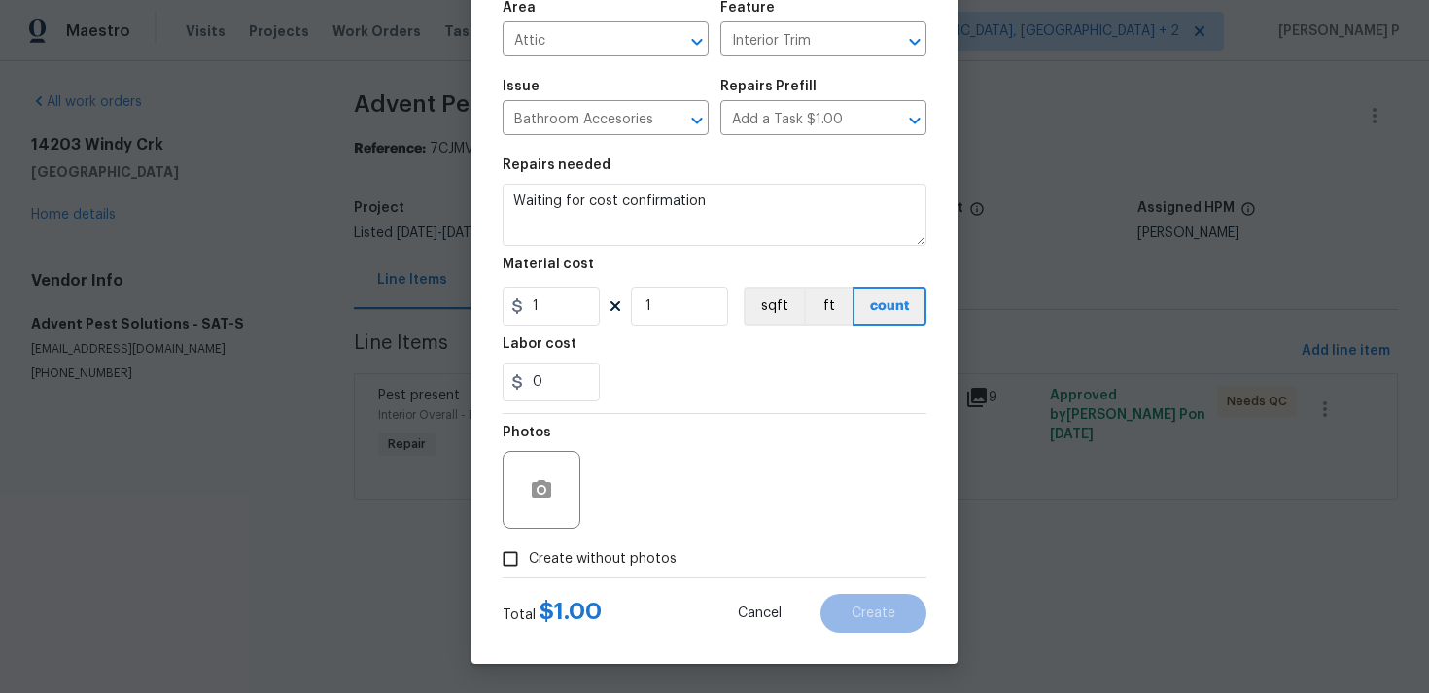
click at [517, 560] on input "Create without photos" at bounding box center [510, 558] width 37 height 37
checkbox input "true"
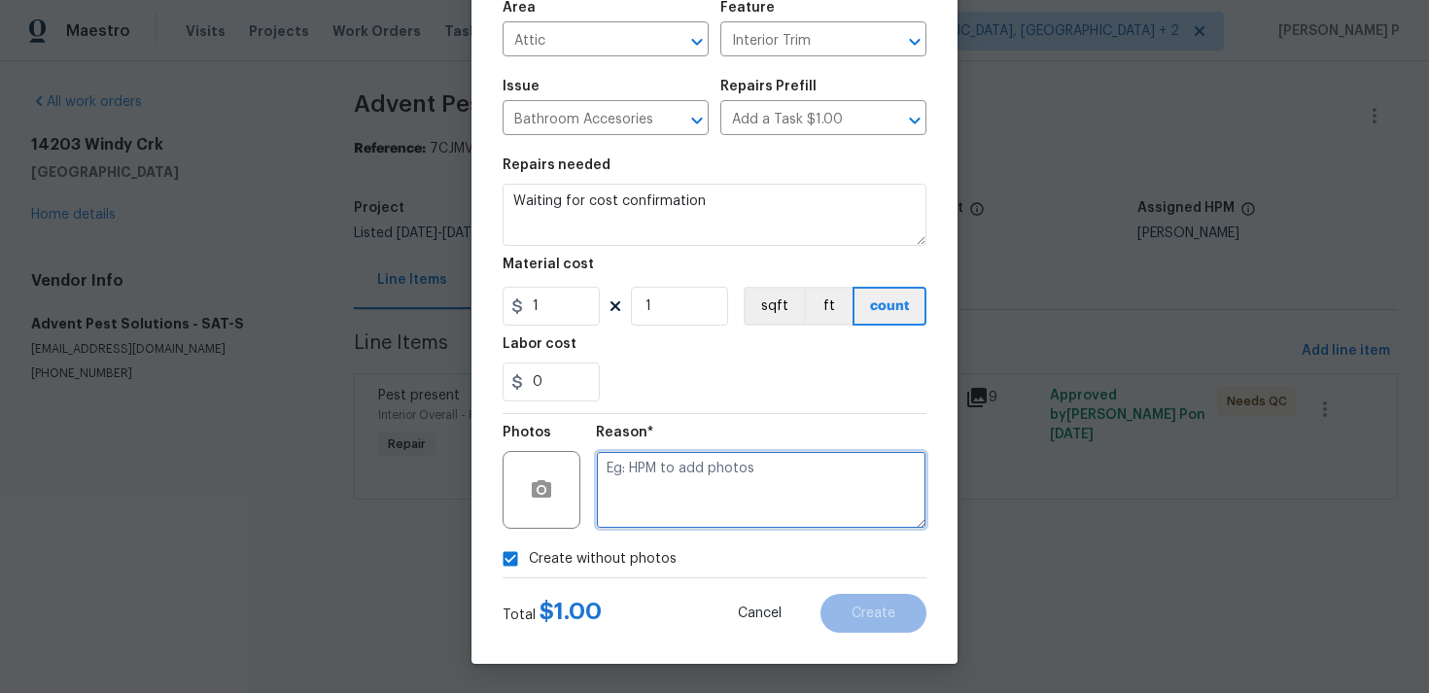
click at [716, 483] on textarea at bounding box center [761, 490] width 331 height 78
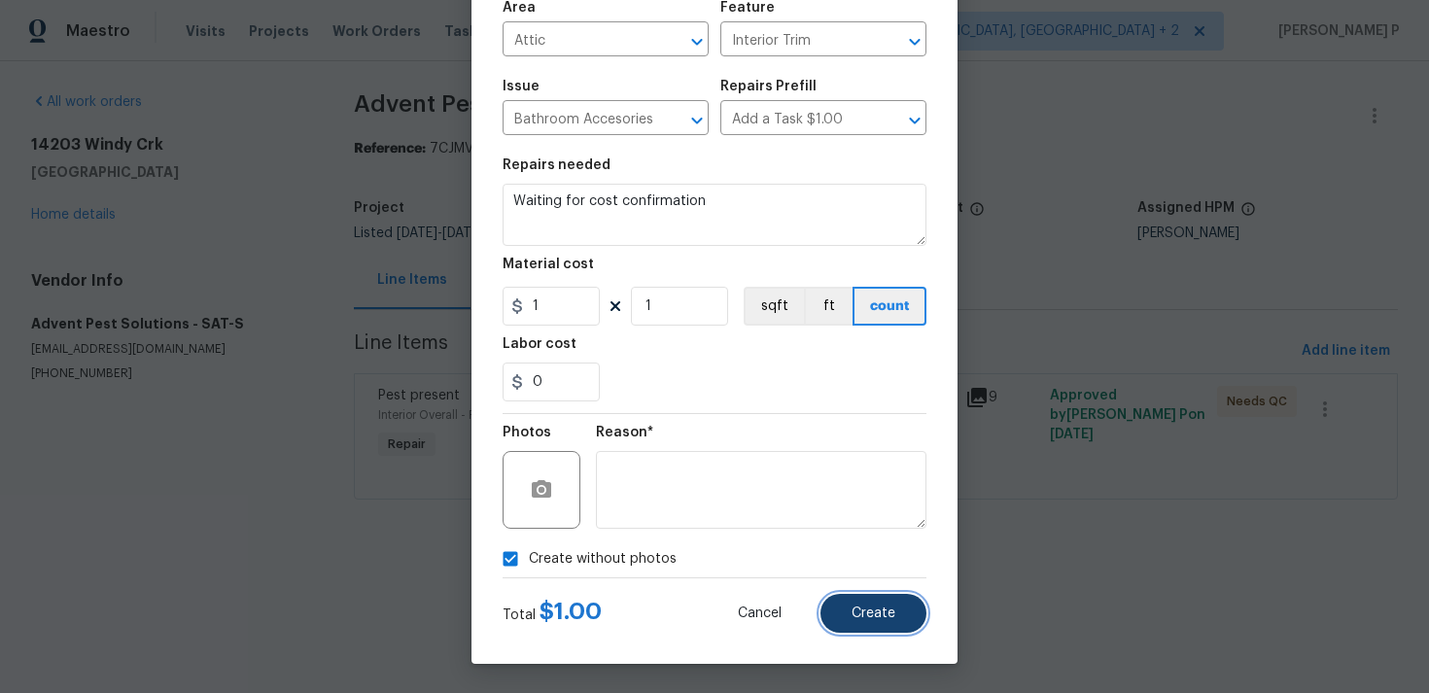
click at [885, 595] on button "Create" at bounding box center [873, 613] width 106 height 39
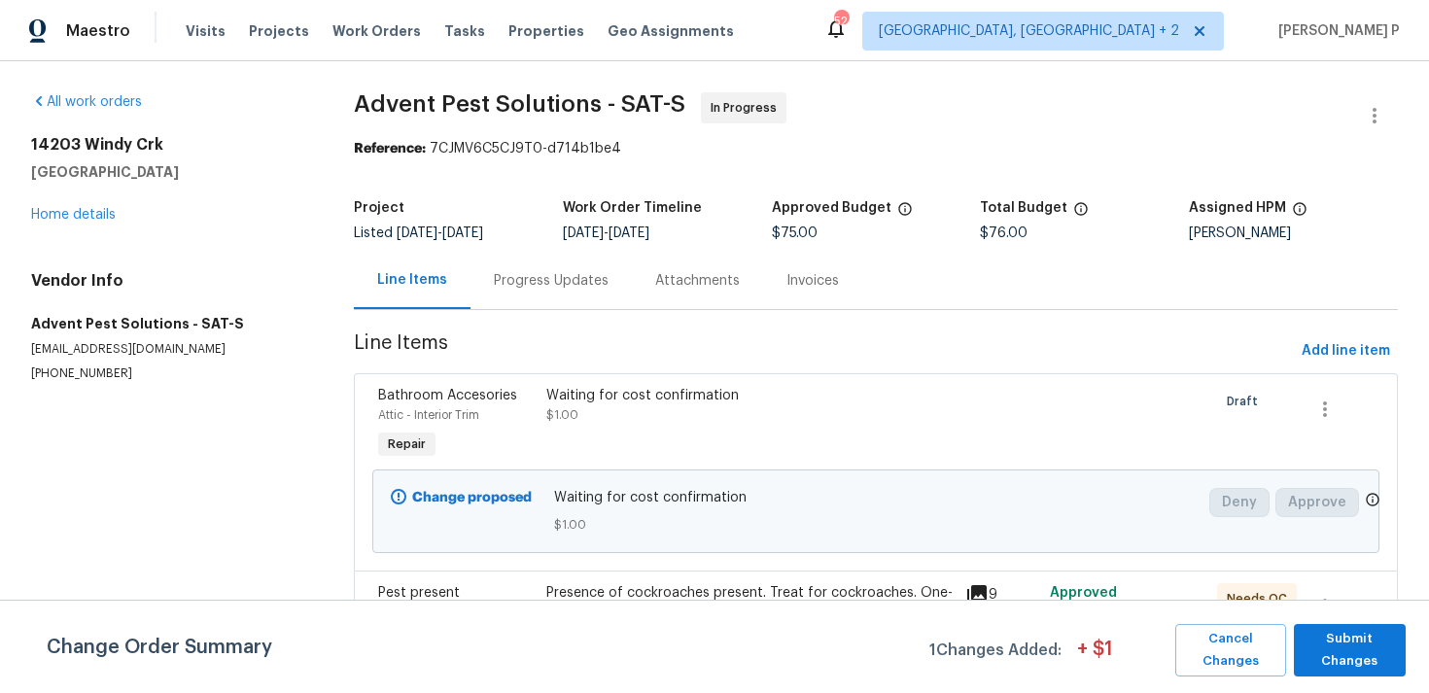
click at [273, 519] on section "All work orders 14203 Windy Crk Helotes, TX 78023 Home details Vendor Info Adve…" at bounding box center [169, 406] width 276 height 628
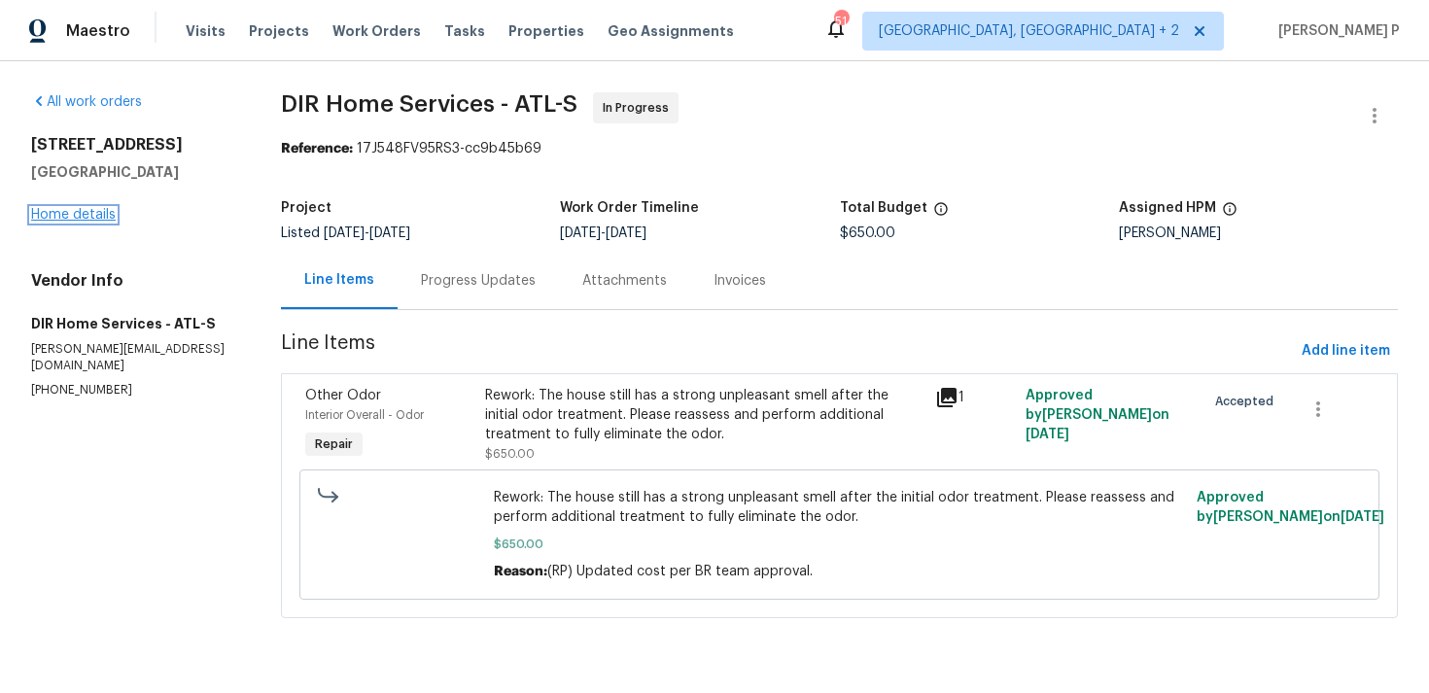
click at [83, 216] on link "Home details" at bounding box center [73, 215] width 85 height 14
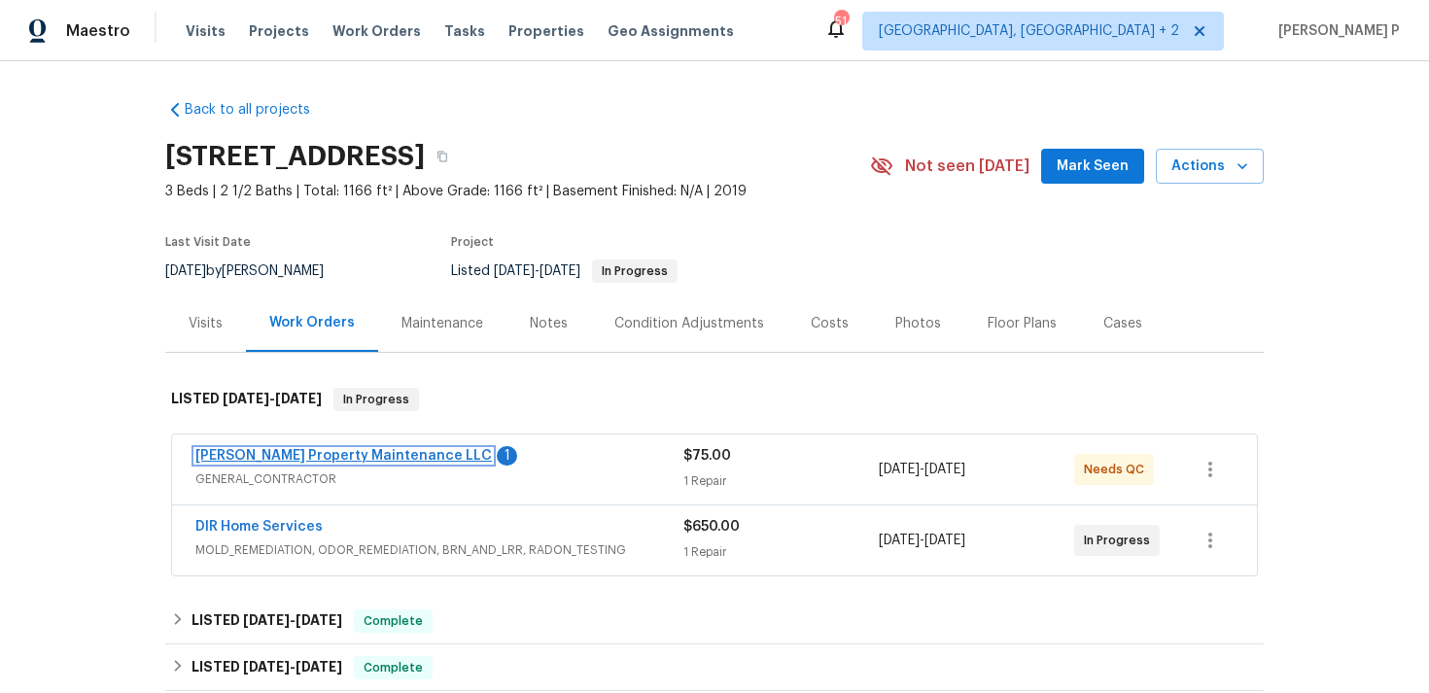
click at [326, 451] on link "[PERSON_NAME] Property Maintenance LLC" at bounding box center [343, 456] width 296 height 14
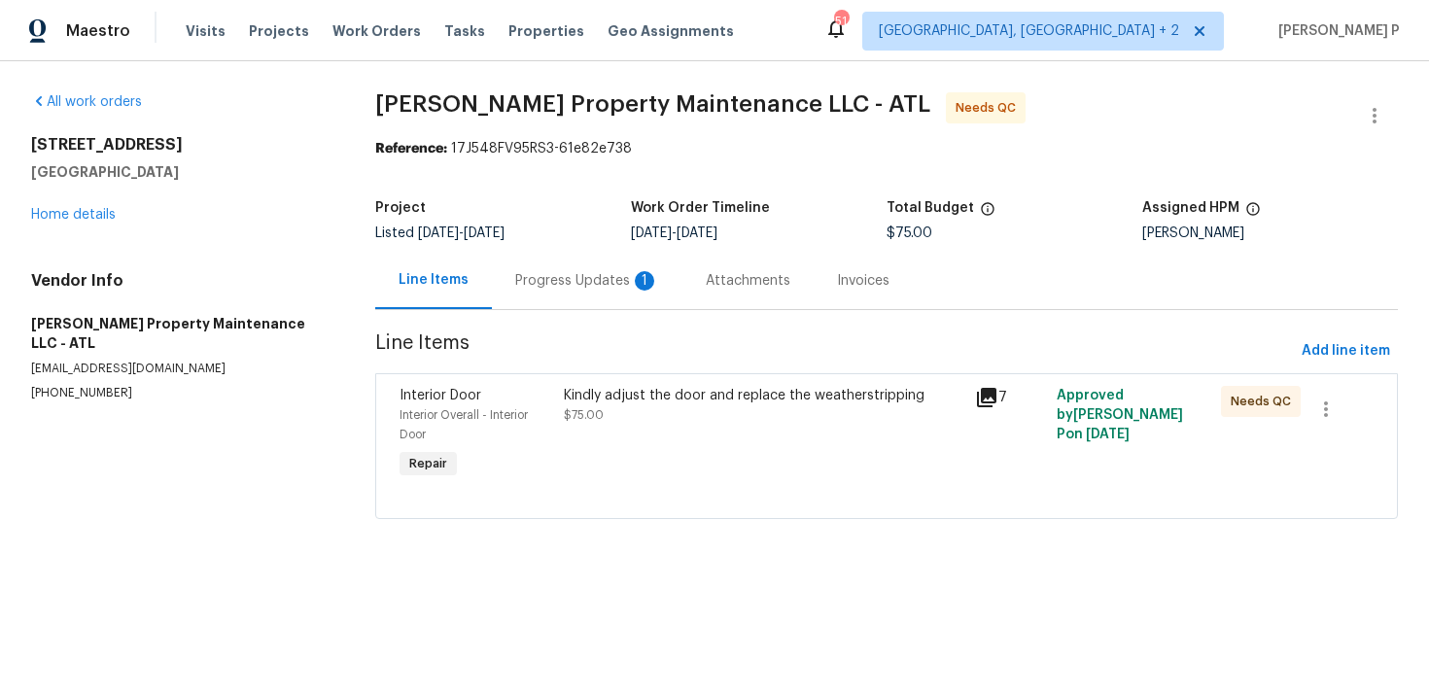
click at [589, 282] on div "Progress Updates 1" at bounding box center [587, 280] width 144 height 19
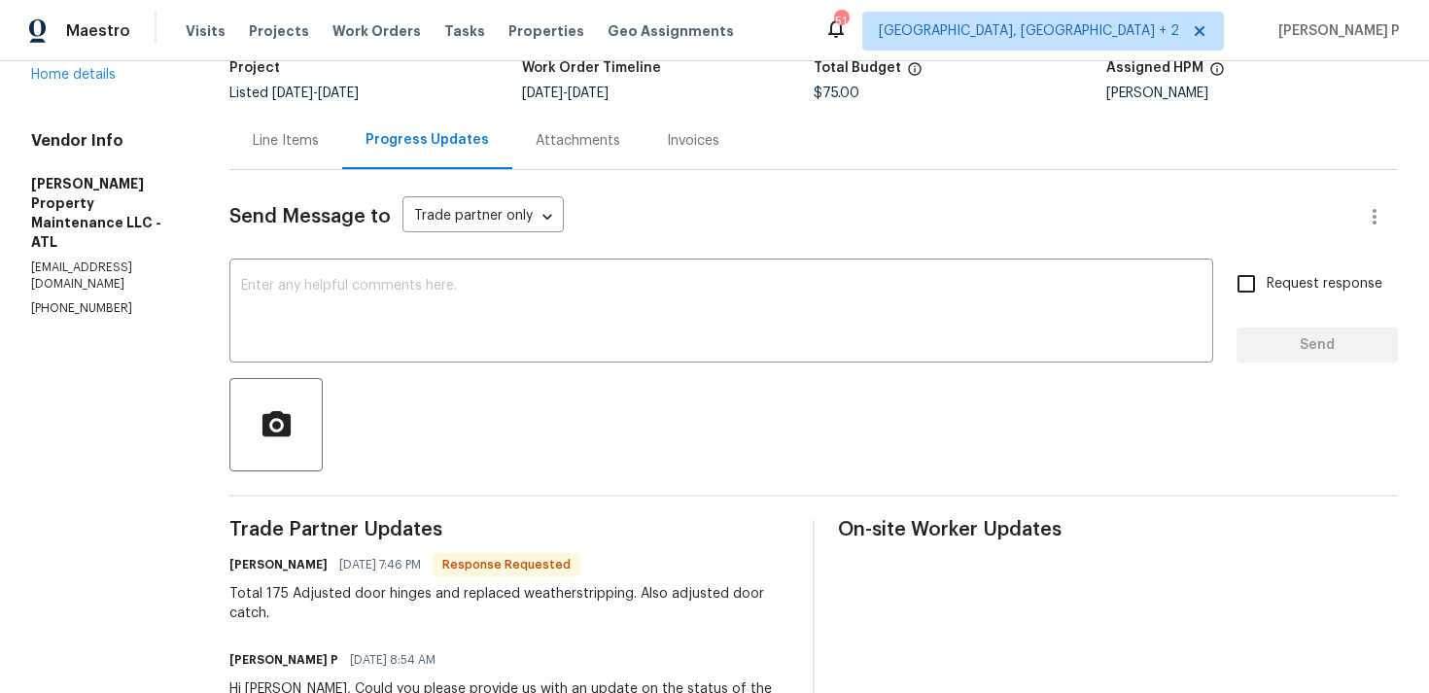
scroll to position [132, 0]
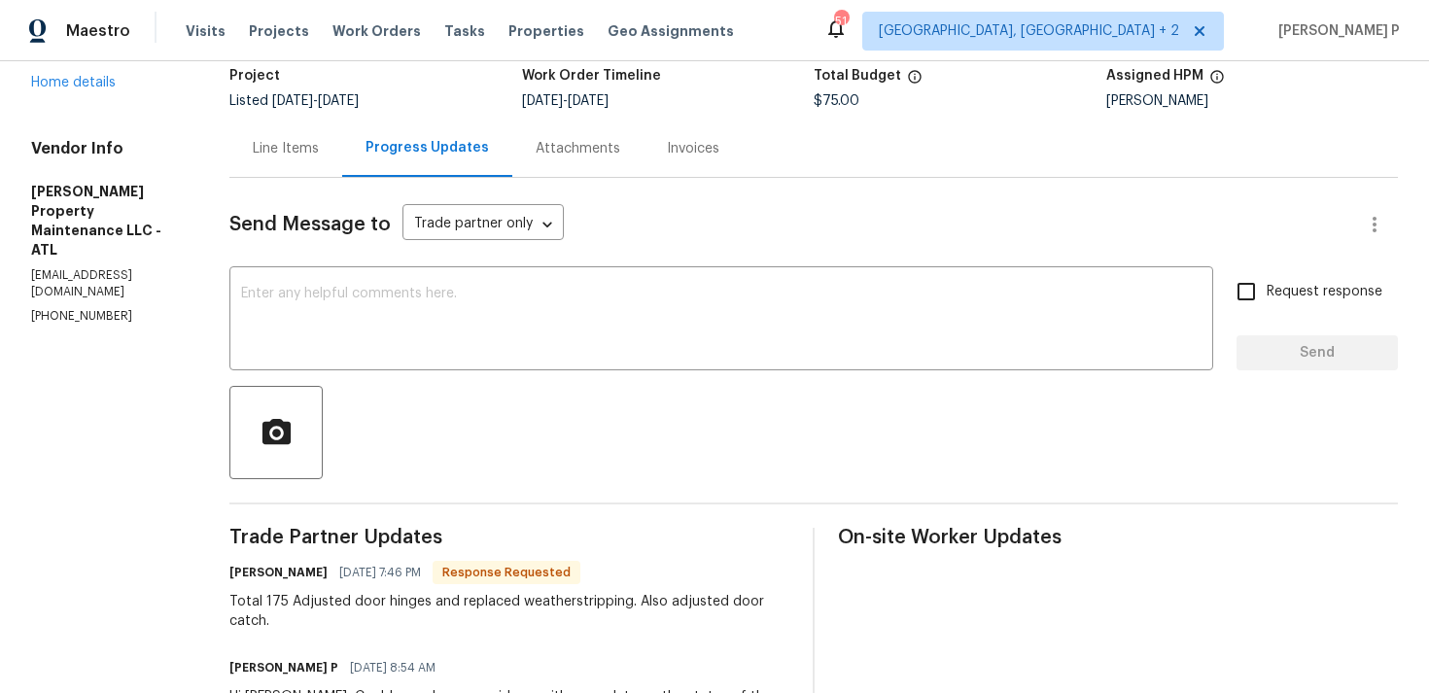
click at [294, 159] on div "Line Items" at bounding box center [285, 148] width 113 height 57
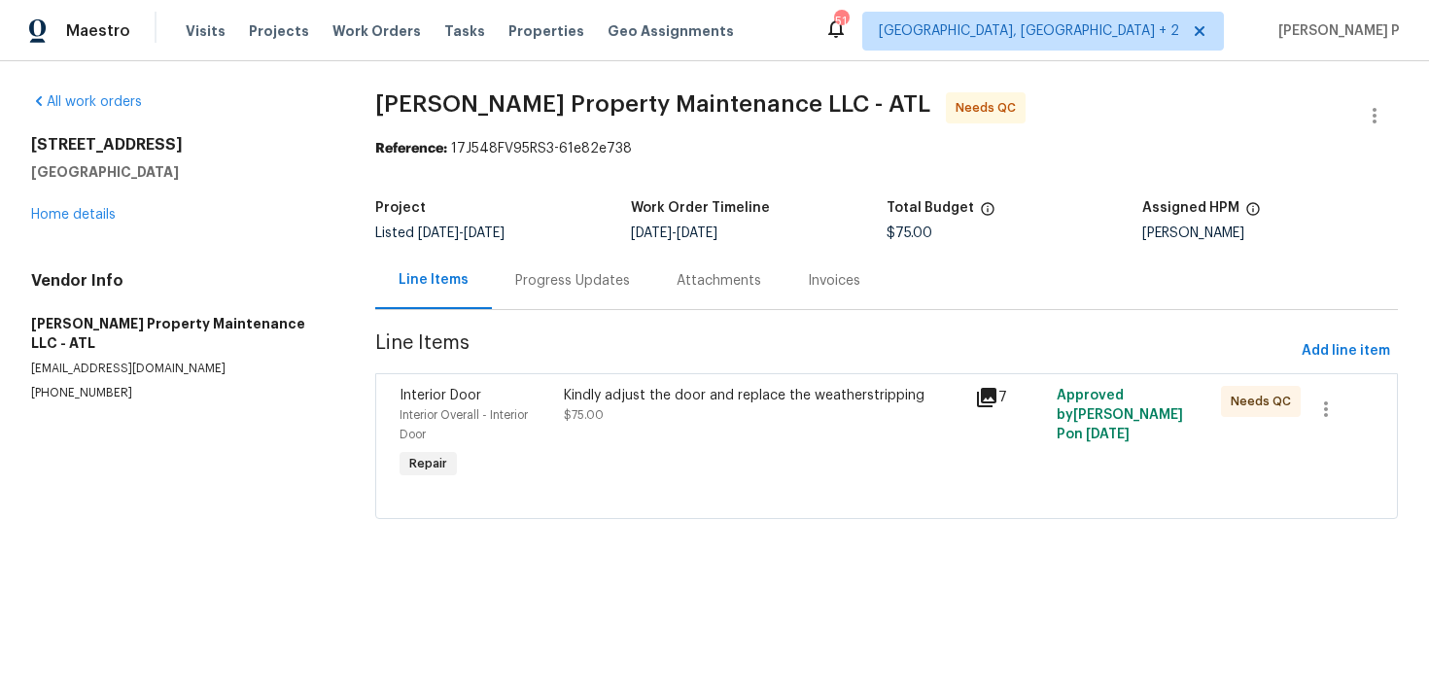
click at [632, 270] on div "Progress Updates" at bounding box center [572, 280] width 161 height 57
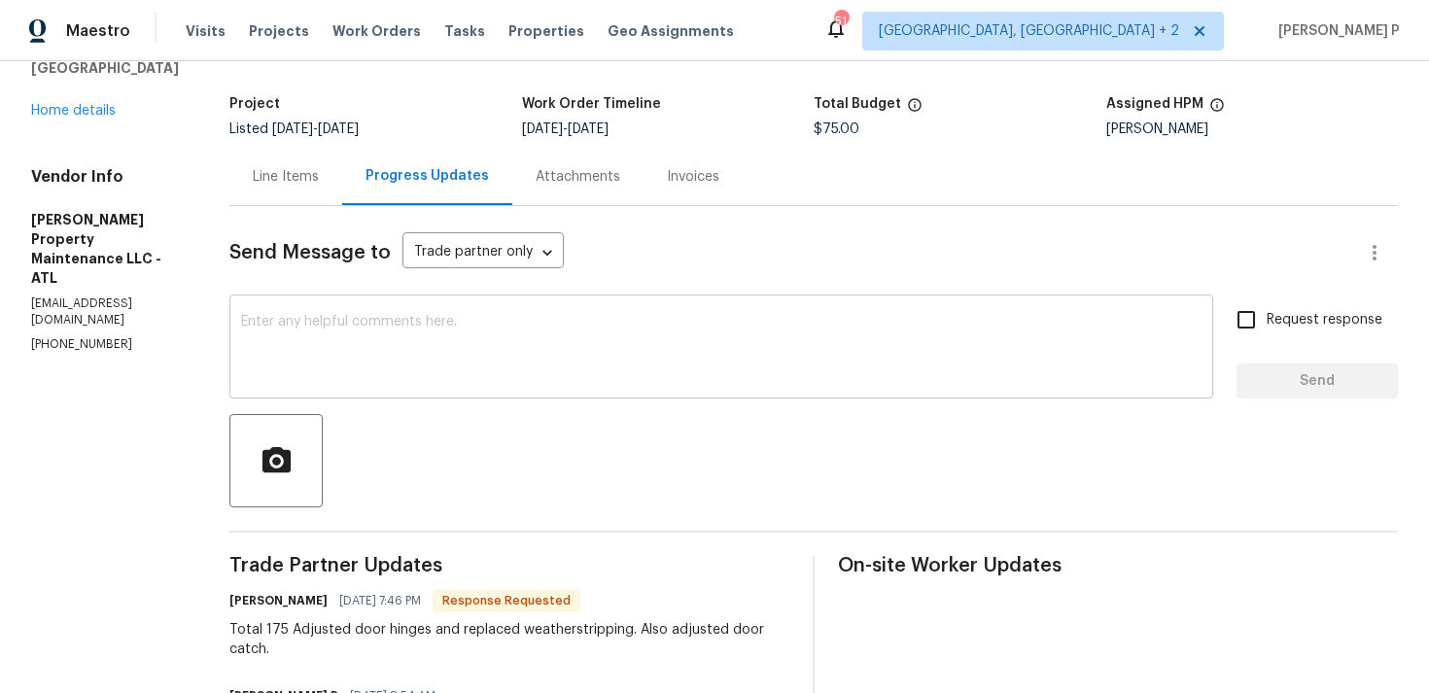
scroll to position [12, 0]
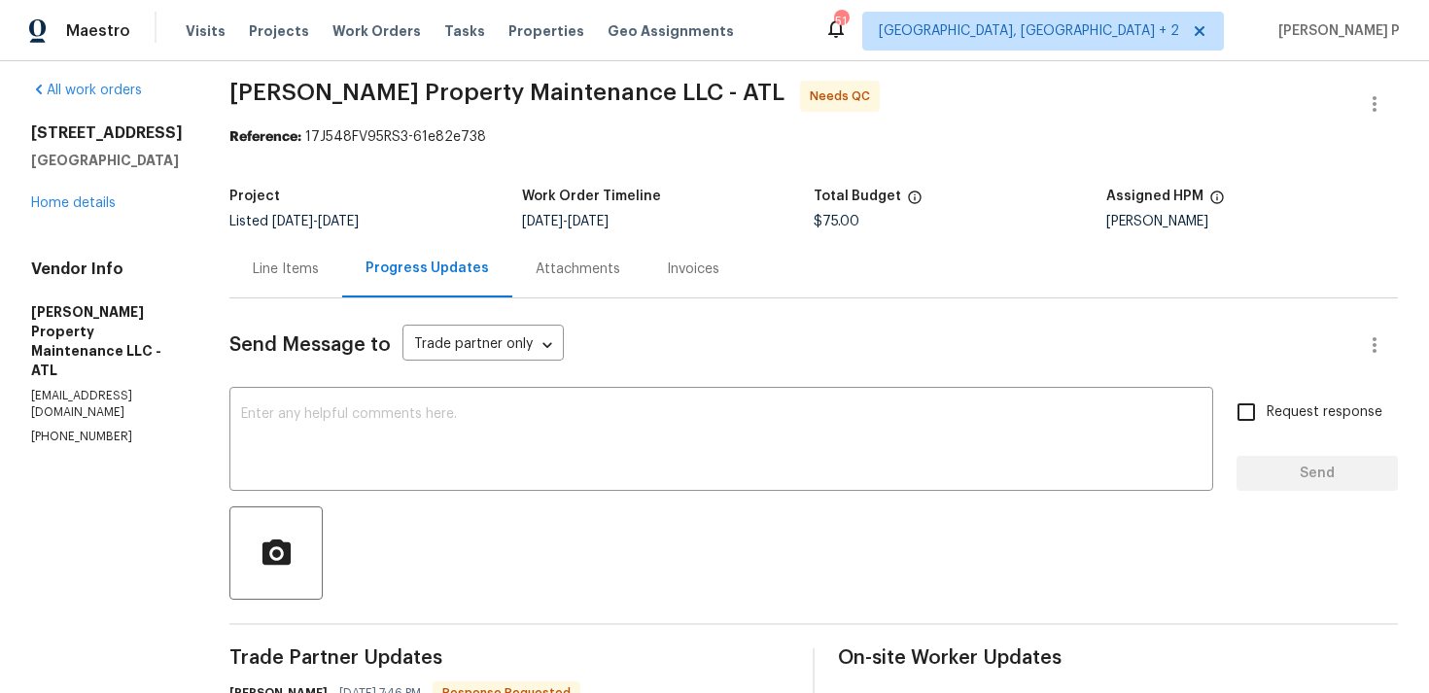
click at [296, 274] on div "Line Items" at bounding box center [286, 269] width 66 height 19
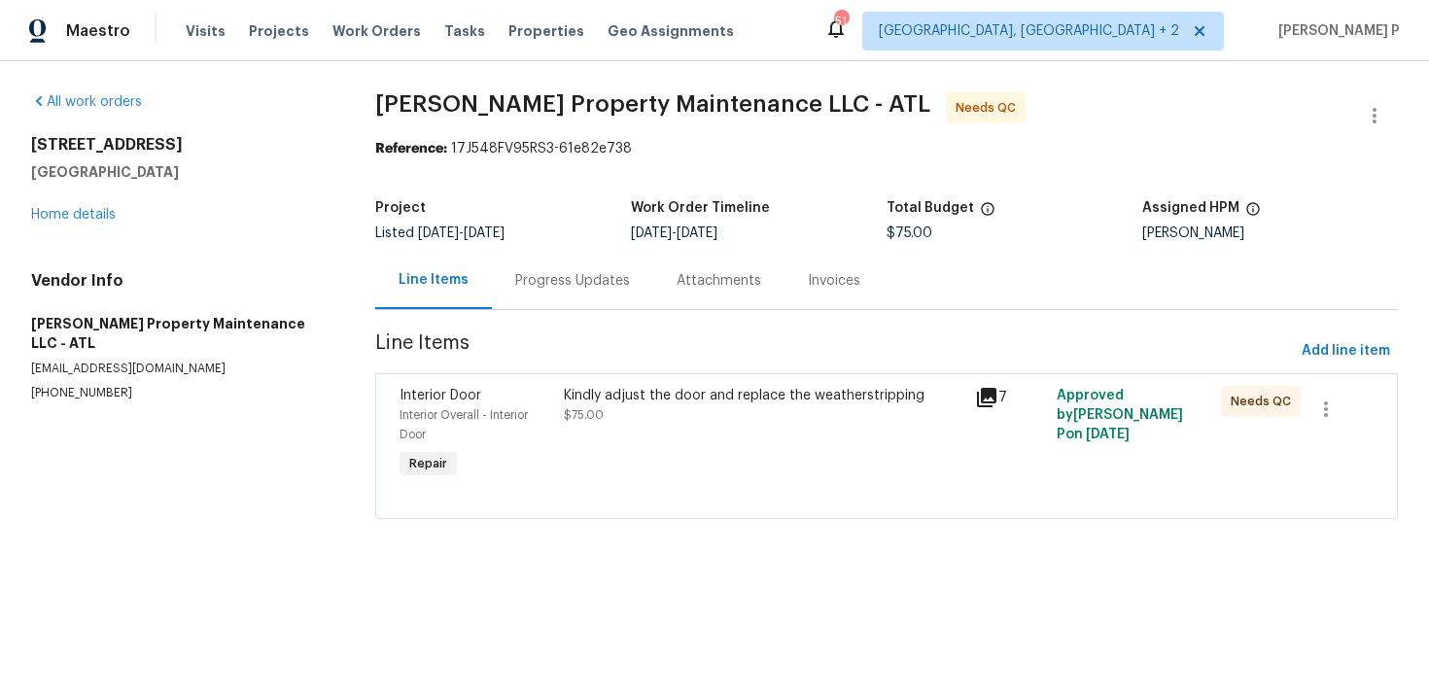
click at [620, 396] on div "Kindly adjust the door and replace the weatherstripping" at bounding box center [763, 395] width 399 height 19
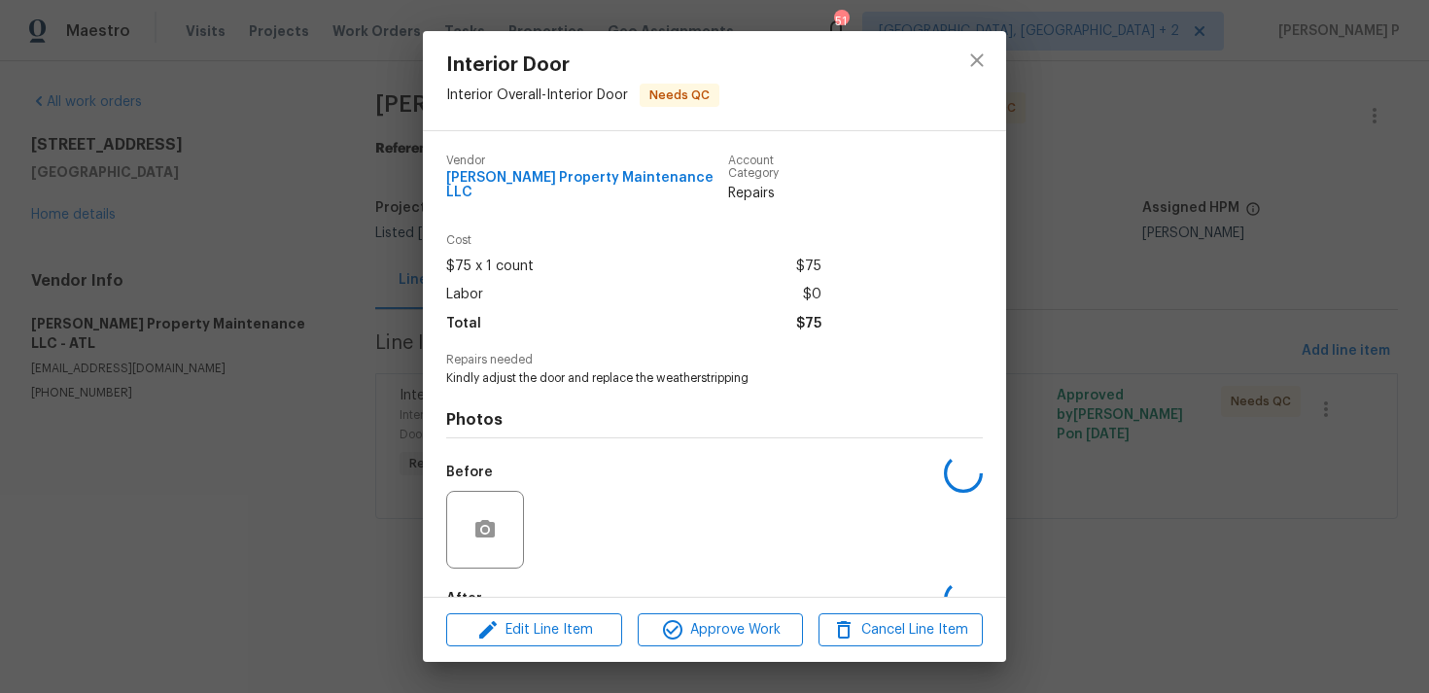
scroll to position [105, 0]
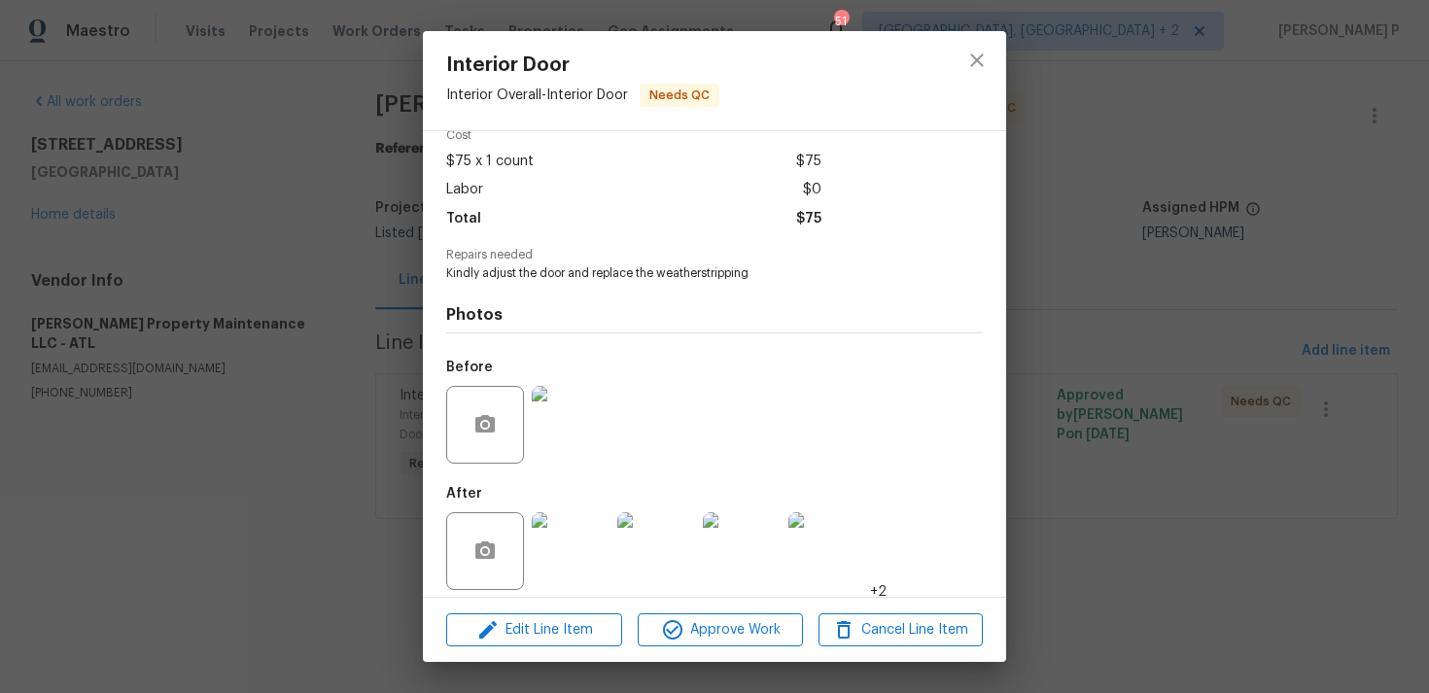
click at [579, 521] on img at bounding box center [571, 551] width 78 height 78
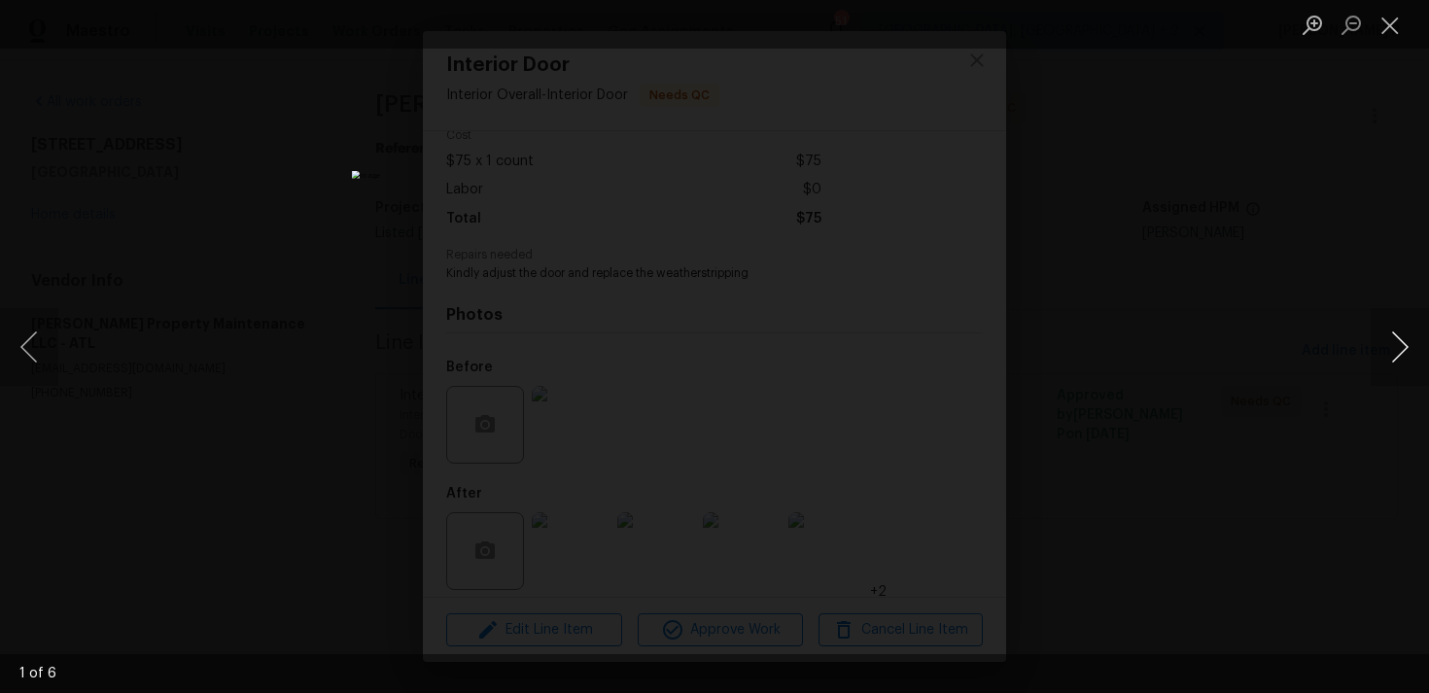
click at [1406, 347] on button "Next image" at bounding box center [1400, 347] width 58 height 78
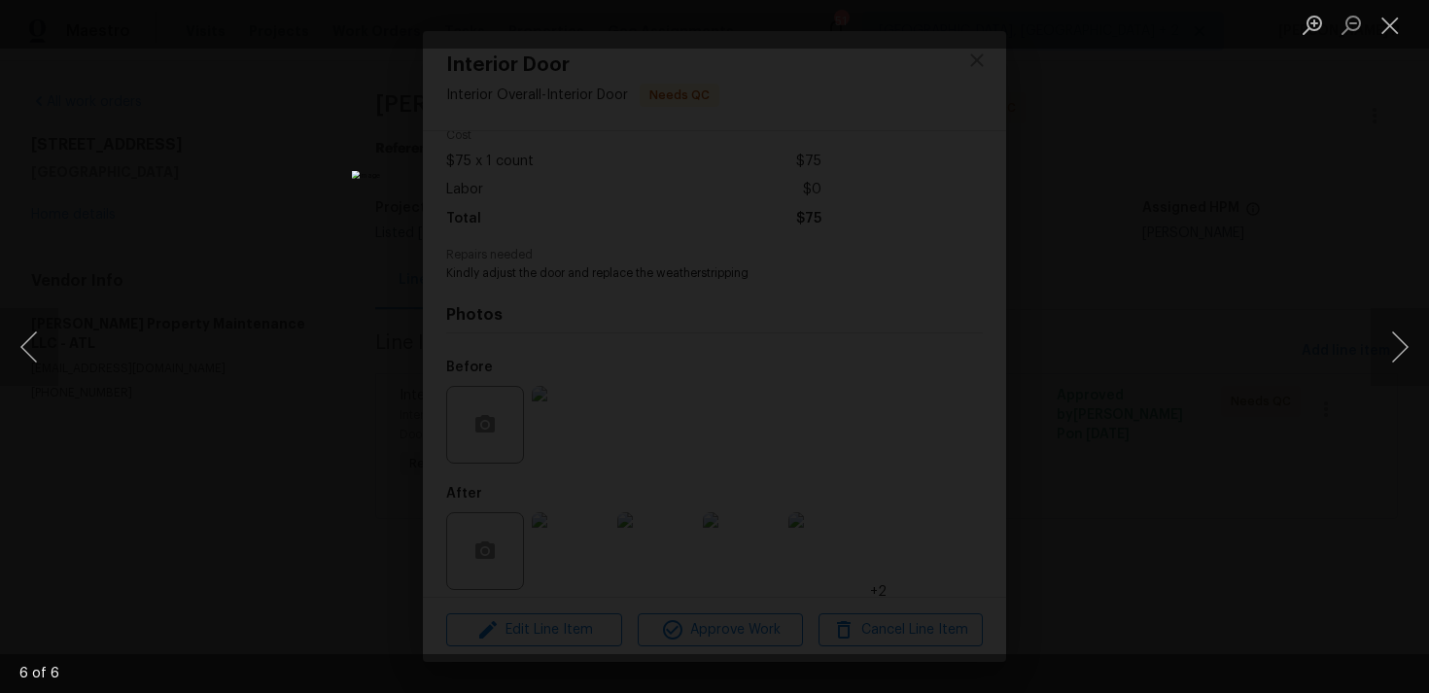
click at [1377, 47] on li "Lightbox" at bounding box center [1390, 24] width 39 height 49
click at [1389, 20] on button "Close lightbox" at bounding box center [1390, 25] width 39 height 34
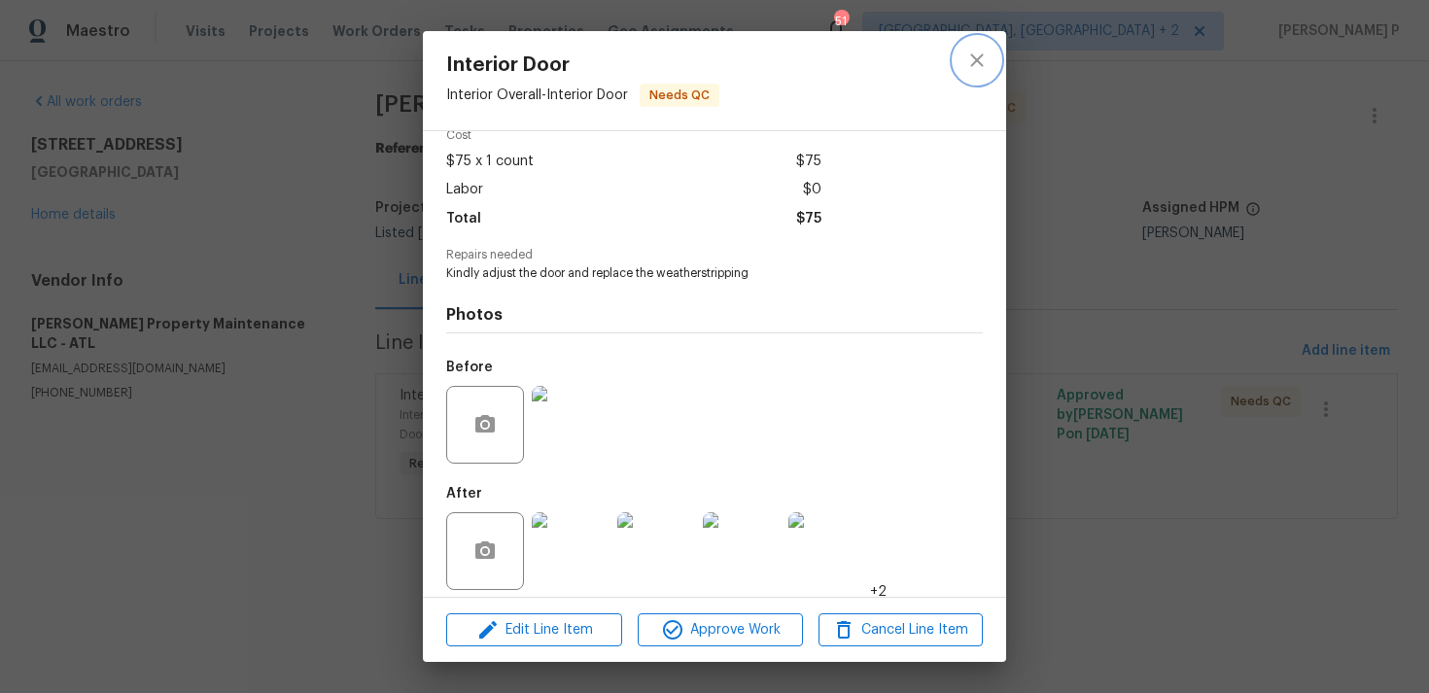
click at [985, 65] on icon "close" at bounding box center [976, 60] width 23 height 23
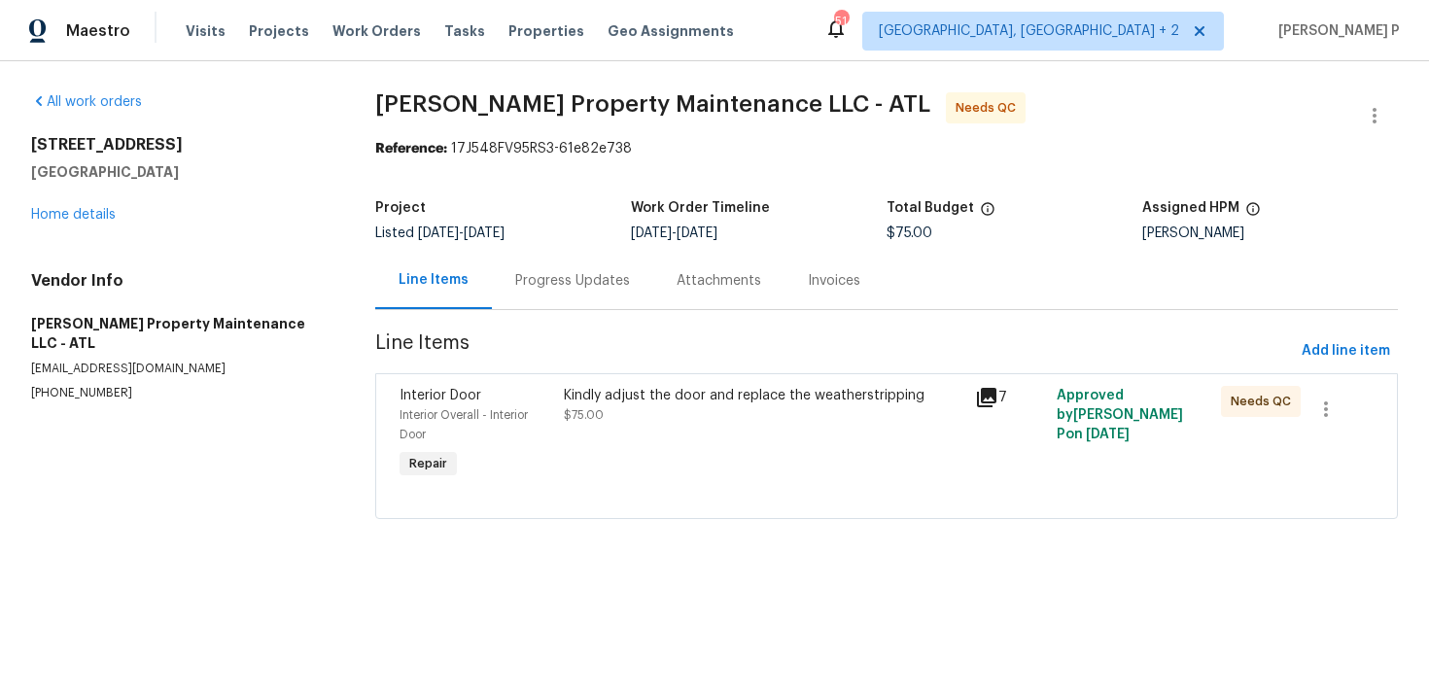
click at [589, 299] on div "Progress Updates" at bounding box center [572, 280] width 161 height 57
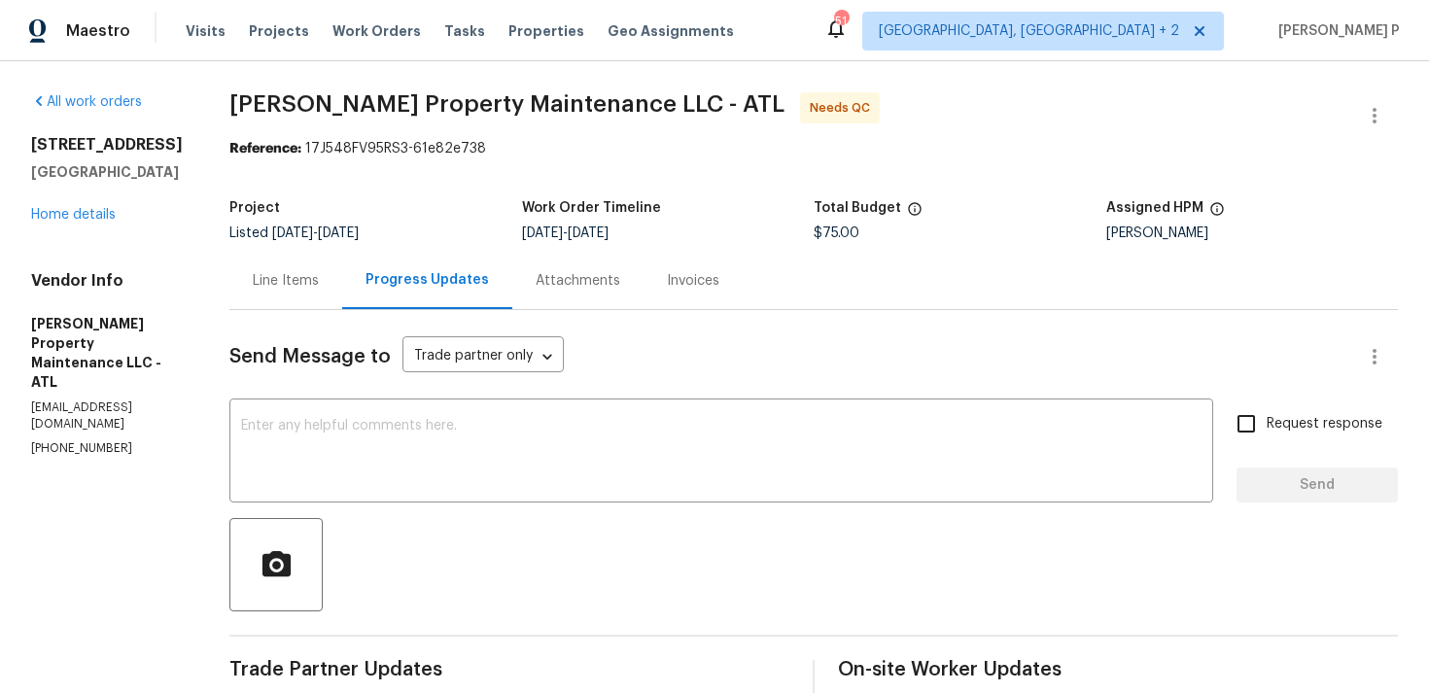
click at [271, 300] on div "Line Items" at bounding box center [285, 280] width 113 height 57
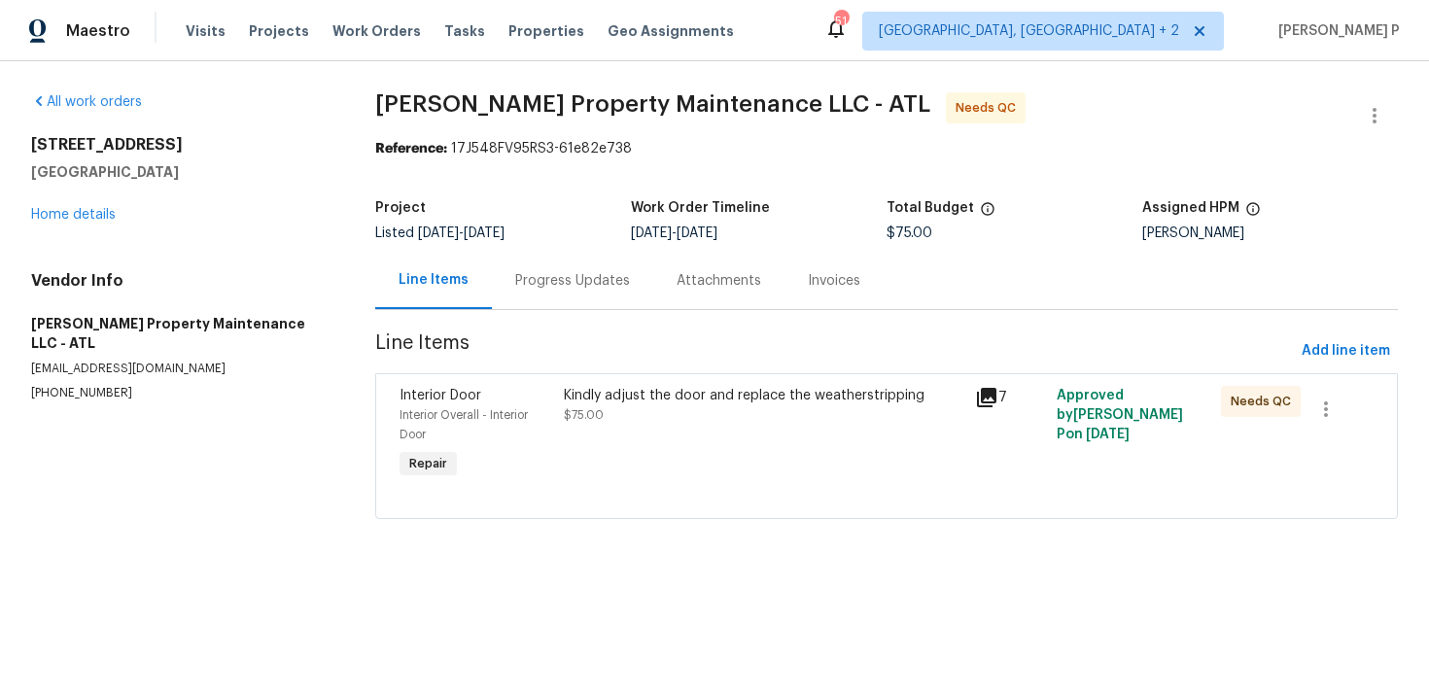
click at [271, 300] on div "Vendor Info [PERSON_NAME] Property Maintenance LLC - ATL [EMAIL_ADDRESS][DOMAIN…" at bounding box center [179, 336] width 297 height 130
click at [647, 400] on div "Kindly adjust the door and replace the weatherstripping" at bounding box center [763, 395] width 399 height 19
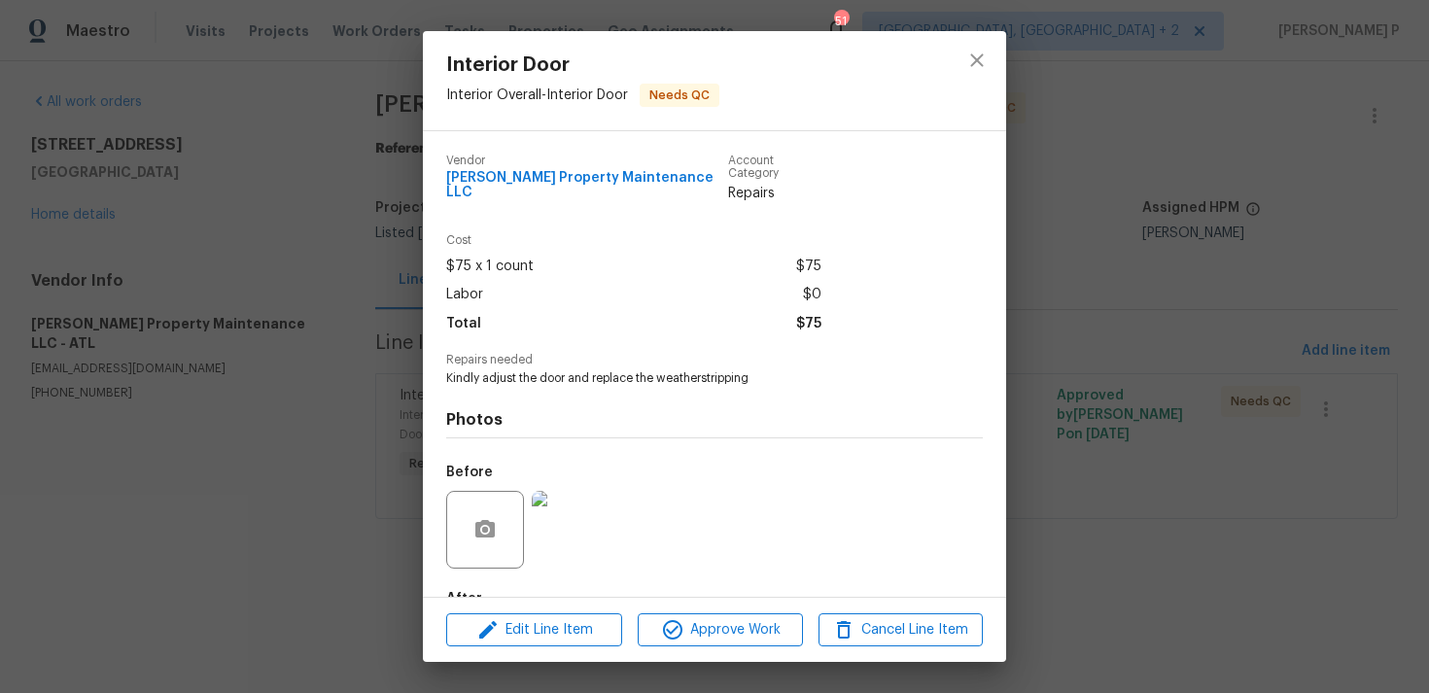
scroll to position [105, 0]
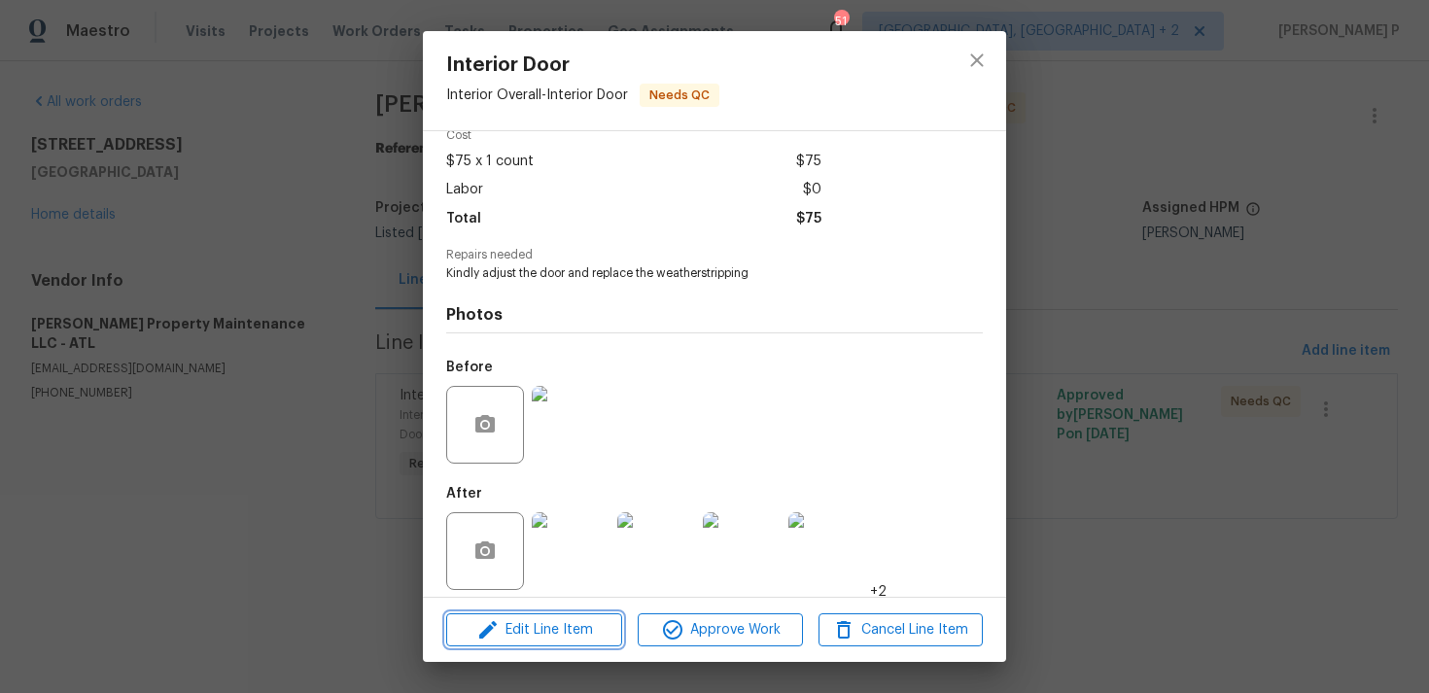
click at [562, 645] on button "Edit Line Item" at bounding box center [534, 630] width 176 height 34
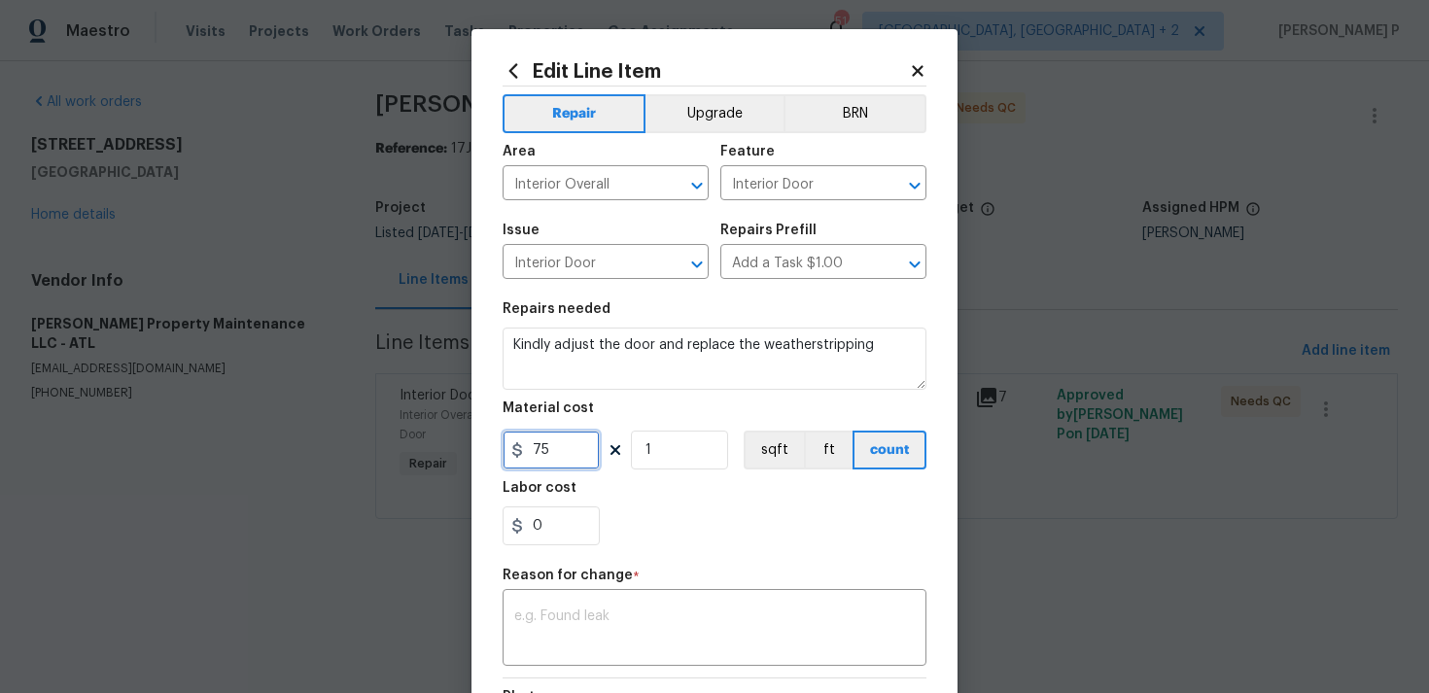
click at [531, 447] on input "75" at bounding box center [551, 450] width 97 height 39
type input "175"
click at [680, 607] on div "x ​" at bounding box center [715, 629] width 424 height 72
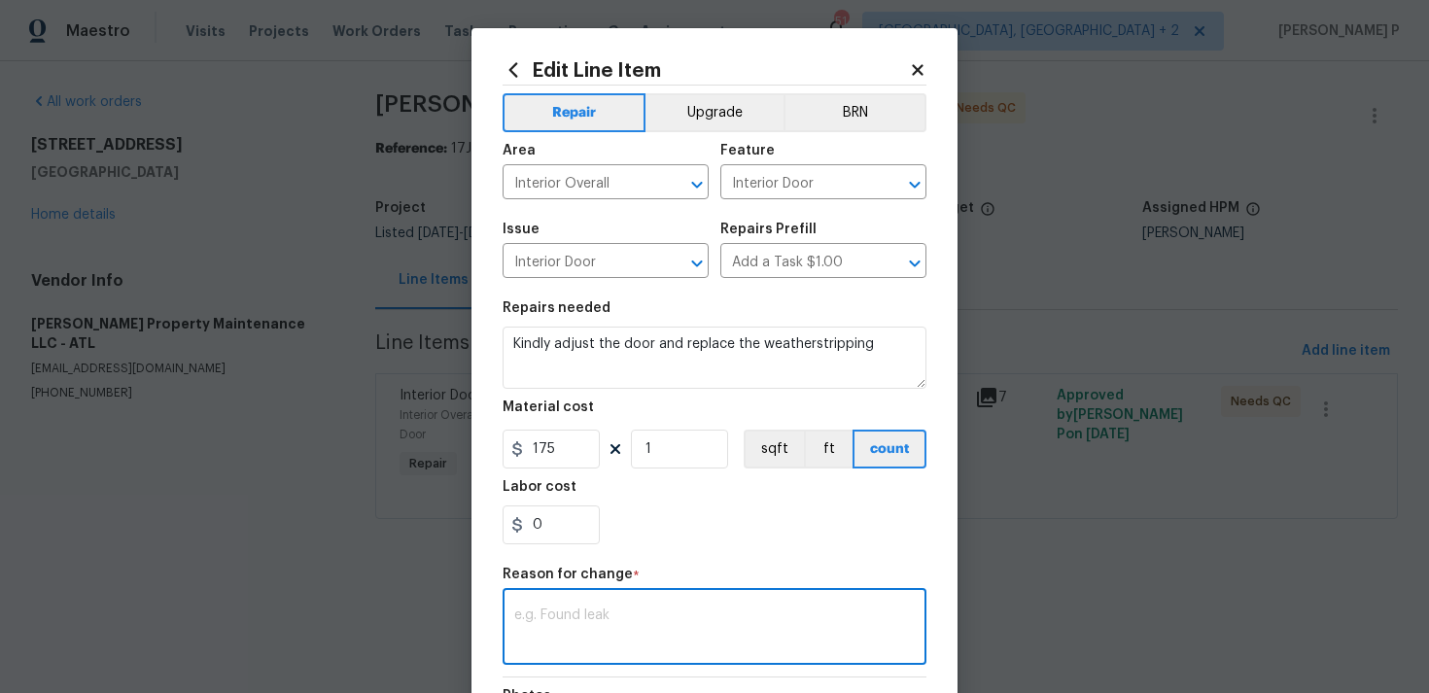
paste textarea "(RP) Updated per vendor’s final cost."
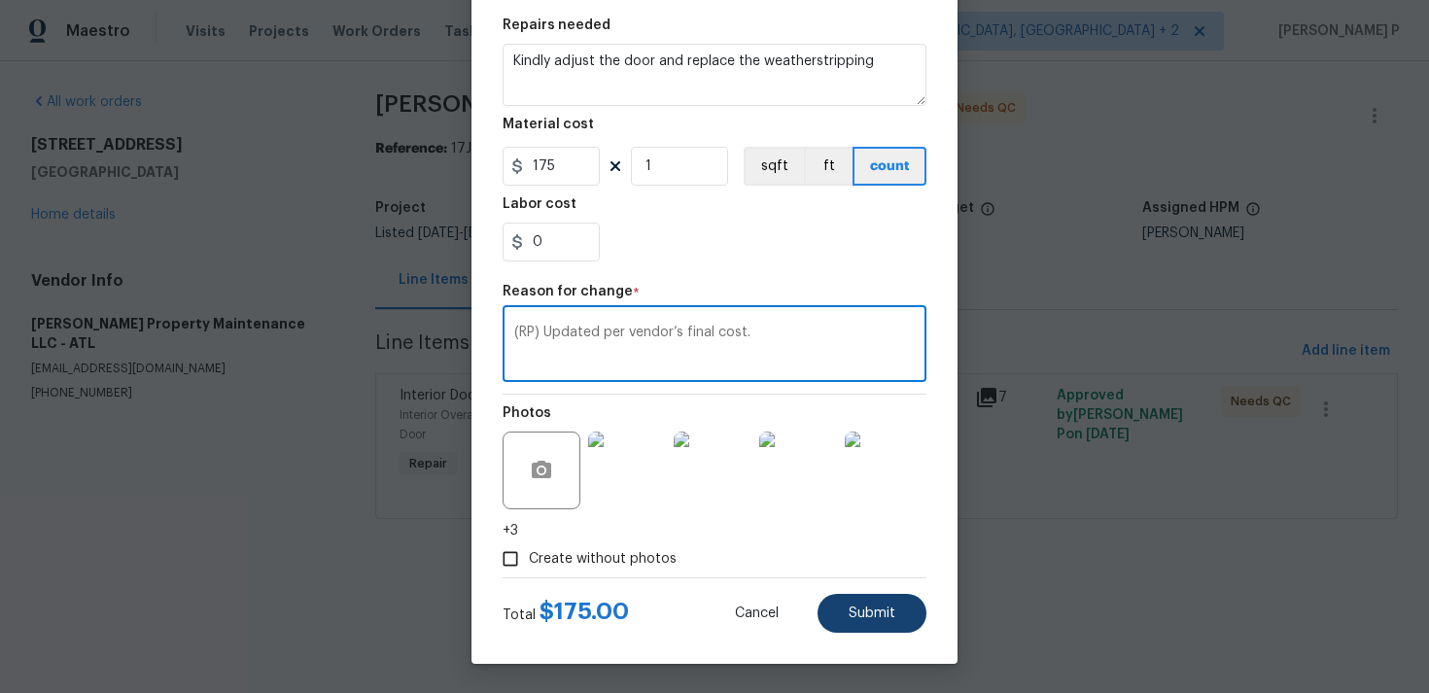
type textarea "(RP) Updated per vendor’s final cost."
click at [856, 615] on span "Submit" at bounding box center [872, 614] width 47 height 15
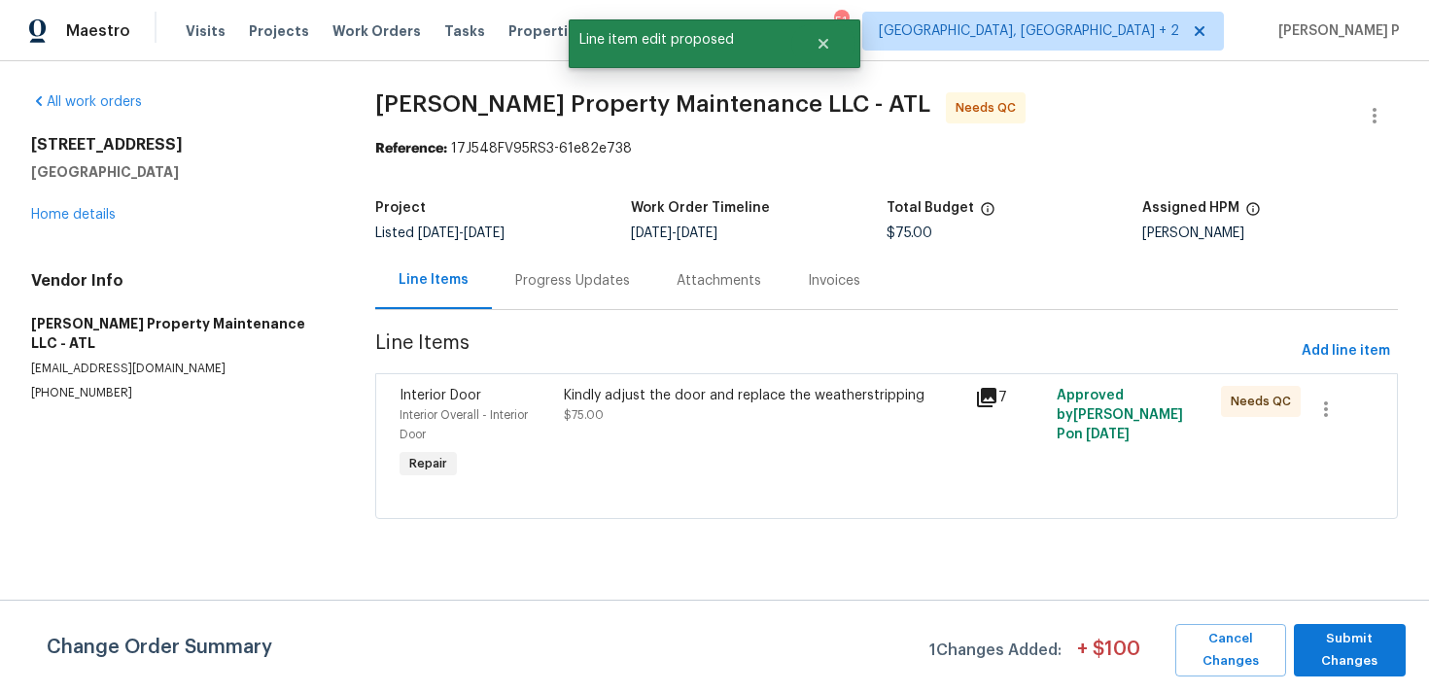
scroll to position [0, 0]
click at [1351, 648] on span "Submit Changes" at bounding box center [1350, 650] width 92 height 45
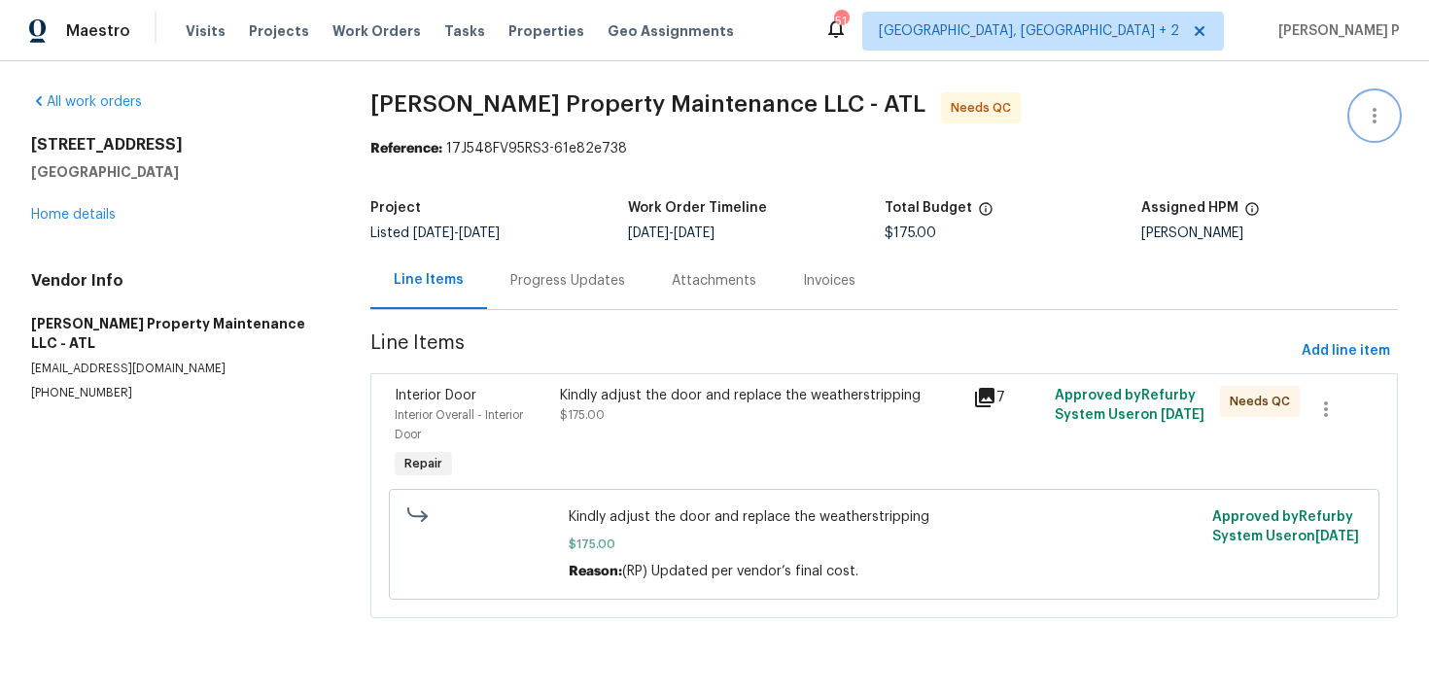
click at [1376, 122] on icon "button" at bounding box center [1374, 115] width 23 height 23
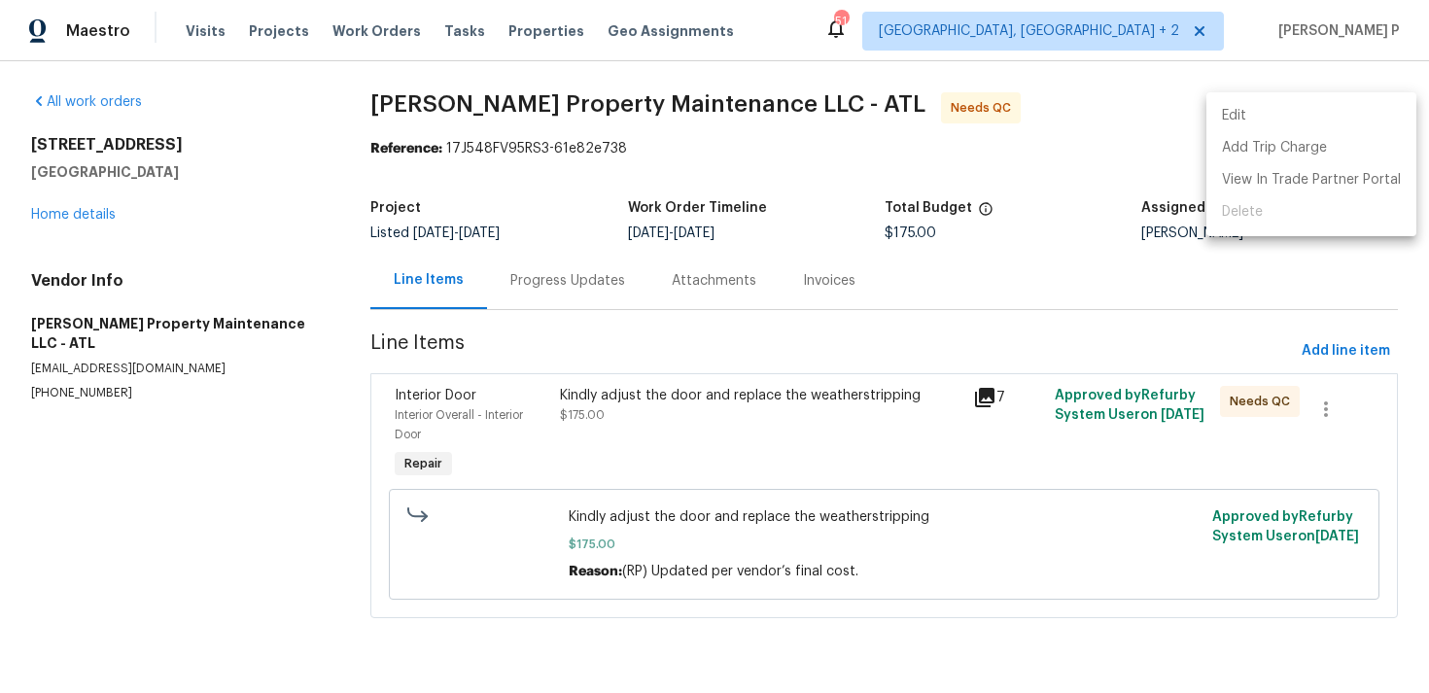
click at [1311, 118] on li "Edit" at bounding box center [1311, 116] width 210 height 32
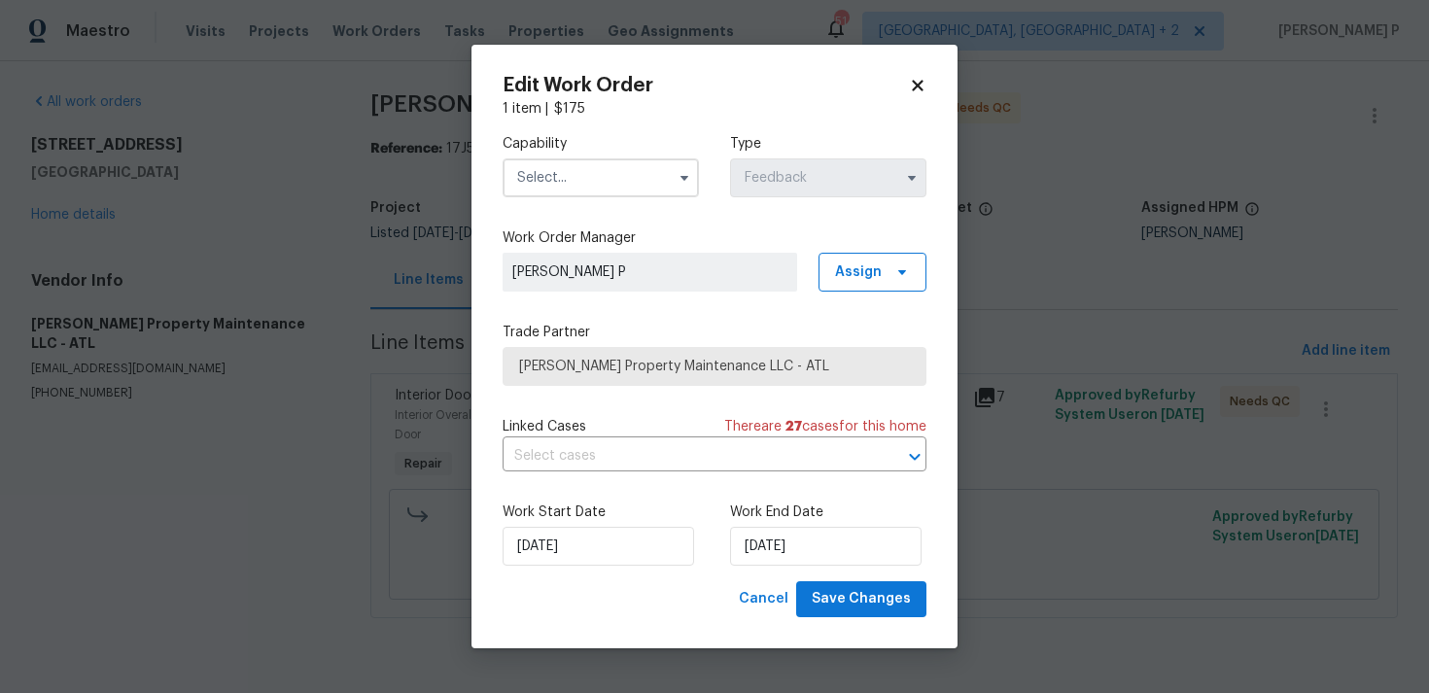
click at [638, 179] on input "text" at bounding box center [601, 177] width 196 height 39
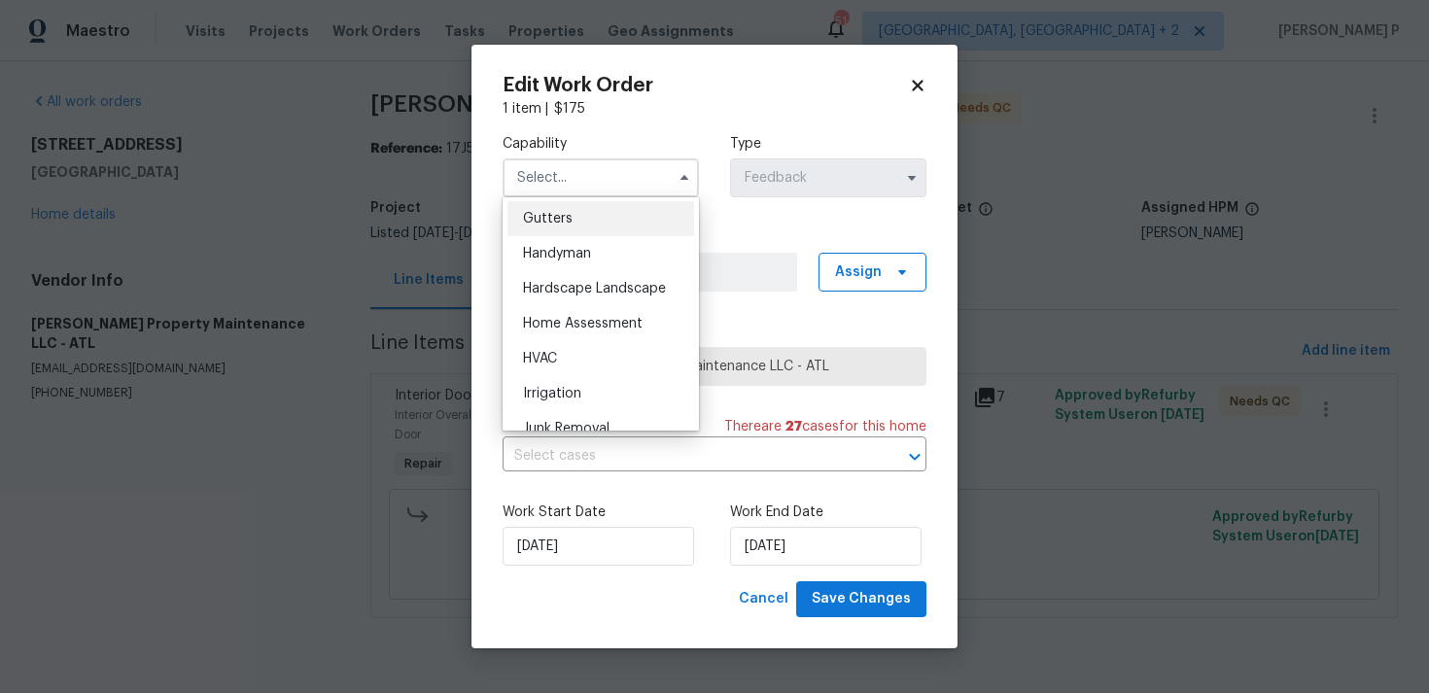
scroll to position [1029, 0]
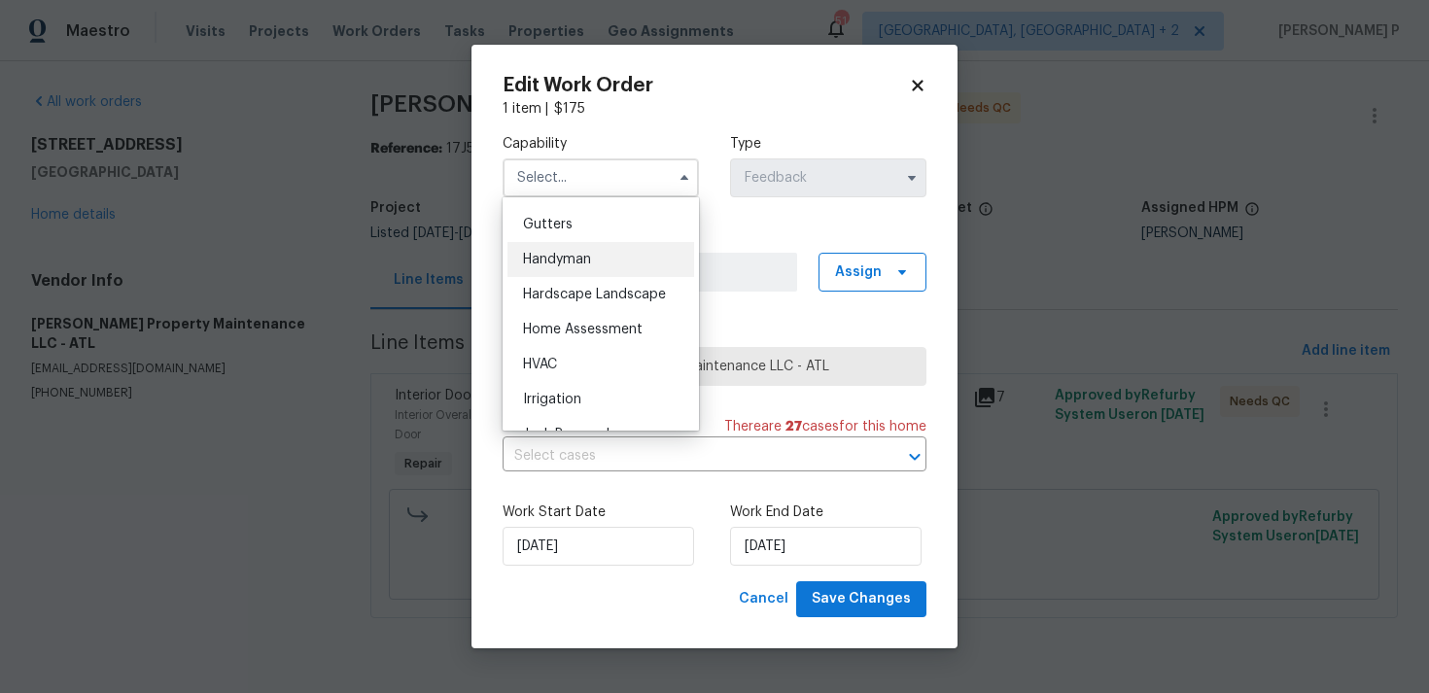
click at [568, 263] on span "Handyman" at bounding box center [557, 260] width 68 height 14
type input "Handyman"
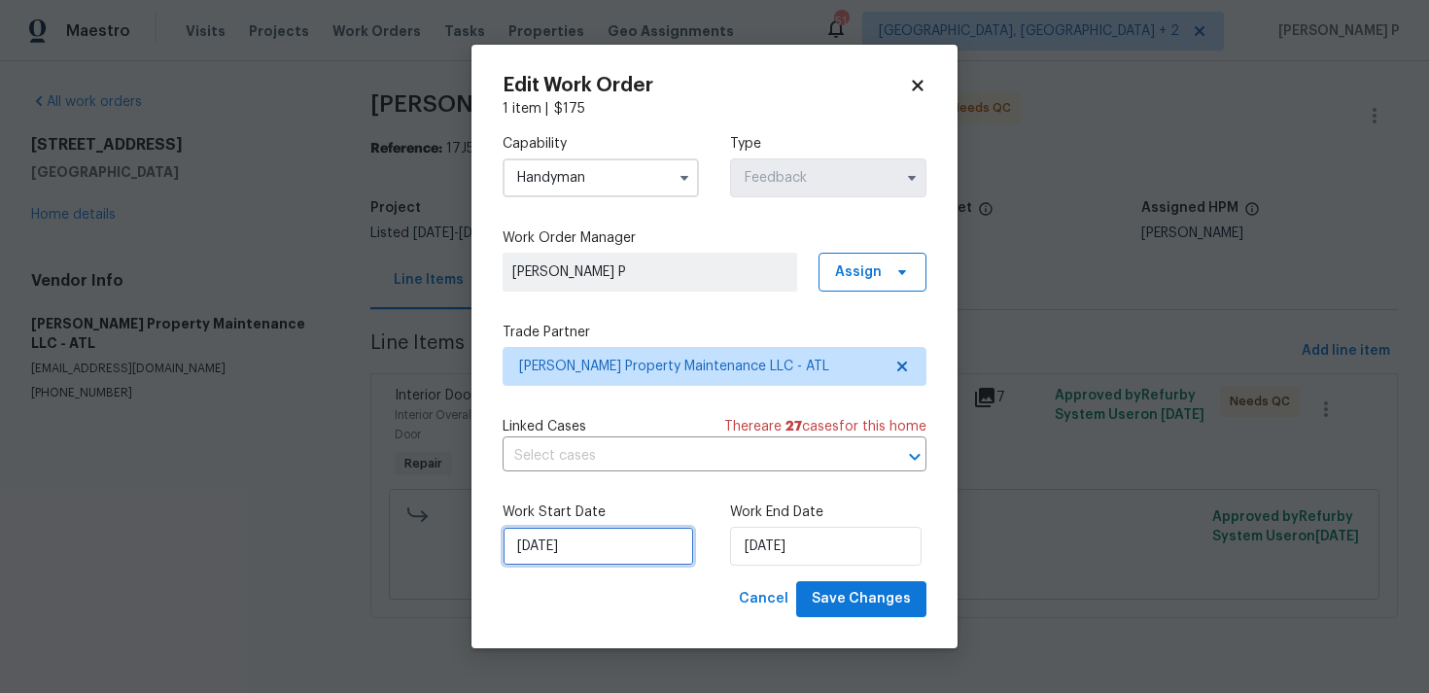
click at [645, 541] on input "[DATE]" at bounding box center [598, 546] width 191 height 39
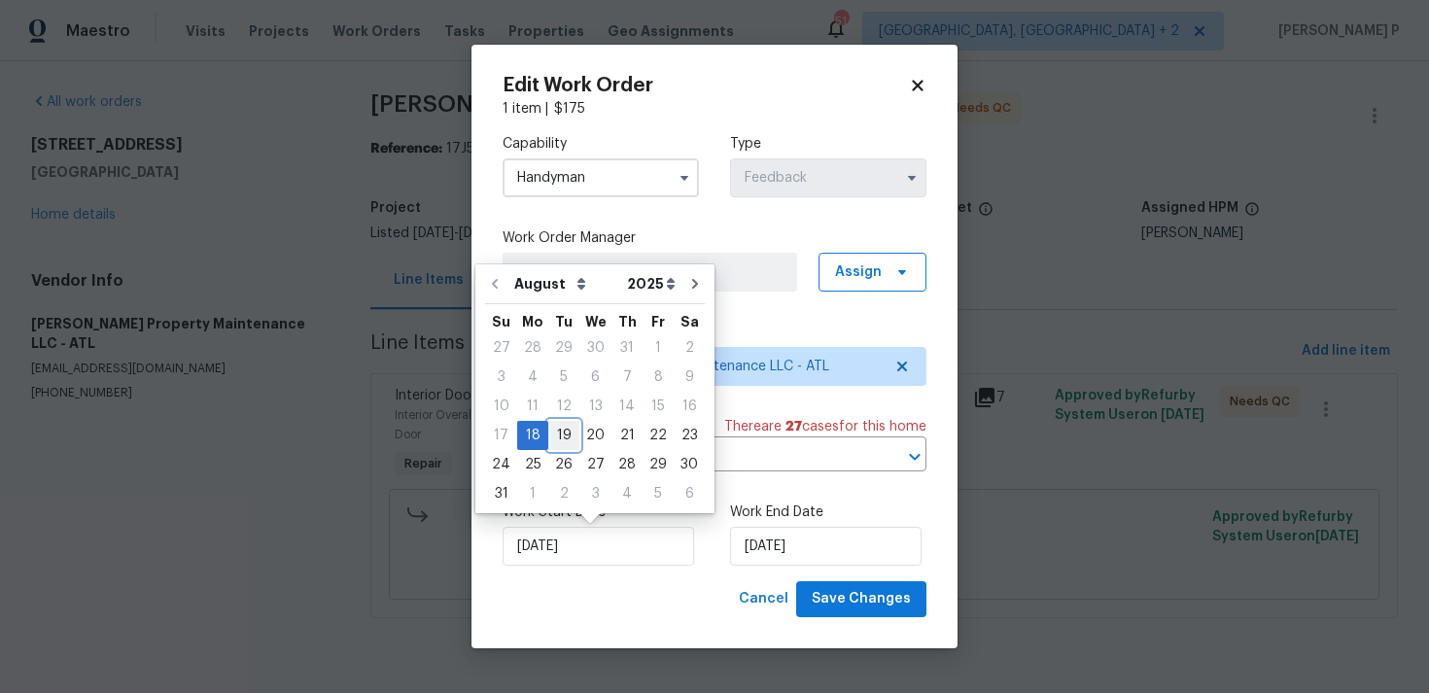
click at [555, 432] on div "19" at bounding box center [563, 435] width 31 height 27
type input "[DATE]"
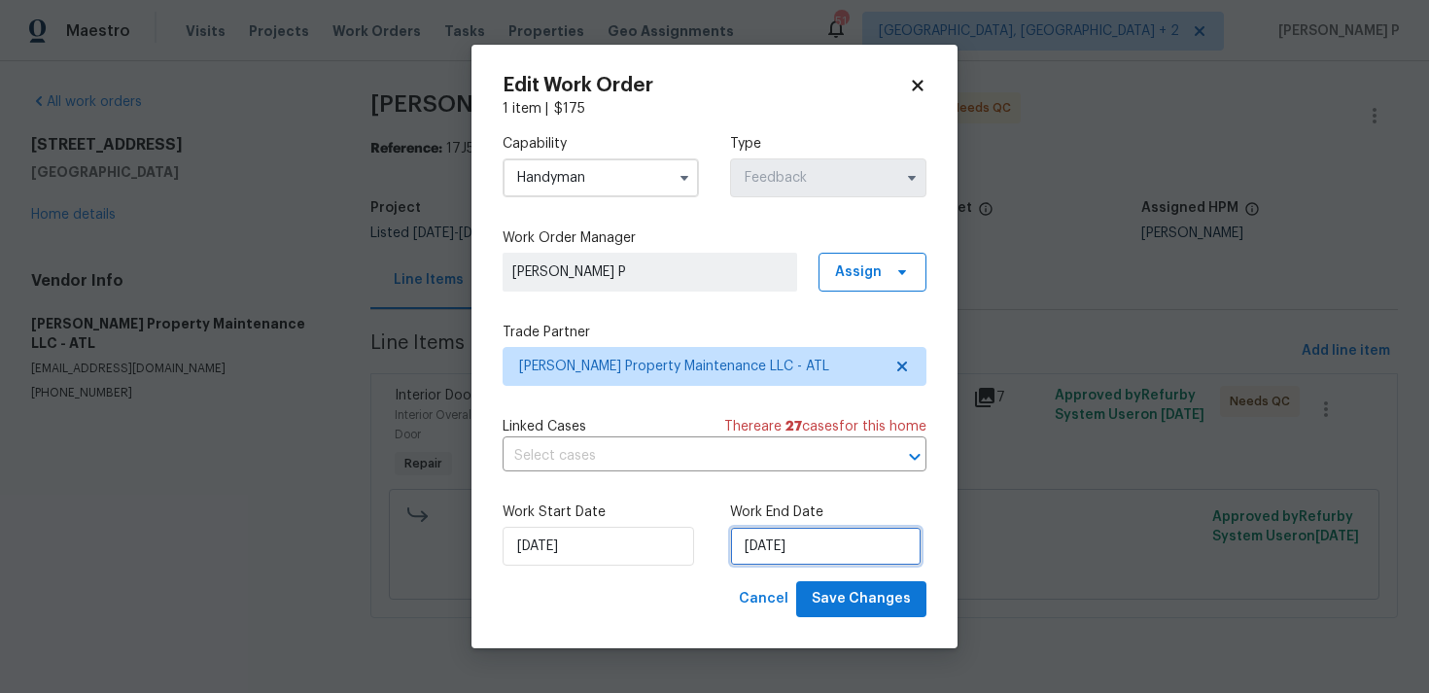
click at [779, 547] on input "[DATE]" at bounding box center [825, 546] width 191 height 39
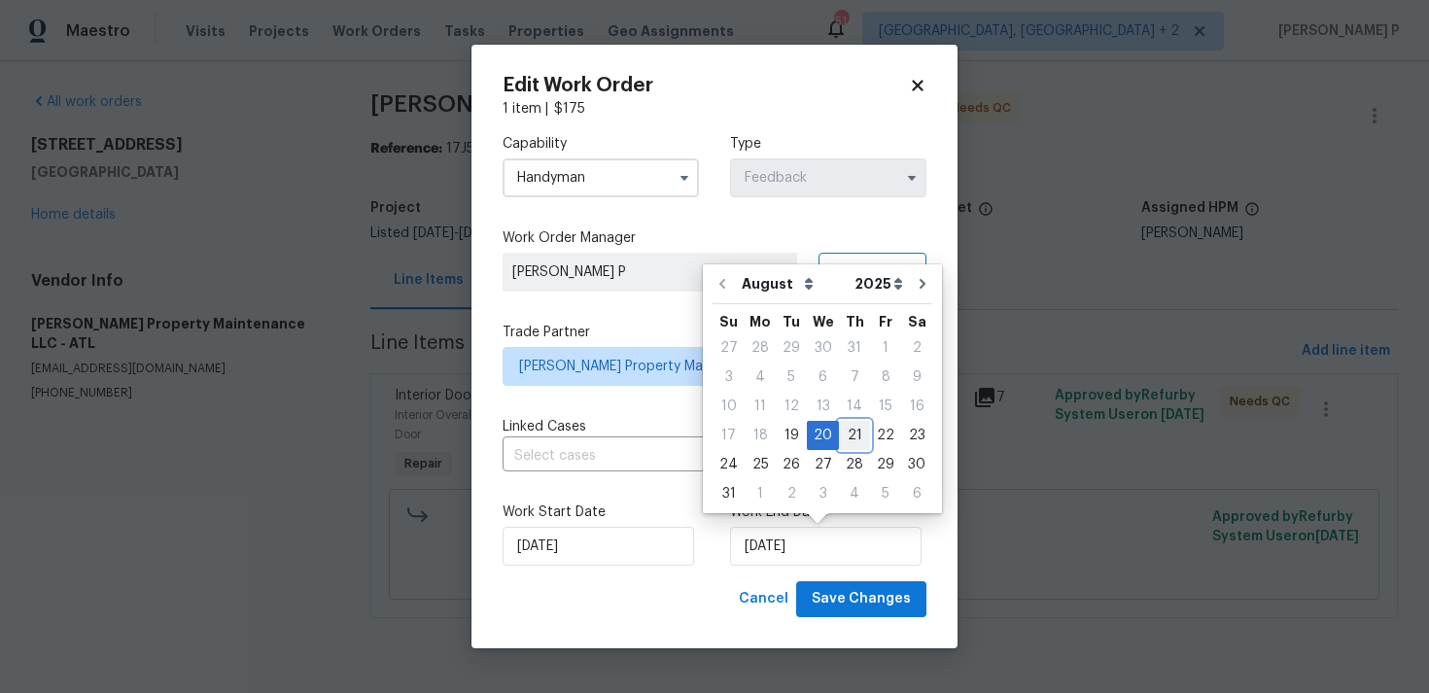
click at [850, 441] on div "21" at bounding box center [854, 435] width 31 height 27
type input "[DATE]"
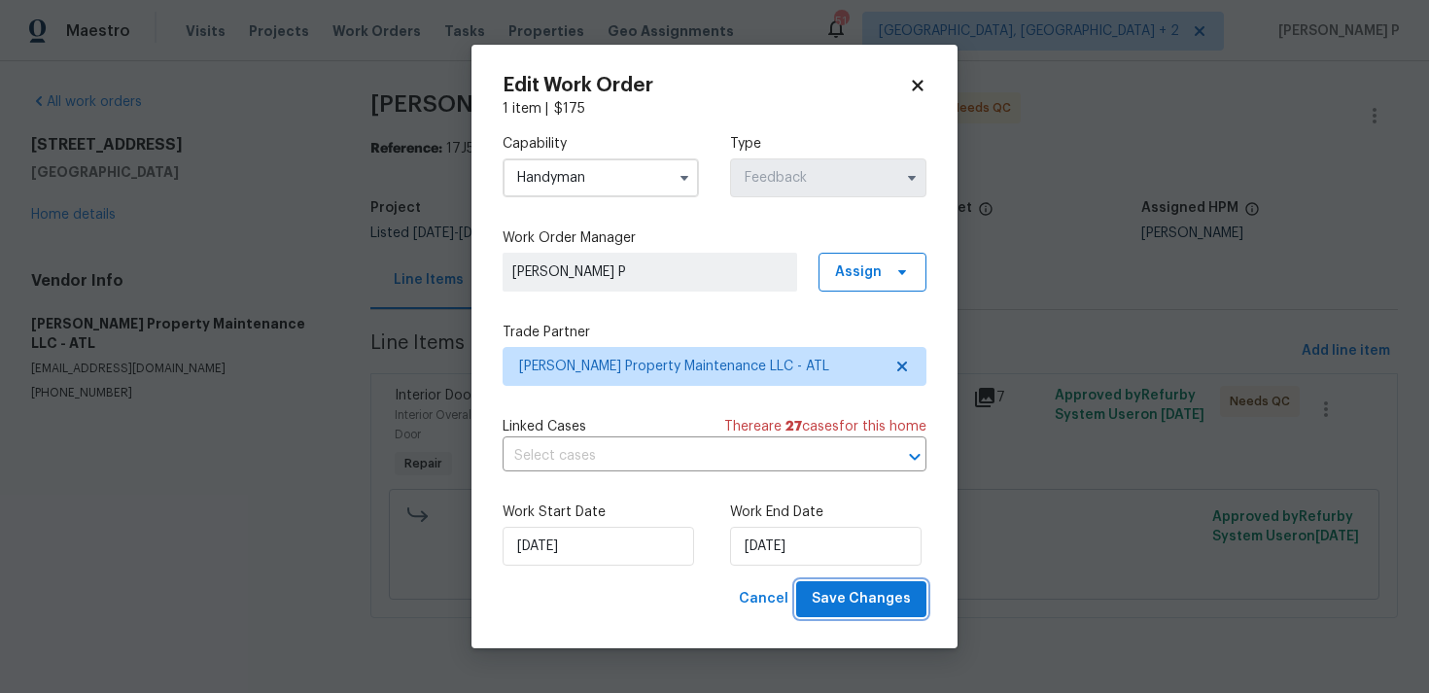
click at [856, 607] on span "Save Changes" at bounding box center [861, 599] width 99 height 24
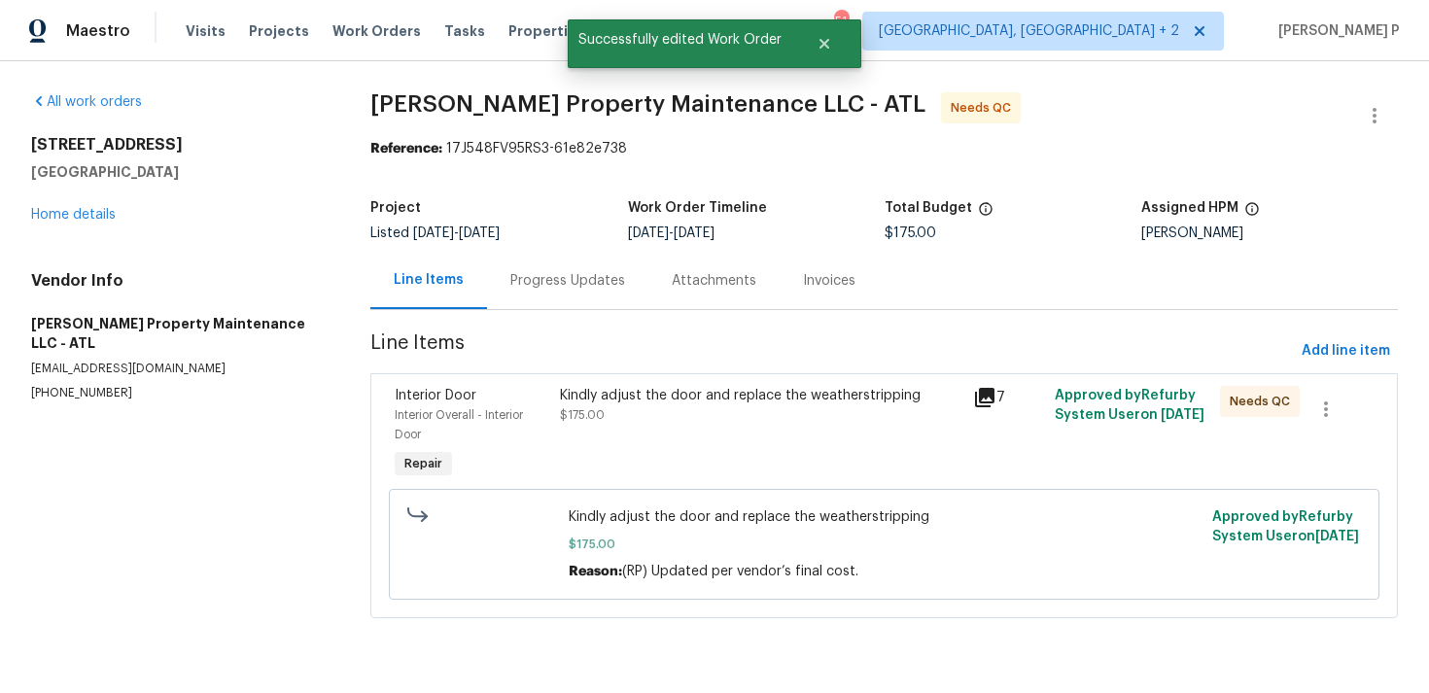
click at [567, 283] on div "Progress Updates" at bounding box center [567, 280] width 115 height 19
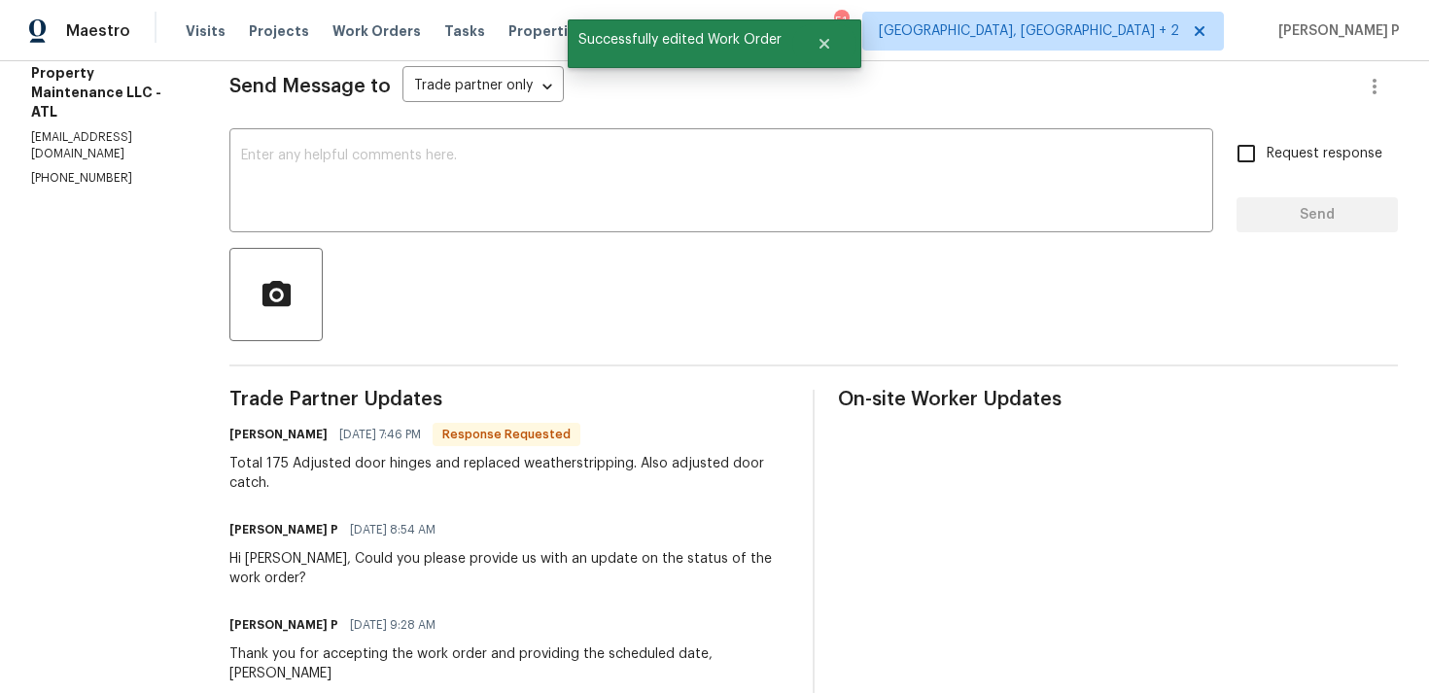
scroll to position [248, 0]
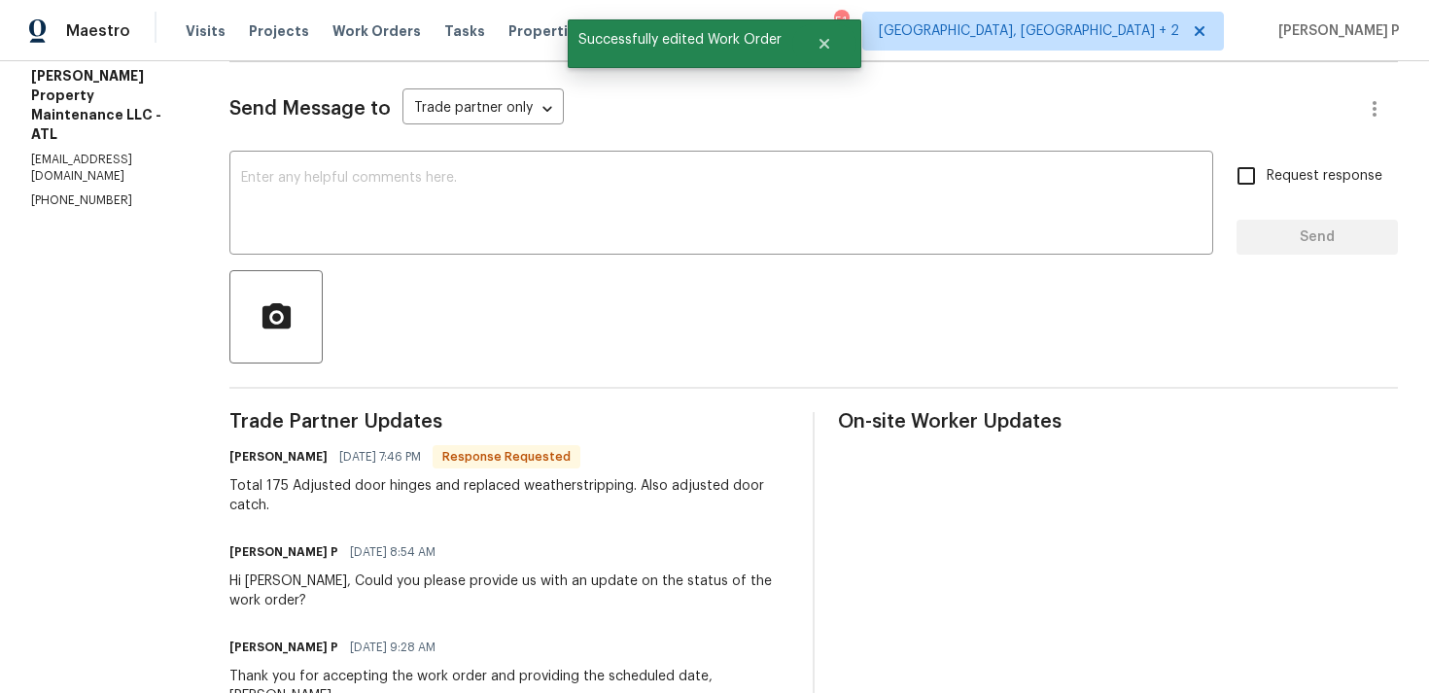
click at [536, 284] on div at bounding box center [813, 316] width 1168 height 93
click at [534, 239] on textarea at bounding box center [721, 205] width 960 height 68
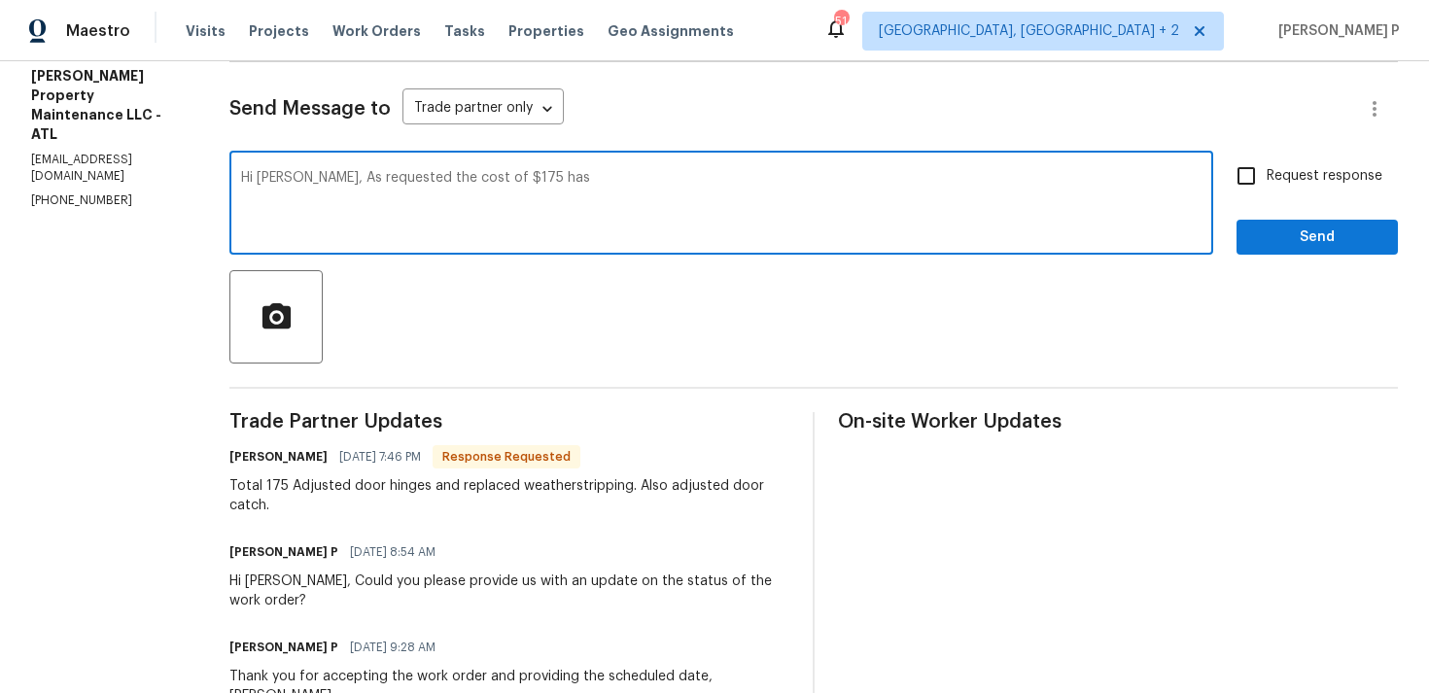
click at [302, 174] on textarea "Hi [PERSON_NAME], As requested the cost of $175 has" at bounding box center [721, 205] width 960 height 68
click at [547, 175] on textarea "Hi [PERSON_NAME], As requested the cost of $175 has" at bounding box center [721, 205] width 960 height 68
type textarea "Hi [PERSON_NAME], As requested the cost of $175 has been approved and updated. …"
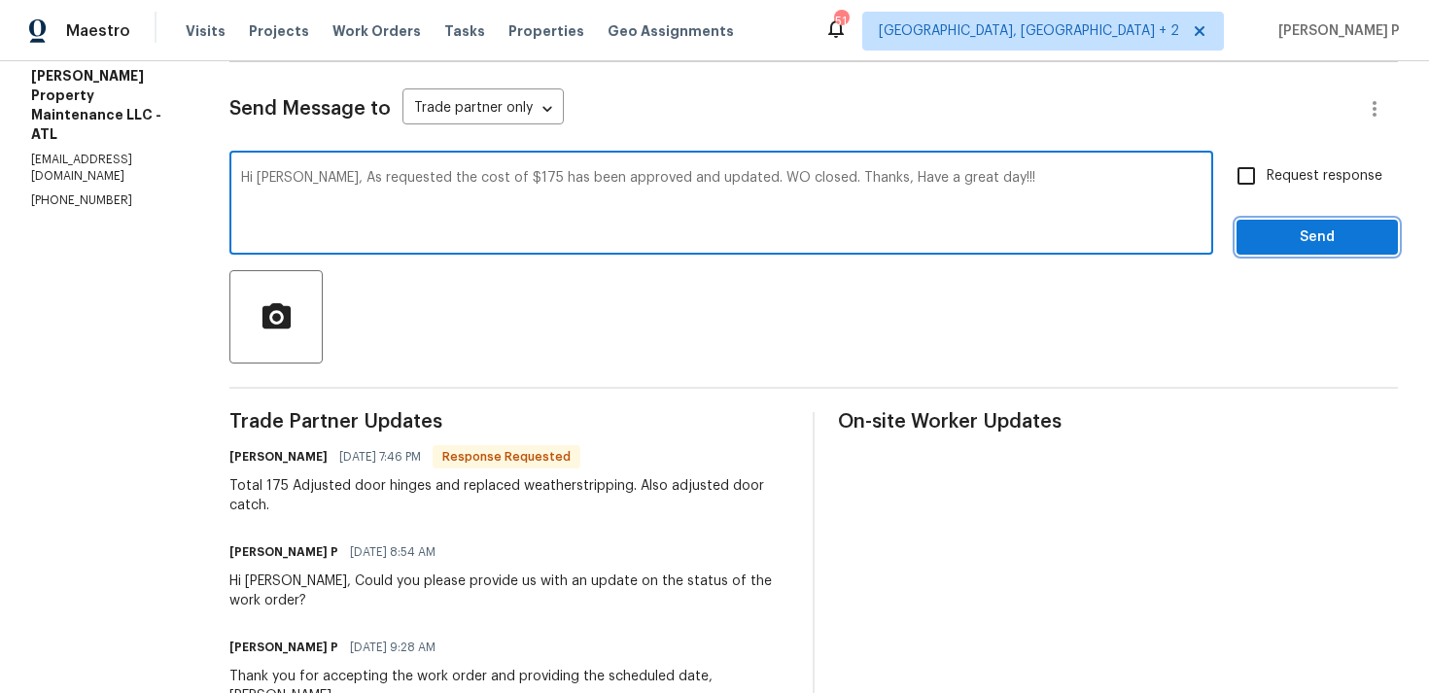
click at [1289, 234] on span "Send" at bounding box center [1317, 238] width 130 height 24
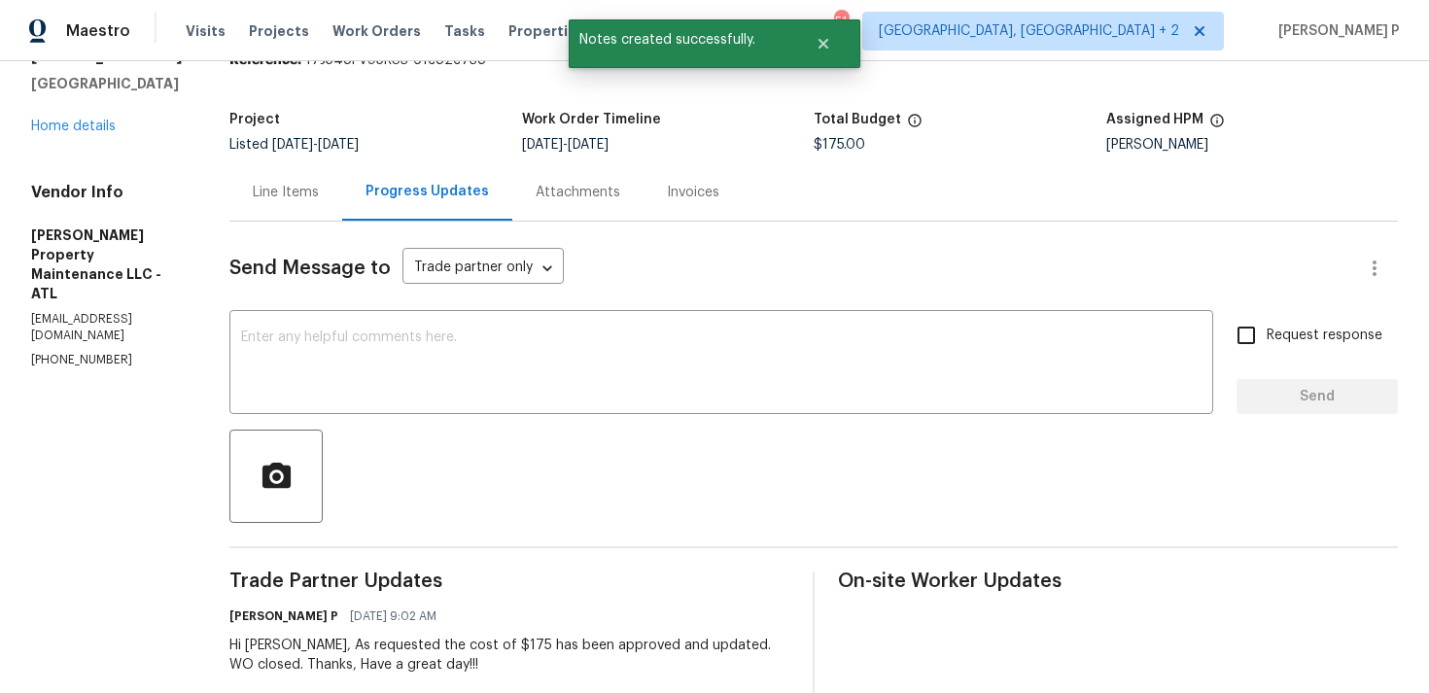
scroll to position [0, 0]
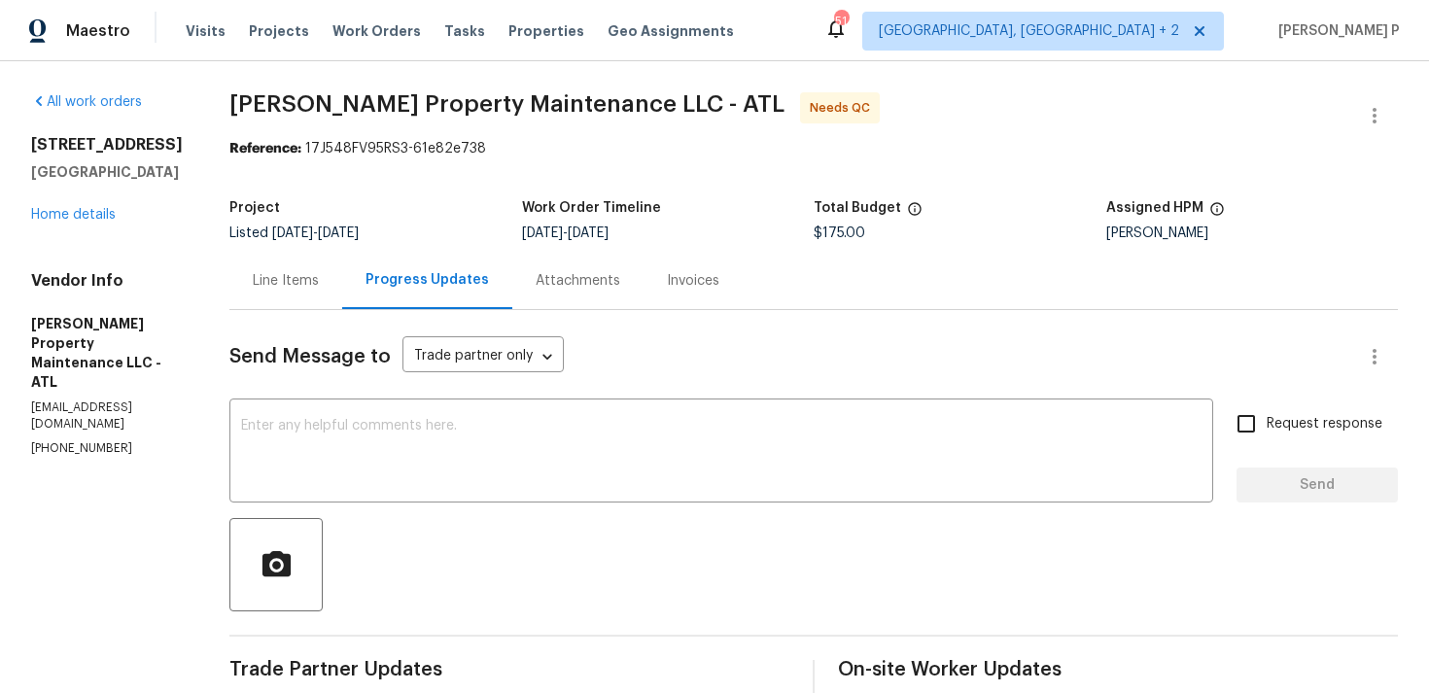
click at [299, 270] on div "Line Items" at bounding box center [285, 280] width 113 height 57
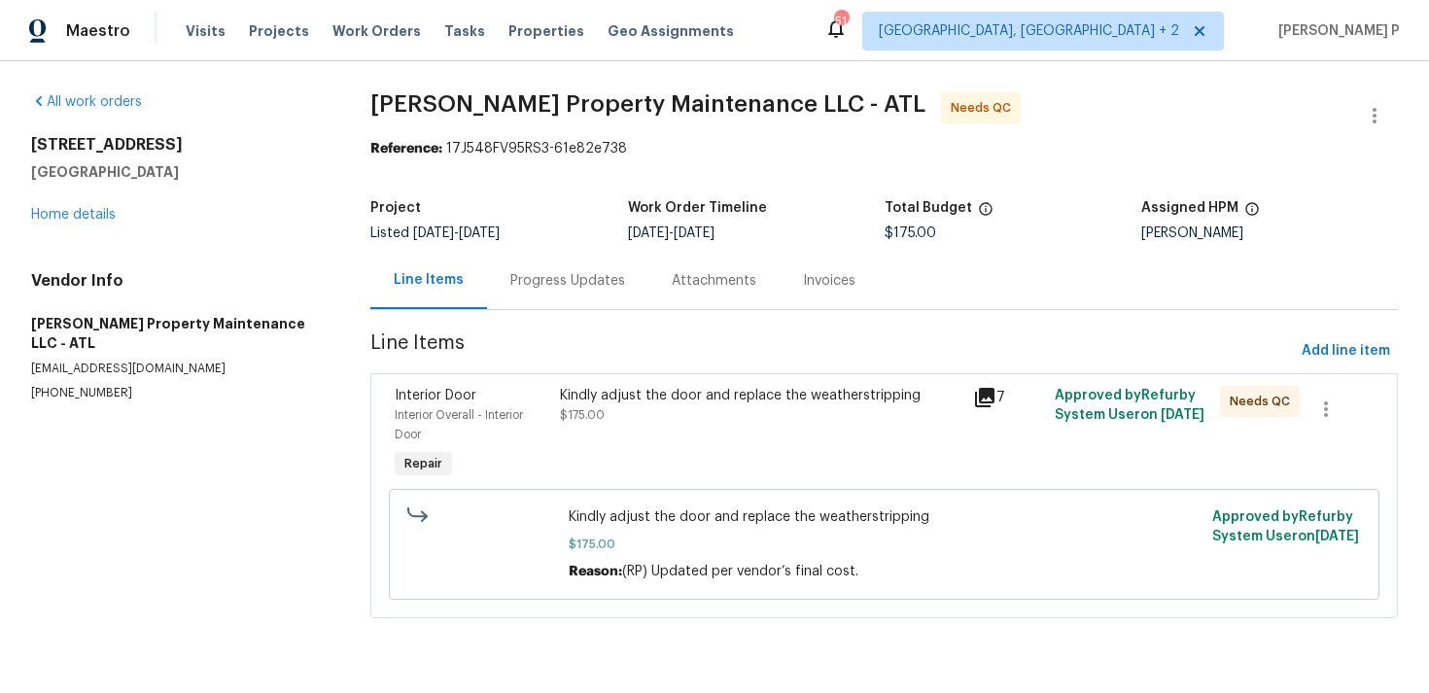
click at [690, 400] on div "Kindly adjust the door and replace the weatherstripping" at bounding box center [760, 395] width 400 height 19
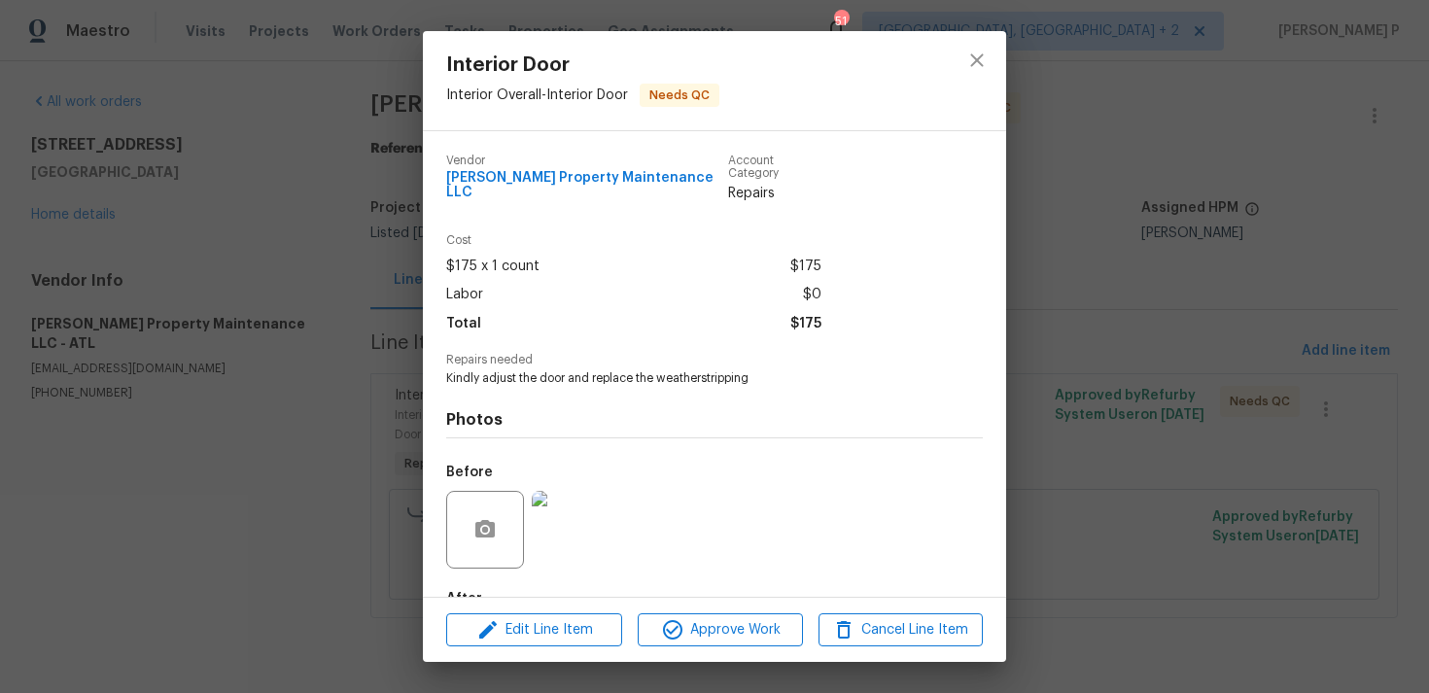
scroll to position [105, 0]
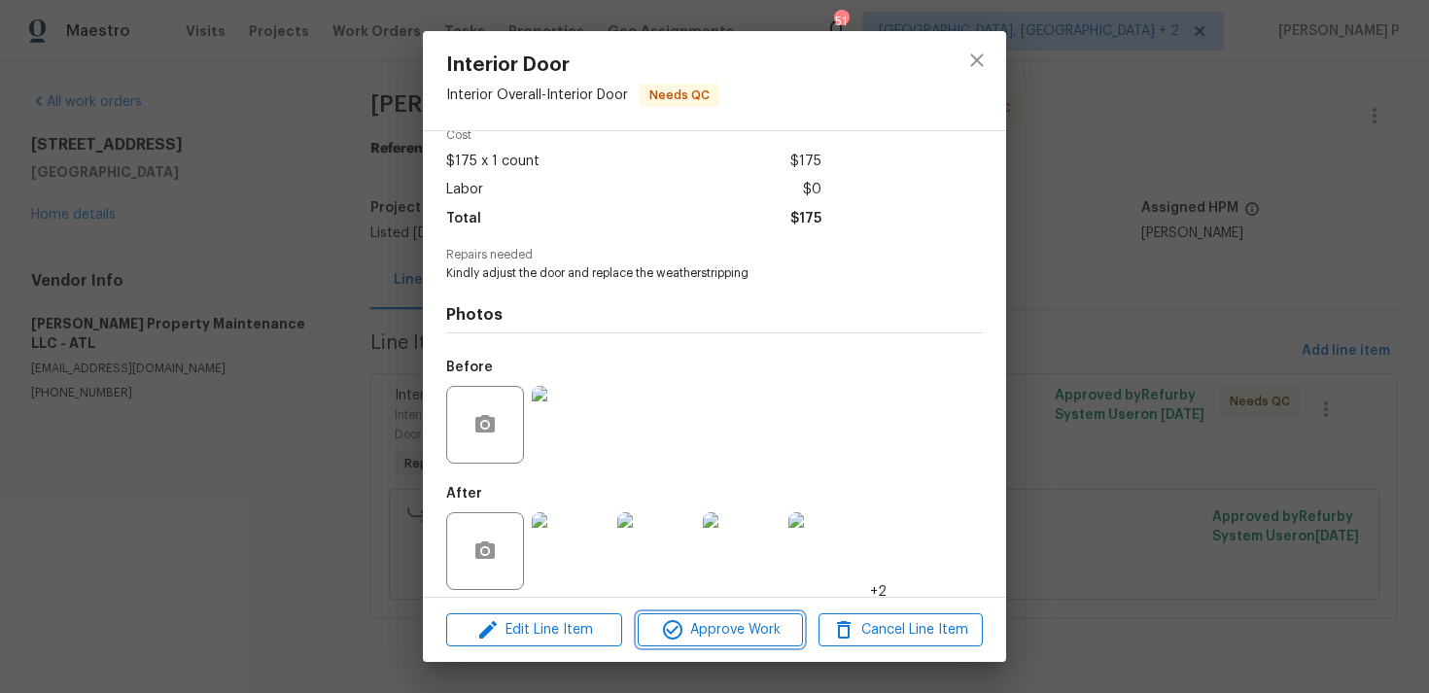
click at [727, 631] on span "Approve Work" at bounding box center [720, 630] width 153 height 24
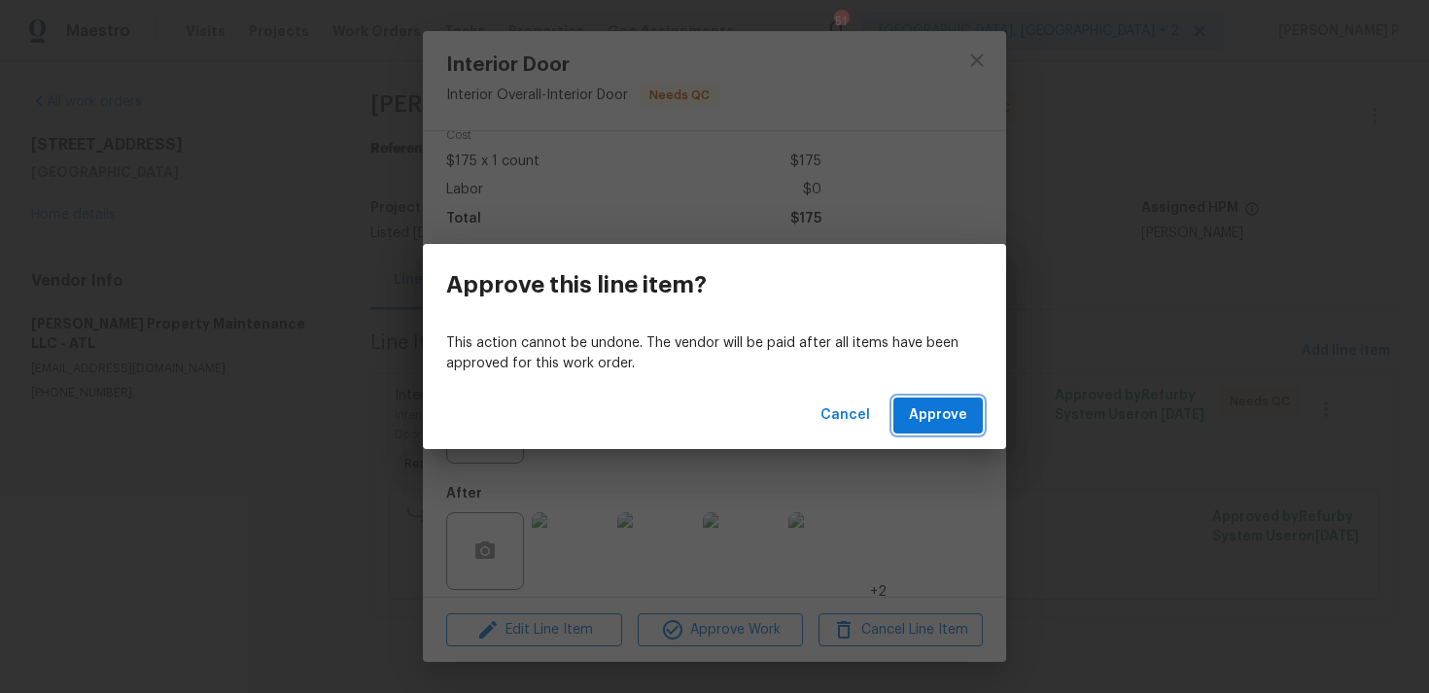
click at [971, 417] on button "Approve" at bounding box center [937, 416] width 89 height 36
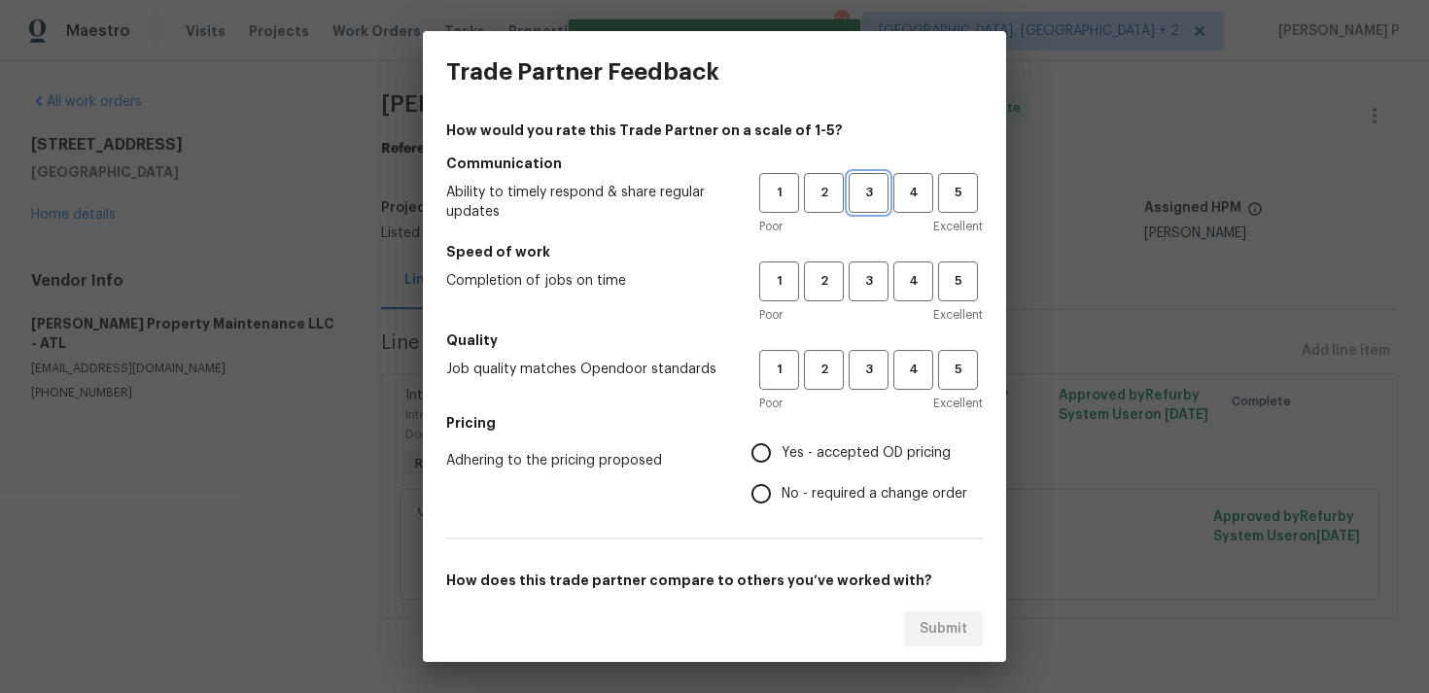
click at [877, 192] on span "3" at bounding box center [869, 193] width 36 height 22
click at [875, 270] on span "3" at bounding box center [869, 281] width 36 height 22
click at [876, 369] on span "3" at bounding box center [869, 370] width 36 height 22
click at [830, 505] on label "No - required a change order" at bounding box center [854, 493] width 226 height 41
click at [782, 505] on input "No - required a change order" at bounding box center [761, 493] width 41 height 41
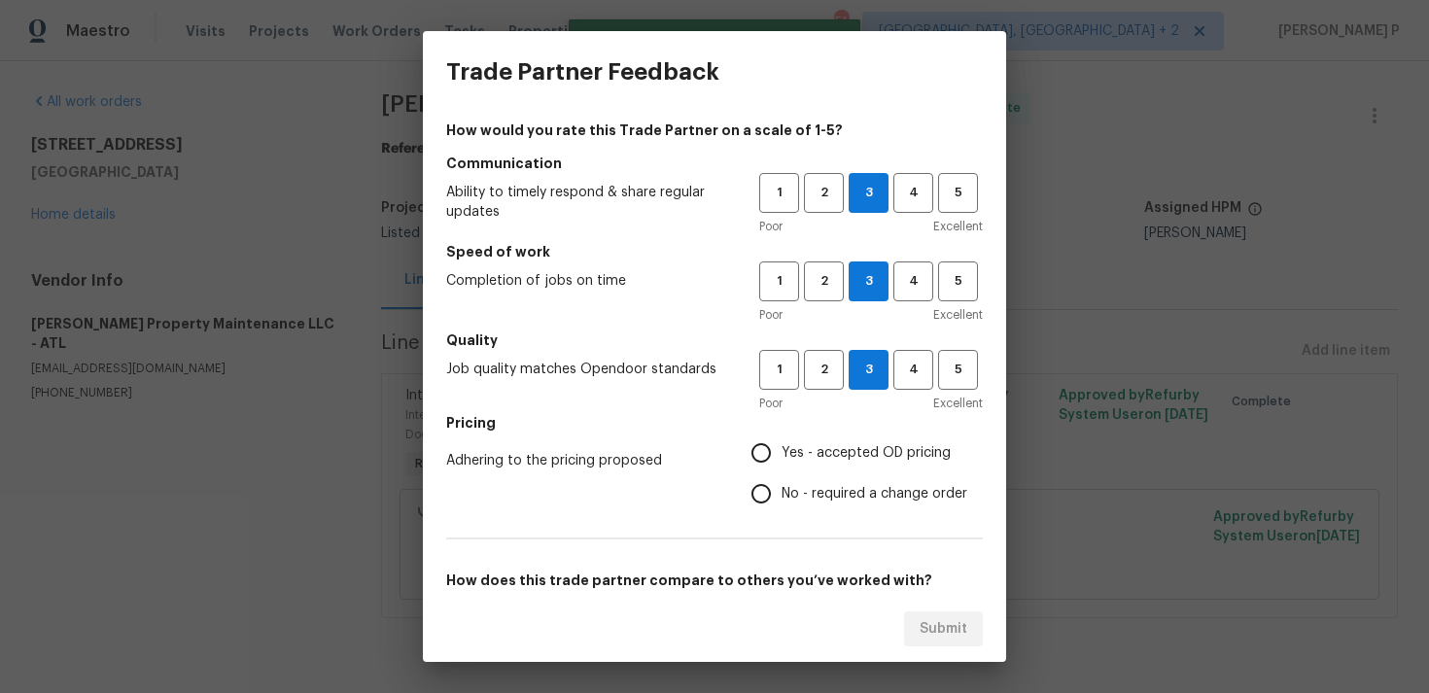
radio input "true"
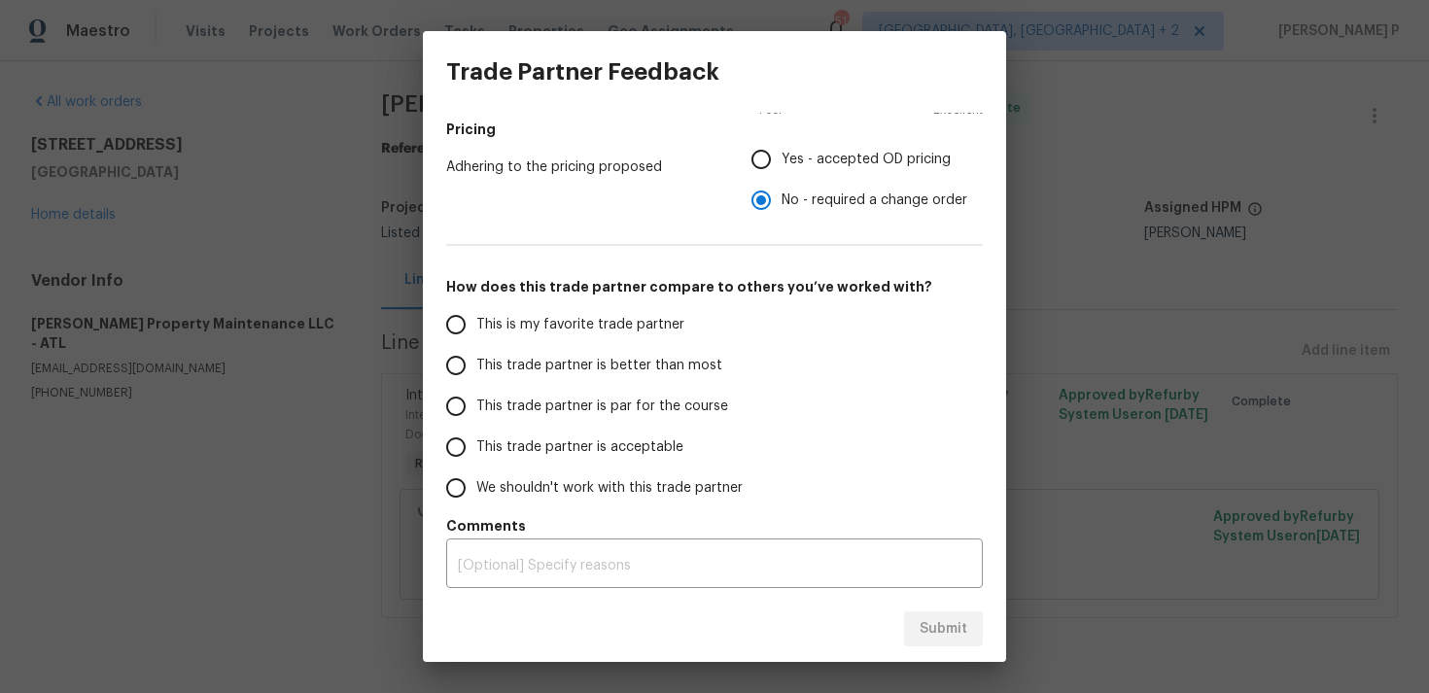
click at [588, 394] on label "This trade partner is par for the course" at bounding box center [588, 406] width 307 height 41
click at [476, 394] on input "This trade partner is par for the course" at bounding box center [455, 406] width 41 height 41
click at [950, 630] on span "Submit" at bounding box center [944, 629] width 48 height 24
radio input "true"
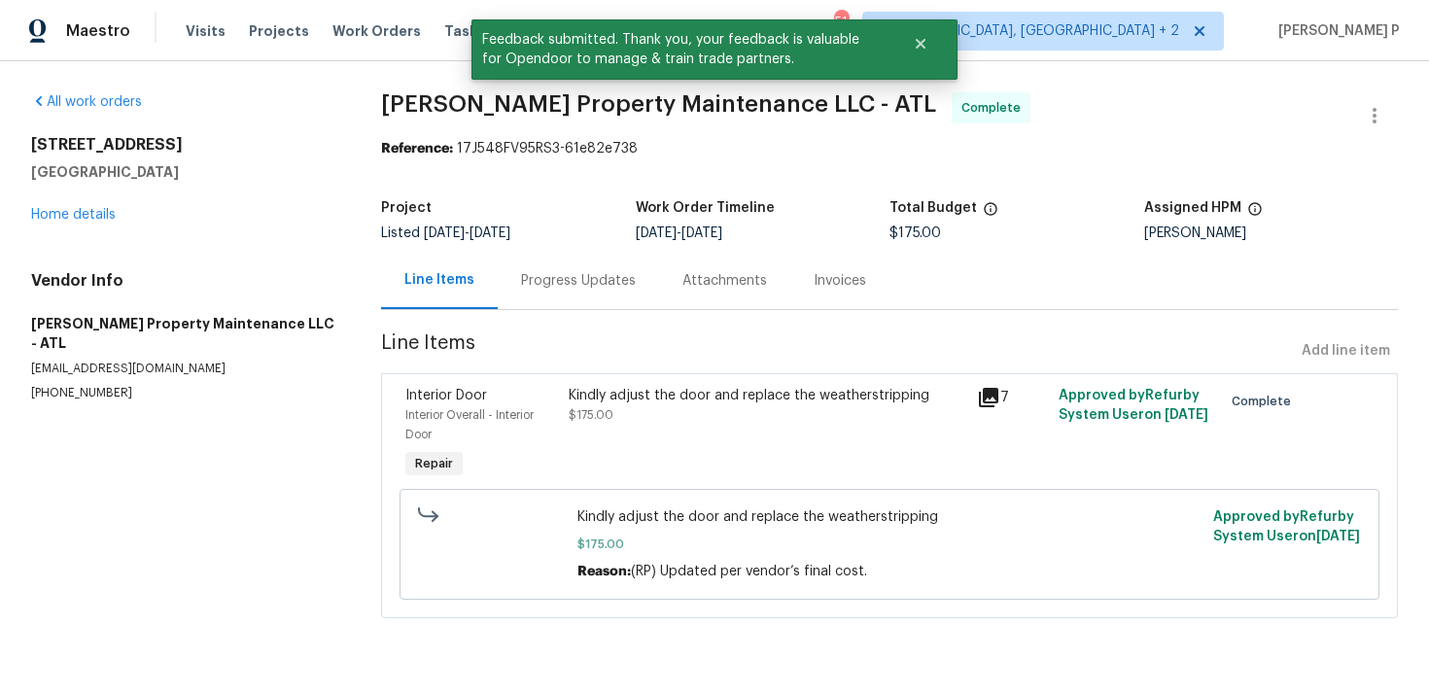
click at [595, 285] on div "Progress Updates" at bounding box center [578, 280] width 115 height 19
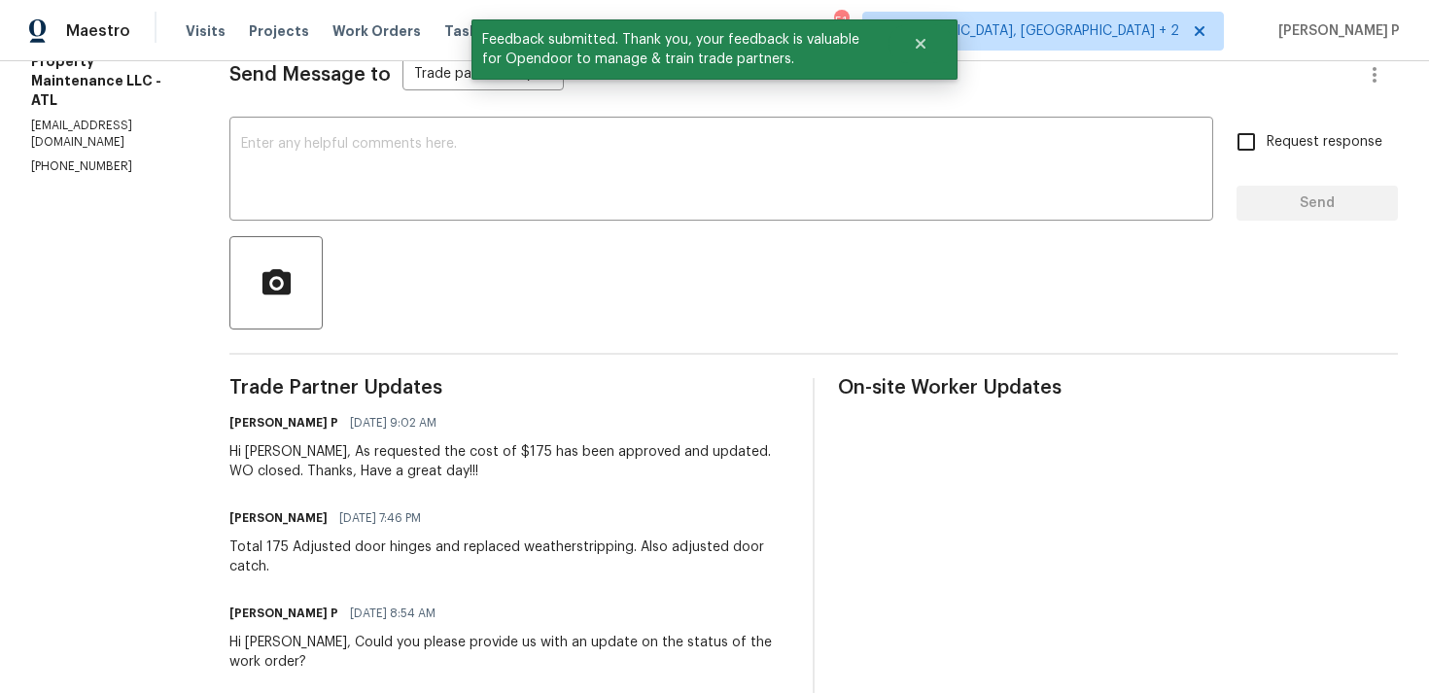
scroll to position [391, 0]
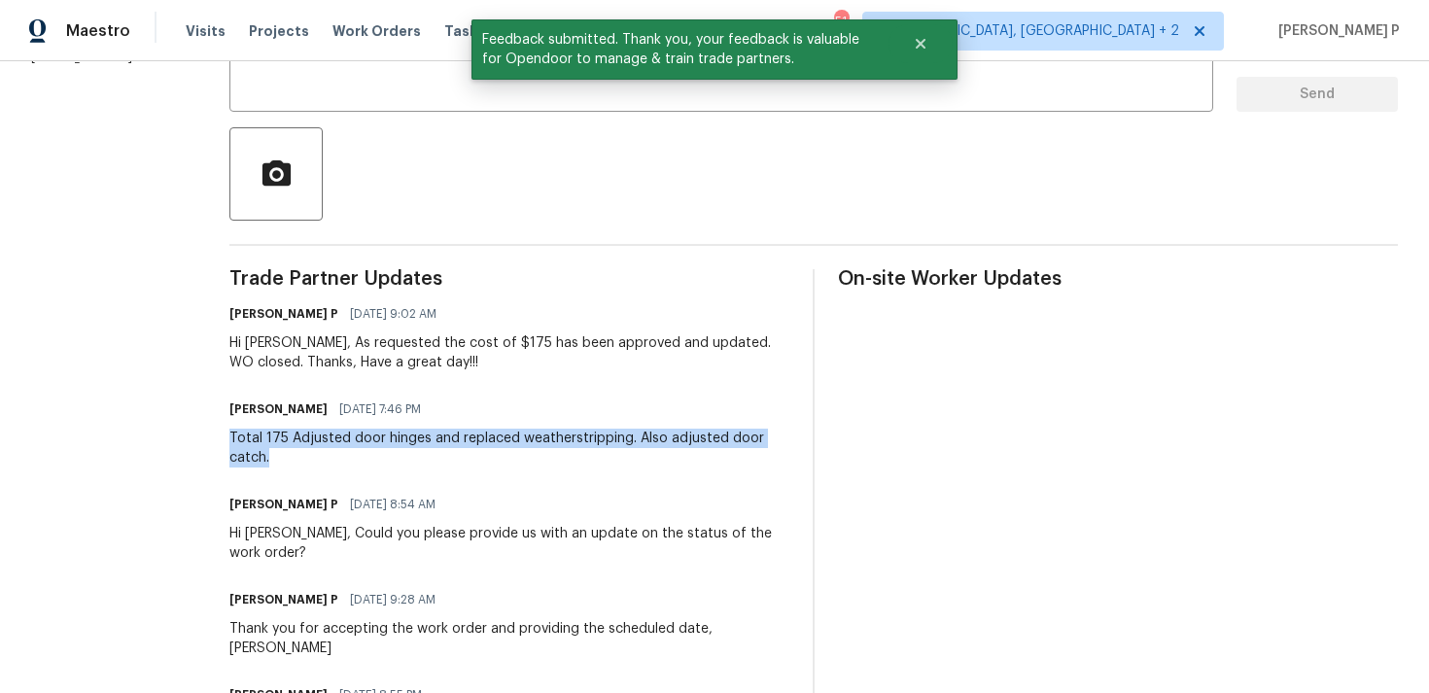
drag, startPoint x: 235, startPoint y: 445, endPoint x: 315, endPoint y: 465, distance: 82.0
click at [315, 465] on div "Total 175 Adjusted door hinges and replaced weatherstripping. Also adjusted doo…" at bounding box center [509, 448] width 560 height 39
copy div "Total 175 Adjusted door hinges and replaced weatherstripping. Also adjusted doo…"
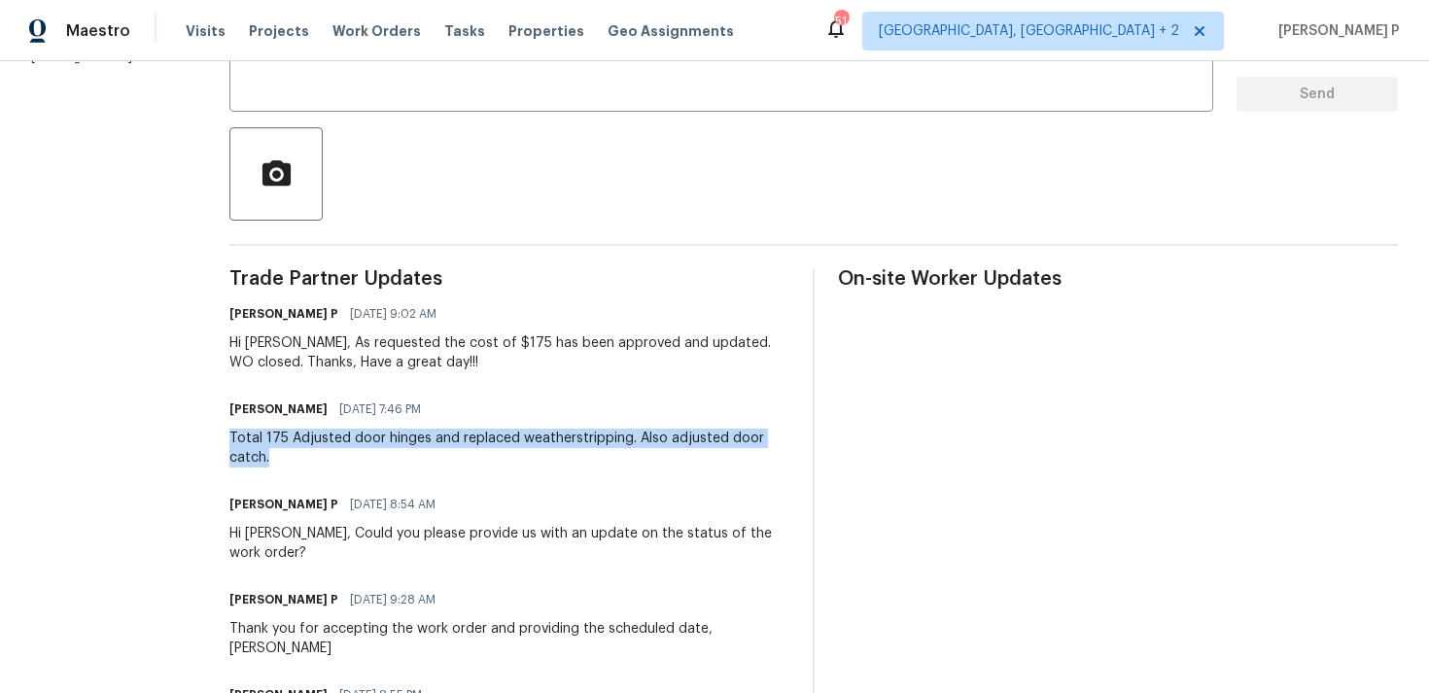
scroll to position [200, 0]
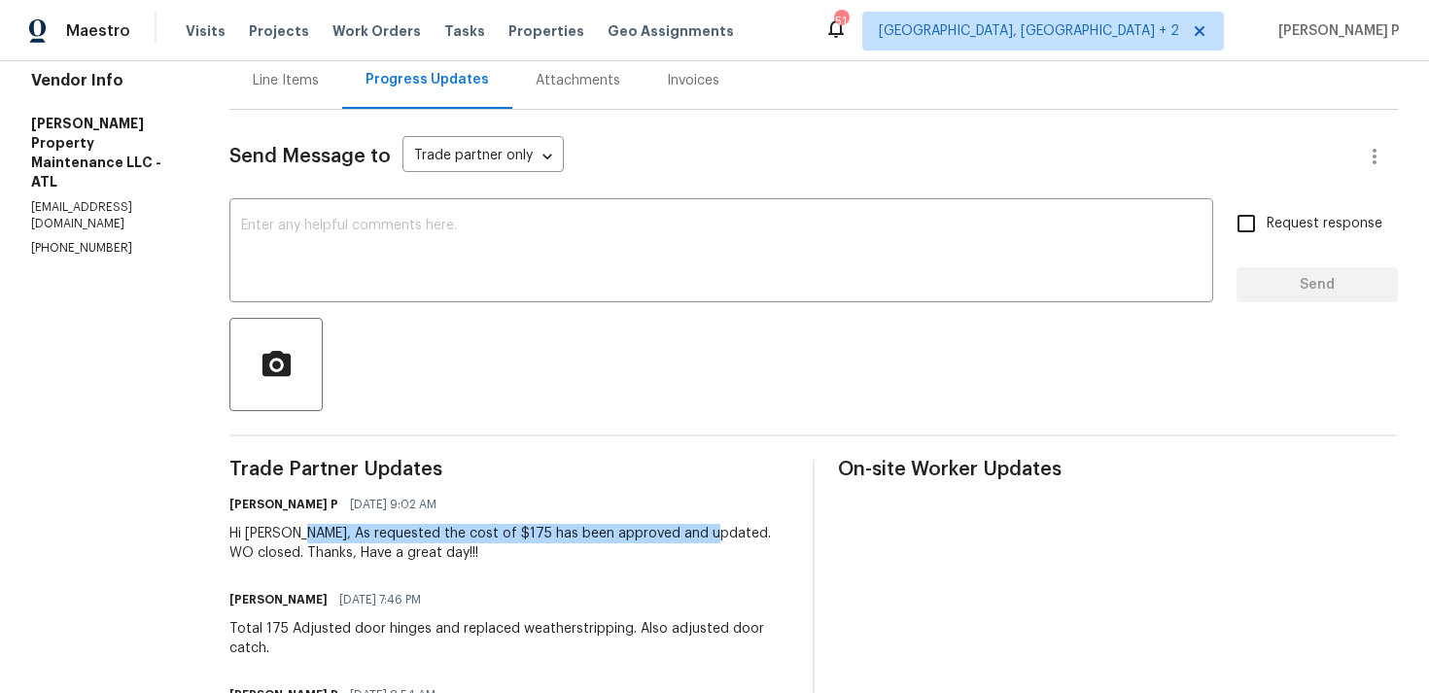
drag, startPoint x: 301, startPoint y: 531, endPoint x: 700, endPoint y: 533, distance: 398.6
click at [700, 533] on div "Hi Daniel, As requested the cost of $175 has been approved and updated. WO clos…" at bounding box center [509, 543] width 560 height 39
click at [774, 191] on div "Send Message to Trade partner only Trade partner only ​ x ​ Request response Se…" at bounding box center [813, 596] width 1168 height 972
copy div "As requested the cost of $175 has been approved and updated."
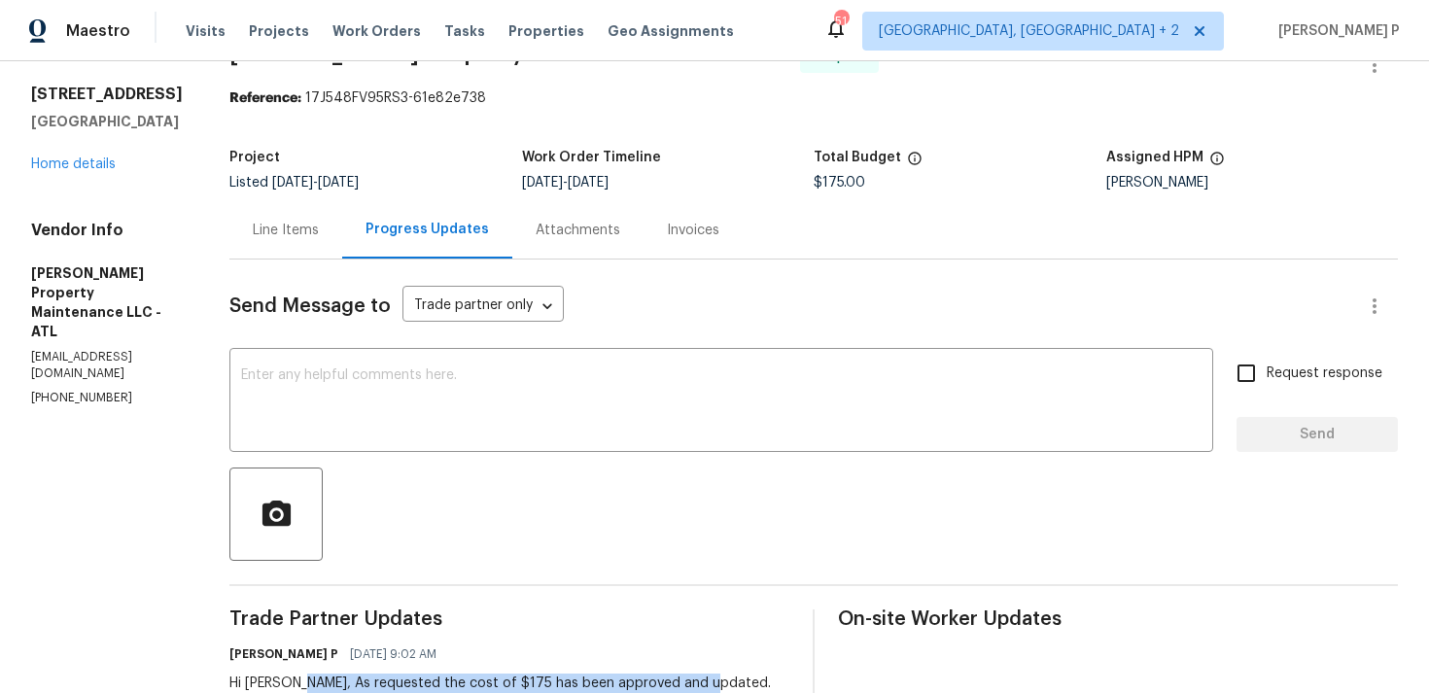
scroll to position [0, 0]
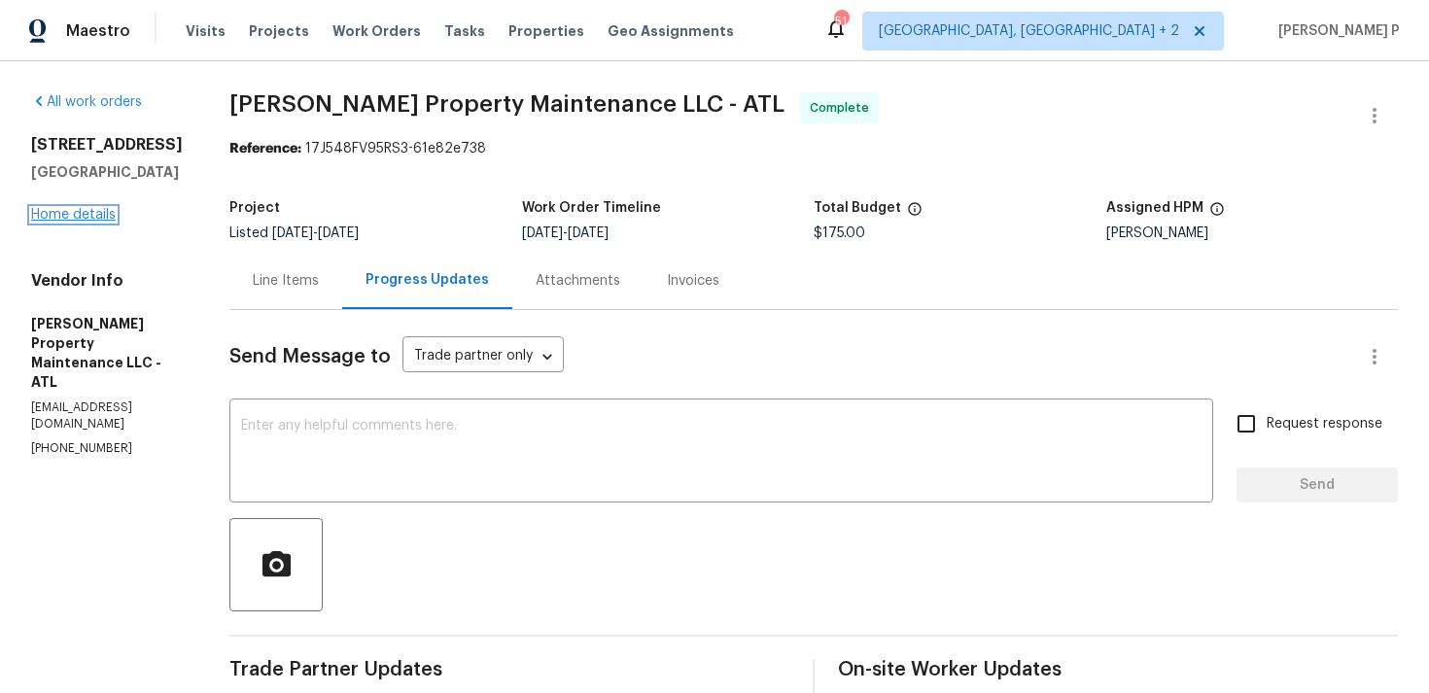
click at [103, 215] on link "Home details" at bounding box center [73, 215] width 85 height 14
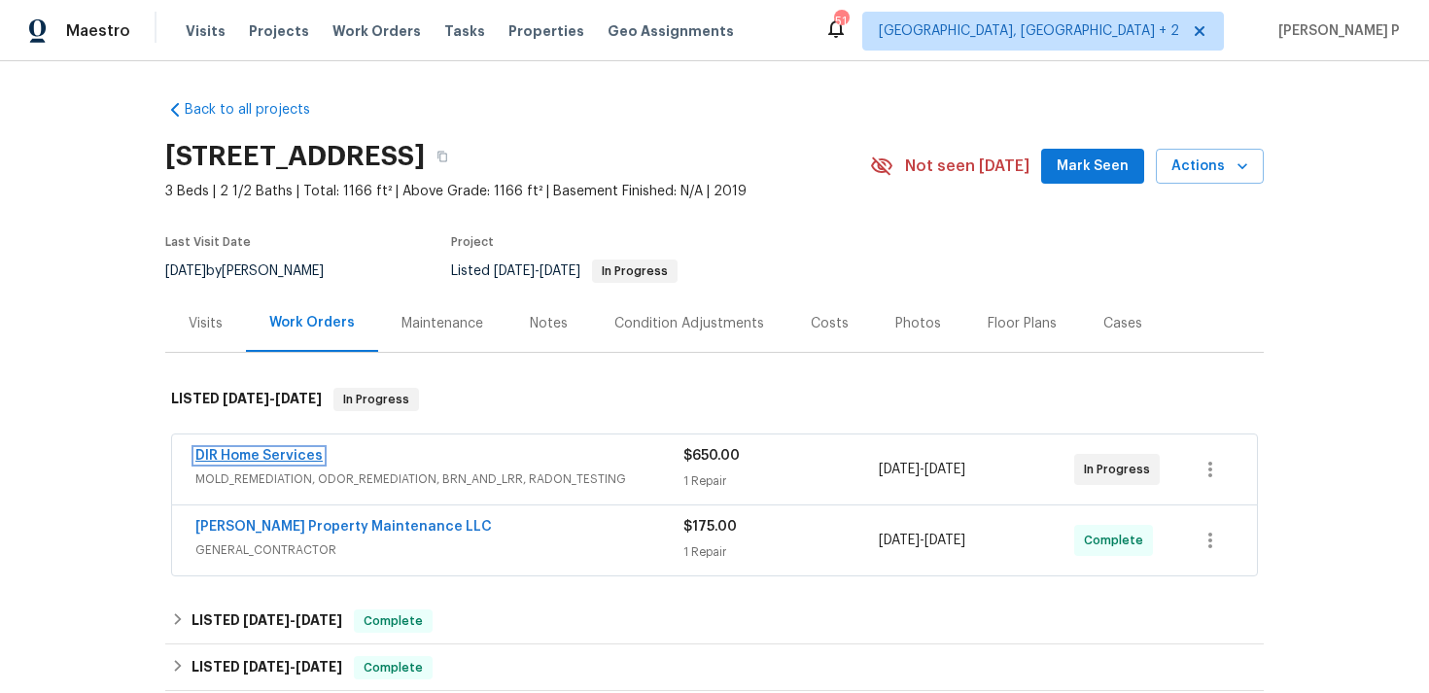
click at [289, 462] on link "DIR Home Services" at bounding box center [258, 456] width 127 height 14
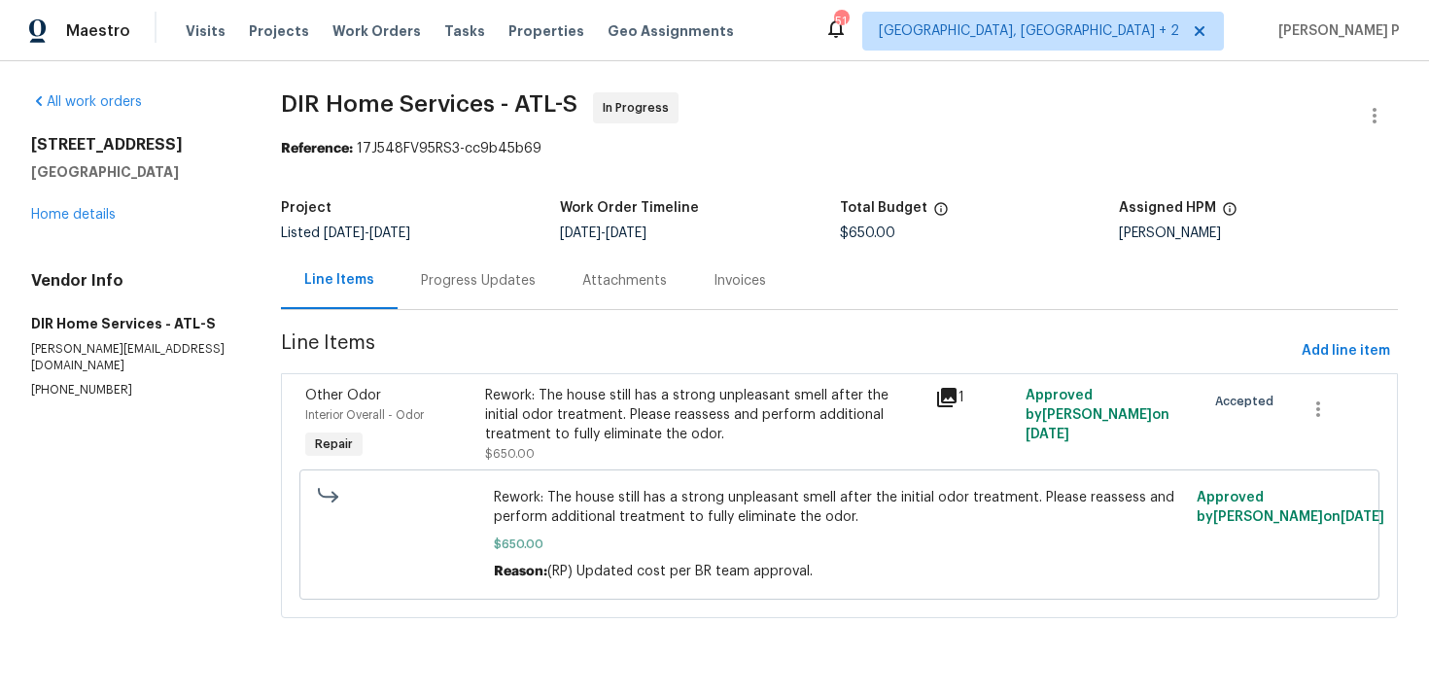
click at [478, 273] on div "Progress Updates" at bounding box center [478, 280] width 115 height 19
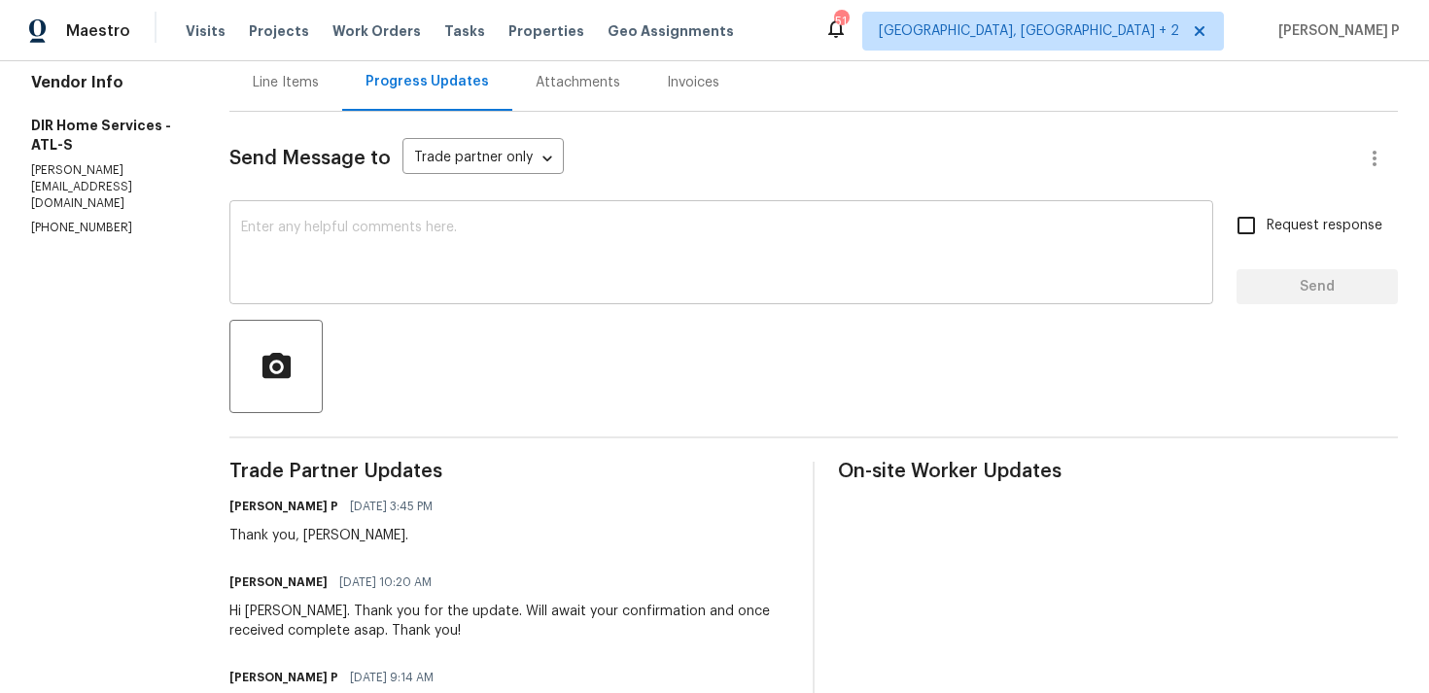
click at [494, 248] on textarea at bounding box center [721, 255] width 960 height 68
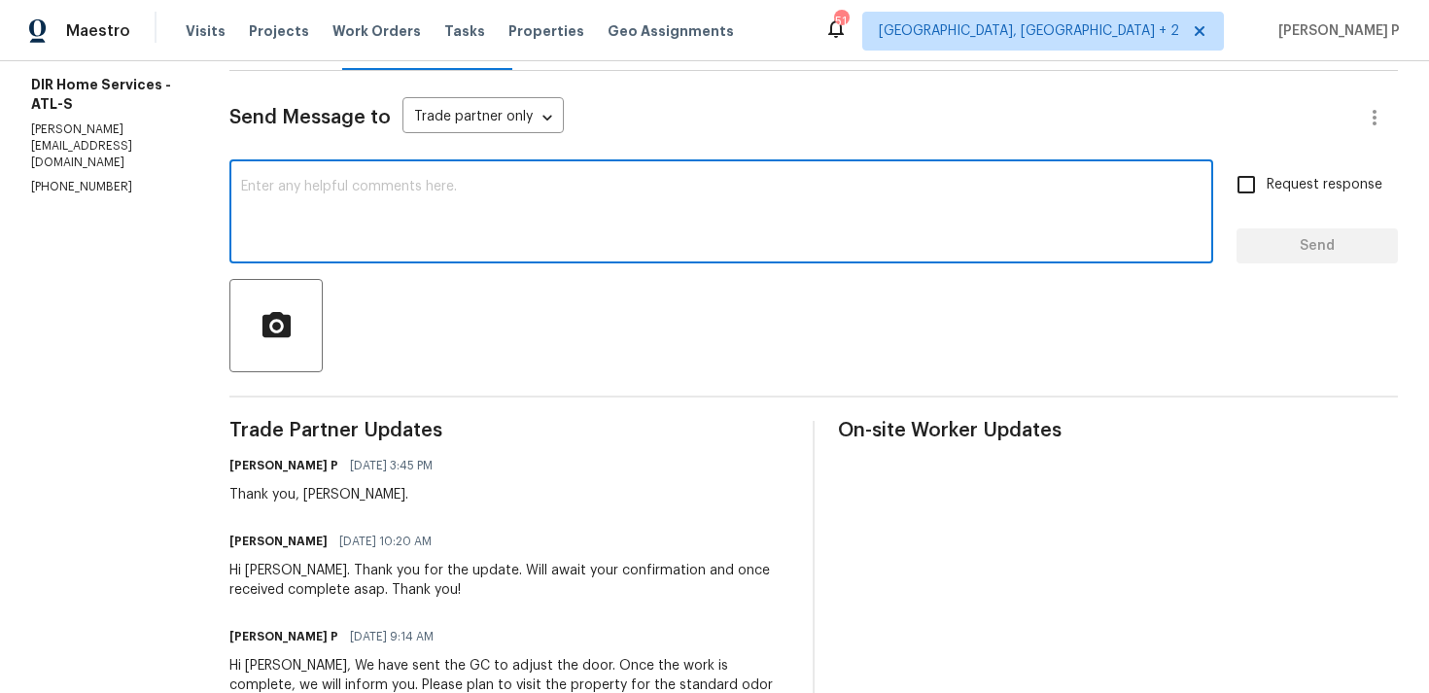
scroll to position [273, 0]
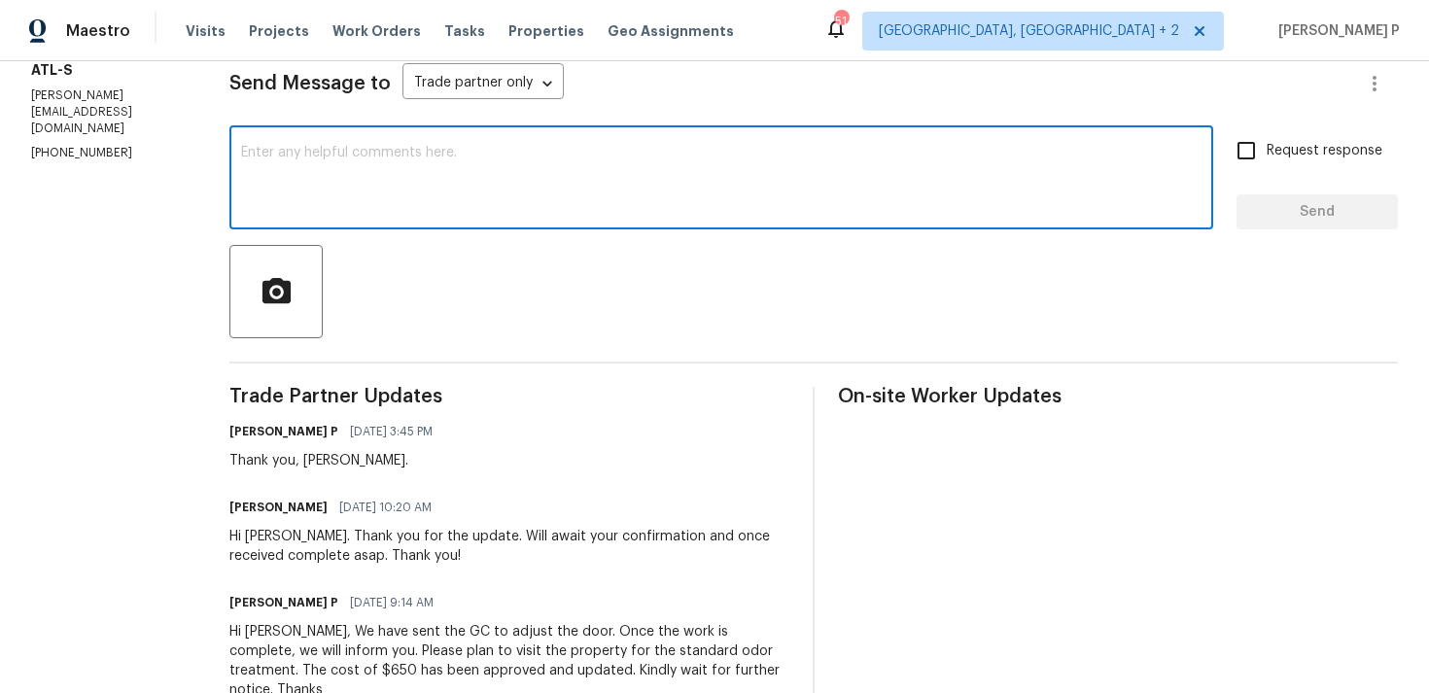
click at [482, 176] on textarea at bounding box center [721, 180] width 960 height 68
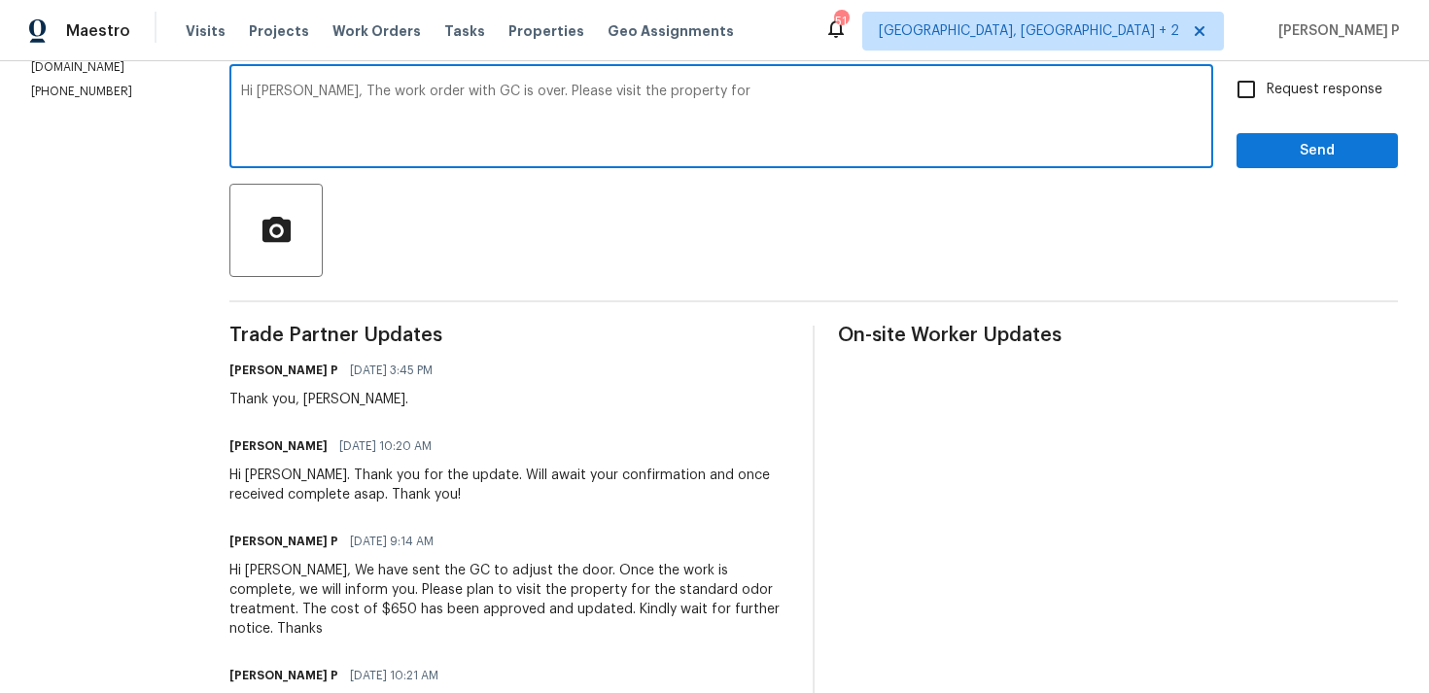
scroll to position [352, 0]
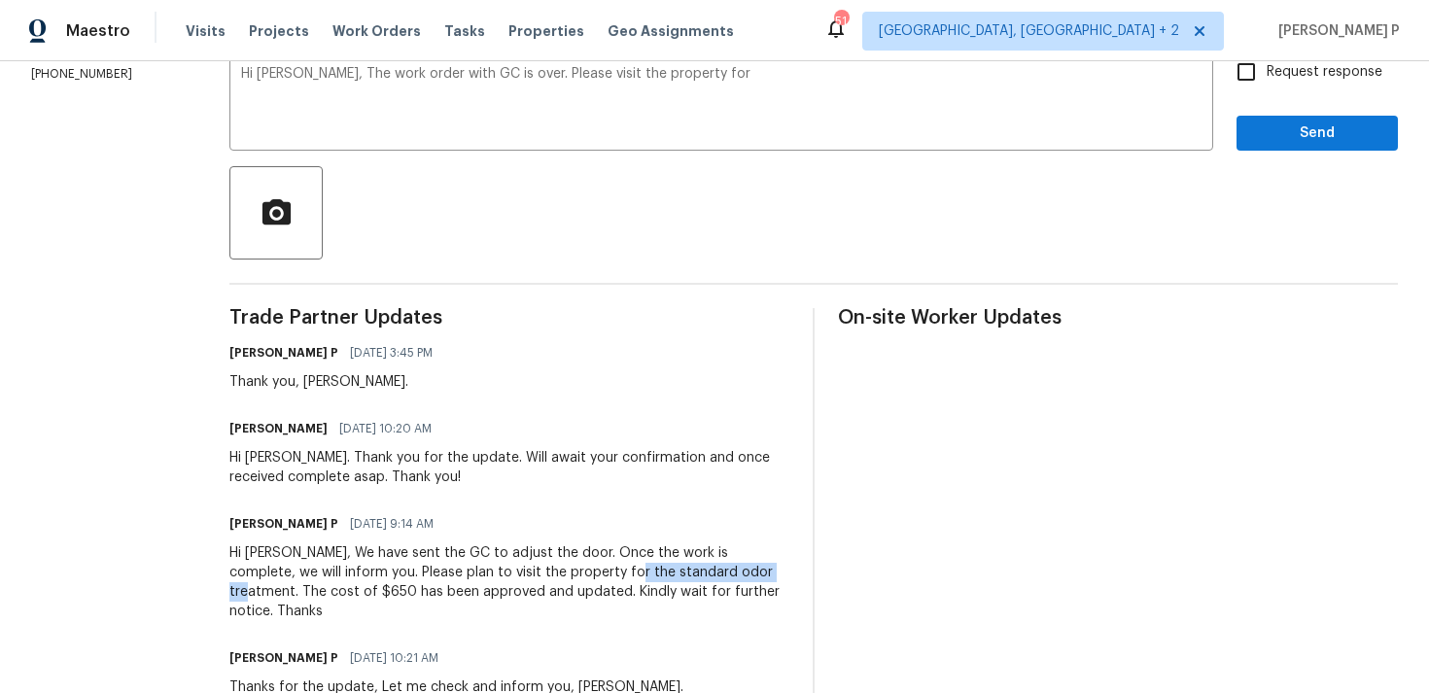
drag, startPoint x: 598, startPoint y: 578, endPoint x: 751, endPoint y: 573, distance: 153.7
click at [751, 573] on div "Hi Kenneth, We have sent the GC to adjust the door. Once the work is complete, …" at bounding box center [509, 582] width 560 height 78
copy div "standard odor treatment"
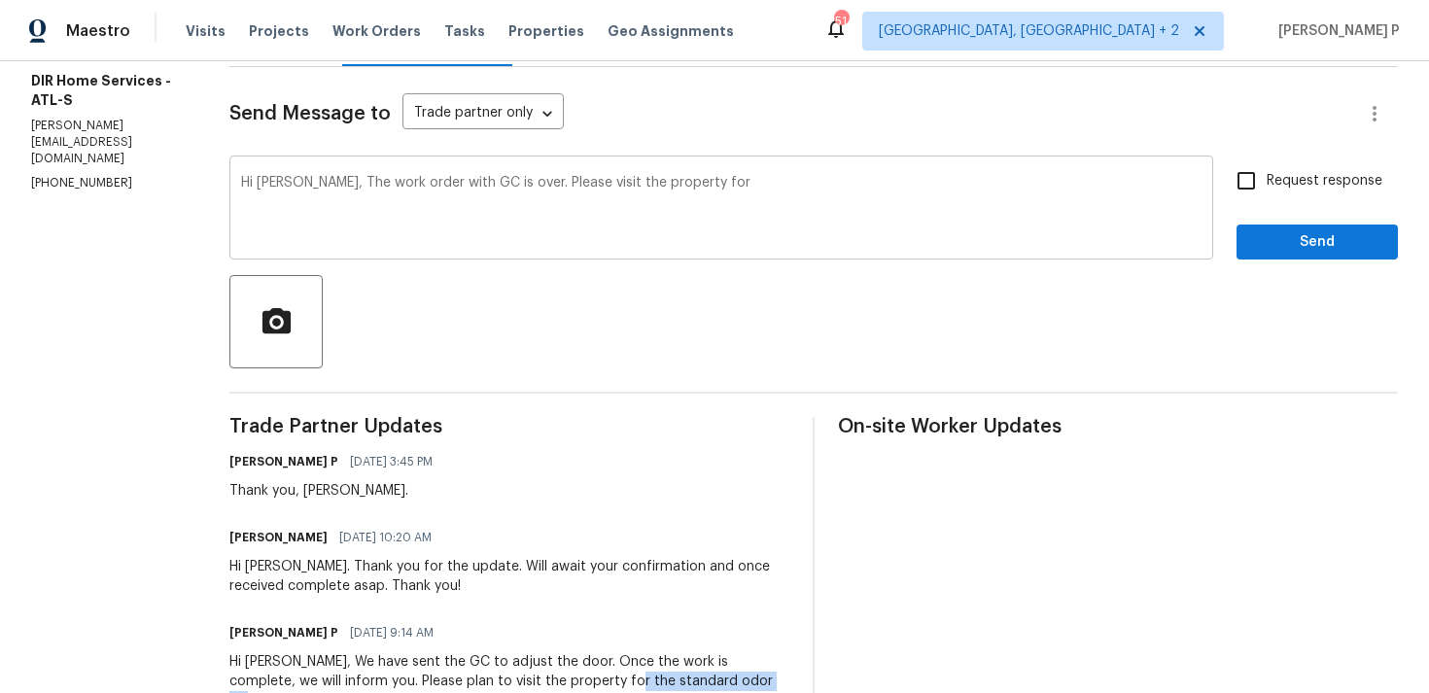
click at [785, 197] on textarea "Hi Kenneth, The work order with GC is over. Please visit the property for" at bounding box center [721, 210] width 960 height 68
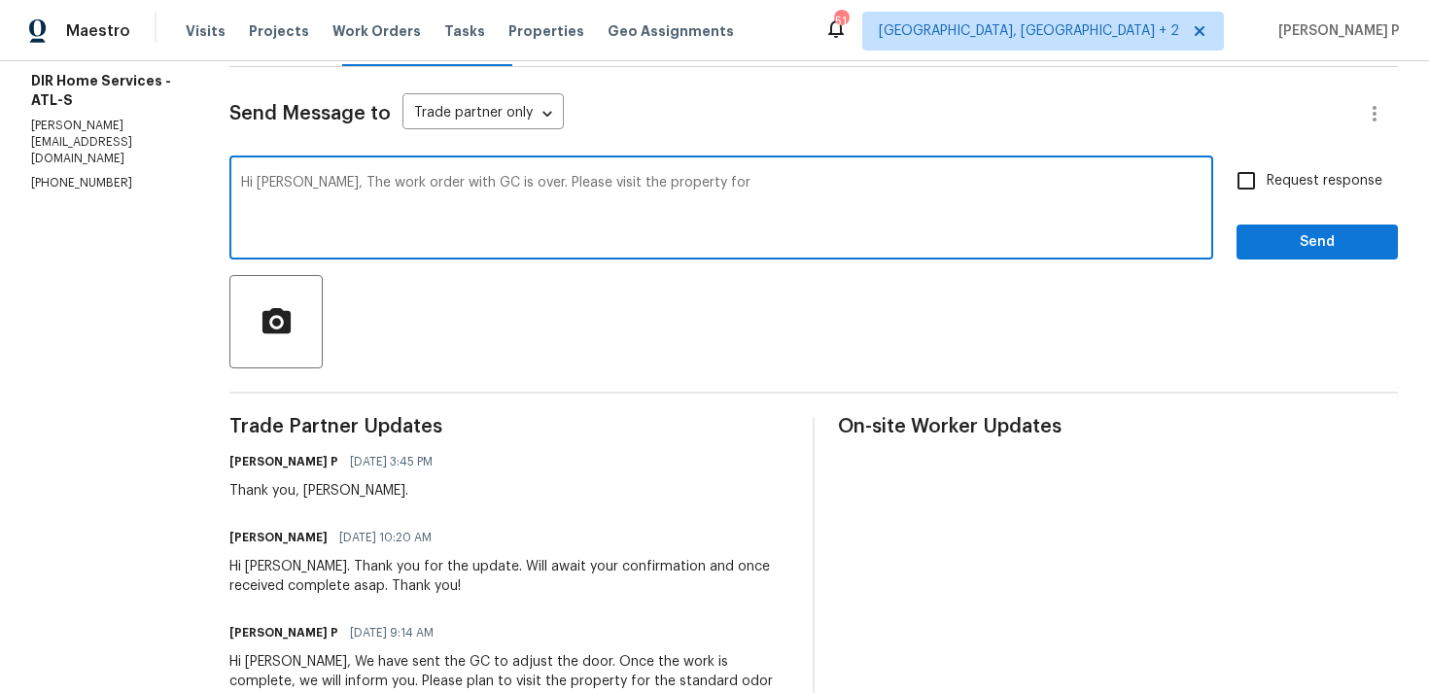
paste textarea "standard odor treatment"
paste textarea "Kindly let us know the scheduled date once it is confirmed."
type textarea "Hi Kenneth, The work order with GC is over. Please visit the property for stand…"
click at [1253, 180] on input "Request response" at bounding box center [1246, 180] width 41 height 41
checkbox input "true"
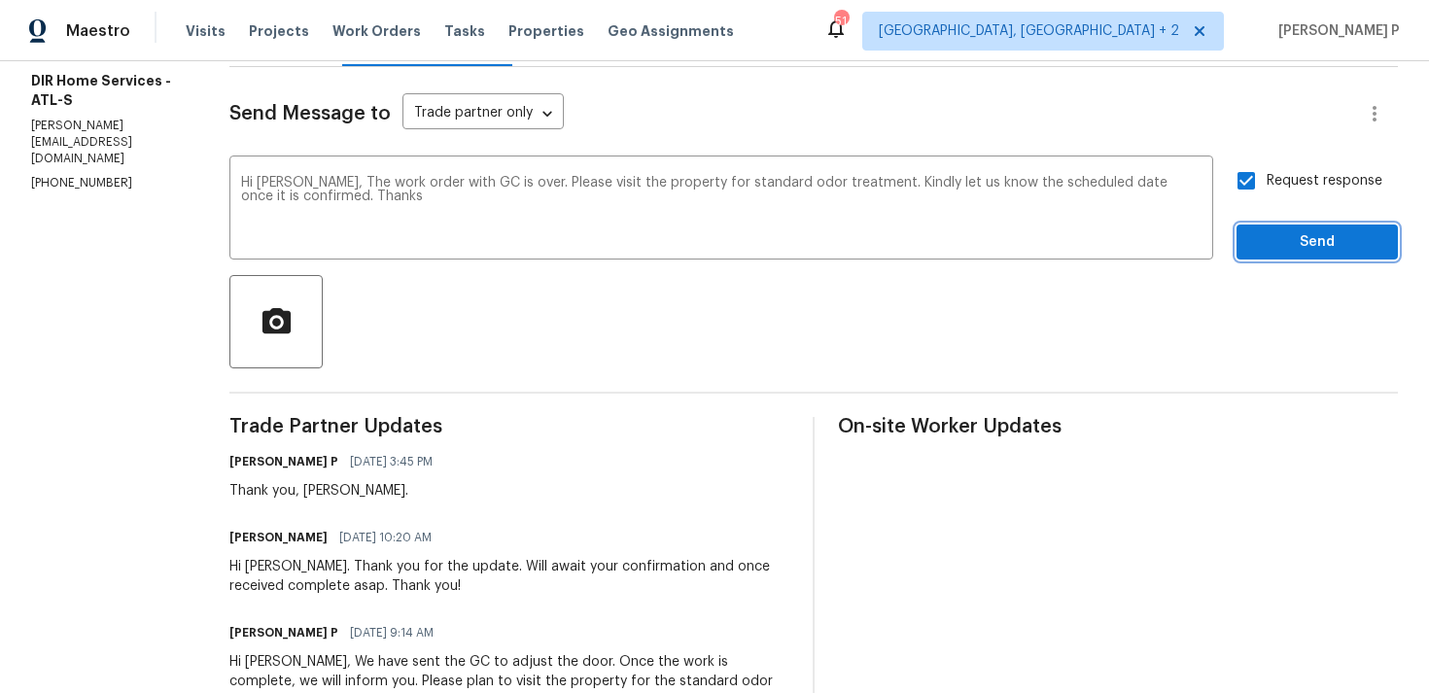
click at [1293, 242] on span "Send" at bounding box center [1317, 242] width 130 height 24
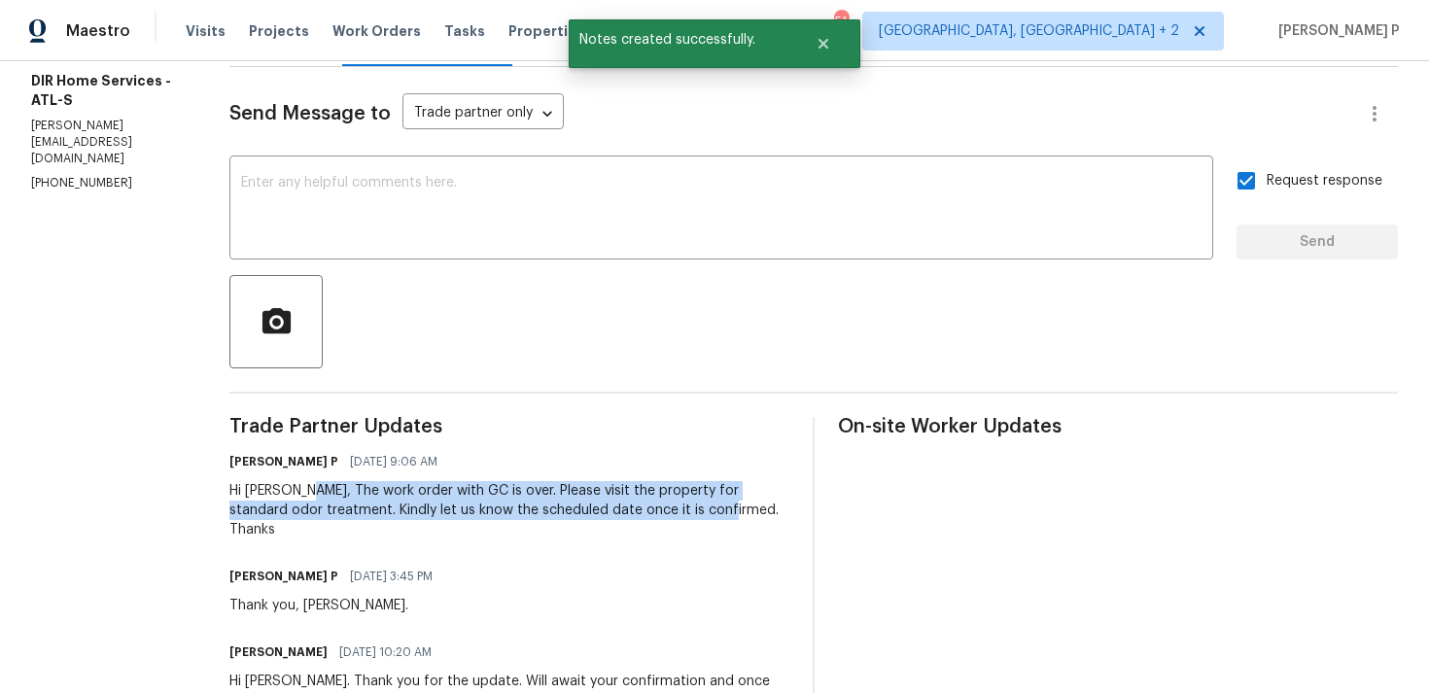
drag, startPoint x: 323, startPoint y: 492, endPoint x: 692, endPoint y: 506, distance: 369.7
click at [692, 506] on div "Hi Kenneth, The work order with GC is over. Please visit the property for stand…" at bounding box center [509, 510] width 560 height 58
copy div "The work order with GC is over. Please visit the property for standard odor tre…"
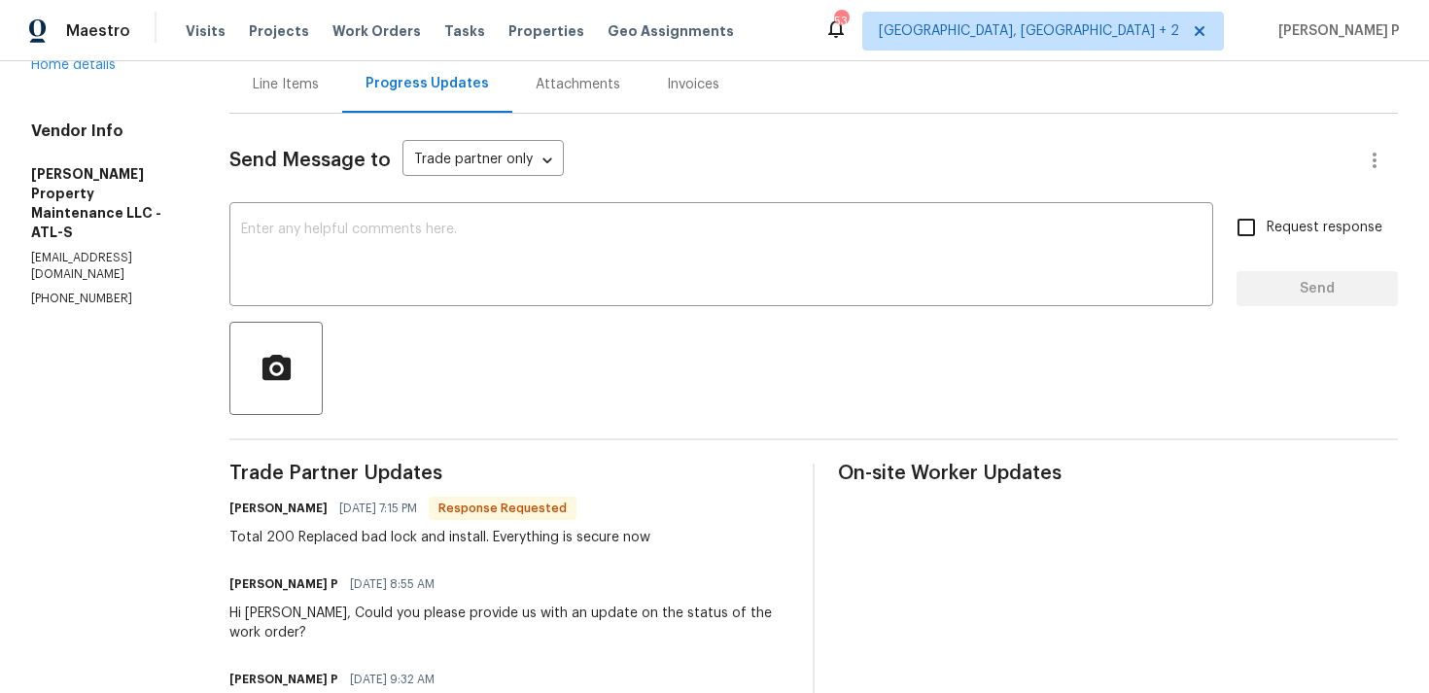
scroll to position [65, 0]
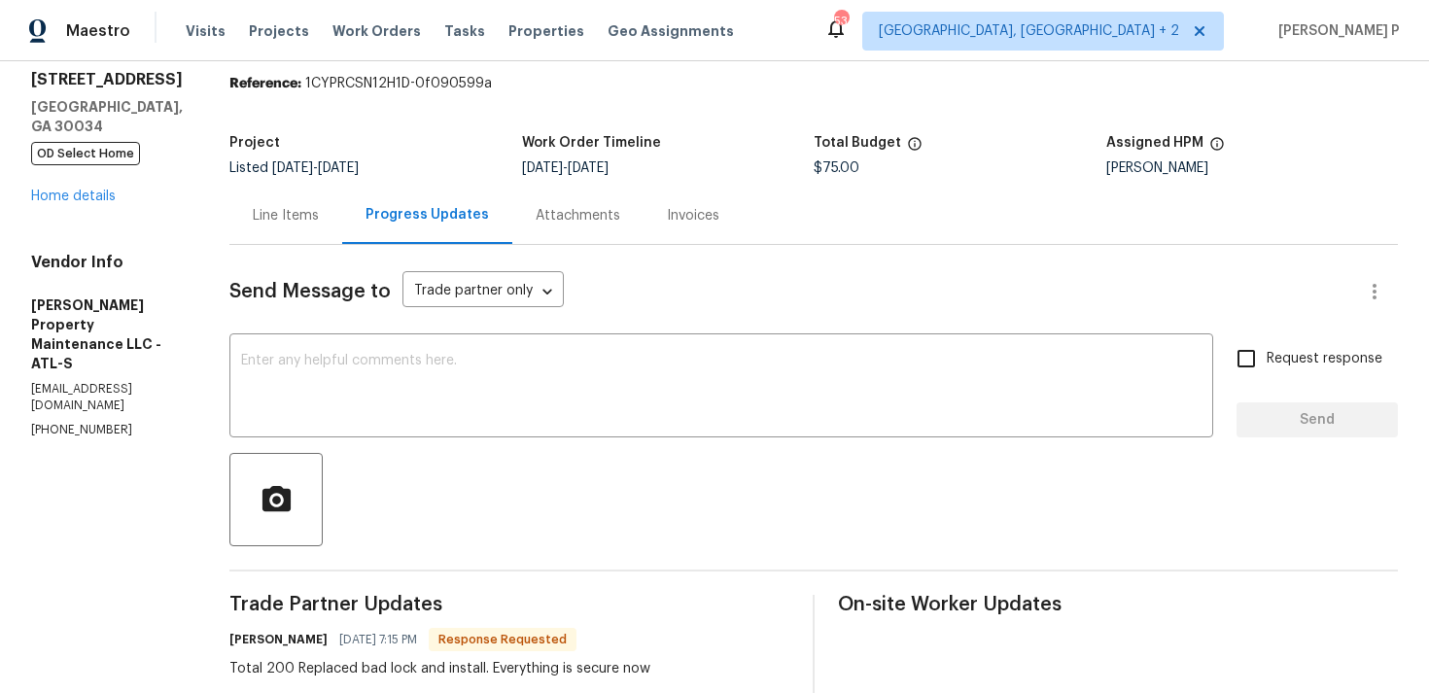
click at [304, 216] on div "Line Items" at bounding box center [286, 215] width 66 height 19
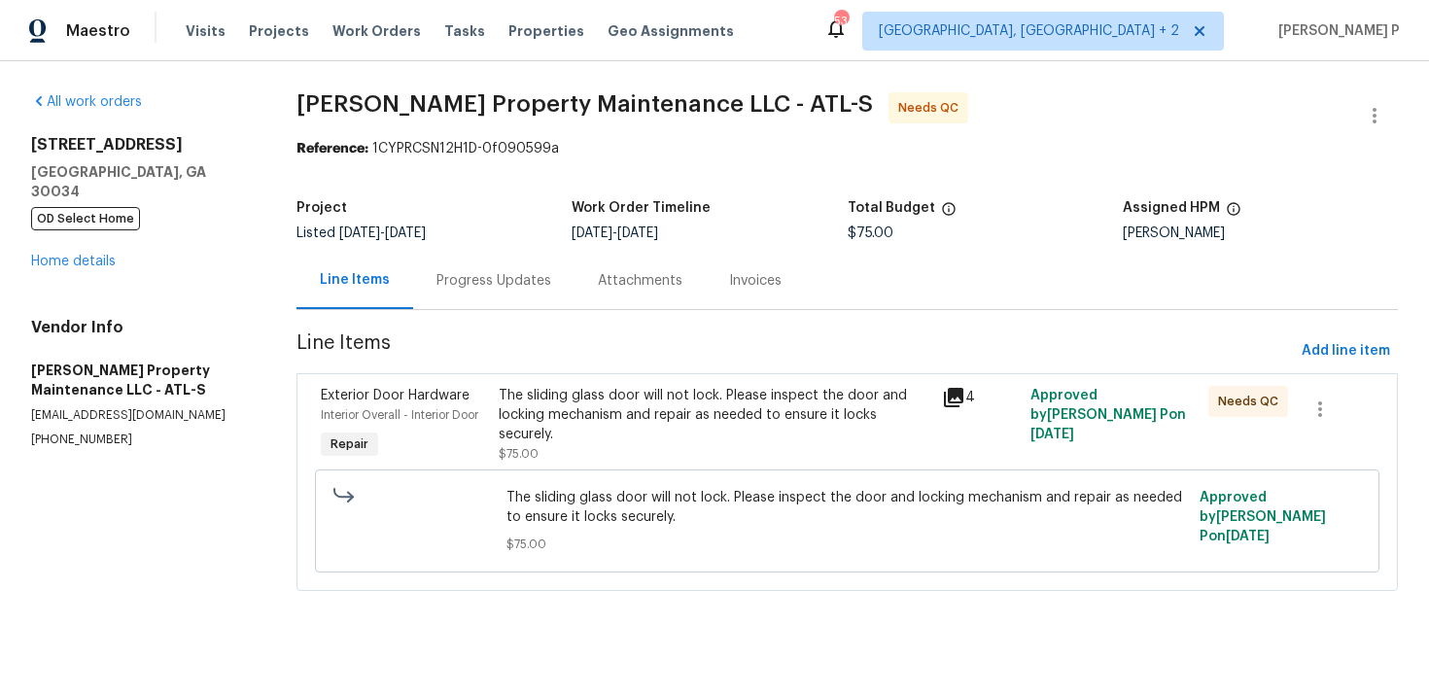
click at [782, 402] on div "The sliding glass door will not lock. Please inspect the door and locking mecha…" at bounding box center [715, 415] width 432 height 58
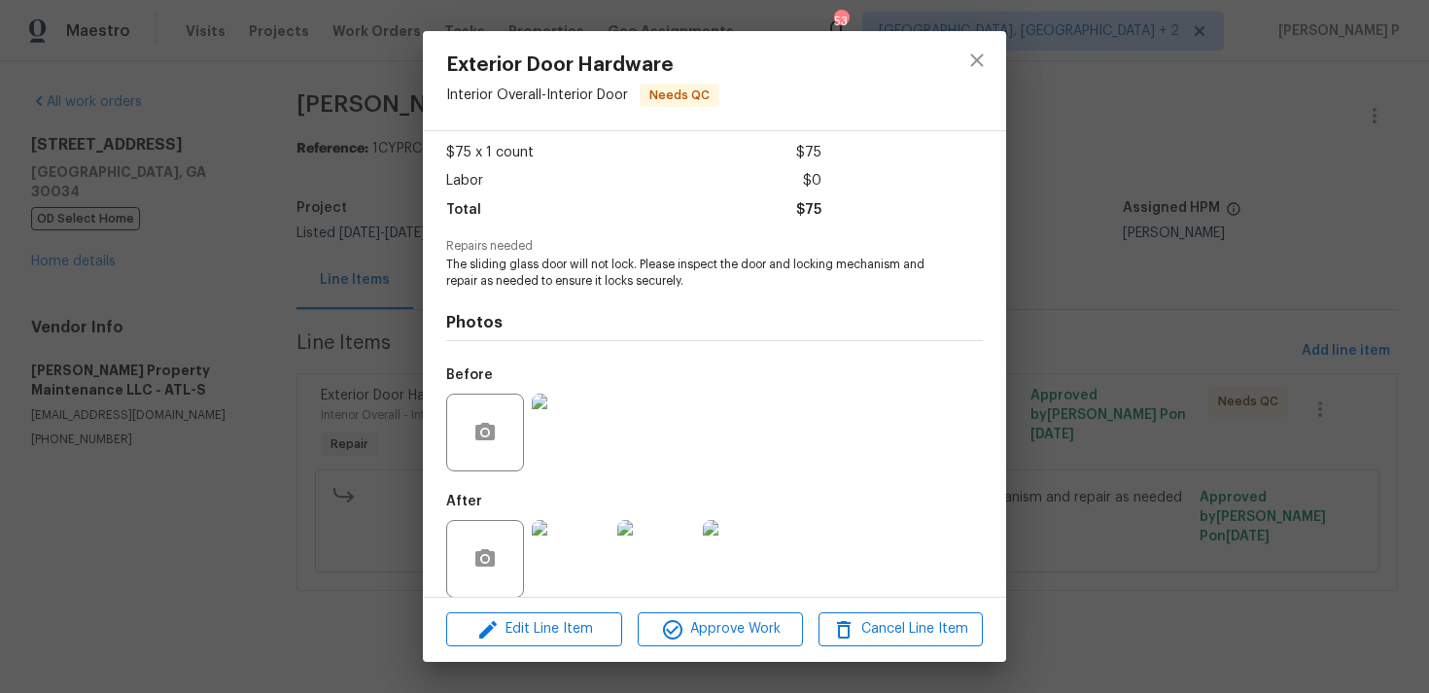
scroll to position [122, 0]
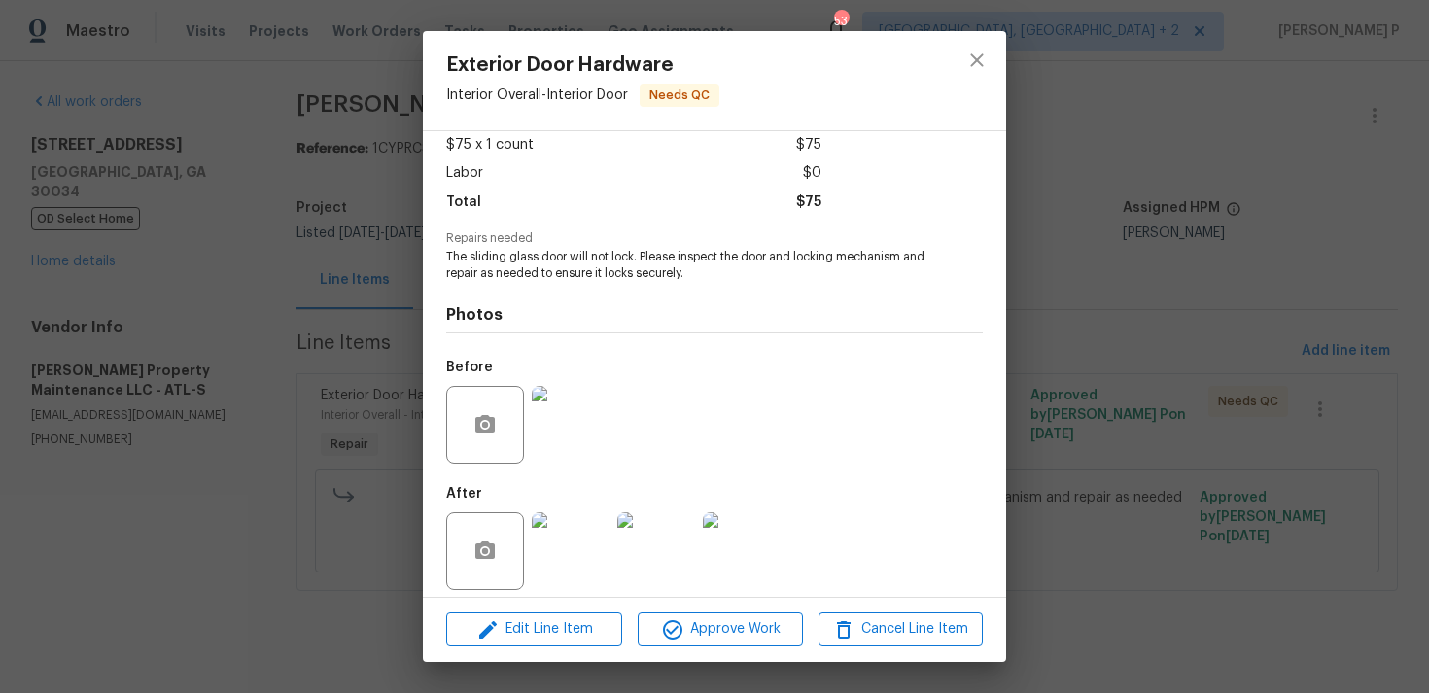
click at [581, 431] on img at bounding box center [571, 425] width 78 height 78
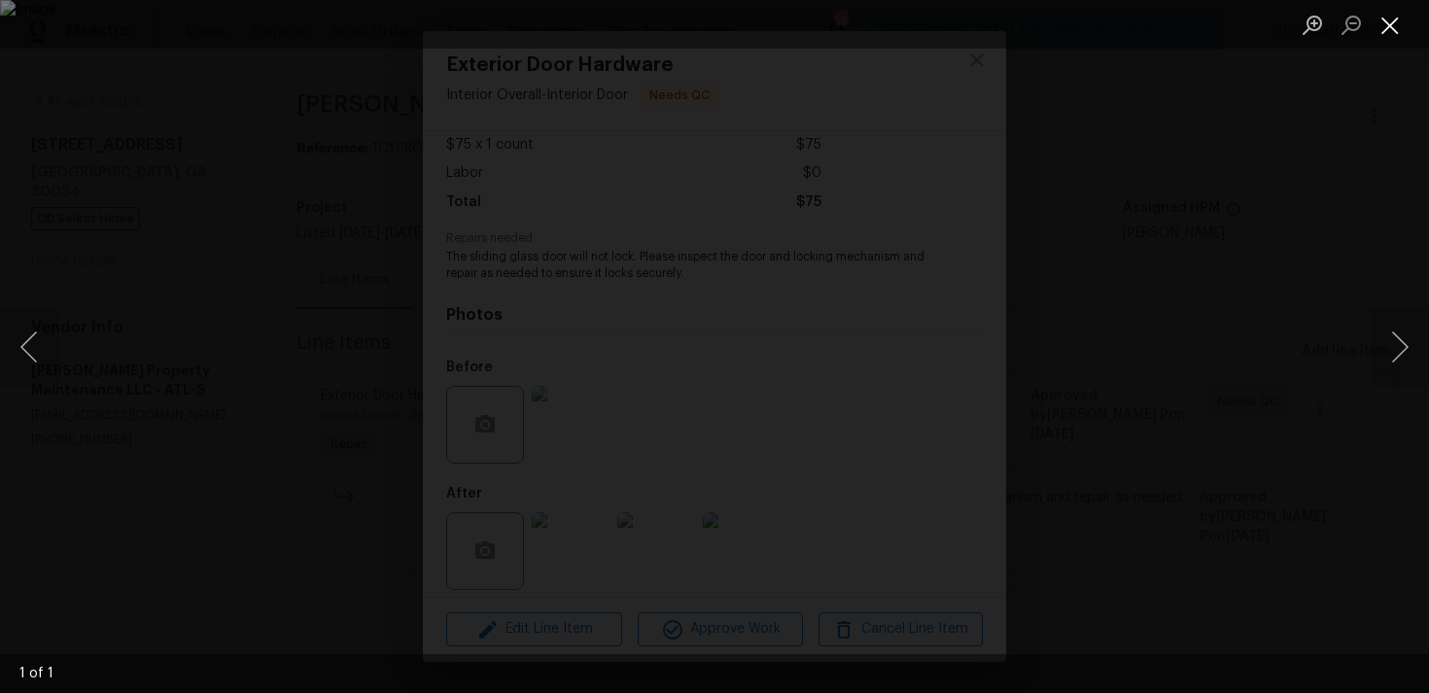
click at [1389, 8] on button "Close lightbox" at bounding box center [1390, 25] width 39 height 34
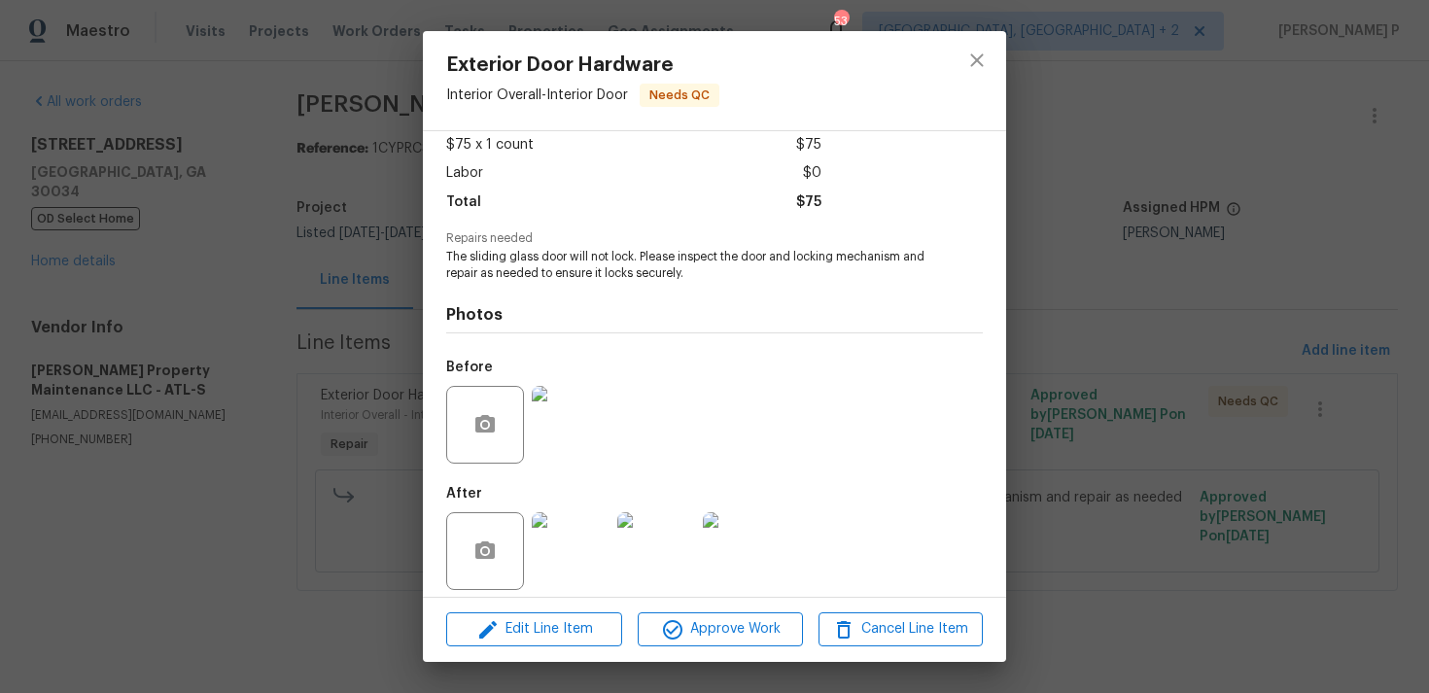
click at [574, 526] on img at bounding box center [571, 551] width 78 height 78
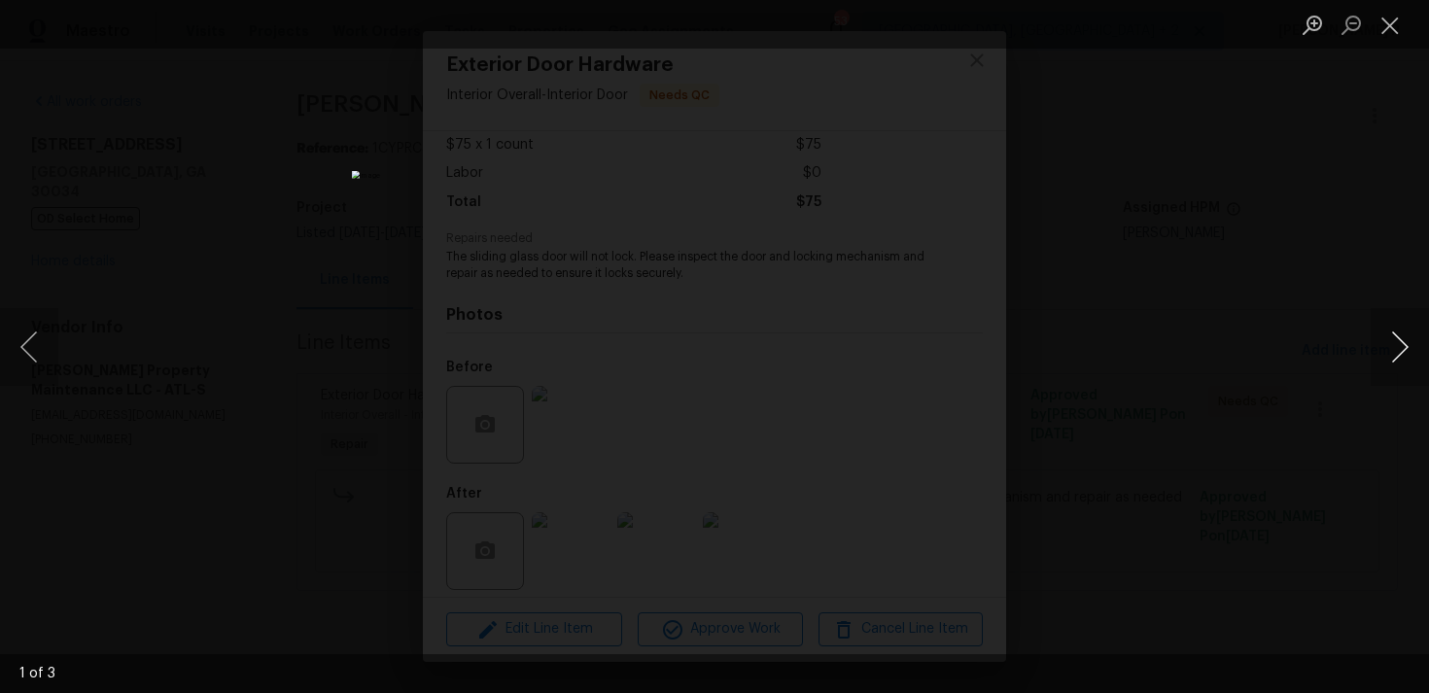
click at [1403, 336] on button "Next image" at bounding box center [1400, 347] width 58 height 78
click at [1391, 25] on button "Close lightbox" at bounding box center [1390, 25] width 39 height 34
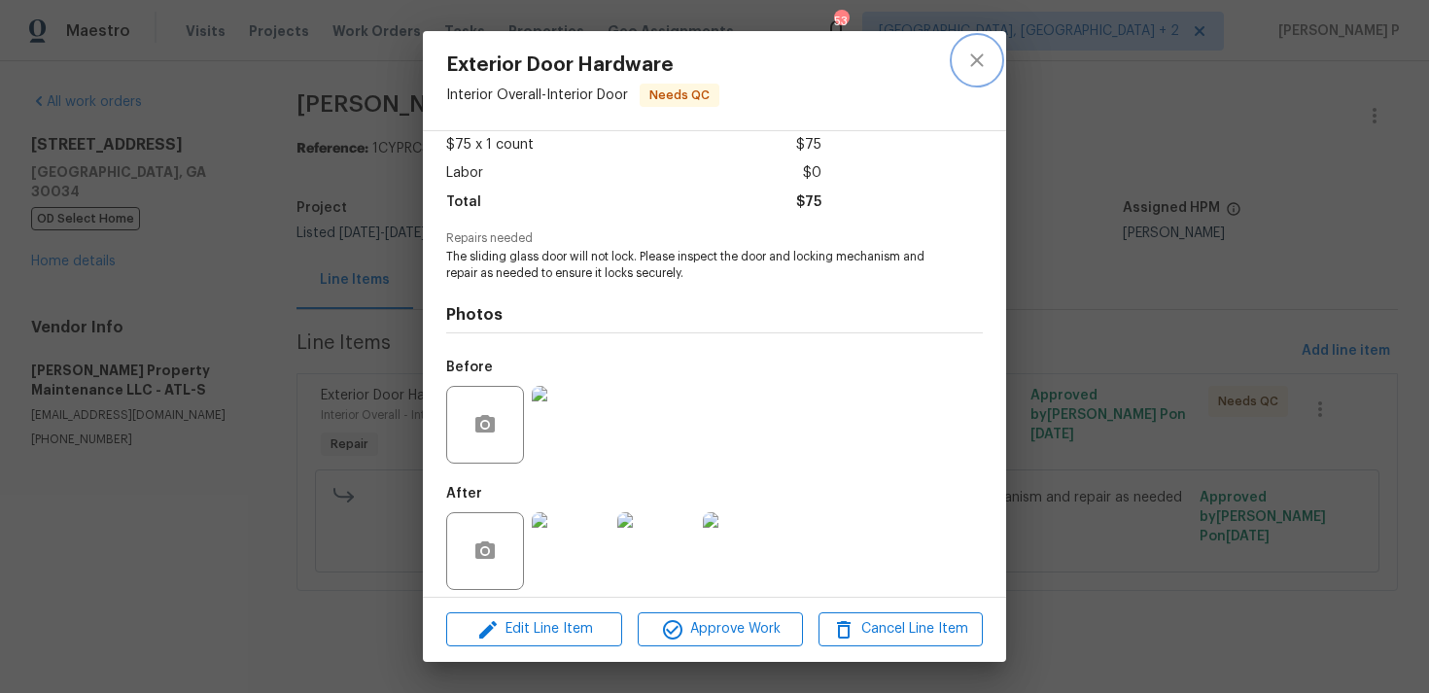
click at [985, 66] on icon "close" at bounding box center [976, 60] width 23 height 23
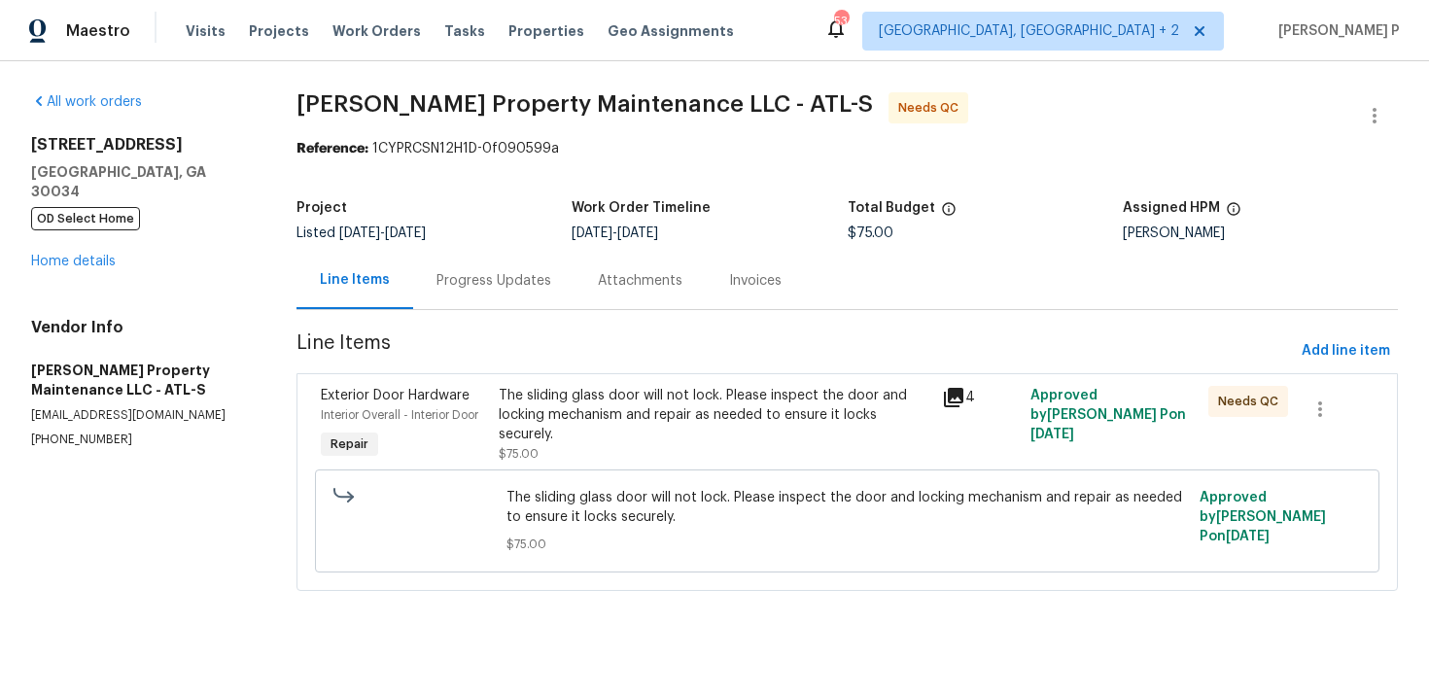
click at [504, 282] on div "Progress Updates" at bounding box center [493, 280] width 115 height 19
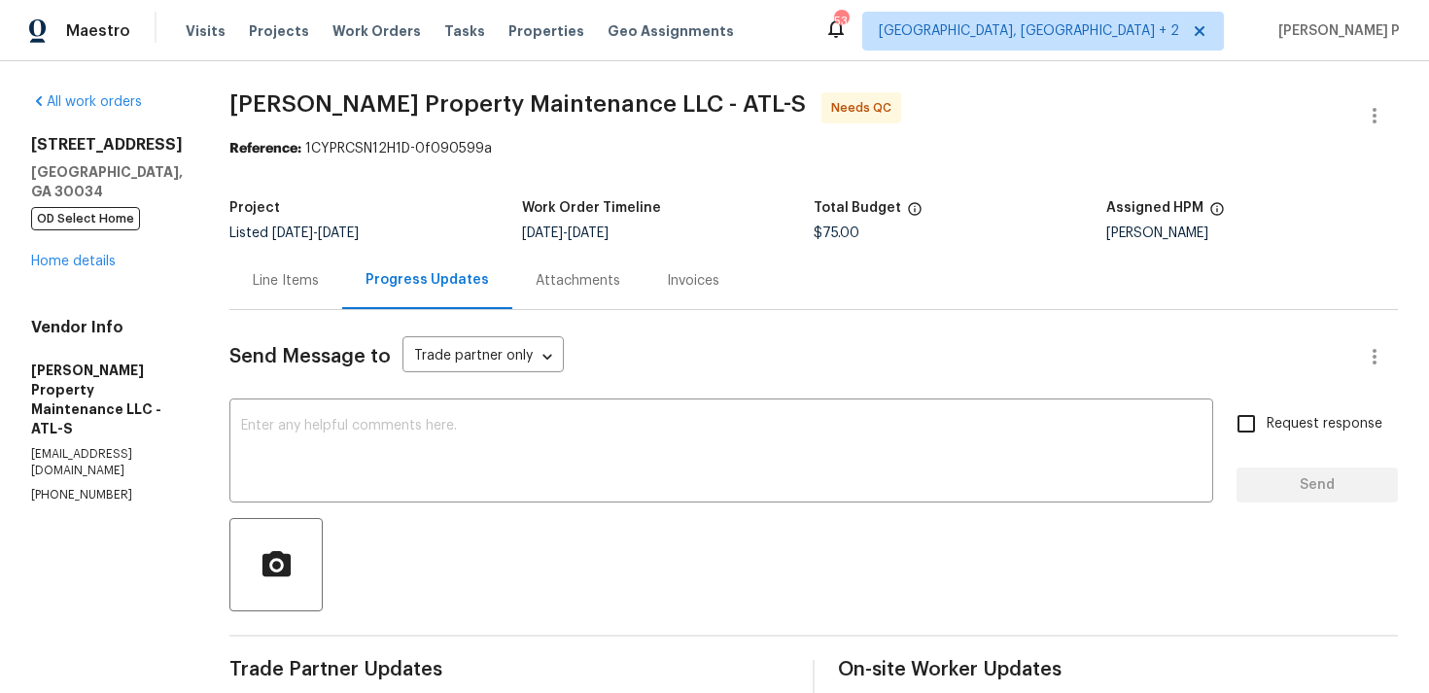
click at [292, 276] on div "Line Items" at bounding box center [286, 280] width 66 height 19
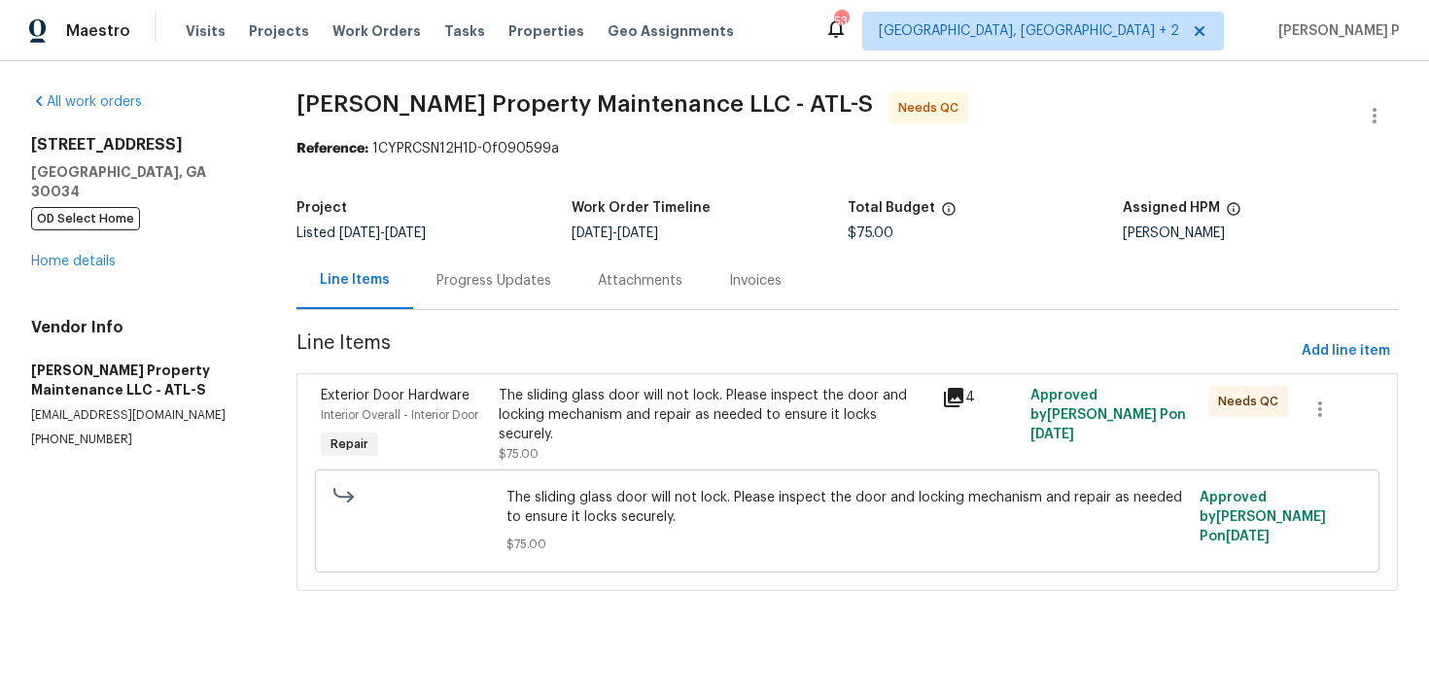
click at [604, 435] on div "The sliding glass door will not lock. Please inspect the door and locking mecha…" at bounding box center [715, 415] width 432 height 58
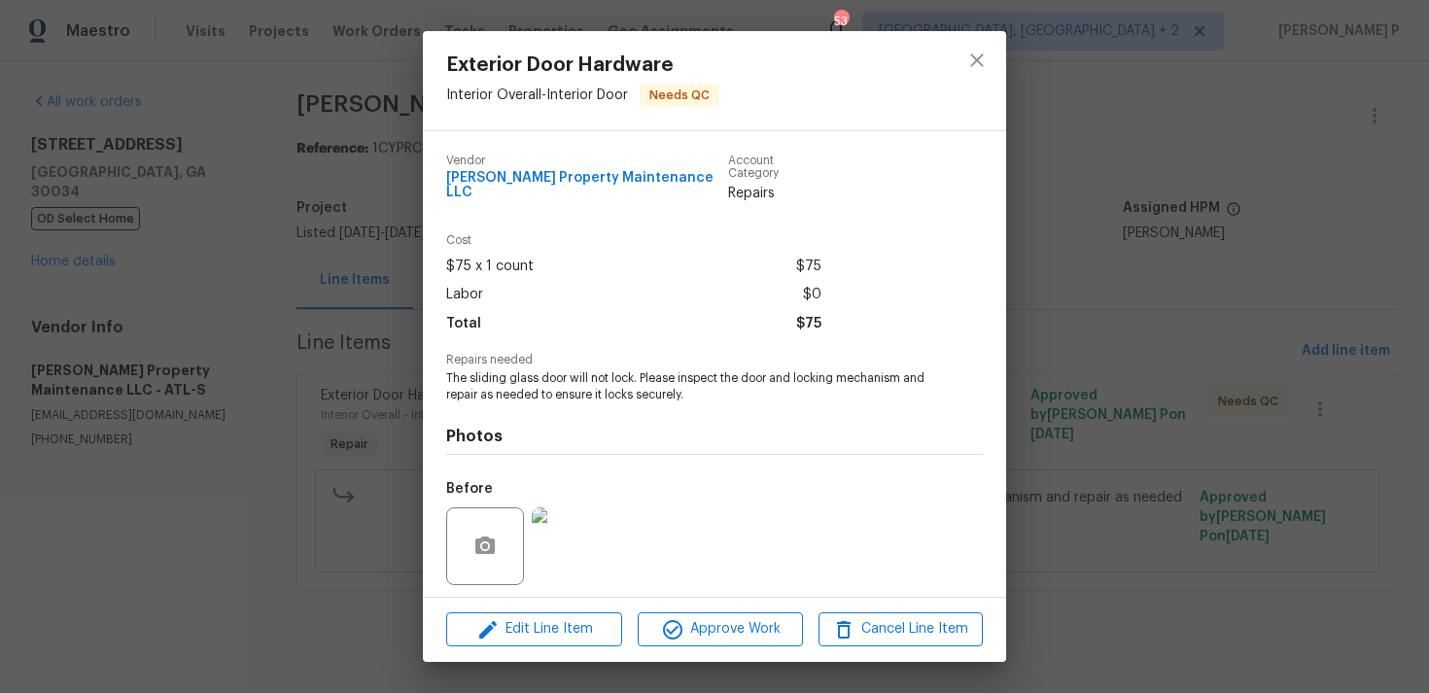
scroll to position [122, 0]
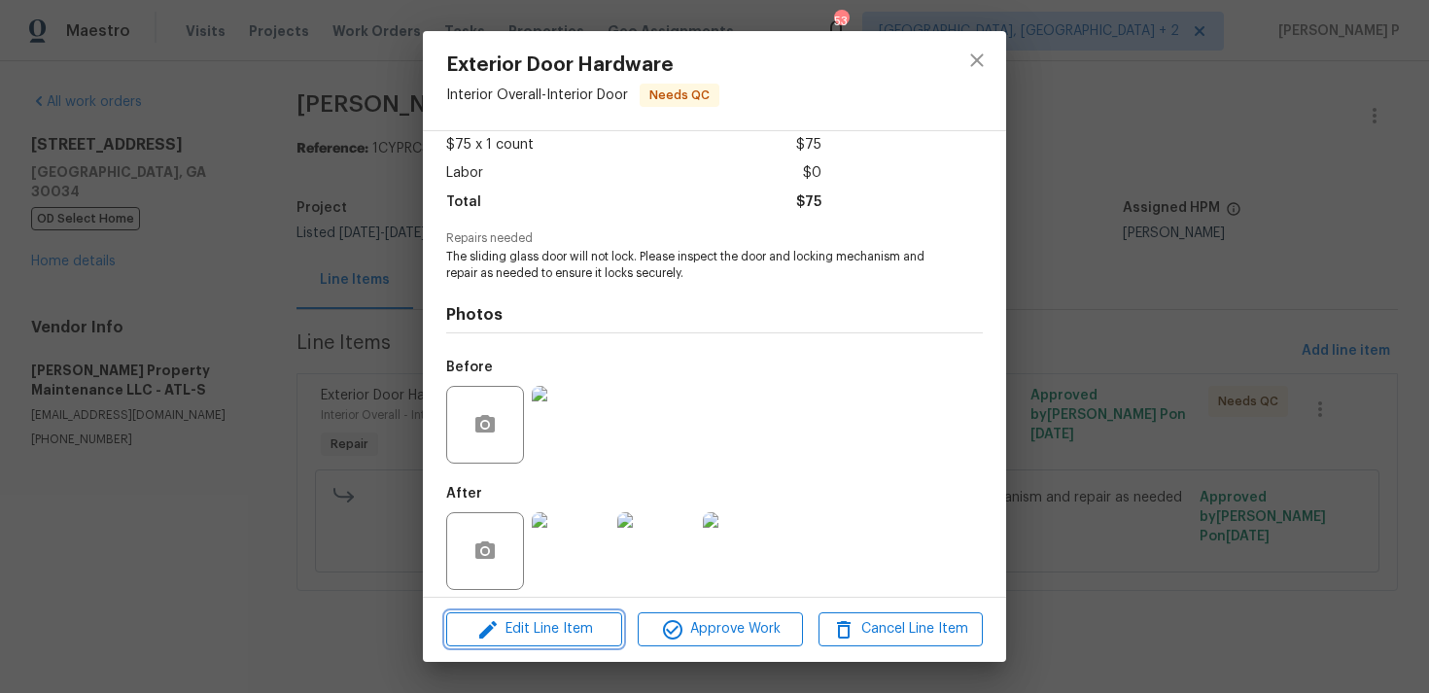
click at [546, 631] on span "Edit Line Item" at bounding box center [534, 629] width 164 height 24
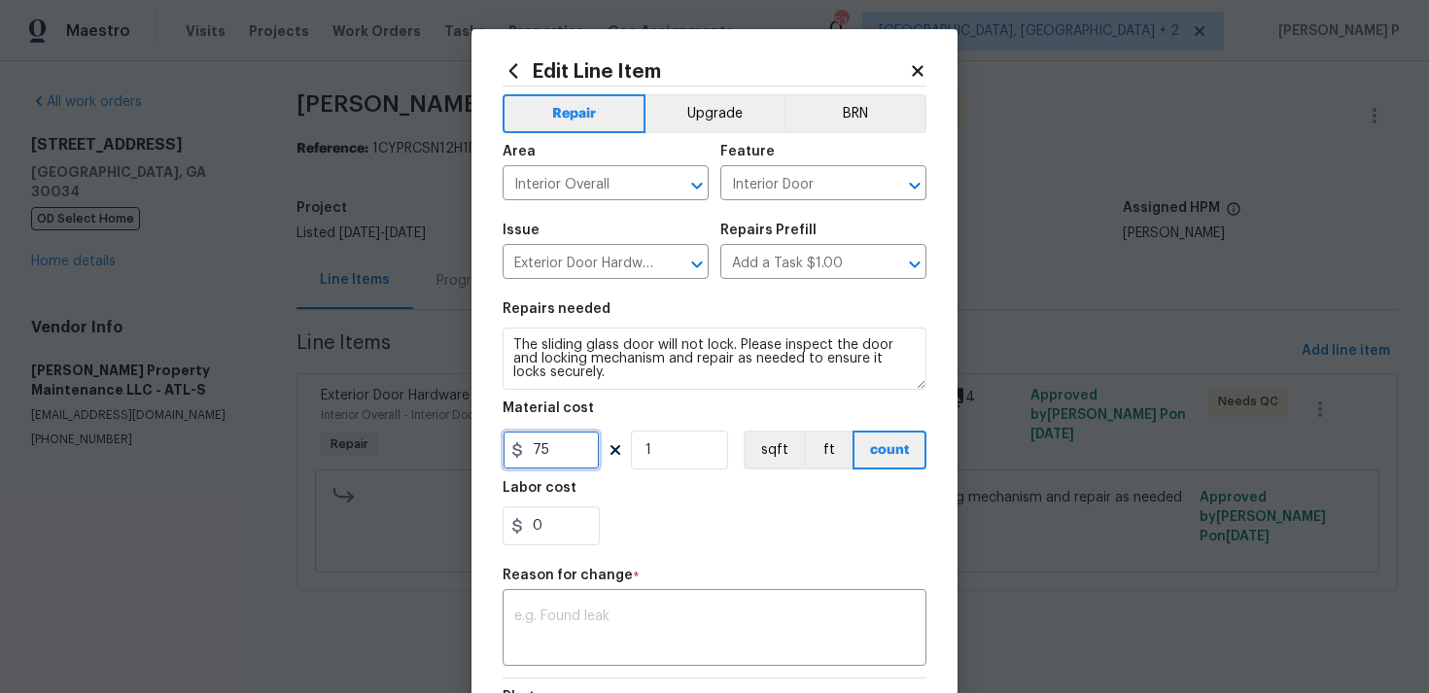
click at [554, 448] on input "75" at bounding box center [551, 450] width 97 height 39
type input "200"
click at [617, 614] on textarea at bounding box center [714, 629] width 400 height 41
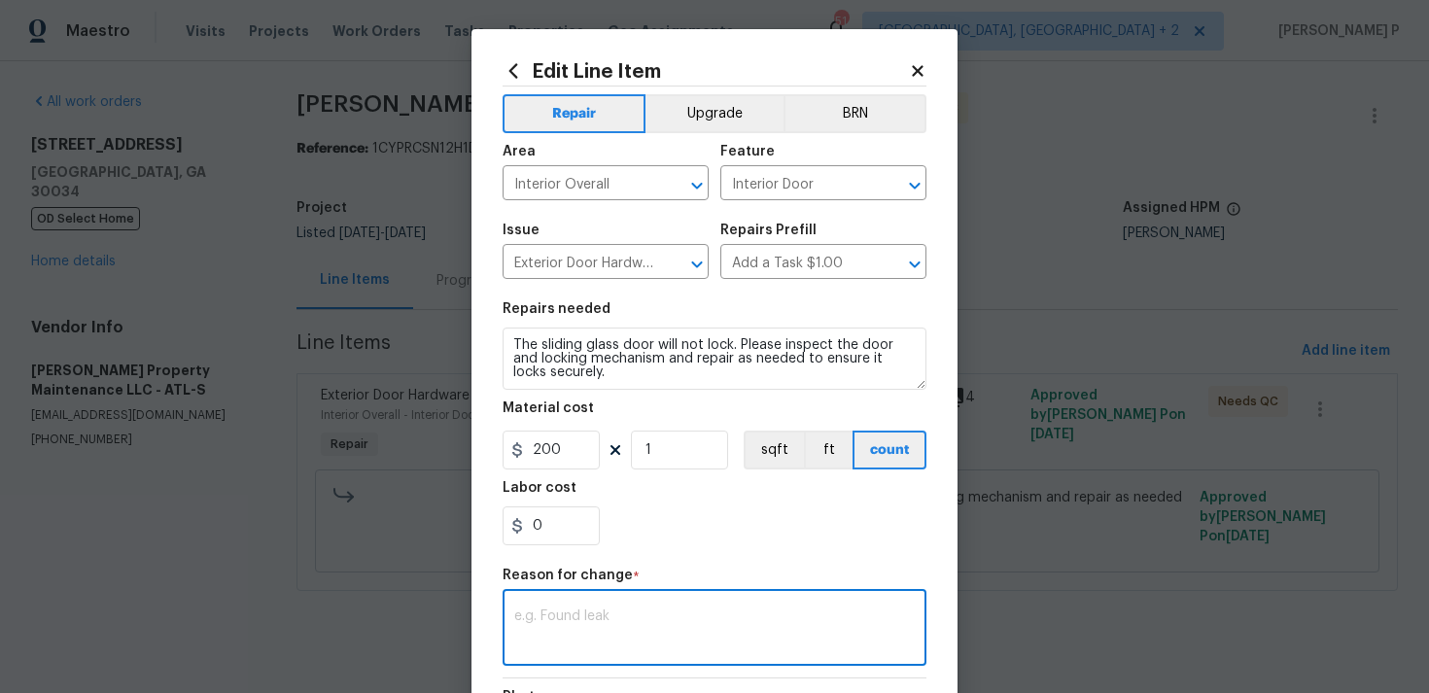
paste textarea "(RP) Updated per vendor’s final cost."
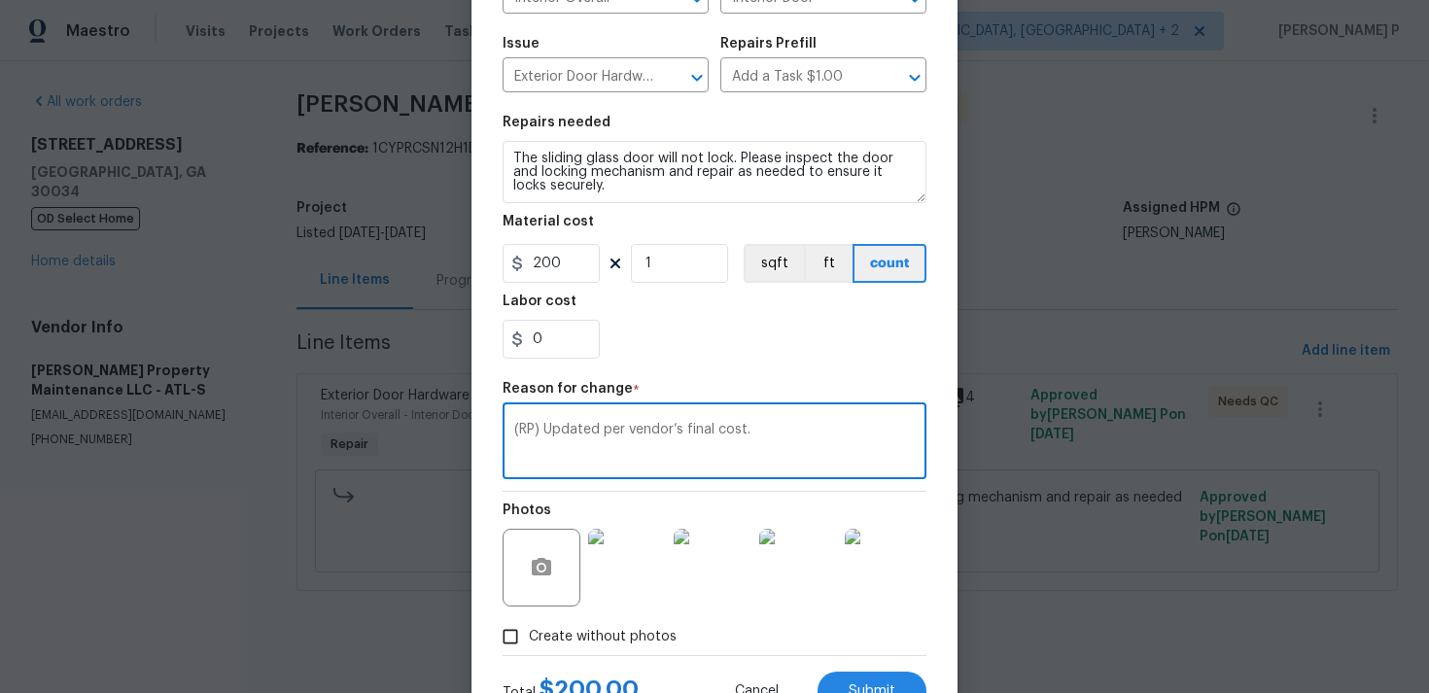
scroll to position [265, 0]
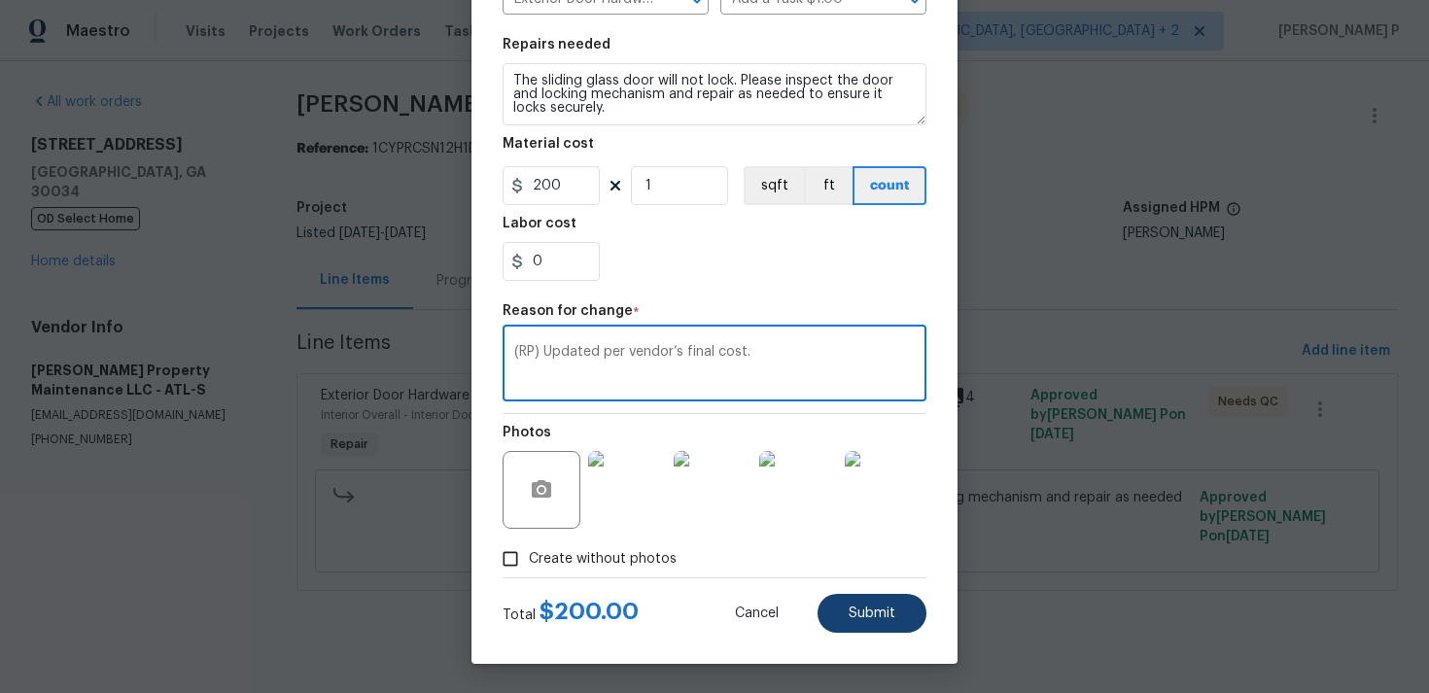
type textarea "(RP) Updated per vendor’s final cost."
click at [846, 604] on button "Submit" at bounding box center [872, 613] width 109 height 39
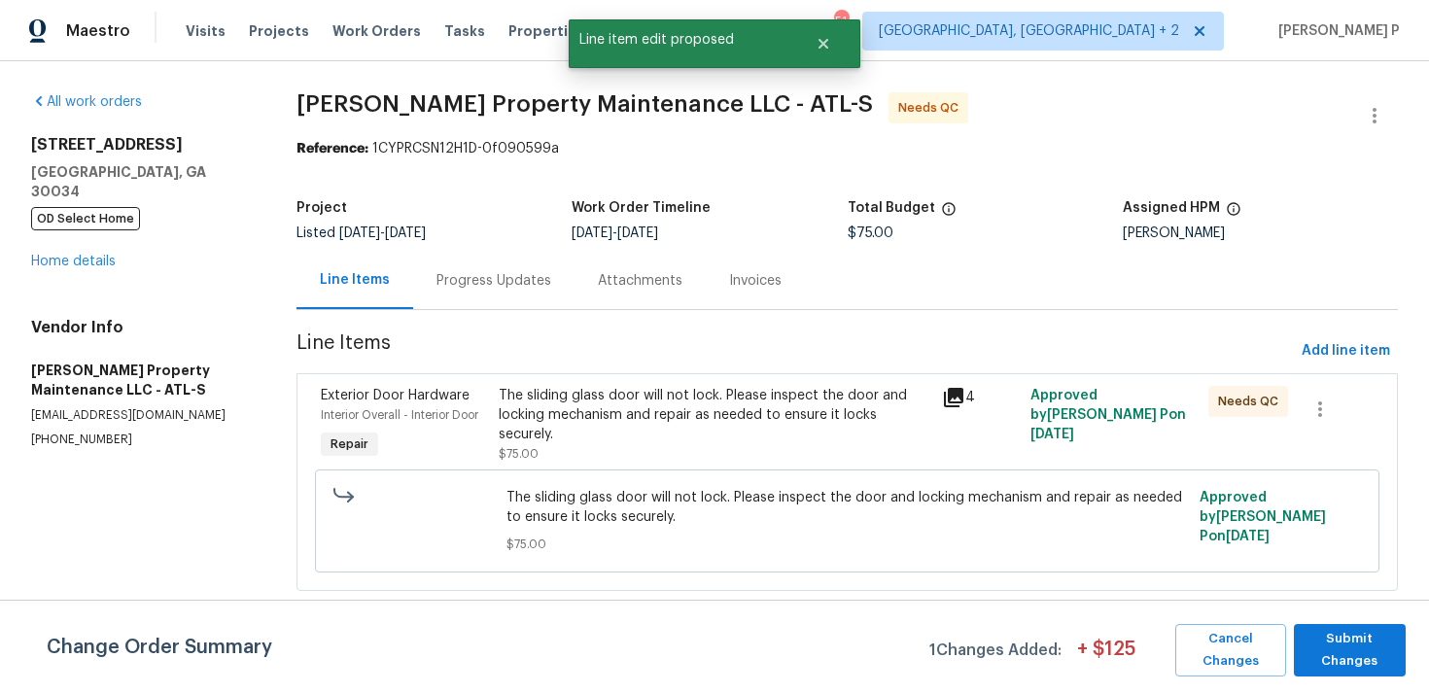
scroll to position [0, 0]
click at [1355, 636] on span "Submit Changes" at bounding box center [1350, 650] width 92 height 45
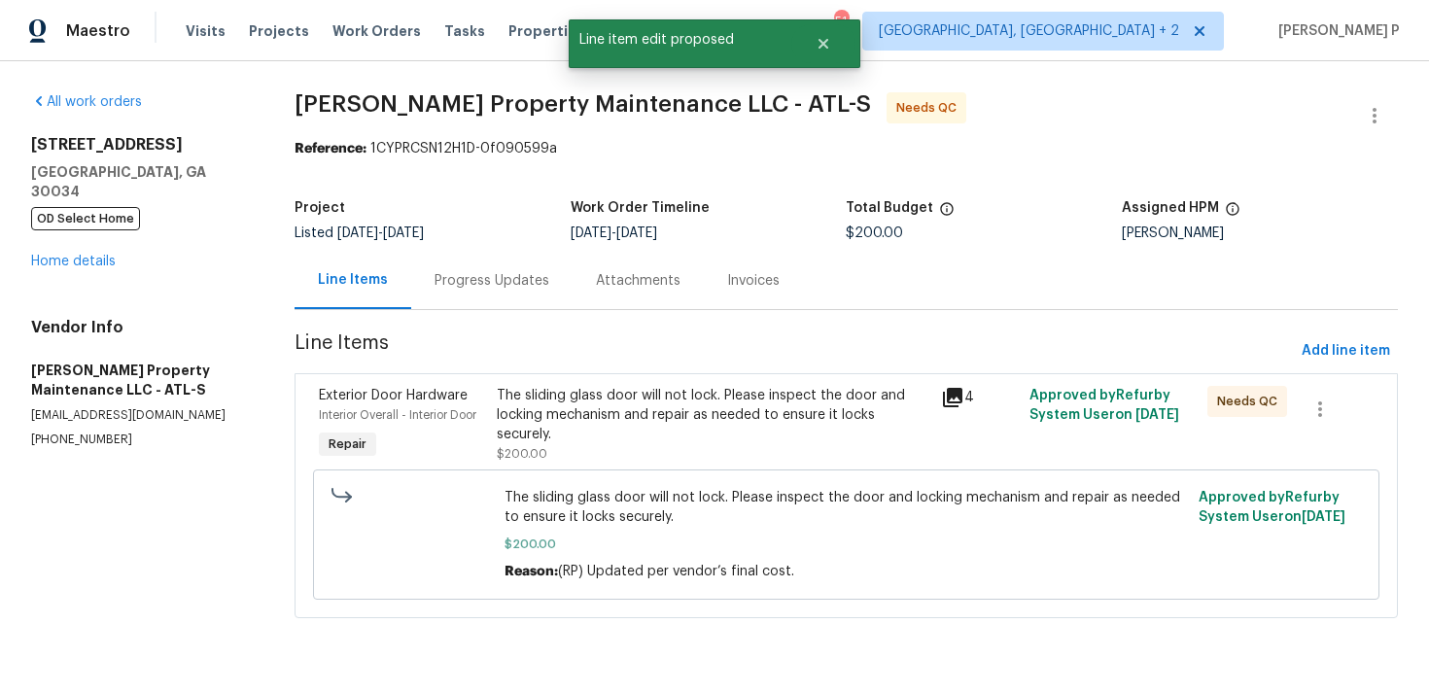
click at [498, 271] on div "Progress Updates" at bounding box center [492, 280] width 115 height 19
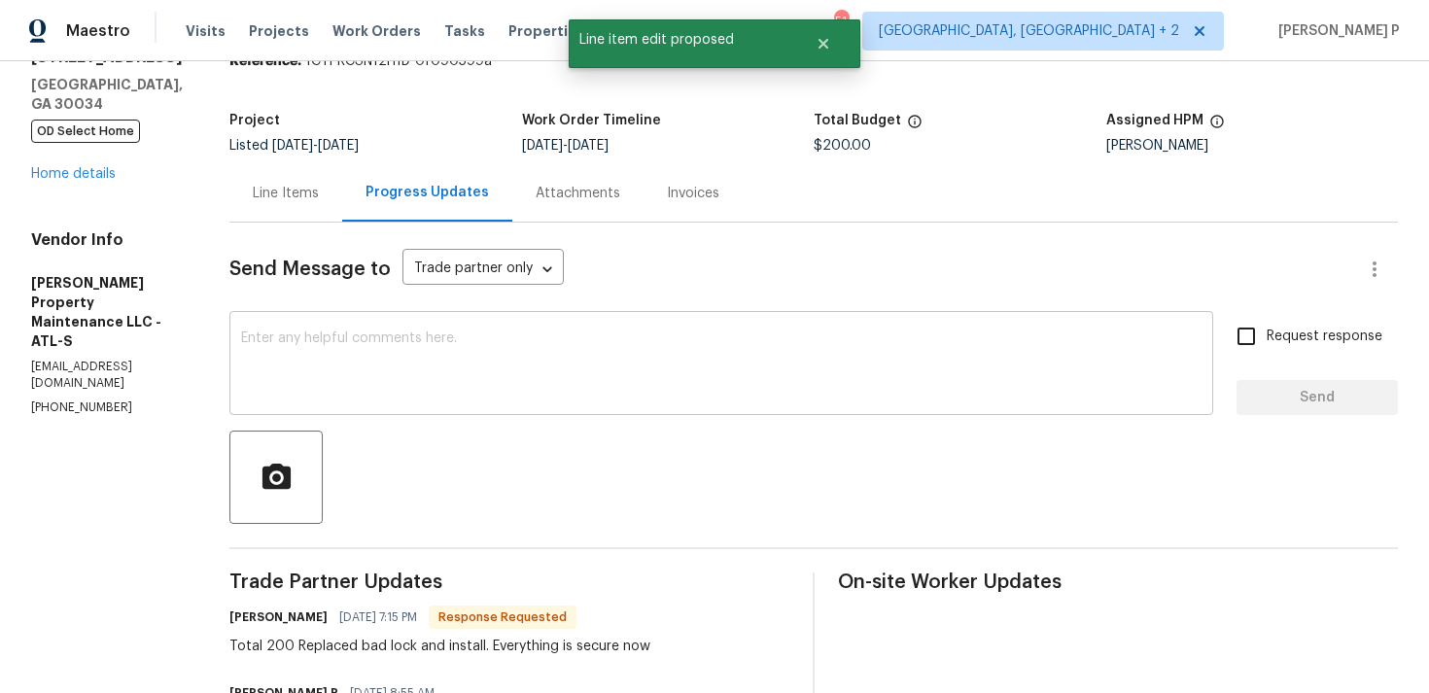
scroll to position [200, 0]
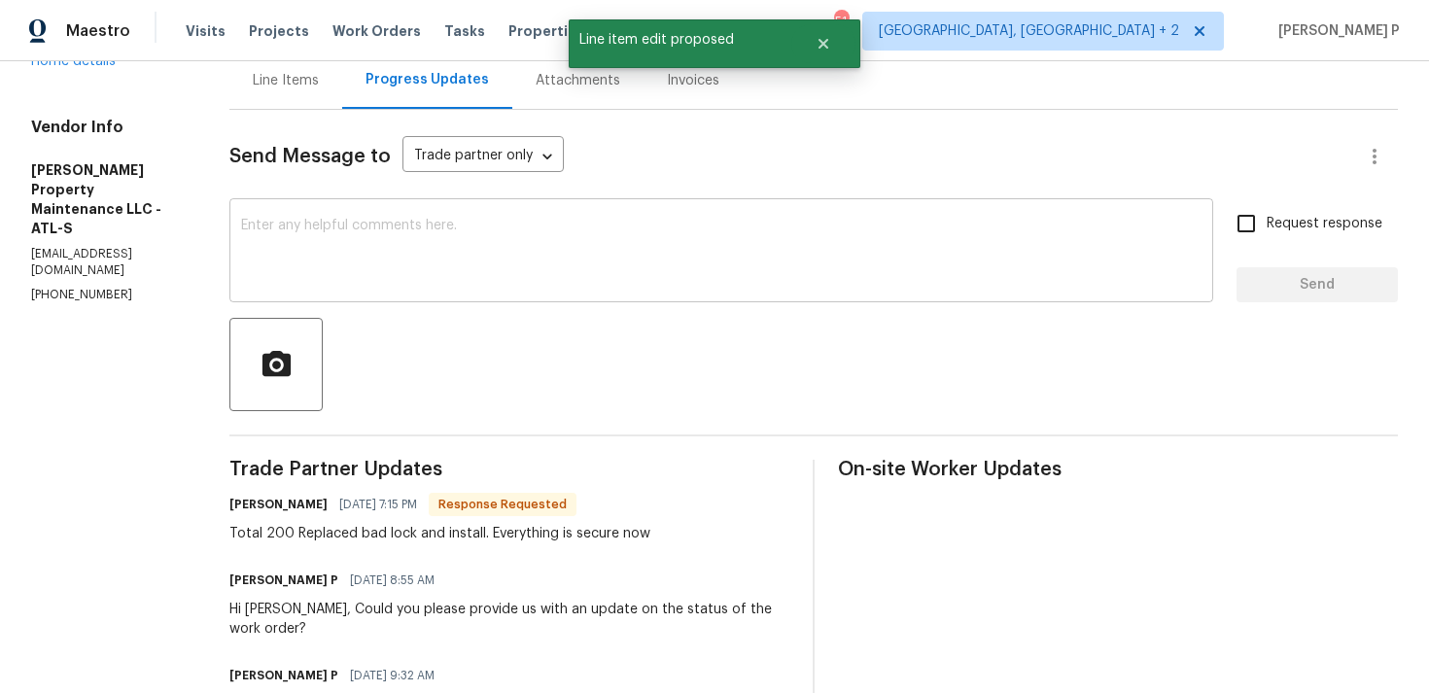
click at [521, 276] on textarea at bounding box center [721, 253] width 960 height 68
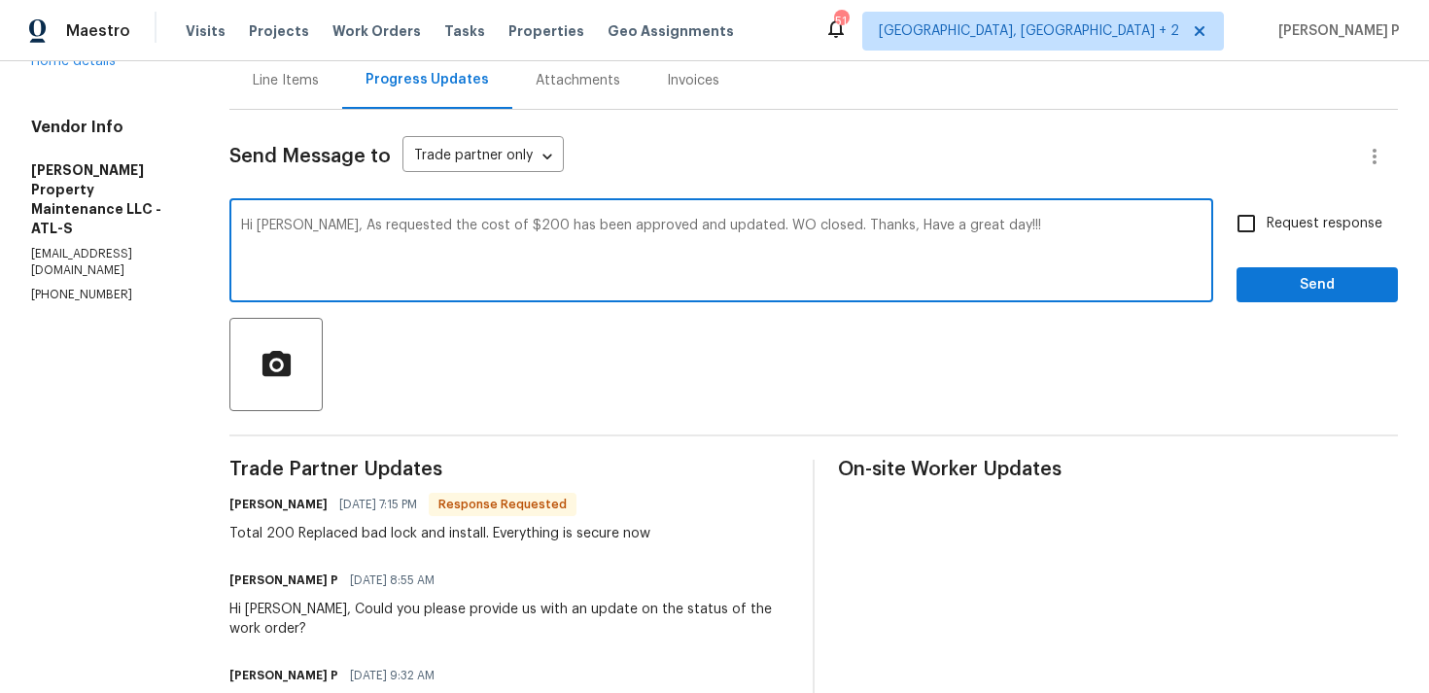
type textarea "Hi Daniel, As requested the cost of $200 has been approved and updated. WO clos…"
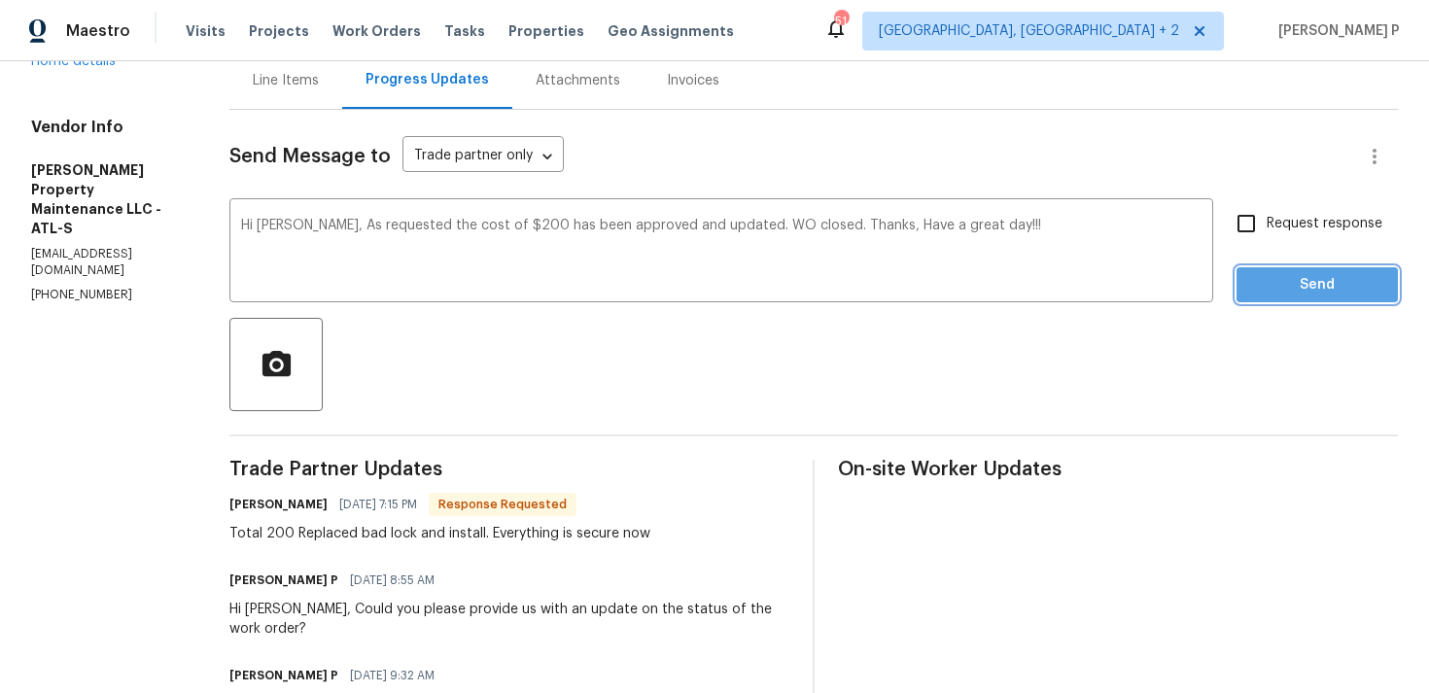
click at [1283, 287] on span "Send" at bounding box center [1317, 285] width 130 height 24
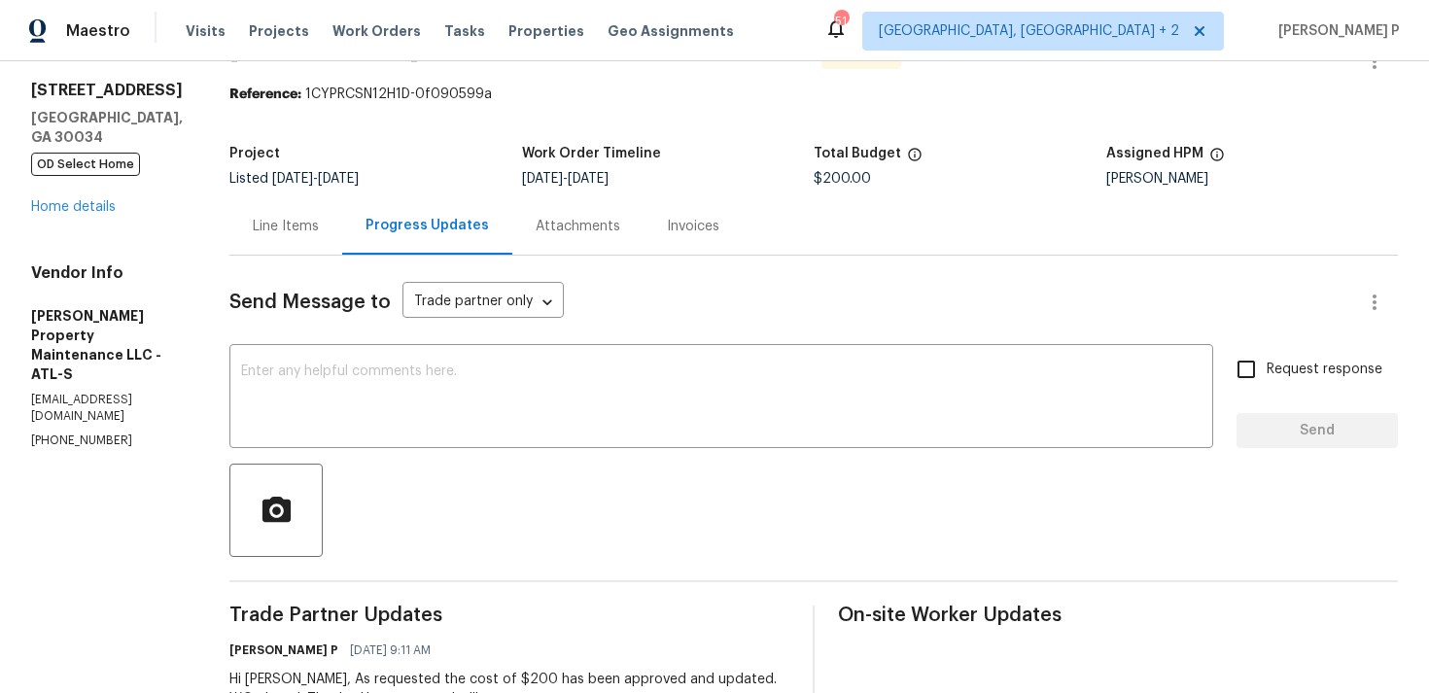
scroll to position [0, 0]
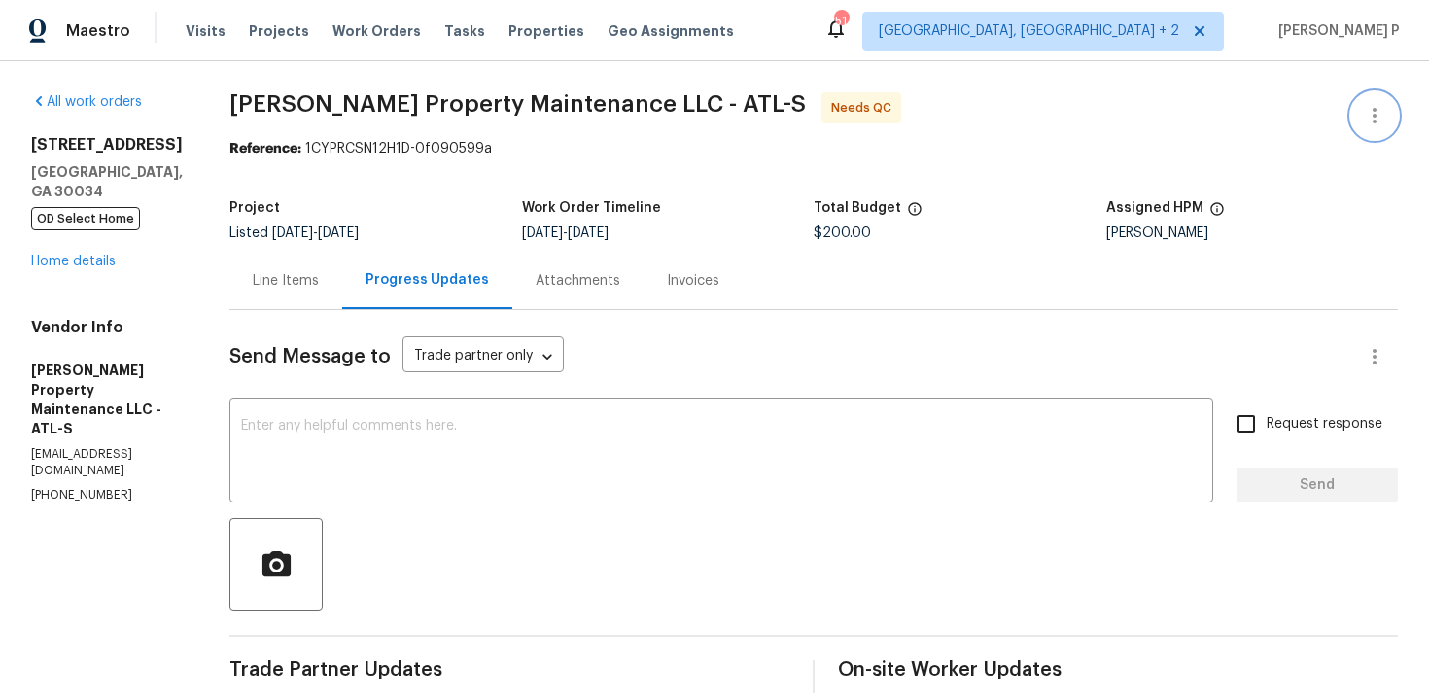
click at [1368, 116] on icon "button" at bounding box center [1374, 115] width 23 height 23
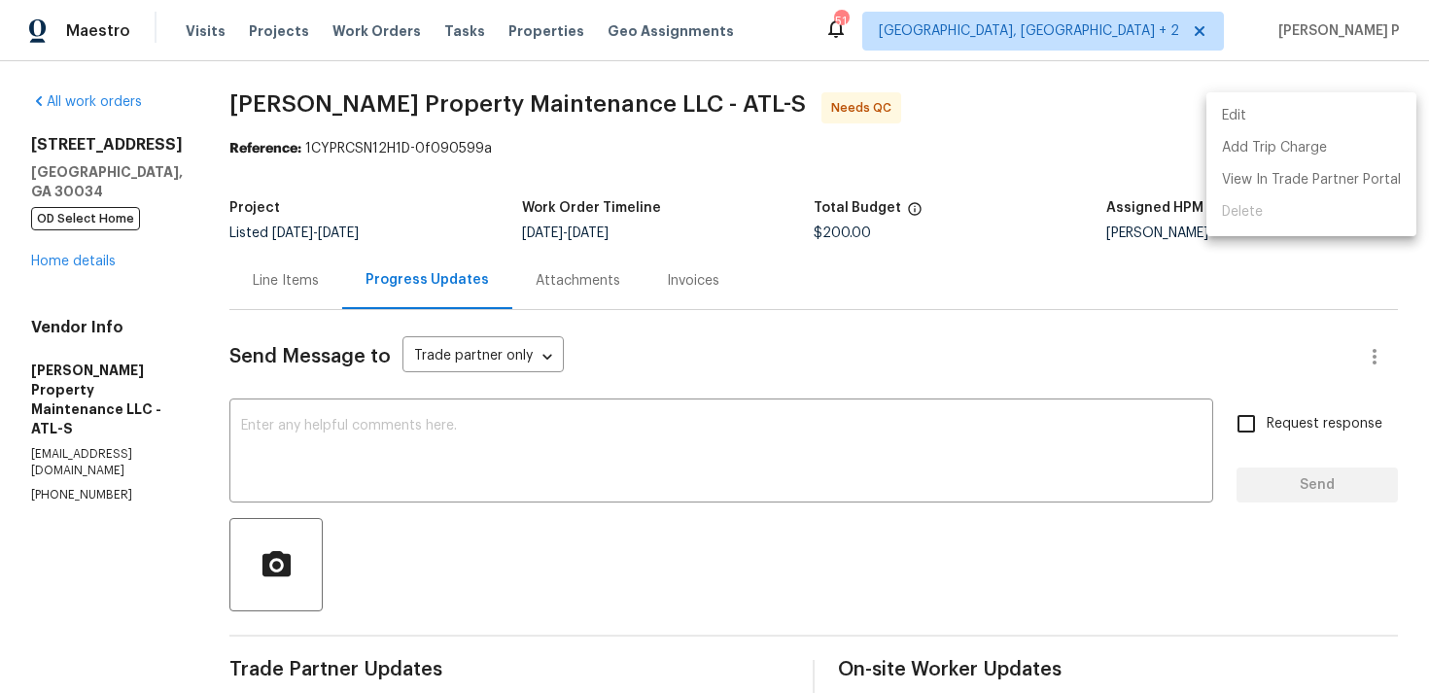
click at [1312, 116] on li "Edit" at bounding box center [1311, 116] width 210 height 32
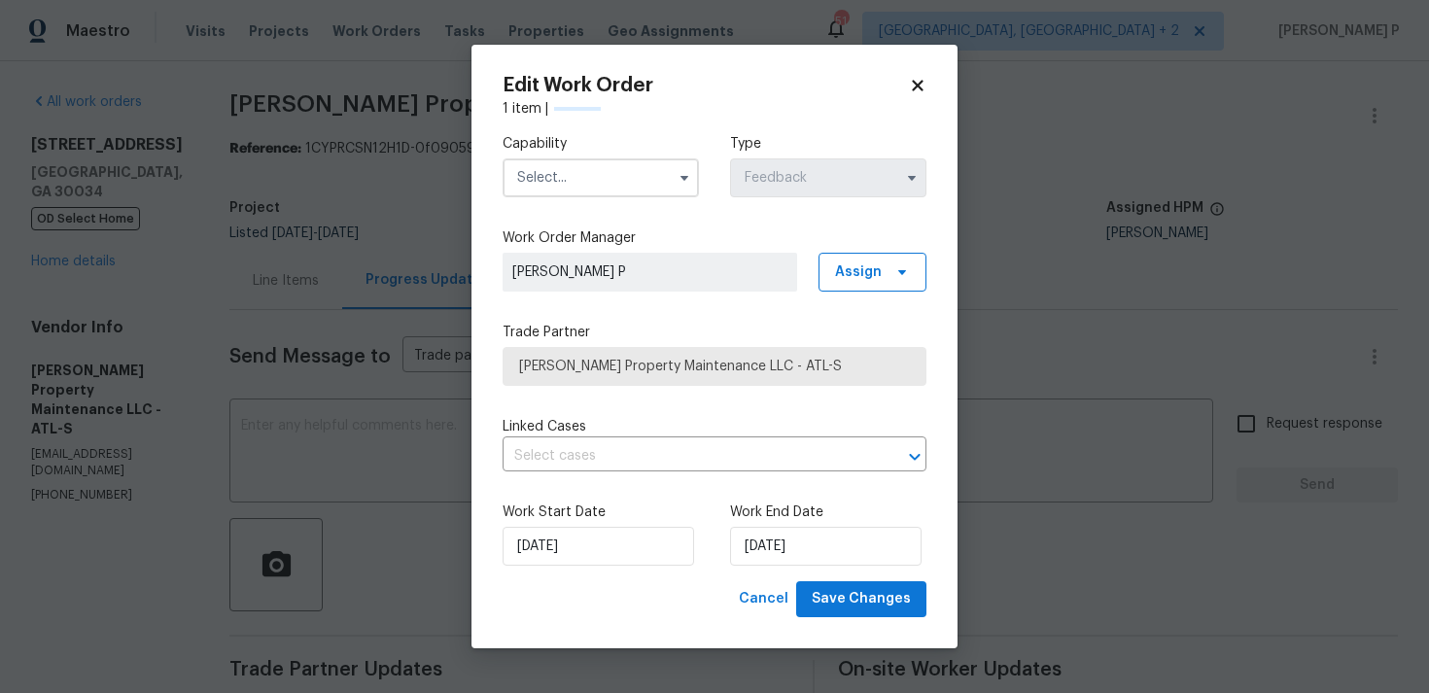
click at [660, 178] on input "text" at bounding box center [601, 177] width 196 height 39
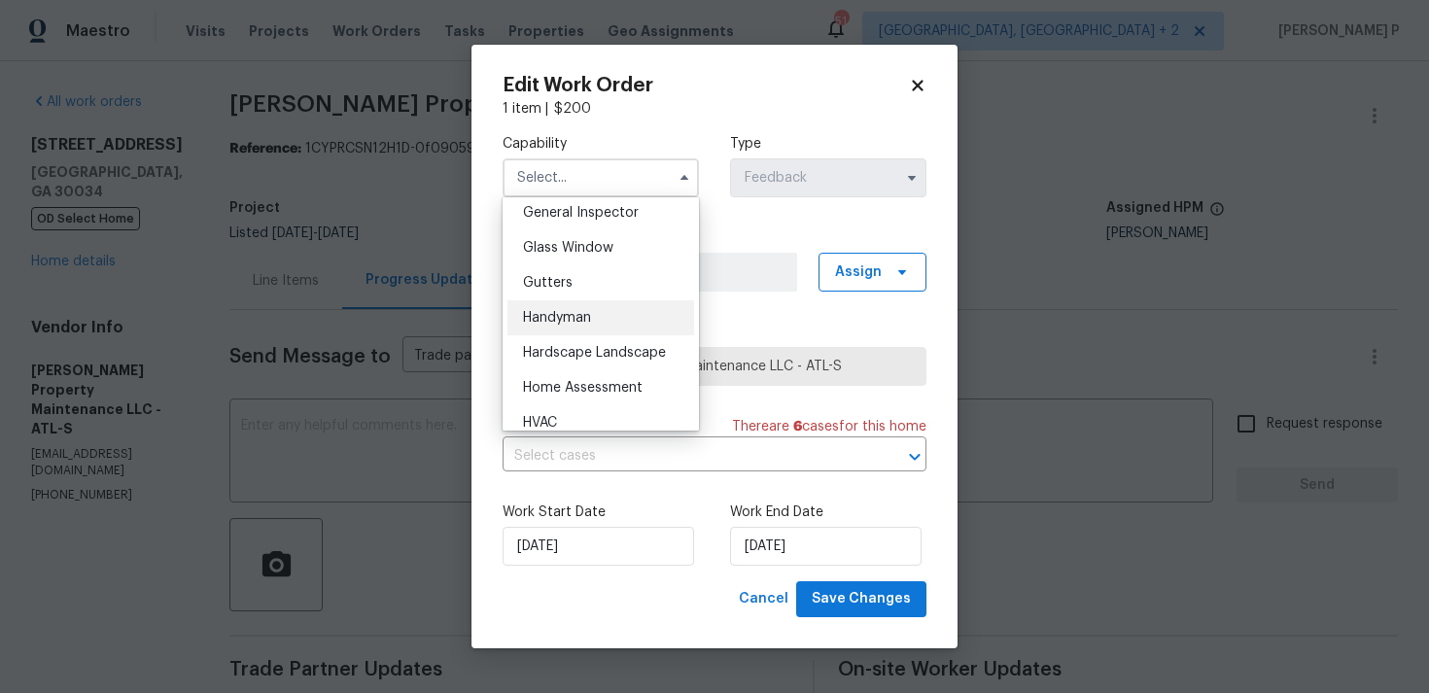
scroll to position [974, 0]
click at [583, 316] on span "Handyman" at bounding box center [557, 315] width 68 height 14
type input "Handyman"
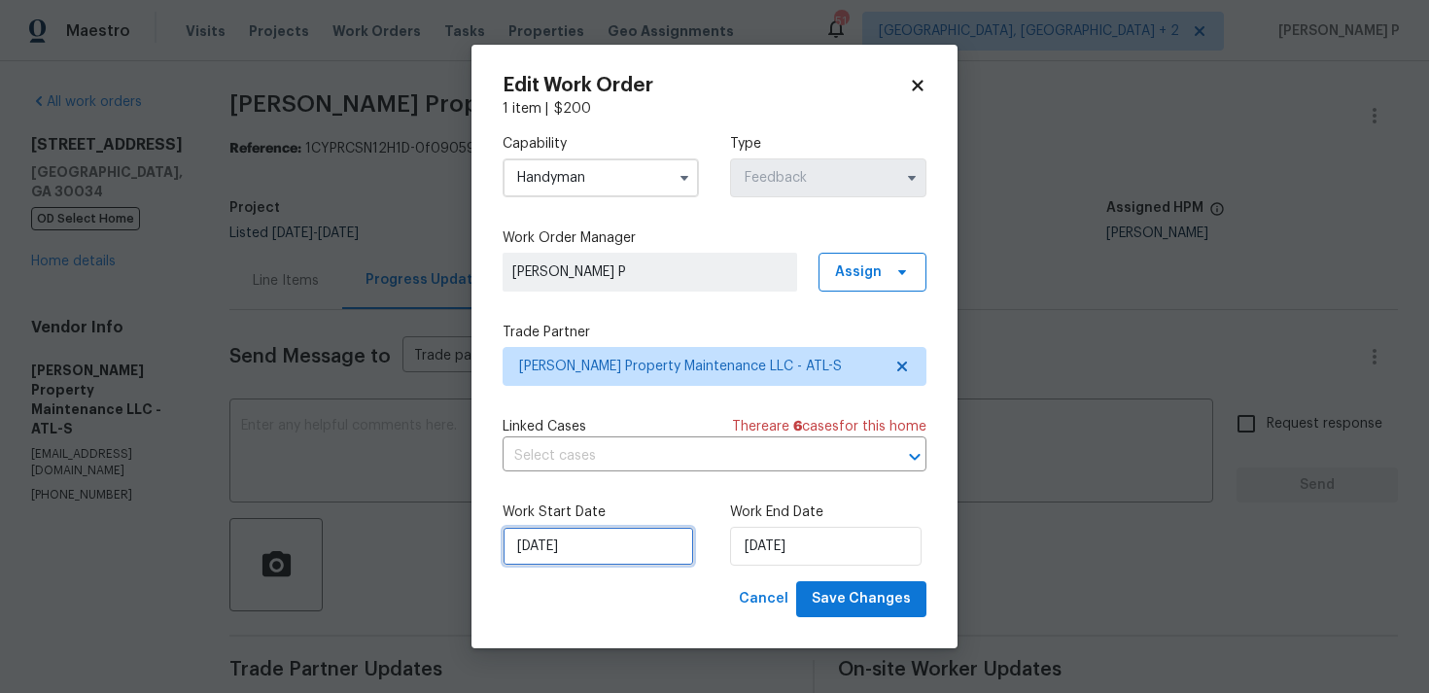
click at [605, 546] on input "18/08/2025" at bounding box center [598, 546] width 191 height 39
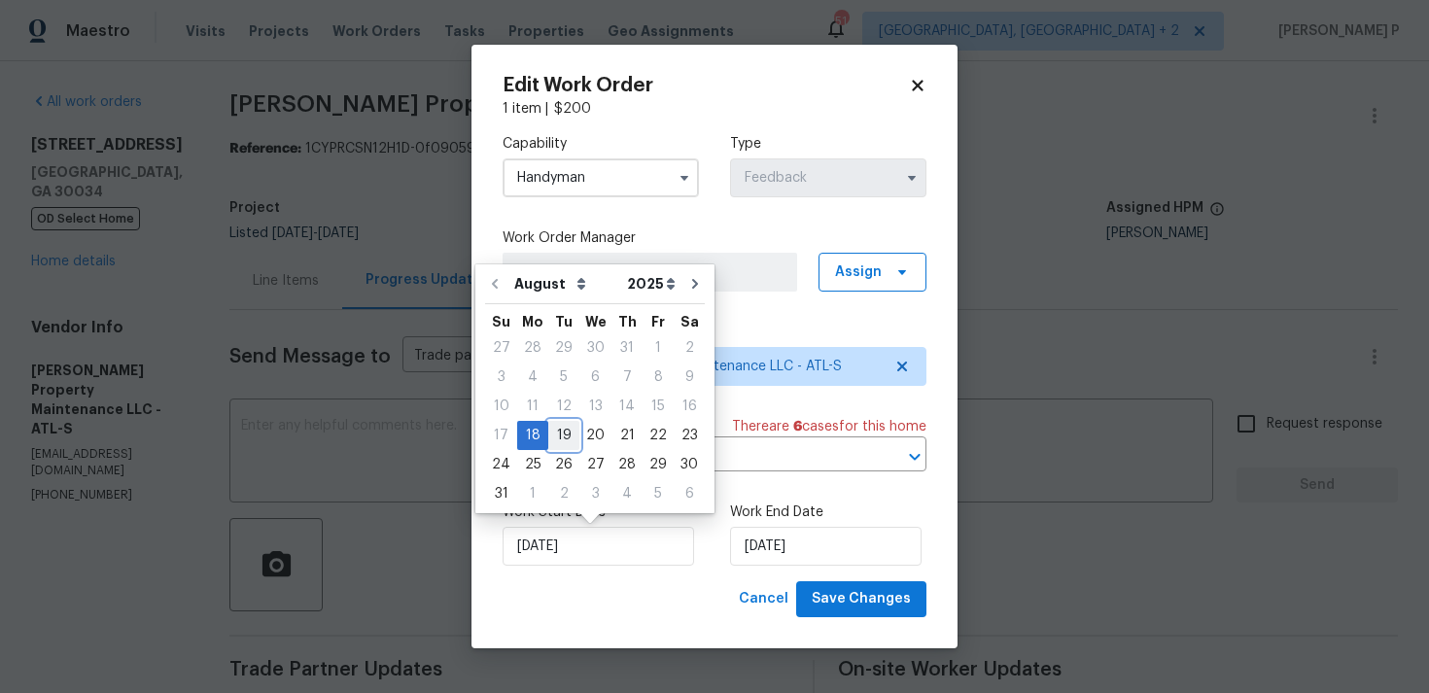
click at [561, 437] on div "19" at bounding box center [563, 435] width 31 height 27
type input "19/08/2025"
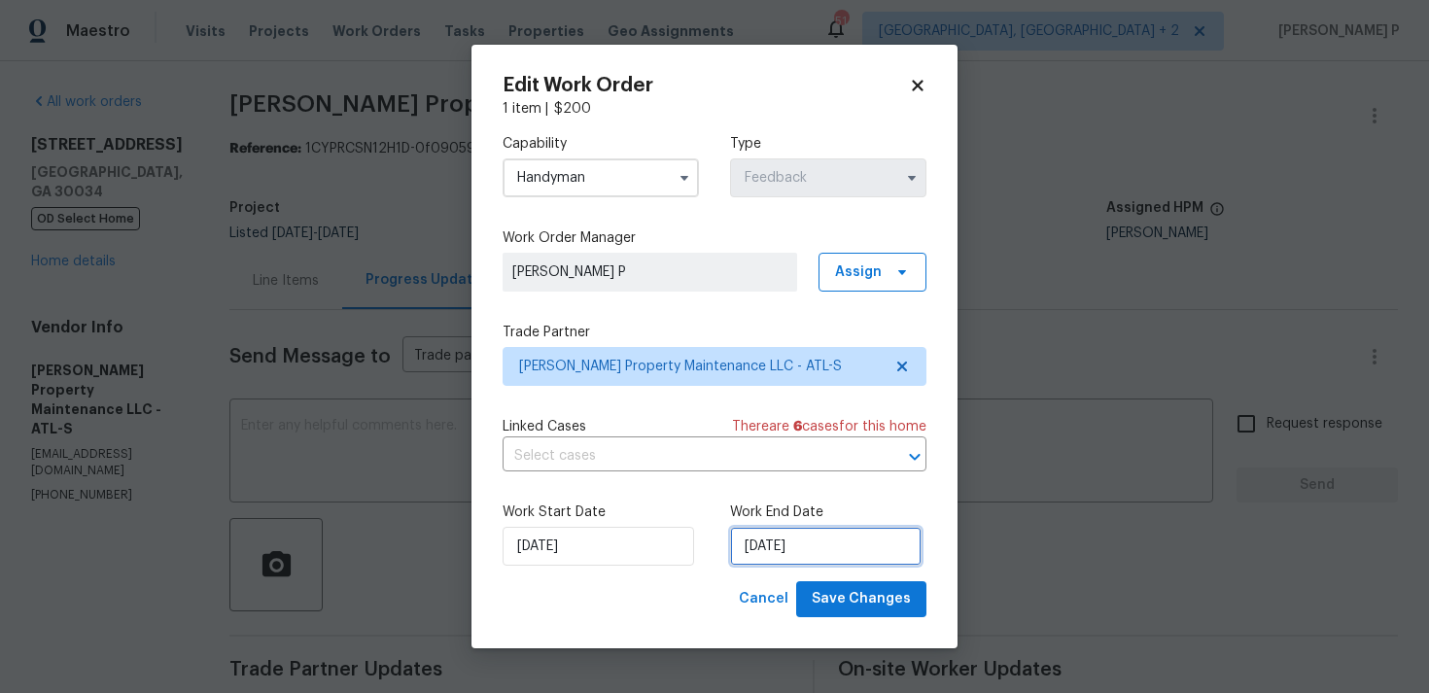
click at [783, 556] on input "20/08/2025" at bounding box center [825, 546] width 191 height 39
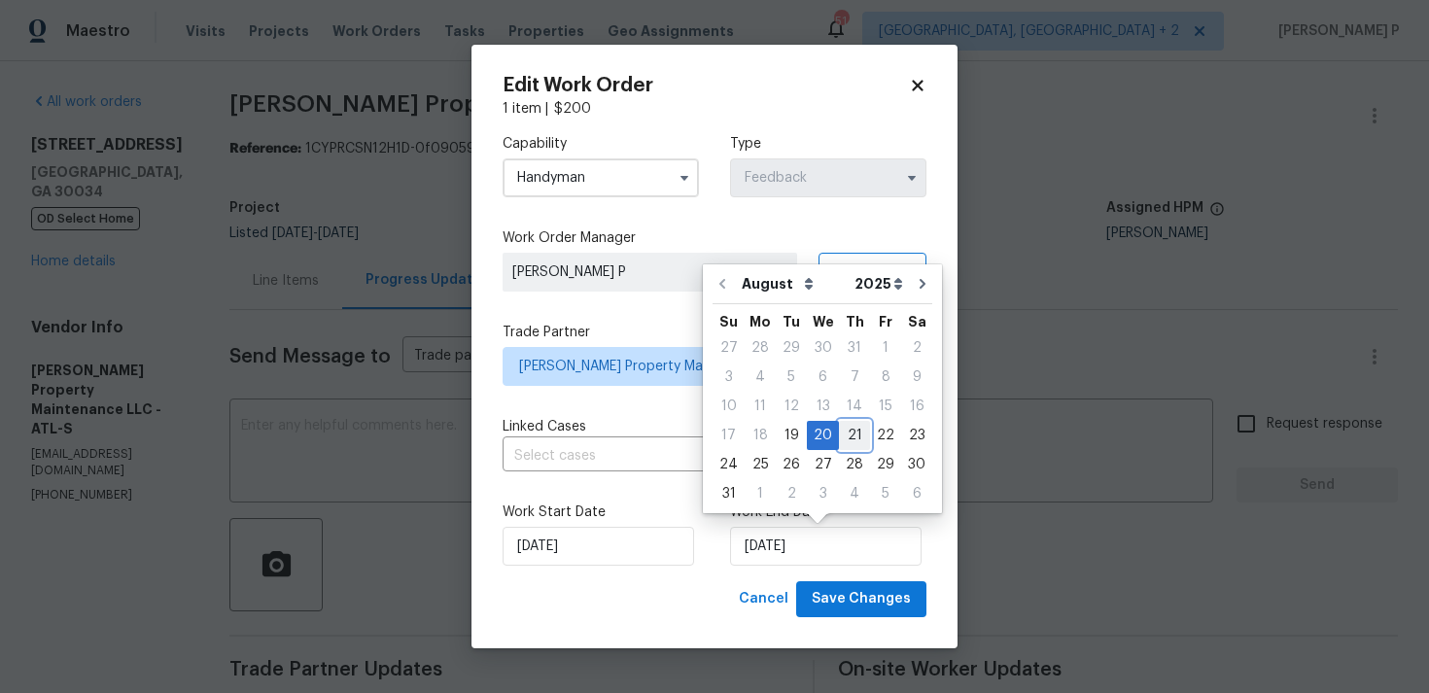
click at [839, 429] on div "21" at bounding box center [854, 435] width 31 height 27
type input "21/08/2025"
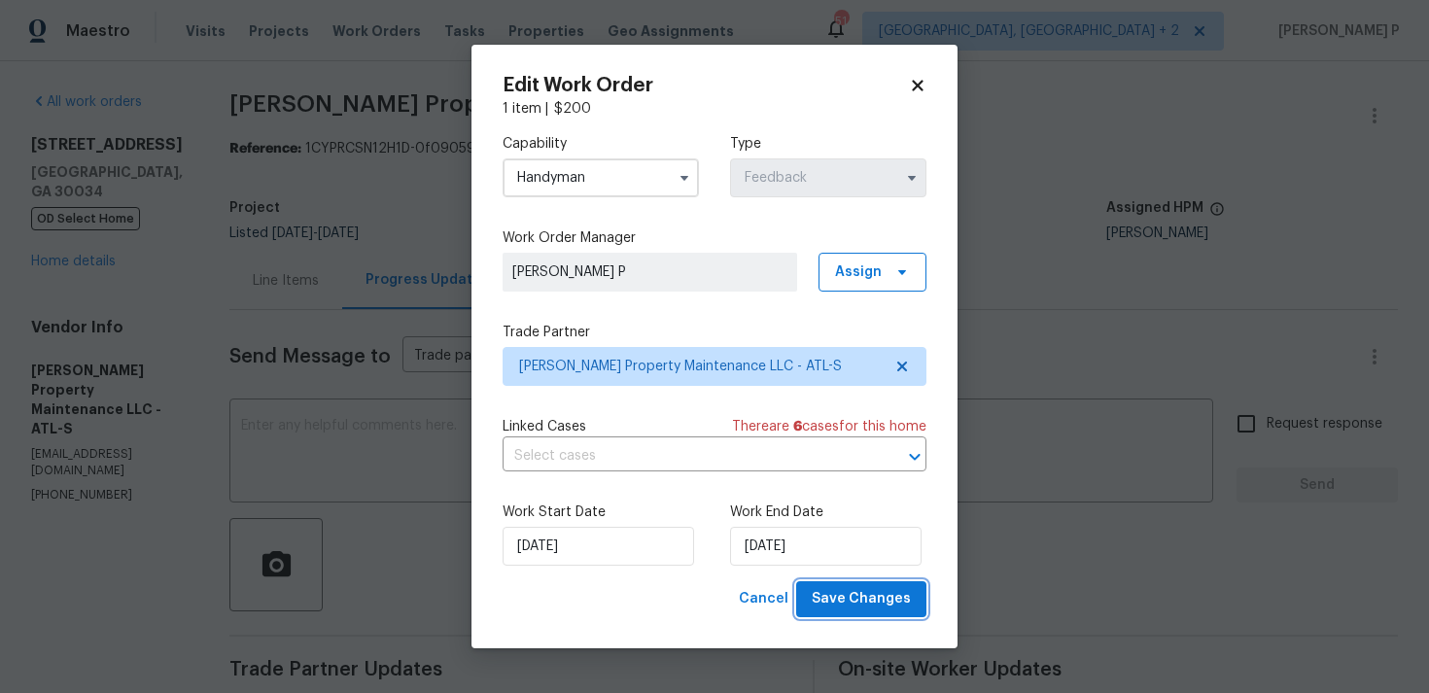
click at [856, 599] on span "Save Changes" at bounding box center [861, 599] width 99 height 24
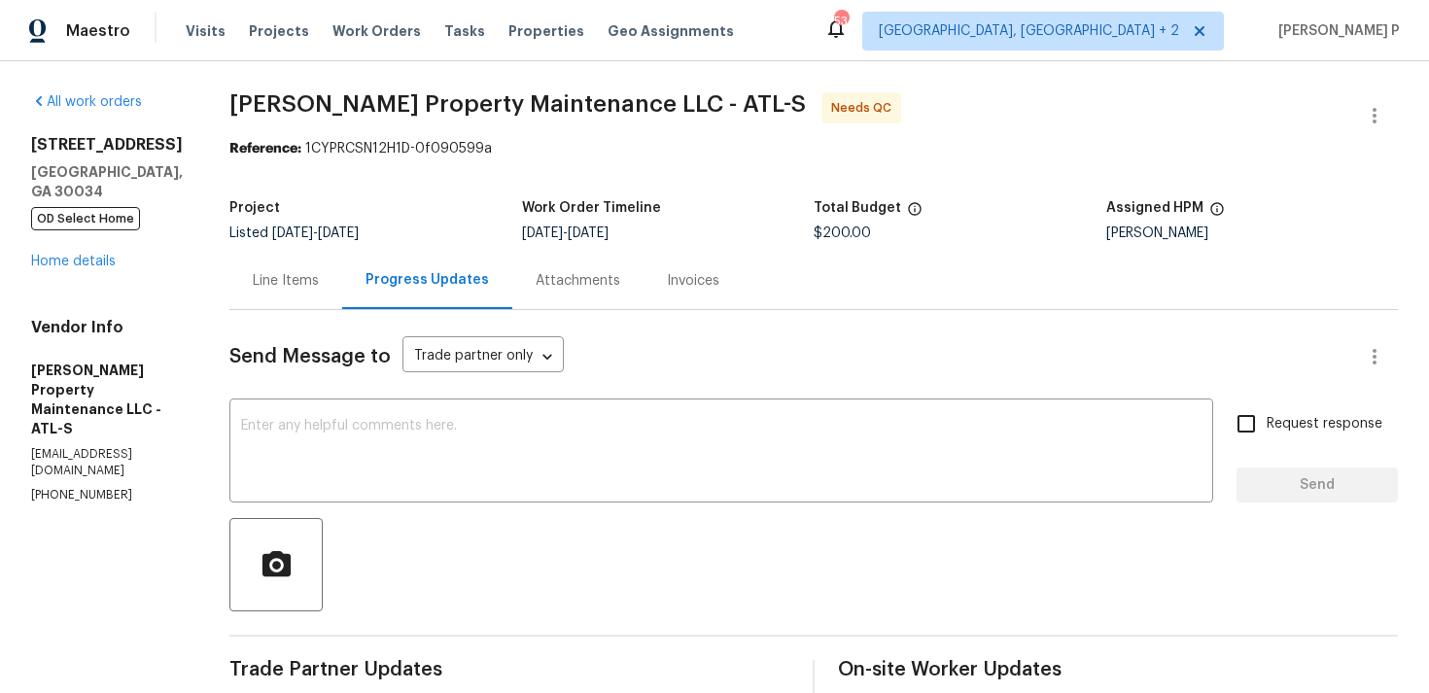
click at [309, 275] on div "Line Items" at bounding box center [286, 280] width 66 height 19
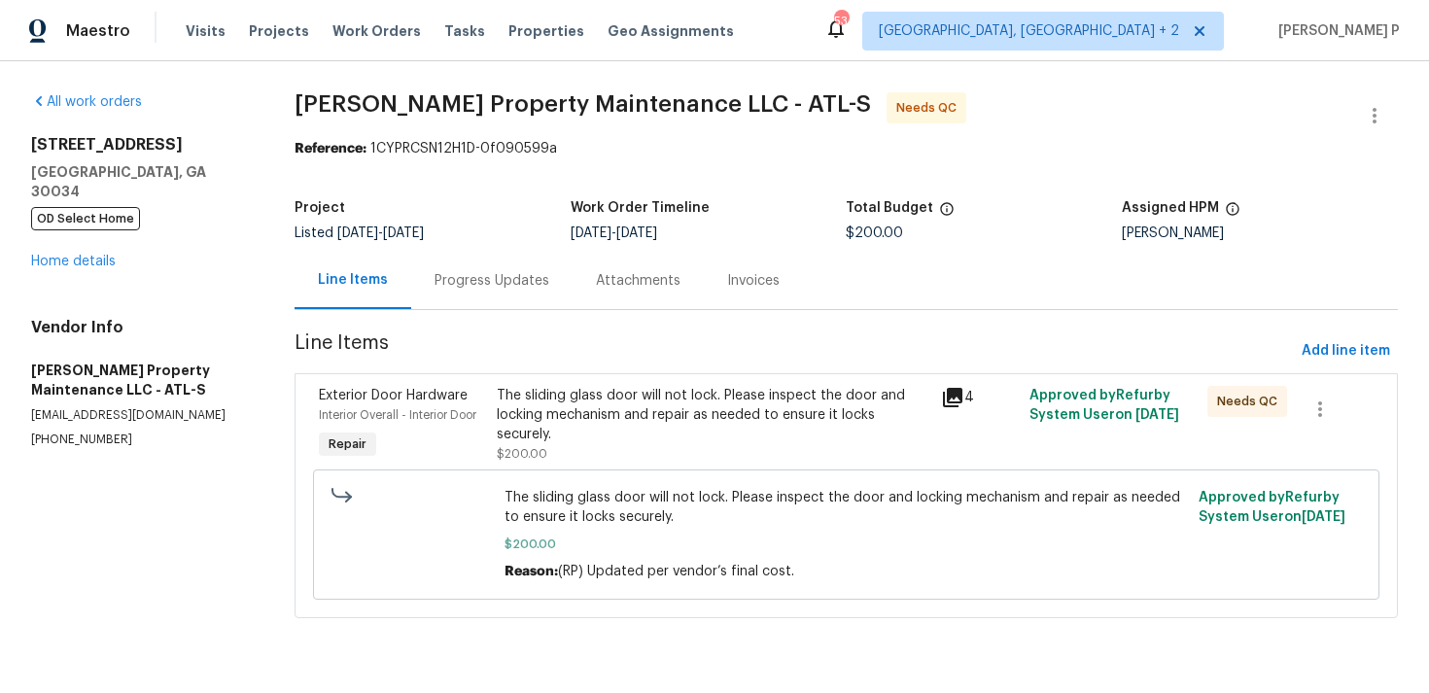
click at [668, 411] on div "The sliding glass door will not lock. Please inspect the door and locking mecha…" at bounding box center [713, 415] width 433 height 58
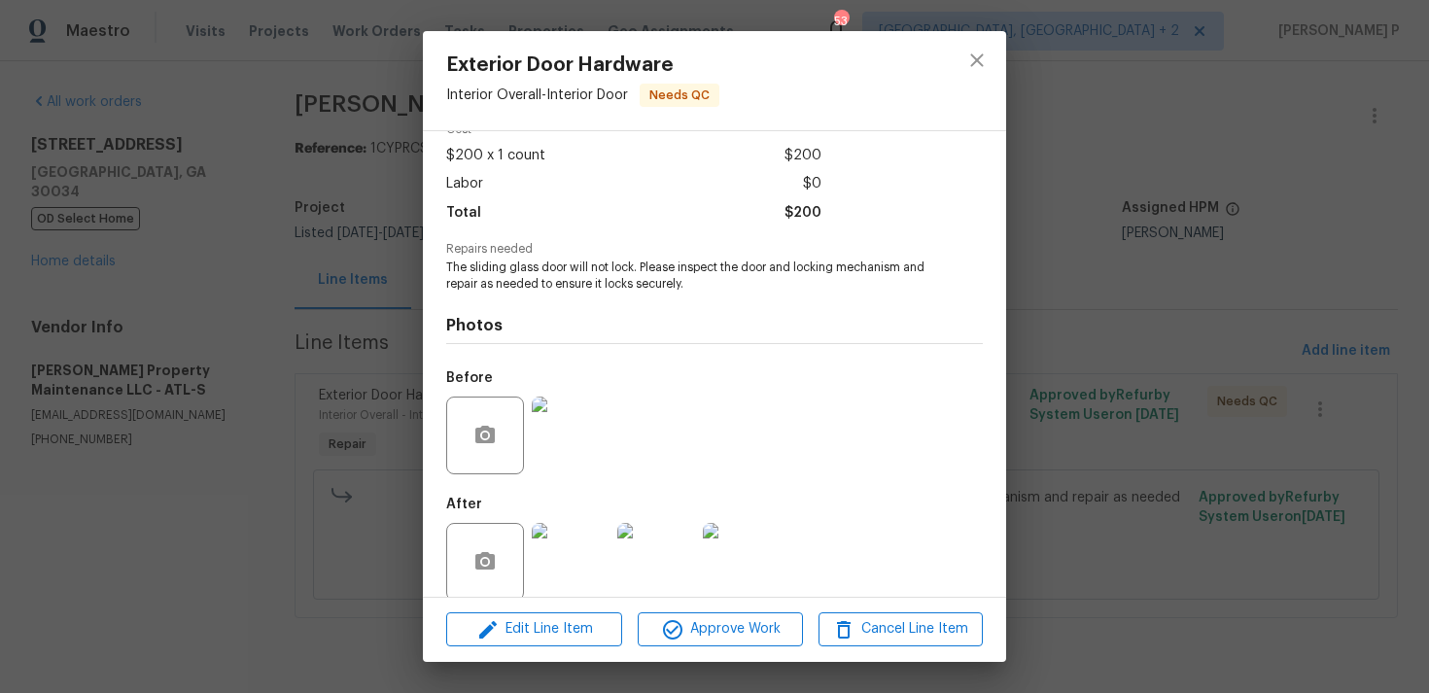
scroll to position [122, 0]
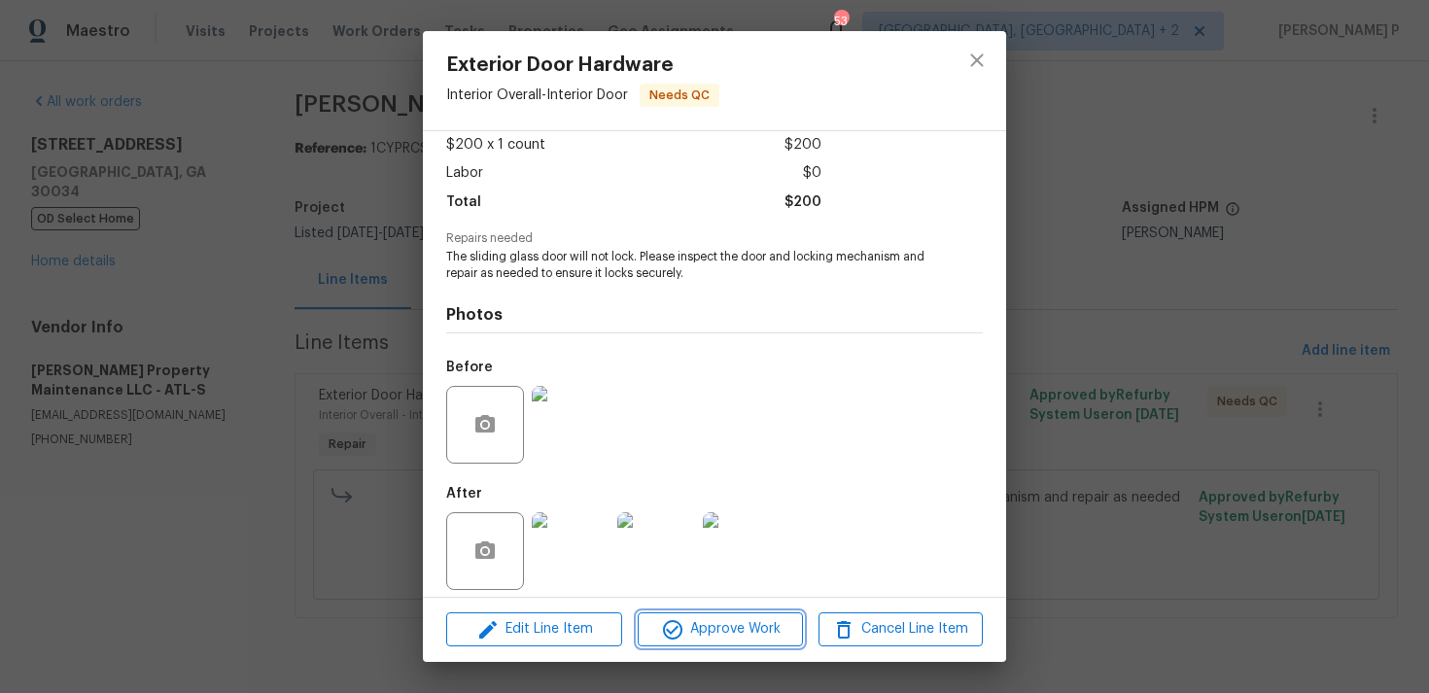
click at [726, 619] on span "Approve Work" at bounding box center [720, 629] width 153 height 24
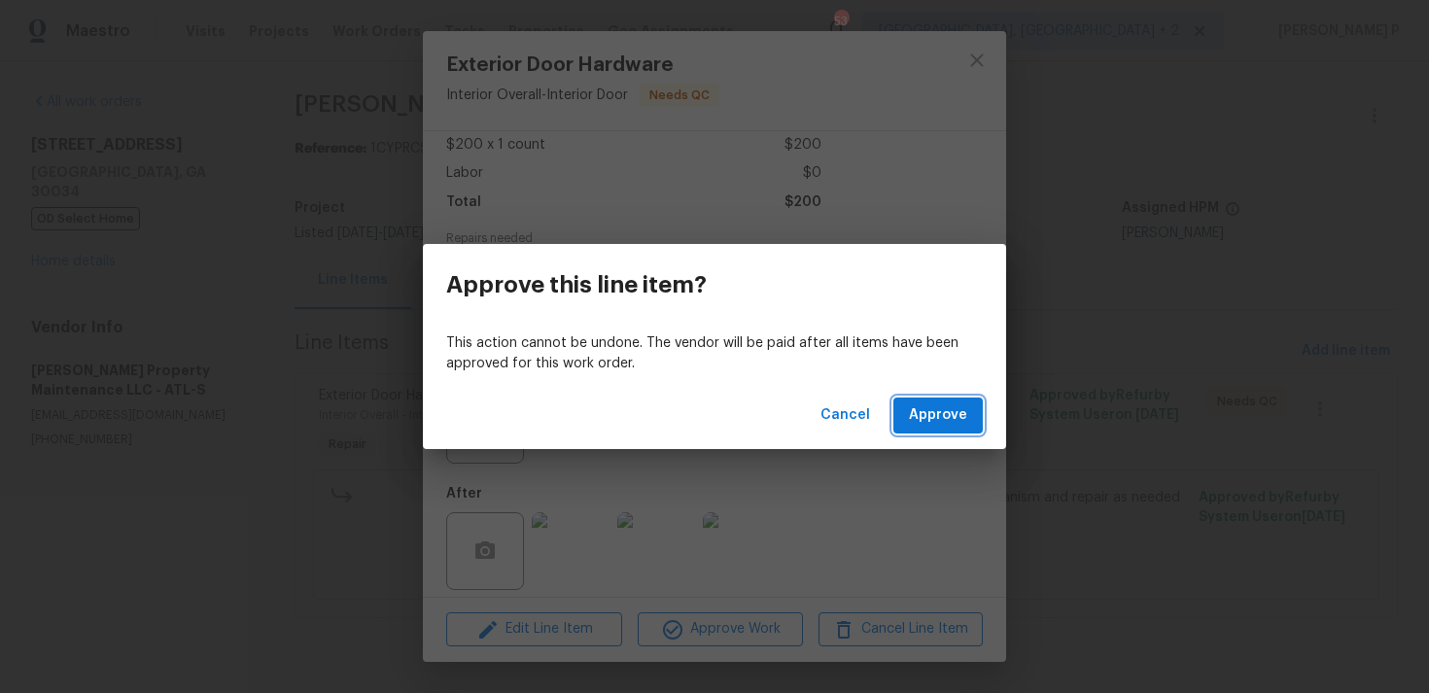
click at [945, 420] on span "Approve" at bounding box center [938, 415] width 58 height 24
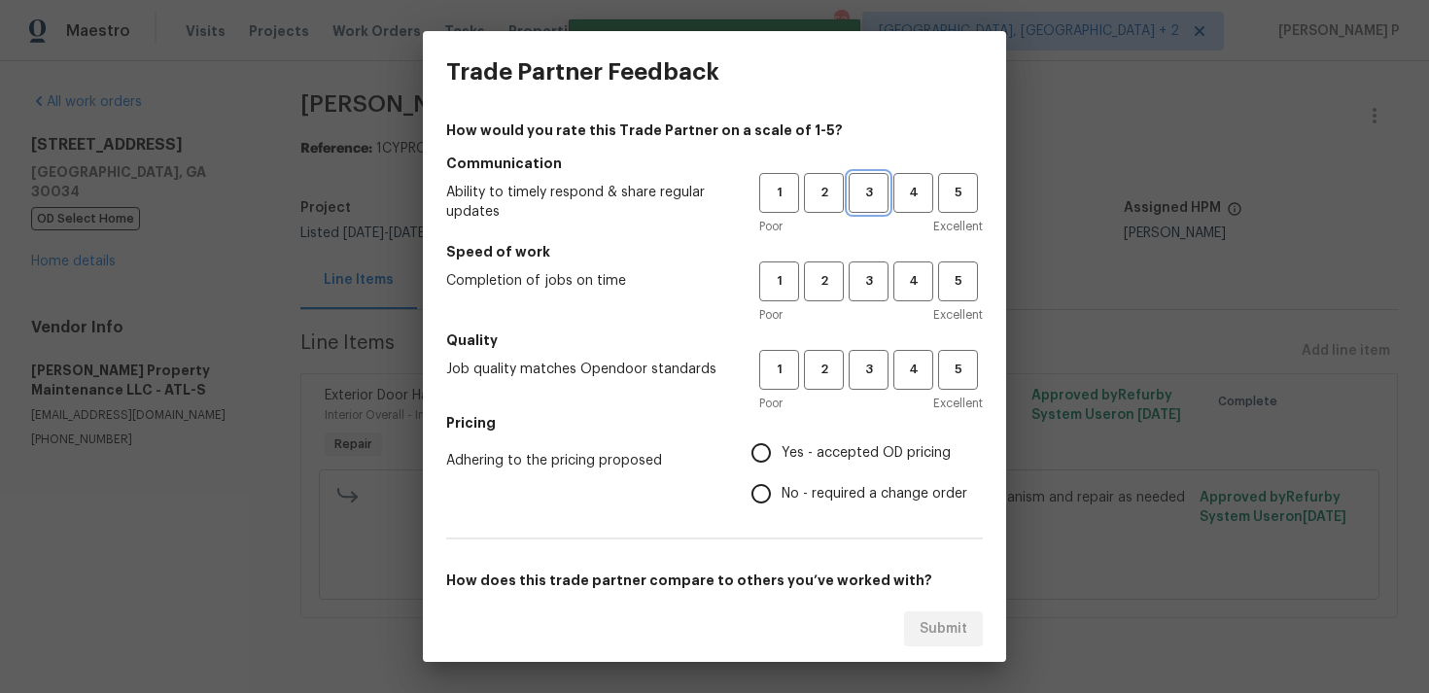
click at [863, 188] on span "3" at bounding box center [869, 193] width 36 height 22
click at [883, 293] on button "3" at bounding box center [869, 281] width 40 height 40
click at [873, 367] on span "3" at bounding box center [869, 370] width 36 height 22
click at [819, 479] on label "No - required a change order" at bounding box center [854, 493] width 226 height 41
click at [782, 479] on input "No - required a change order" at bounding box center [761, 493] width 41 height 41
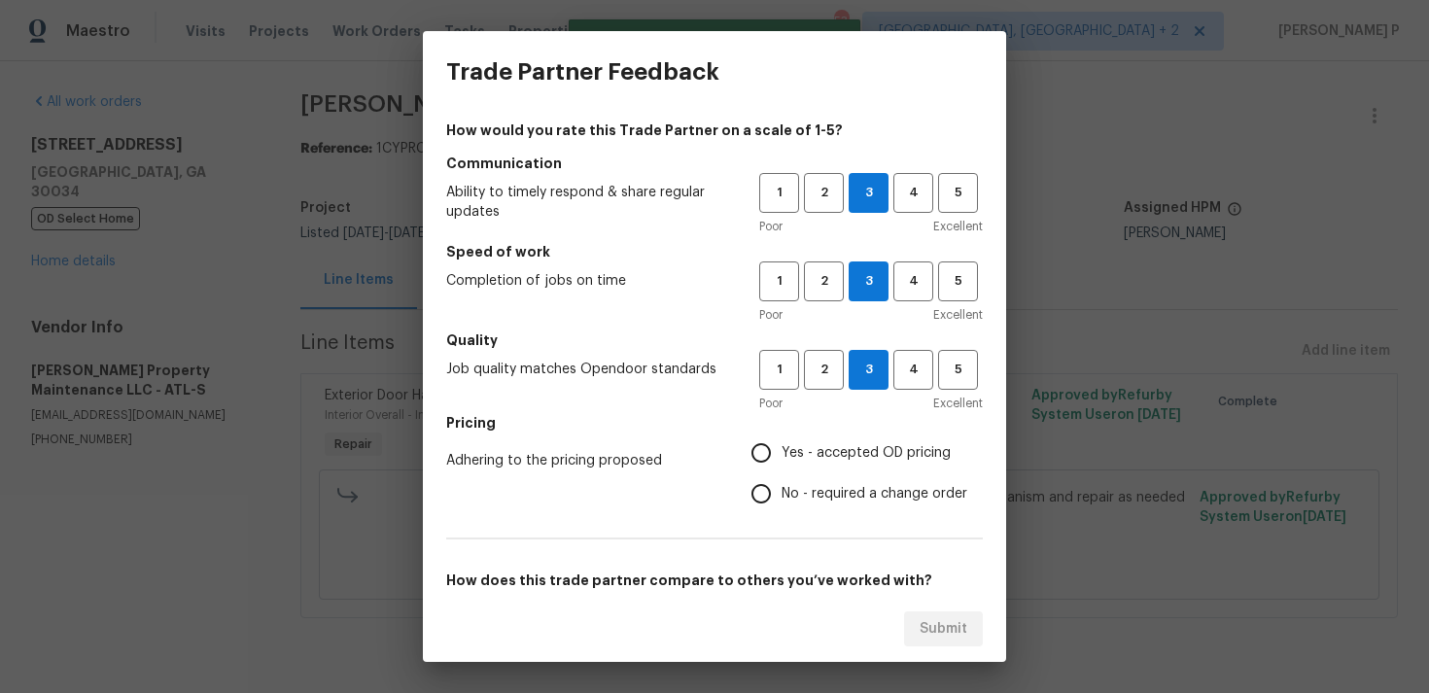
radio input "true"
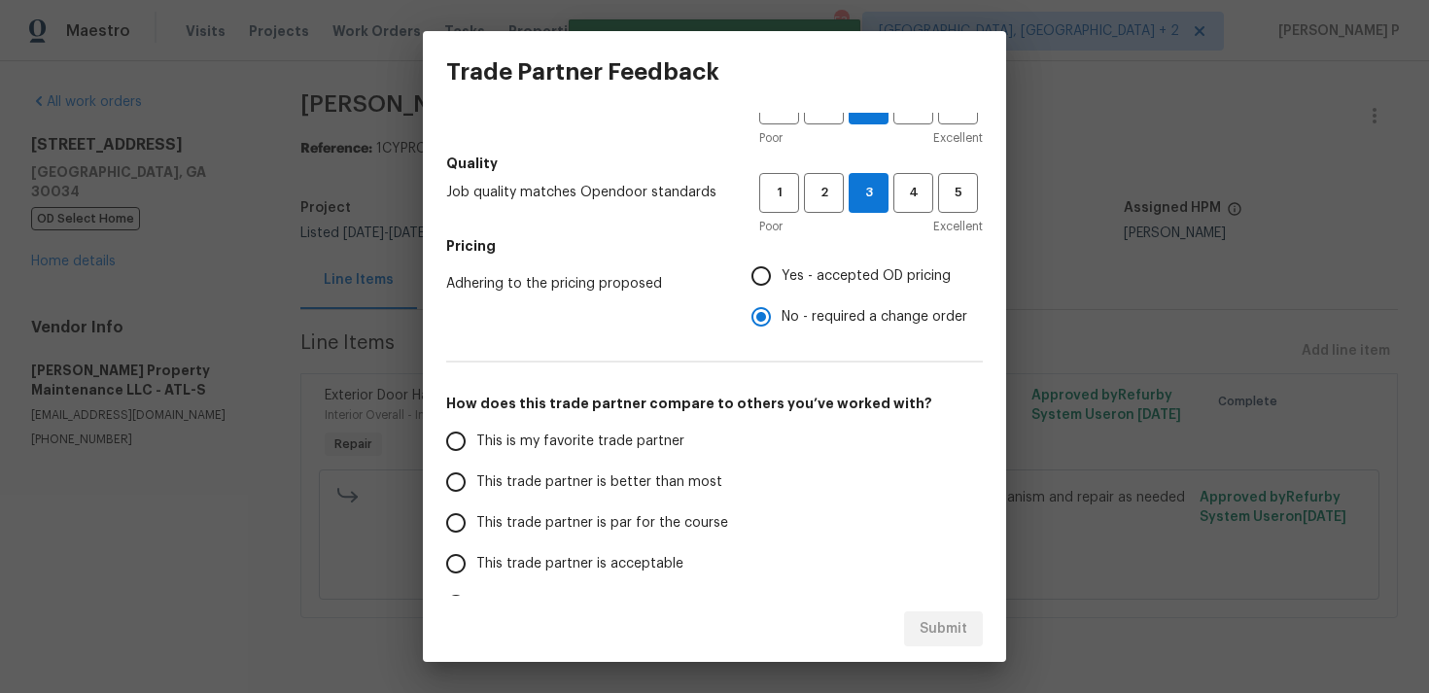
scroll to position [259, 0]
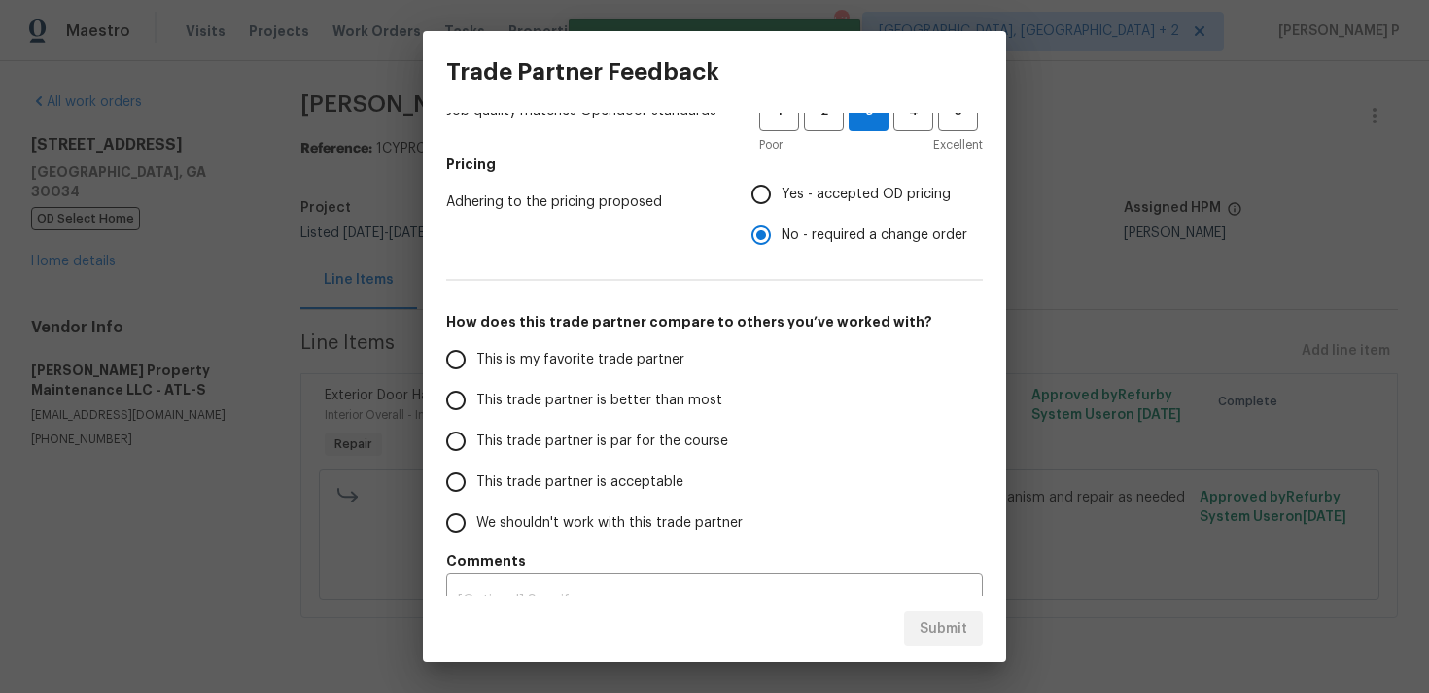
click at [655, 436] on span "This trade partner is par for the course" at bounding box center [602, 442] width 252 height 20
click at [476, 436] on input "This trade partner is par for the course" at bounding box center [455, 441] width 41 height 41
click at [951, 627] on span "Submit" at bounding box center [944, 629] width 48 height 24
radio input "true"
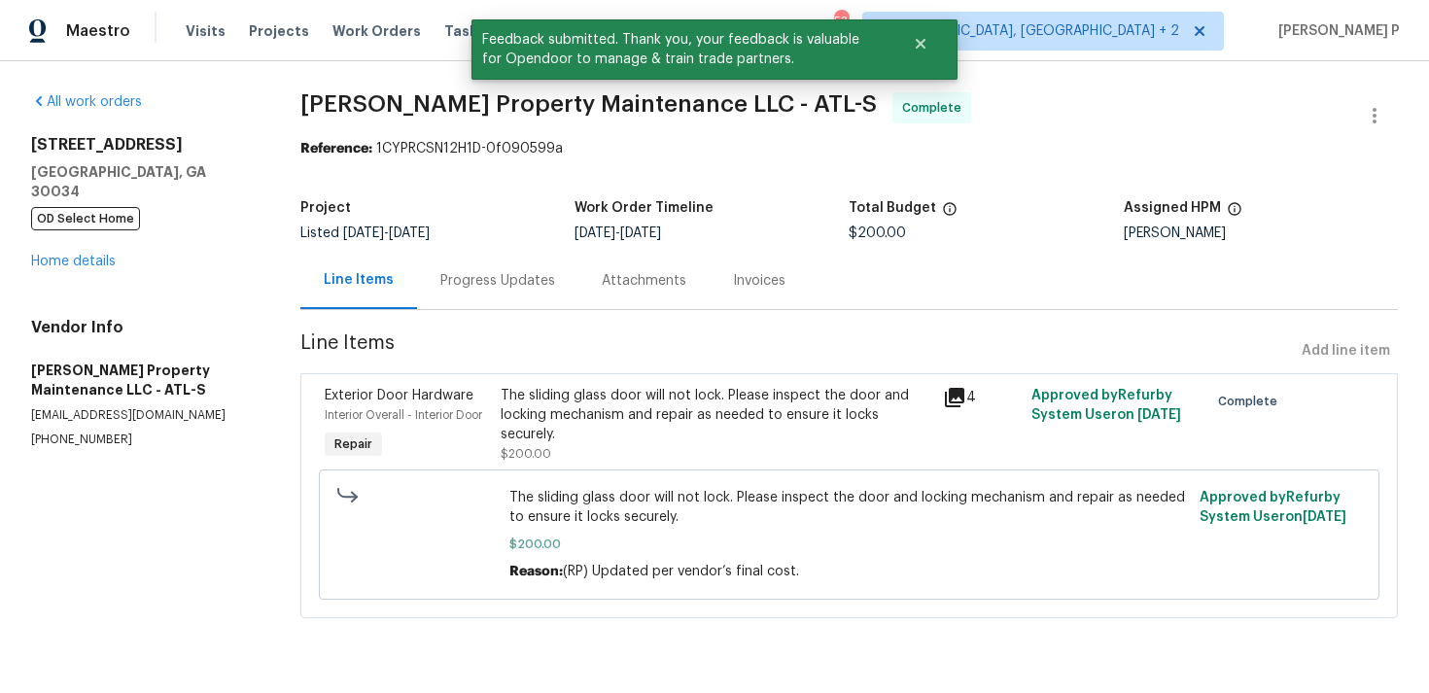
click at [536, 274] on div "Progress Updates" at bounding box center [497, 280] width 115 height 19
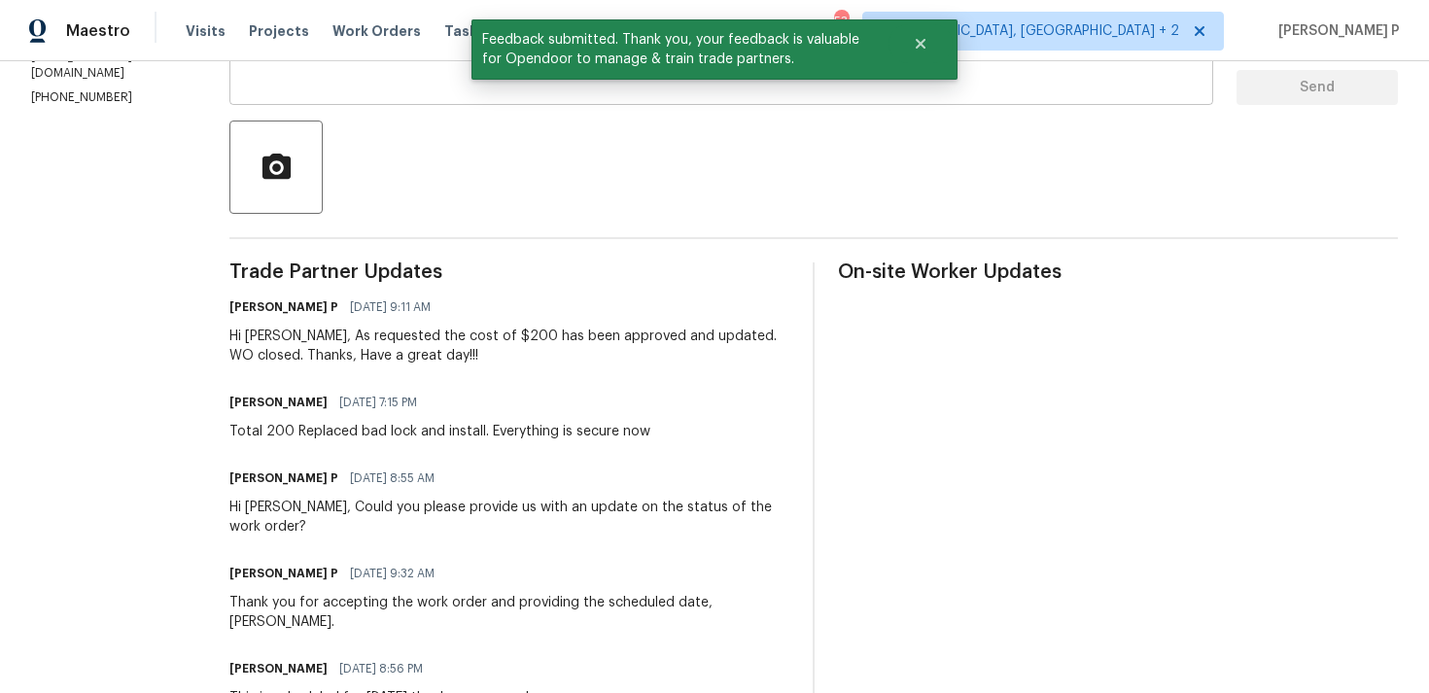
scroll to position [581, 0]
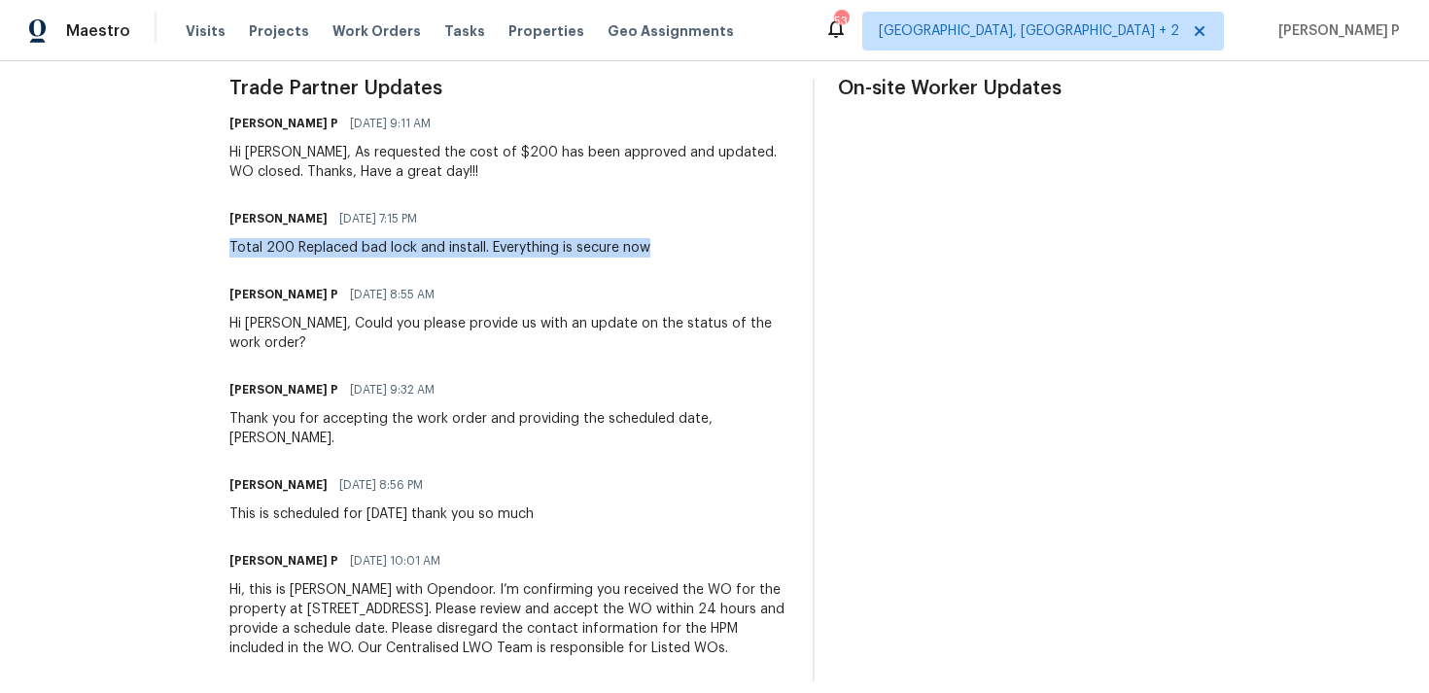
drag, startPoint x: 227, startPoint y: 246, endPoint x: 663, endPoint y: 247, distance: 435.5
click at [663, 247] on div "All work orders 2685 Rainbow Ridge Rd Decatur, GA 30034 OD Select Home Home det…" at bounding box center [714, 96] width 1429 height 1233
copy div "Total 200 Replaced bad lock and install. Everything is secure now"
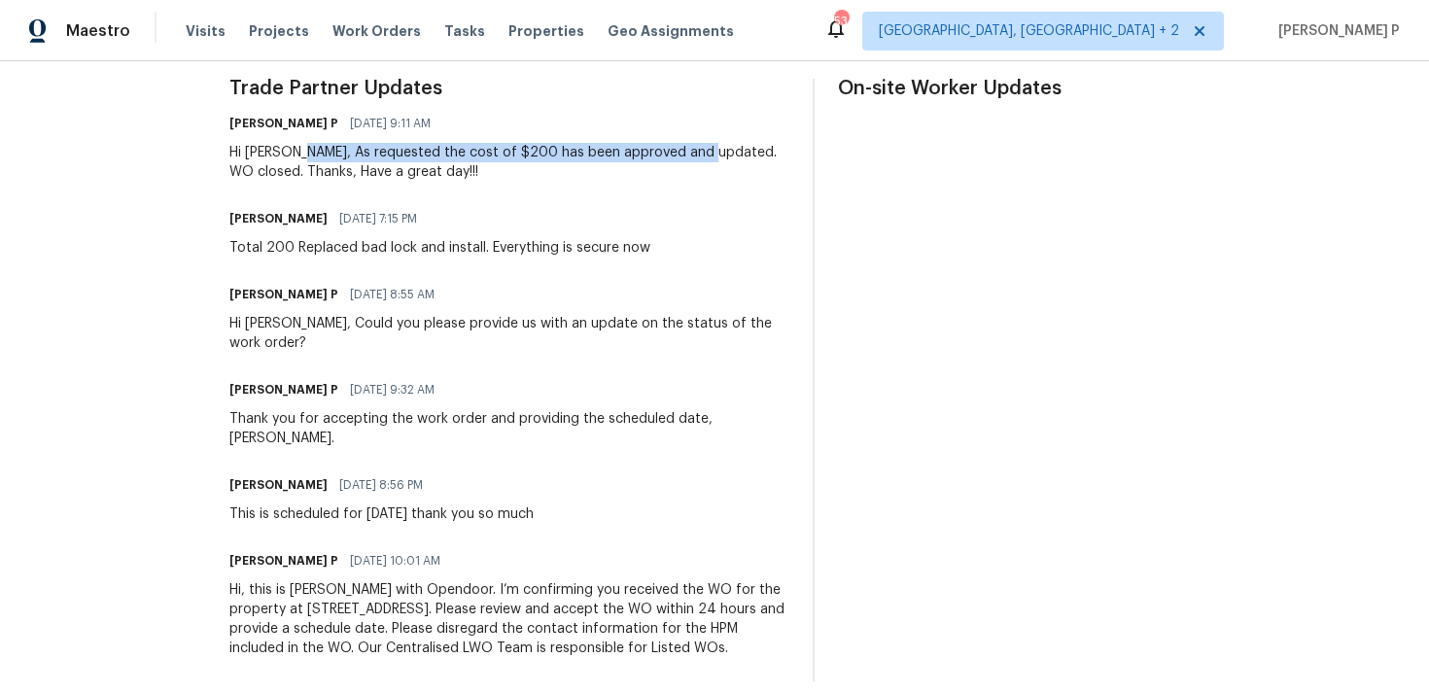
drag, startPoint x: 299, startPoint y: 150, endPoint x: 702, endPoint y: 150, distance: 402.4
click at [702, 150] on div "Hi [PERSON_NAME], As requested the cost of $200 has been approved and updated. …" at bounding box center [509, 162] width 560 height 39
copy div "As requested the cost of $200 has been approved and updated"
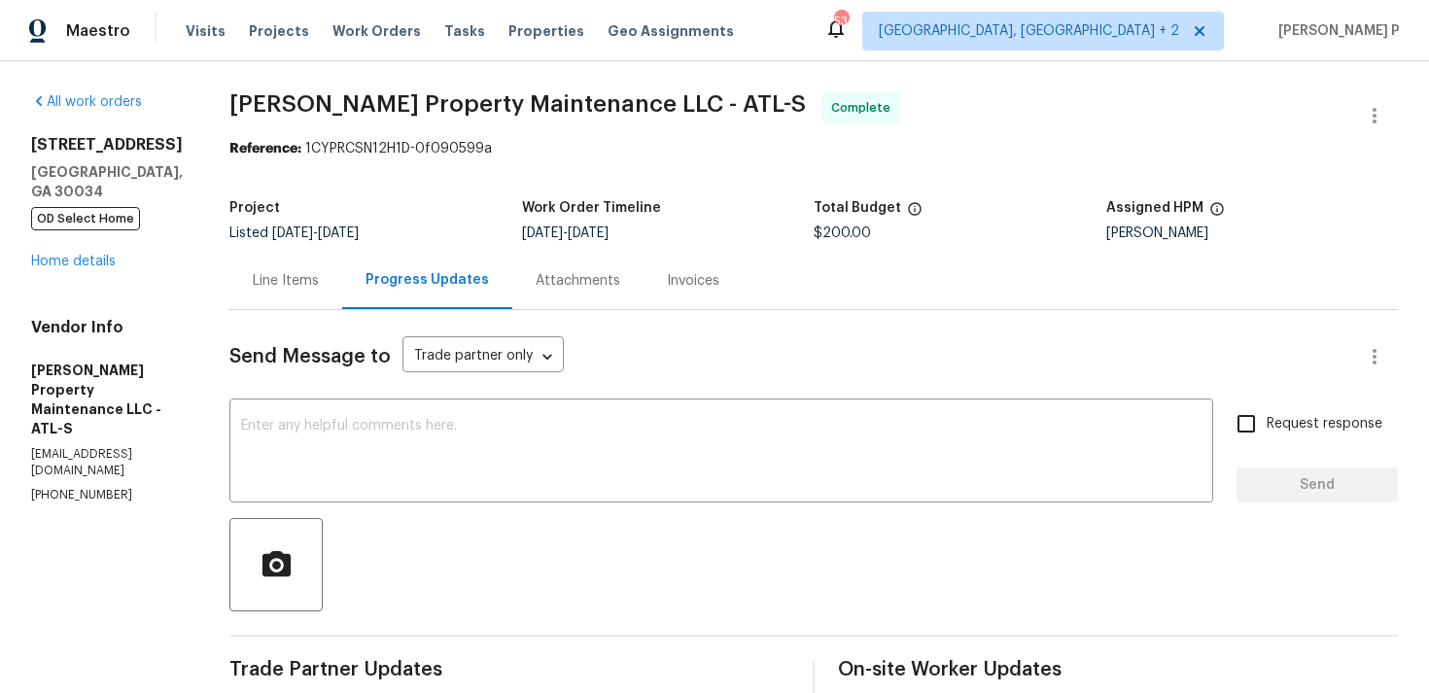
click at [64, 677] on section "All work orders 2685 Rainbow Ridge Rd Decatur, GA 30034 OD Select Home Home det…" at bounding box center [107, 677] width 152 height 1170
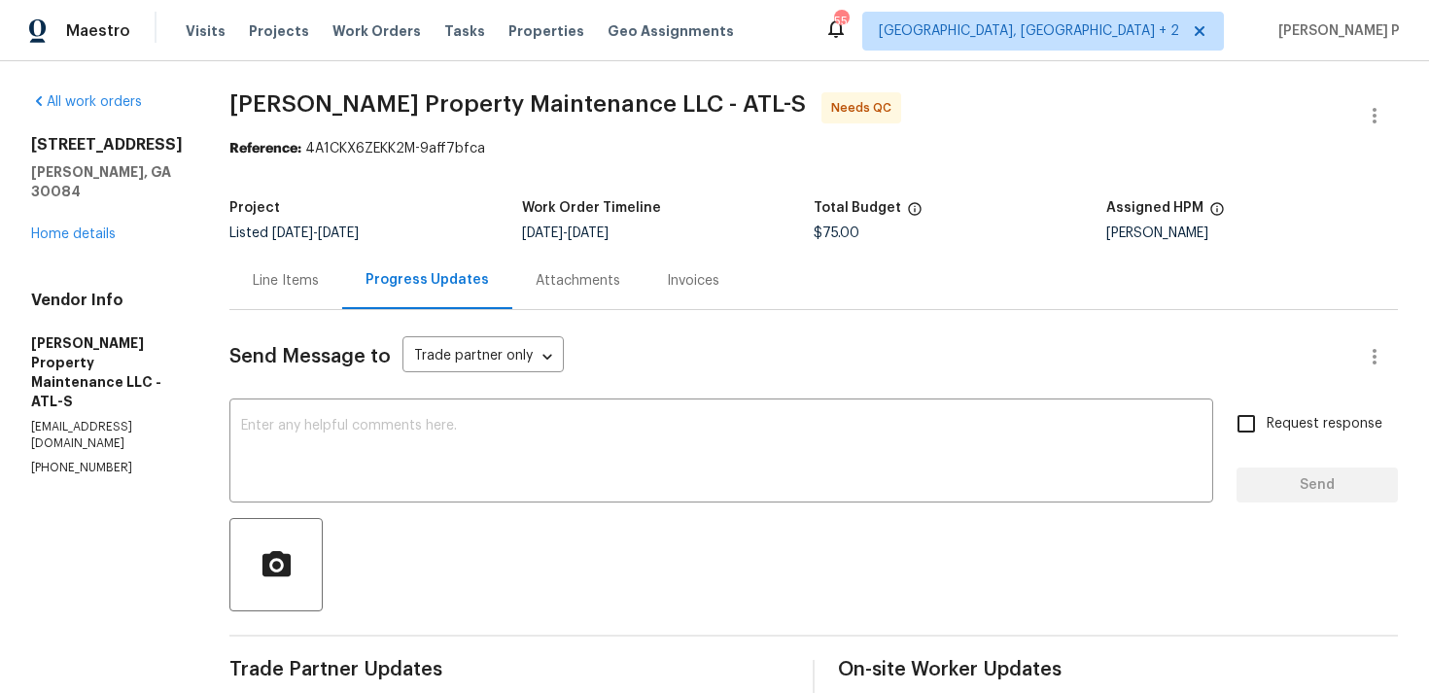
click at [307, 285] on div "Line Items" at bounding box center [286, 280] width 66 height 19
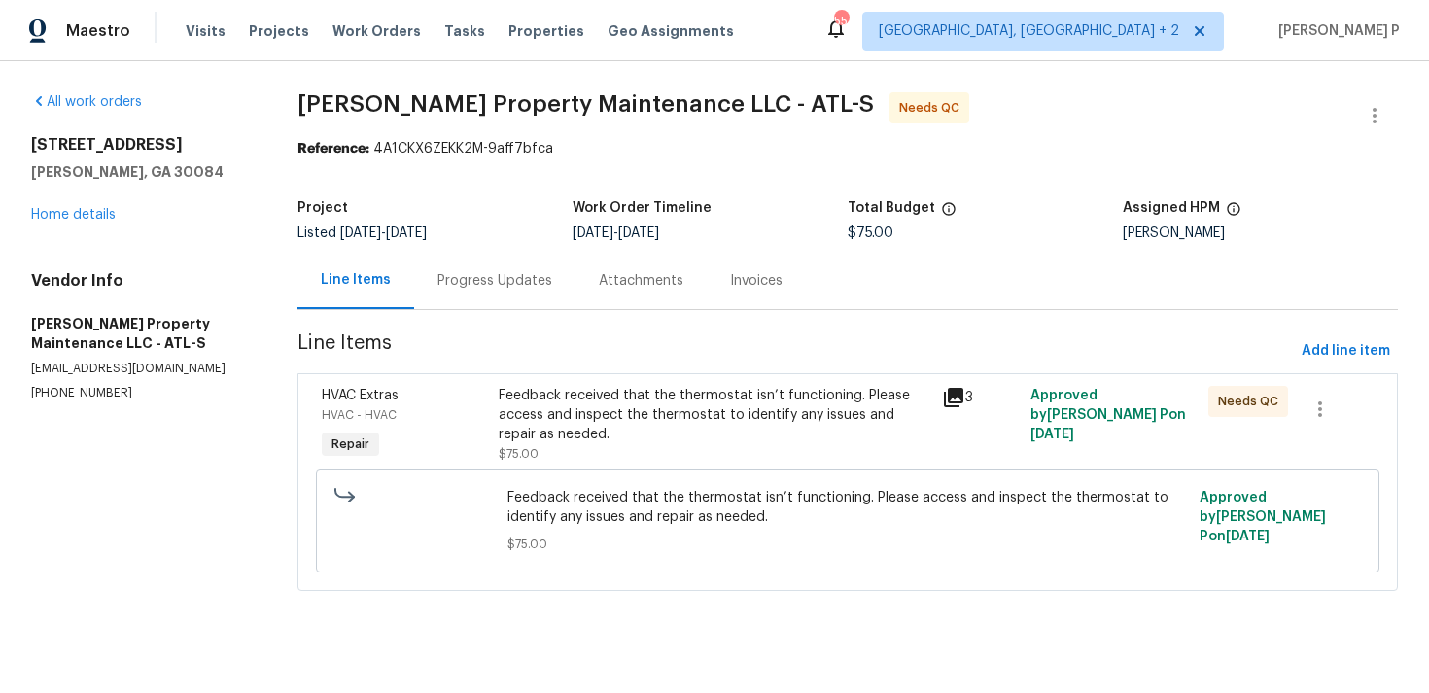
click at [650, 412] on div "Feedback received that the thermostat isn’t functioning. Please access and insp…" at bounding box center [715, 415] width 432 height 58
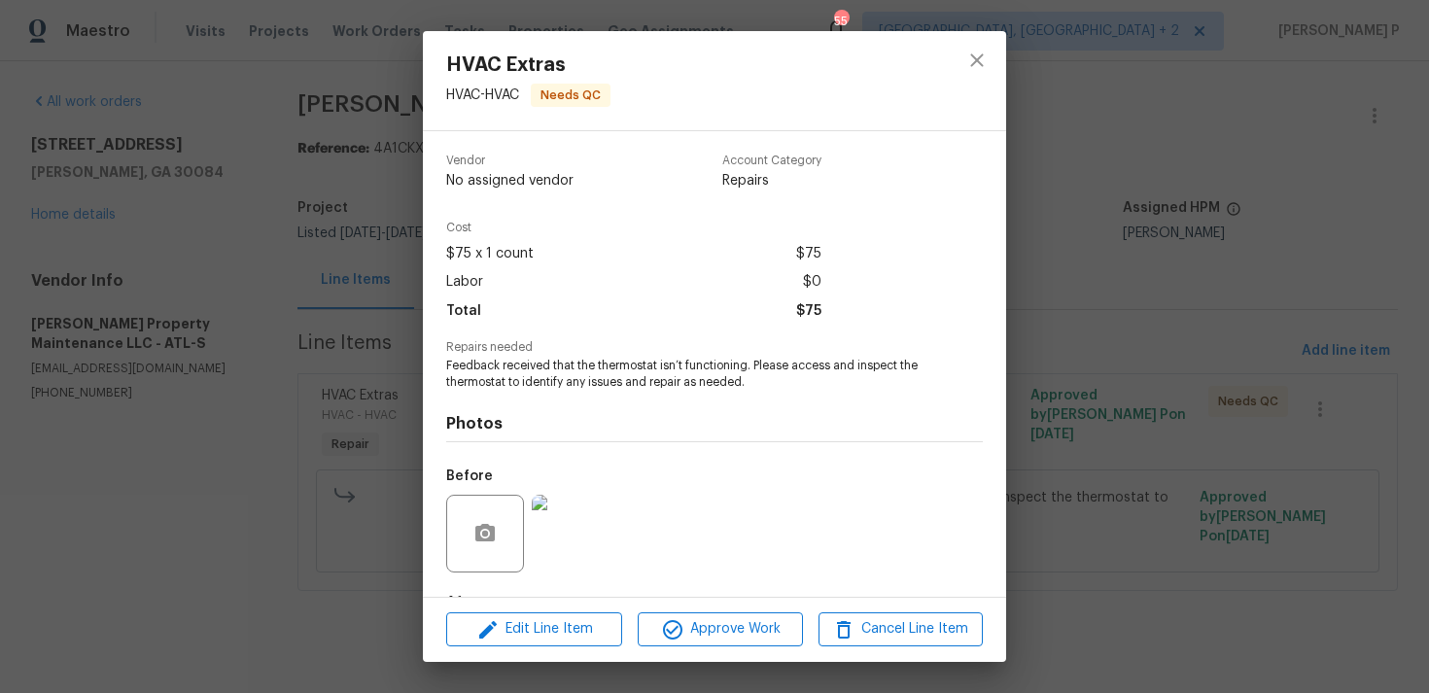
scroll to position [122, 0]
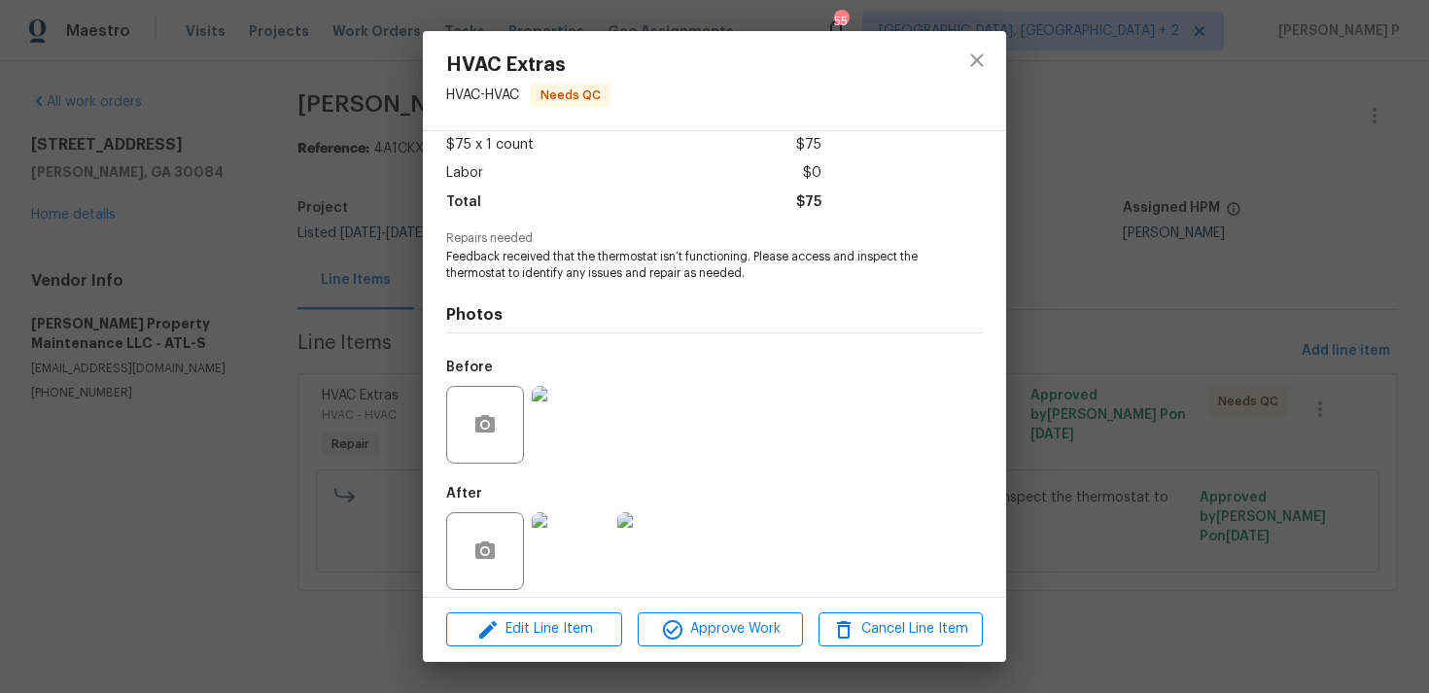
click at [573, 414] on img at bounding box center [571, 425] width 78 height 78
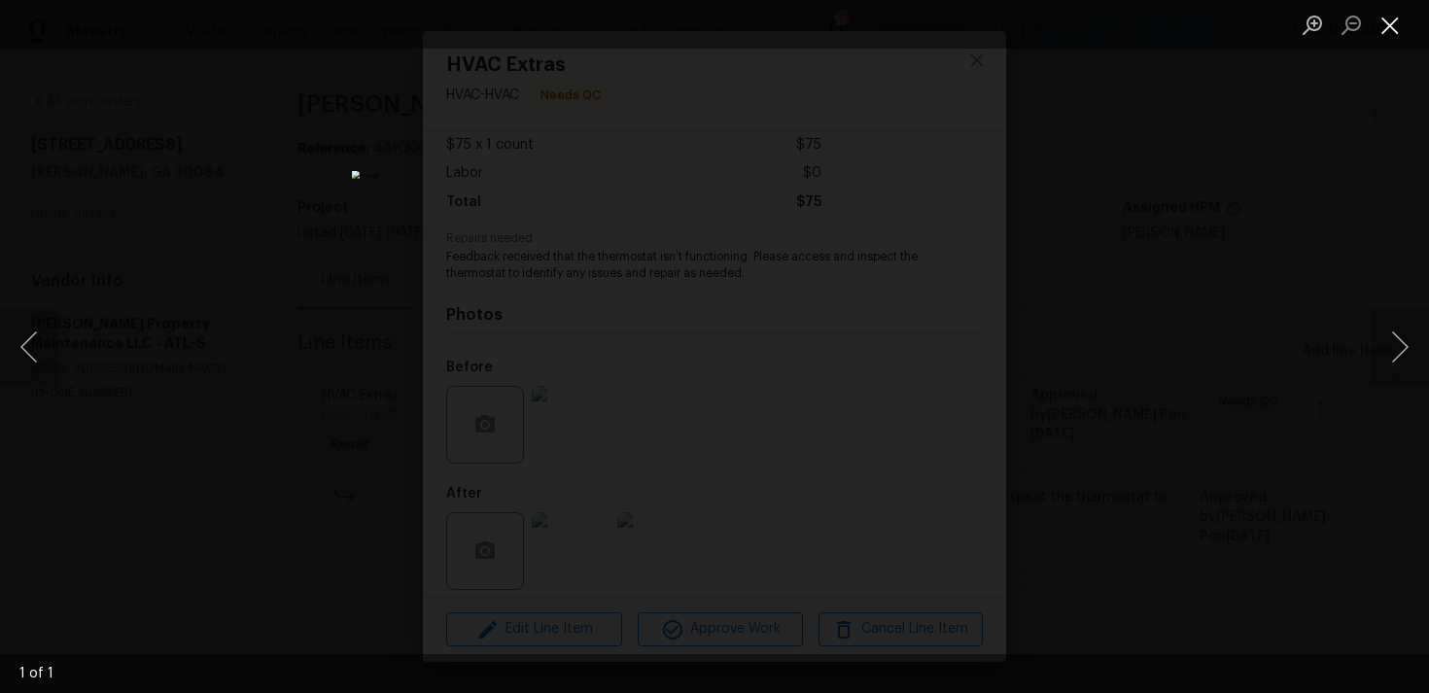
click at [1392, 25] on button "Close lightbox" at bounding box center [1390, 25] width 39 height 34
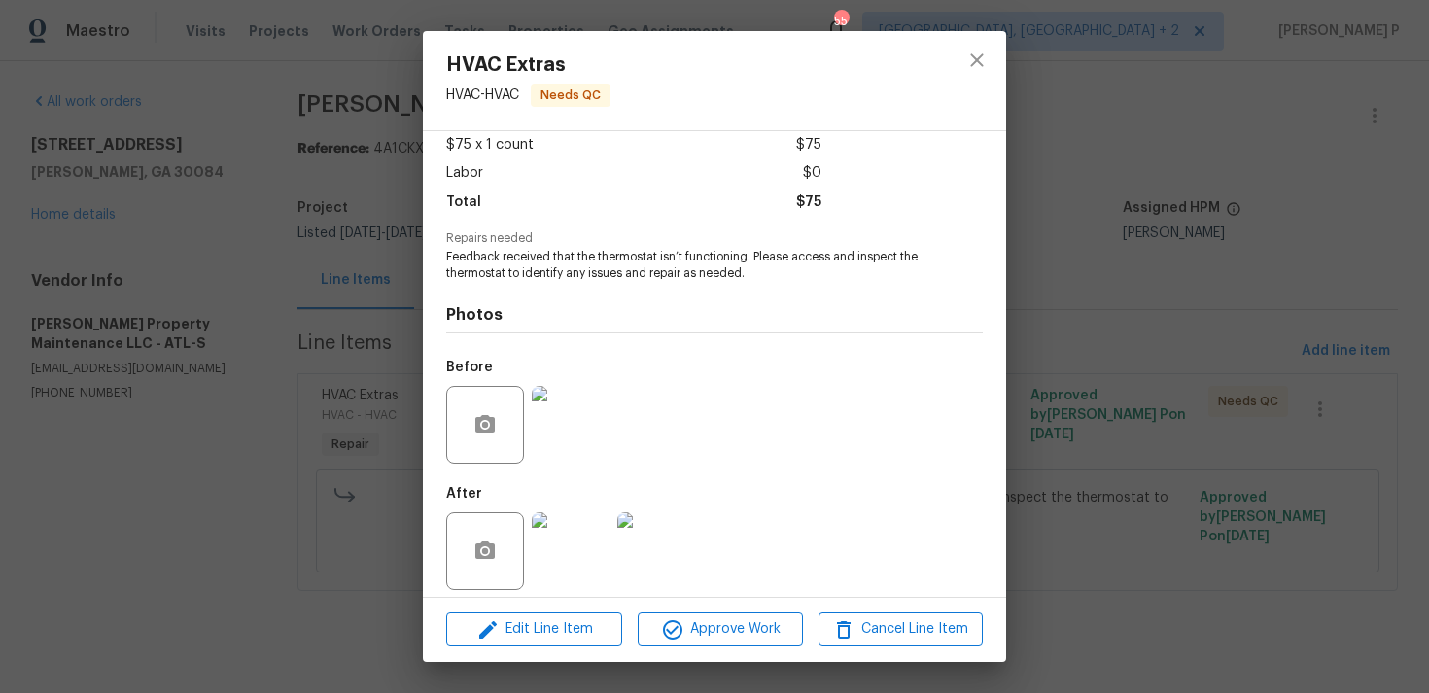
click at [562, 542] on img at bounding box center [571, 551] width 78 height 78
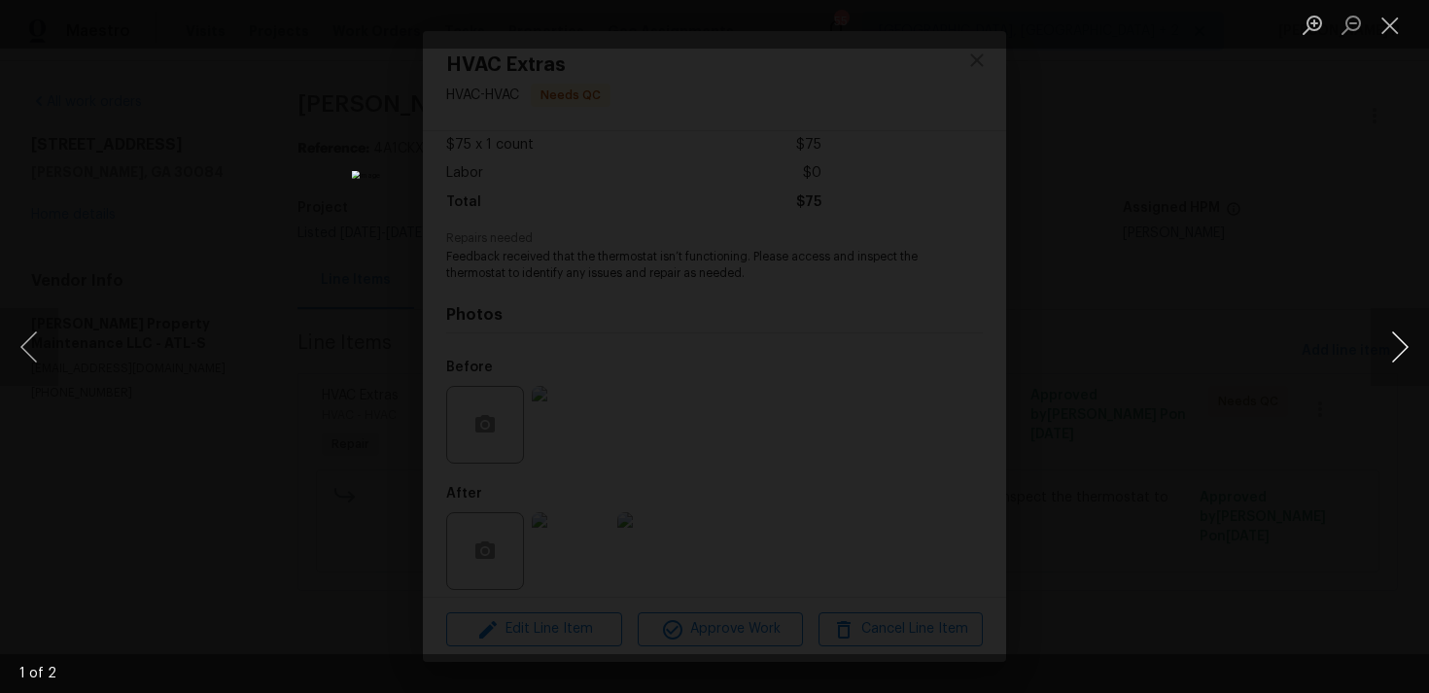
click at [1399, 353] on button "Next image" at bounding box center [1400, 347] width 58 height 78
click at [1392, 22] on button "Close lightbox" at bounding box center [1390, 25] width 39 height 34
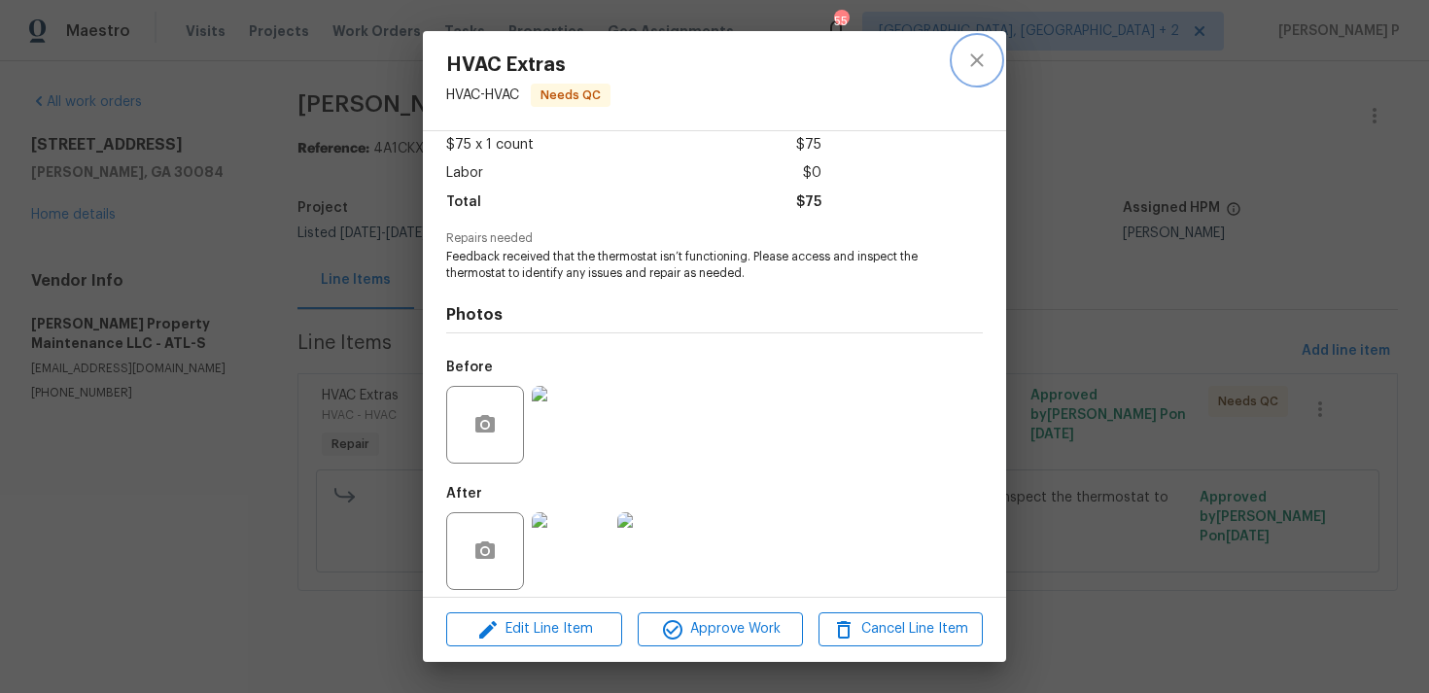
click at [974, 58] on icon "close" at bounding box center [976, 59] width 13 height 13
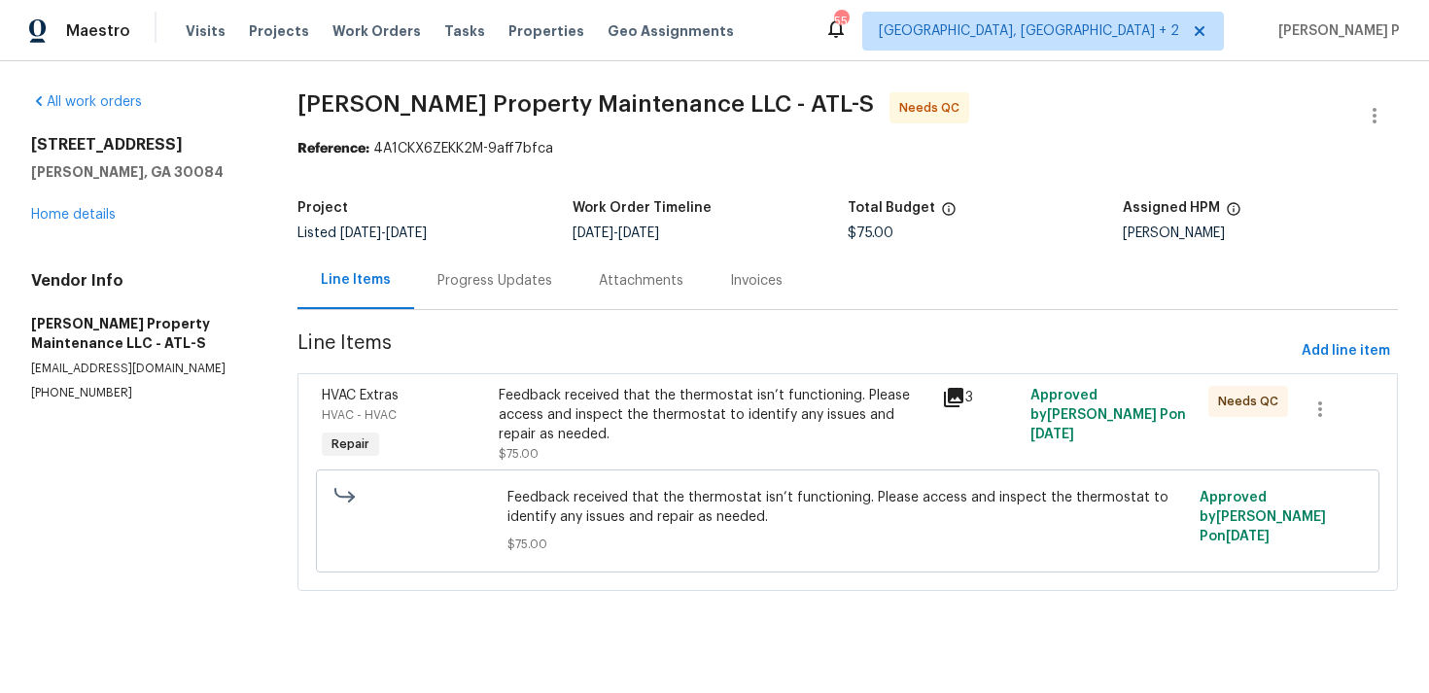
click at [489, 262] on div "Progress Updates" at bounding box center [494, 280] width 161 height 57
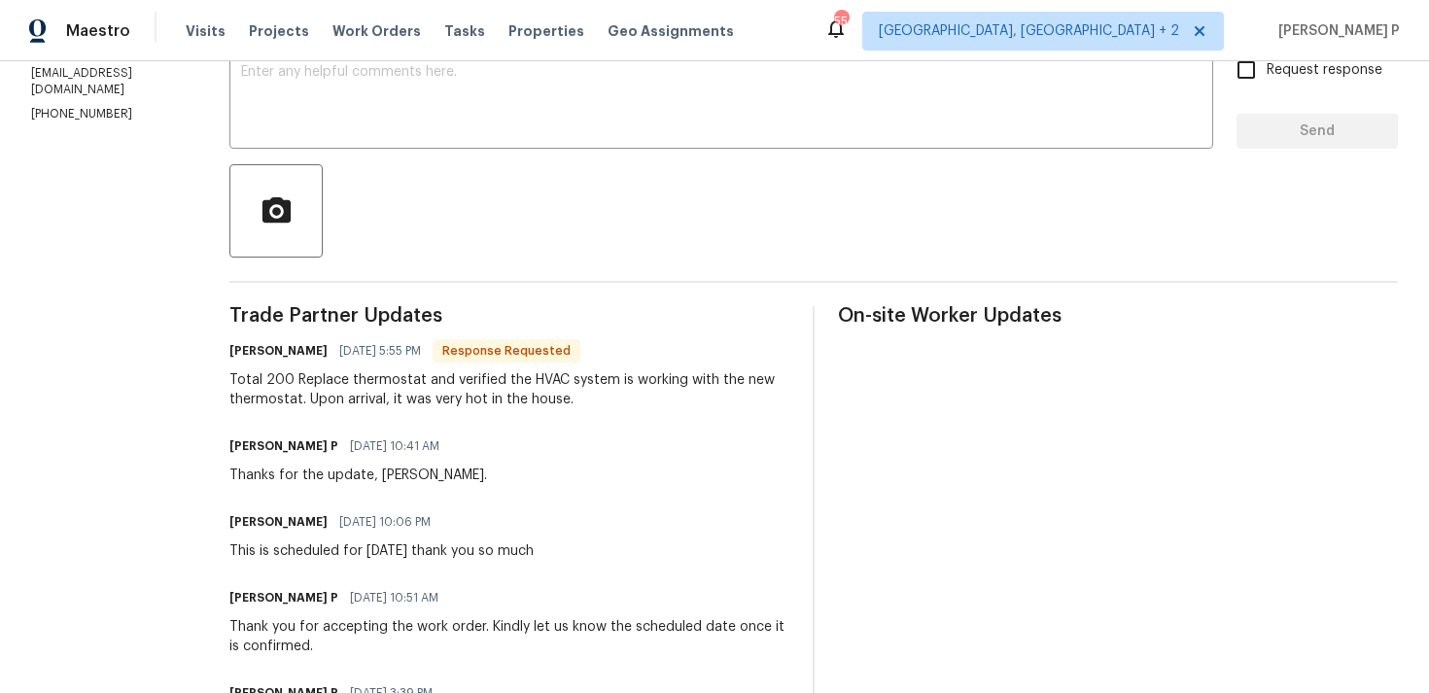
scroll to position [525, 0]
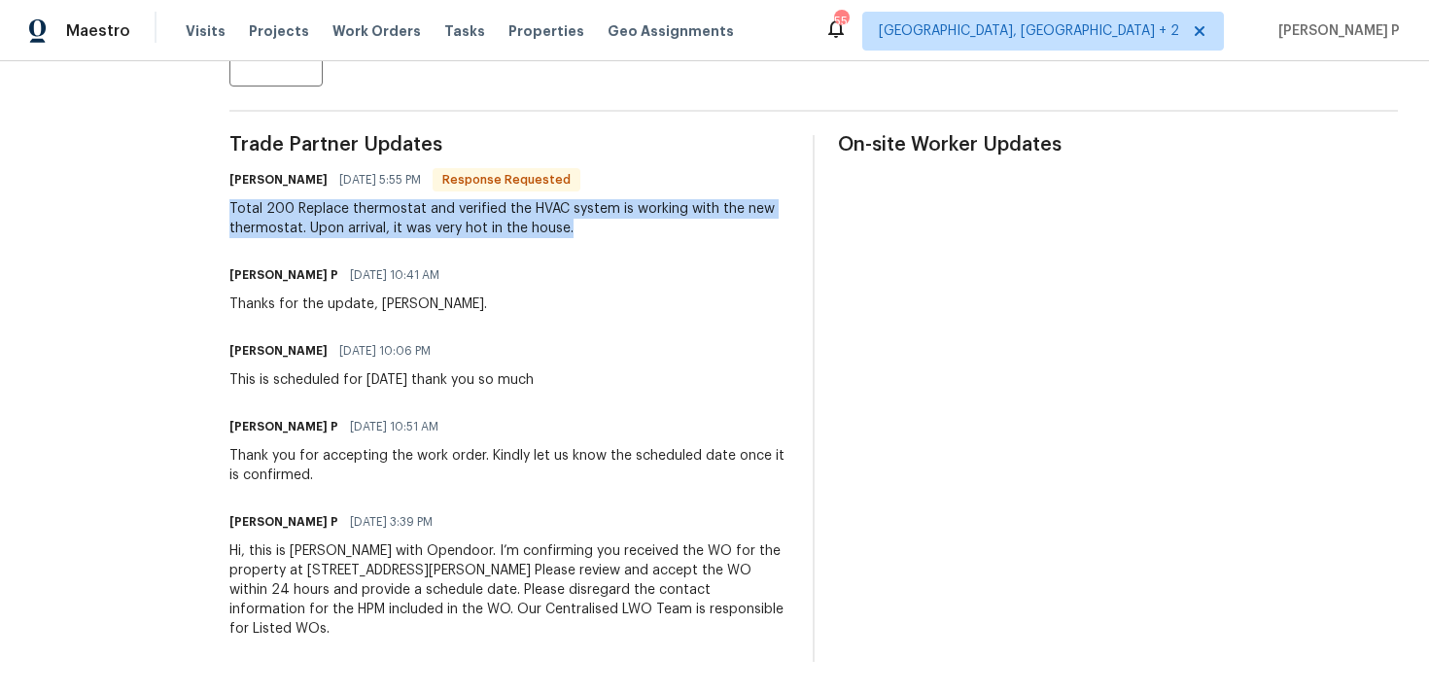
drag, startPoint x: 228, startPoint y: 206, endPoint x: 577, endPoint y: 230, distance: 349.8
click at [577, 230] on div "All work orders 3825 Lavista Rd Apt V4 Tucker, GA 30084 Home details Vendor Inf…" at bounding box center [714, 114] width 1429 height 1157
copy div "Total 200 Replace thermostat and verified the HVAC system is working with the n…"
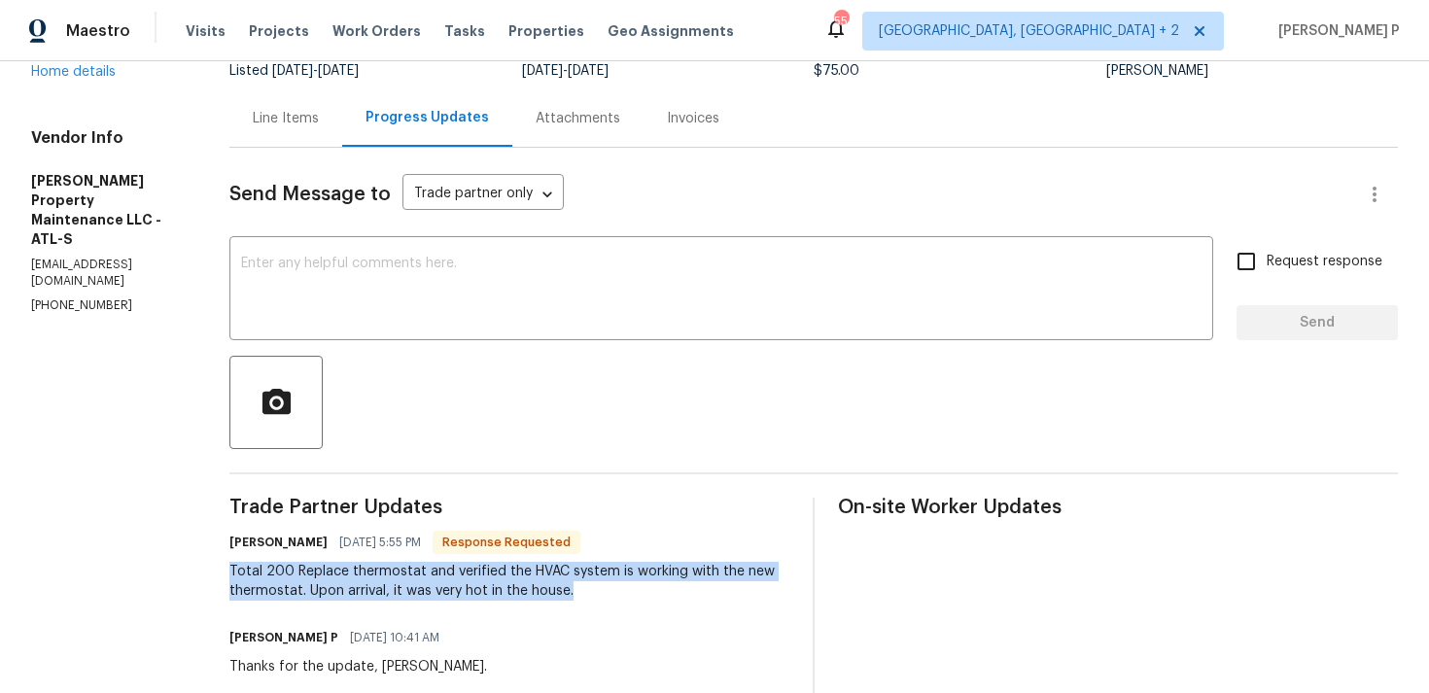
scroll to position [0, 0]
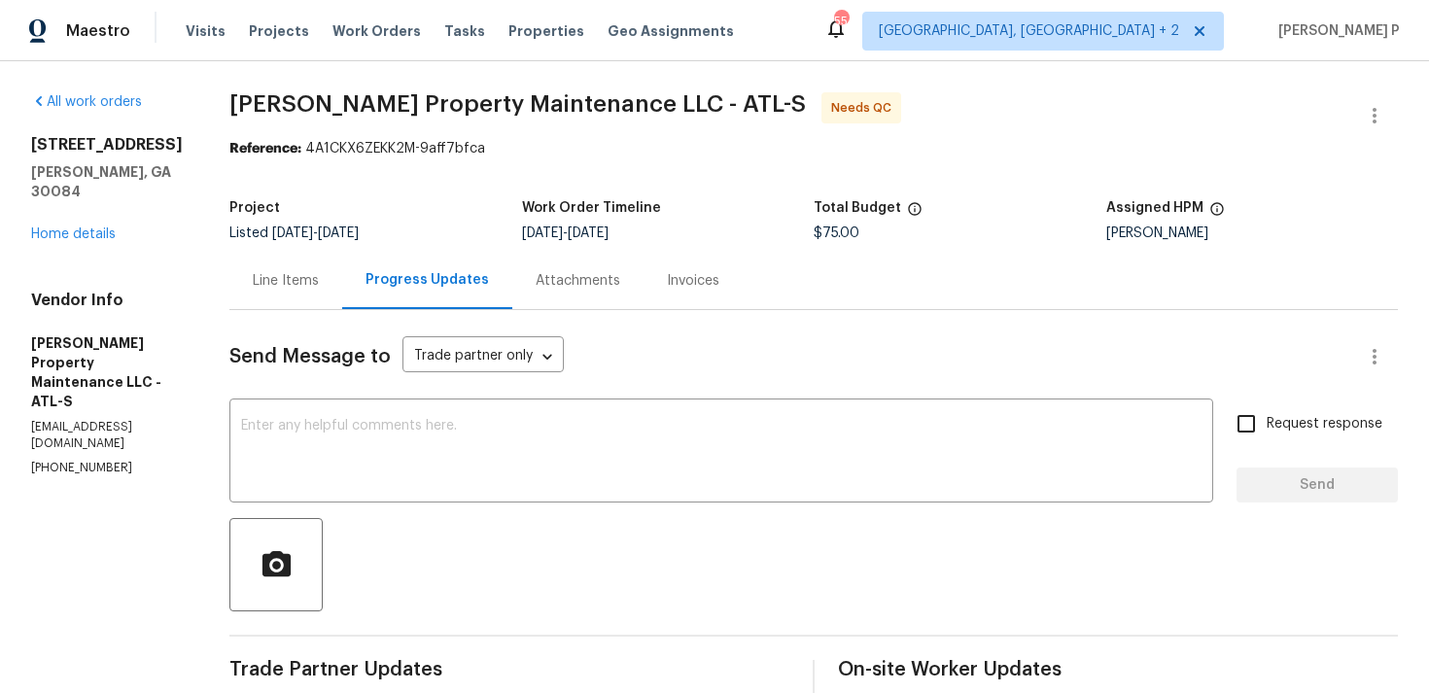
click at [304, 280] on div "Line Items" at bounding box center [286, 280] width 66 height 19
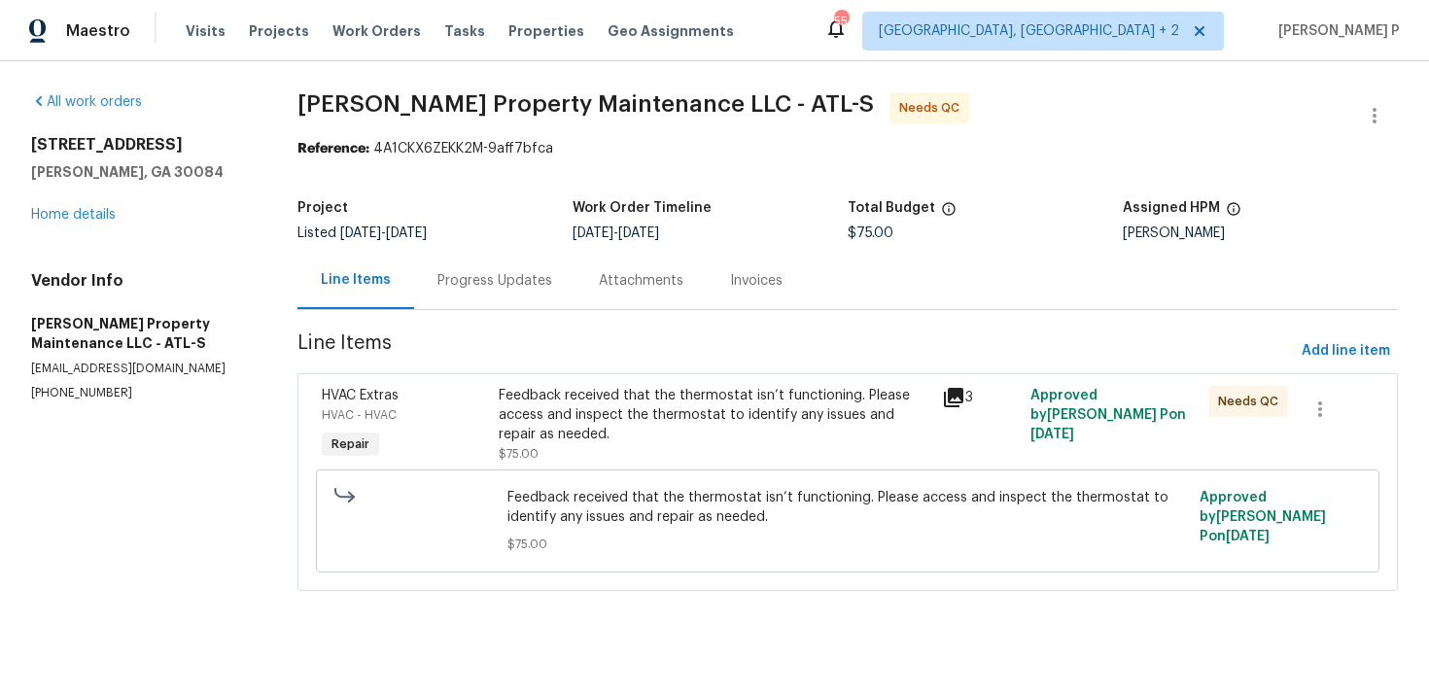
click at [557, 421] on div "Feedback received that the thermostat isn’t functioning. Please access and insp…" at bounding box center [715, 415] width 432 height 58
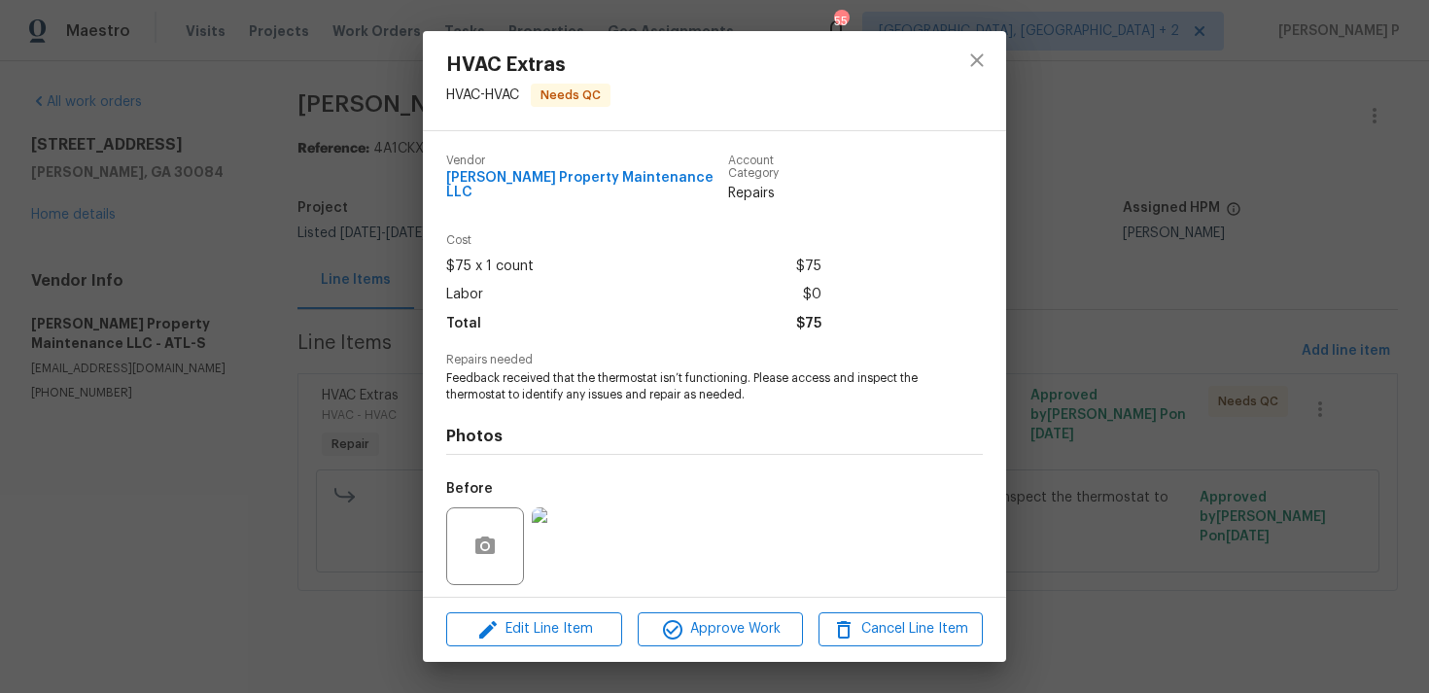
scroll to position [122, 0]
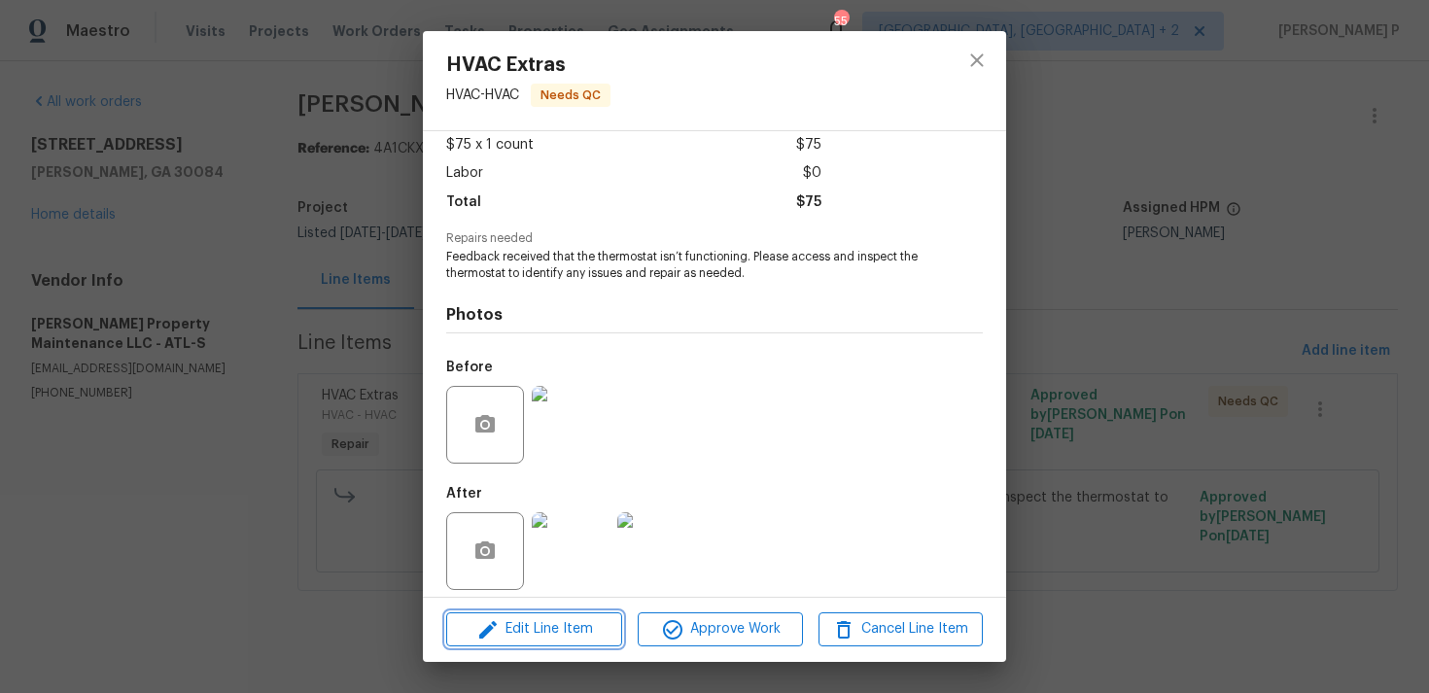
click at [550, 638] on span "Edit Line Item" at bounding box center [534, 629] width 164 height 24
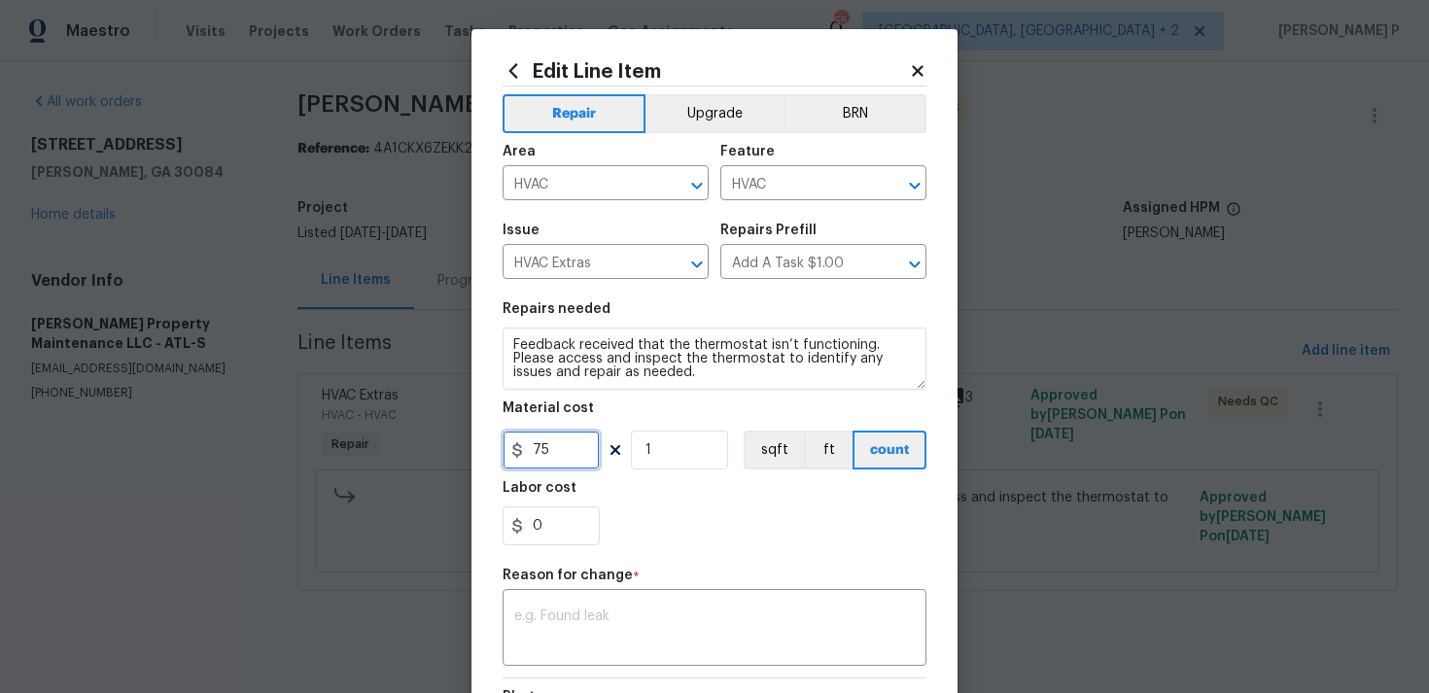
click at [559, 465] on input "75" at bounding box center [551, 450] width 97 height 39
type input "200"
click at [593, 639] on textarea at bounding box center [714, 629] width 400 height 41
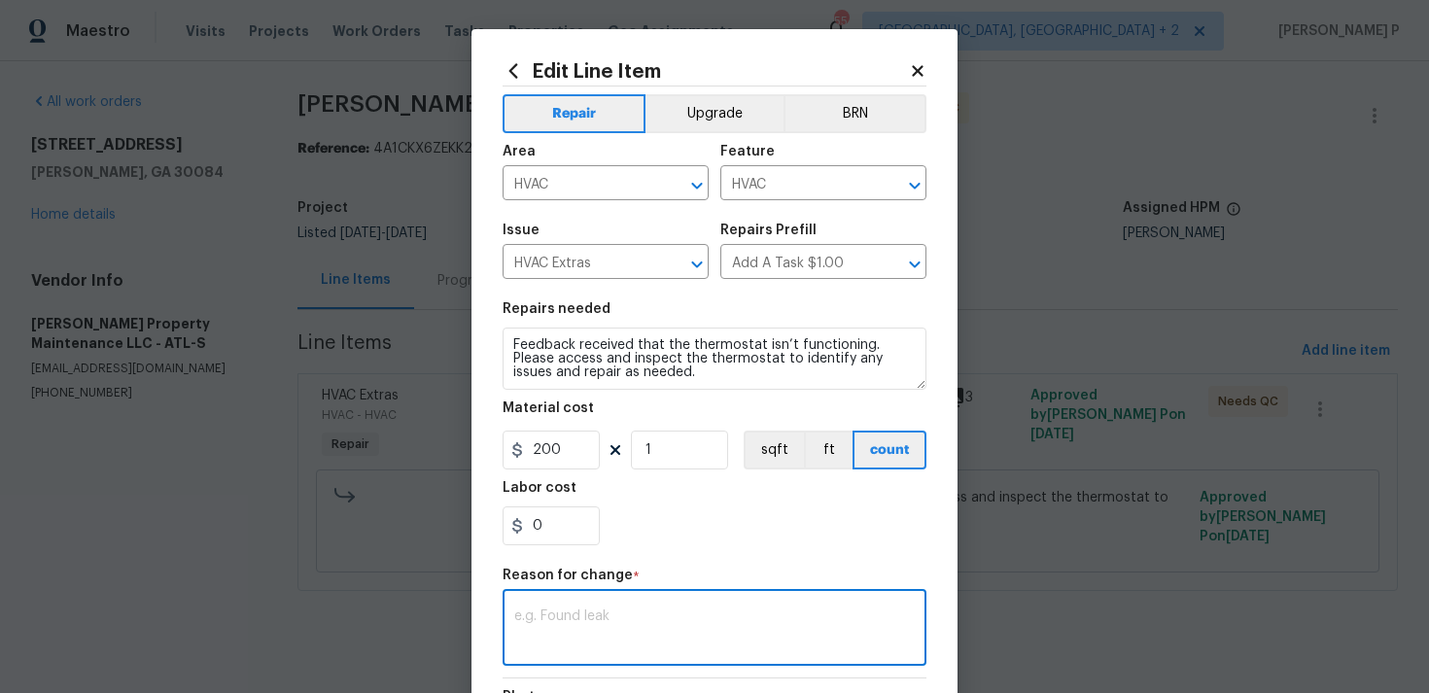
paste textarea "(RP) Updated per vendor’s final cost."
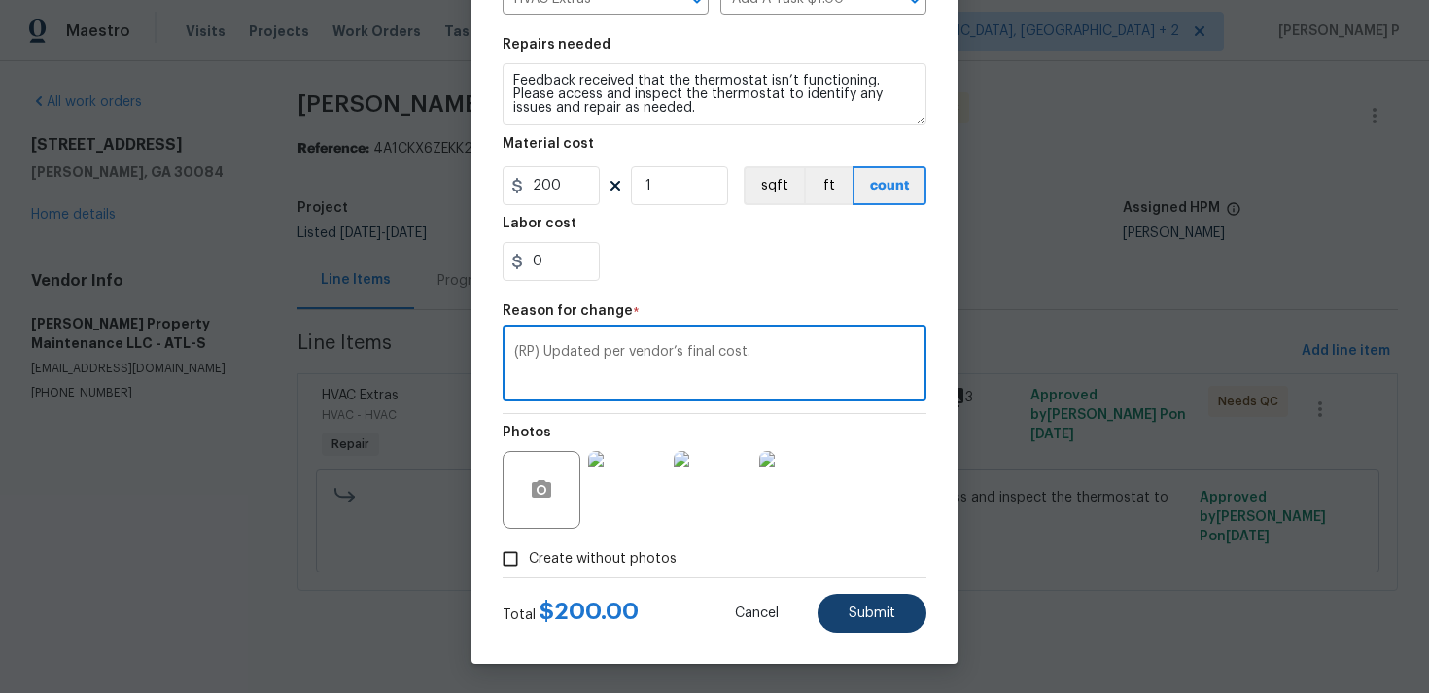
type textarea "(RP) Updated per vendor’s final cost."
click at [887, 615] on span "Submit" at bounding box center [872, 614] width 47 height 15
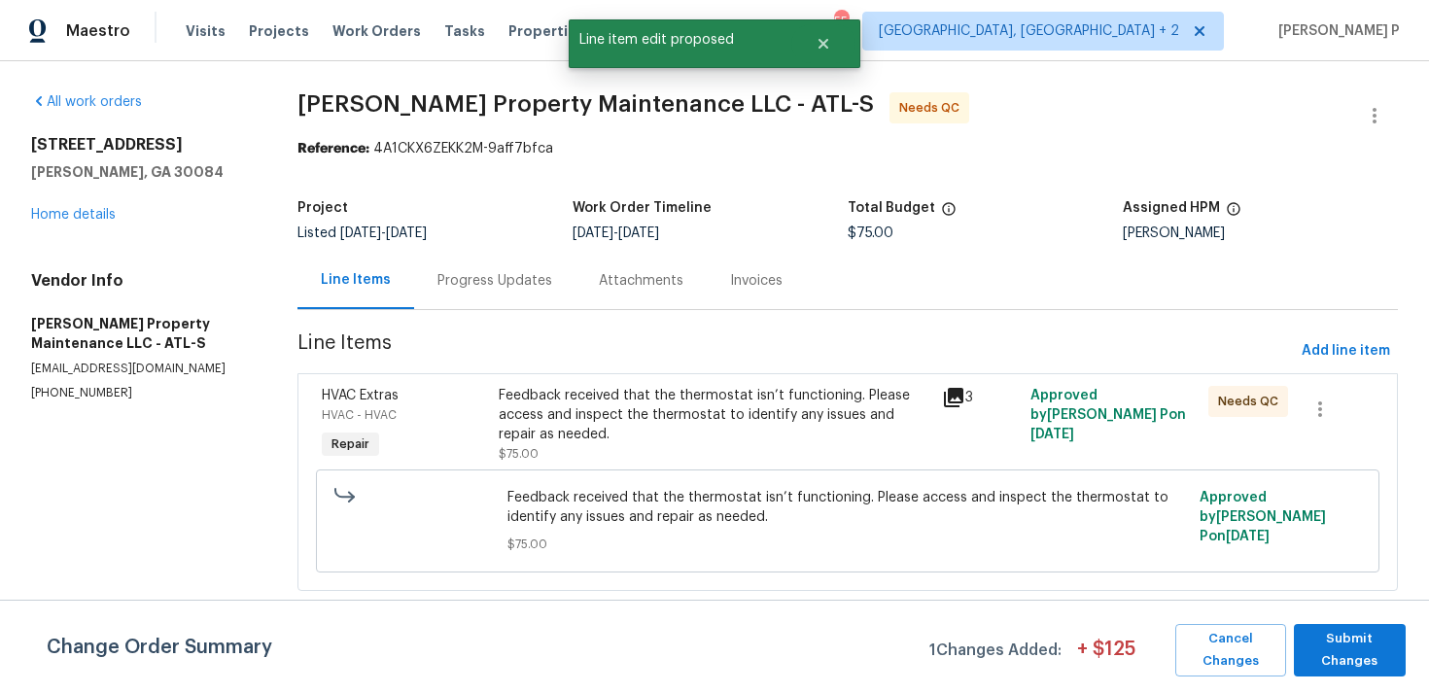
scroll to position [0, 0]
click at [1342, 658] on span "Submit Changes" at bounding box center [1350, 650] width 92 height 45
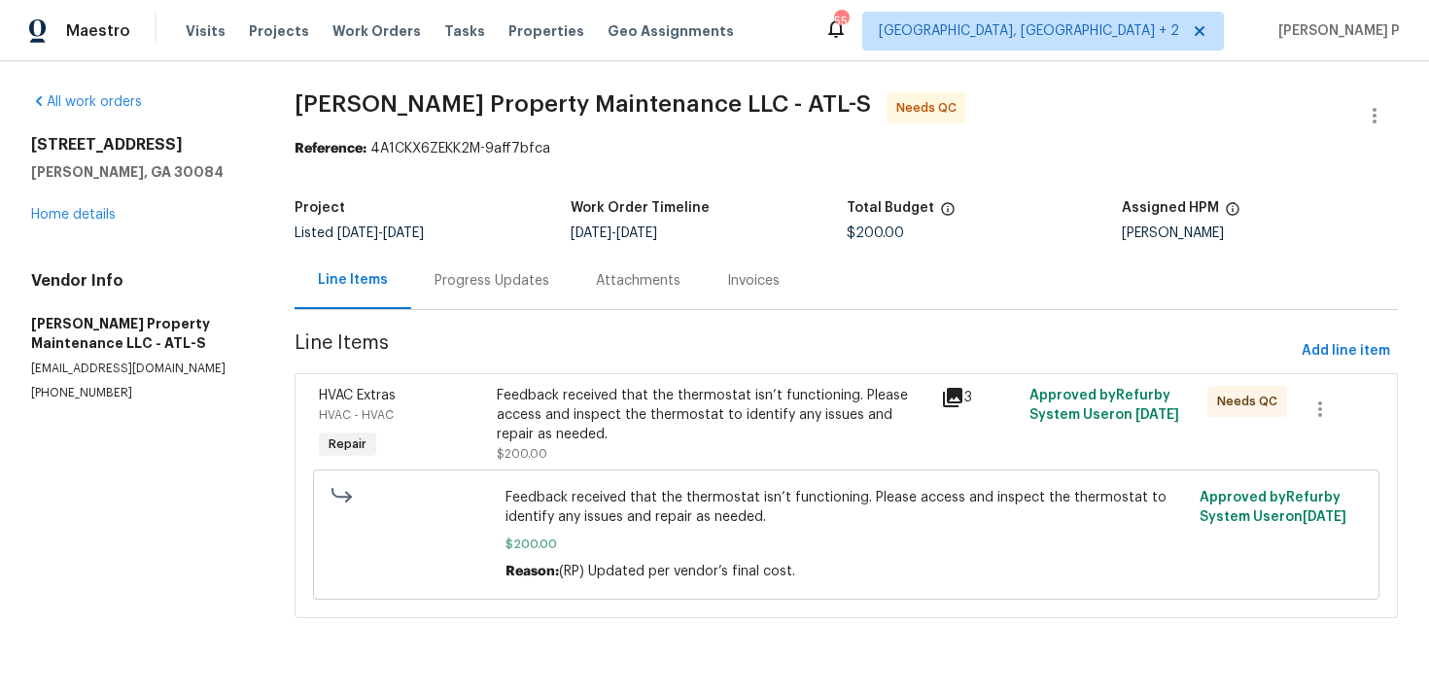
click at [503, 258] on div "Progress Updates" at bounding box center [491, 280] width 161 height 57
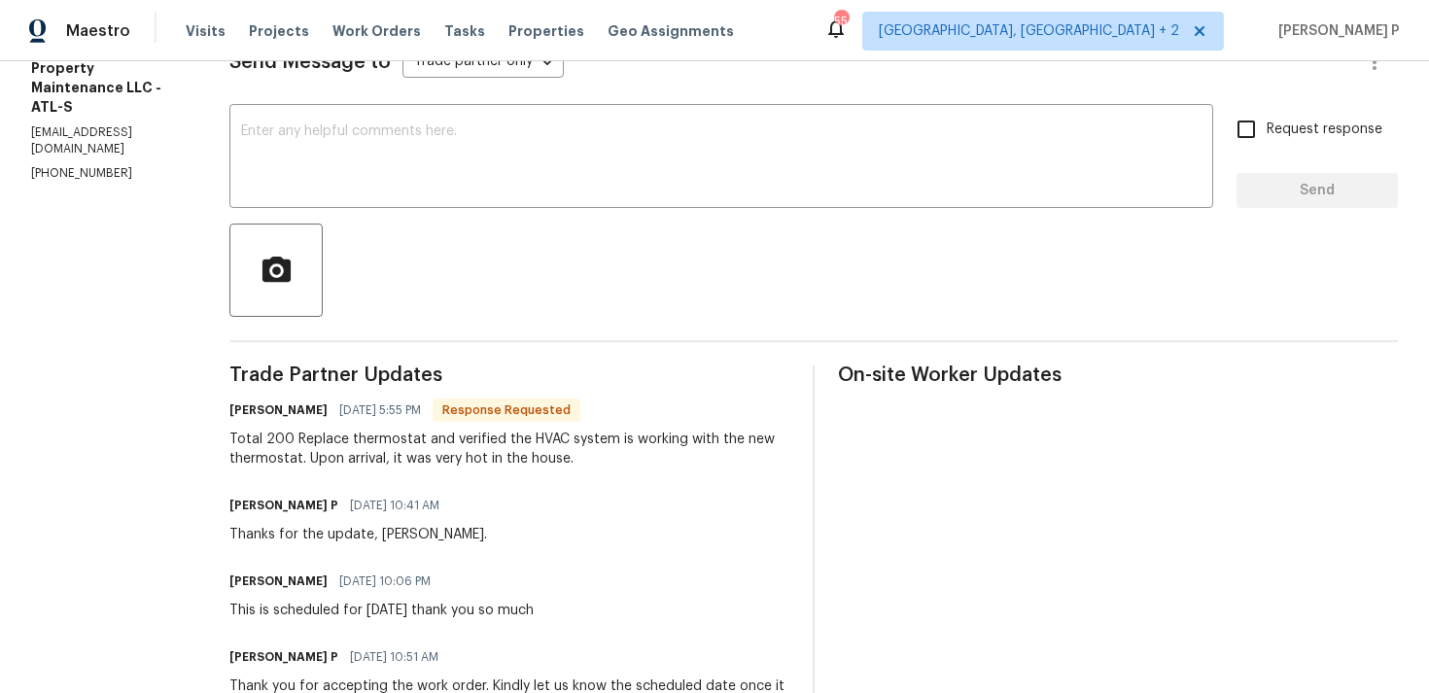
scroll to position [261, 0]
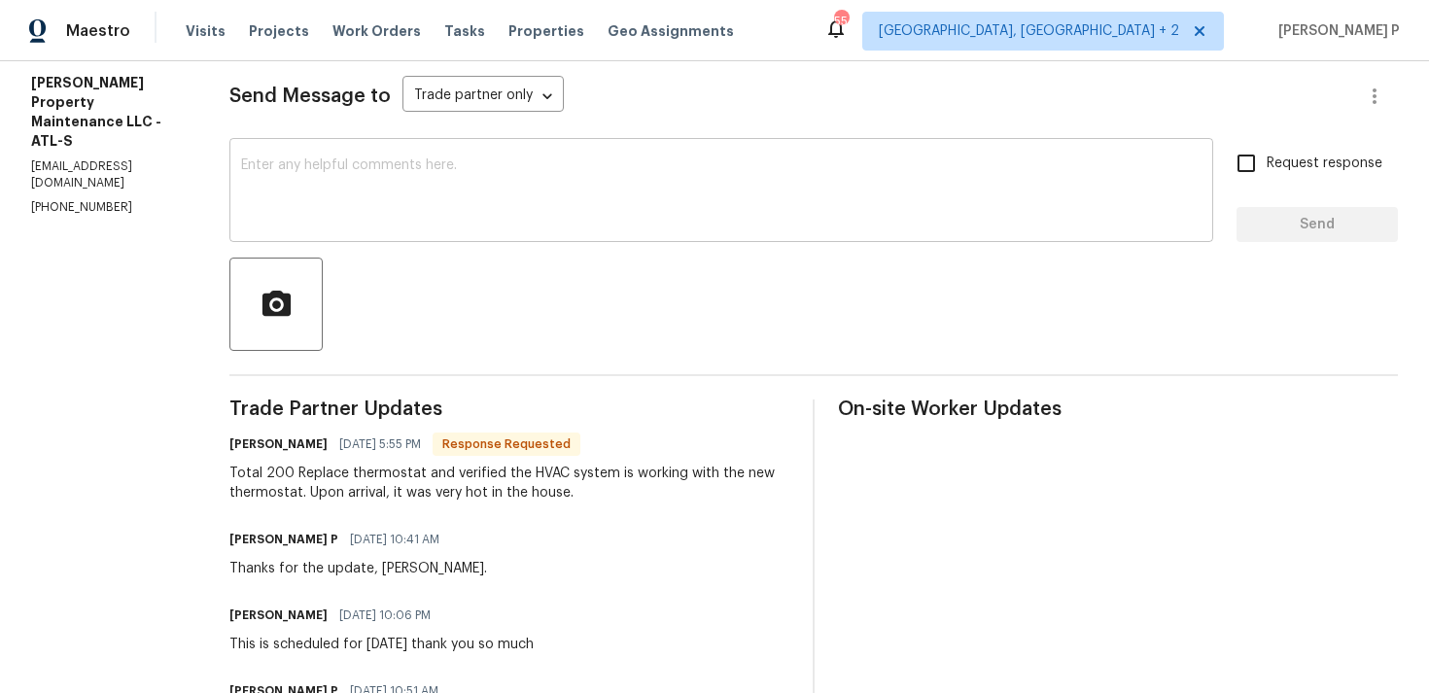
click at [474, 180] on textarea at bounding box center [721, 192] width 960 height 68
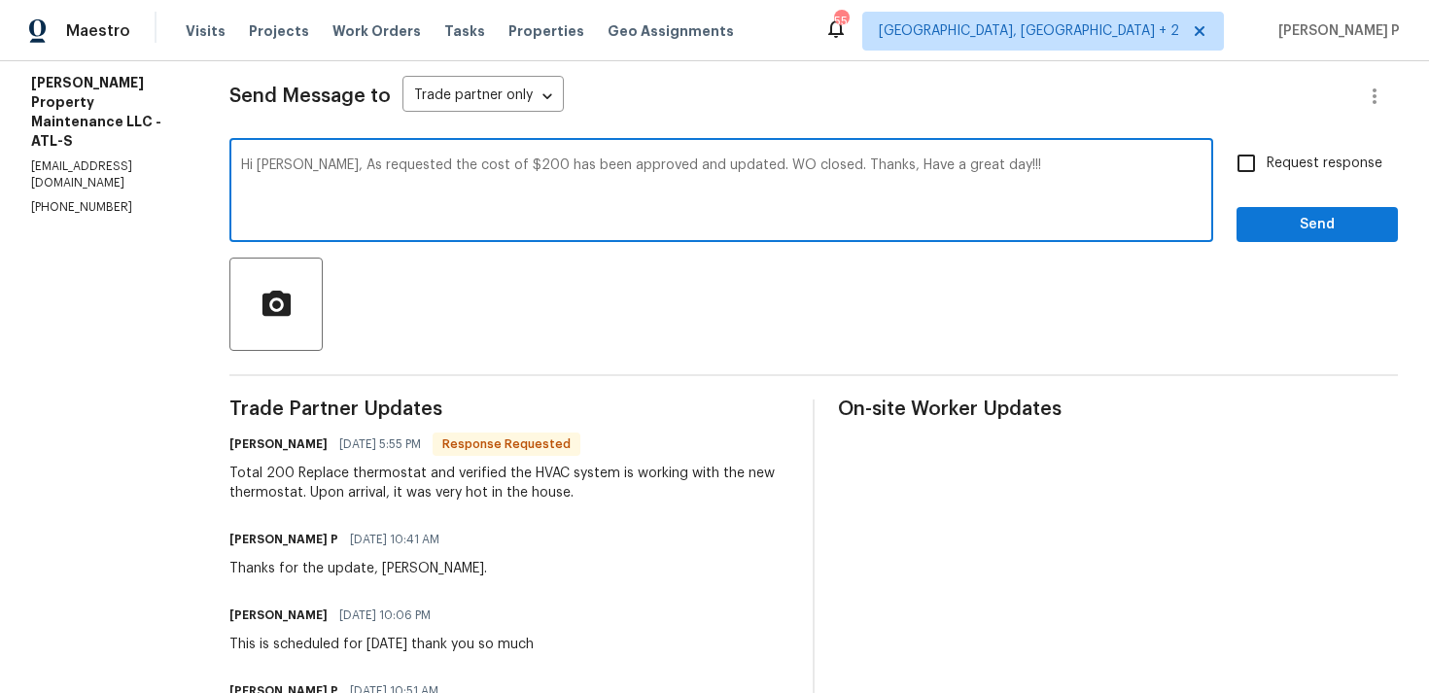
type textarea "Hi [PERSON_NAME], As requested the cost of $200 has been approved and updated. …"
click at [1340, 224] on span "Send" at bounding box center [1317, 225] width 130 height 24
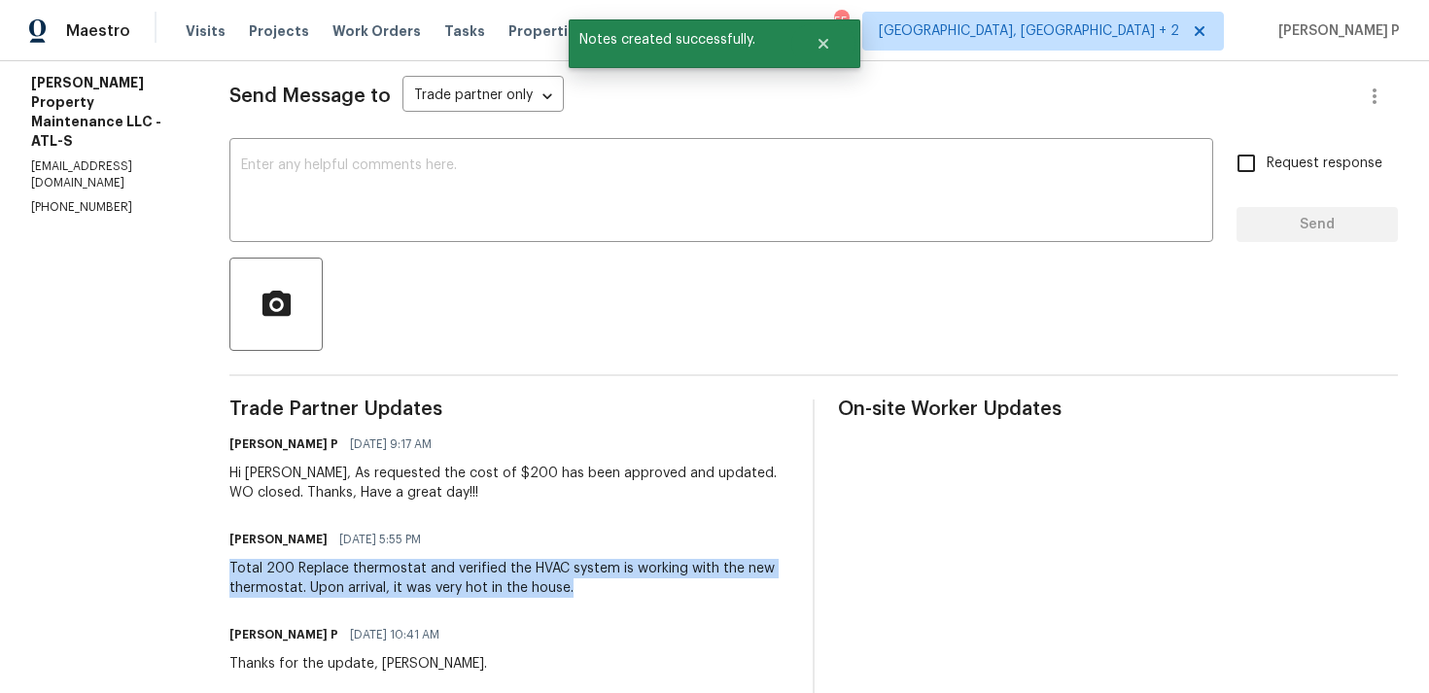
drag, startPoint x: 229, startPoint y: 566, endPoint x: 627, endPoint y: 580, distance: 397.8
click at [627, 580] on div "All work orders 3825 Lavista Rd Apt V4 Tucker, GA 30084 Home details Vendor Inf…" at bounding box center [714, 427] width 1429 height 1252
copy div "Total 200 Replace thermostat and verified the HVAC system is working with the n…"
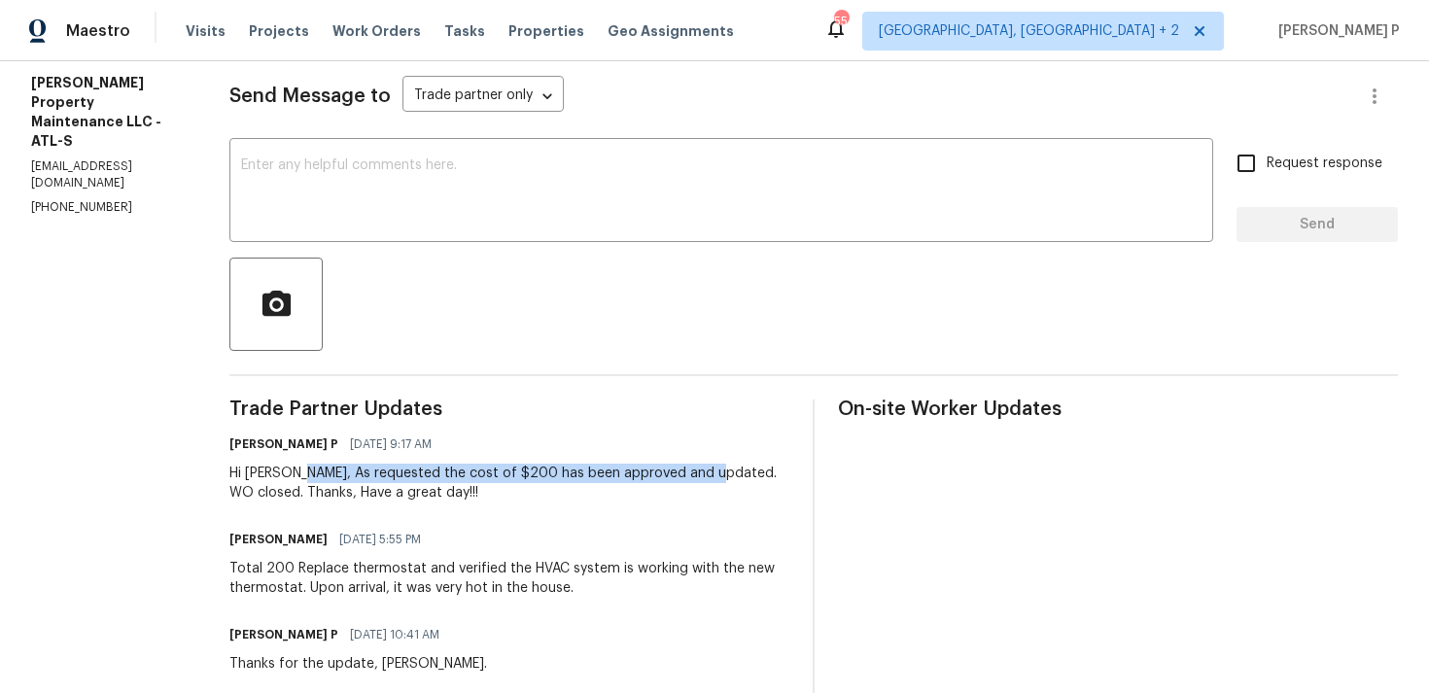
drag, startPoint x: 296, startPoint y: 470, endPoint x: 707, endPoint y: 473, distance: 410.2
click at [707, 473] on div "Hi [PERSON_NAME], As requested the cost of $200 has been approved and updated. …" at bounding box center [509, 483] width 560 height 39
copy div "As requested the cost of $200 has been approved and updated."
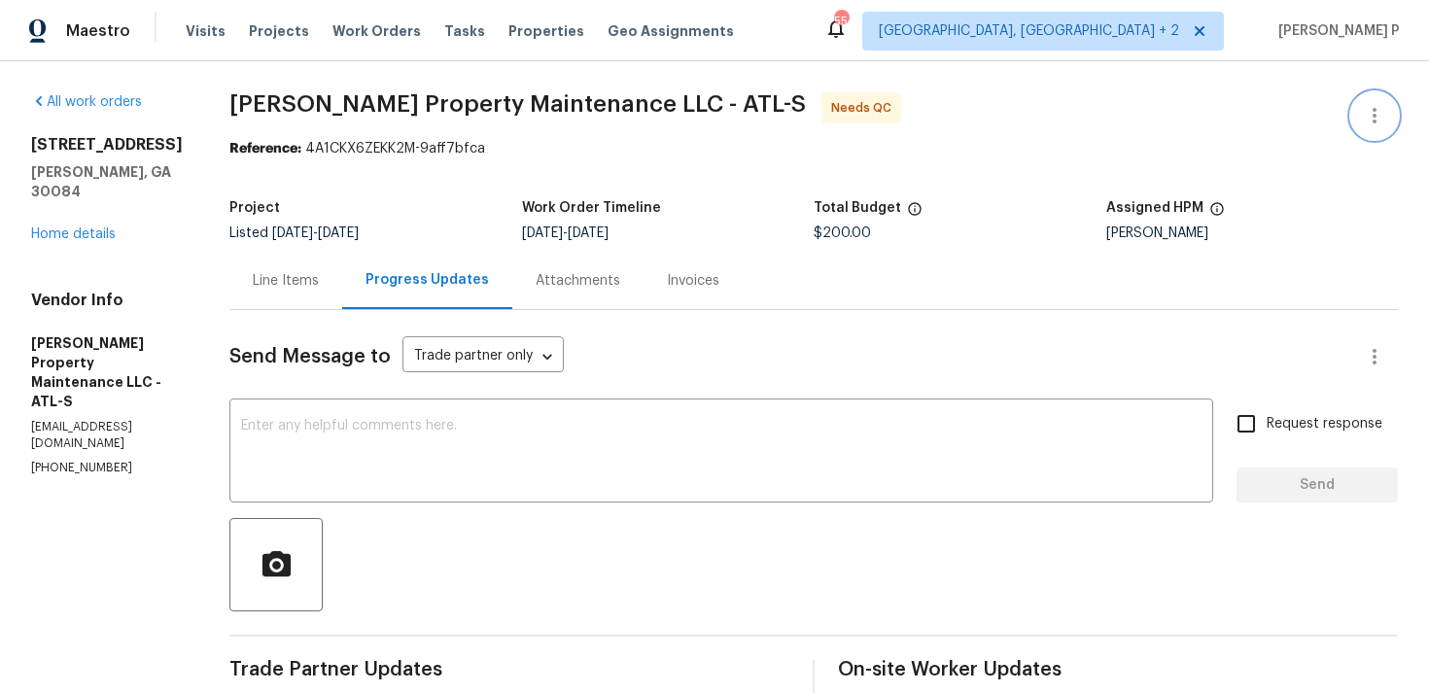
click at [1368, 115] on icon "button" at bounding box center [1374, 115] width 23 height 23
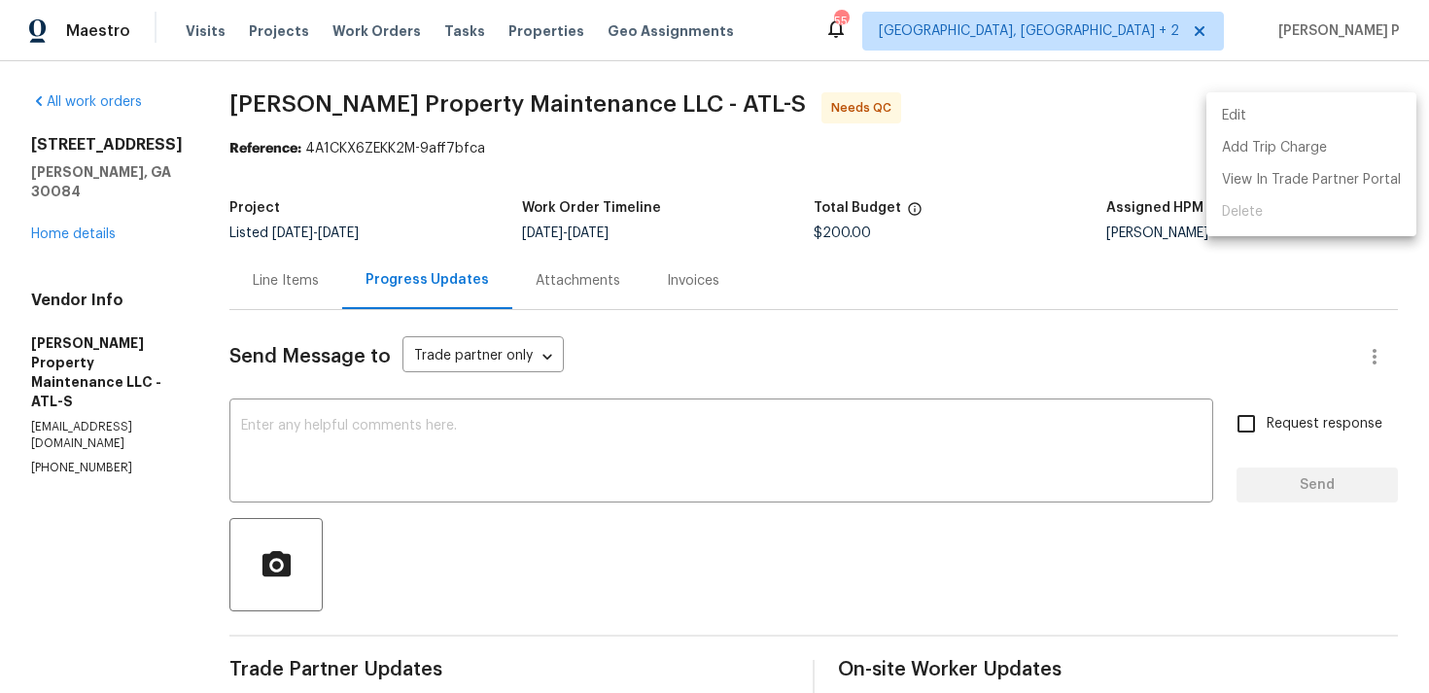
click at [1315, 112] on li "Edit" at bounding box center [1311, 116] width 210 height 32
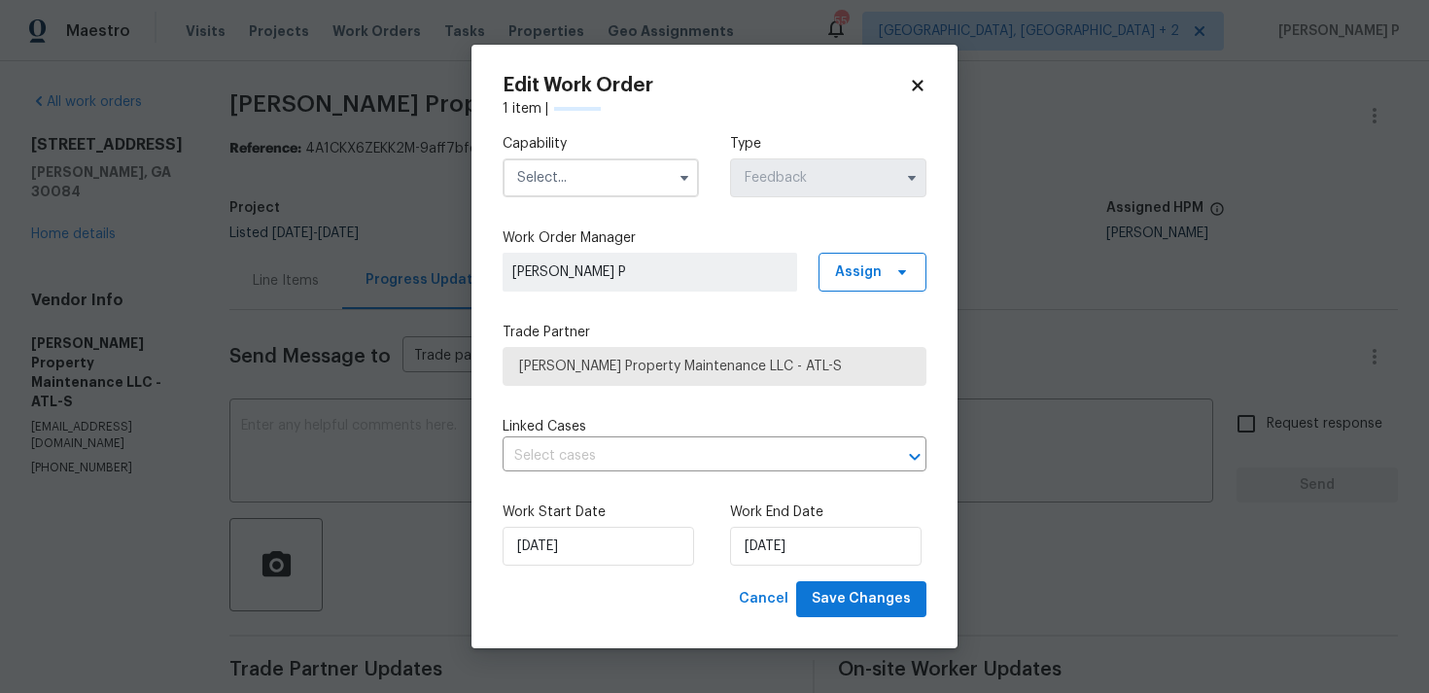
click at [625, 178] on input "text" at bounding box center [601, 177] width 196 height 39
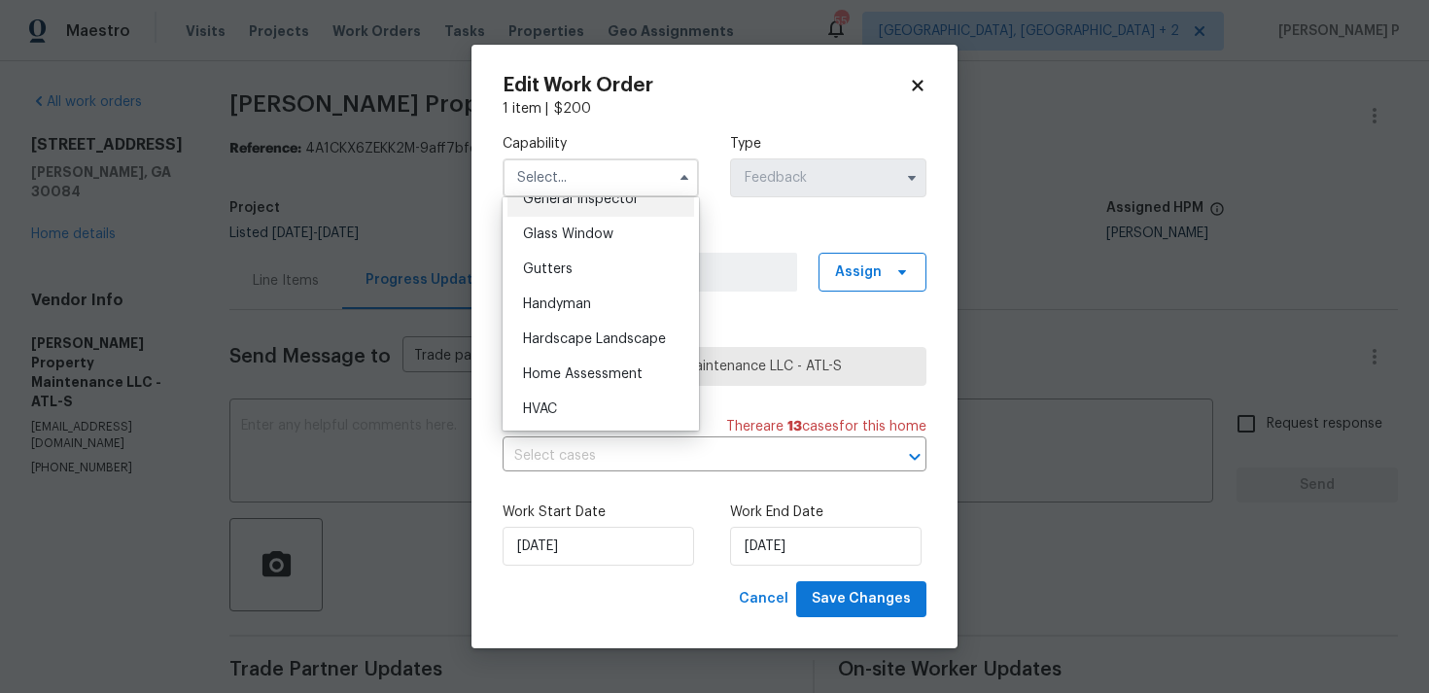
scroll to position [995, 0]
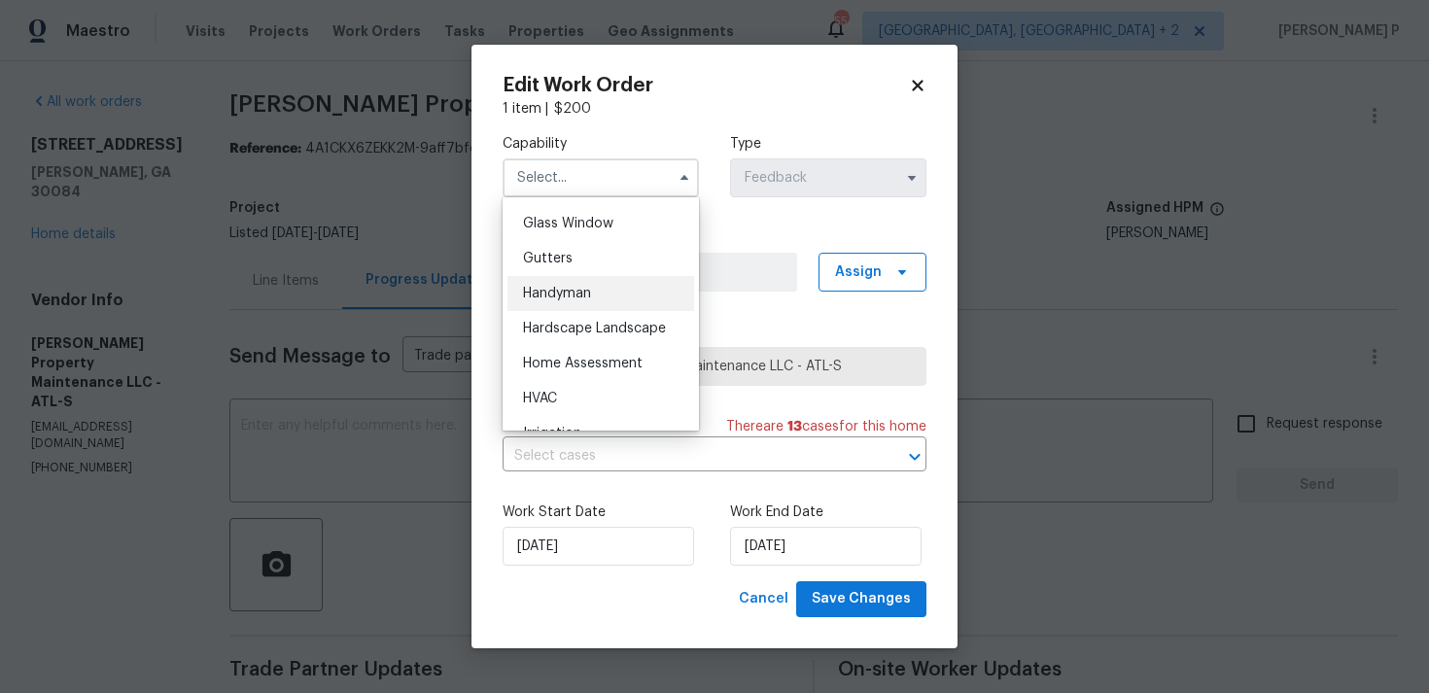
click at [593, 302] on div "Handyman" at bounding box center [600, 293] width 187 height 35
type input "Handyman"
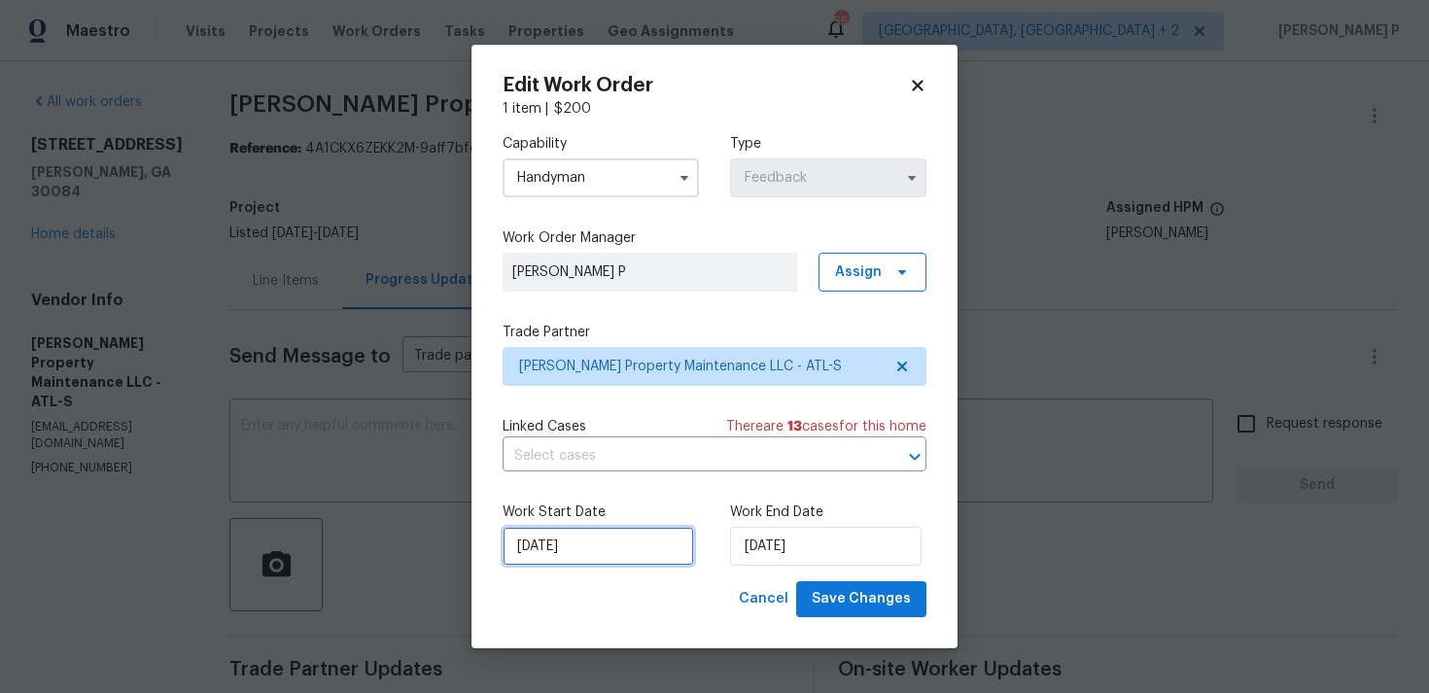
click at [648, 554] on input "18/08/2025" at bounding box center [598, 546] width 191 height 39
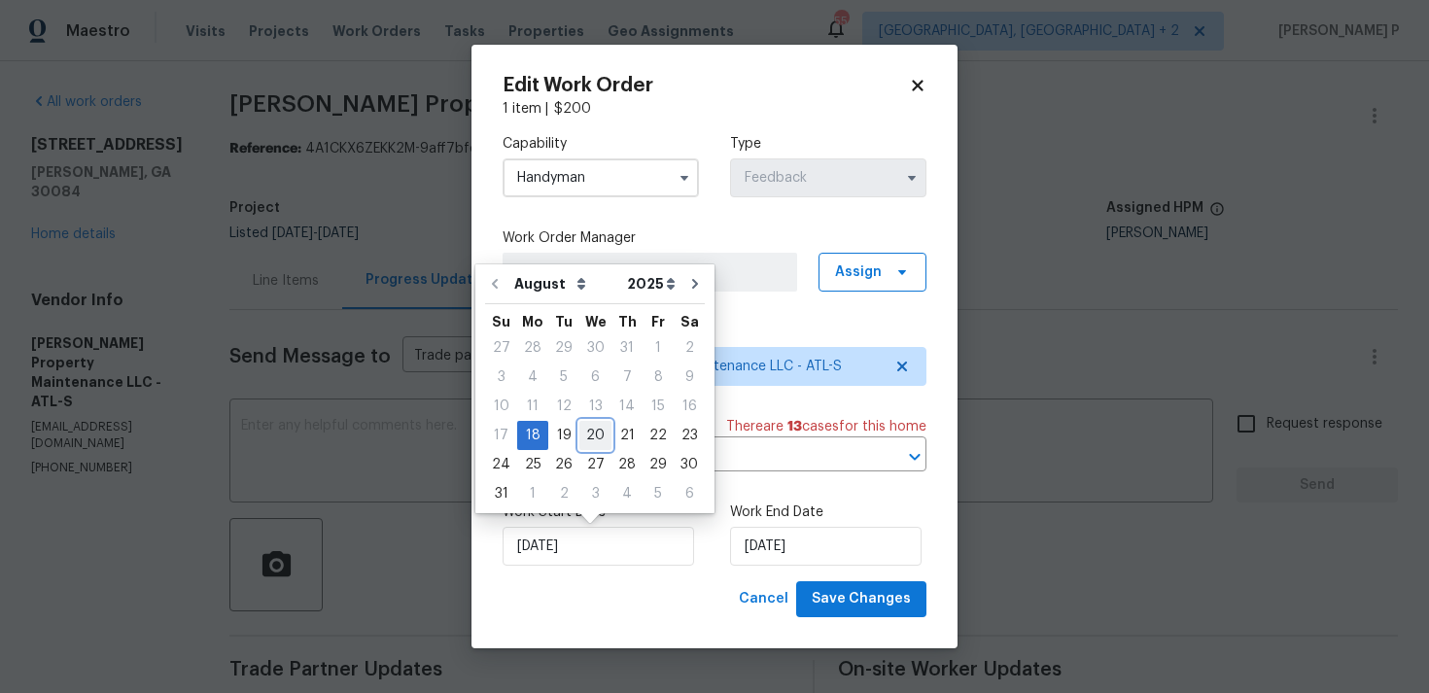
click at [587, 435] on div "20" at bounding box center [595, 435] width 32 height 27
type input "20/08/2025"
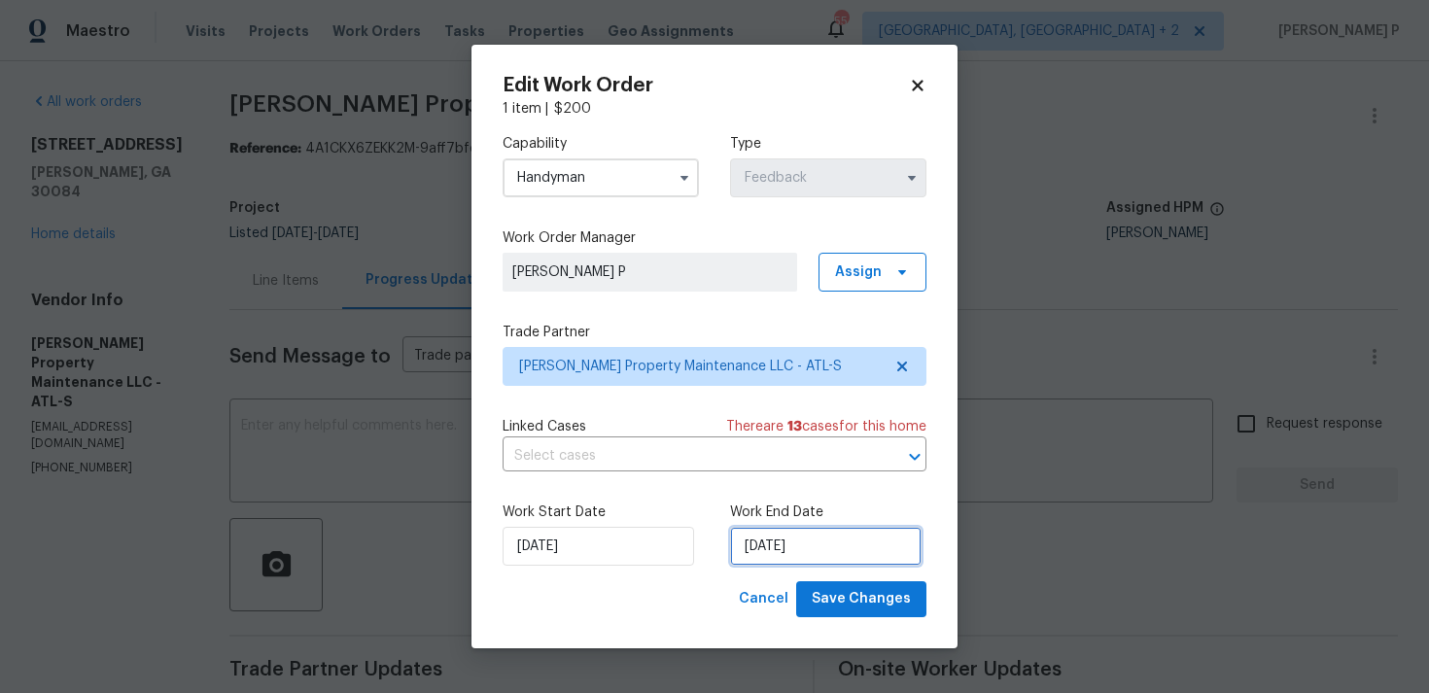
click at [801, 563] on input "20/08/2025" at bounding box center [825, 546] width 191 height 39
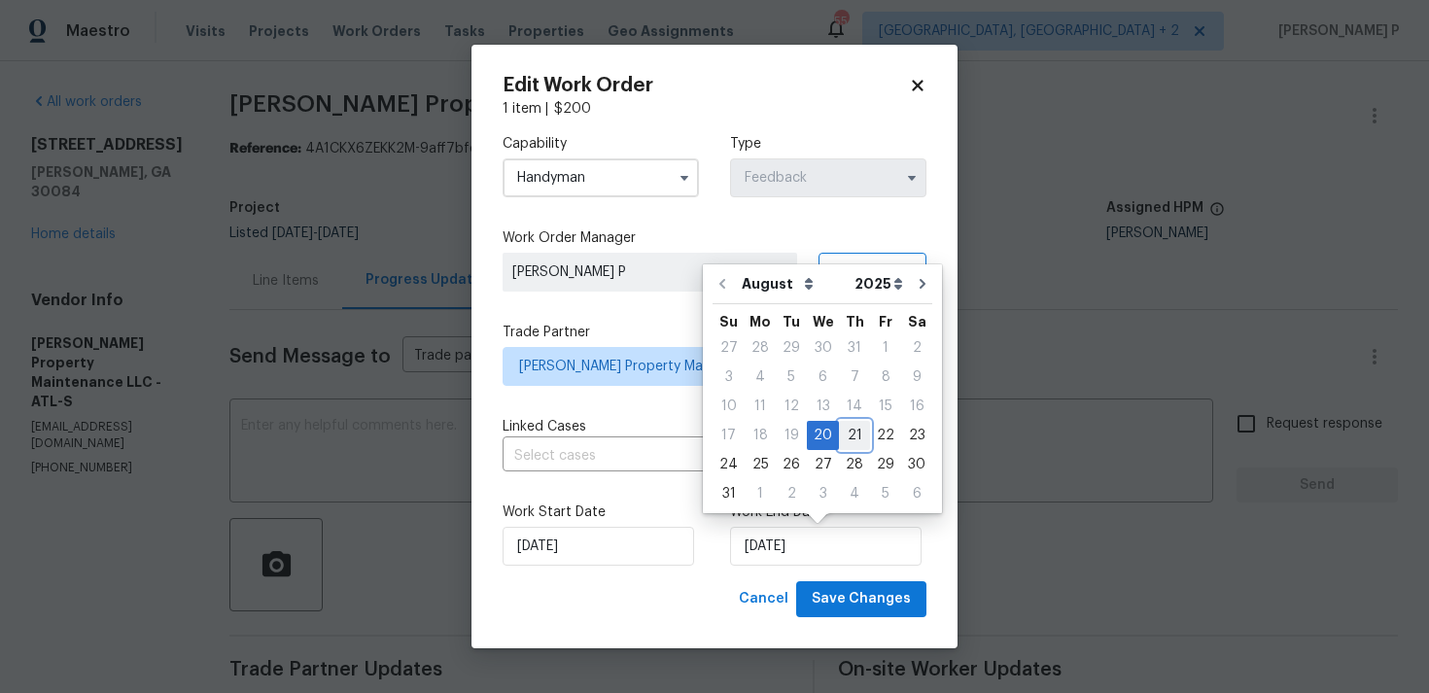
click at [841, 436] on div "21" at bounding box center [854, 435] width 31 height 27
type input "21/08/2025"
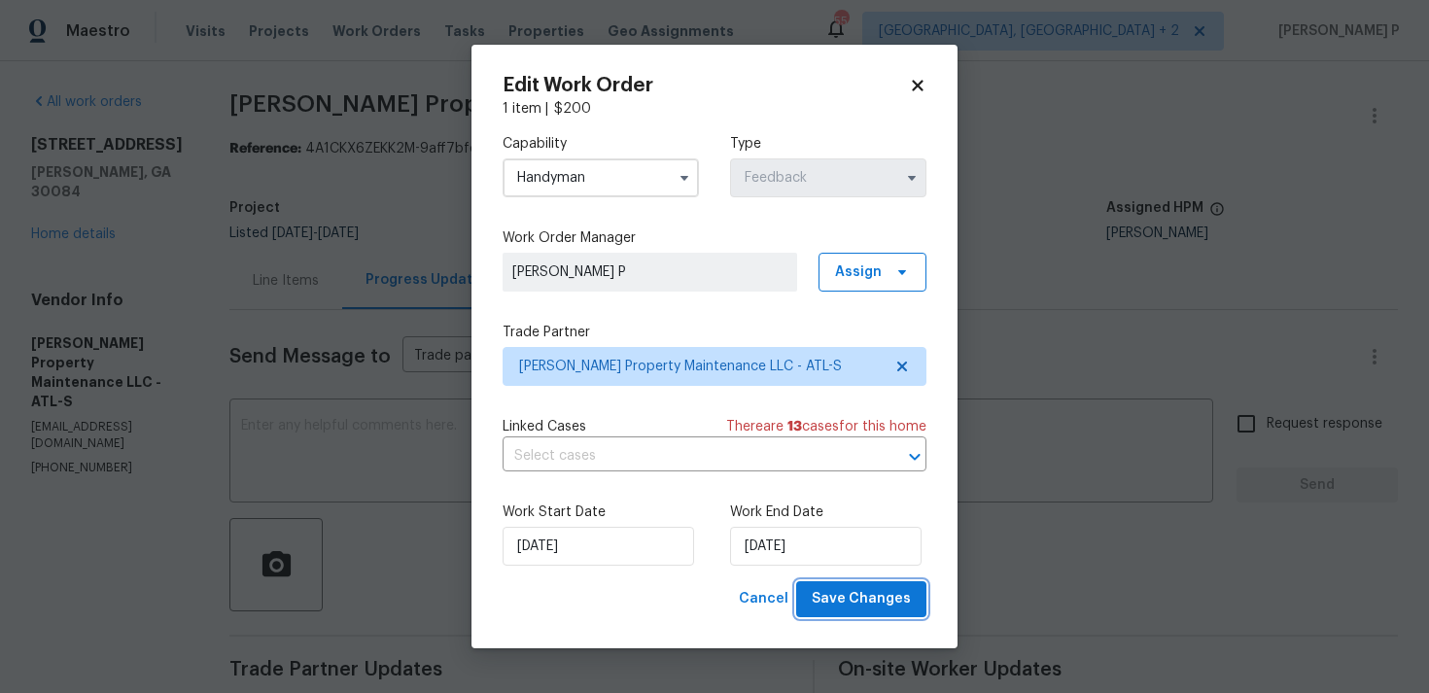
click at [864, 609] on span "Save Changes" at bounding box center [861, 599] width 99 height 24
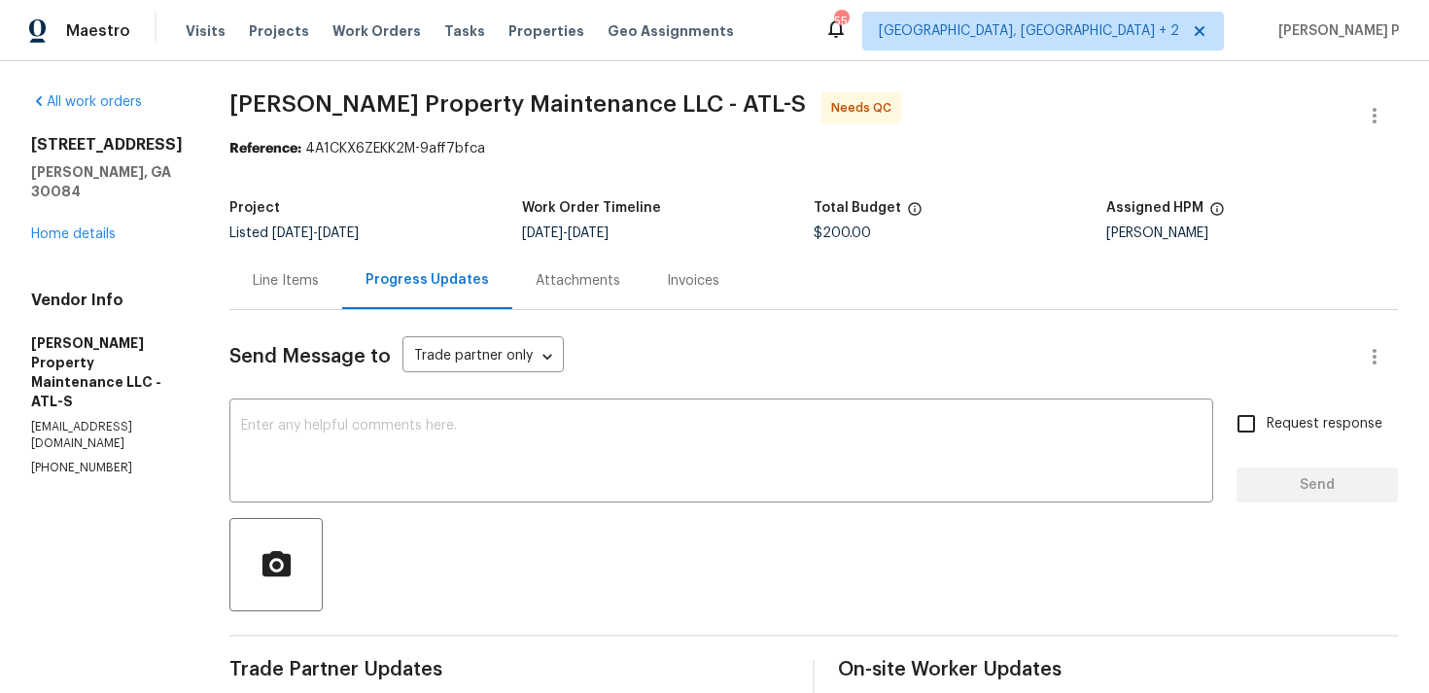
click at [295, 279] on div "Line Items" at bounding box center [286, 280] width 66 height 19
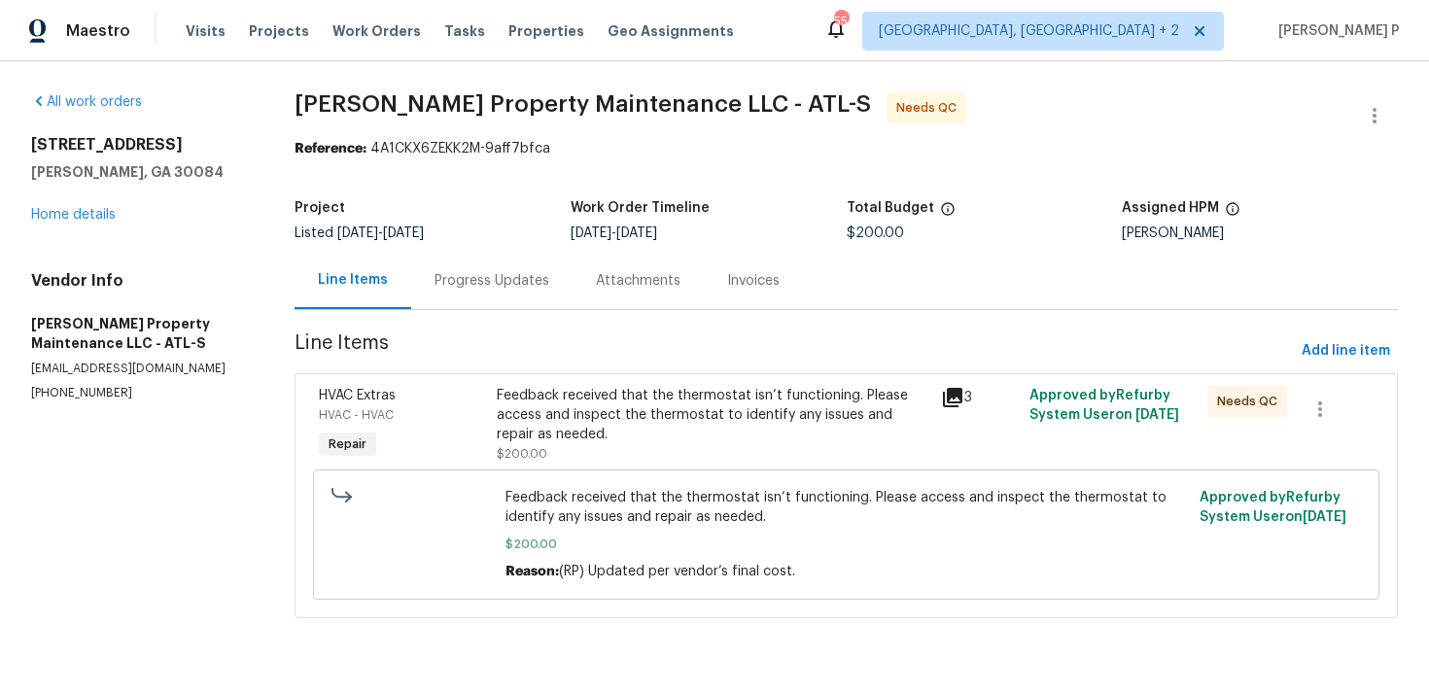
click at [666, 433] on div "Feedback received that the thermostat isn’t functioning. Please access and insp…" at bounding box center [713, 415] width 433 height 58
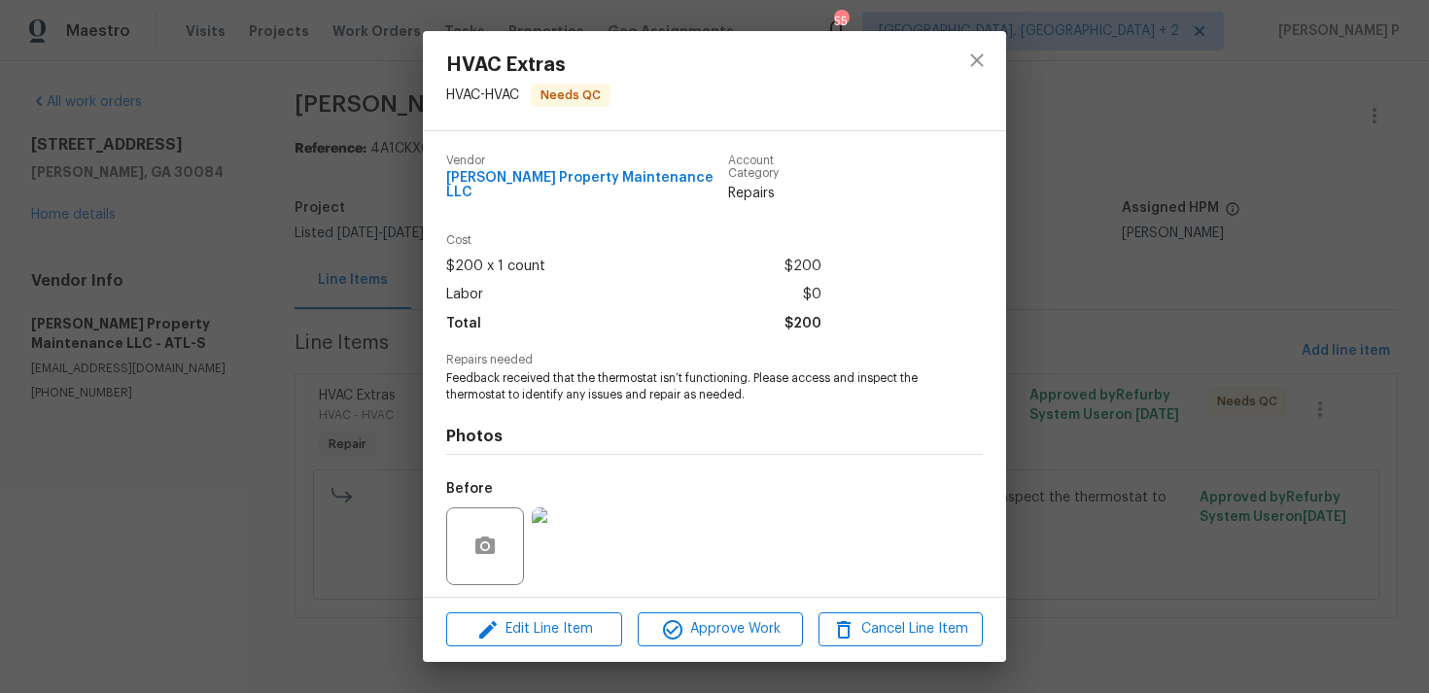
scroll to position [122, 0]
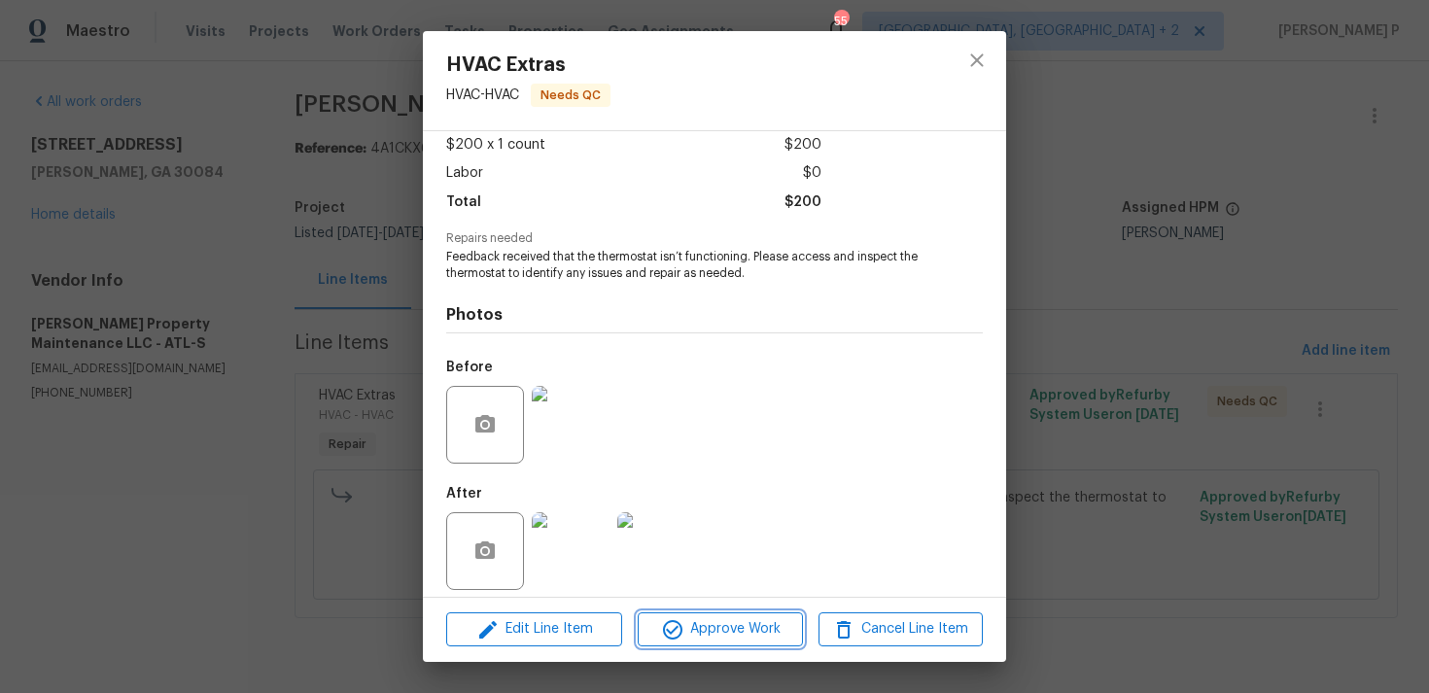
click at [721, 632] on span "Approve Work" at bounding box center [720, 629] width 153 height 24
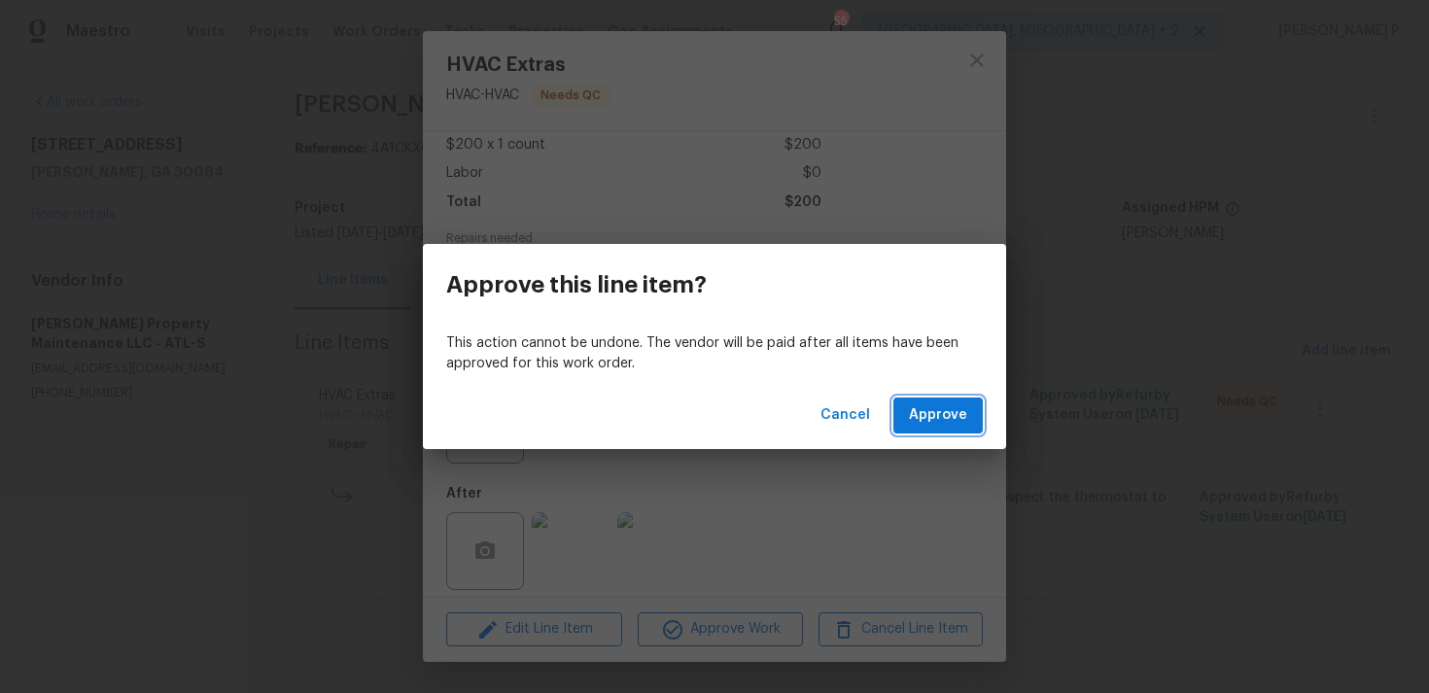
click at [932, 412] on span "Approve" at bounding box center [938, 415] width 58 height 24
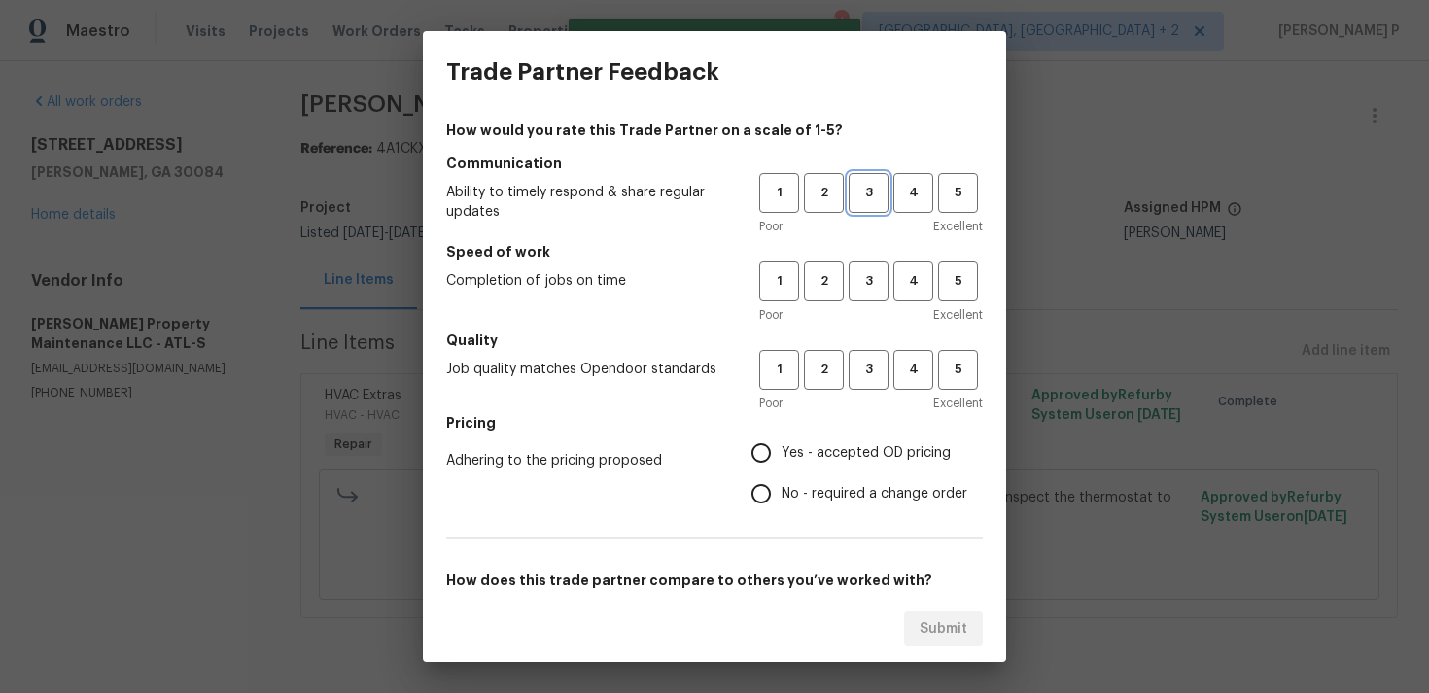
click at [870, 192] on span "3" at bounding box center [869, 193] width 36 height 22
click at [876, 279] on span "3" at bounding box center [869, 281] width 36 height 22
click at [871, 403] on div "Poor Excellent" at bounding box center [871, 403] width 224 height 19
click at [871, 367] on span "3" at bounding box center [869, 370] width 36 height 22
click at [842, 496] on span "No - required a change order" at bounding box center [875, 494] width 186 height 20
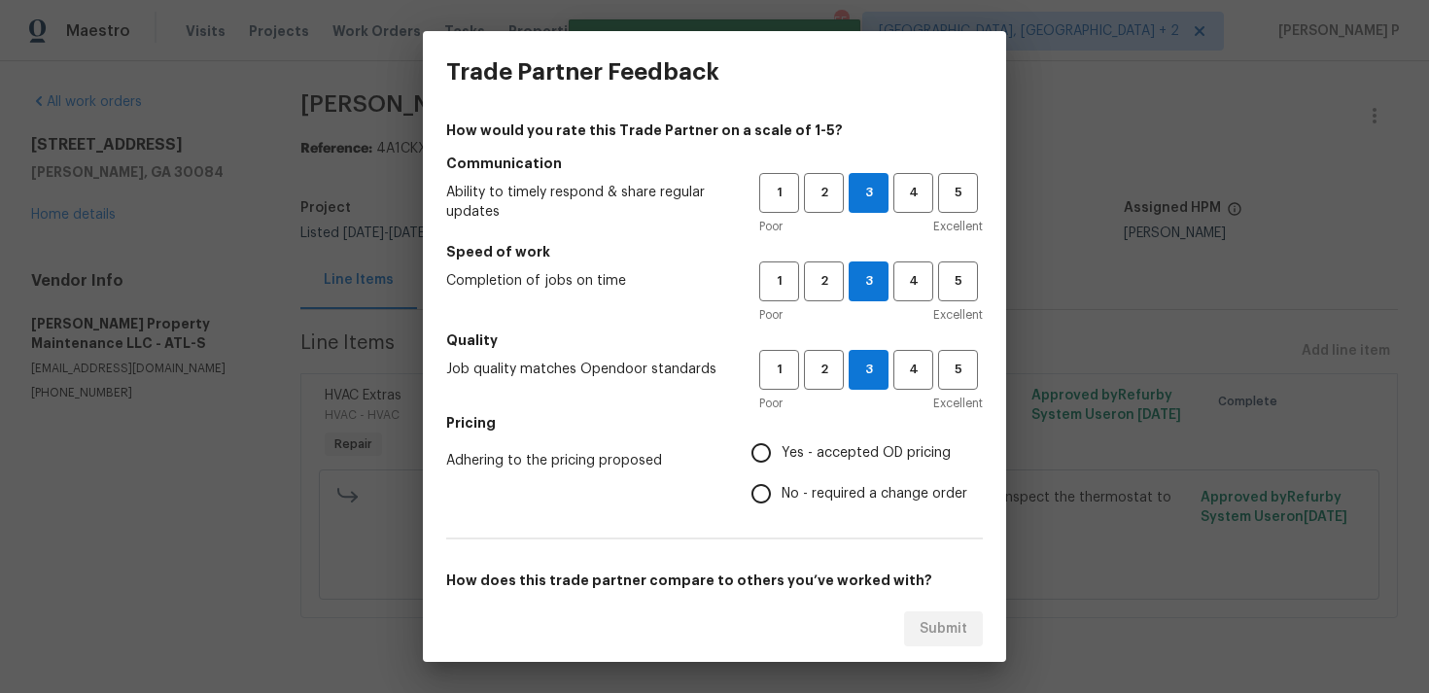
click at [782, 496] on input "No - required a change order" at bounding box center [761, 493] width 41 height 41
radio input "true"
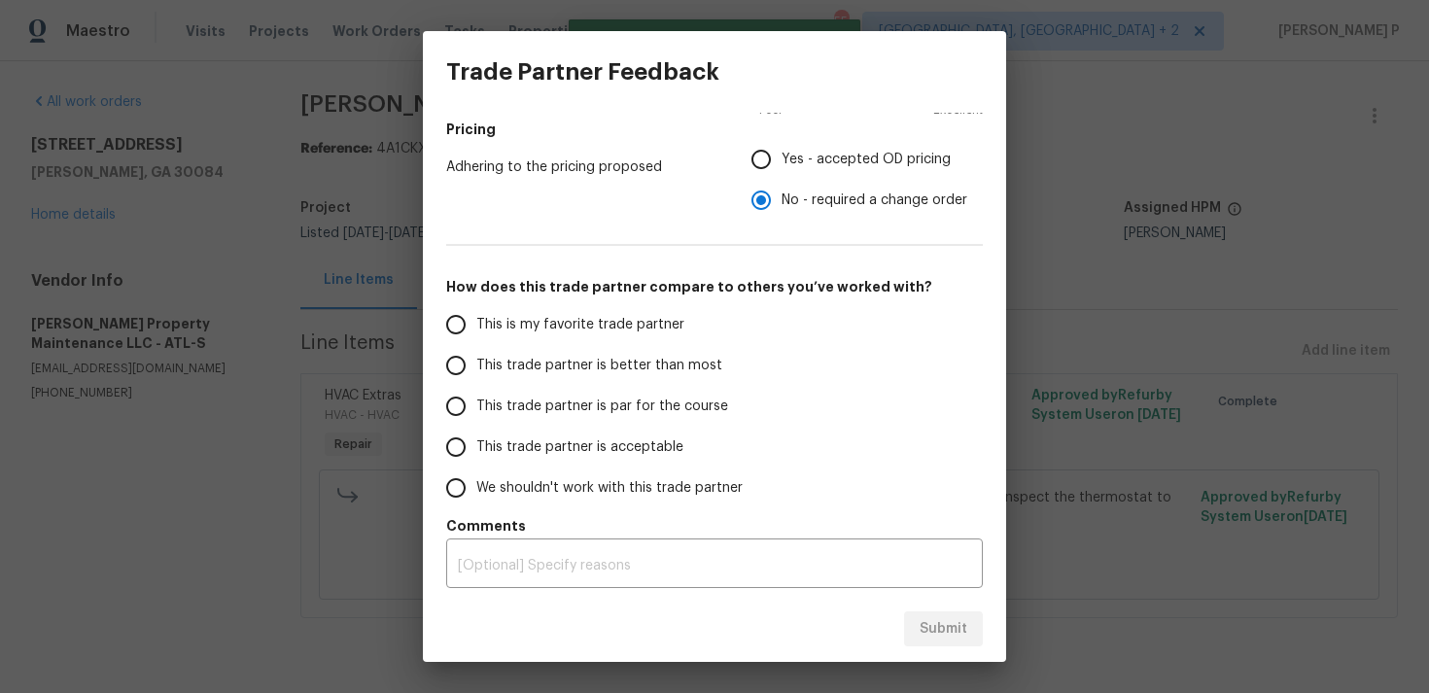
click at [637, 392] on label "This trade partner is par for the course" at bounding box center [588, 406] width 307 height 41
click at [476, 392] on input "This trade partner is par for the course" at bounding box center [455, 406] width 41 height 41
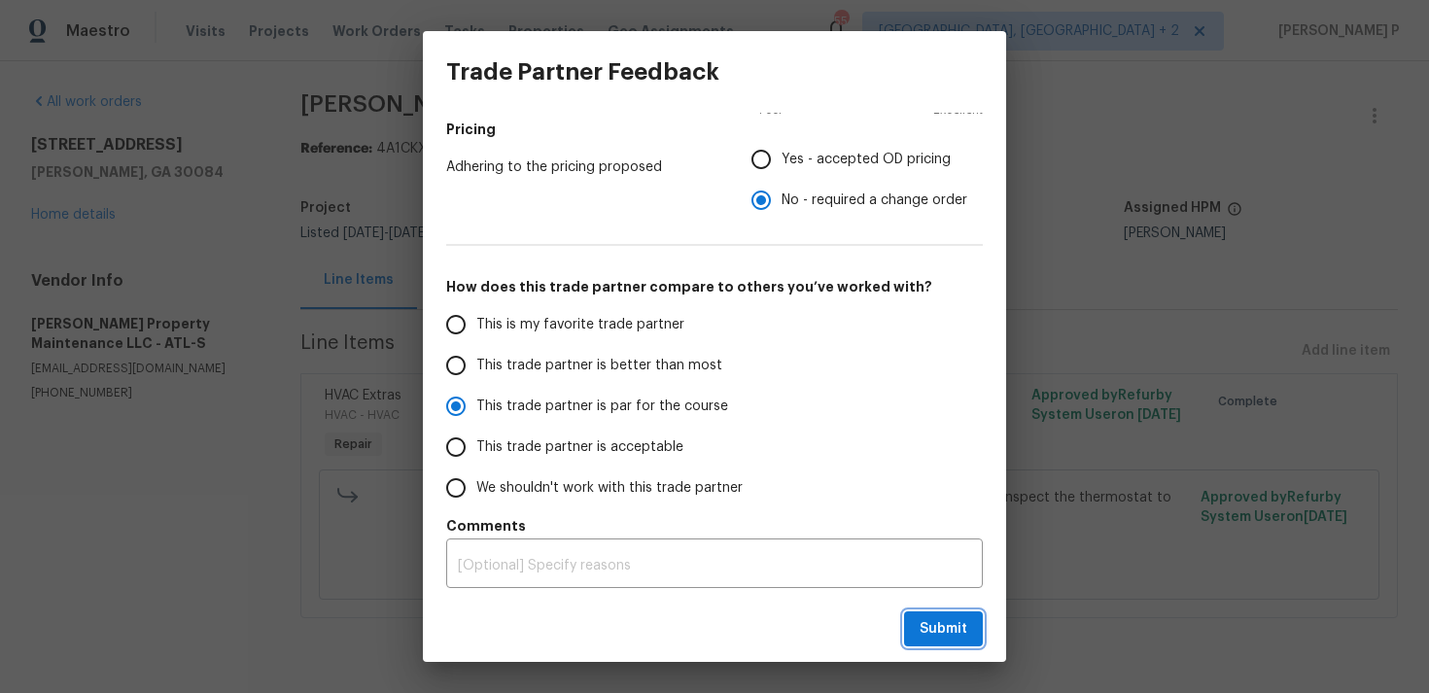
click at [945, 639] on span "Submit" at bounding box center [944, 629] width 48 height 24
radio input "true"
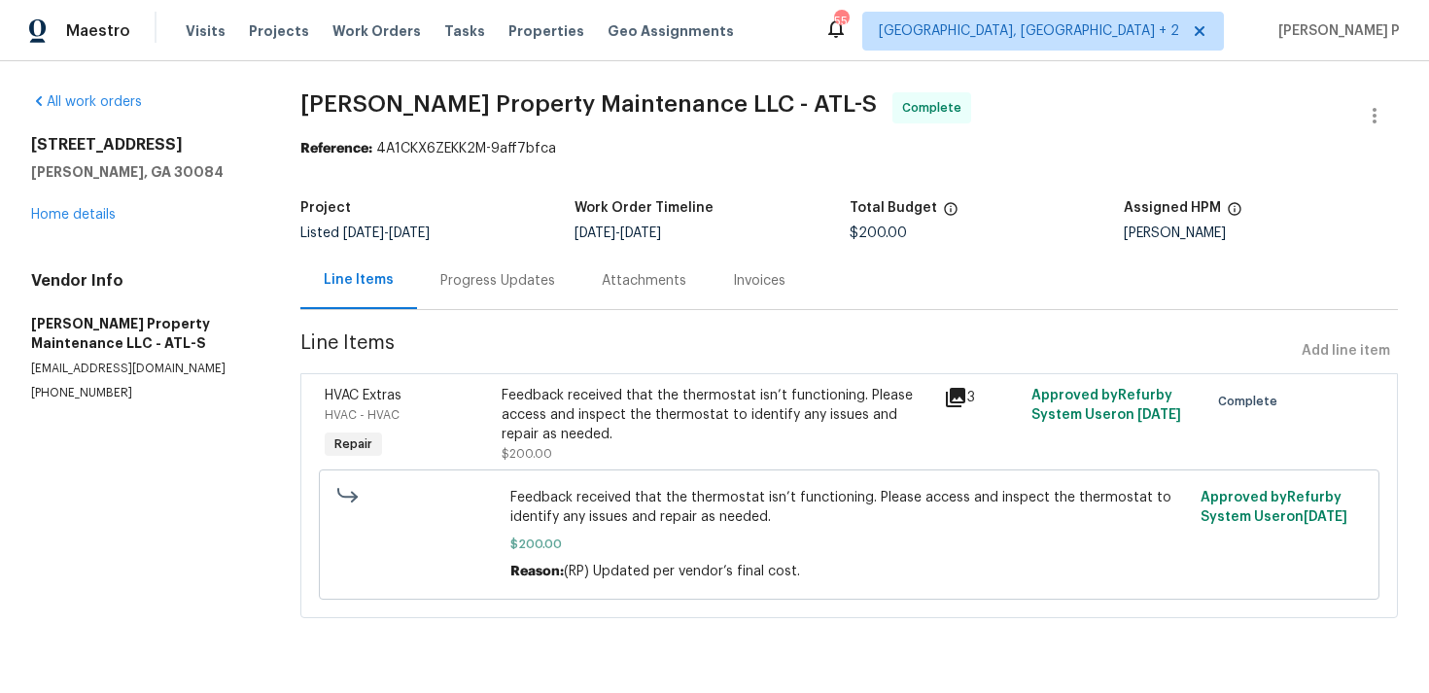
click at [471, 266] on div "Progress Updates" at bounding box center [497, 280] width 161 height 57
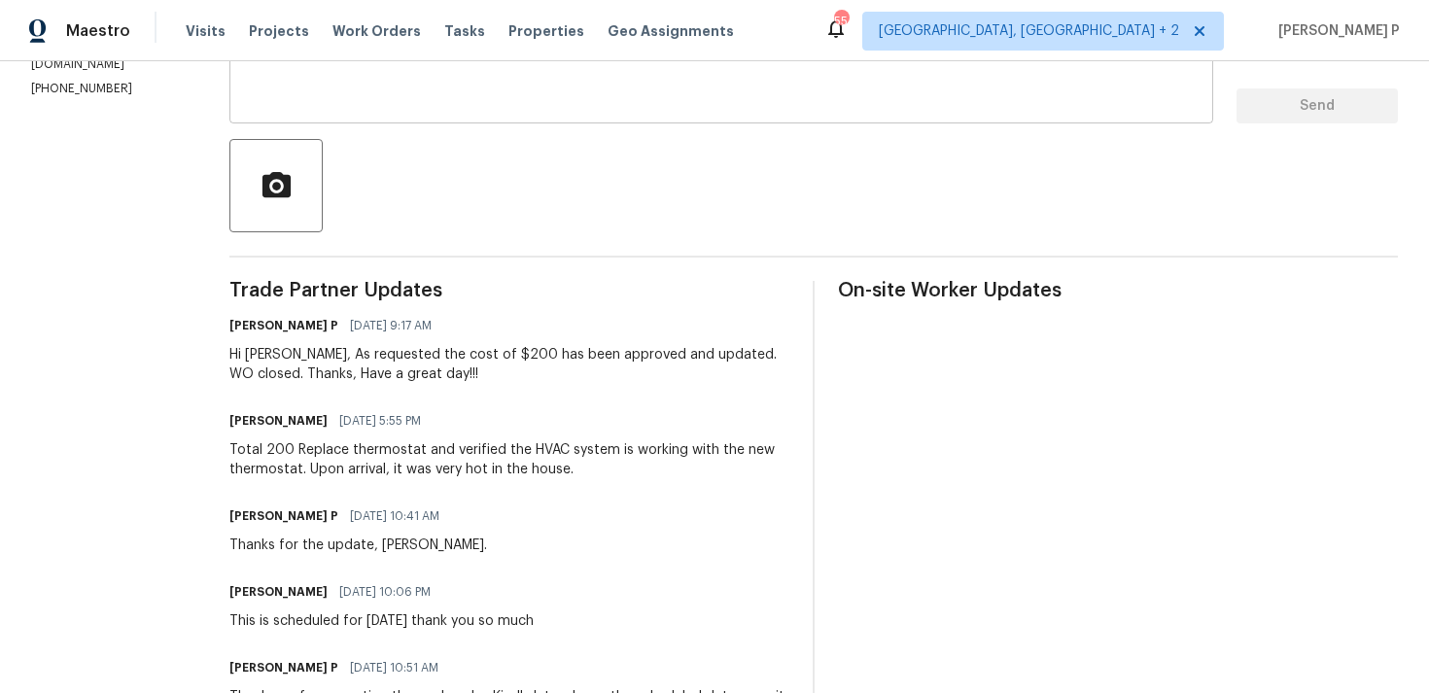
scroll to position [608, 0]
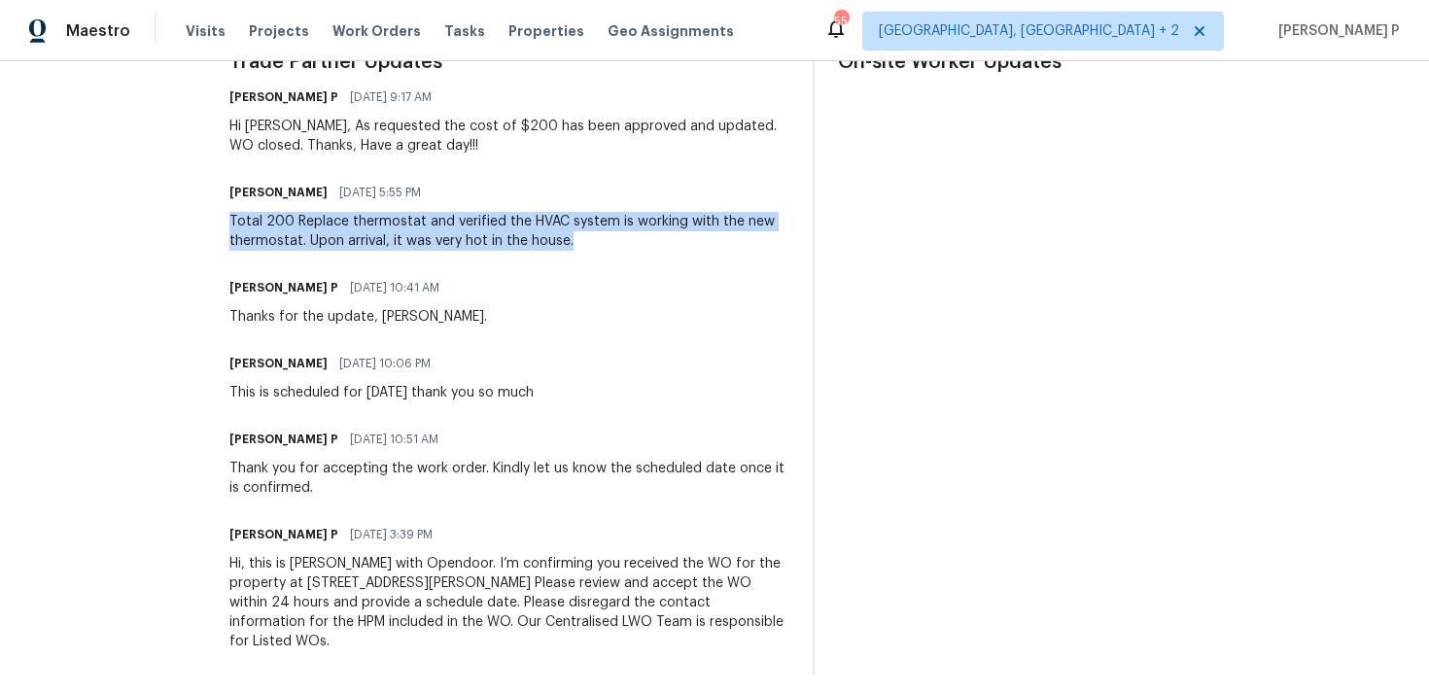
drag, startPoint x: 234, startPoint y: 219, endPoint x: 620, endPoint y: 242, distance: 386.6
click at [620, 242] on div "Total 200 Replace thermostat and verified the HVAC system is working with the n…" at bounding box center [509, 231] width 560 height 39
copy div "Total 200 Replace thermostat and verified the HVAC system is working with the n…"
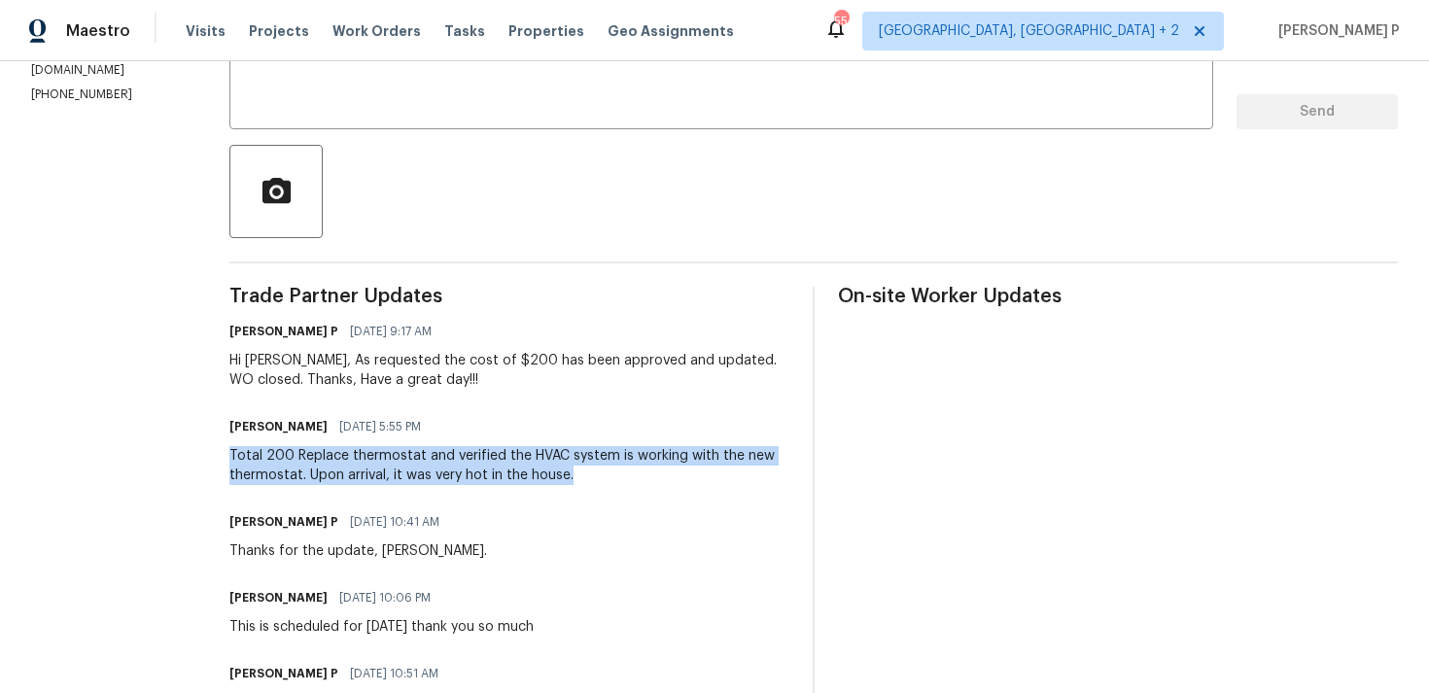
scroll to position [0, 0]
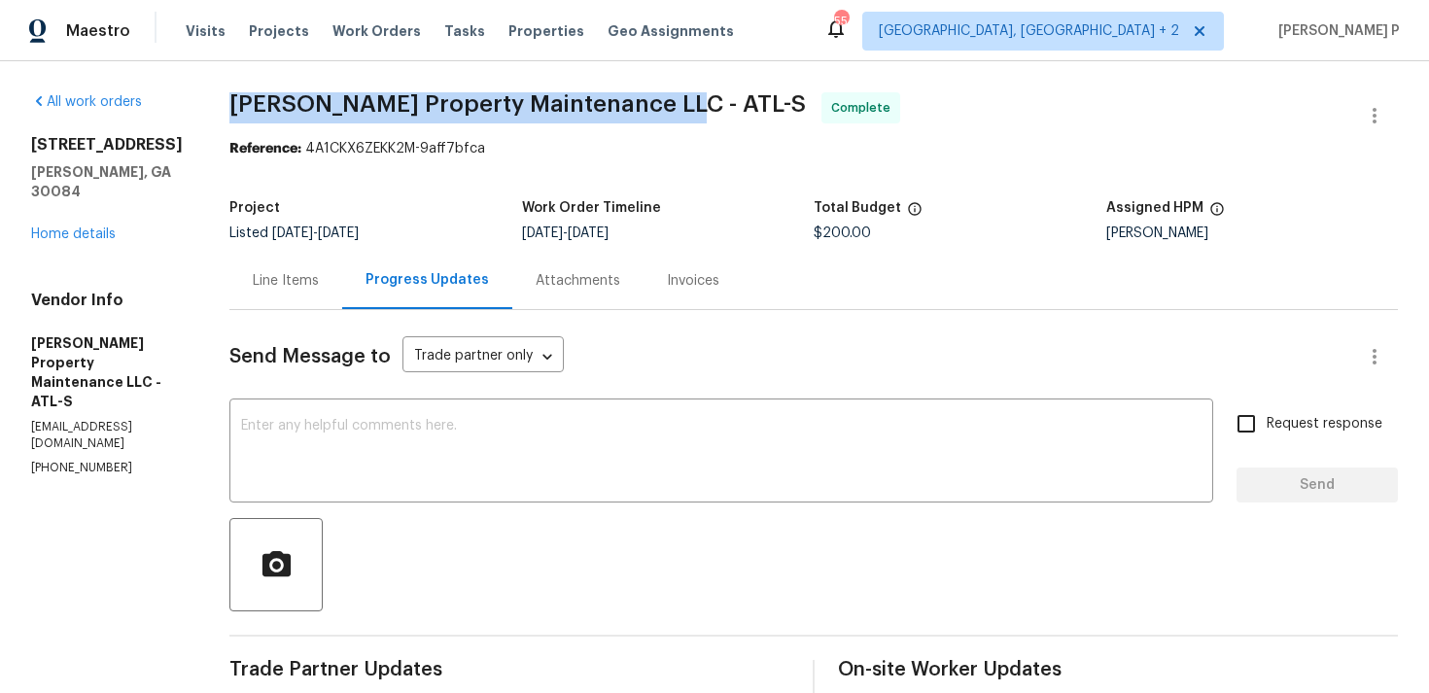
drag, startPoint x: 257, startPoint y: 99, endPoint x: 665, endPoint y: 102, distance: 408.3
click at [665, 102] on span "[PERSON_NAME] Property Maintenance LLC - ATL-S" at bounding box center [517, 103] width 576 height 23
copy span "[PERSON_NAME] Property Maintenance LLC - ATL-S"
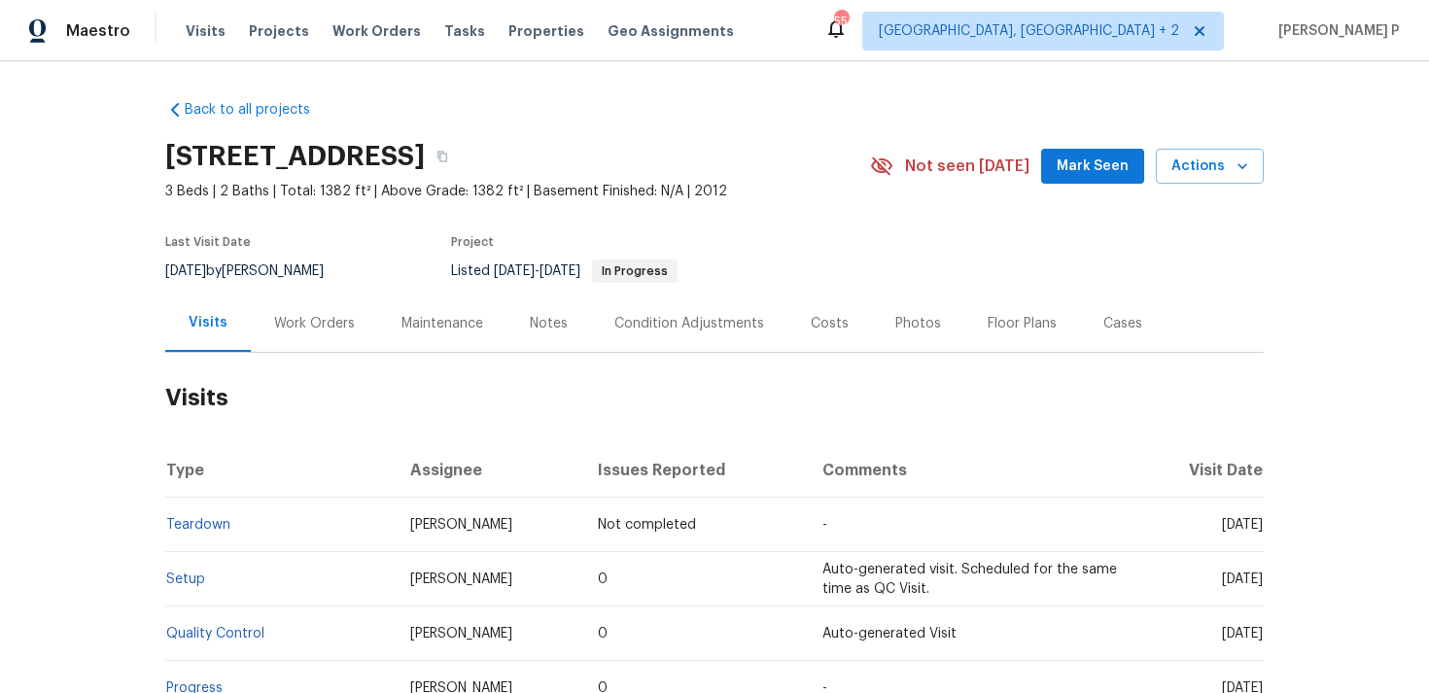
click at [308, 309] on div "Work Orders" at bounding box center [314, 323] width 127 height 57
